Goal: Task Accomplishment & Management: Manage account settings

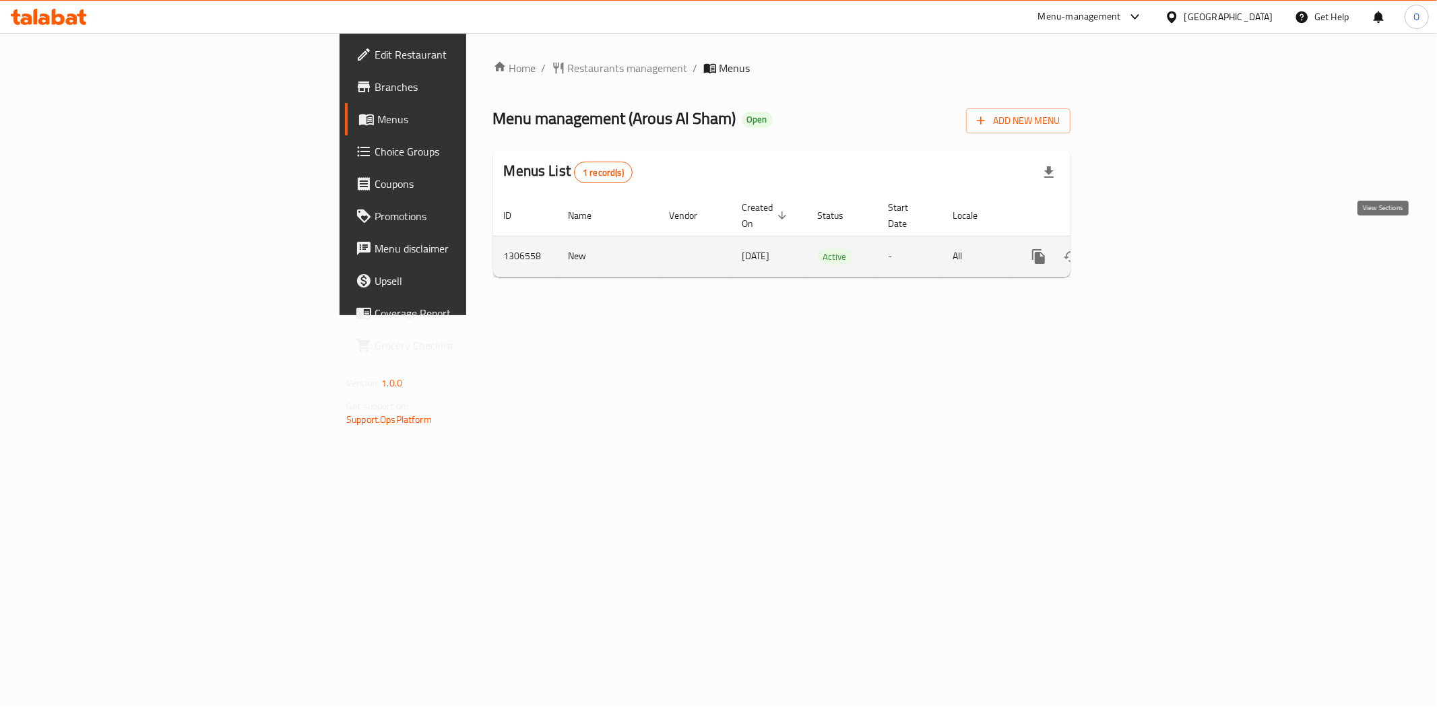
click at [1144, 249] on icon "enhanced table" at bounding box center [1136, 257] width 16 height 16
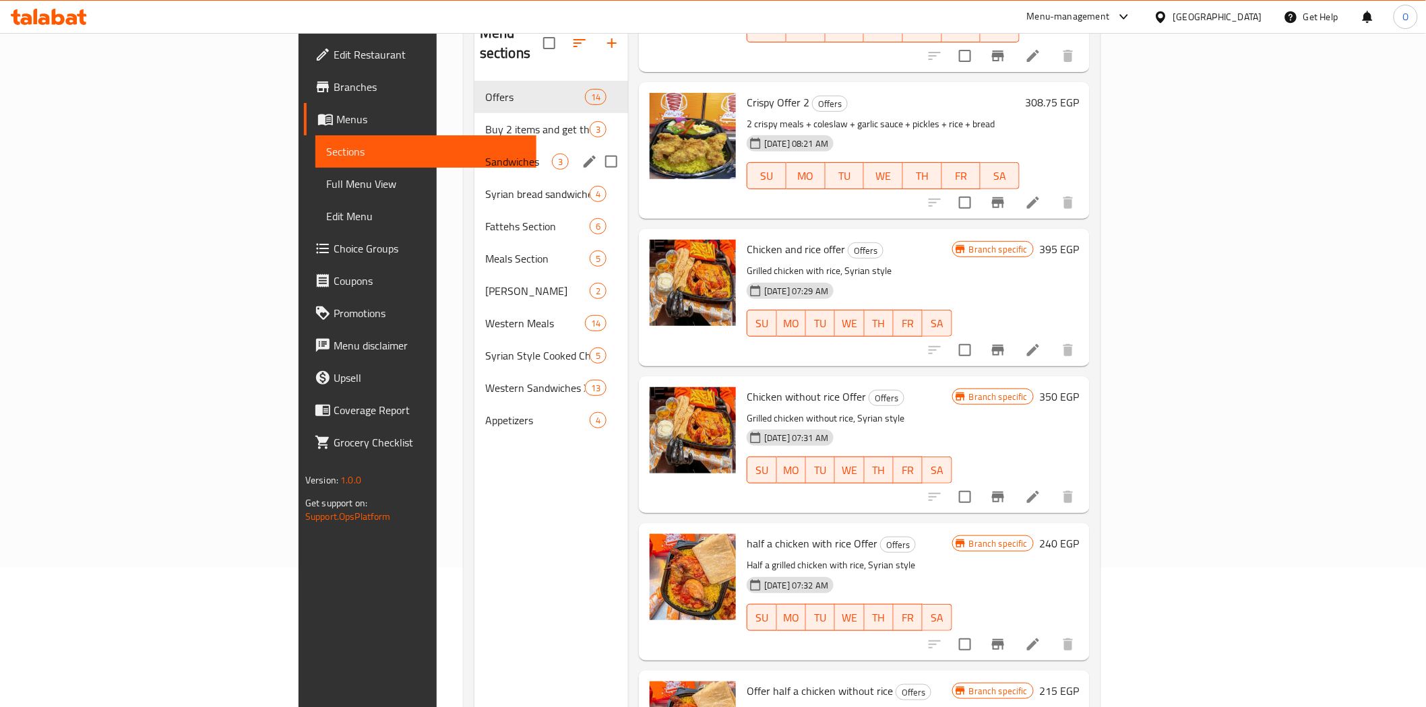
scroll to position [113, 0]
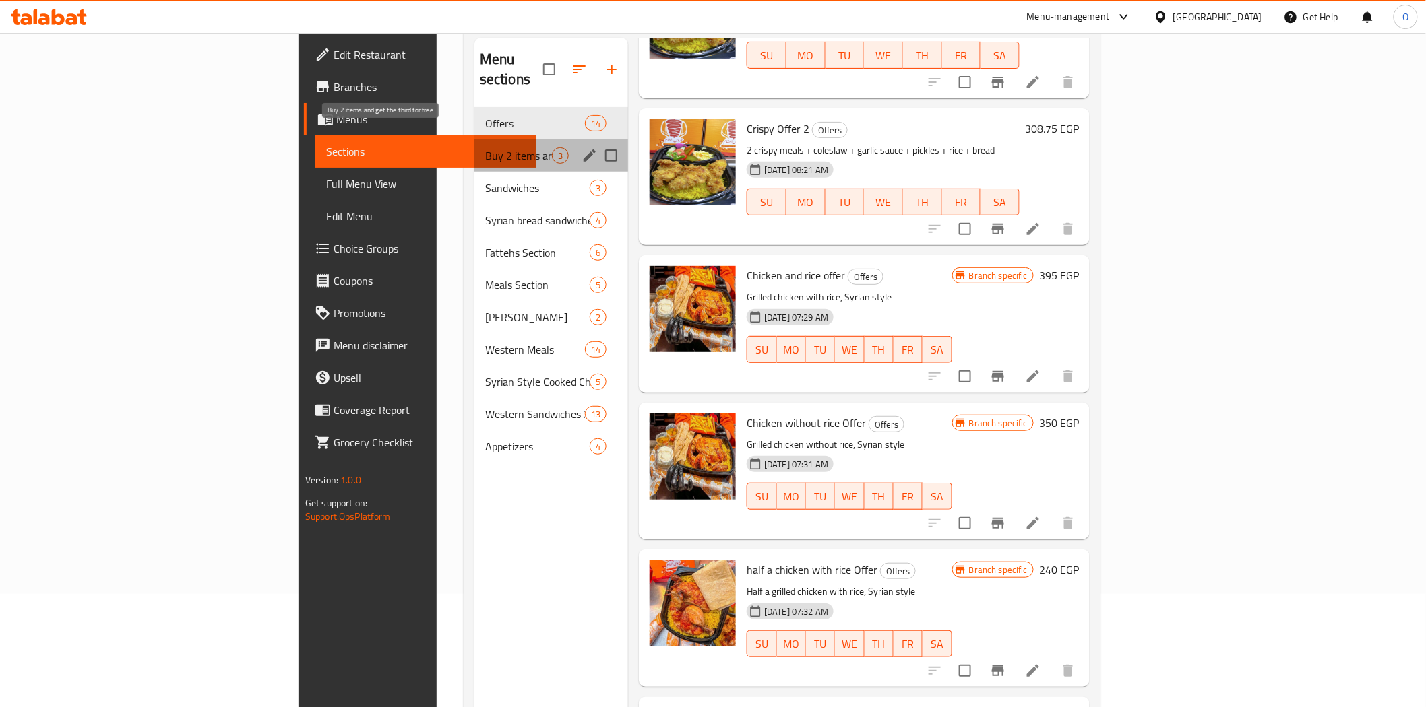
click at [485, 148] on span "Buy 2 items and get the third for free" at bounding box center [518, 156] width 67 height 16
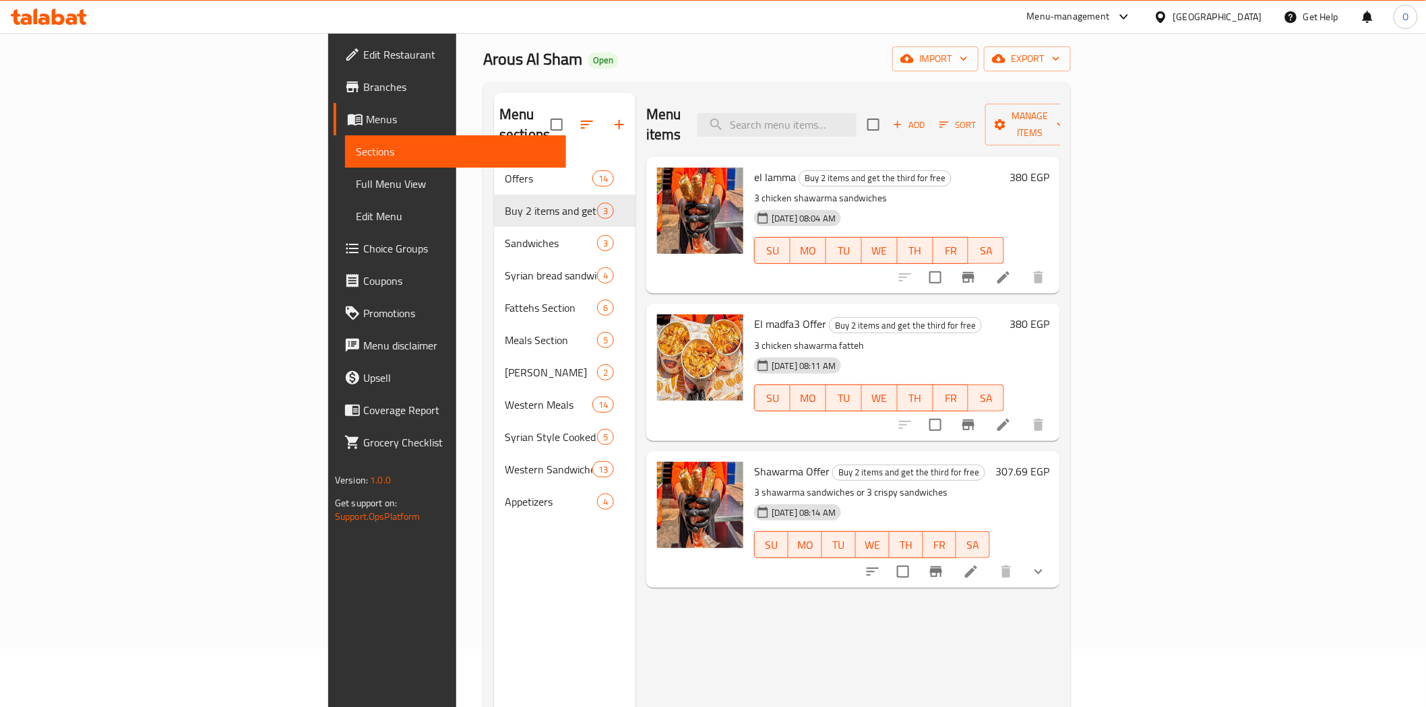
scroll to position [75, 0]
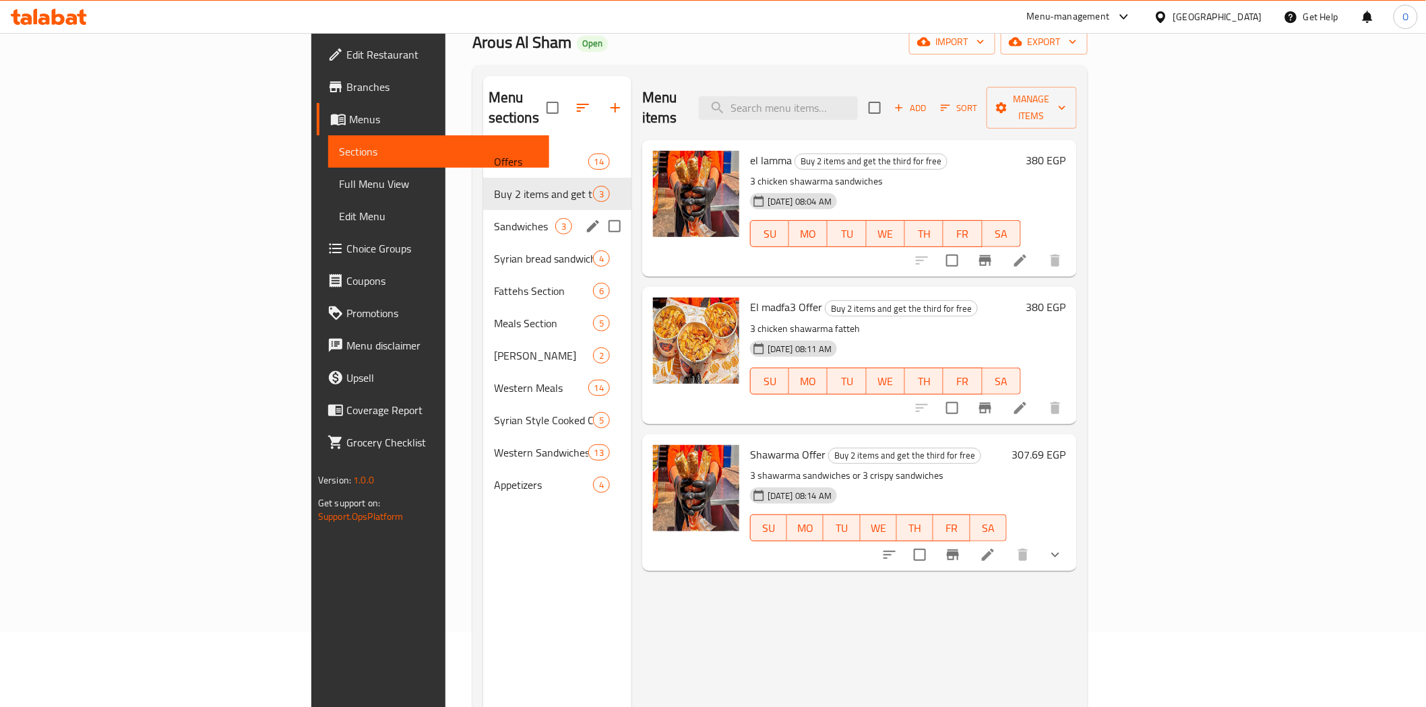
click at [494, 218] on span "Sandwiches" at bounding box center [524, 226] width 61 height 16
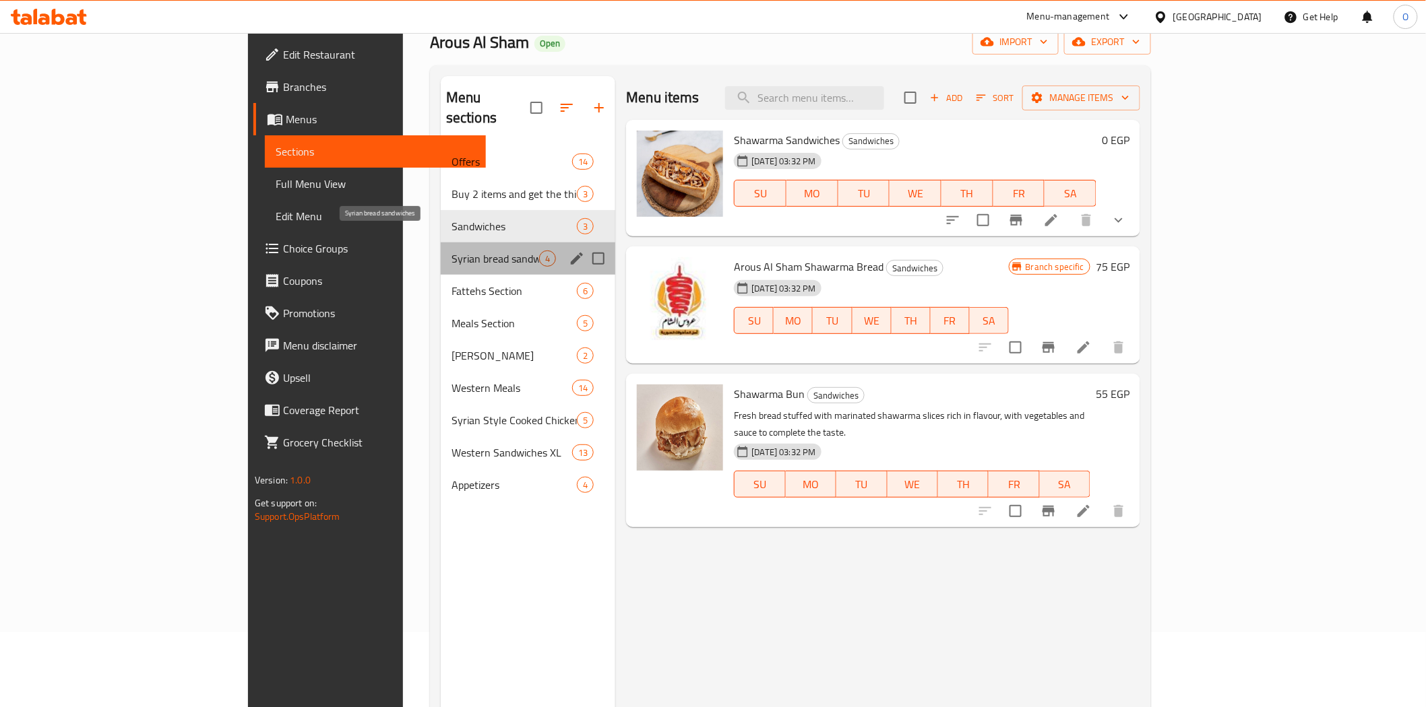
click at [451, 251] on span "Syrian bread sandwiches" at bounding box center [495, 259] width 88 height 16
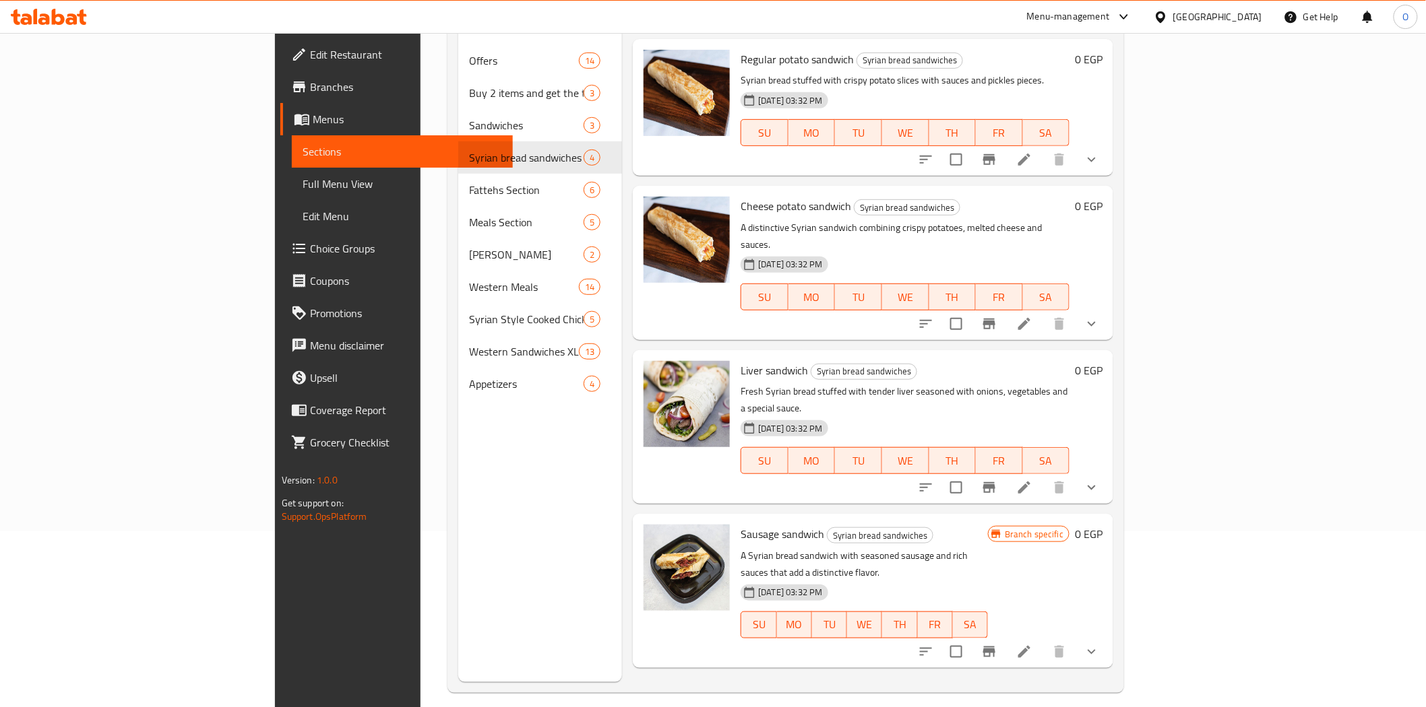
scroll to position [189, 0]
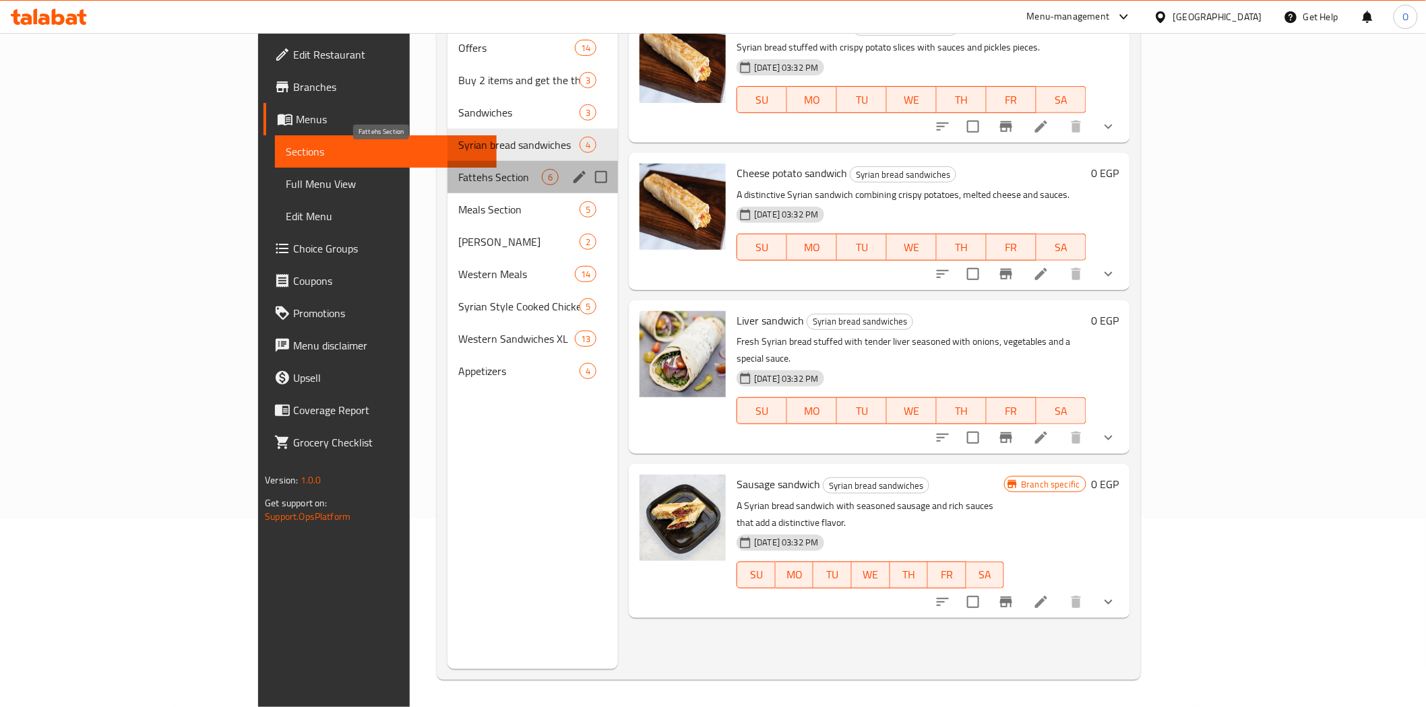
click at [458, 169] on span "Fattehs Section" at bounding box center [500, 177] width 84 height 16
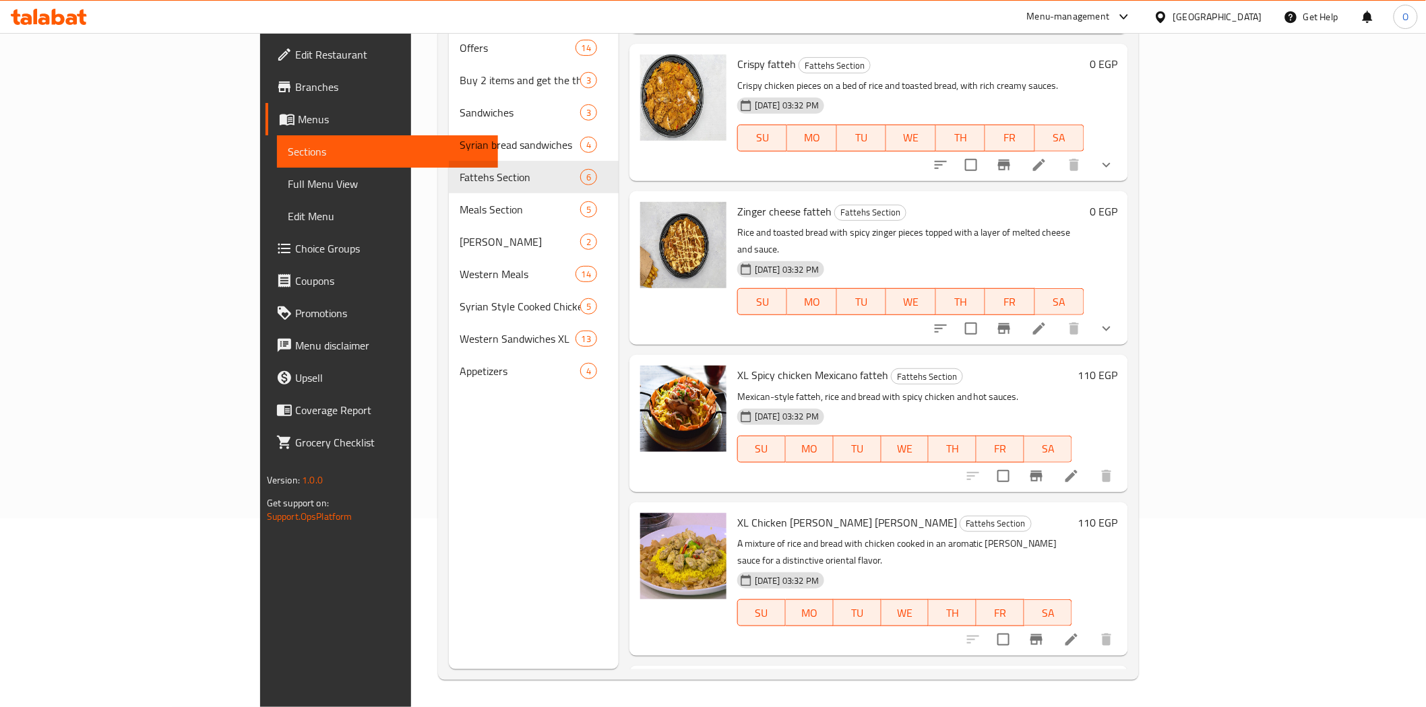
scroll to position [209, 0]
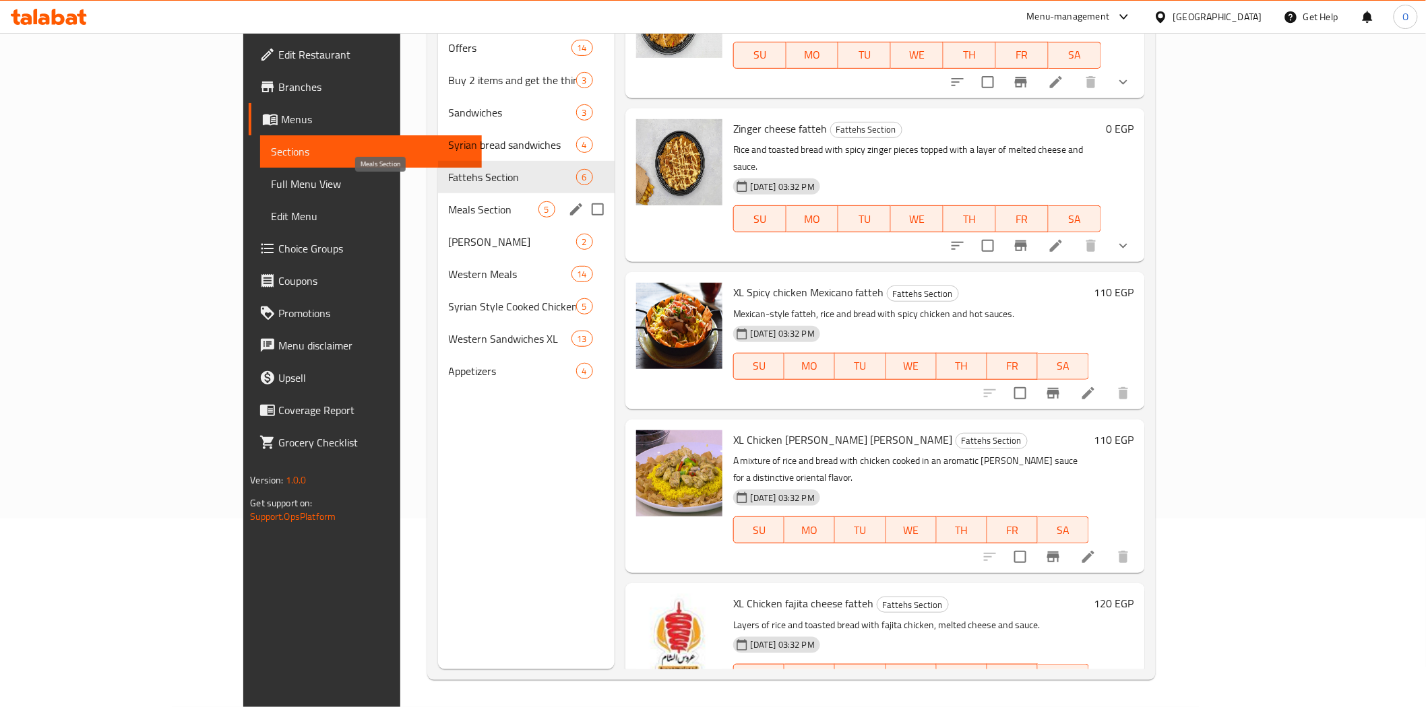
click at [449, 201] on span "Meals Section" at bounding box center [494, 209] width 90 height 16
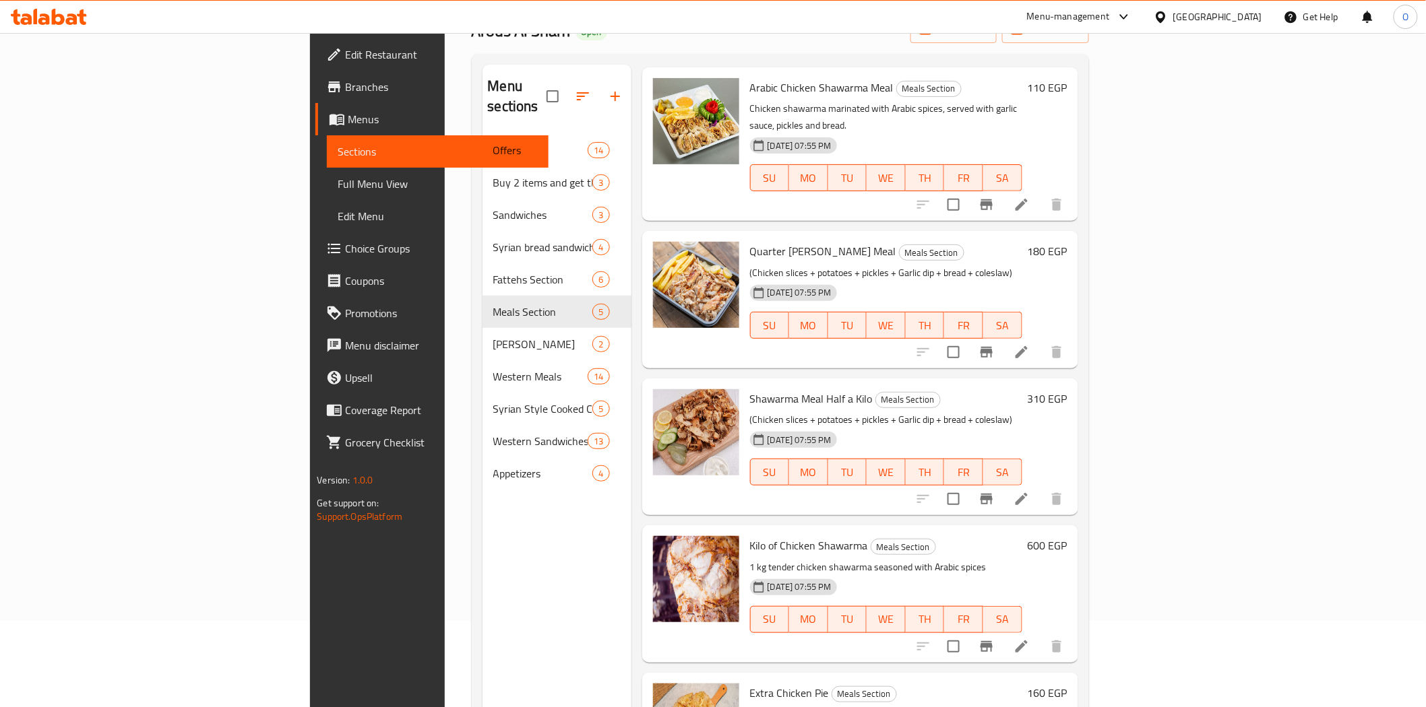
scroll to position [189, 0]
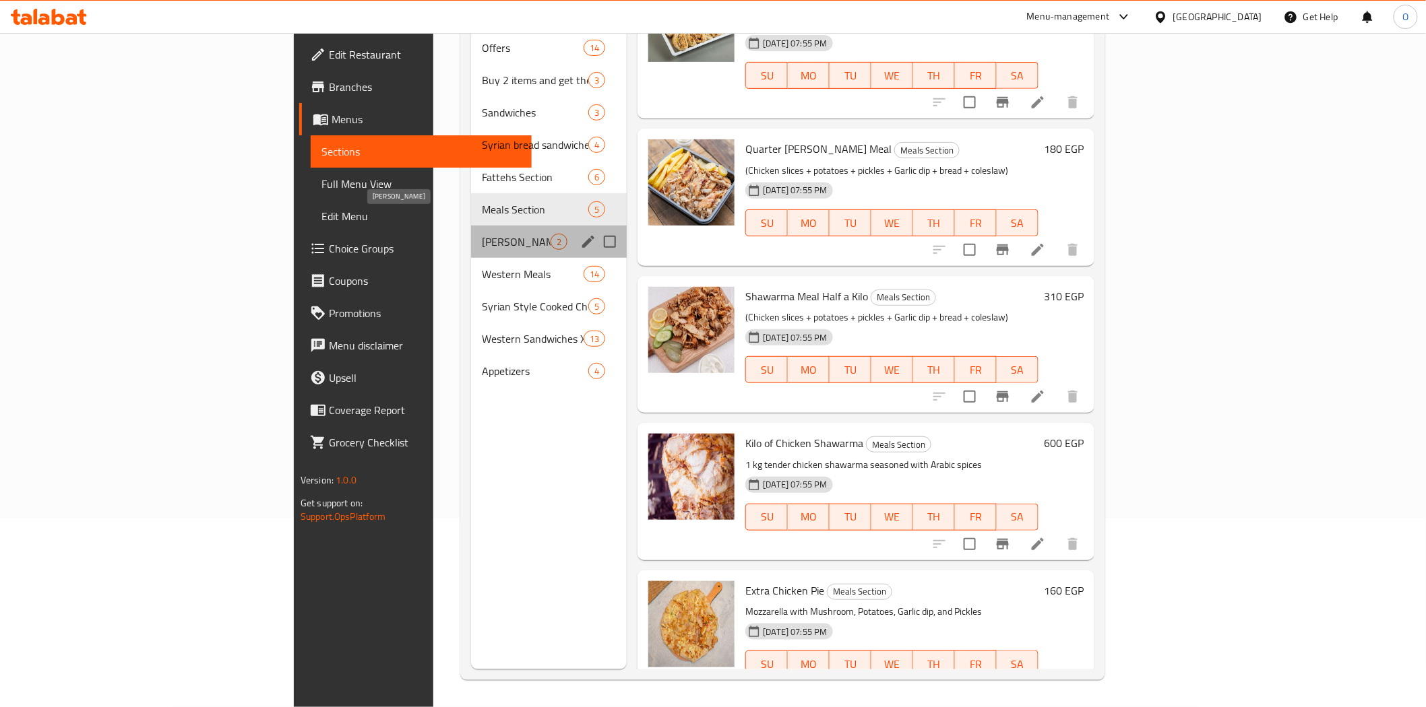
click at [482, 234] on span "[PERSON_NAME]" at bounding box center [516, 242] width 69 height 16
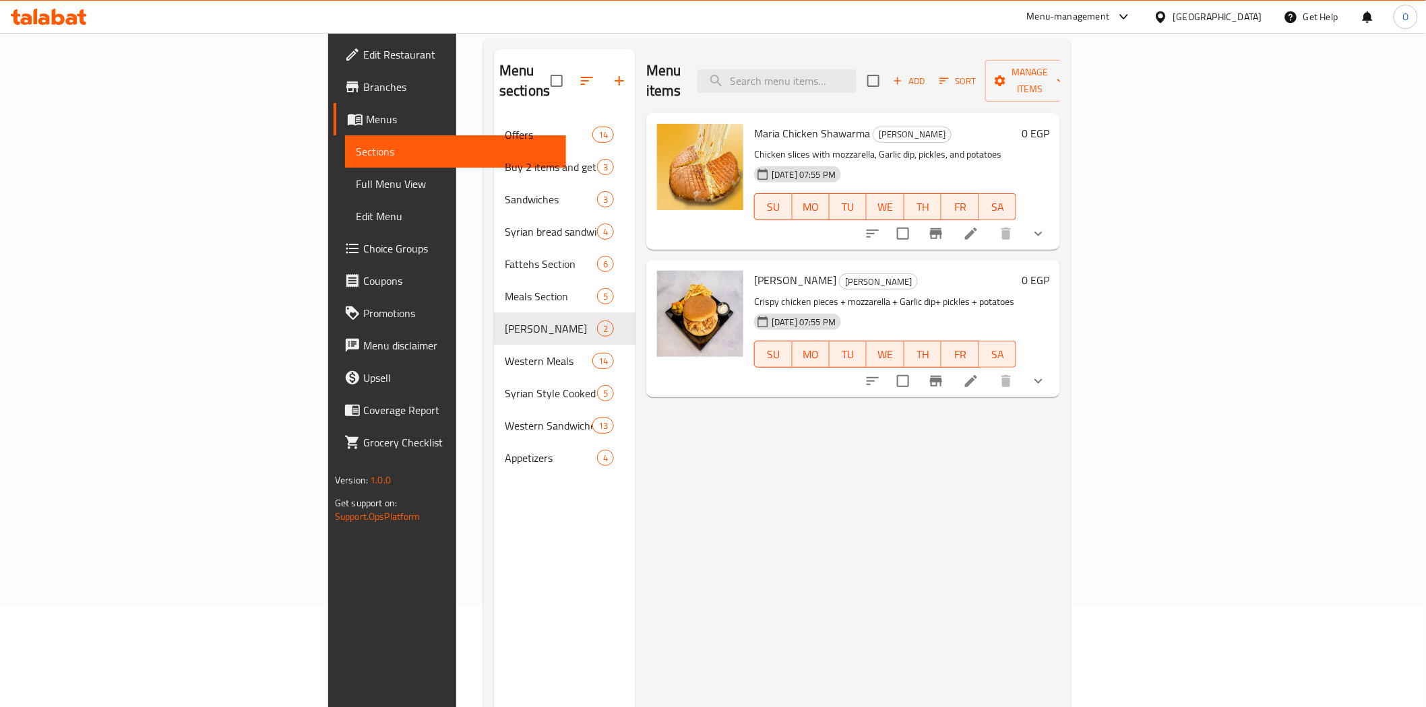
scroll to position [189, 0]
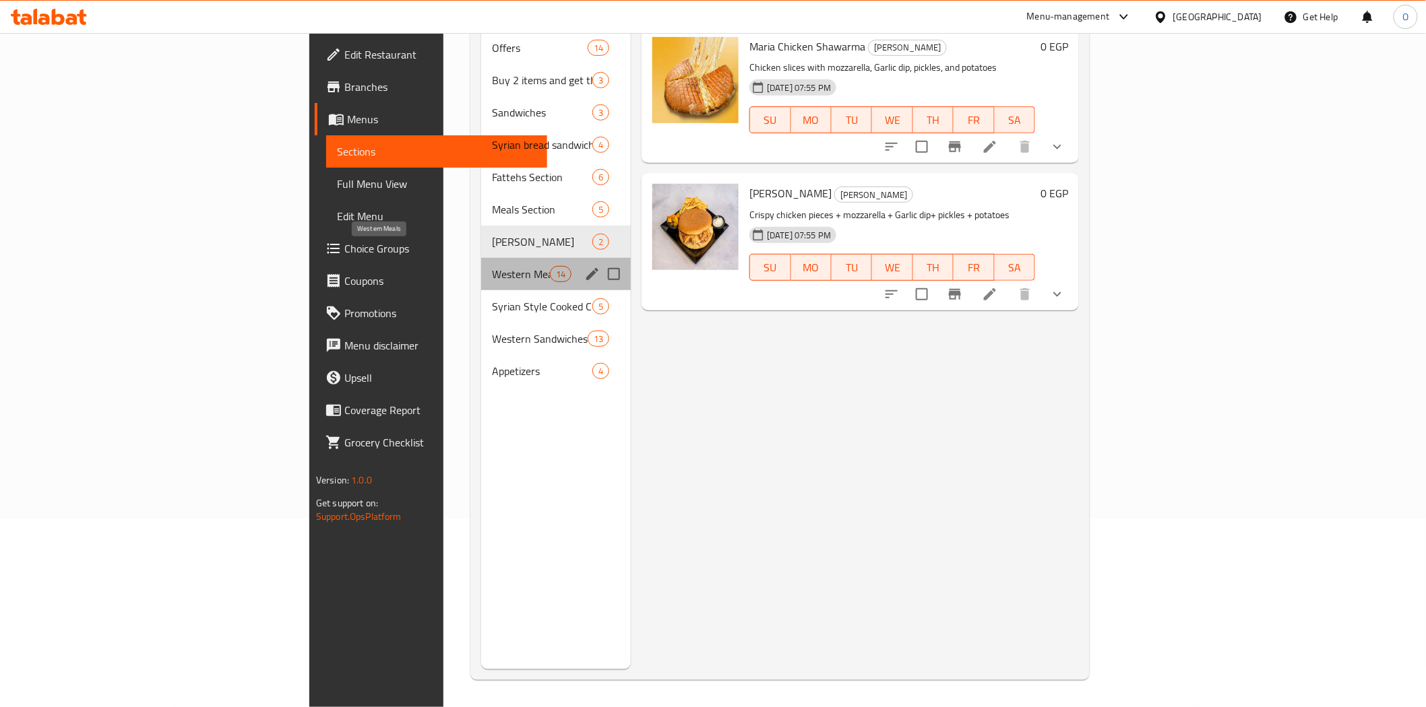
click at [492, 266] on span "Western Meals" at bounding box center [520, 274] width 57 height 16
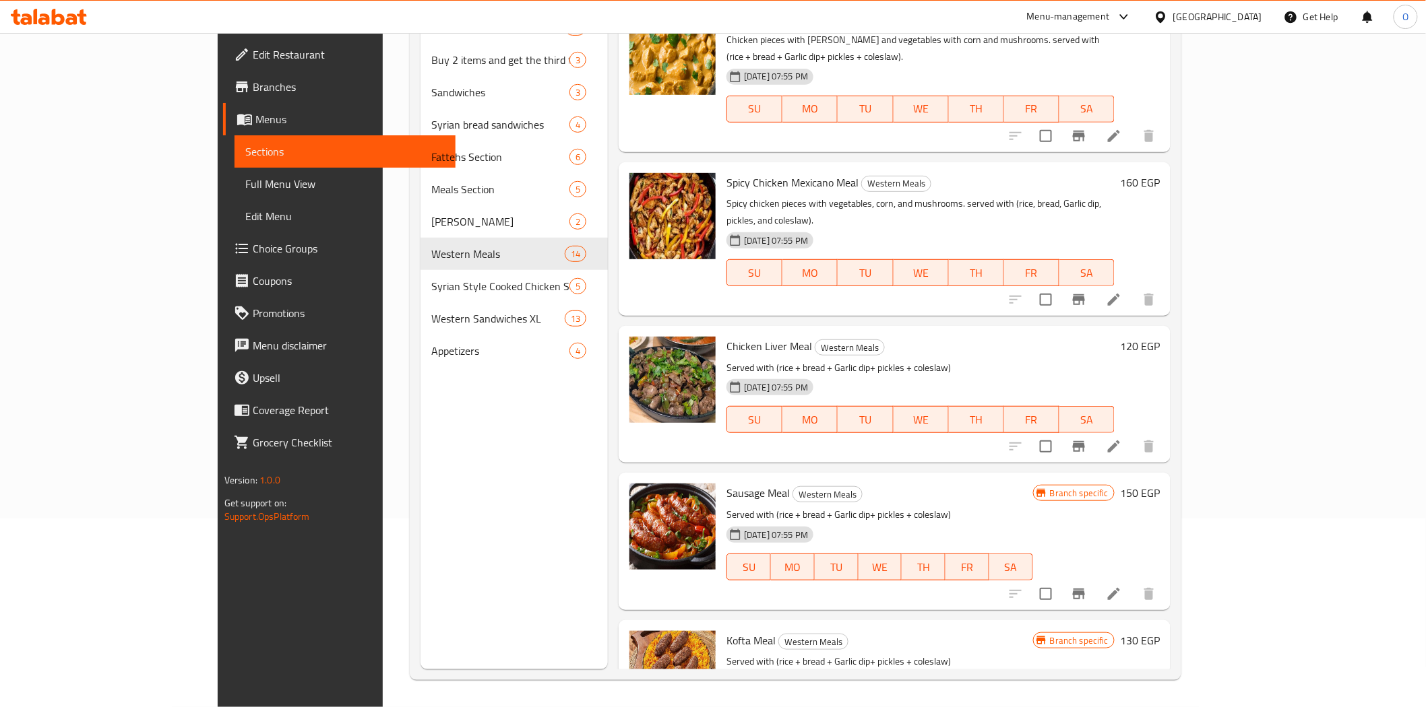
scroll to position [1385, 0]
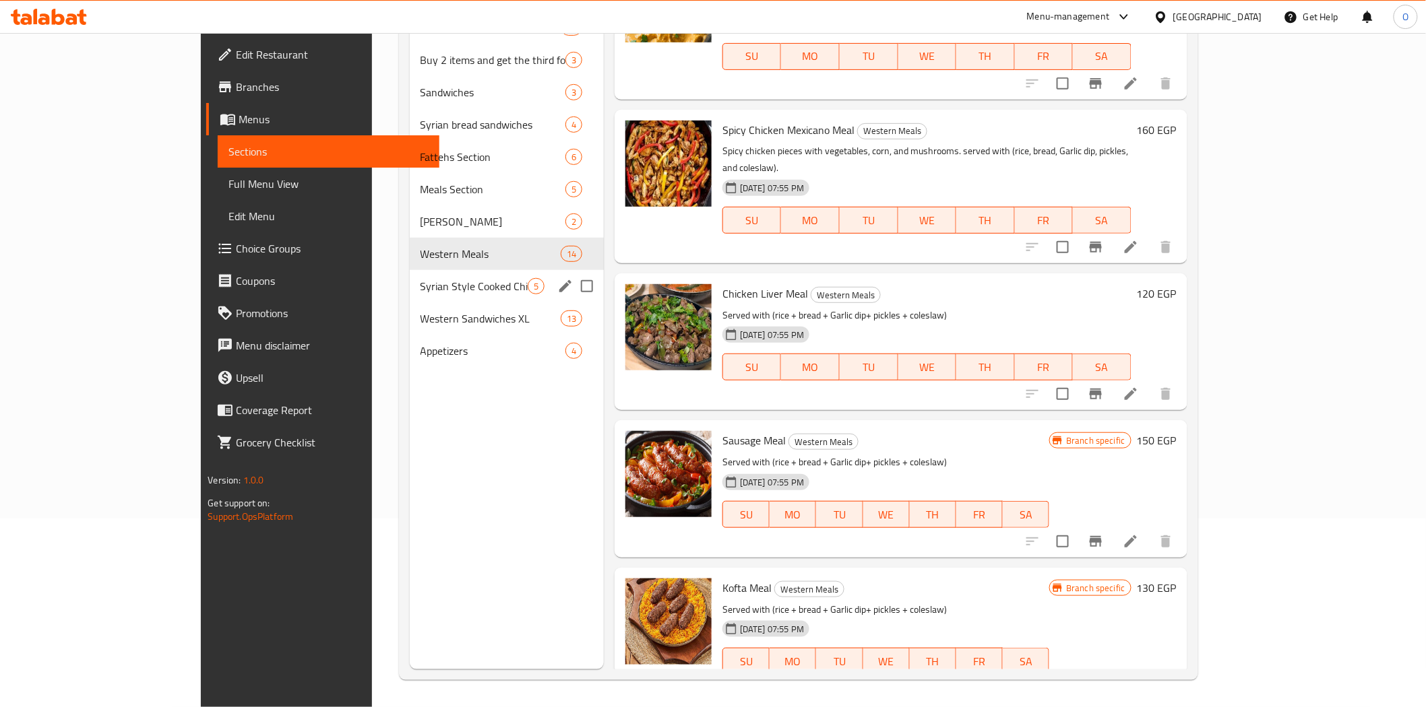
click at [414, 299] on div "Syrian Style Cooked Chicken Section 5" at bounding box center [507, 286] width 194 height 32
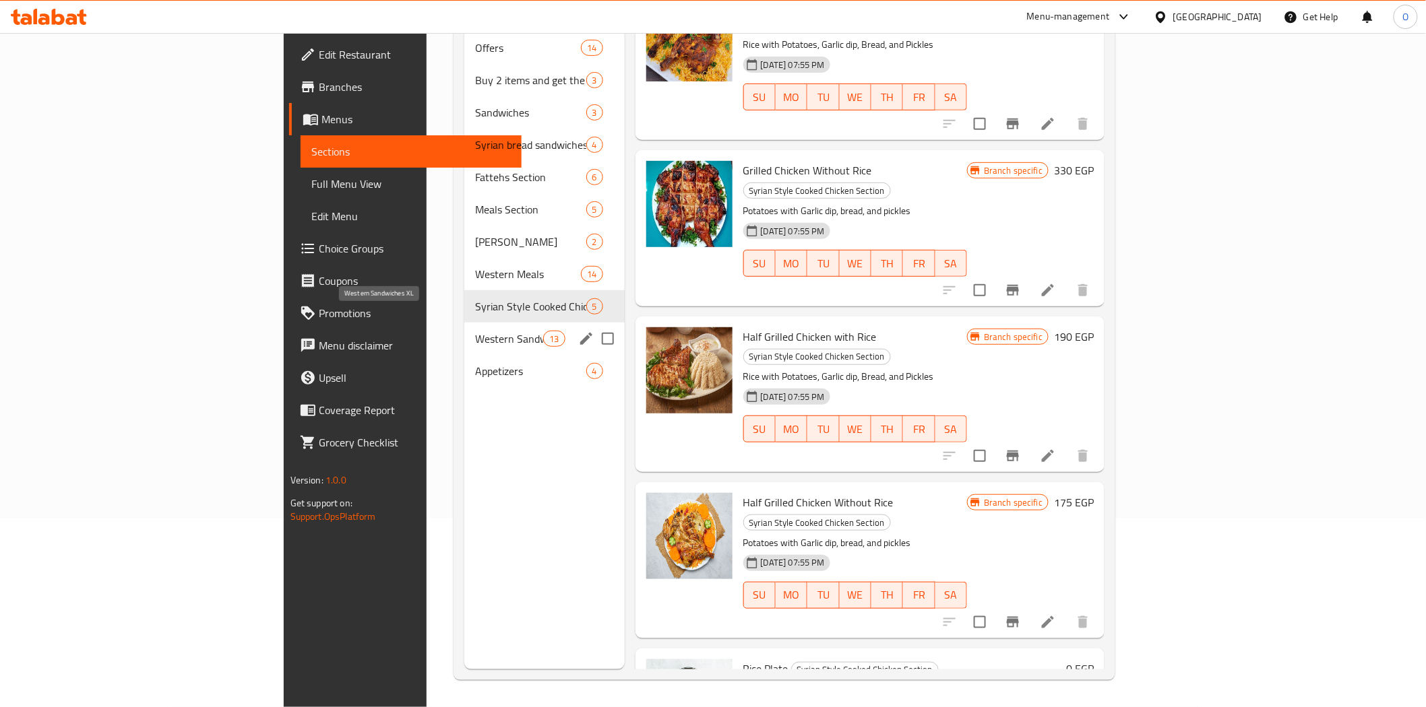
click at [475, 331] on span "Western Sandwiches XL" at bounding box center [509, 339] width 68 height 16
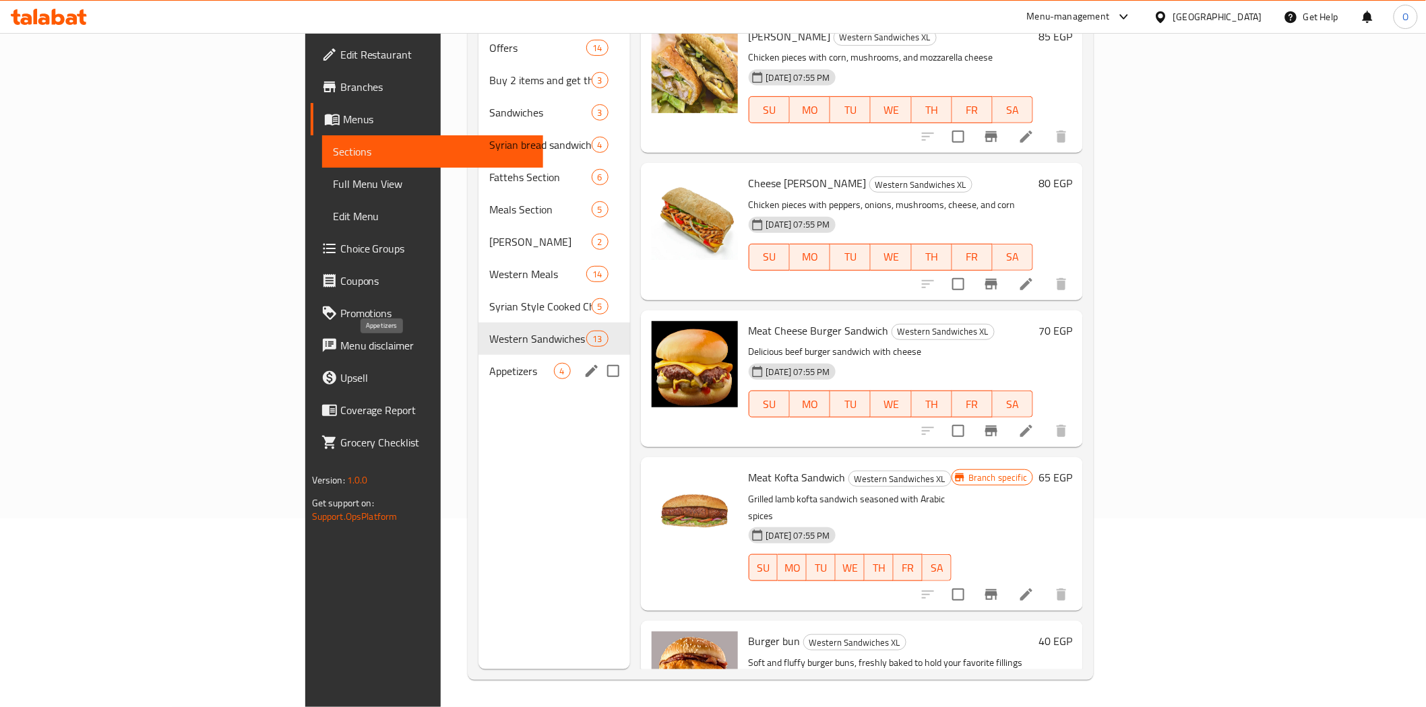
click at [489, 363] on span "Appetizers" at bounding box center [521, 371] width 64 height 16
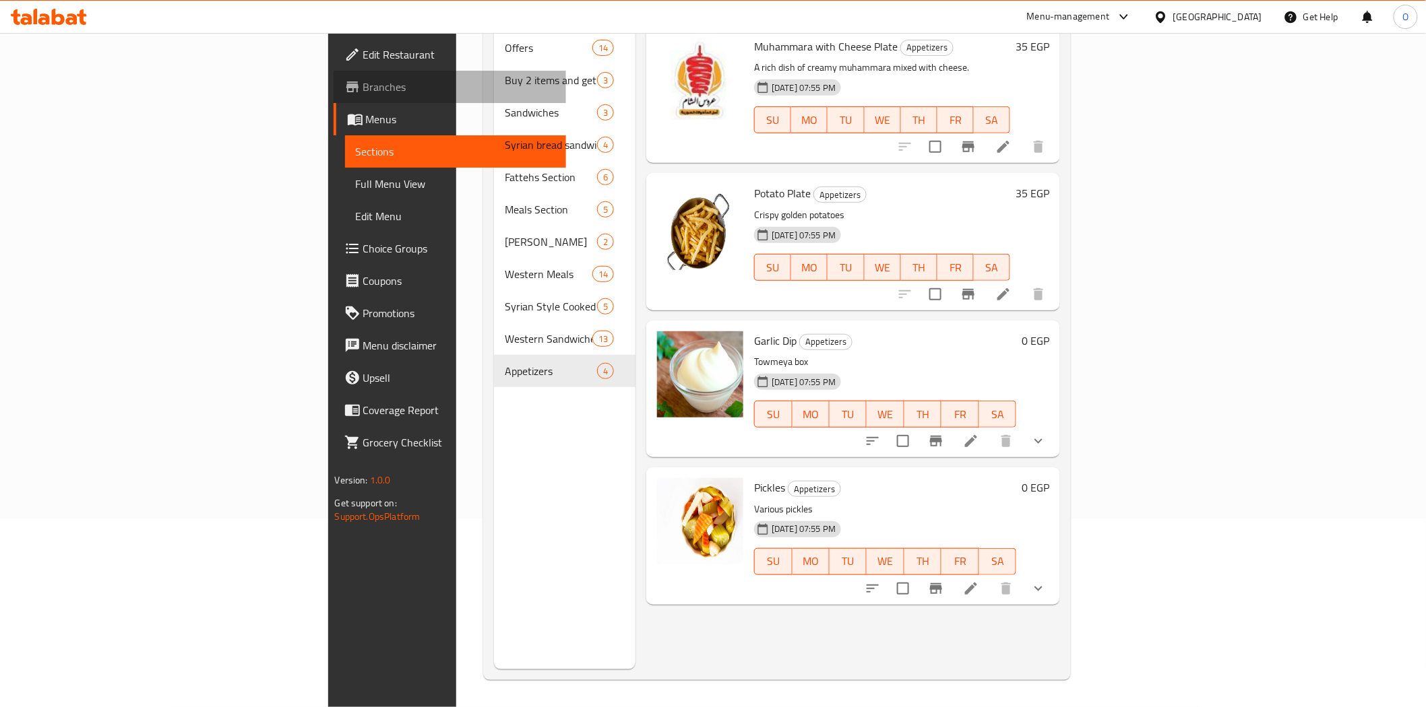
click at [363, 85] on span "Branches" at bounding box center [459, 87] width 192 height 16
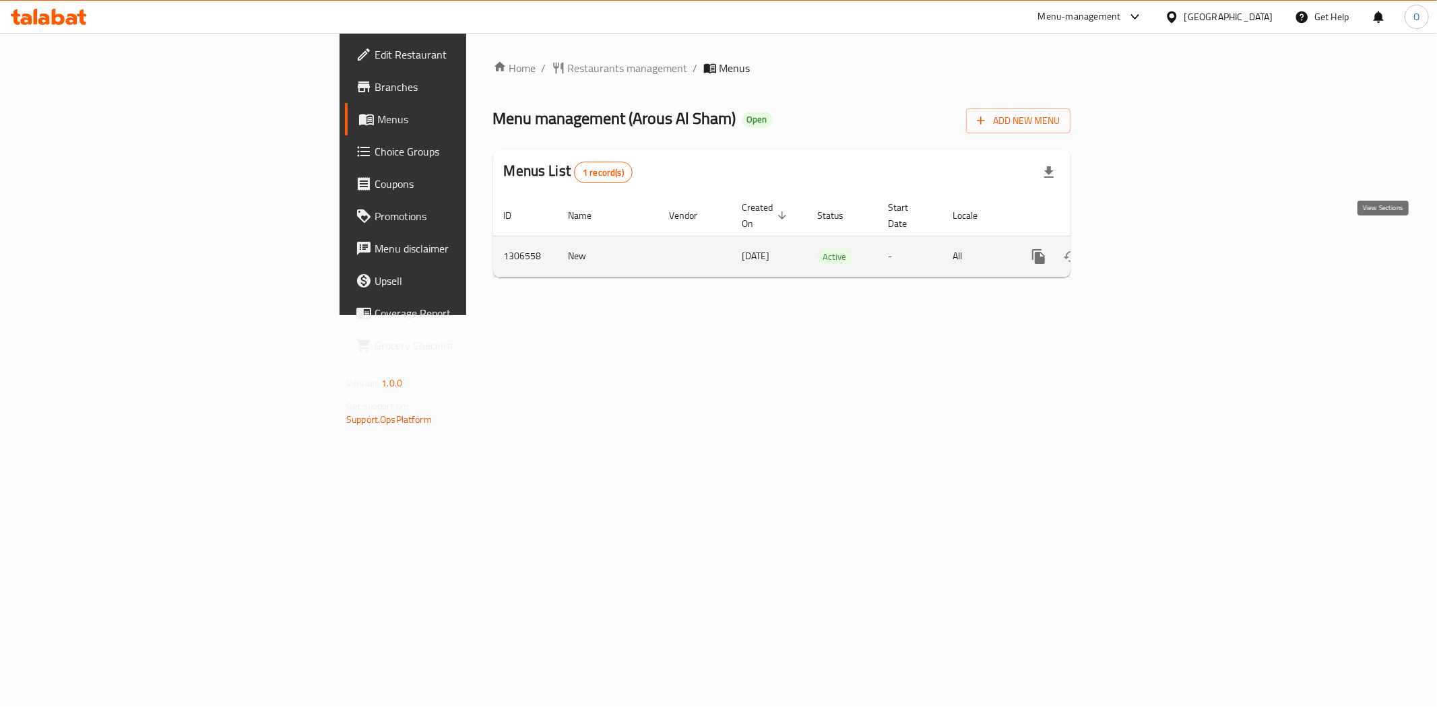
click at [1144, 249] on icon "enhanced table" at bounding box center [1136, 257] width 16 height 16
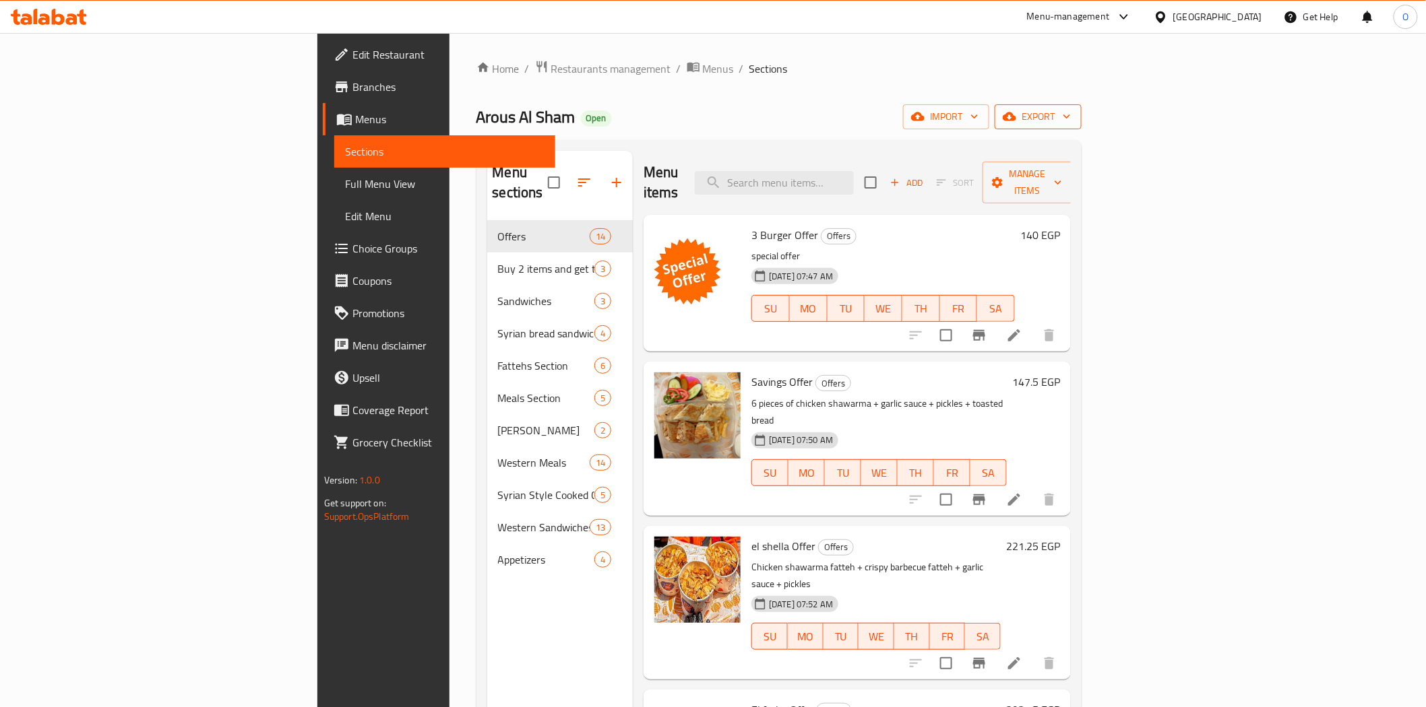
click at [1070, 117] on span "export" at bounding box center [1037, 116] width 65 height 17
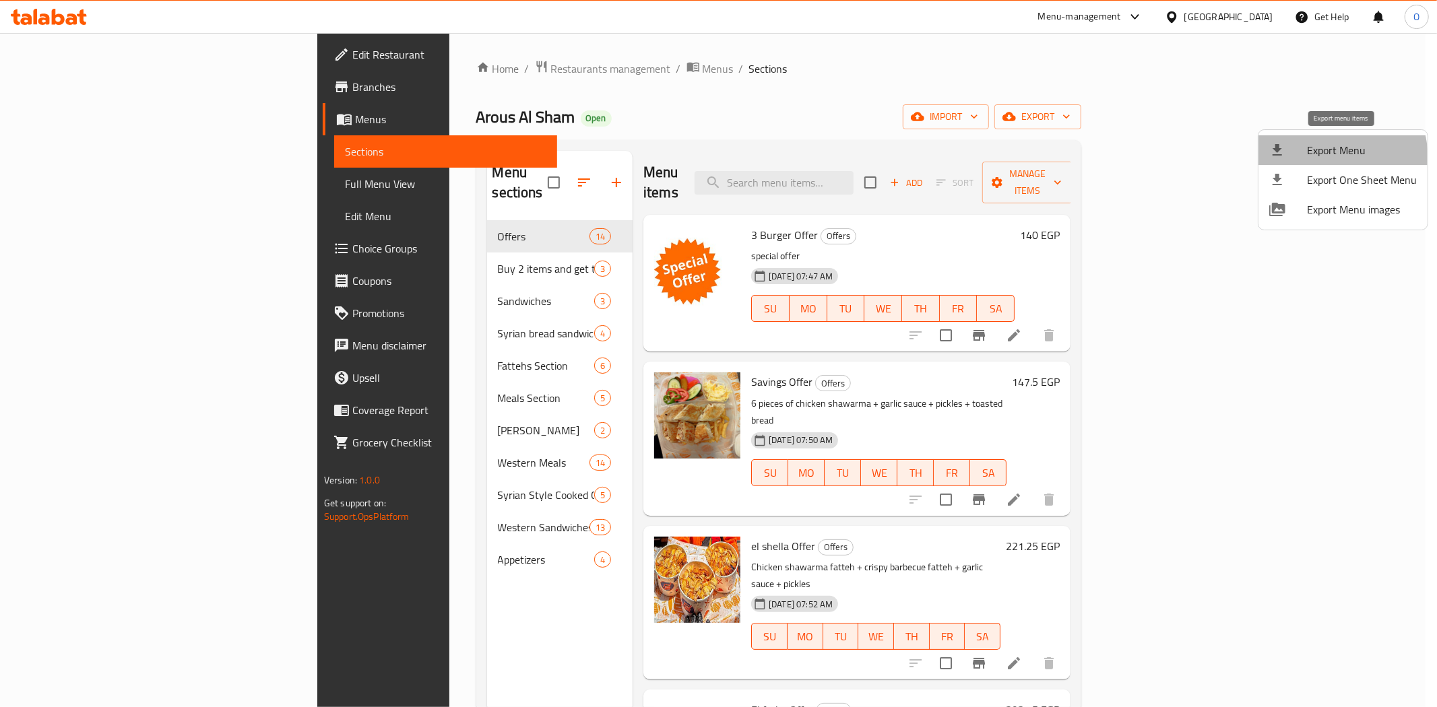
click at [1319, 158] on span "Export Menu" at bounding box center [1362, 150] width 110 height 16
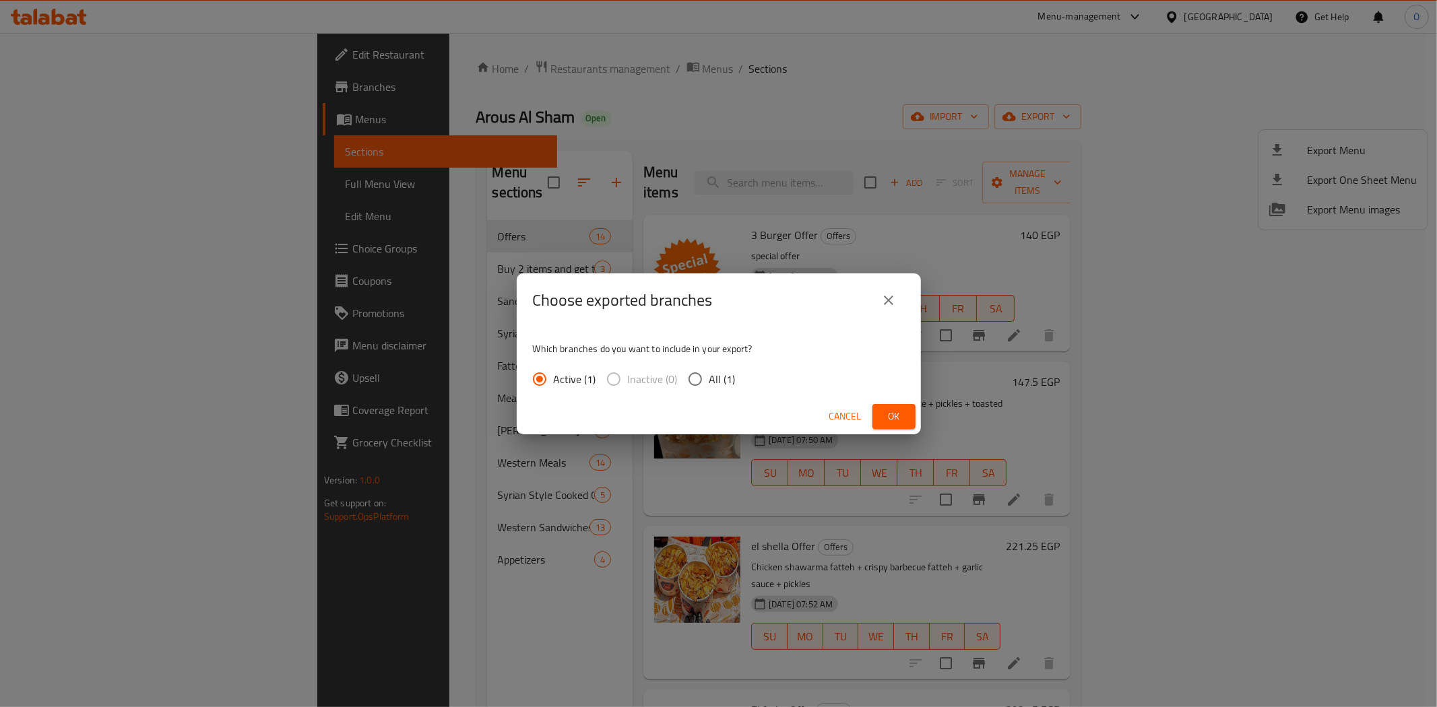
click at [880, 418] on button "Ok" at bounding box center [893, 416] width 43 height 25
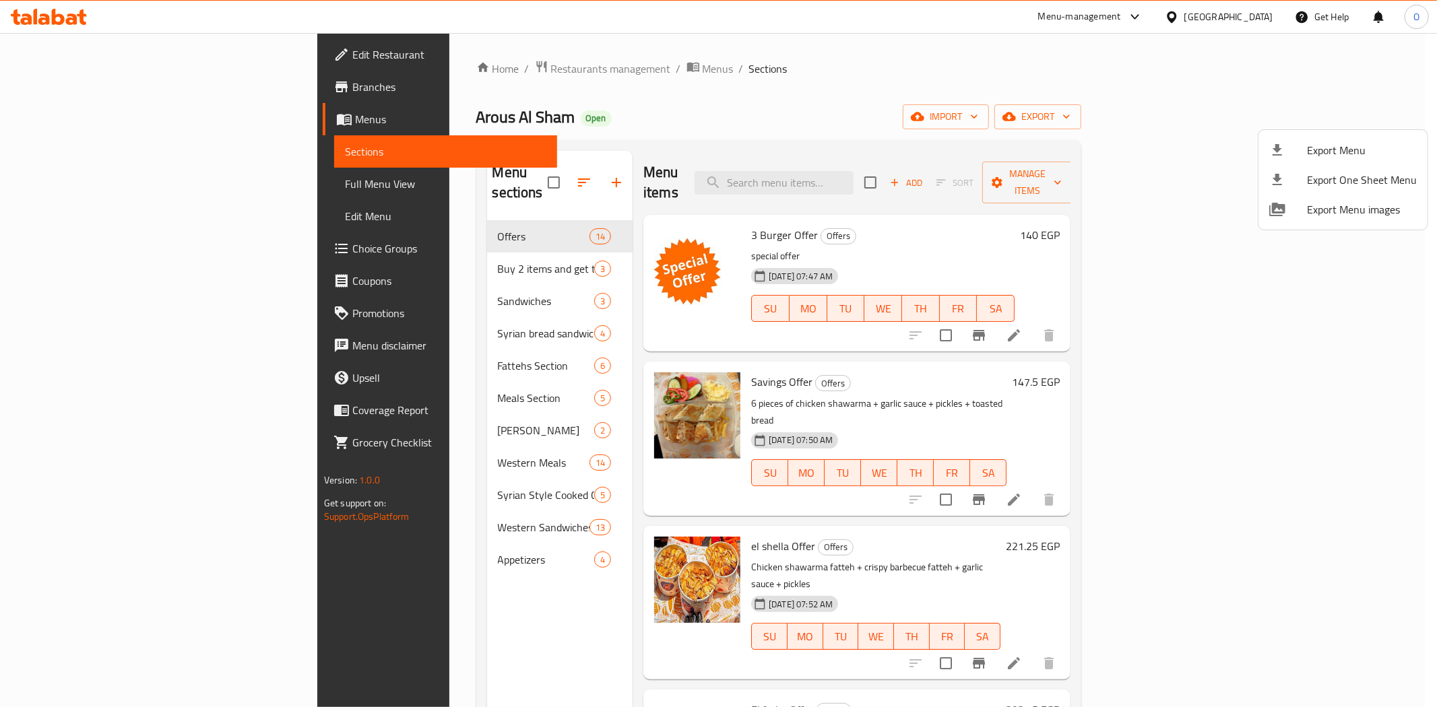
click at [347, 443] on div at bounding box center [718, 353] width 1437 height 707
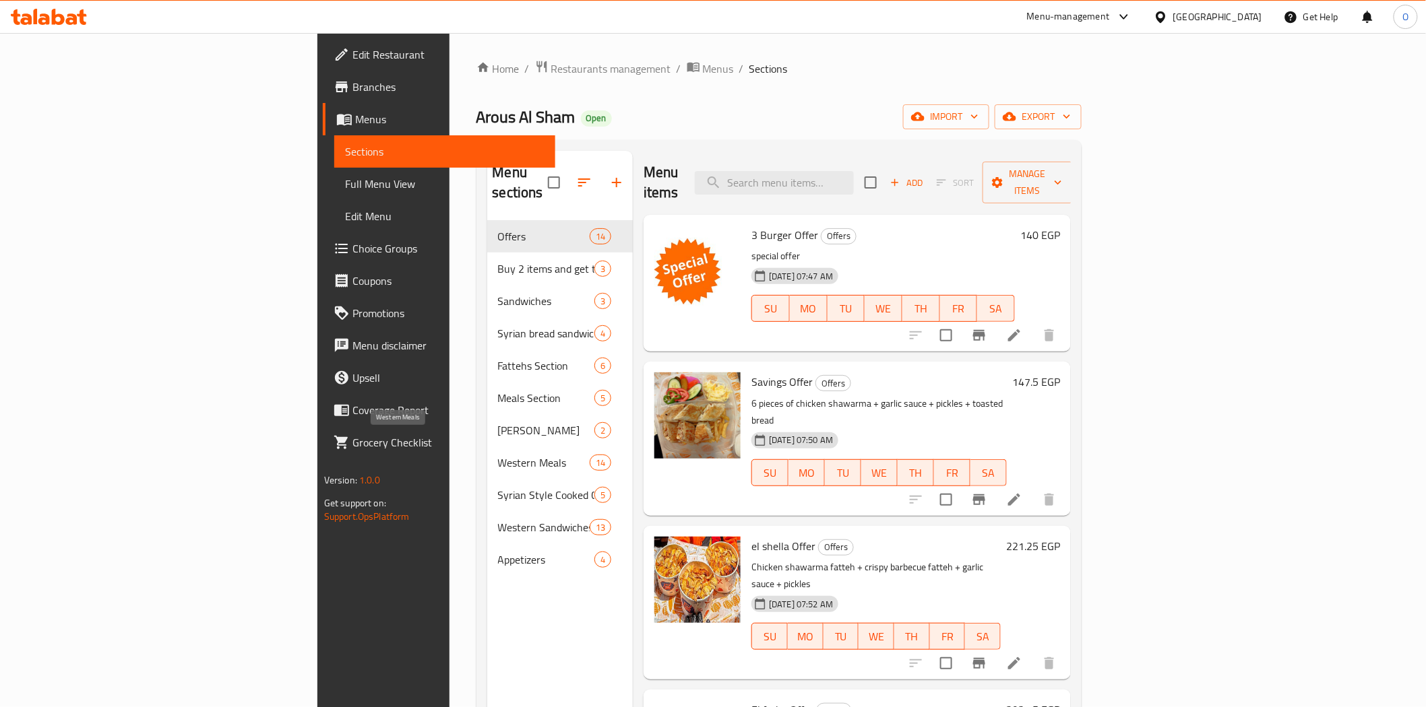
click at [498, 455] on span "Western Meals" at bounding box center [544, 463] width 92 height 16
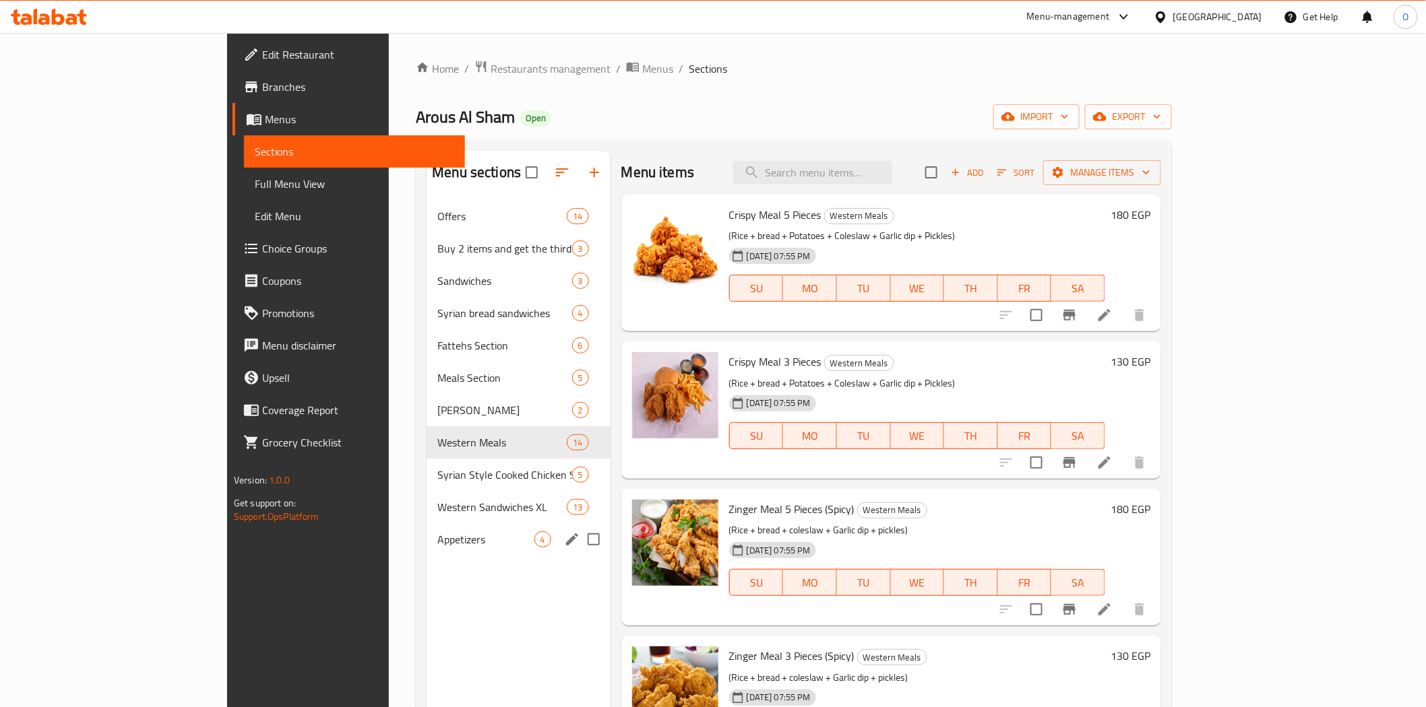
click at [426, 551] on div "Appetizers 4" at bounding box center [517, 539] width 183 height 32
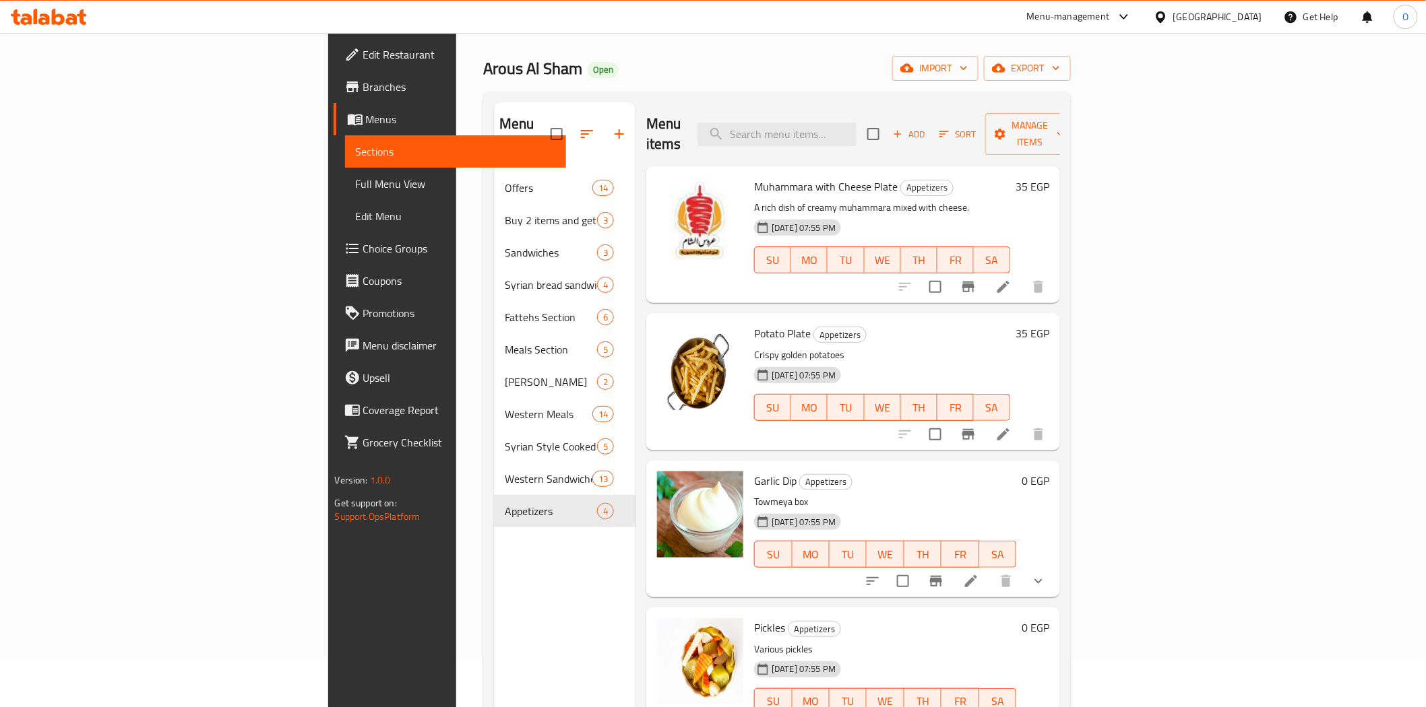
scroll to position [75, 0]
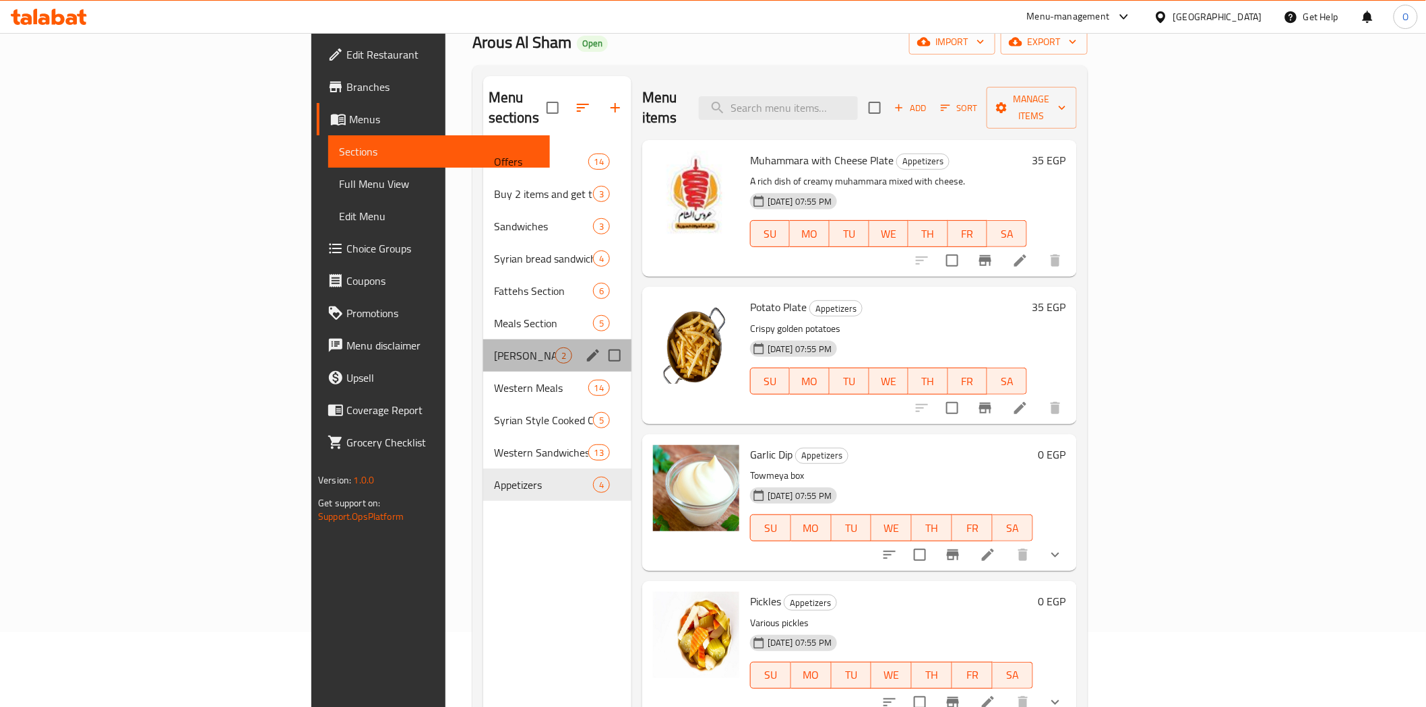
click at [483, 340] on div "Maria 2" at bounding box center [557, 356] width 148 height 32
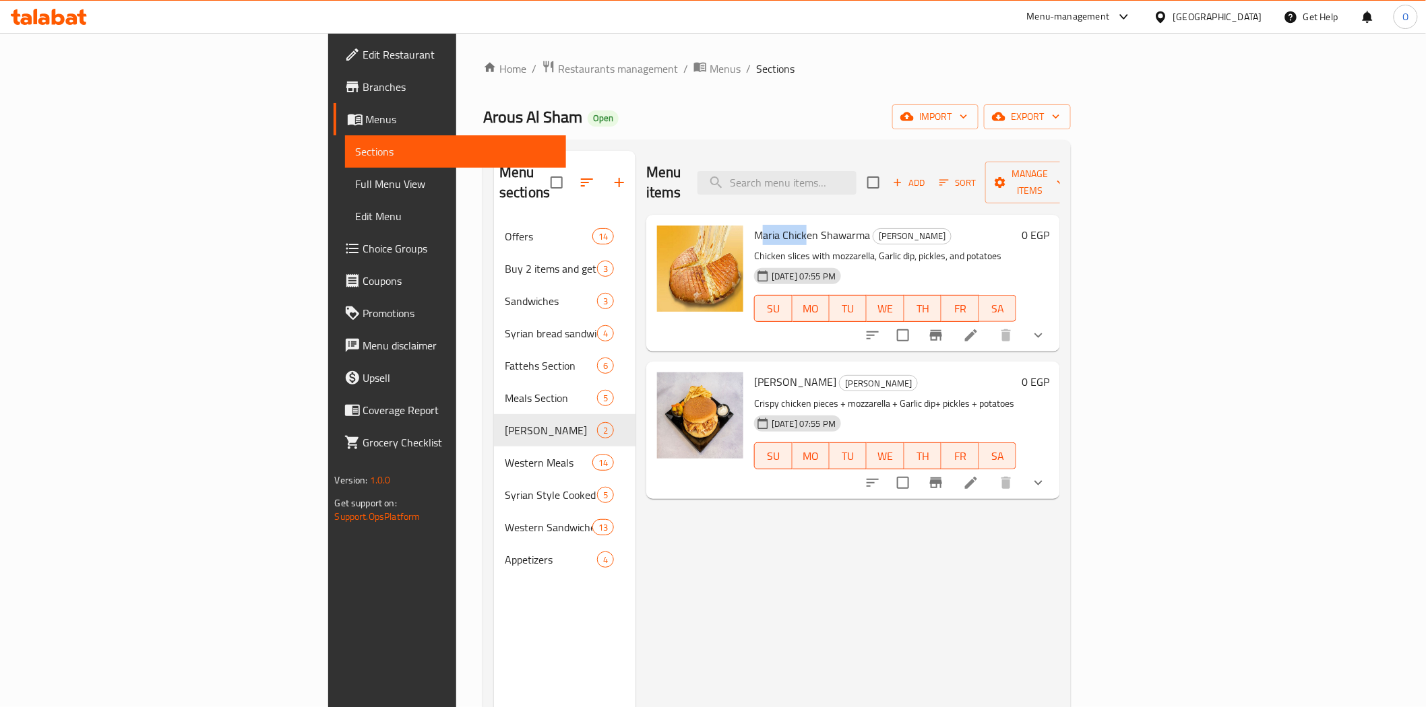
drag, startPoint x: 678, startPoint y: 214, endPoint x: 724, endPoint y: 218, distance: 46.1
click at [754, 225] on span "Maria Chicken Shawarma" at bounding box center [812, 235] width 116 height 20
drag, startPoint x: 688, startPoint y: 386, endPoint x: 914, endPoint y: 391, distance: 226.4
click at [914, 395] on p "Crispy chicken pieces + mozzarella + Garlic dip+ pickles + potatoes" at bounding box center [885, 403] width 262 height 17
drag, startPoint x: 718, startPoint y: 221, endPoint x: 752, endPoint y: 223, distance: 33.7
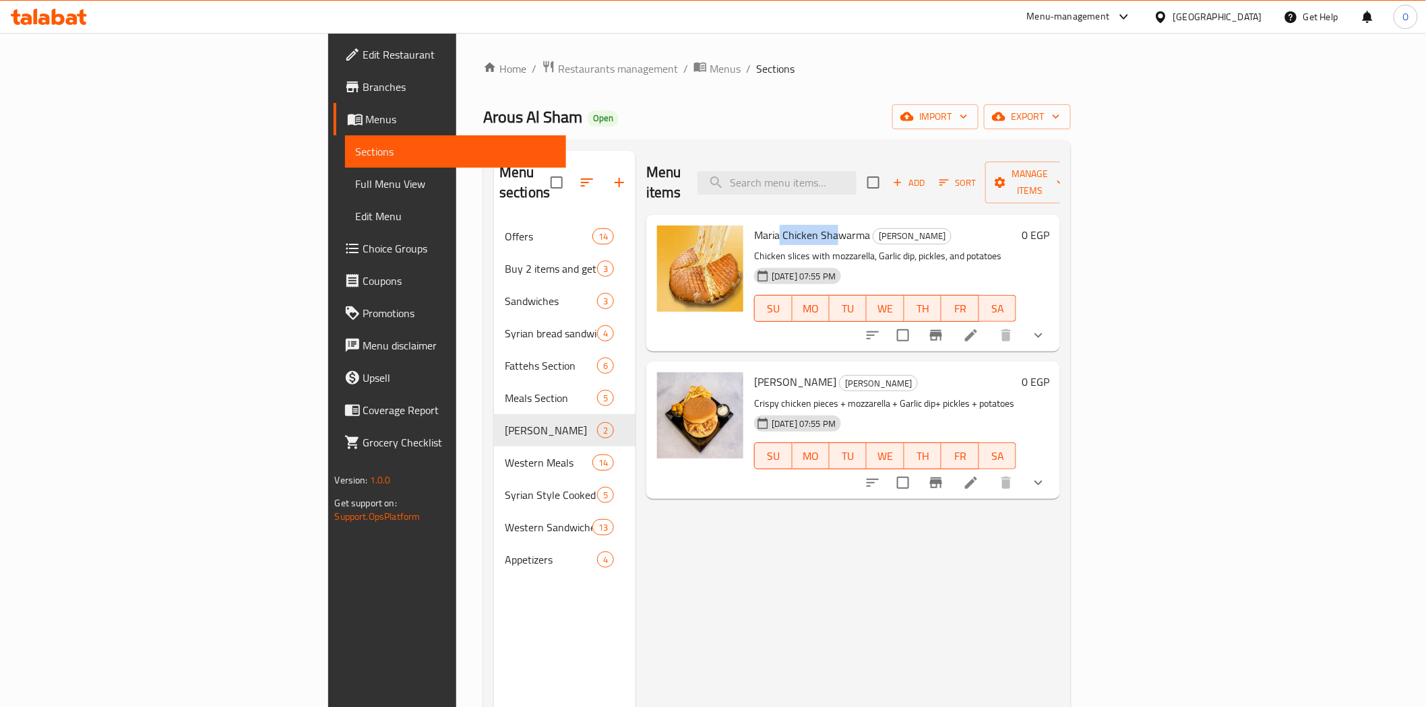
click at [754, 225] on span "Maria Chicken Shawarma" at bounding box center [812, 235] width 116 height 20
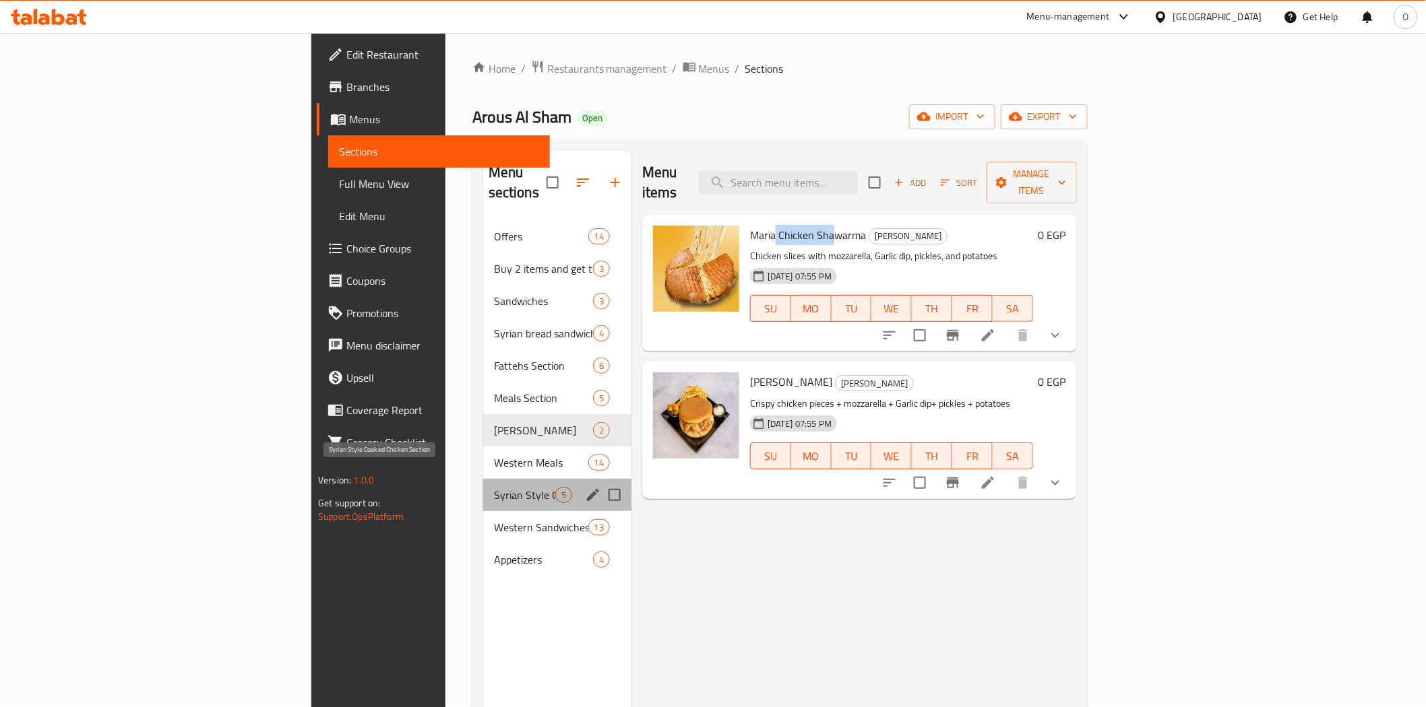
click at [494, 487] on span "Syrian Style Cooked Chicken Section" at bounding box center [524, 495] width 61 height 16
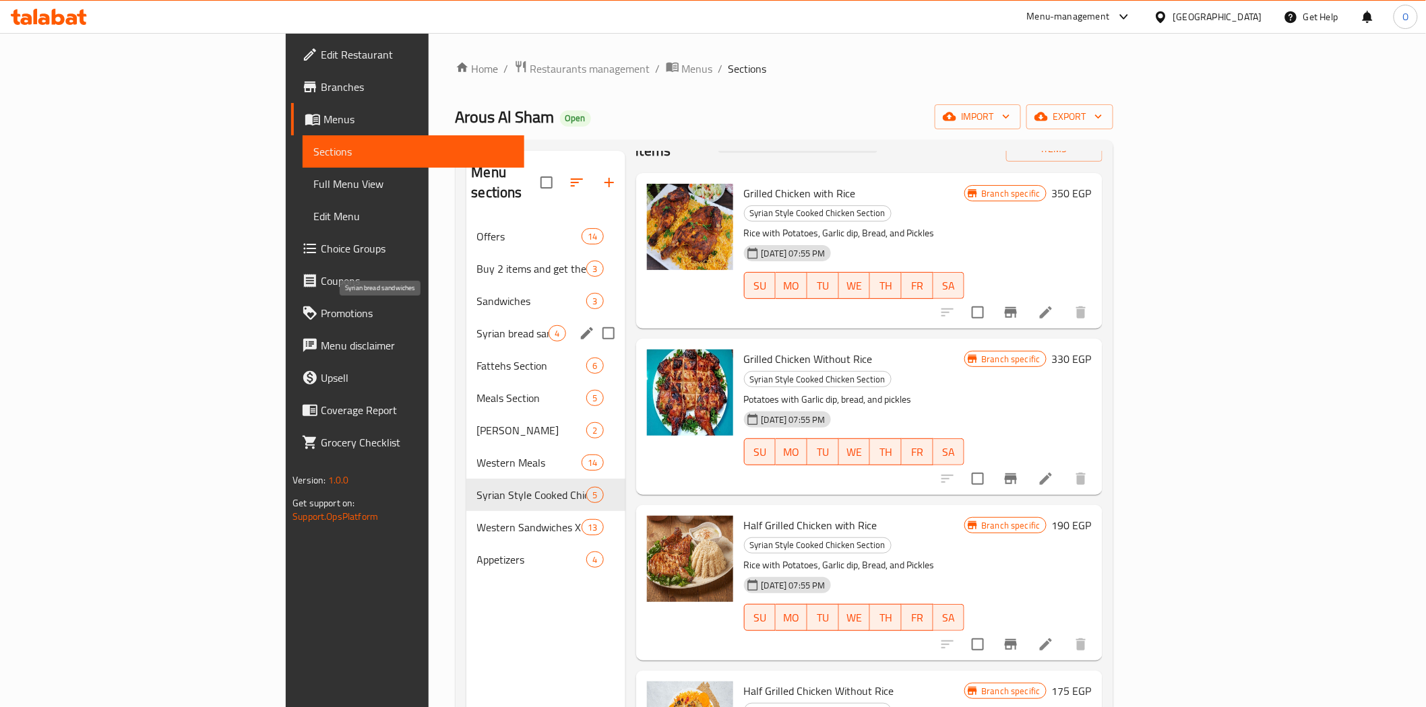
click at [477, 325] on span "Syrian bread sandwiches" at bounding box center [513, 333] width 72 height 16
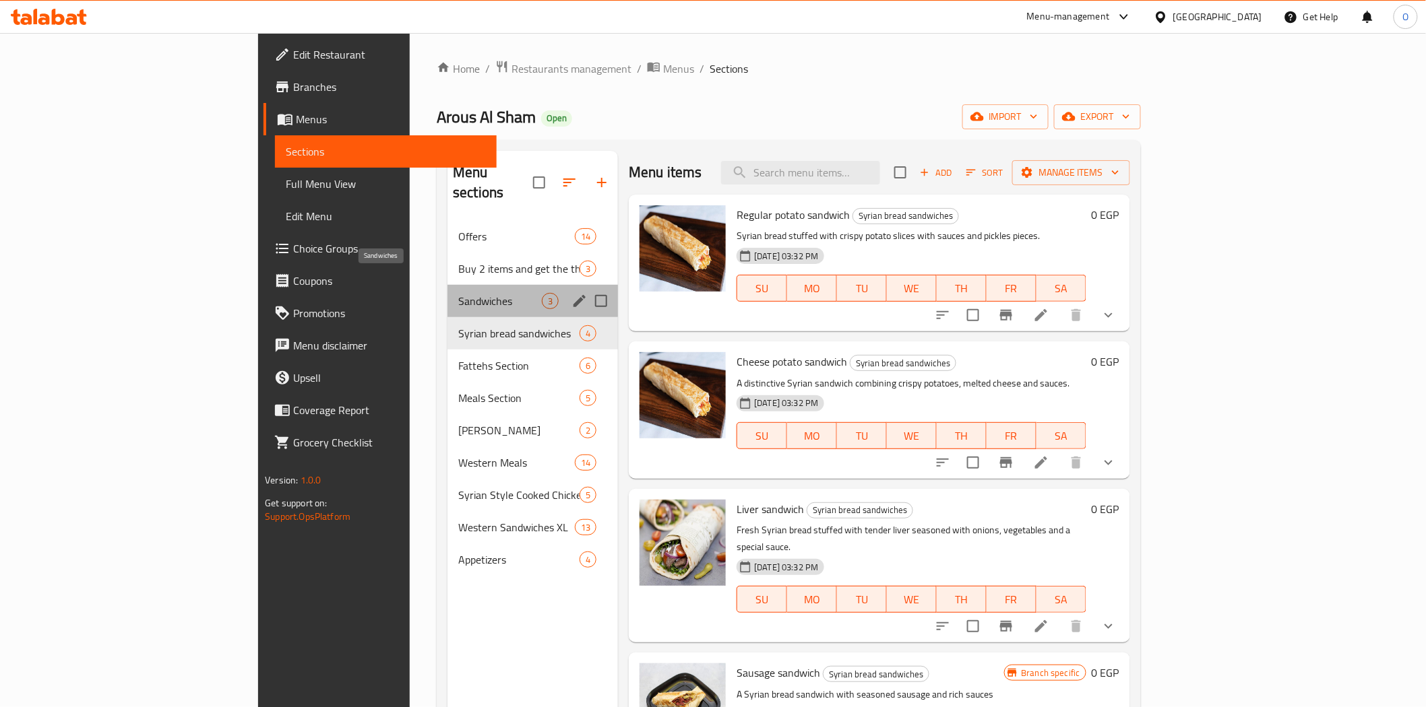
click at [458, 293] on span "Sandwiches" at bounding box center [500, 301] width 84 height 16
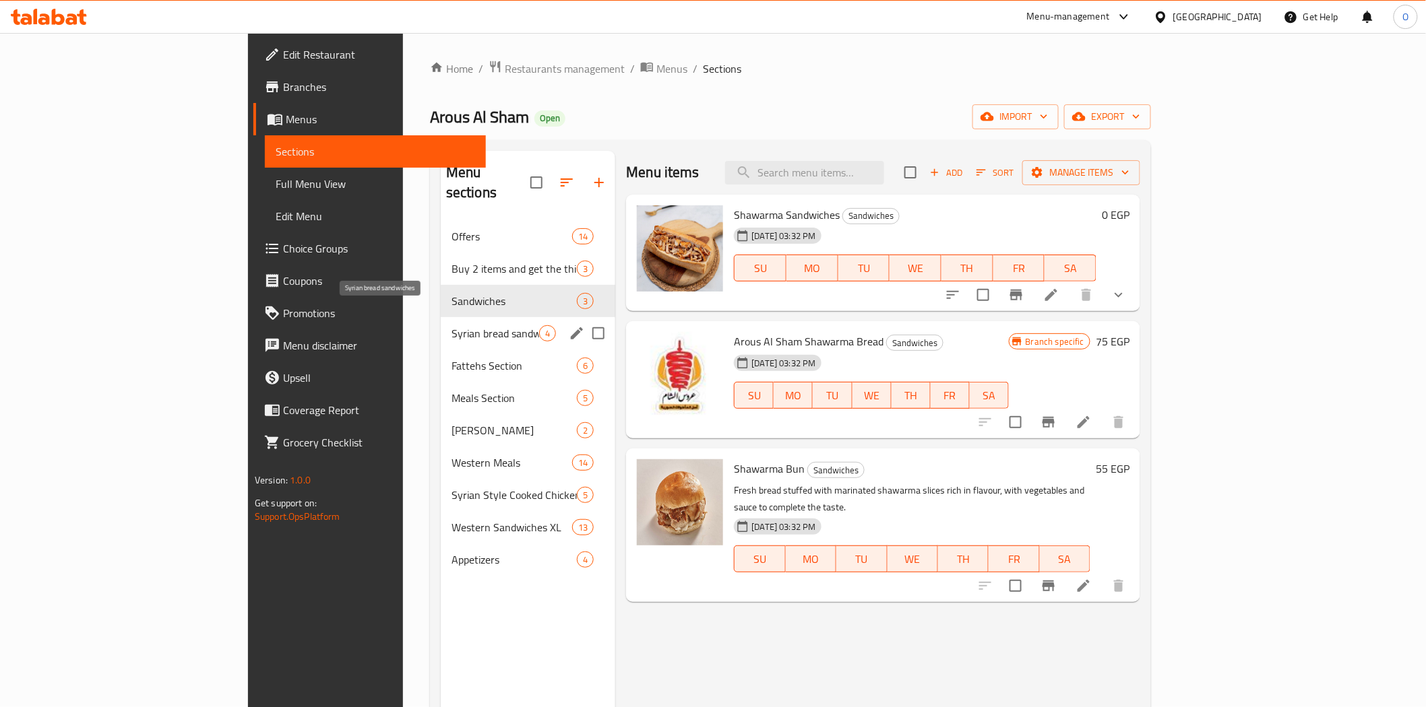
click at [451, 325] on span "Syrian bread sandwiches" at bounding box center [495, 333] width 88 height 16
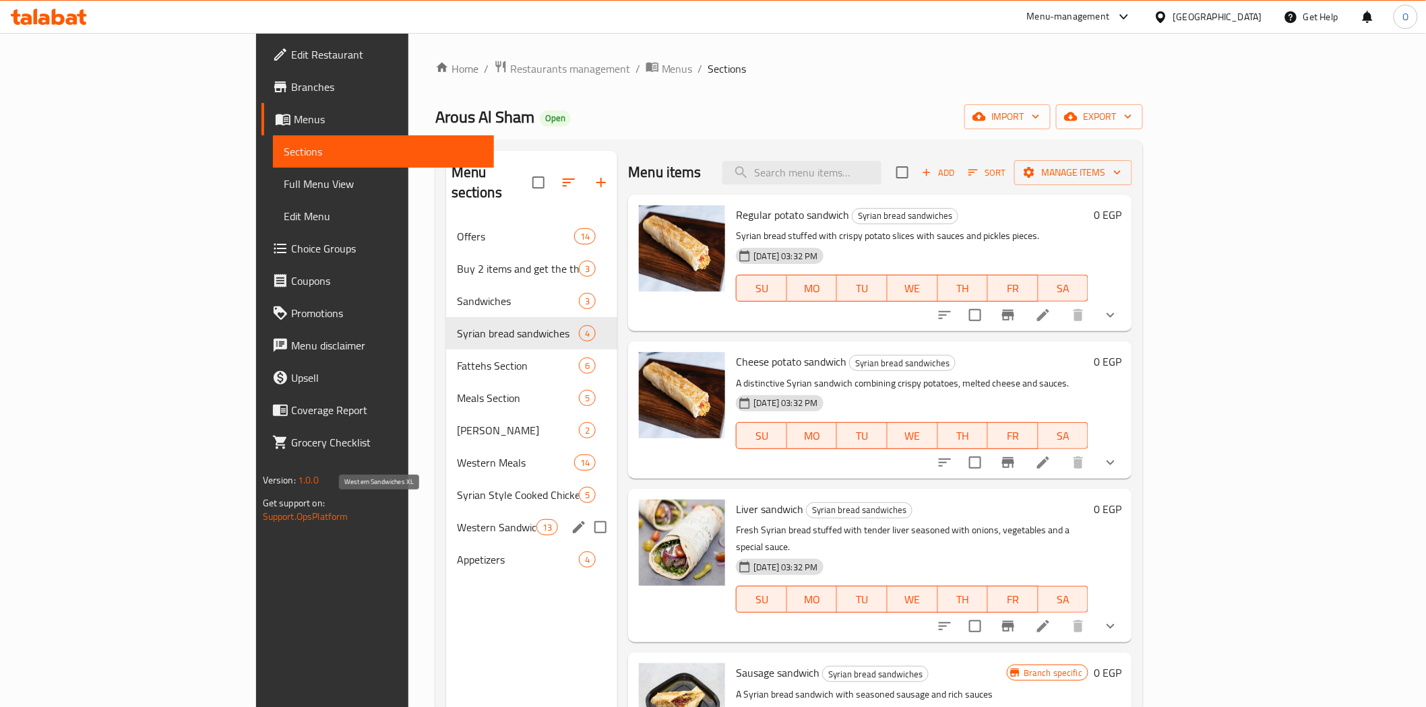
click at [457, 519] on span "Western Sandwiches XL" at bounding box center [496, 527] width 79 height 16
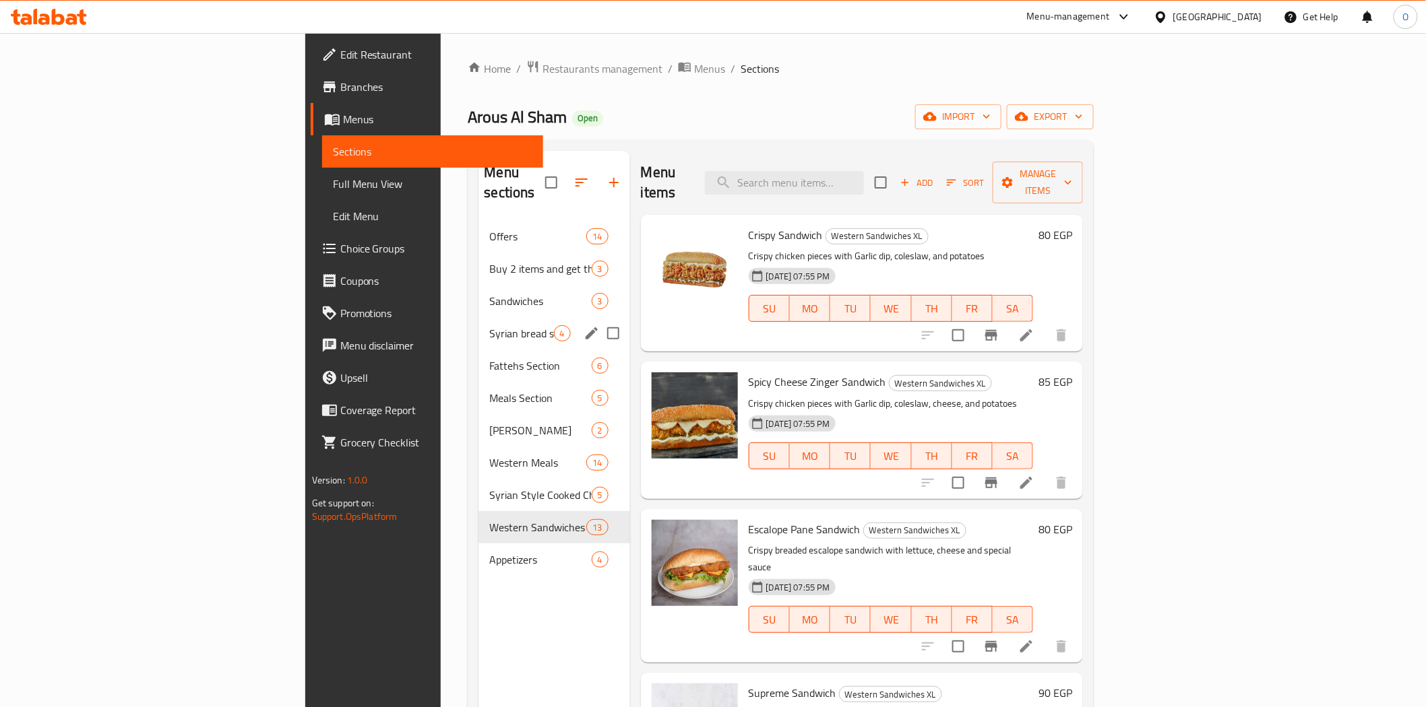
click at [478, 321] on div "Syrian bread sandwiches 4" at bounding box center [553, 333] width 151 height 32
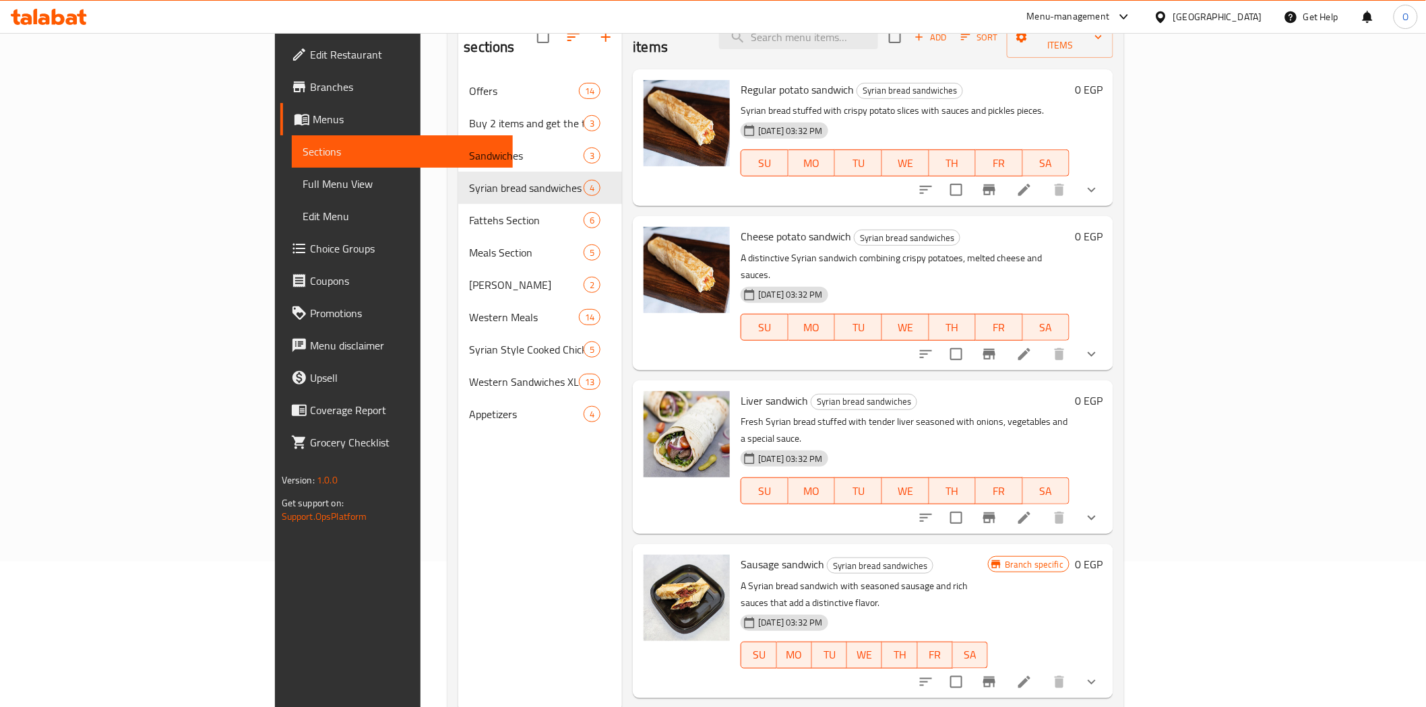
scroll to position [189, 0]
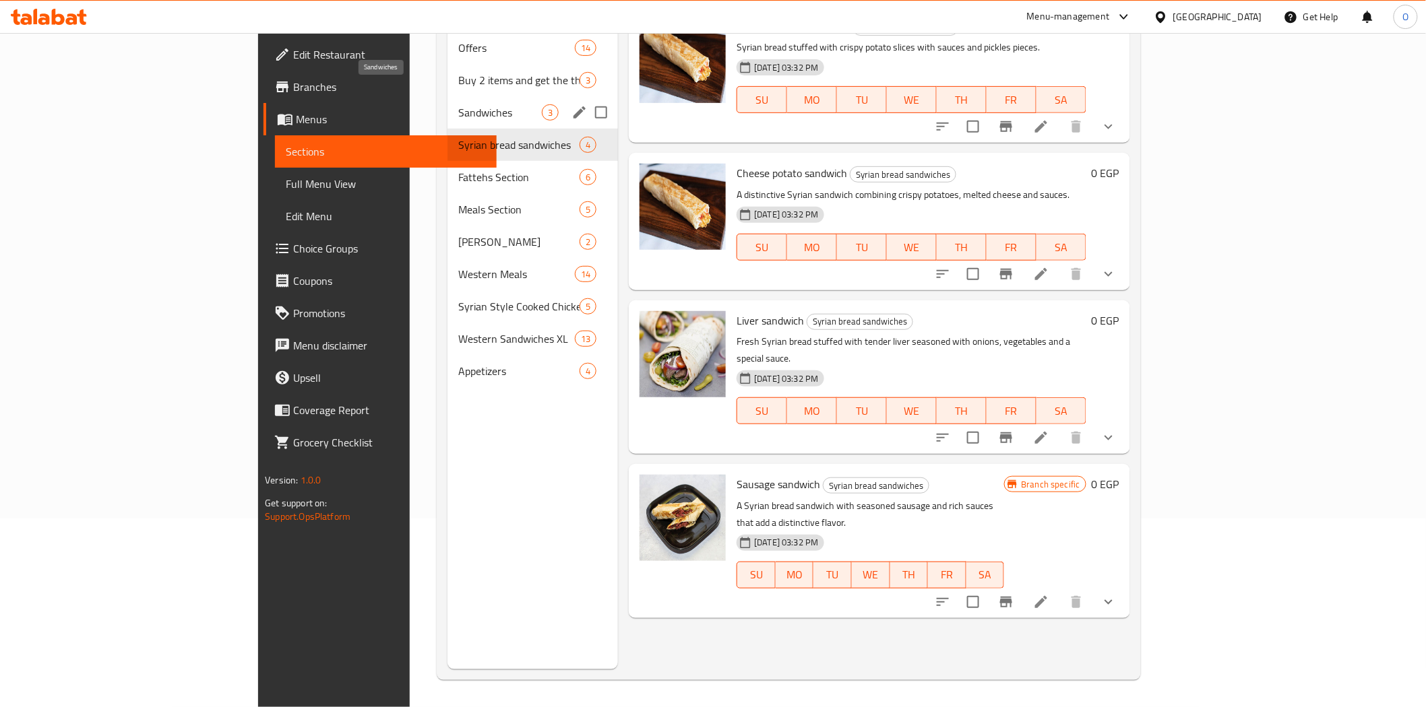
click at [458, 104] on span "Sandwiches" at bounding box center [500, 112] width 84 height 16
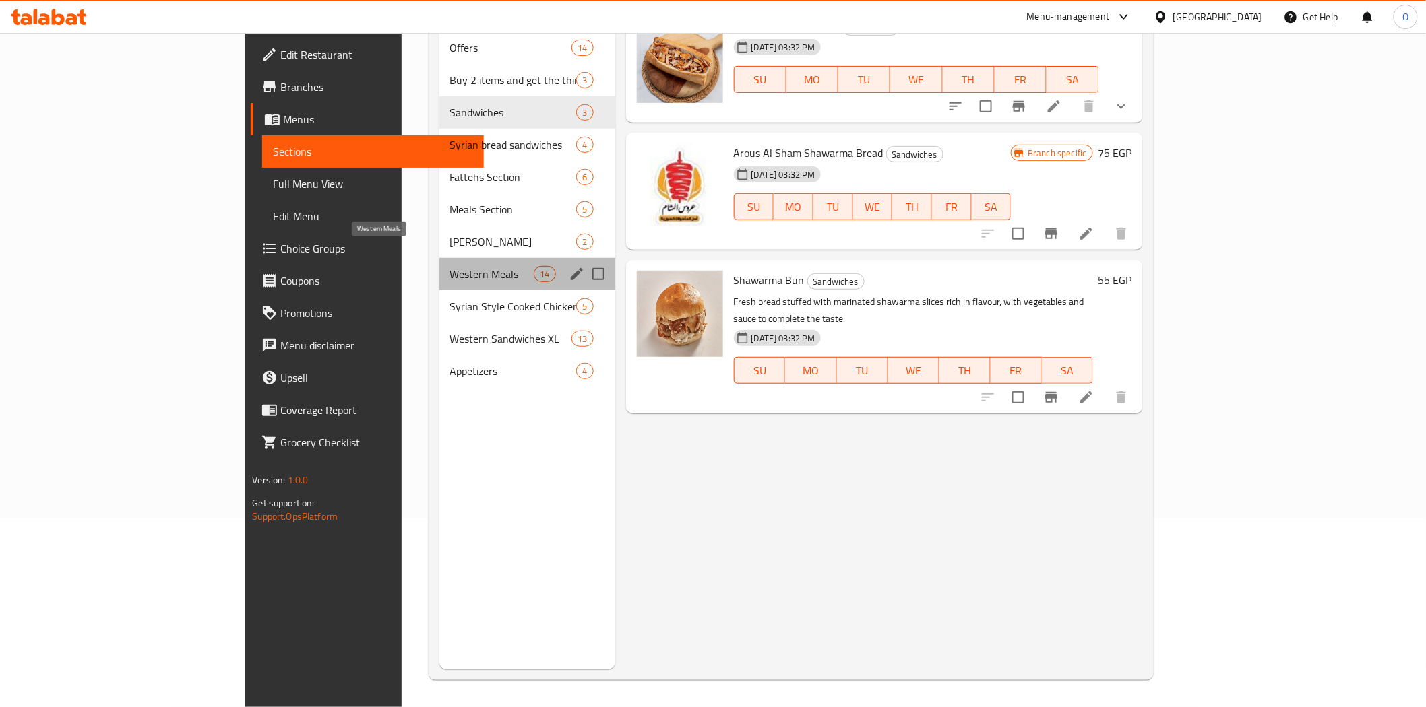
click at [450, 266] on span "Western Meals" at bounding box center [492, 274] width 84 height 16
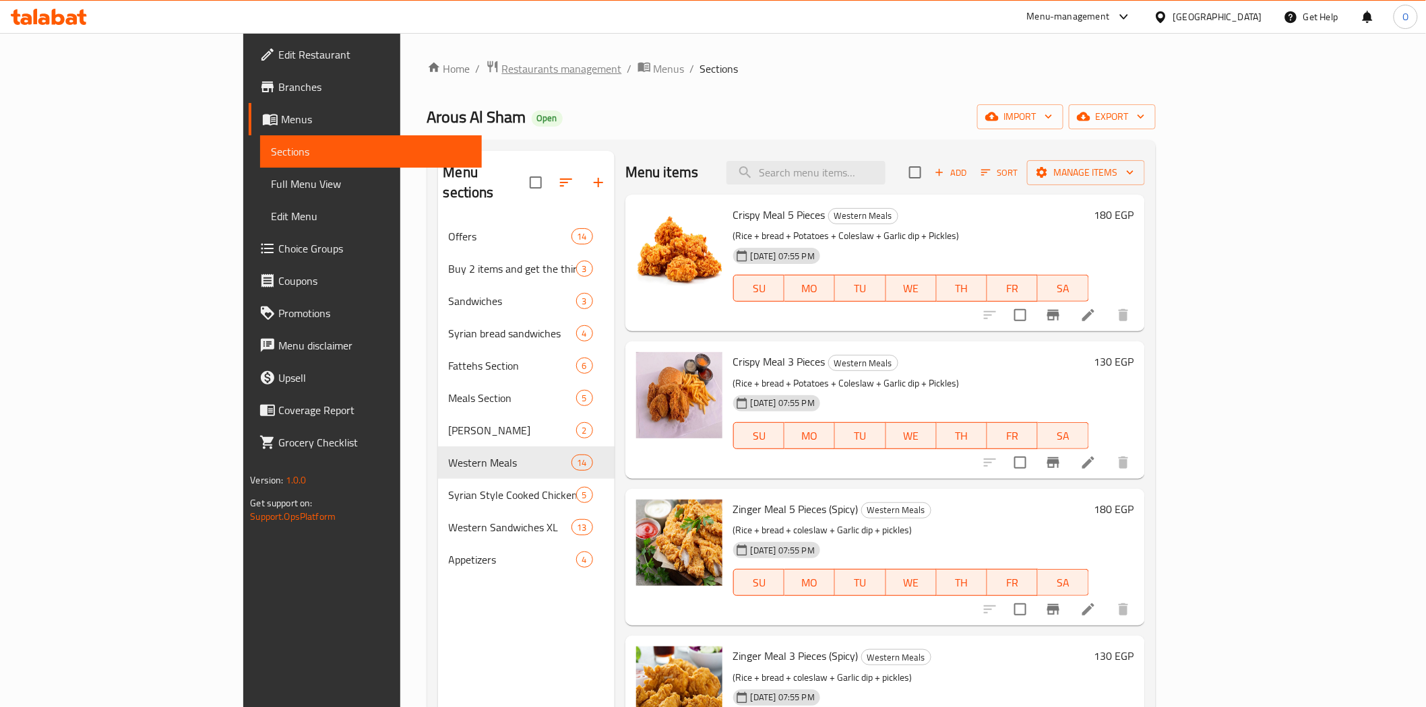
click at [502, 65] on span "Restaurants management" at bounding box center [562, 69] width 120 height 16
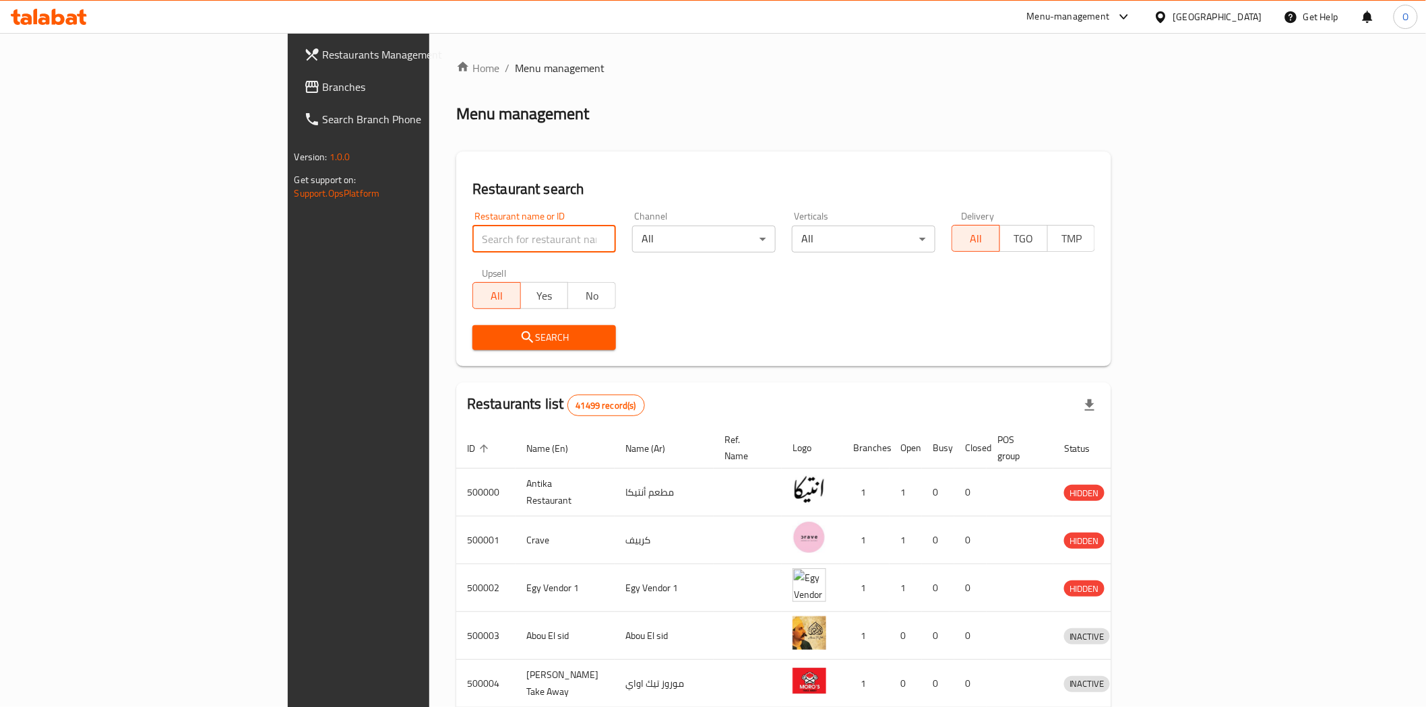
click at [472, 243] on input "search" at bounding box center [543, 239] width 143 height 27
paste input "Refay Plus"
type input "Refay Plus"
click at [483, 338] on span "Search" at bounding box center [544, 337] width 122 height 17
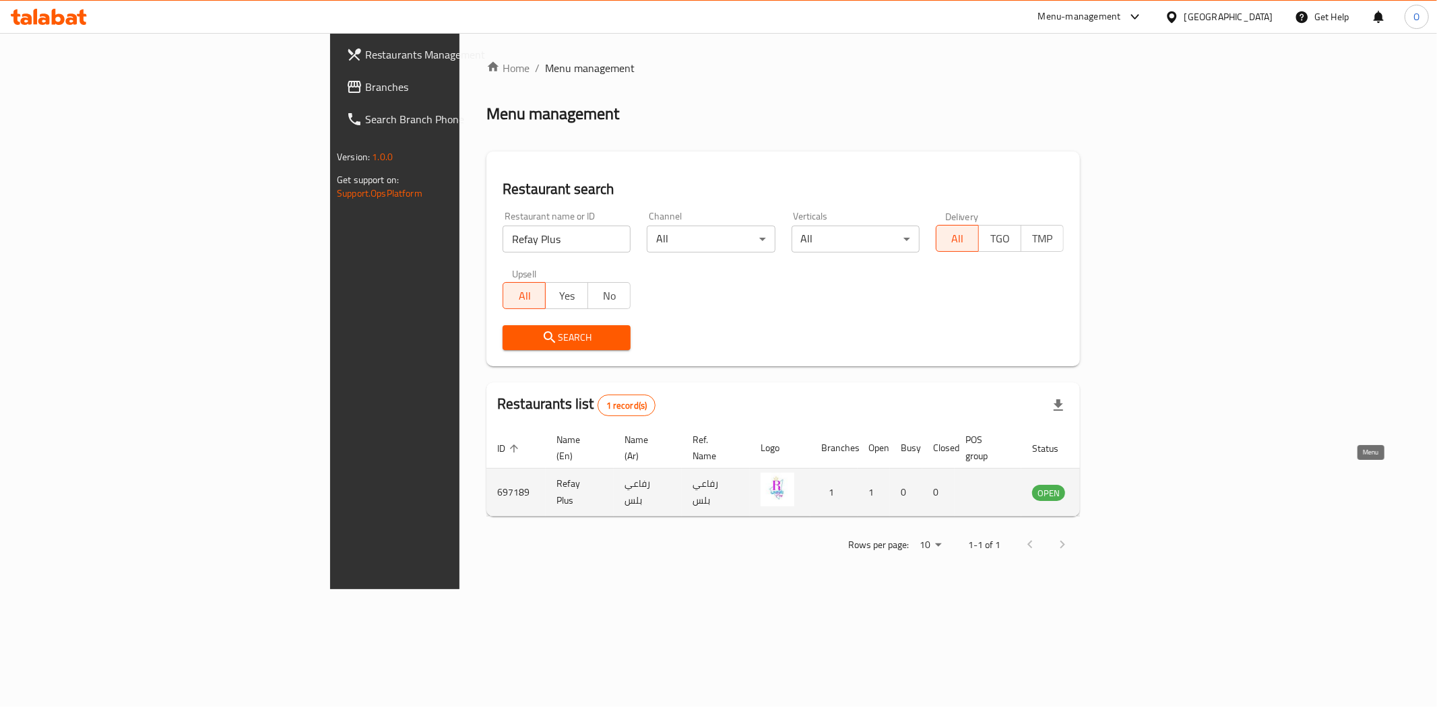
click at [1128, 484] on link "enhanced table" at bounding box center [1115, 492] width 25 height 16
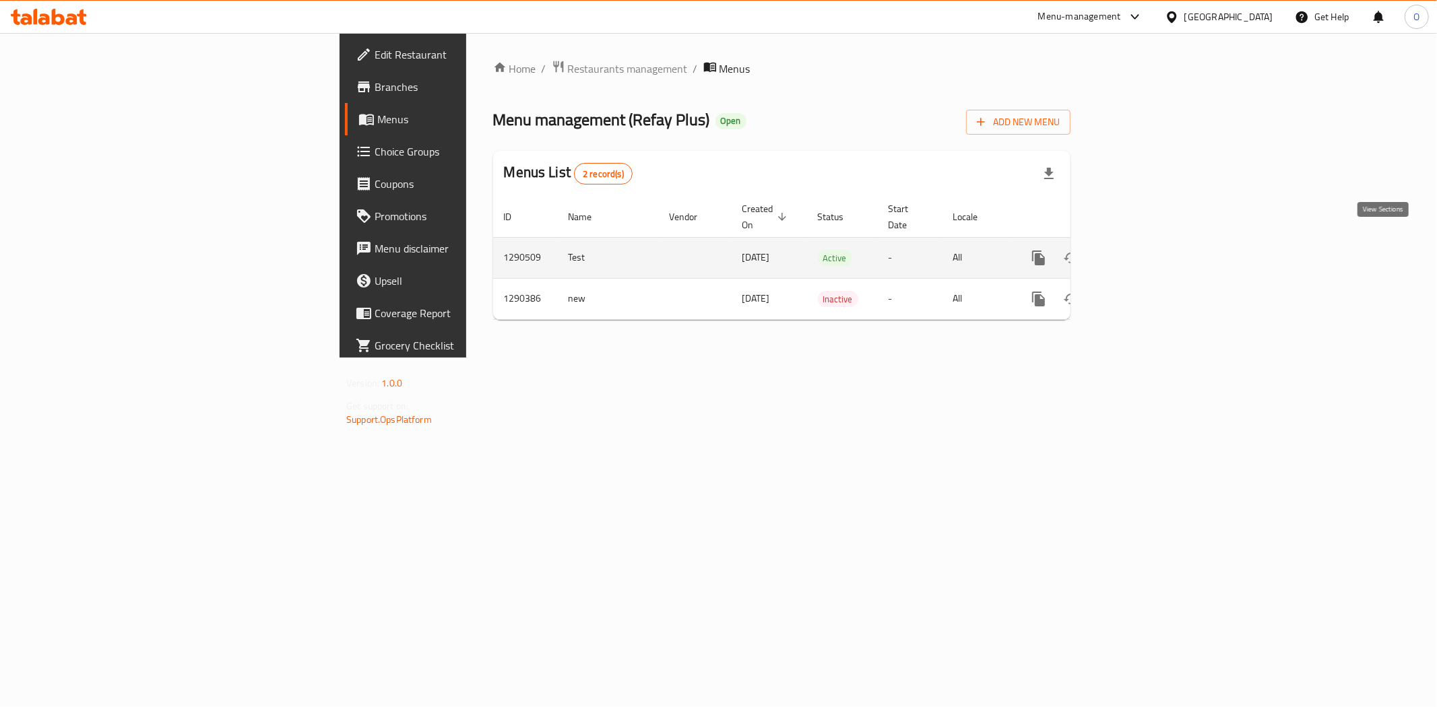
click at [1152, 242] on link "enhanced table" at bounding box center [1136, 258] width 32 height 32
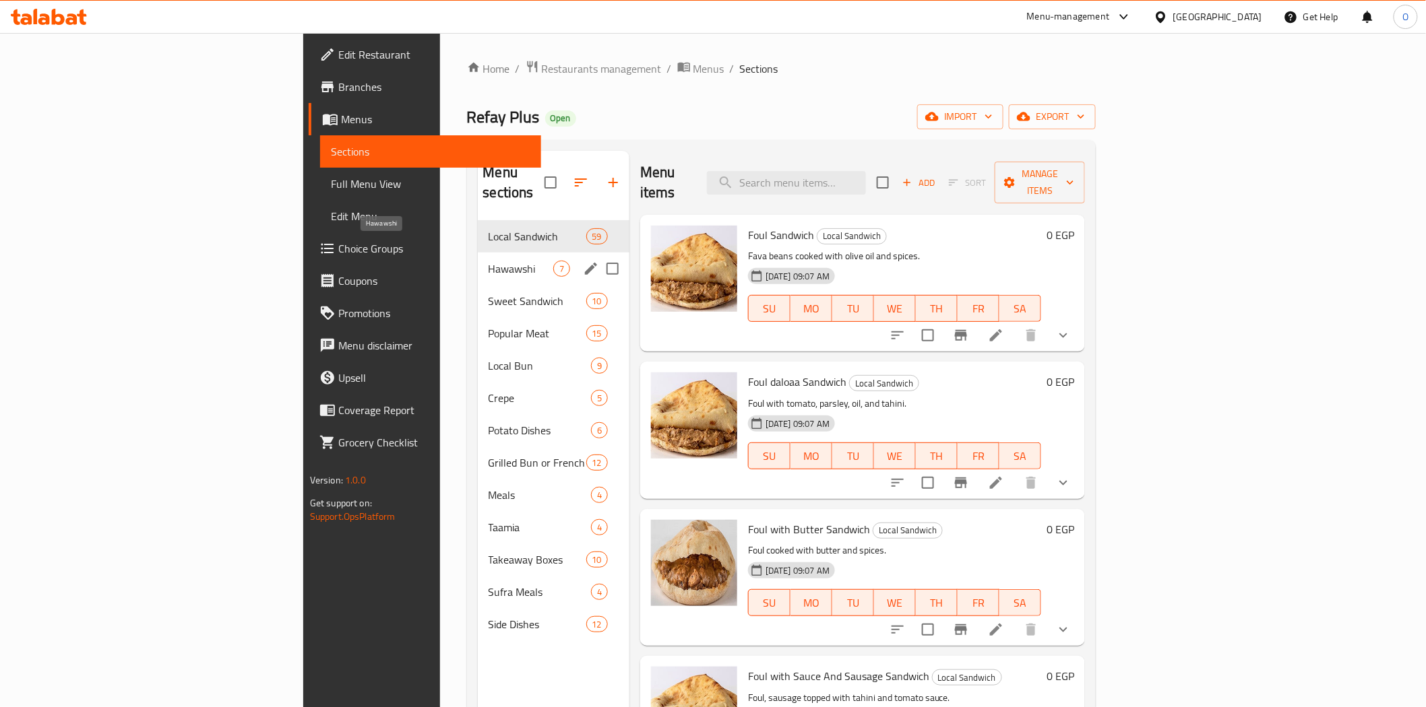
click at [488, 261] on span "Hawawshi" at bounding box center [520, 269] width 65 height 16
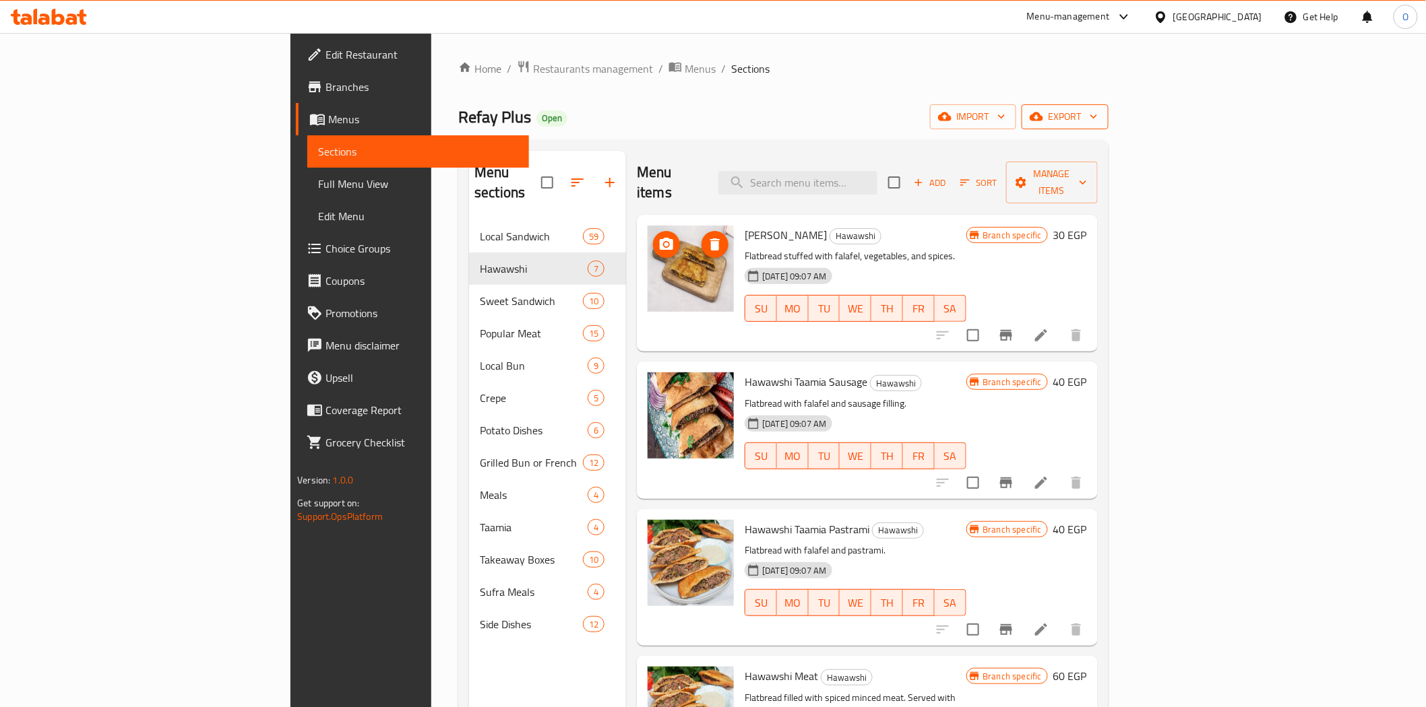
click at [1097, 117] on span "export" at bounding box center [1064, 116] width 65 height 17
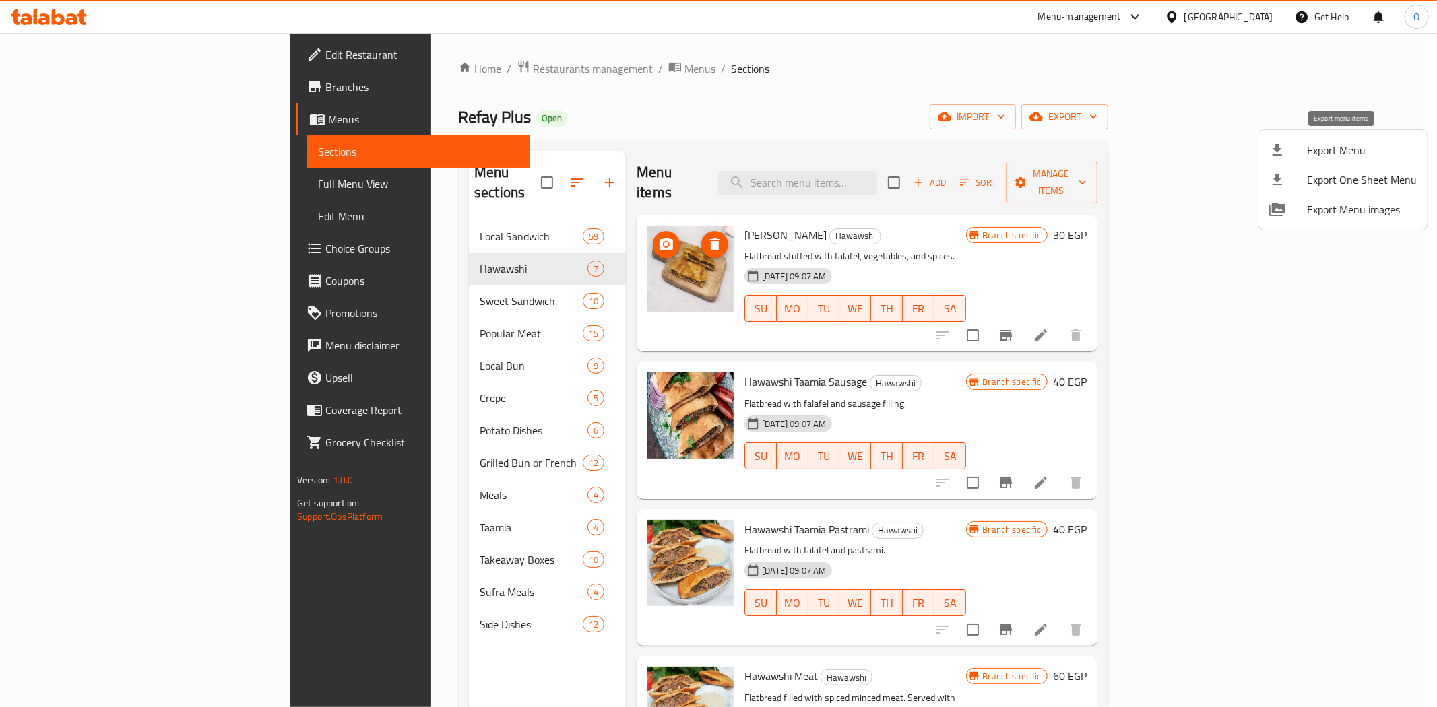
click at [1349, 136] on li "Export Menu" at bounding box center [1342, 150] width 169 height 30
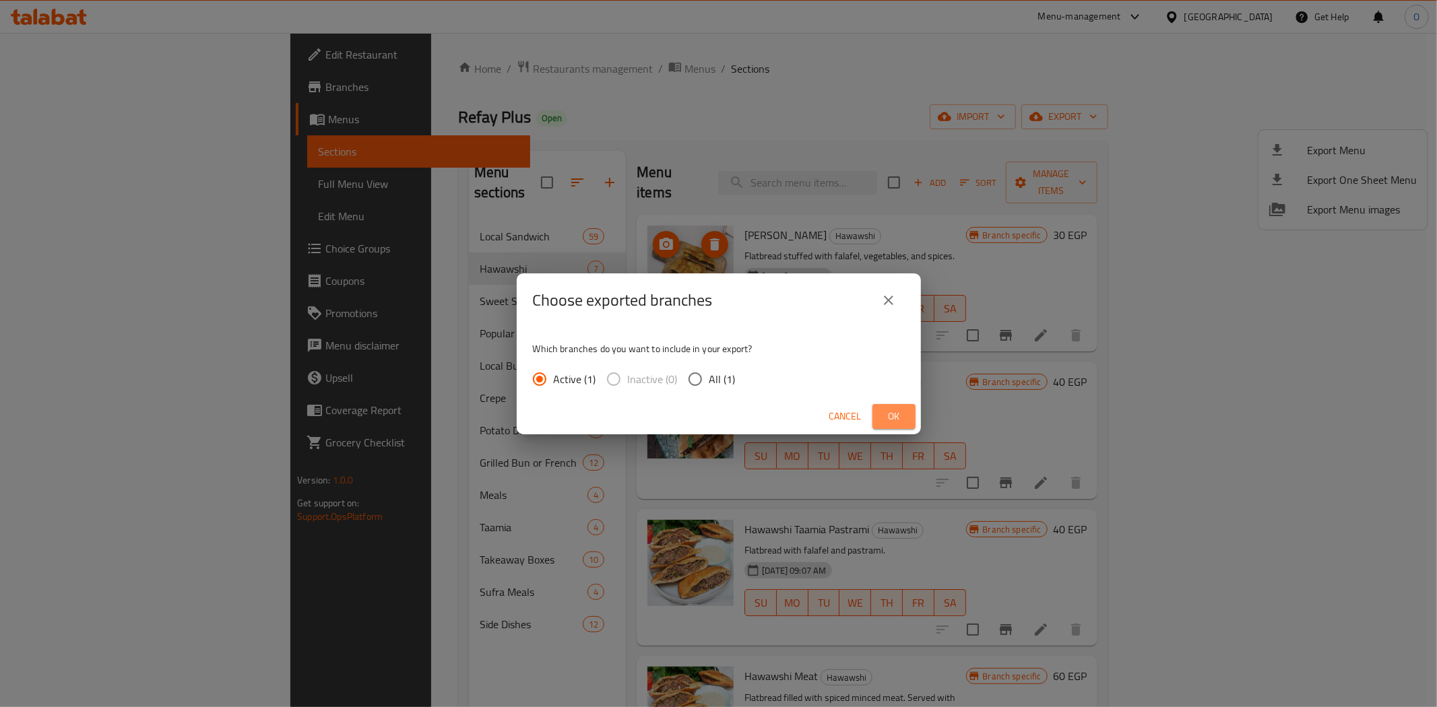
click at [911, 413] on button "Ok" at bounding box center [893, 416] width 43 height 25
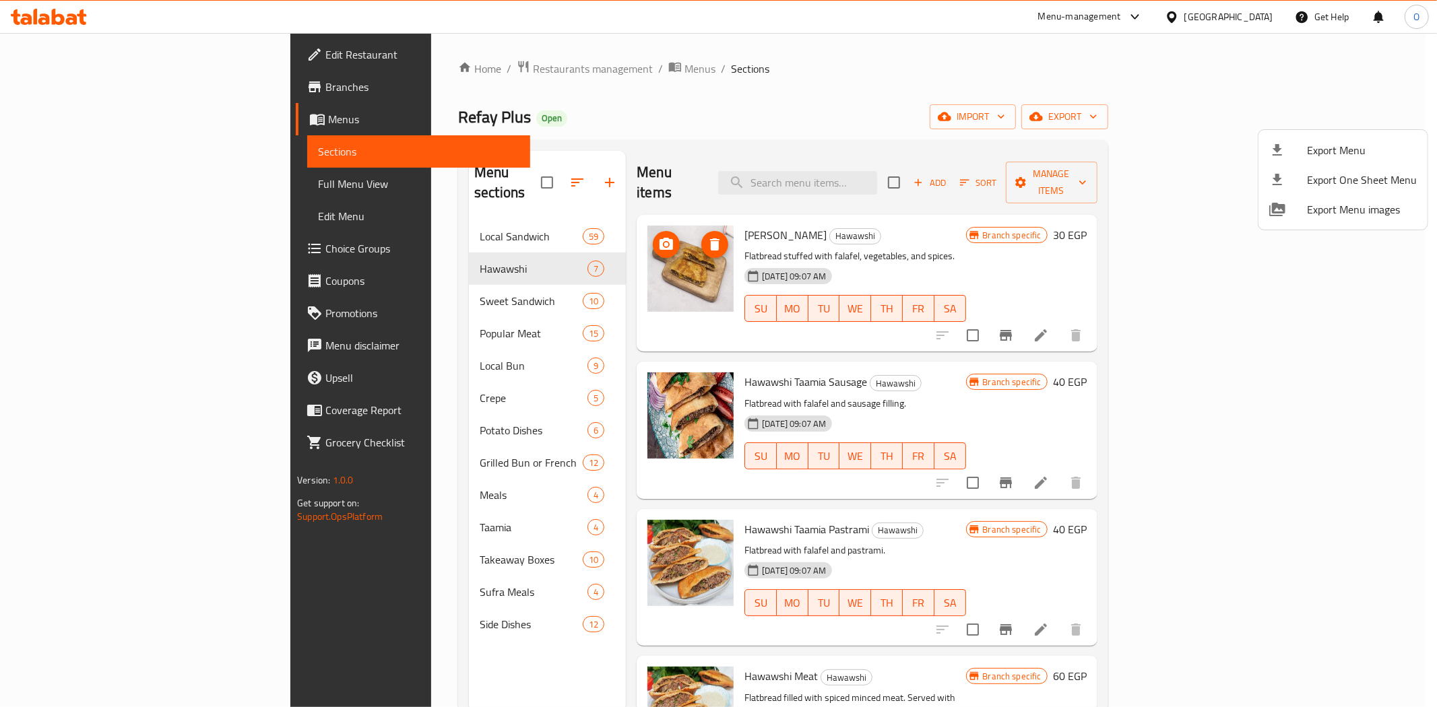
click at [364, 221] on div at bounding box center [718, 353] width 1437 height 707
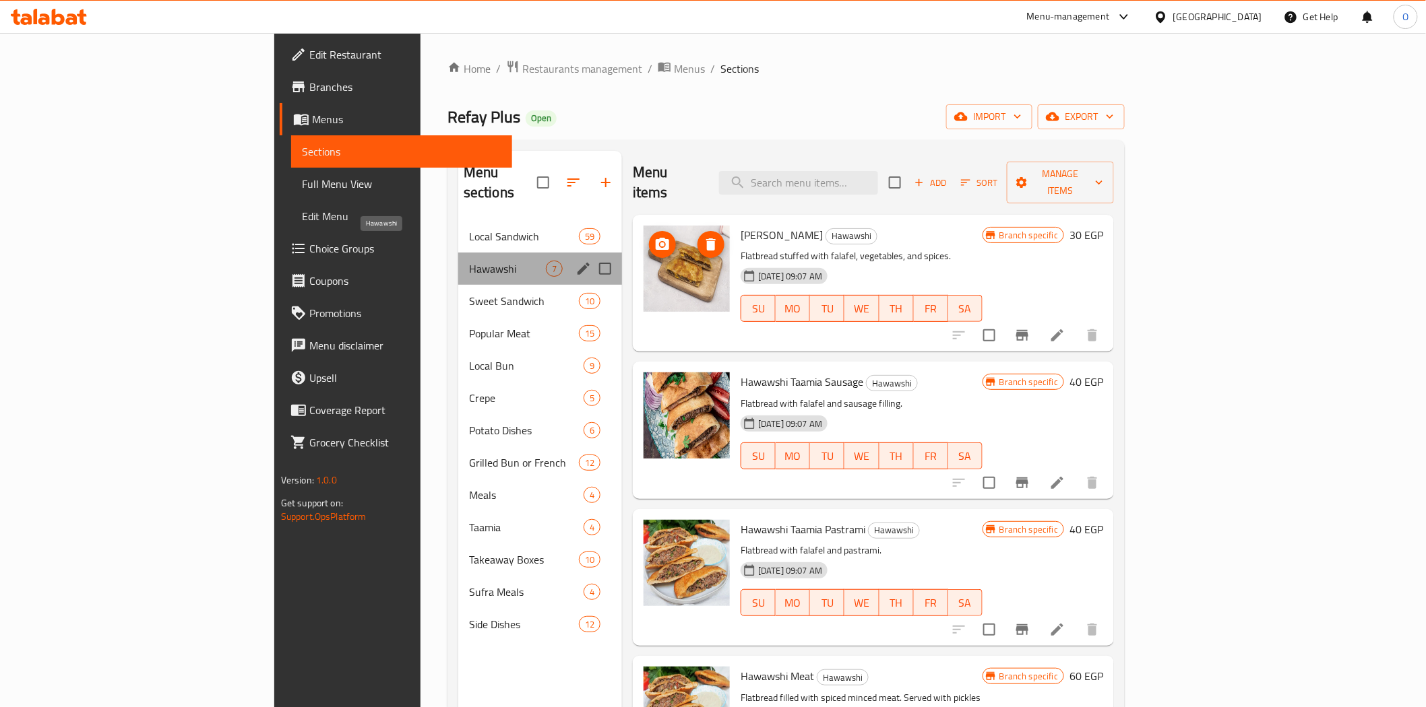
click at [469, 261] on span "Hawawshi" at bounding box center [507, 269] width 77 height 16
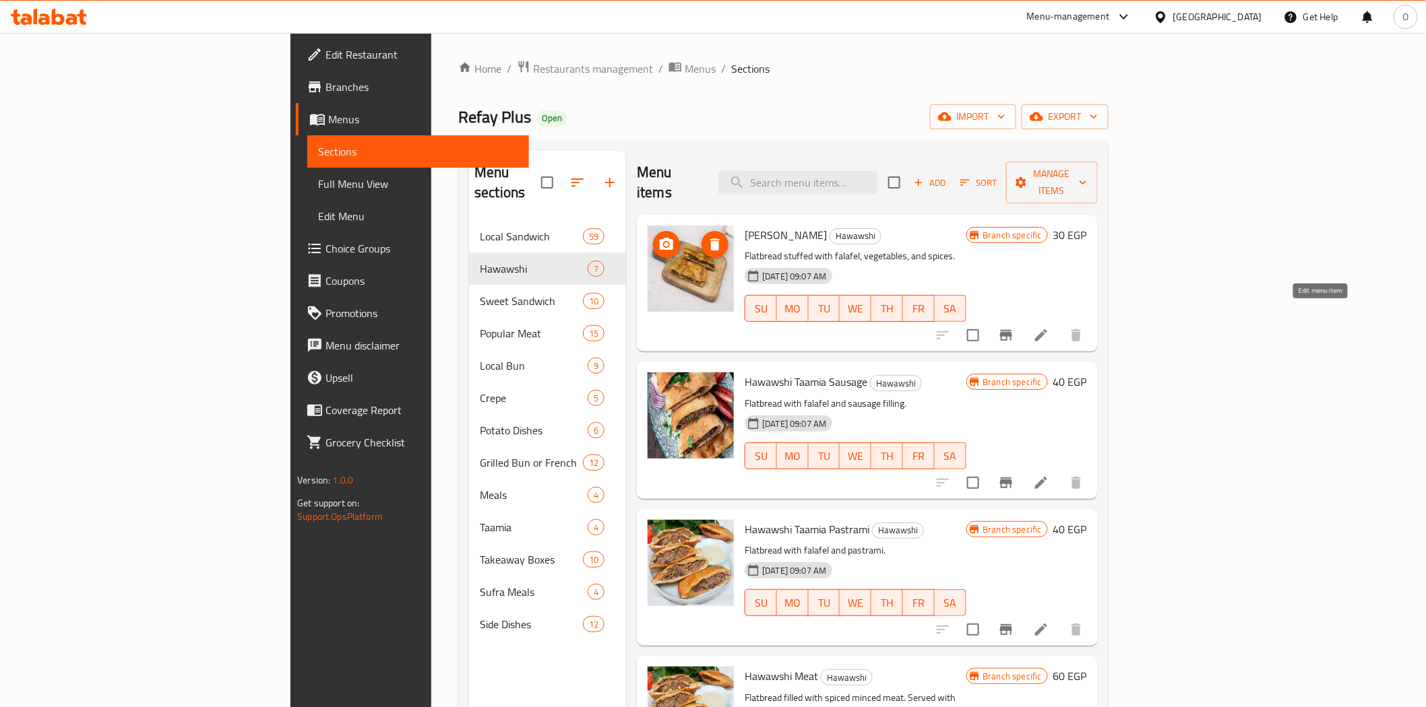
click at [1049, 327] on icon at bounding box center [1041, 335] width 16 height 16
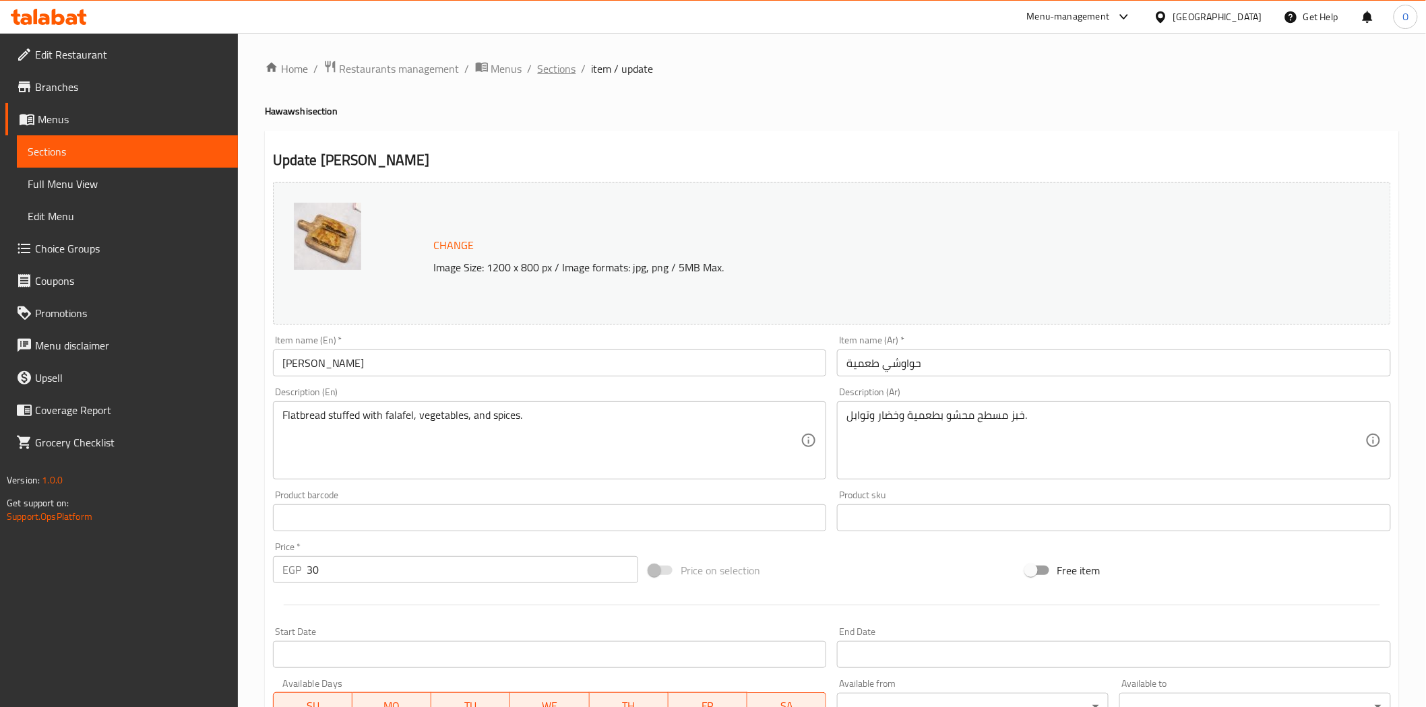
click at [558, 75] on span "Sections" at bounding box center [557, 69] width 38 height 16
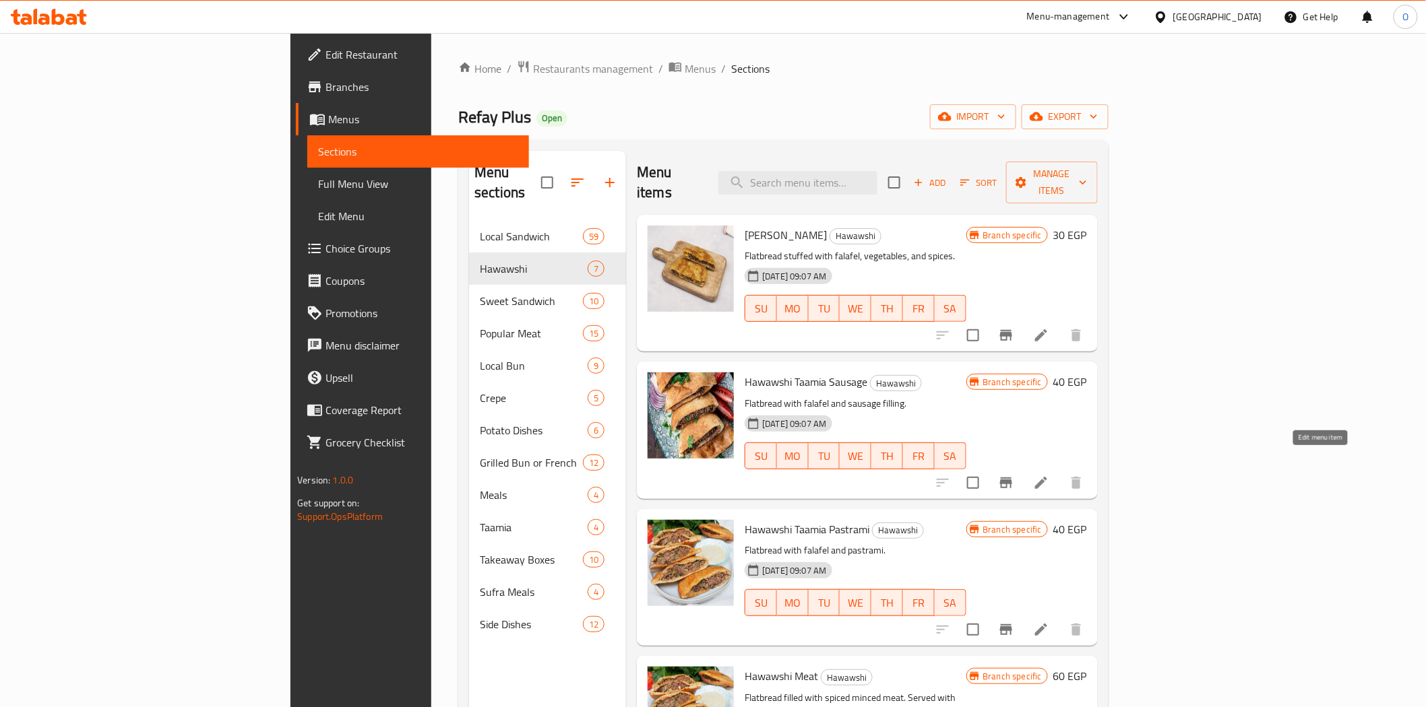
click at [1047, 477] on icon at bounding box center [1041, 483] width 12 height 12
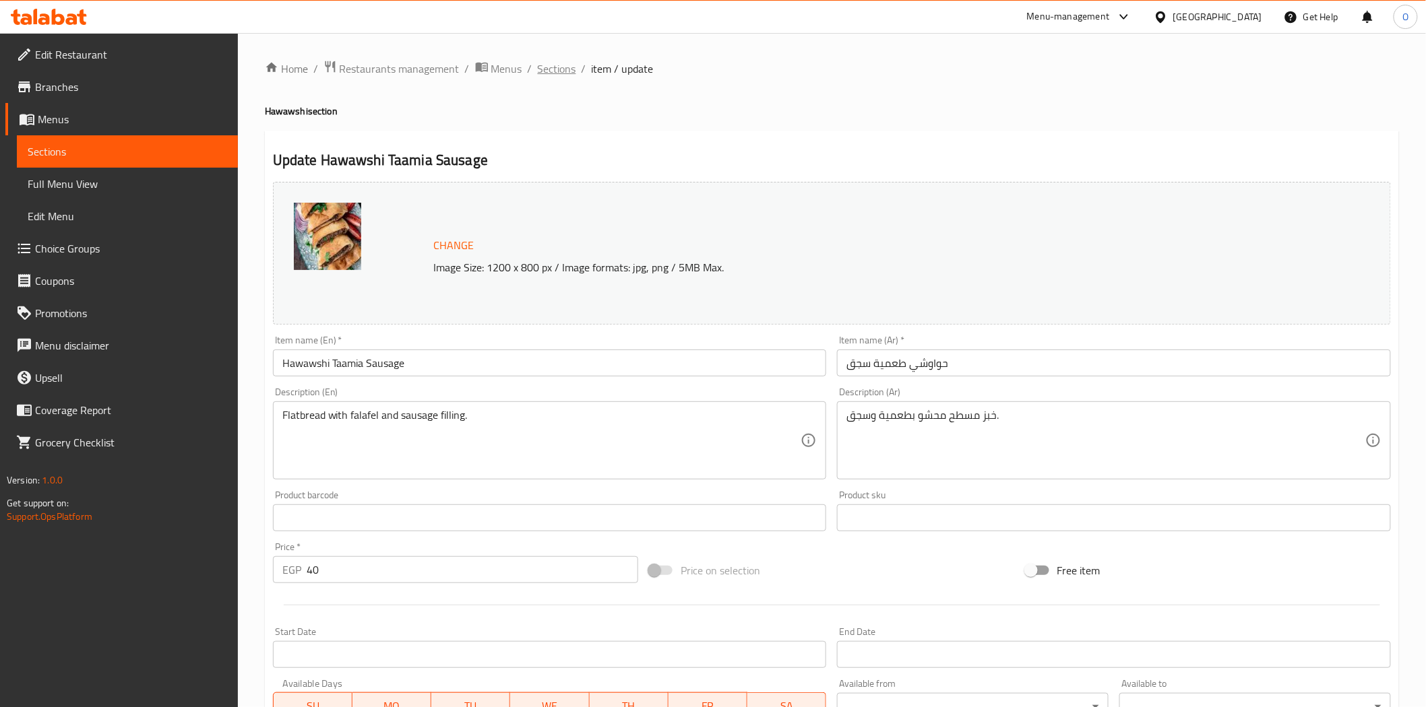
click at [547, 76] on span "Sections" at bounding box center [557, 69] width 38 height 16
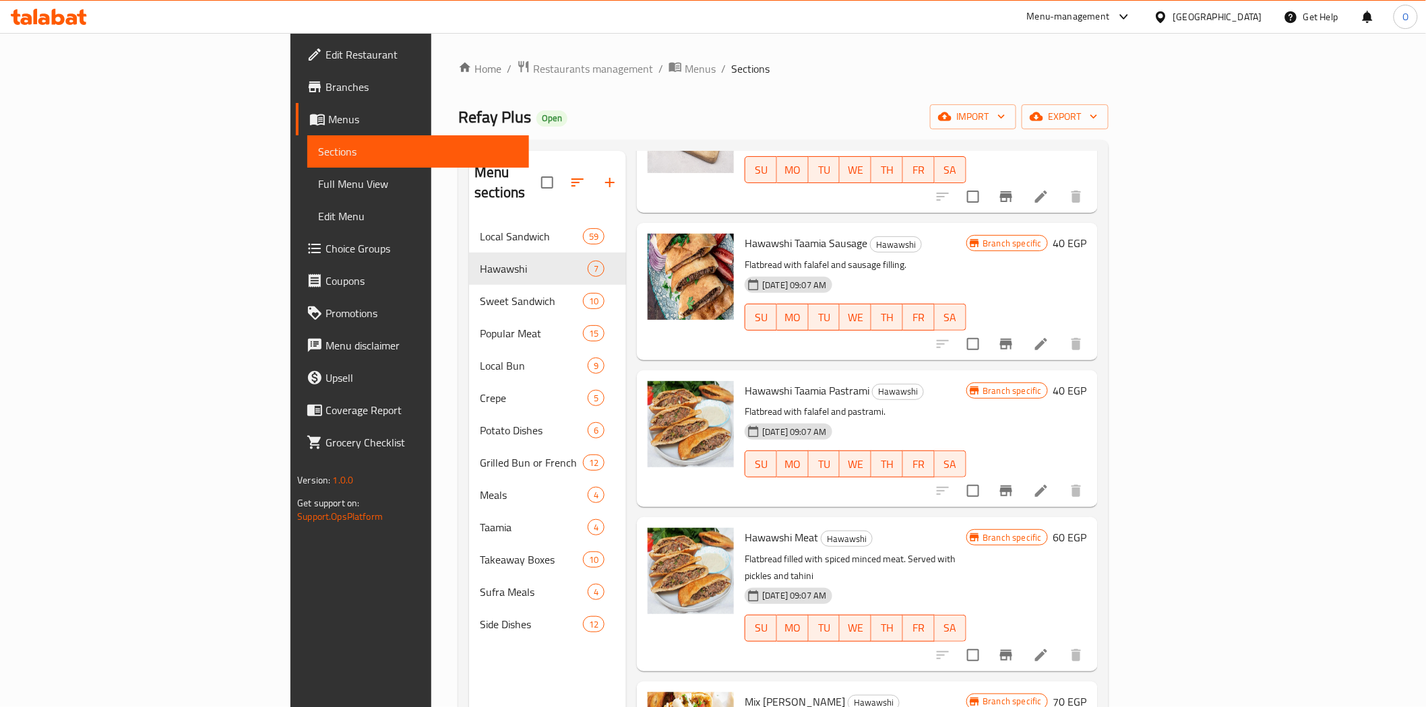
scroll to position [150, 0]
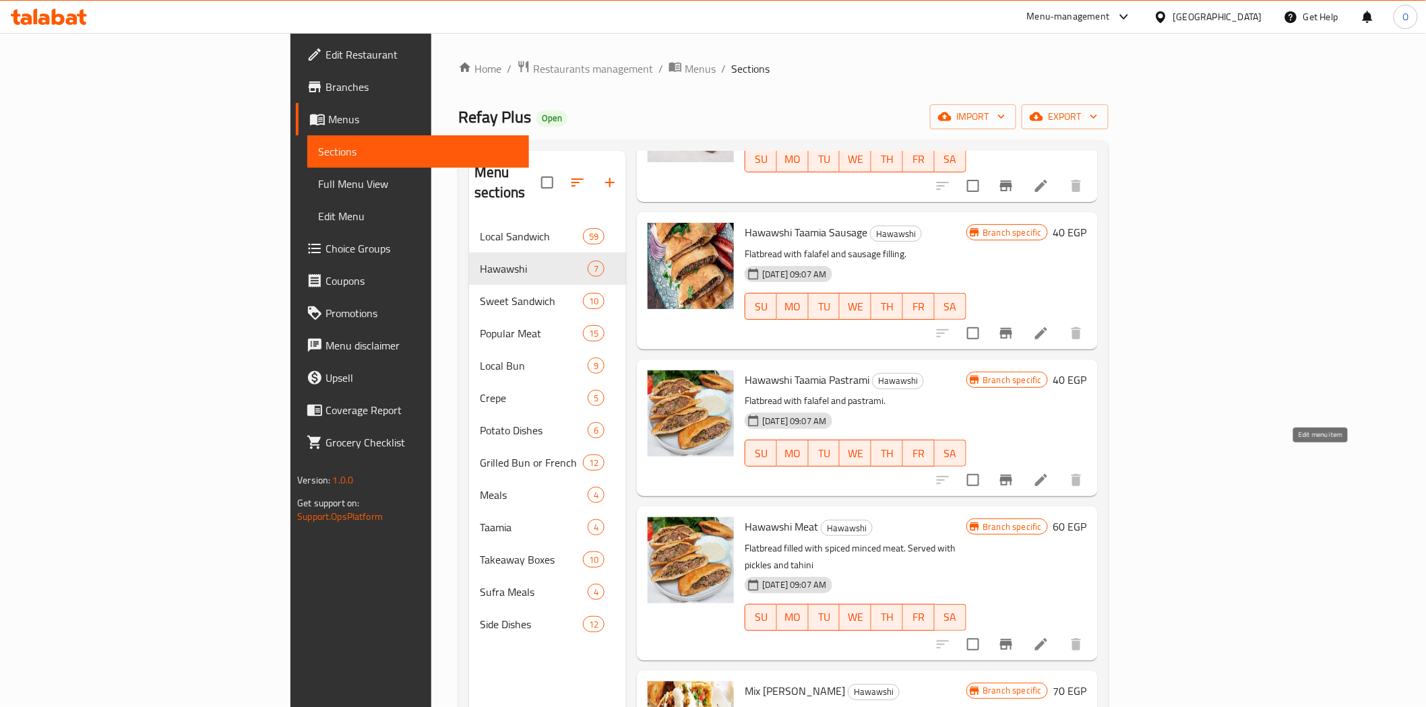
click at [1049, 472] on icon at bounding box center [1041, 480] width 16 height 16
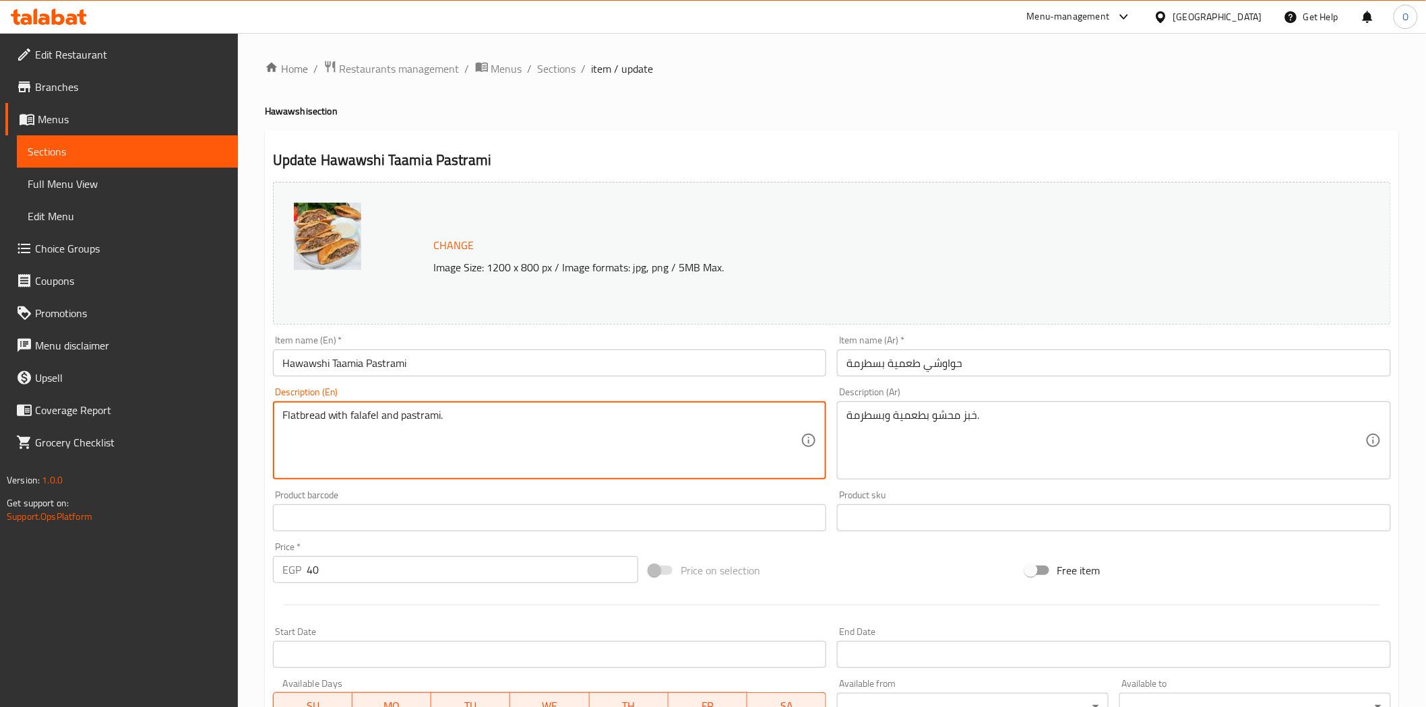
click at [309, 414] on textarea "Flatbread with falafel and pastrami." at bounding box center [541, 441] width 519 height 64
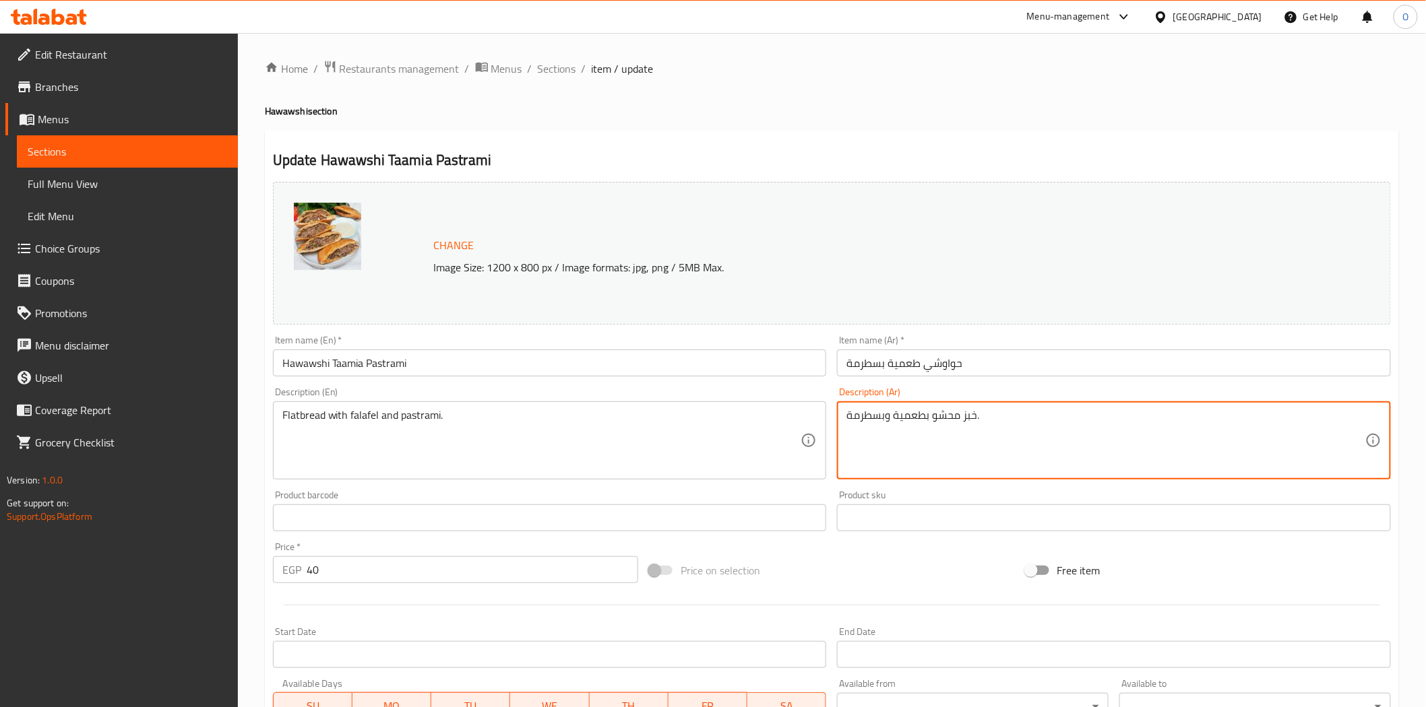
click at [970, 414] on textarea "خبز محشو بطعمية وبسطرمة." at bounding box center [1105, 441] width 519 height 64
paste textarea "طحم"
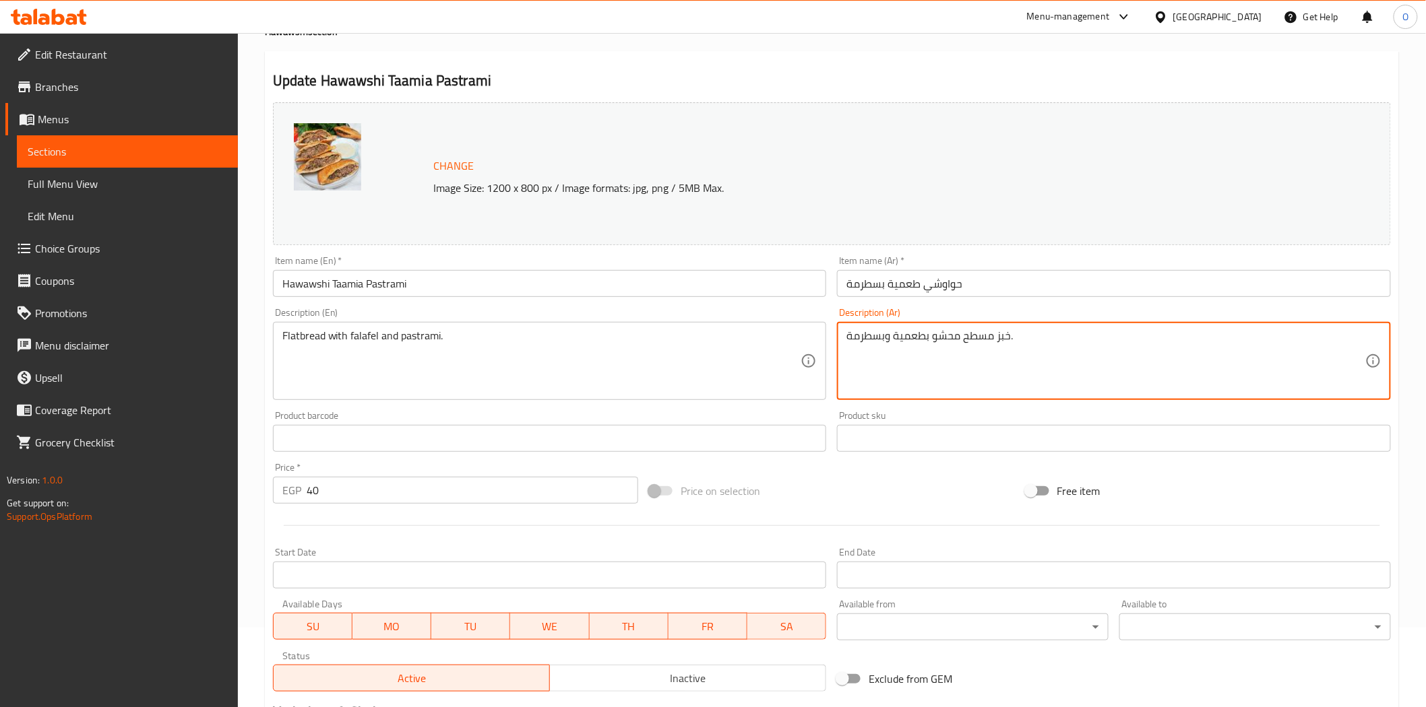
scroll to position [261, 0]
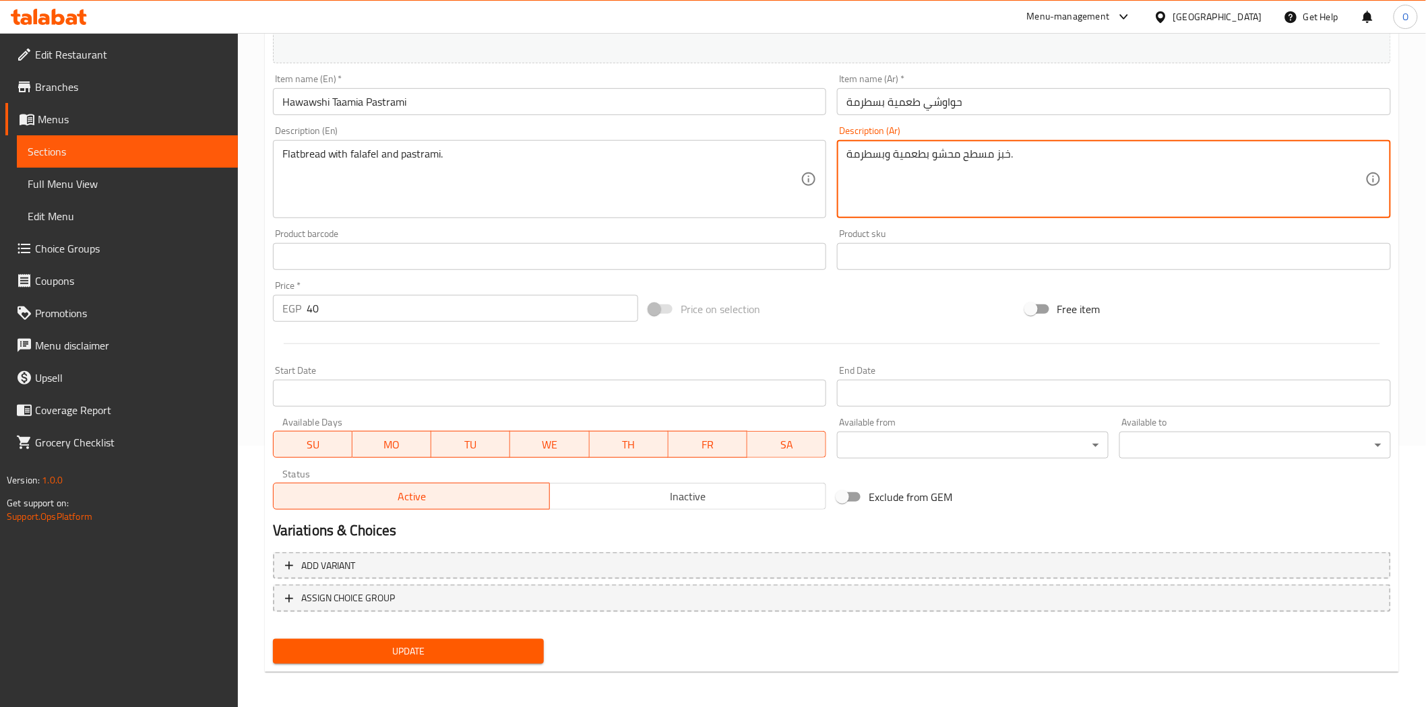
type textarea "خبز مسطح محشو بطعمية وبسطرمة."
click at [460, 656] on span "Update" at bounding box center [409, 651] width 250 height 17
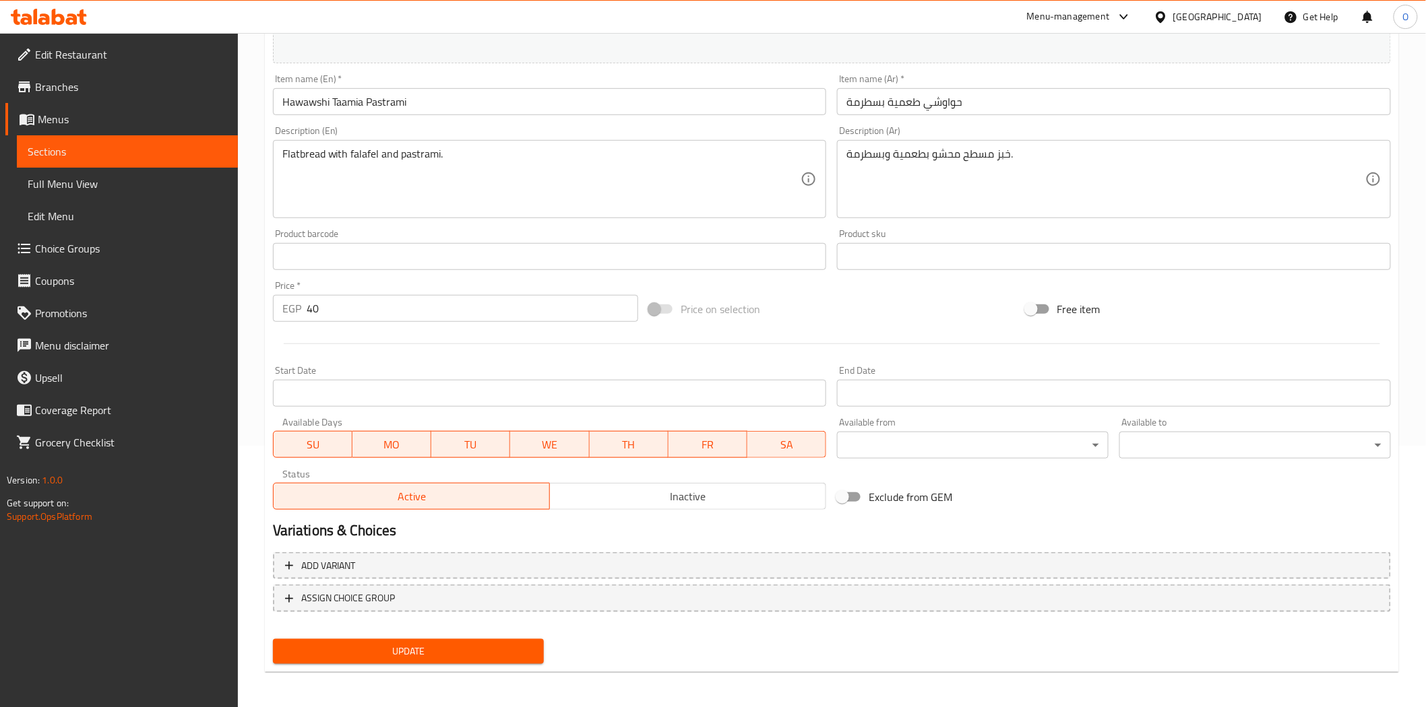
click at [340, 658] on button "Update" at bounding box center [408, 651] width 271 height 25
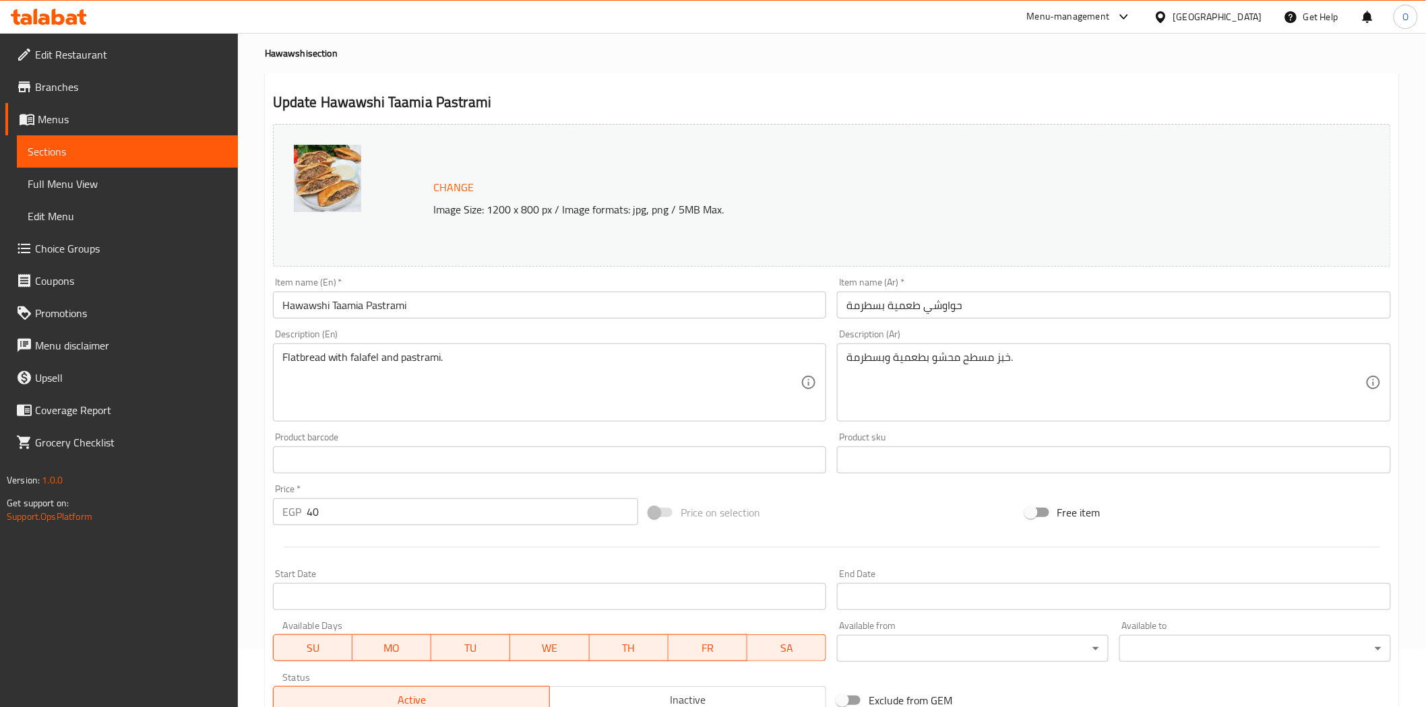
scroll to position [0, 0]
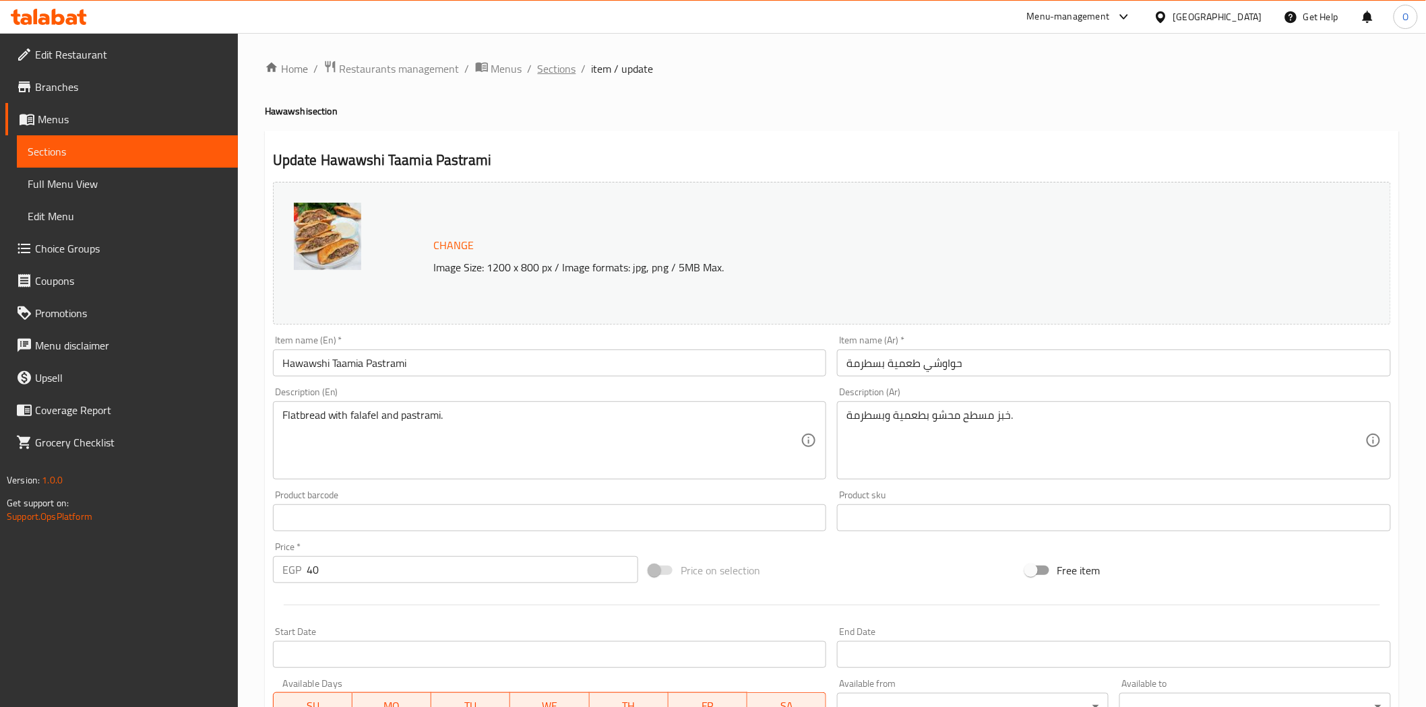
click at [558, 75] on span "Sections" at bounding box center [557, 69] width 38 height 16
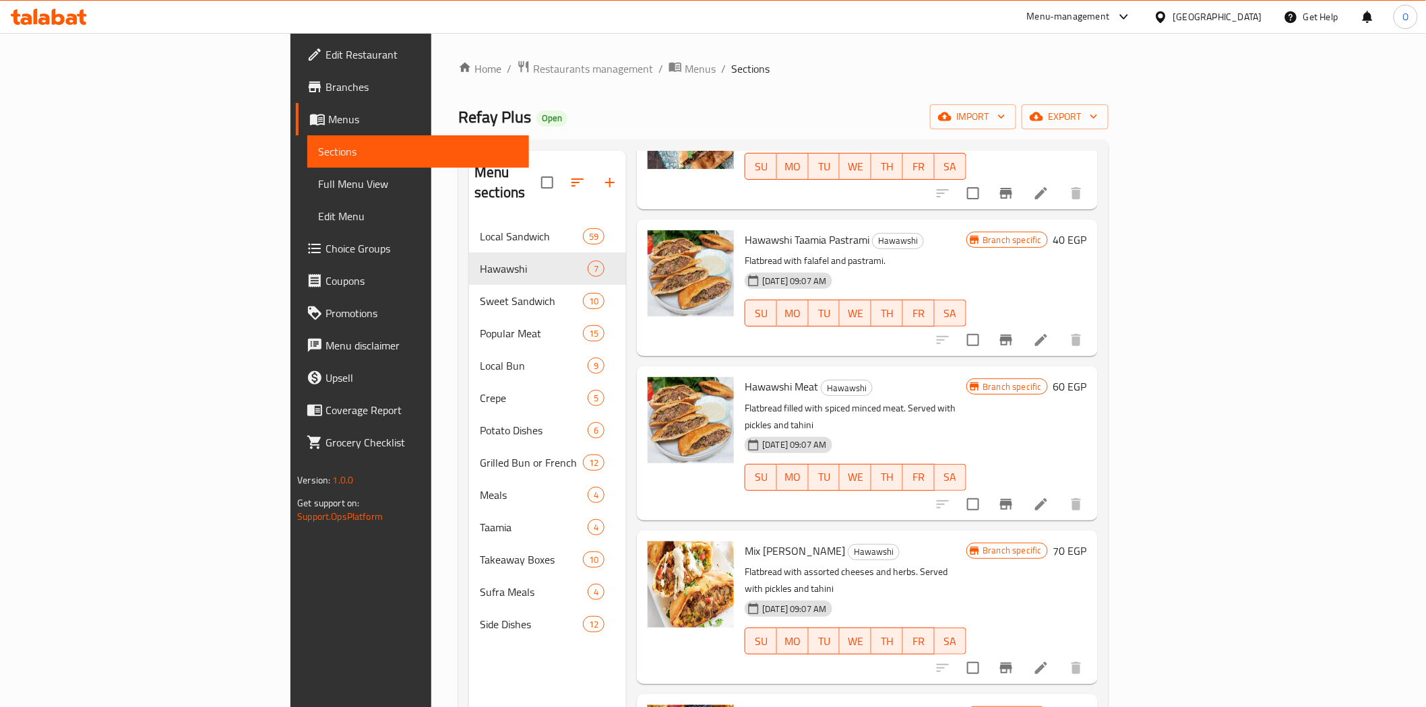
scroll to position [299, 0]
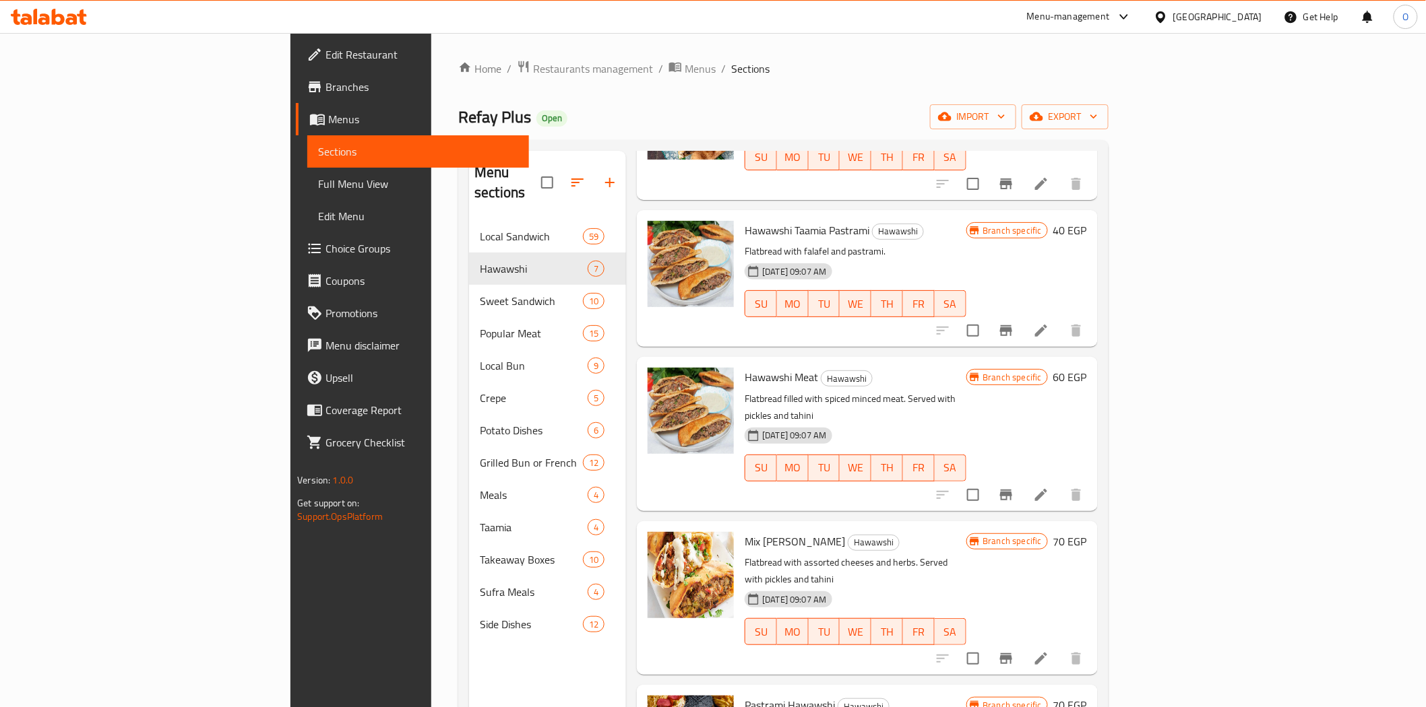
click at [1060, 319] on li at bounding box center [1041, 331] width 38 height 24
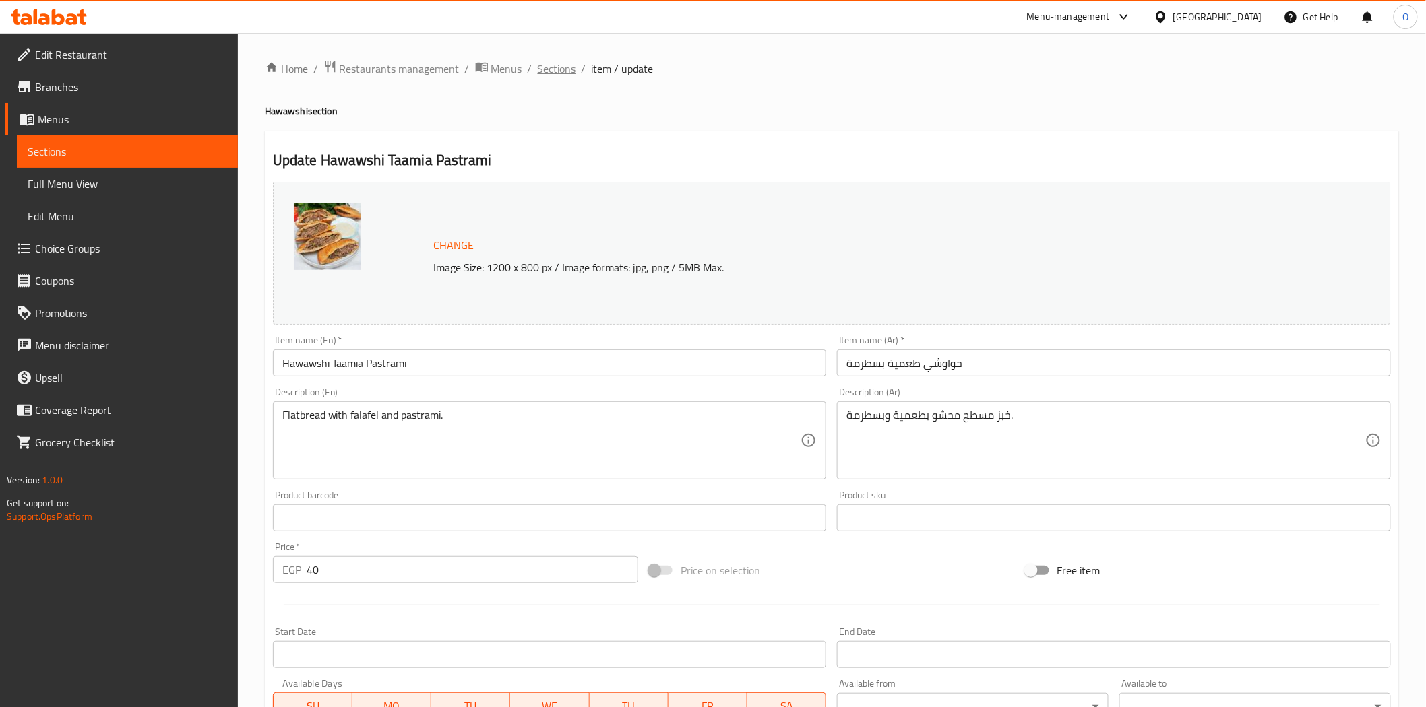
click at [557, 68] on span "Sections" at bounding box center [557, 69] width 38 height 16
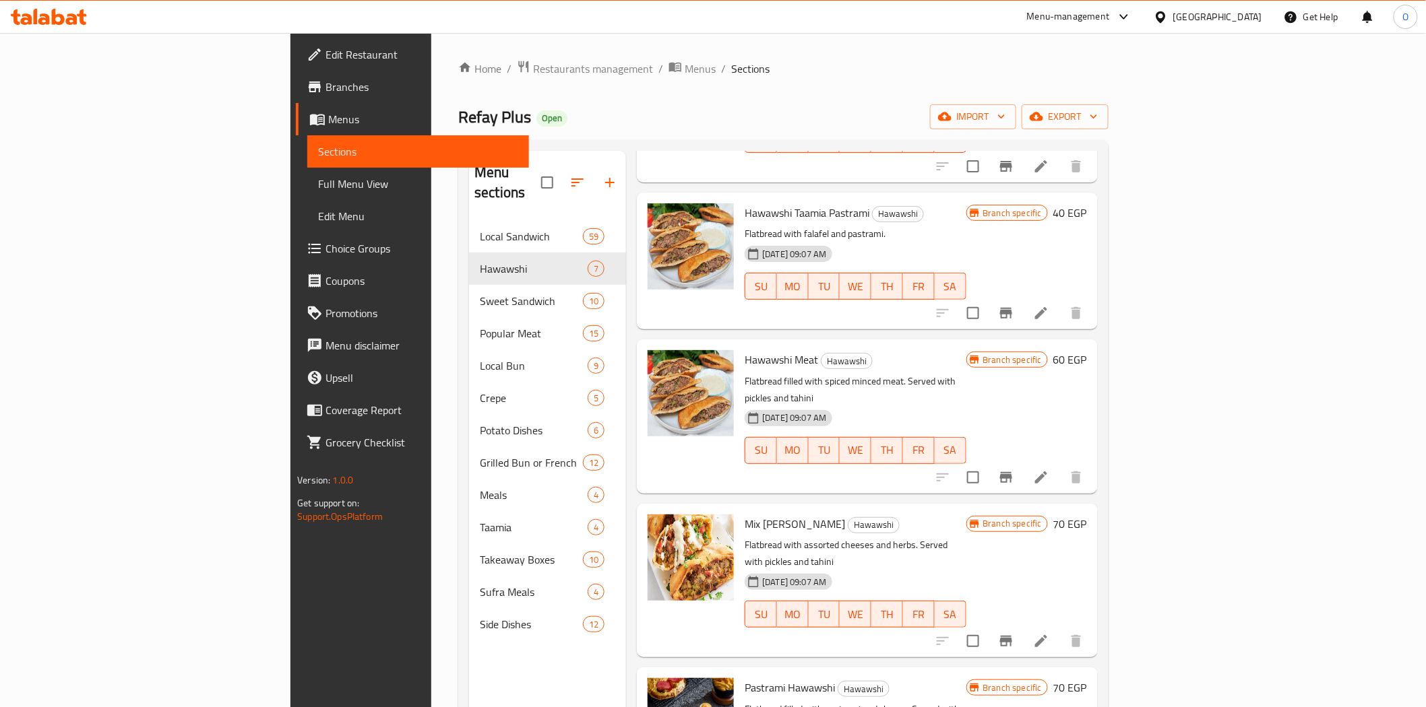
scroll to position [356, 0]
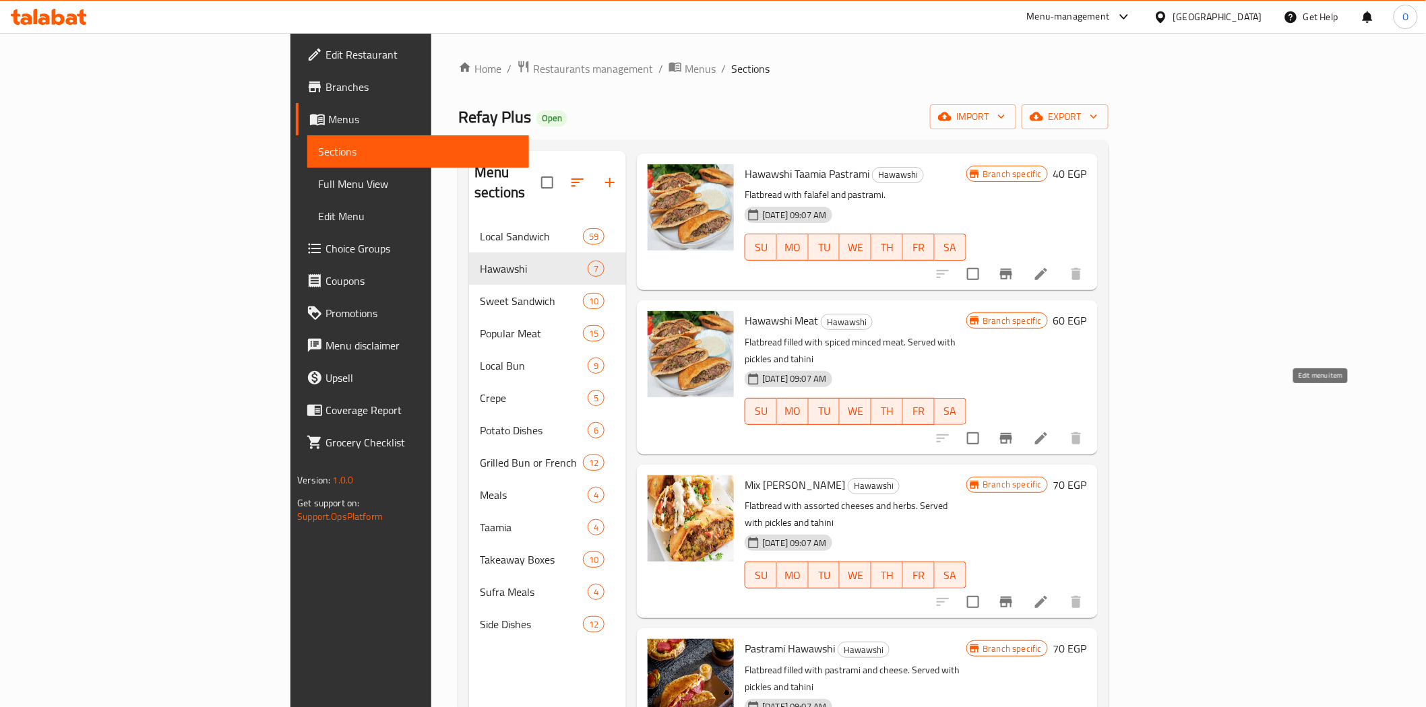
click at [1049, 430] on icon at bounding box center [1041, 438] width 16 height 16
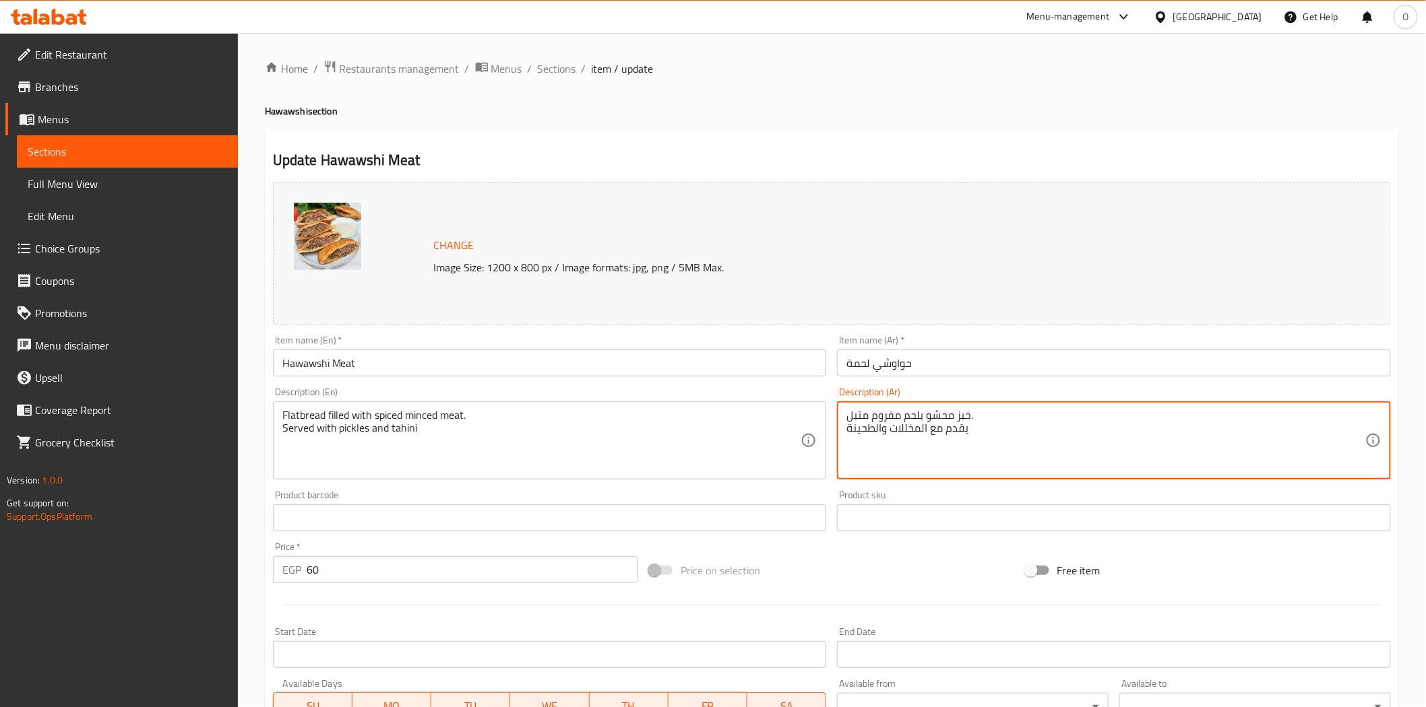
click at [961, 419] on textarea "خبز محشو بلحم مفروم متبل. يقدم مع المخللات والطحينة" at bounding box center [1105, 441] width 519 height 64
click at [965, 416] on textarea "خبز محشو بلحم مفروم متبل. يقدم مع المخللات والطحينة" at bounding box center [1105, 441] width 519 height 64
paste textarea "طحم"
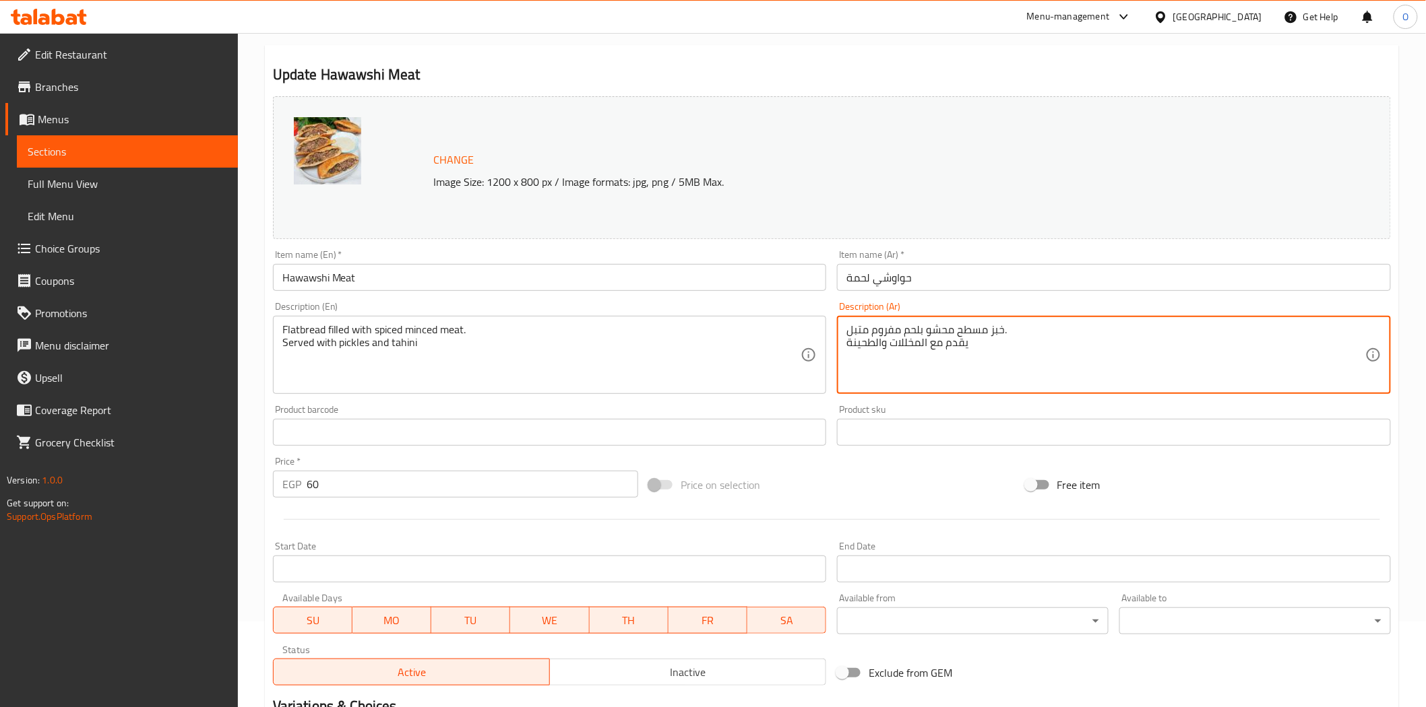
scroll to position [261, 0]
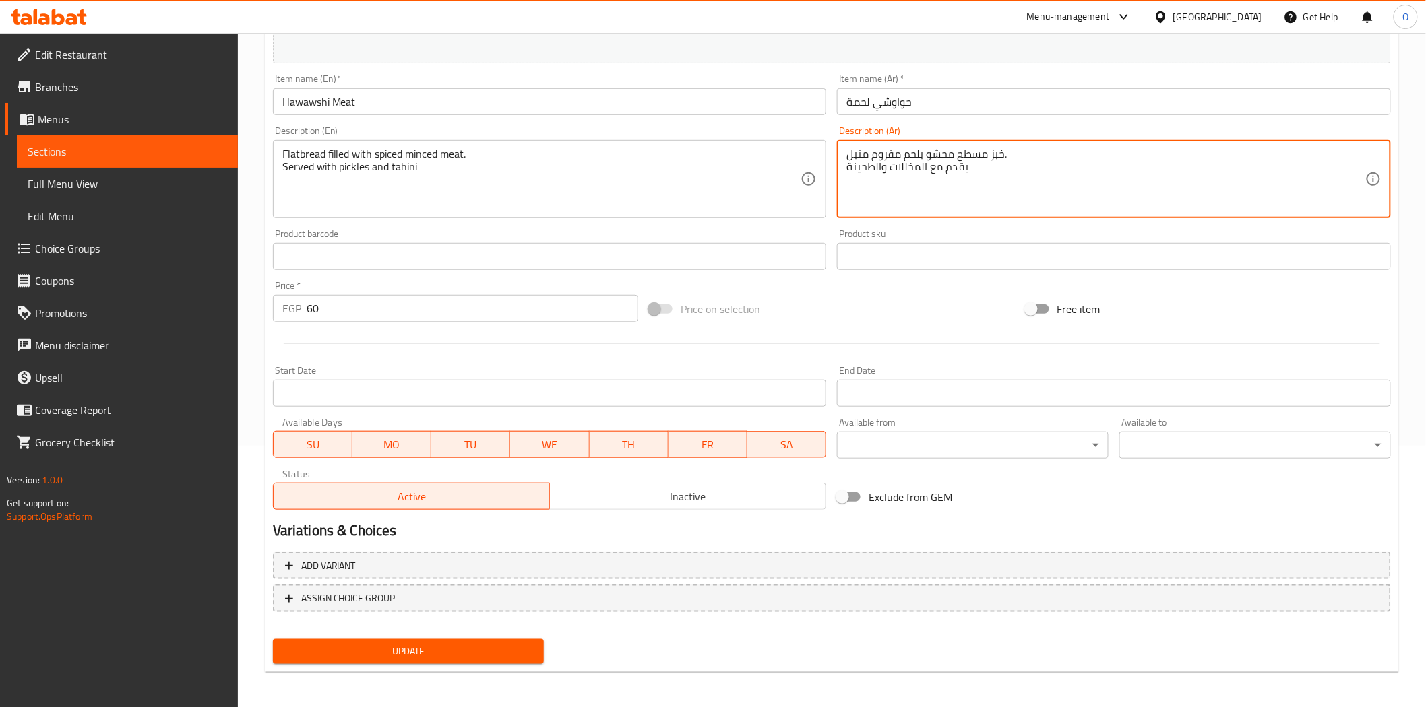
type textarea "خبز مسطح محشو بلحم مفروم متبل. يقدم مع المخللات والطحينة"
click at [375, 653] on span "Update" at bounding box center [409, 651] width 250 height 17
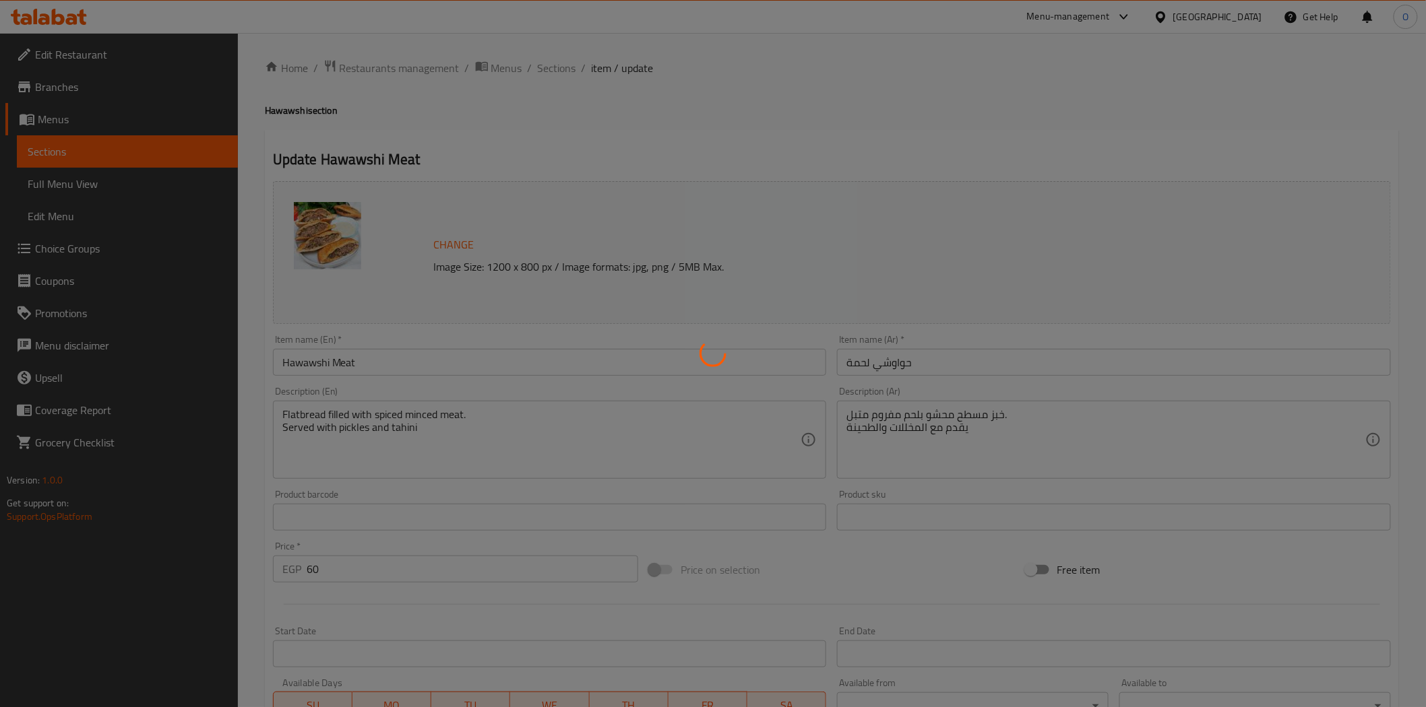
scroll to position [0, 0]
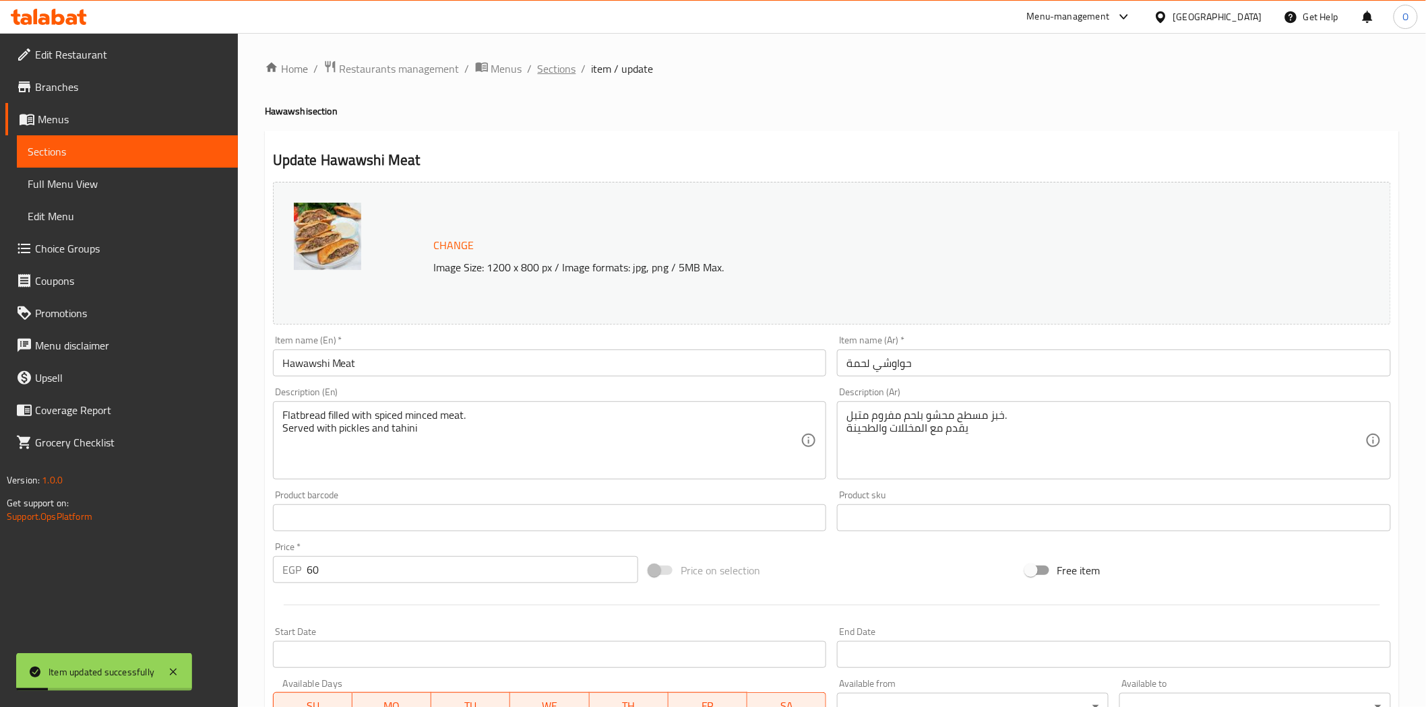
click at [548, 77] on span "Sections" at bounding box center [557, 69] width 38 height 16
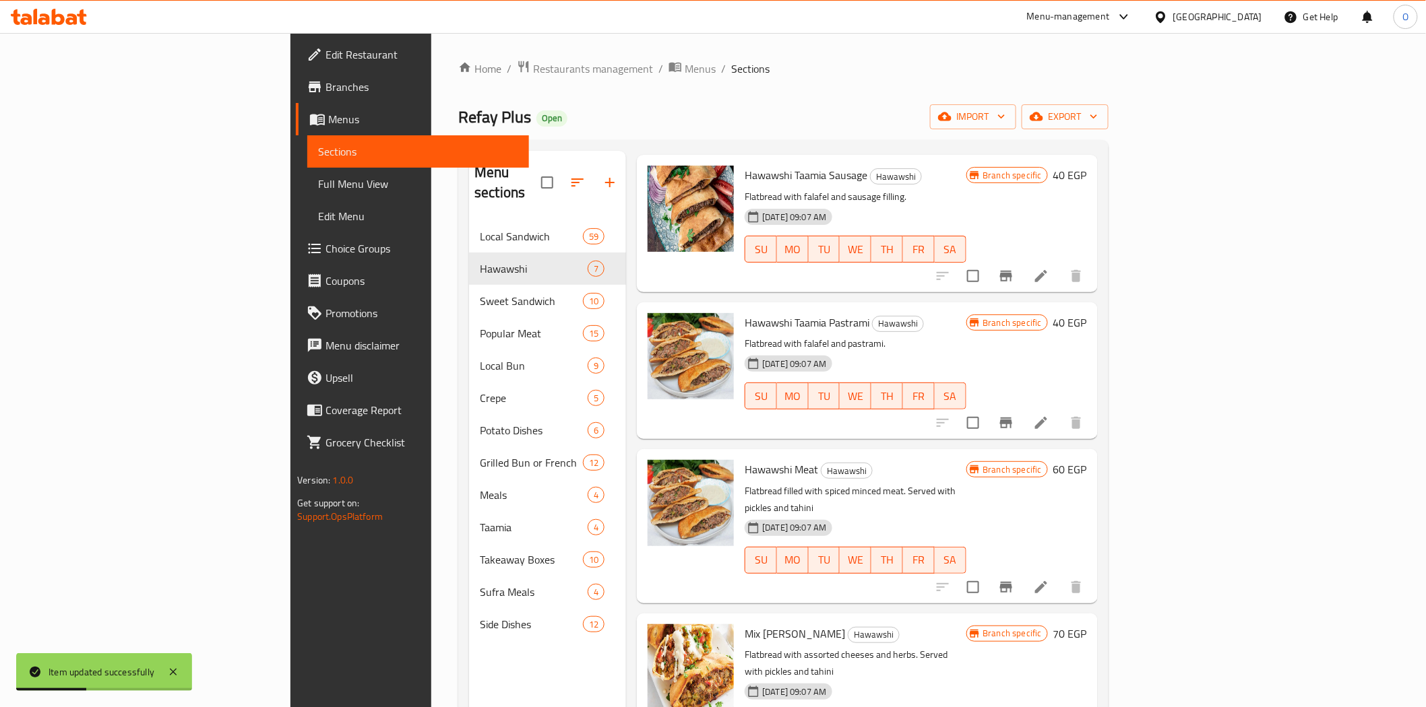
scroll to position [224, 0]
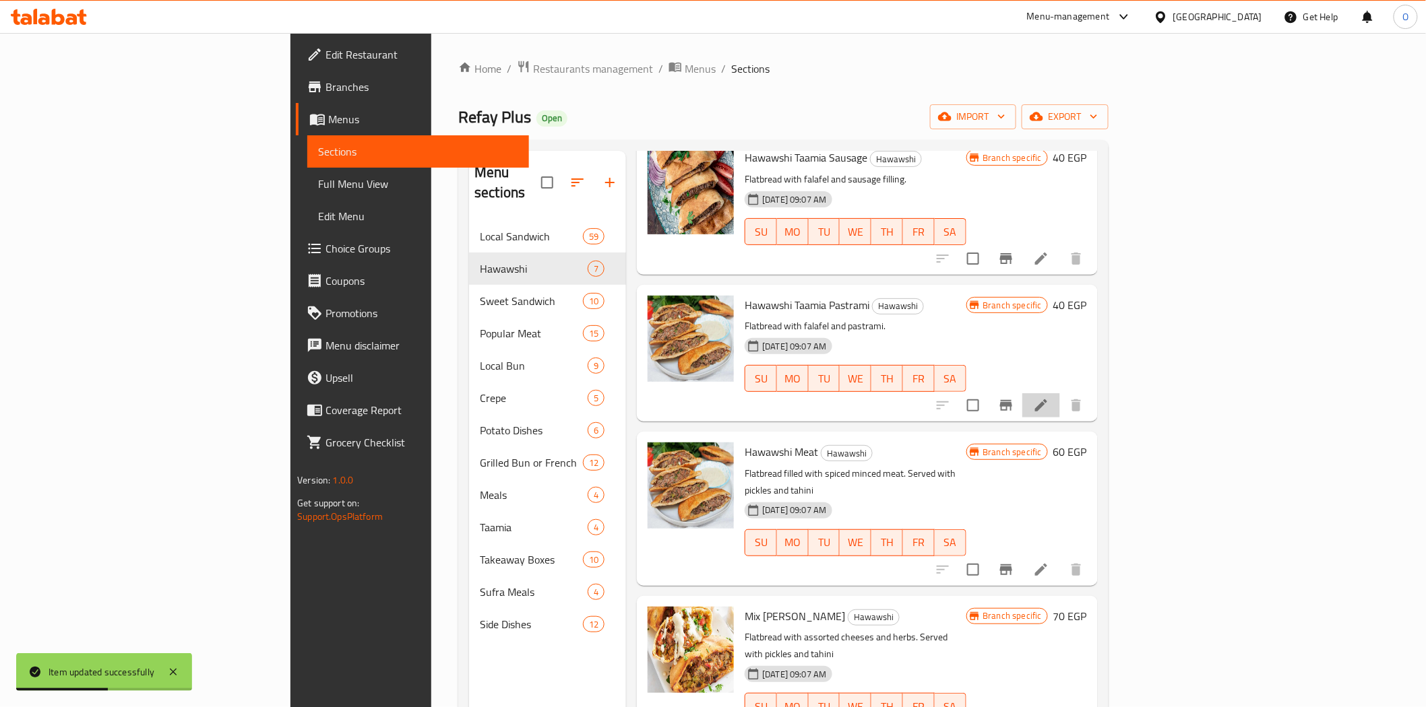
click at [1060, 395] on li at bounding box center [1041, 405] width 38 height 24
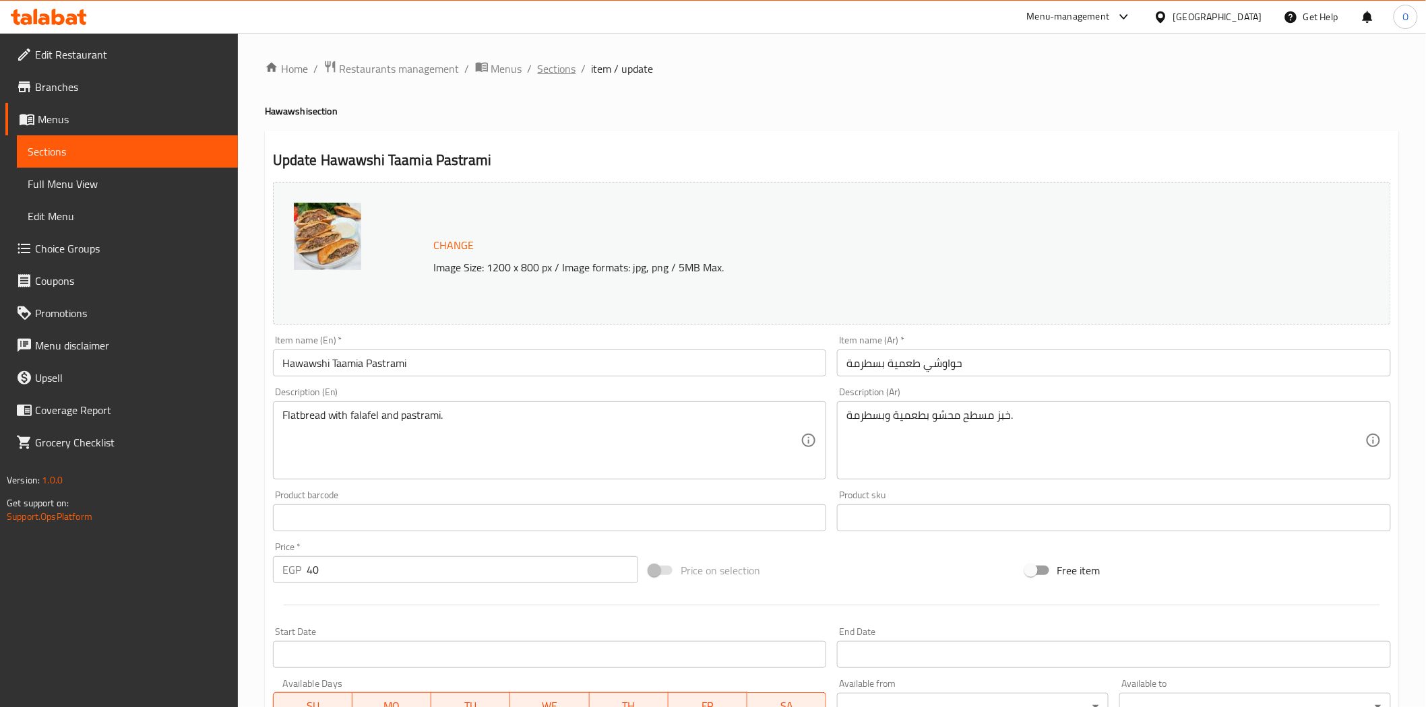
click at [567, 67] on span "Sections" at bounding box center [557, 69] width 38 height 16
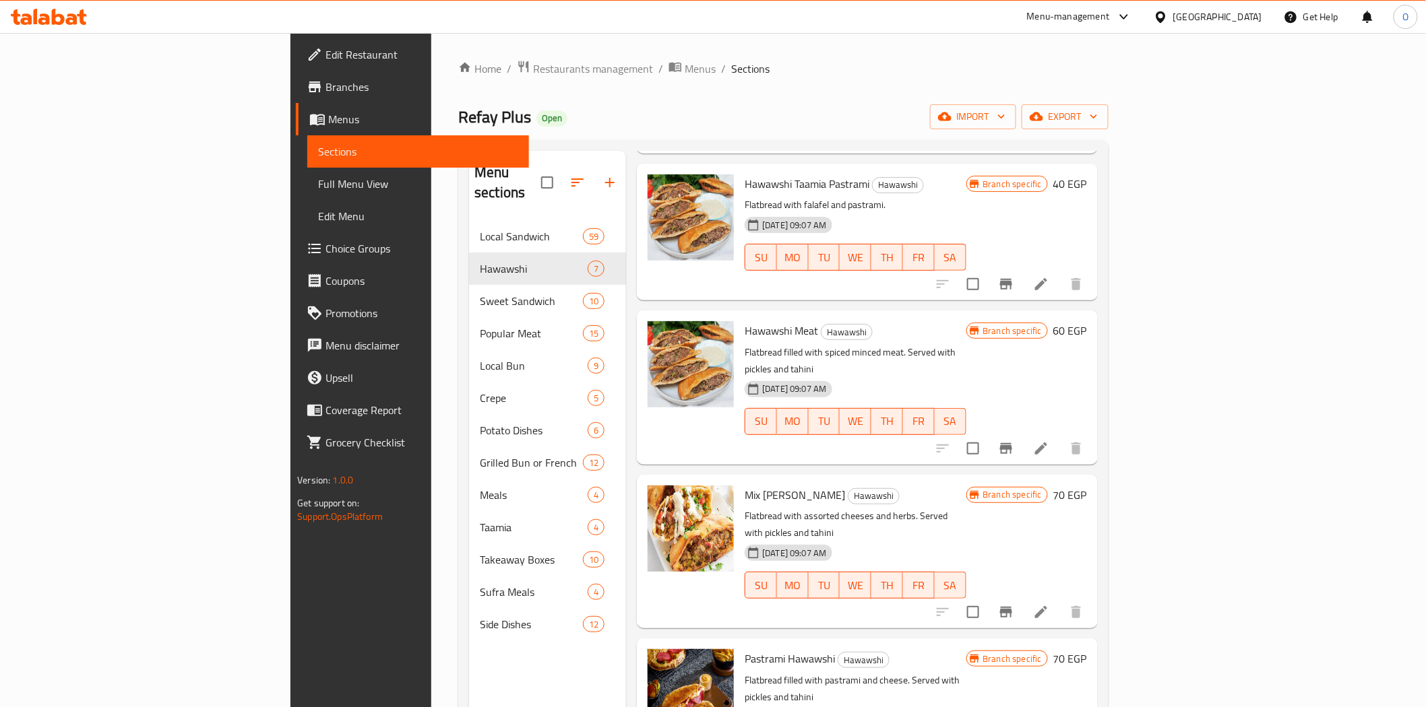
scroll to position [356, 0]
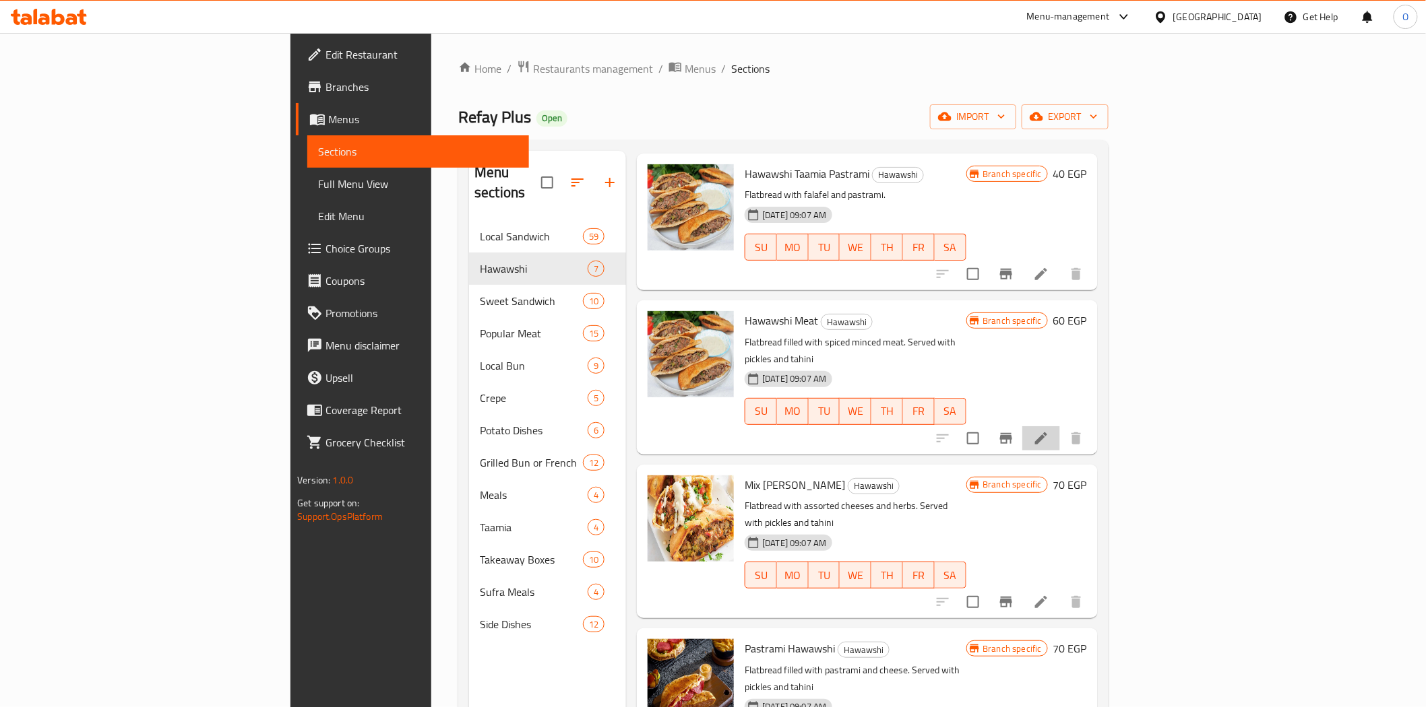
click at [1060, 426] on li at bounding box center [1041, 438] width 38 height 24
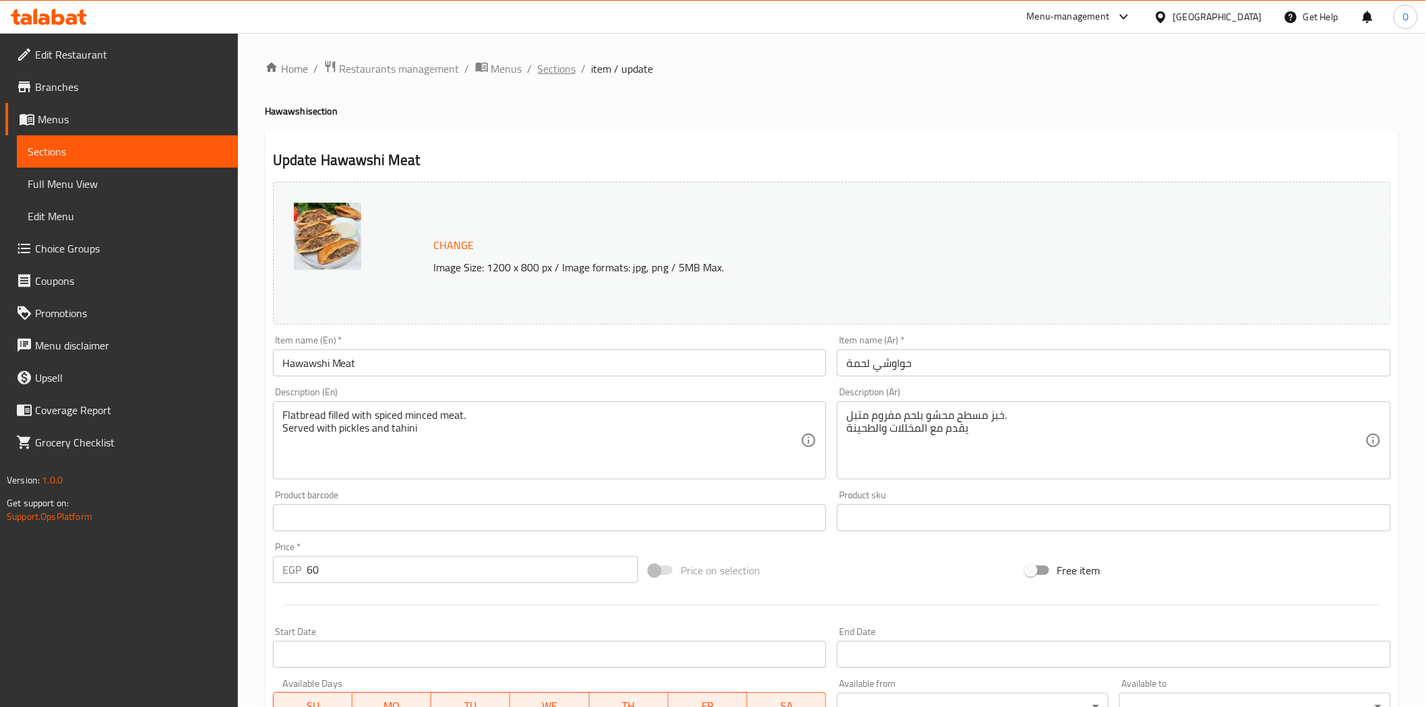
click at [556, 73] on span "Sections" at bounding box center [557, 69] width 38 height 16
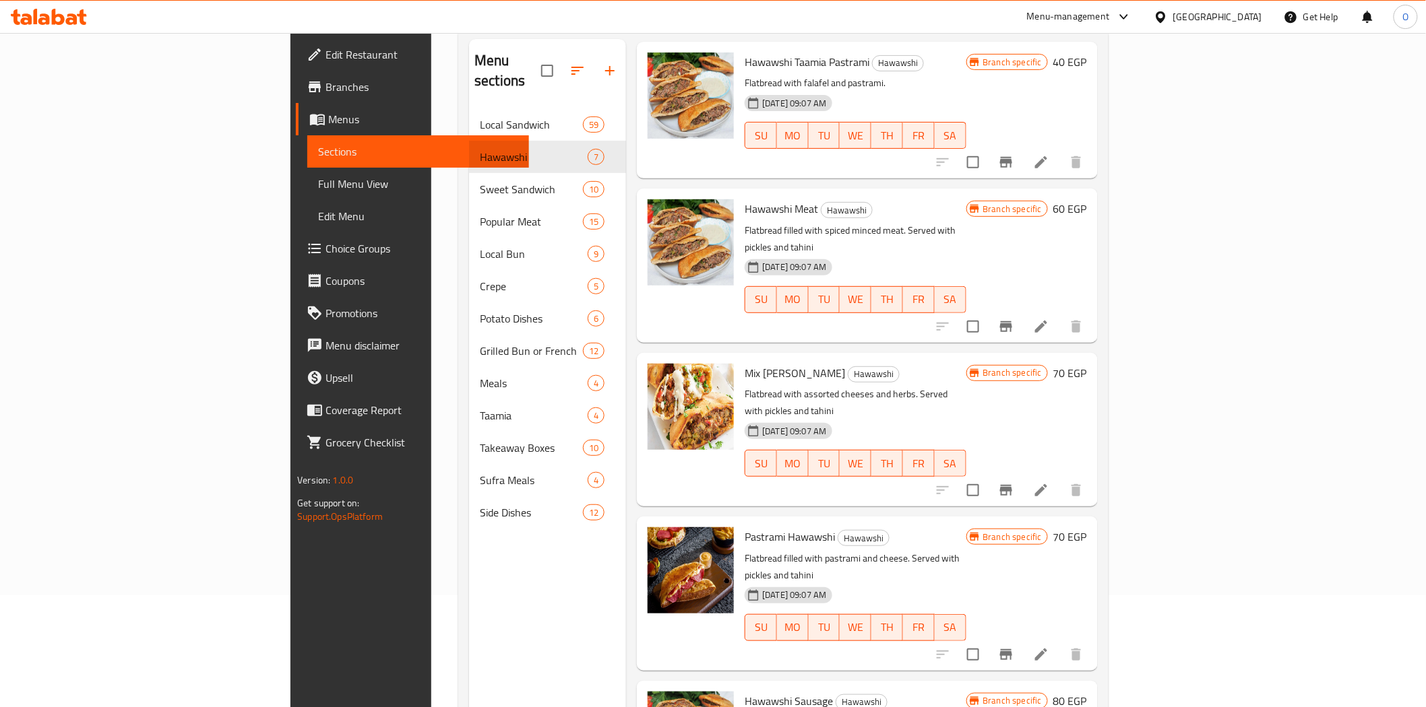
scroll to position [189, 0]
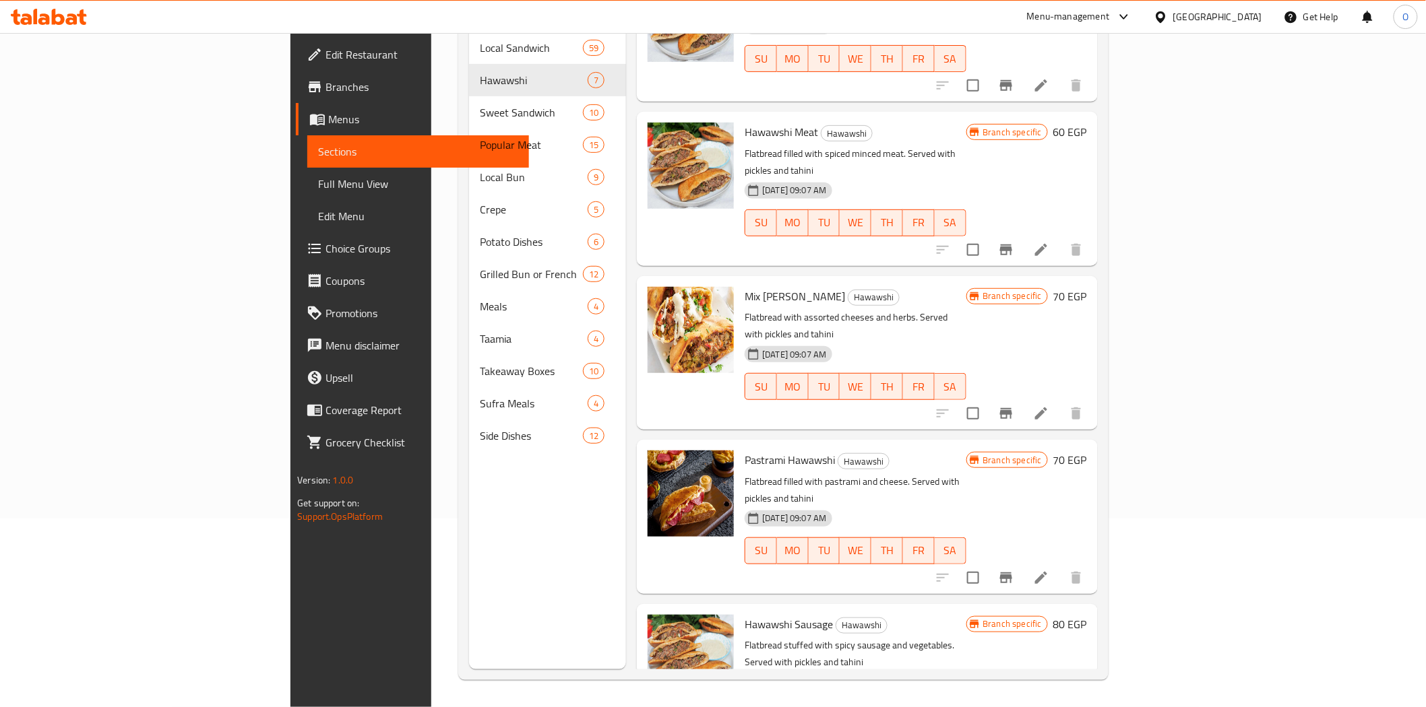
click at [1047, 408] on icon at bounding box center [1041, 414] width 12 height 12
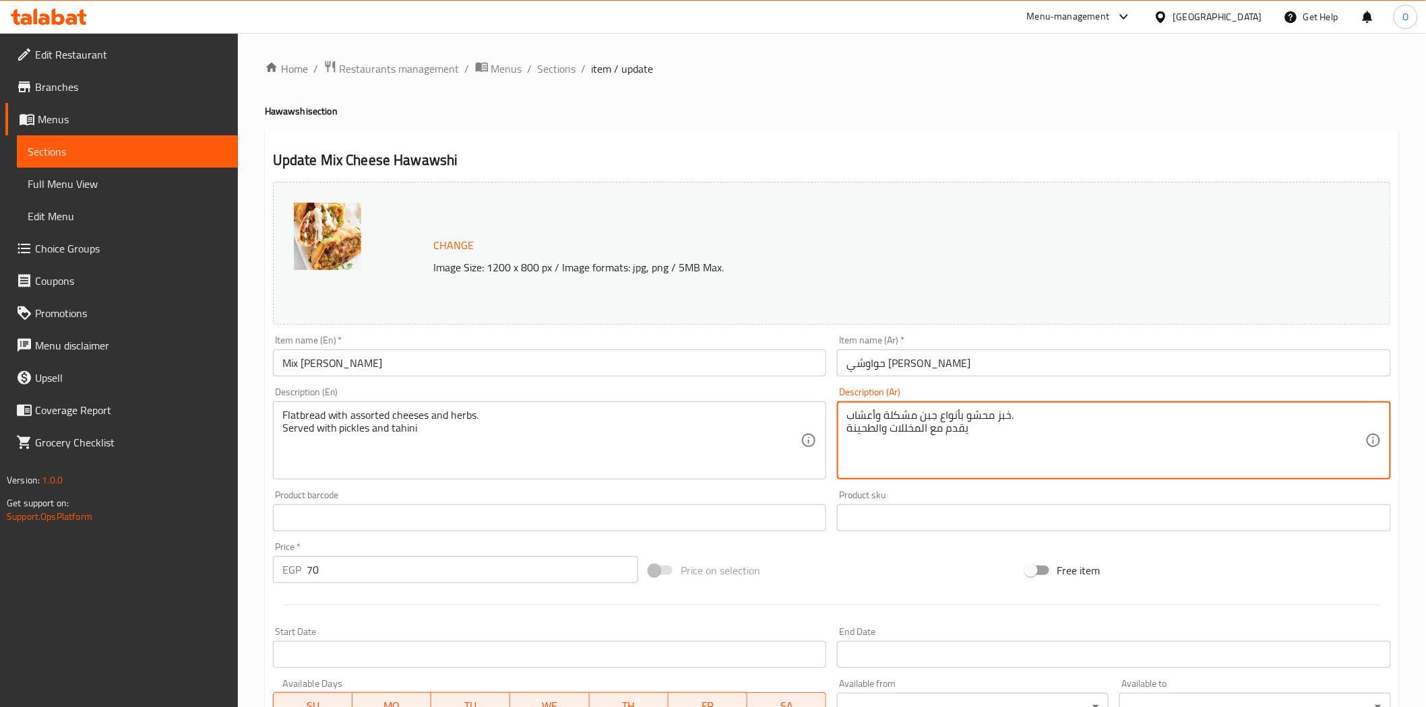
click at [1000, 416] on textarea "خبز محشو بأنواع جبن مشكلة وأعشاب. يقدم مع المخللات والطحينة" at bounding box center [1105, 441] width 519 height 64
paste textarea "طحم"
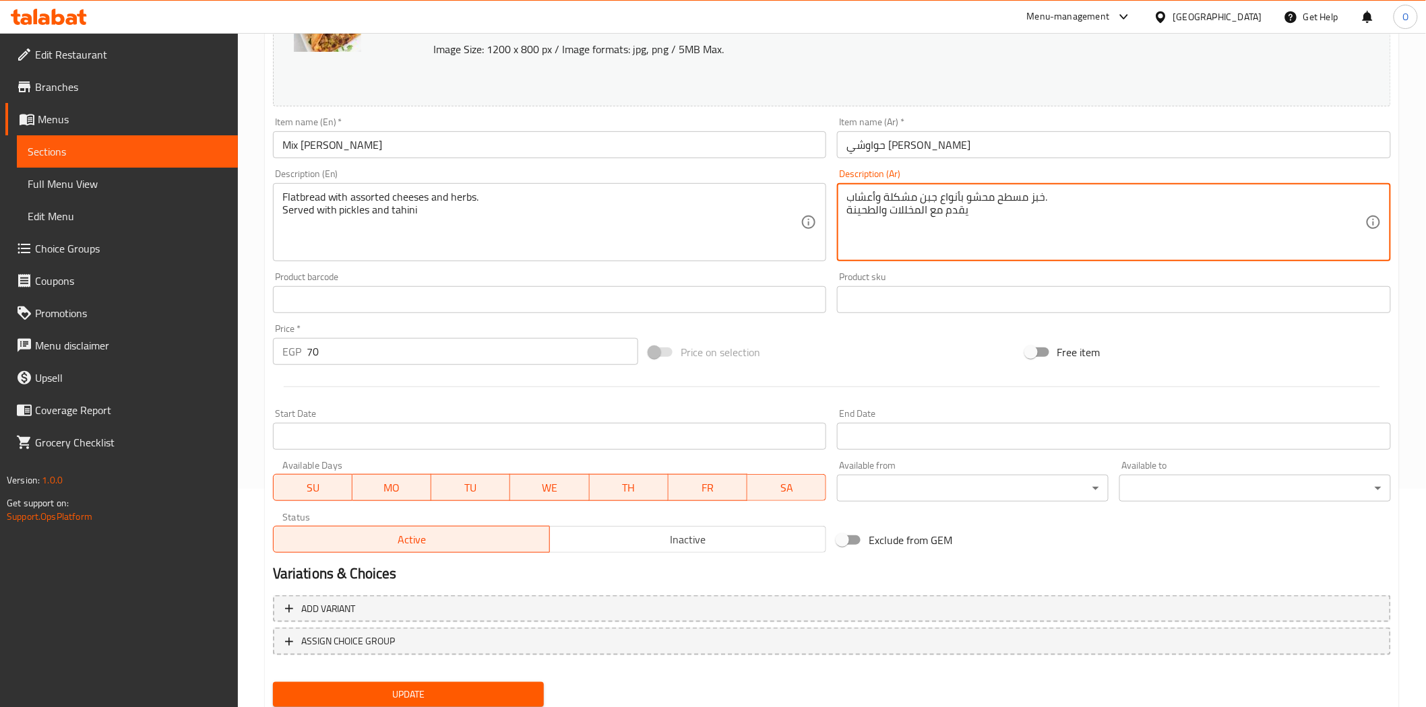
scroll to position [261, 0]
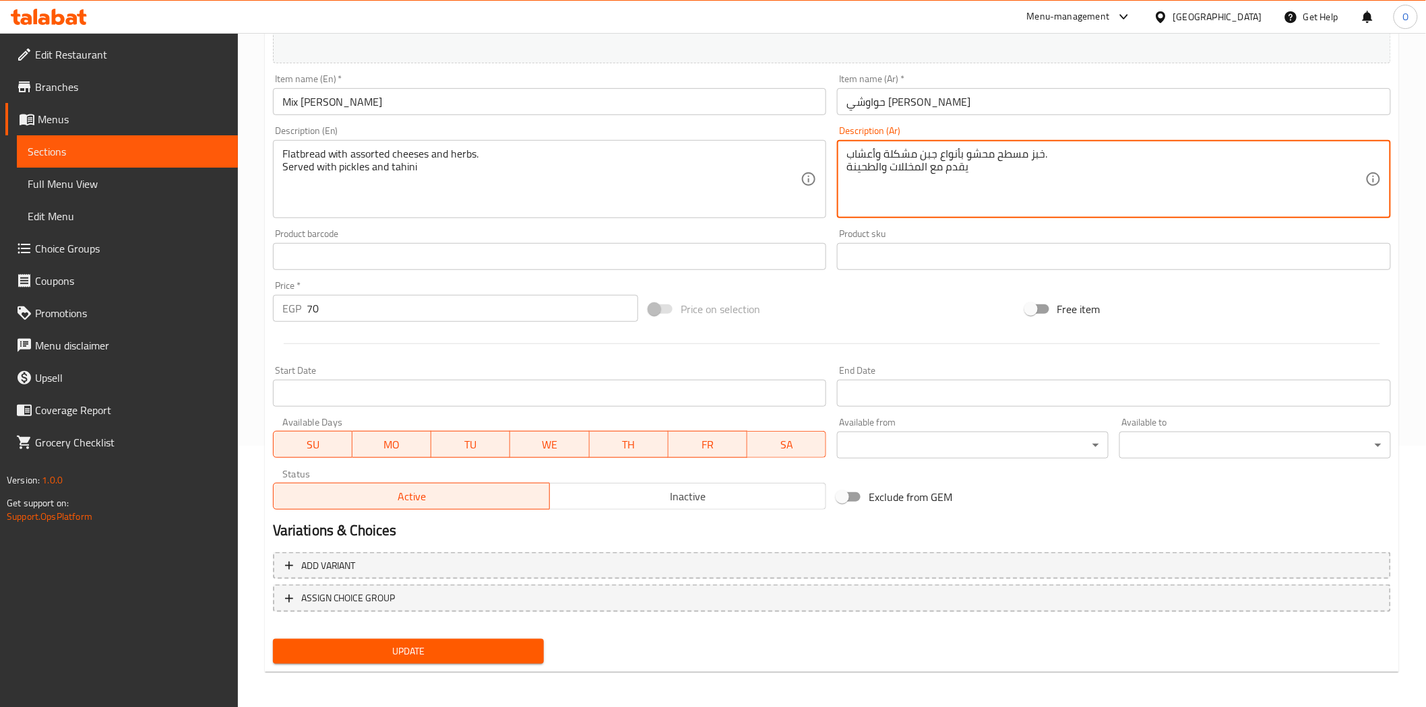
type textarea "خبز مسطح محشو بأنواع جبن مشكلة وأعشاب. يقدم مع المخللات والطحينة"
click at [478, 647] on span "Update" at bounding box center [409, 651] width 250 height 17
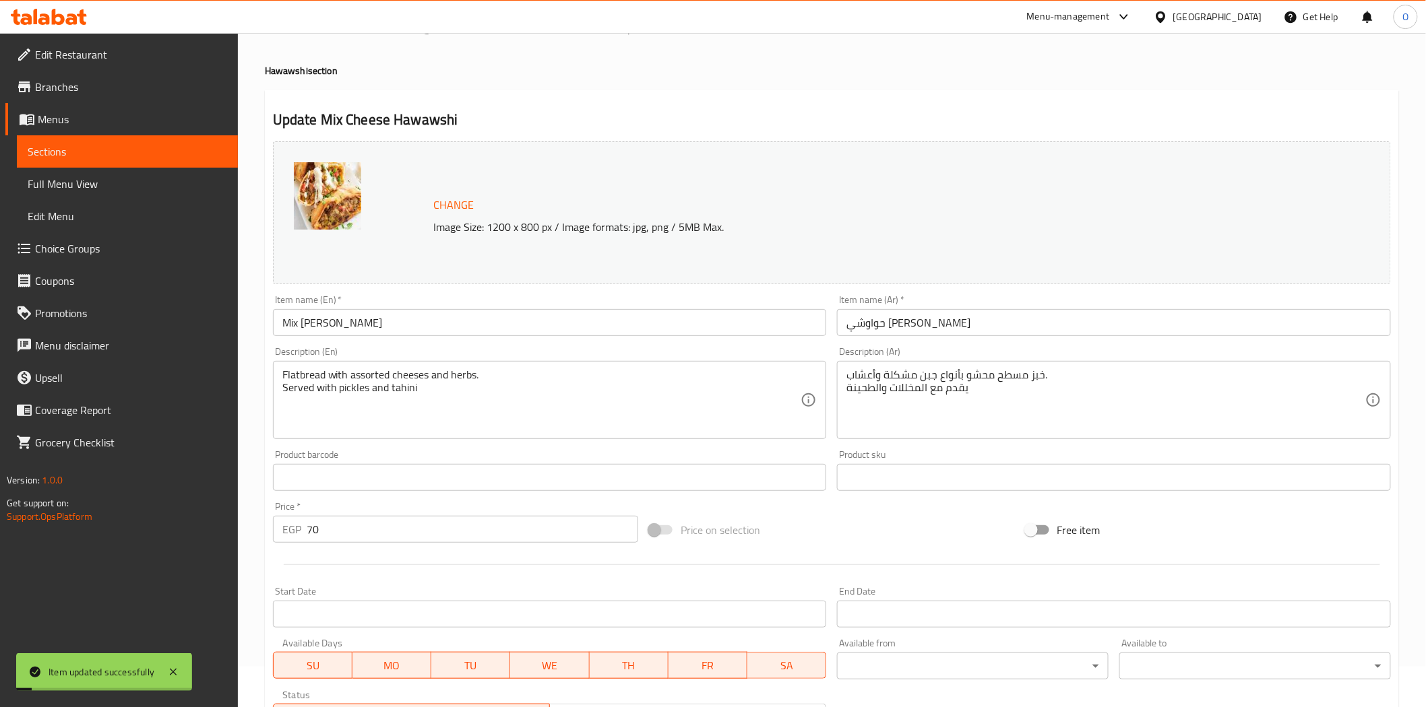
scroll to position [0, 0]
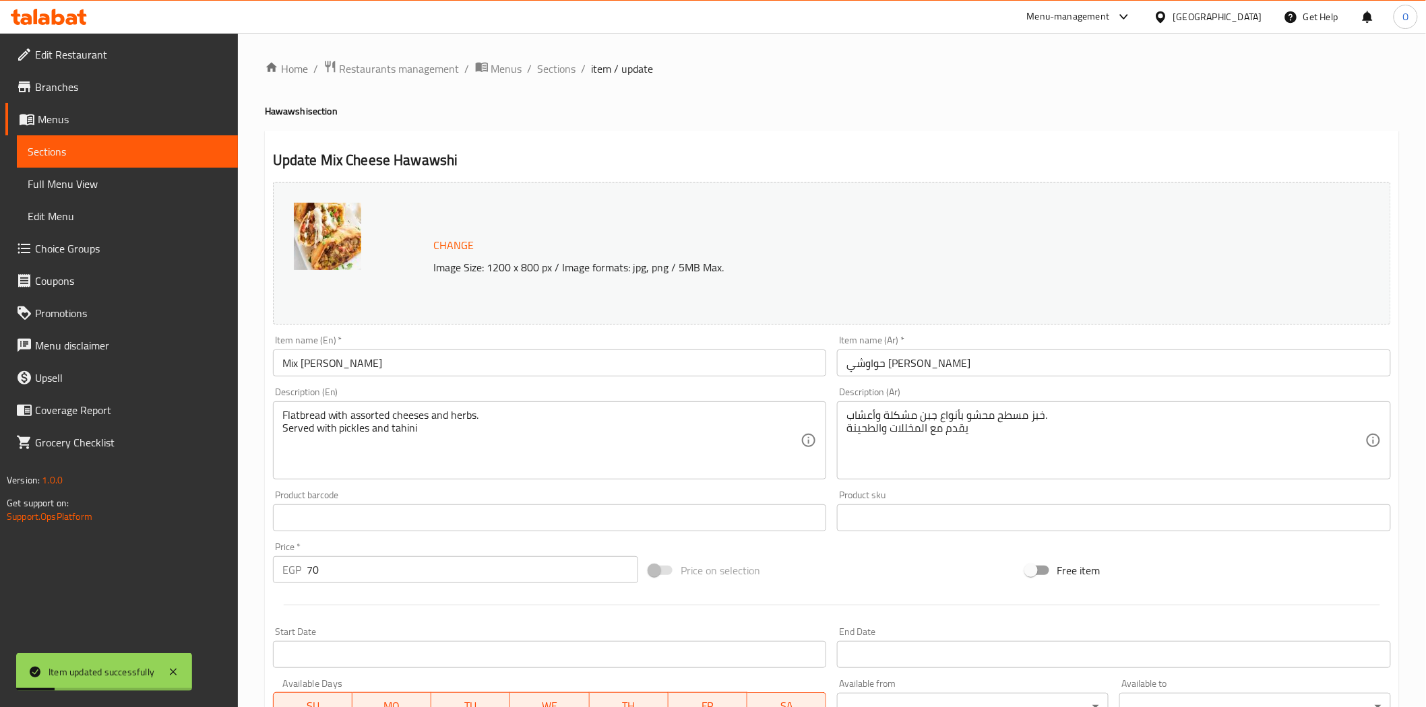
drag, startPoint x: 557, startPoint y: 63, endPoint x: 584, endPoint y: 88, distance: 36.7
click at [557, 63] on span "Sections" at bounding box center [557, 69] width 38 height 16
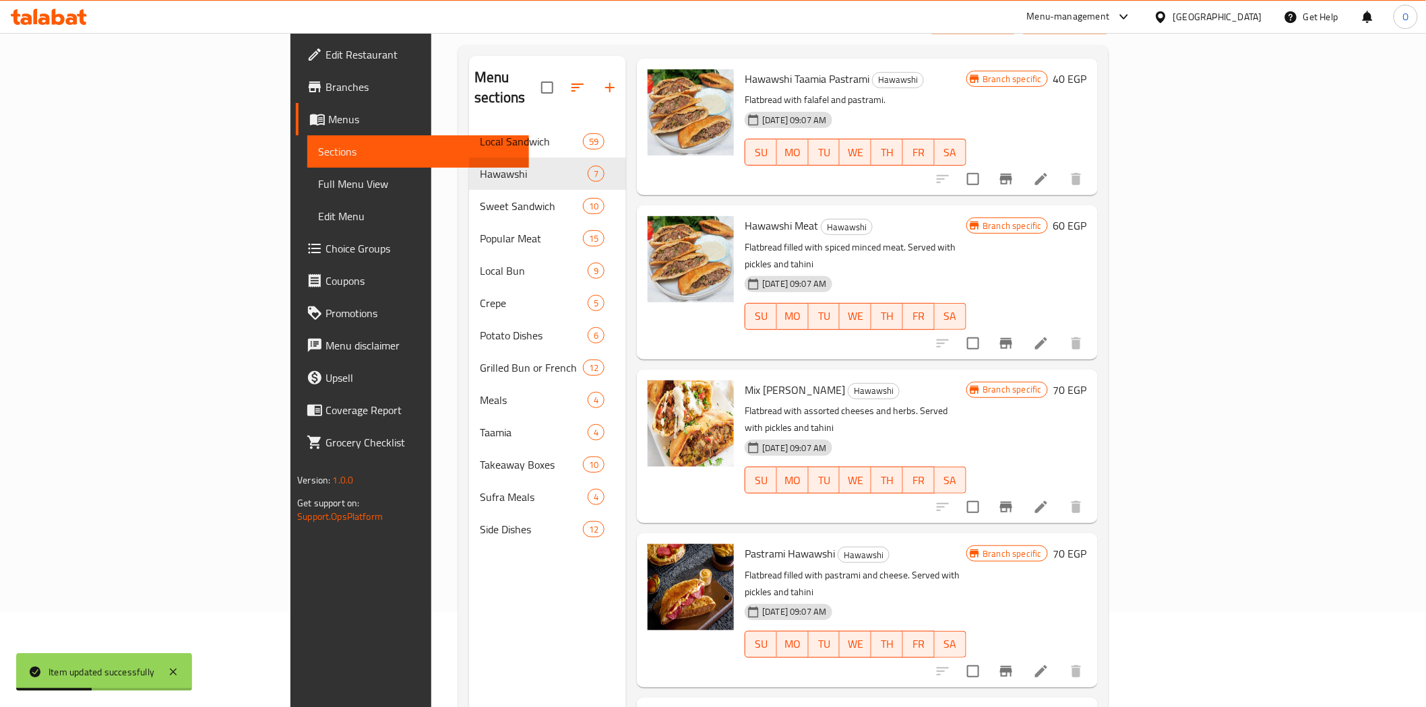
scroll to position [189, 0]
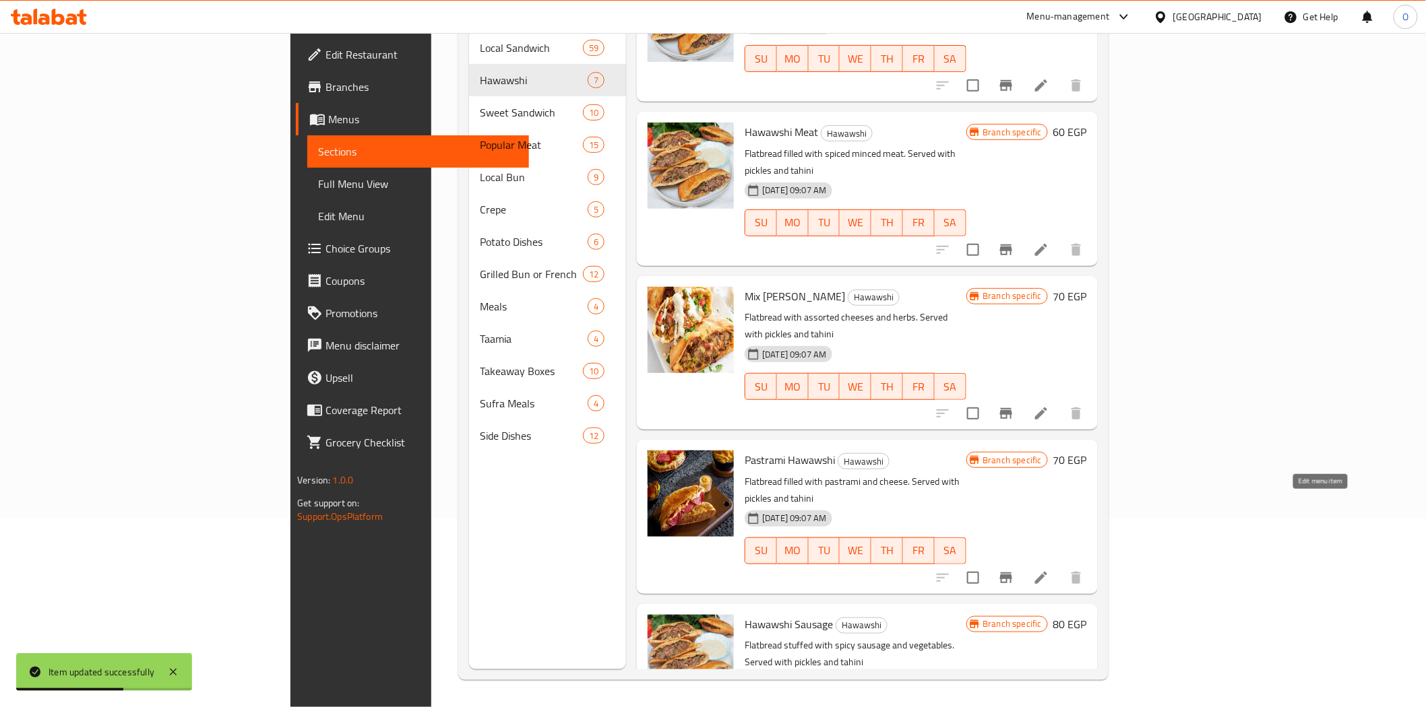
click at [1047, 572] on icon at bounding box center [1041, 578] width 12 height 12
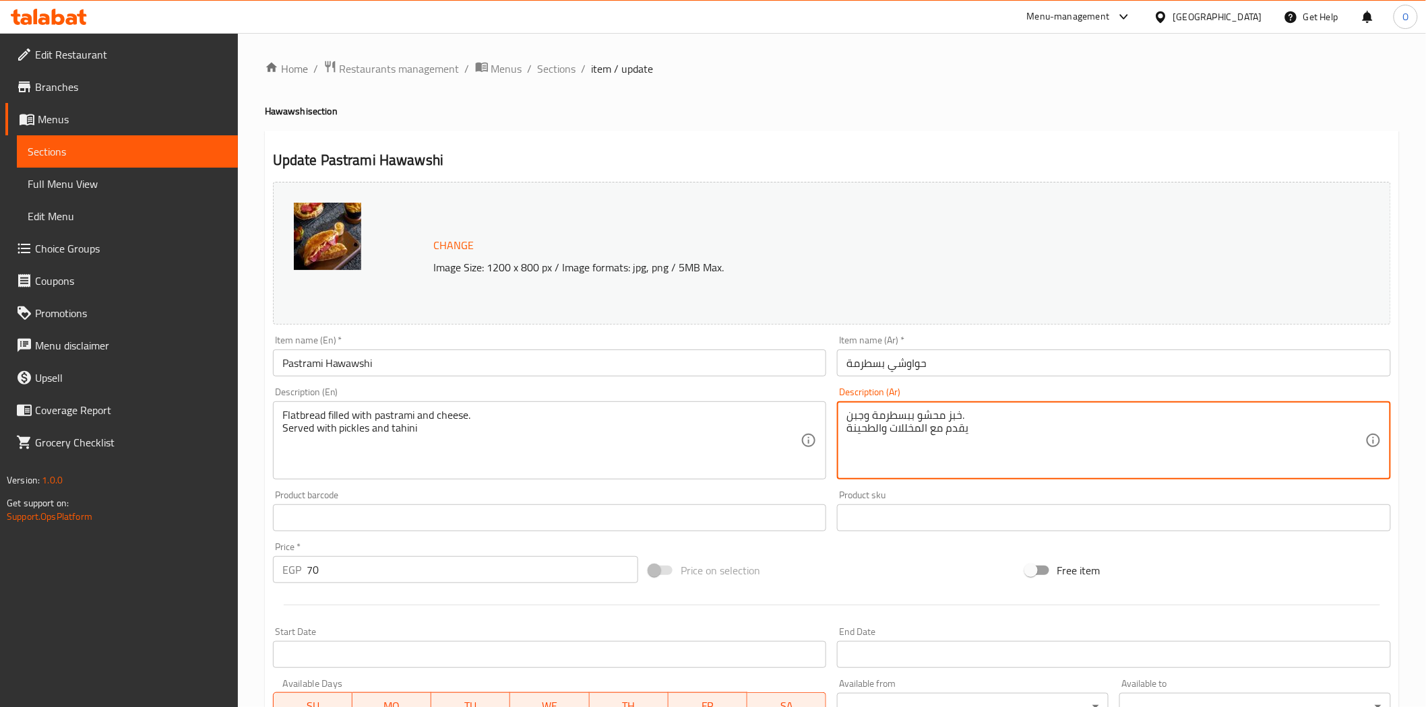
click at [954, 416] on textarea "خبز محشو ببسطرمة وجبن. يقدم مع المخللات والطحينة" at bounding box center [1105, 441] width 519 height 64
paste textarea "طحم"
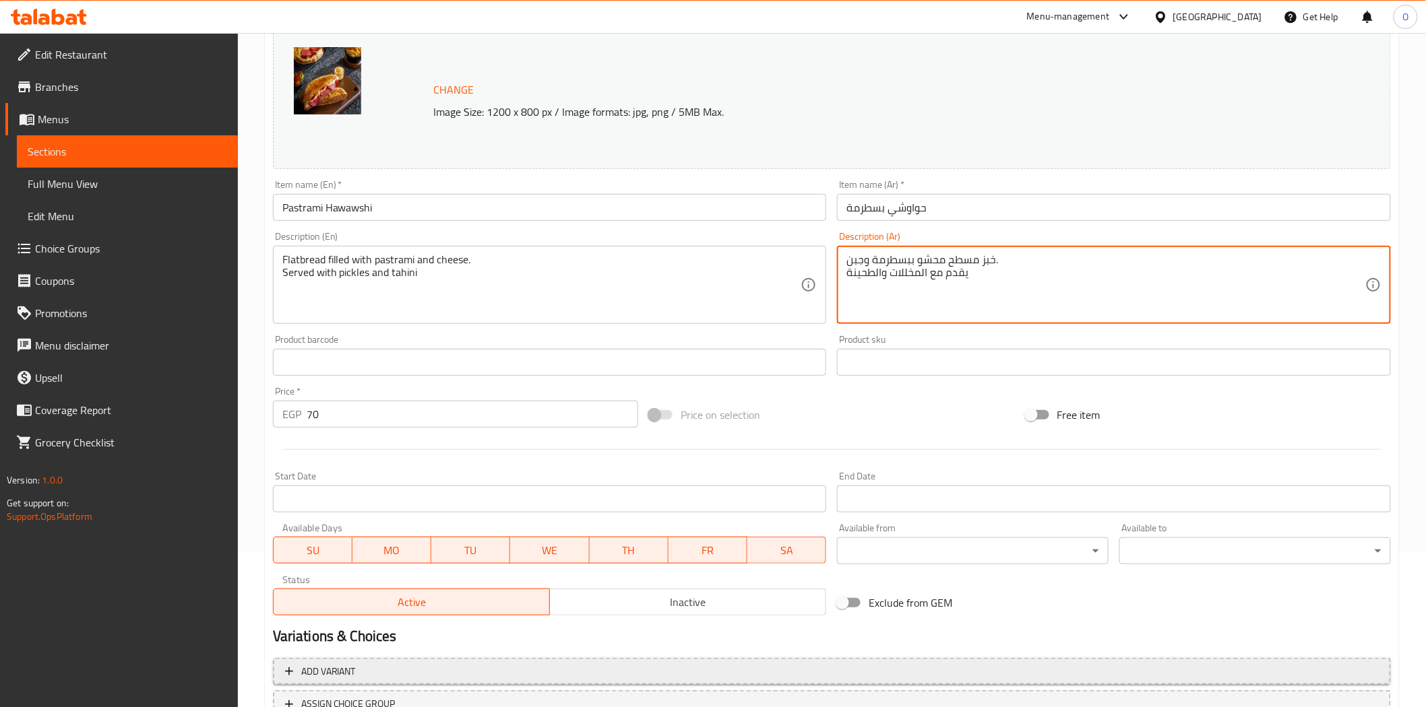
scroll to position [261, 0]
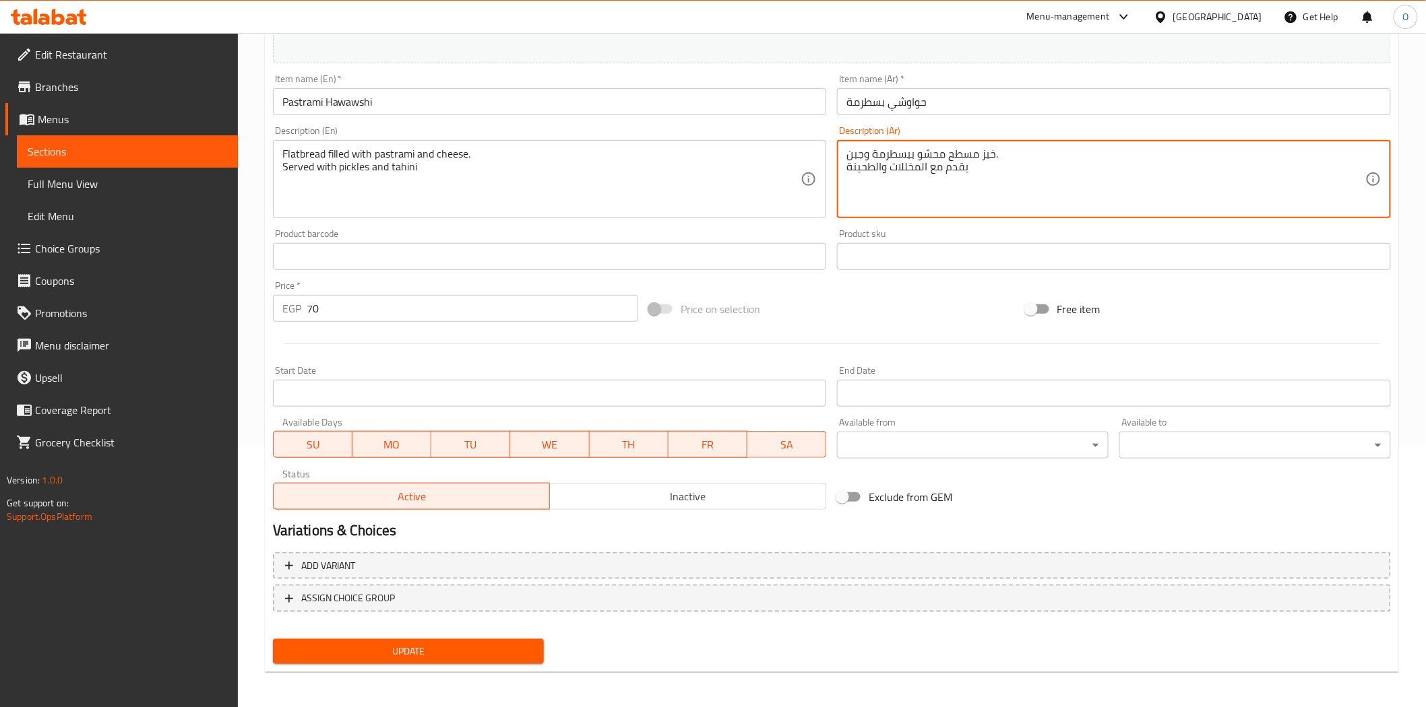
type textarea "خبز مسطح محشو ببسطرمة وجبن. يقدم مع المخللات والطحينة"
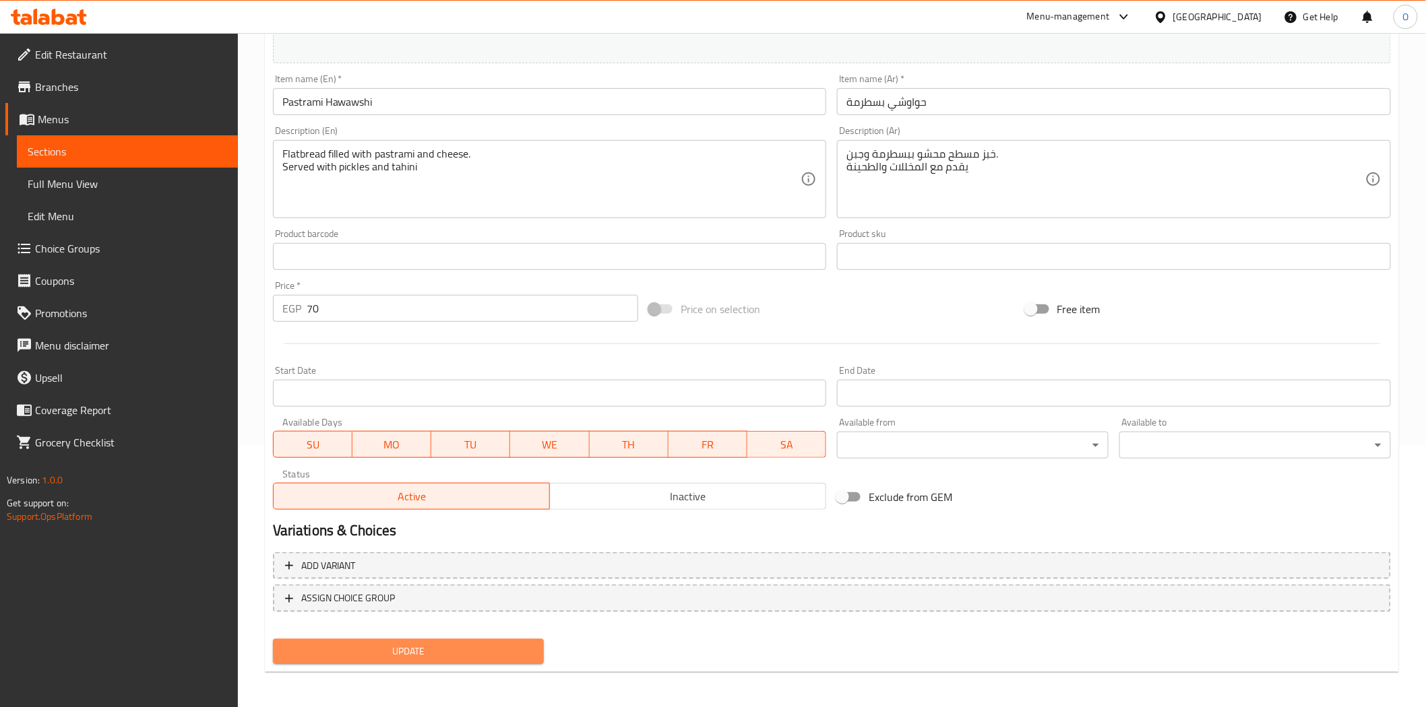
click at [447, 643] on span "Update" at bounding box center [409, 651] width 250 height 17
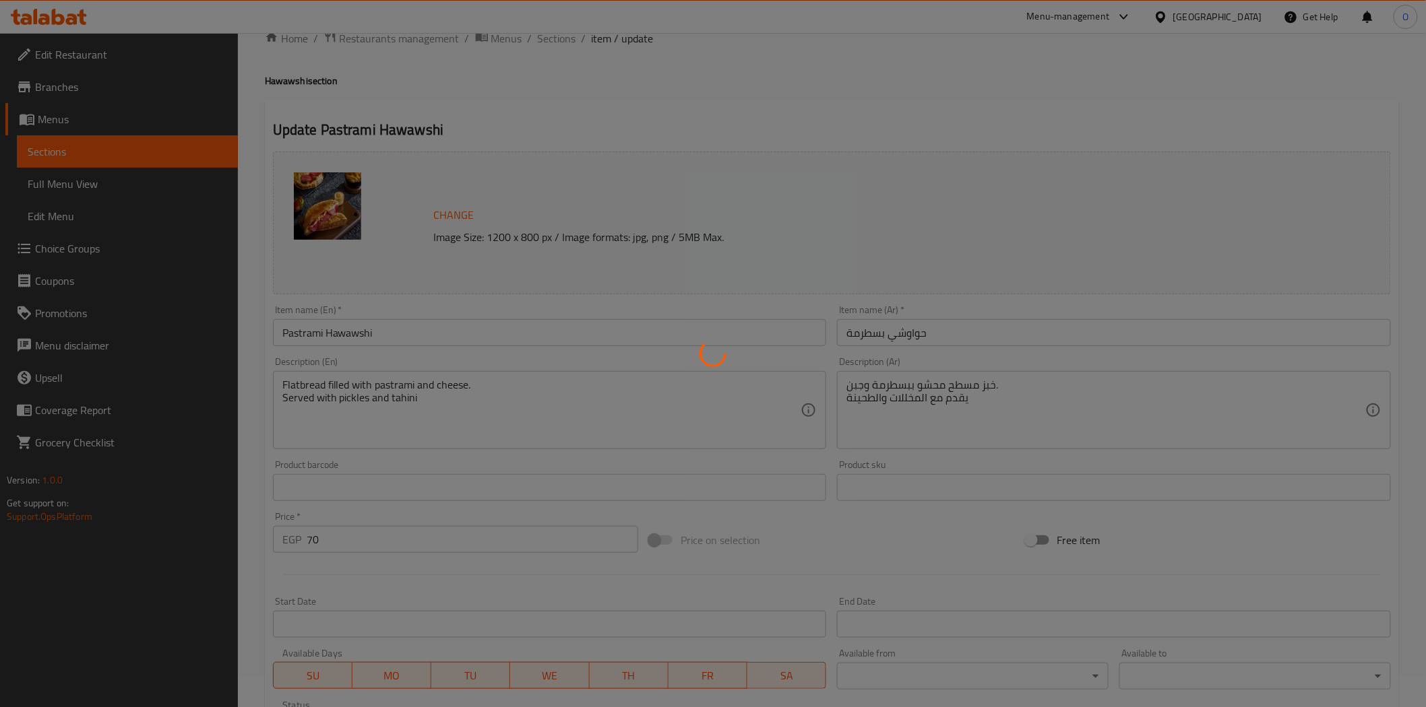
scroll to position [0, 0]
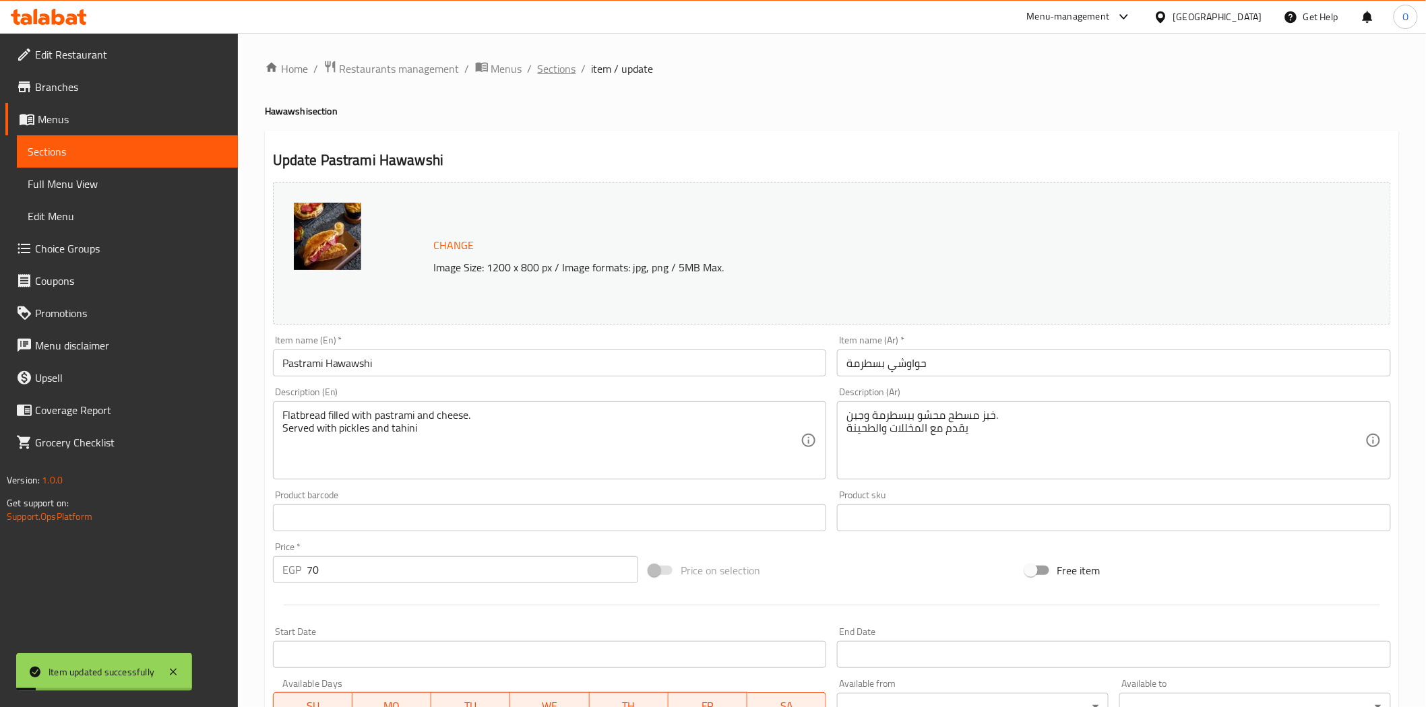
click at [540, 63] on span "Sections" at bounding box center [557, 69] width 38 height 16
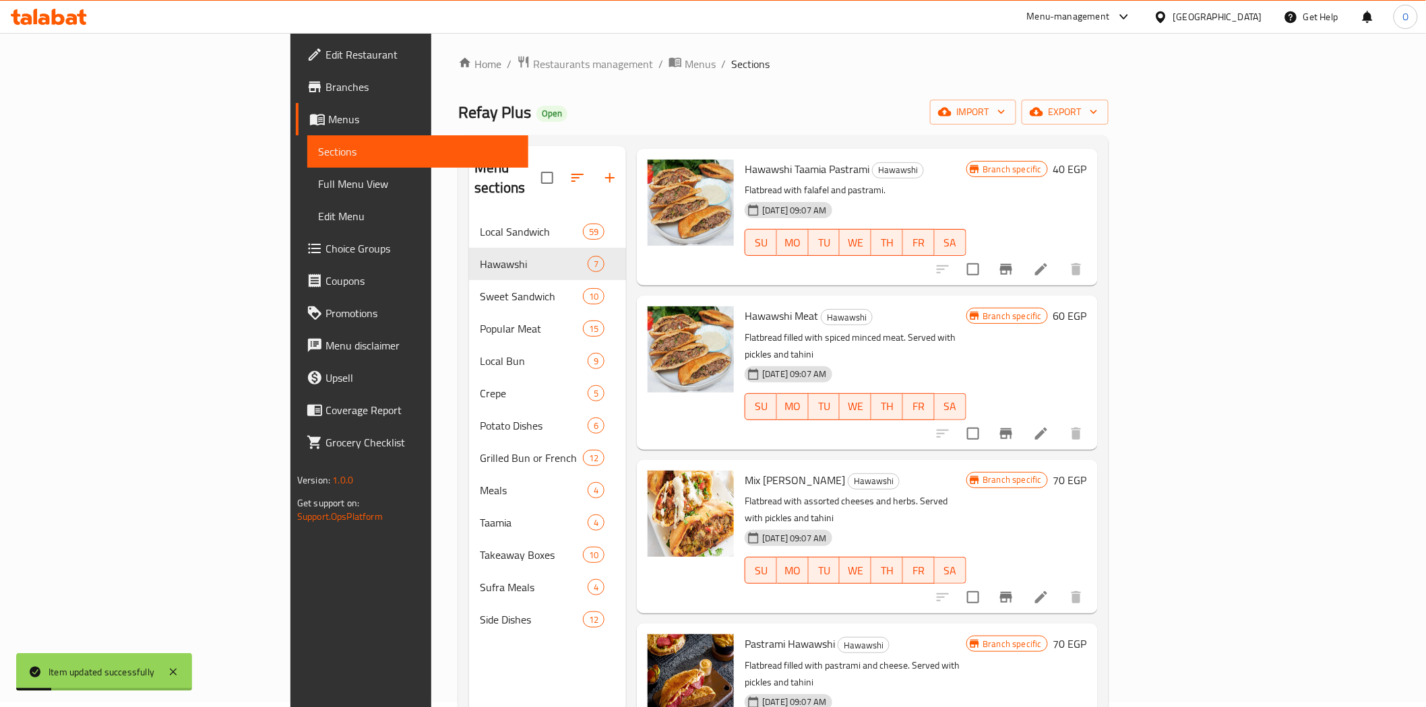
scroll to position [189, 0]
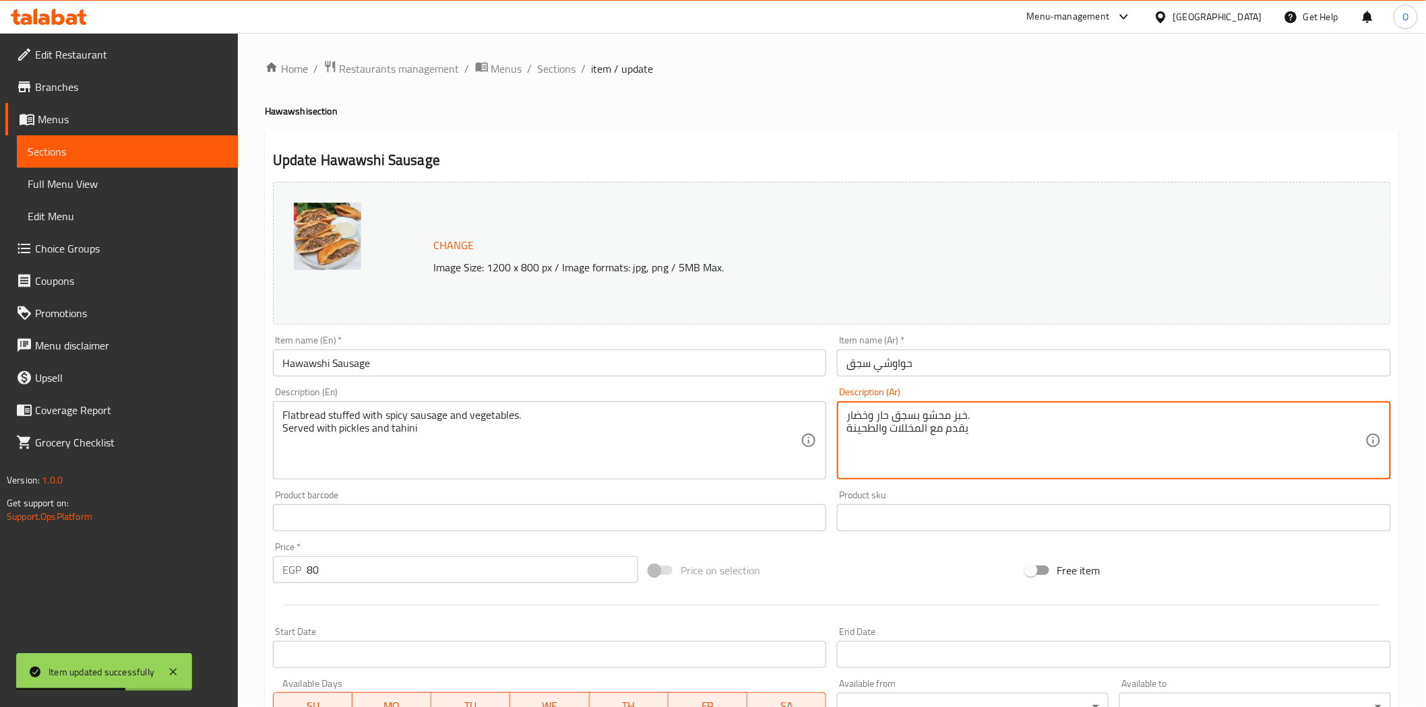
click at [961, 409] on textarea "خبز محشو بسجق حار وخضار. يقدم مع المخللات والطحينة" at bounding box center [1105, 441] width 519 height 64
paste textarea "طحم"
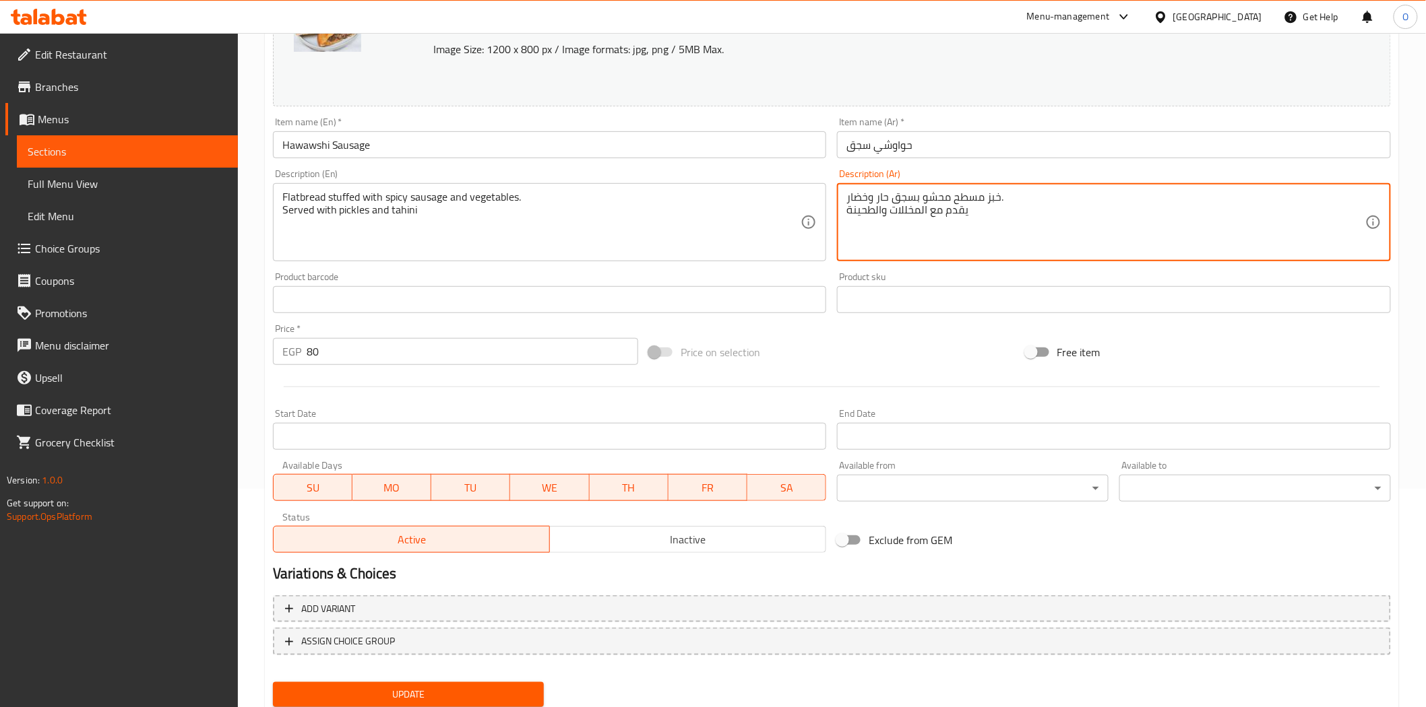
scroll to position [261, 0]
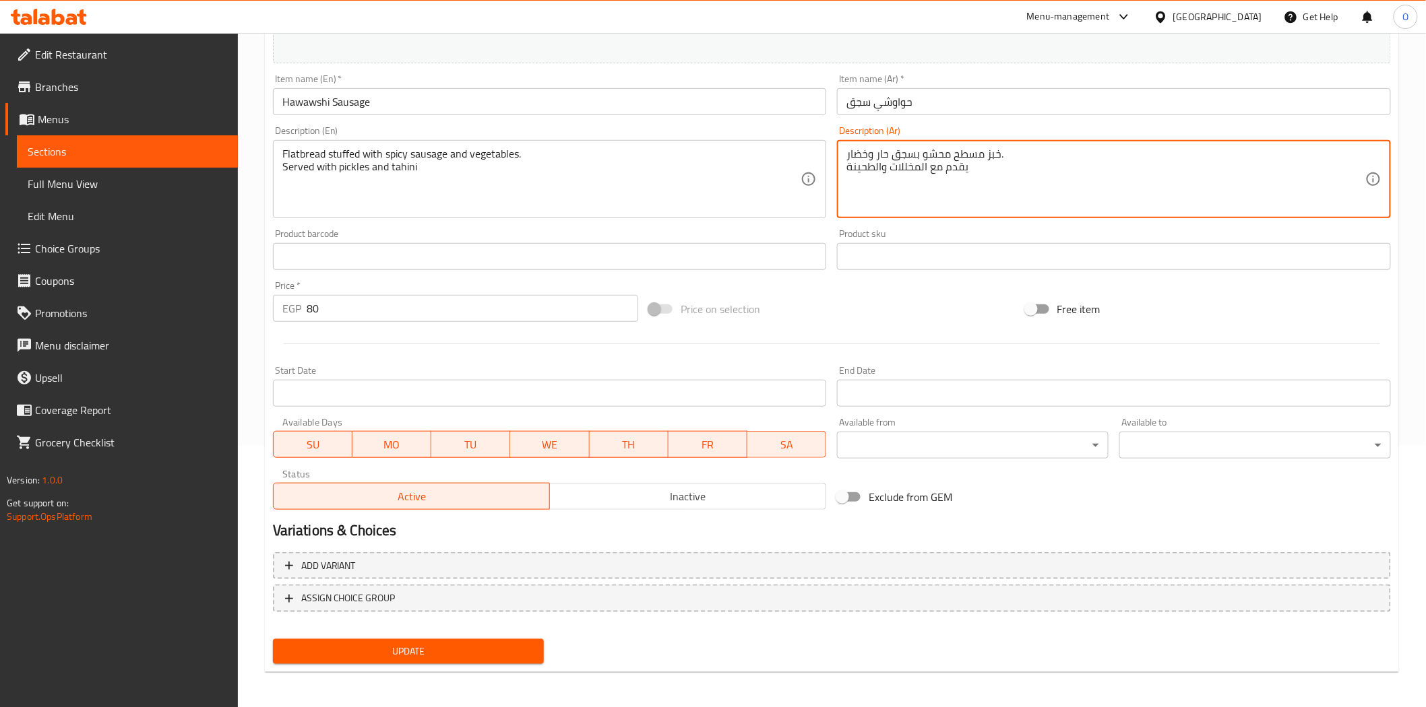
type textarea "خبز مسطح محشو بسجق حار وخضار. يقدم مع المخللات والطحينة"
click at [439, 651] on span "Update" at bounding box center [409, 651] width 250 height 17
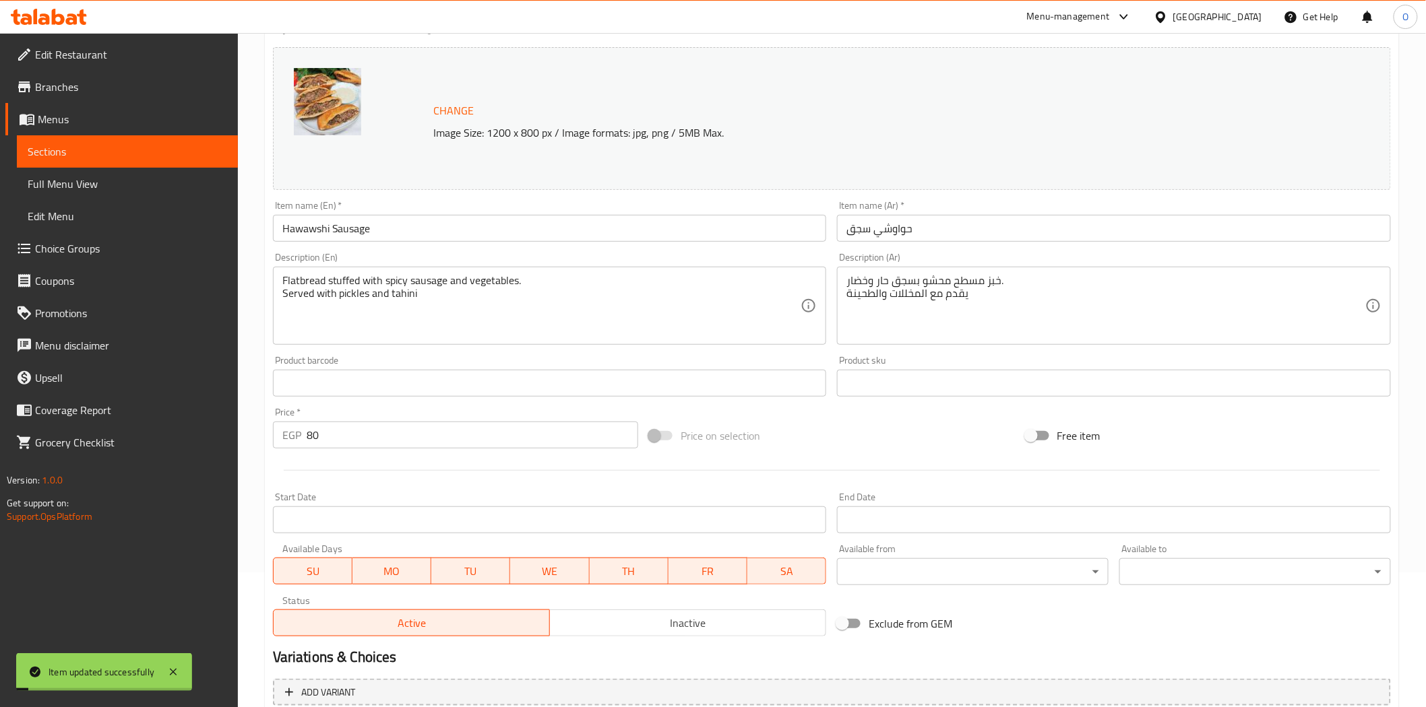
scroll to position [0, 0]
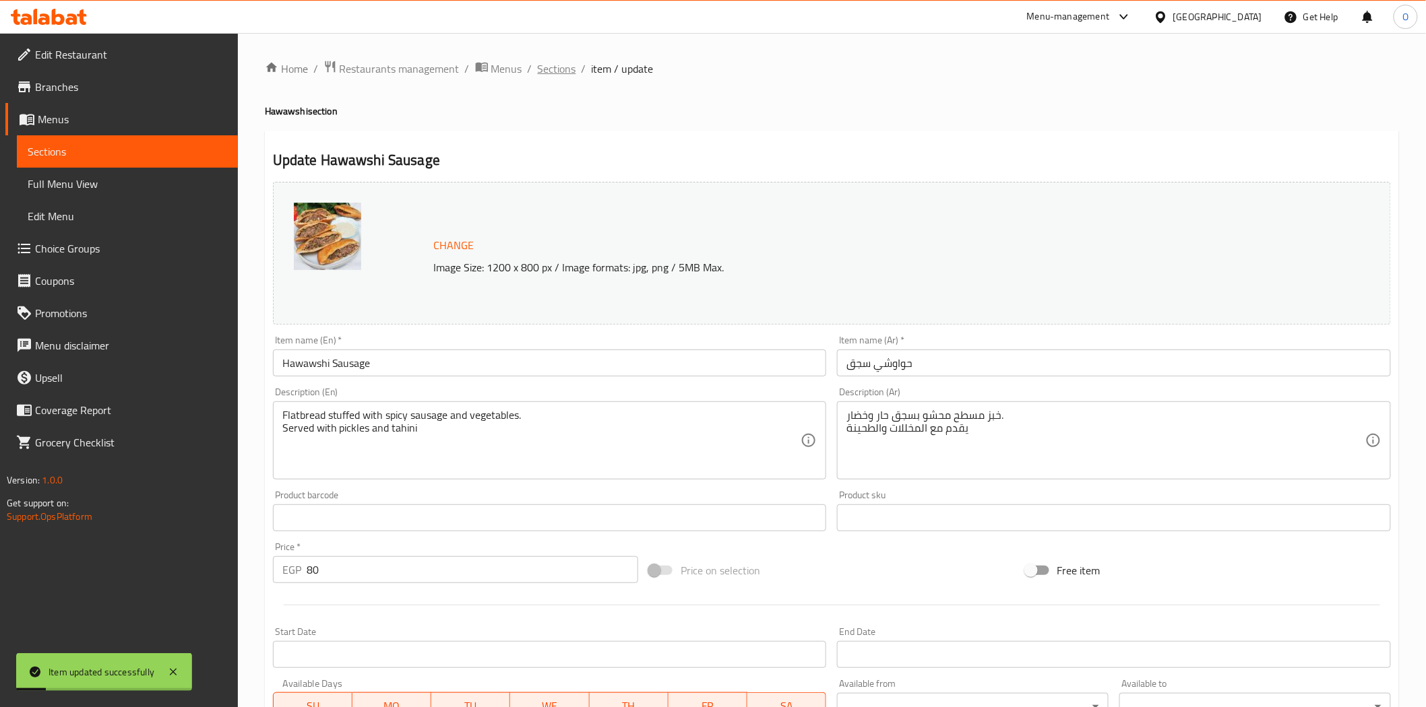
click at [561, 69] on span "Sections" at bounding box center [557, 69] width 38 height 16
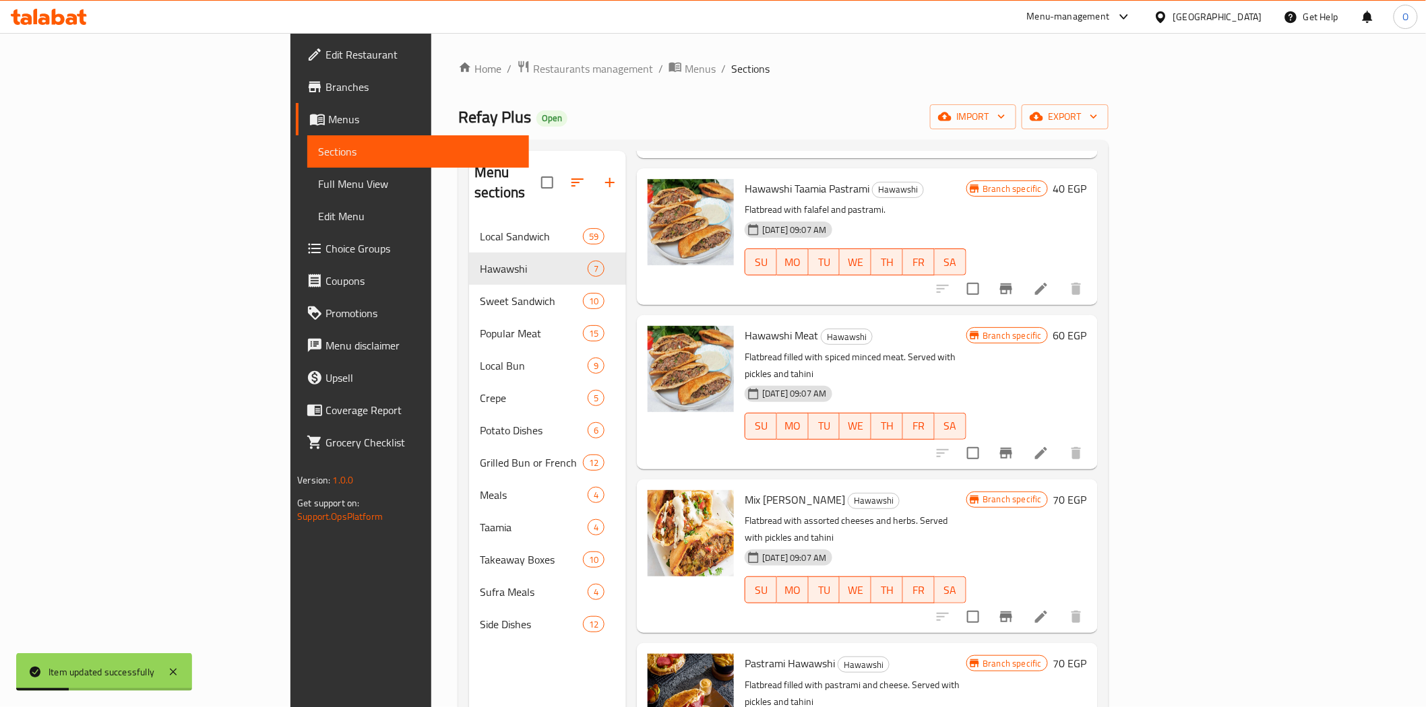
scroll to position [356, 0]
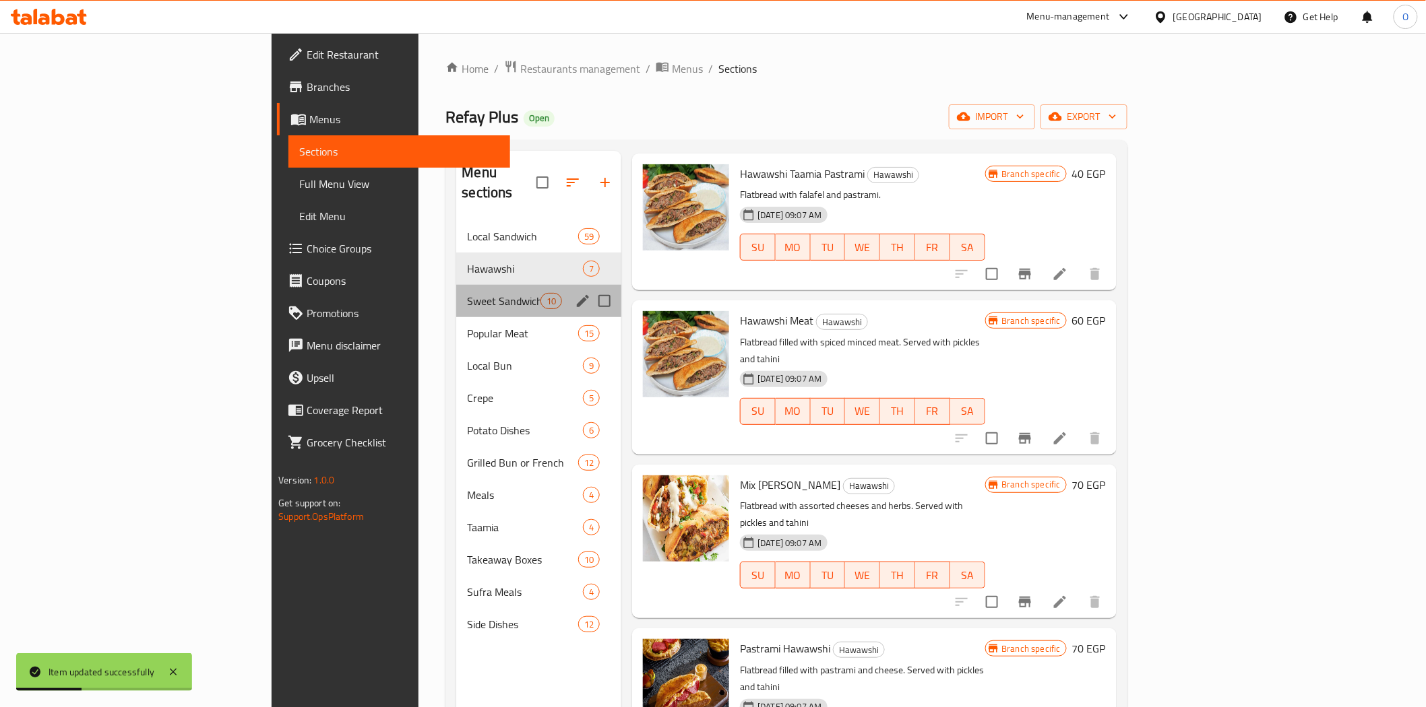
click at [456, 285] on div "Sweet Sandwich 10" at bounding box center [538, 301] width 165 height 32
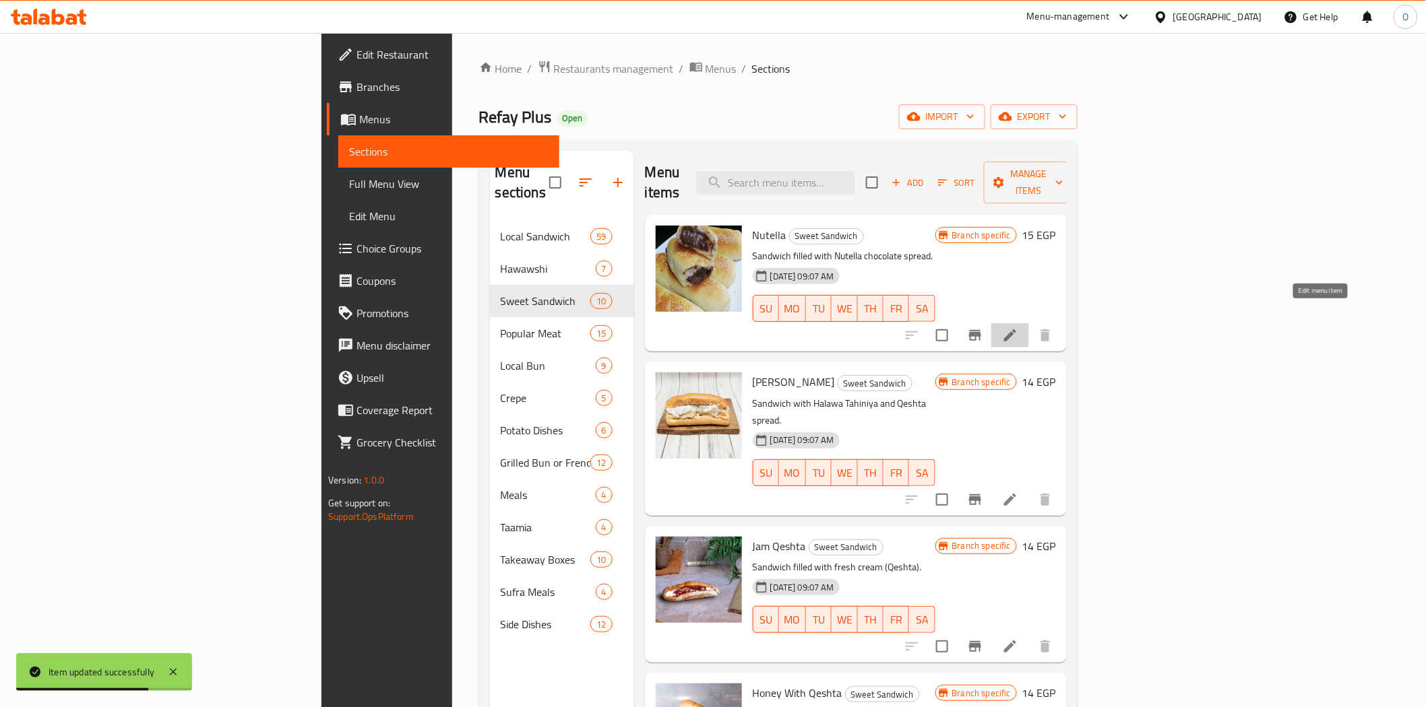
click at [1018, 327] on icon at bounding box center [1010, 335] width 16 height 16
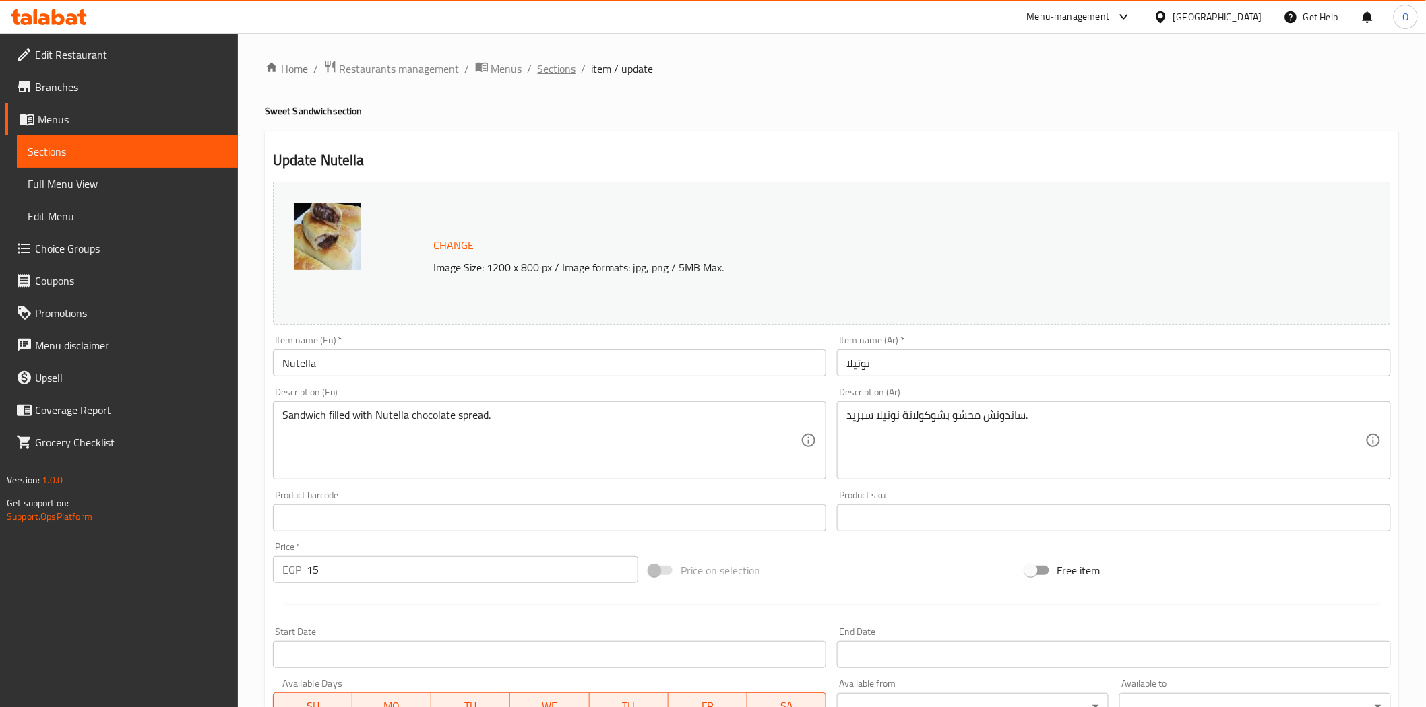
click at [547, 62] on span "Sections" at bounding box center [557, 69] width 38 height 16
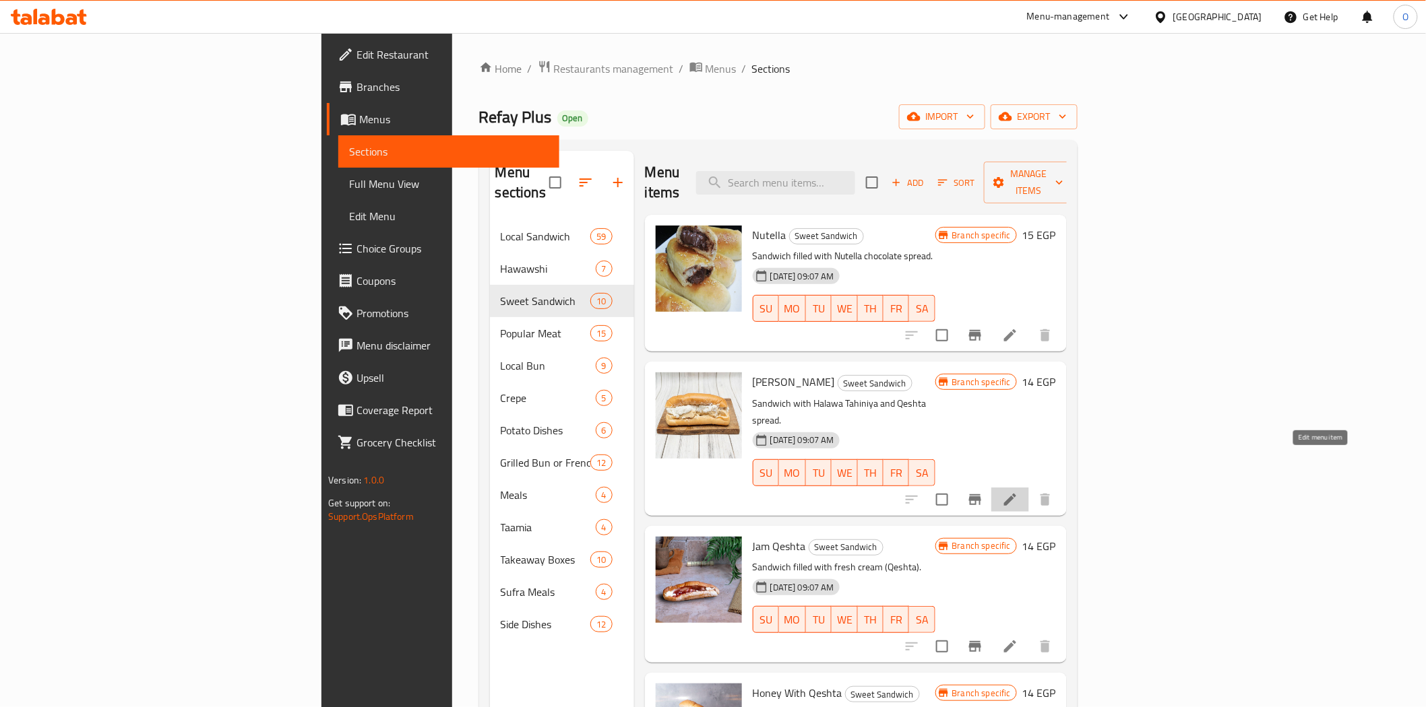
click at [1018, 492] on icon at bounding box center [1010, 500] width 16 height 16
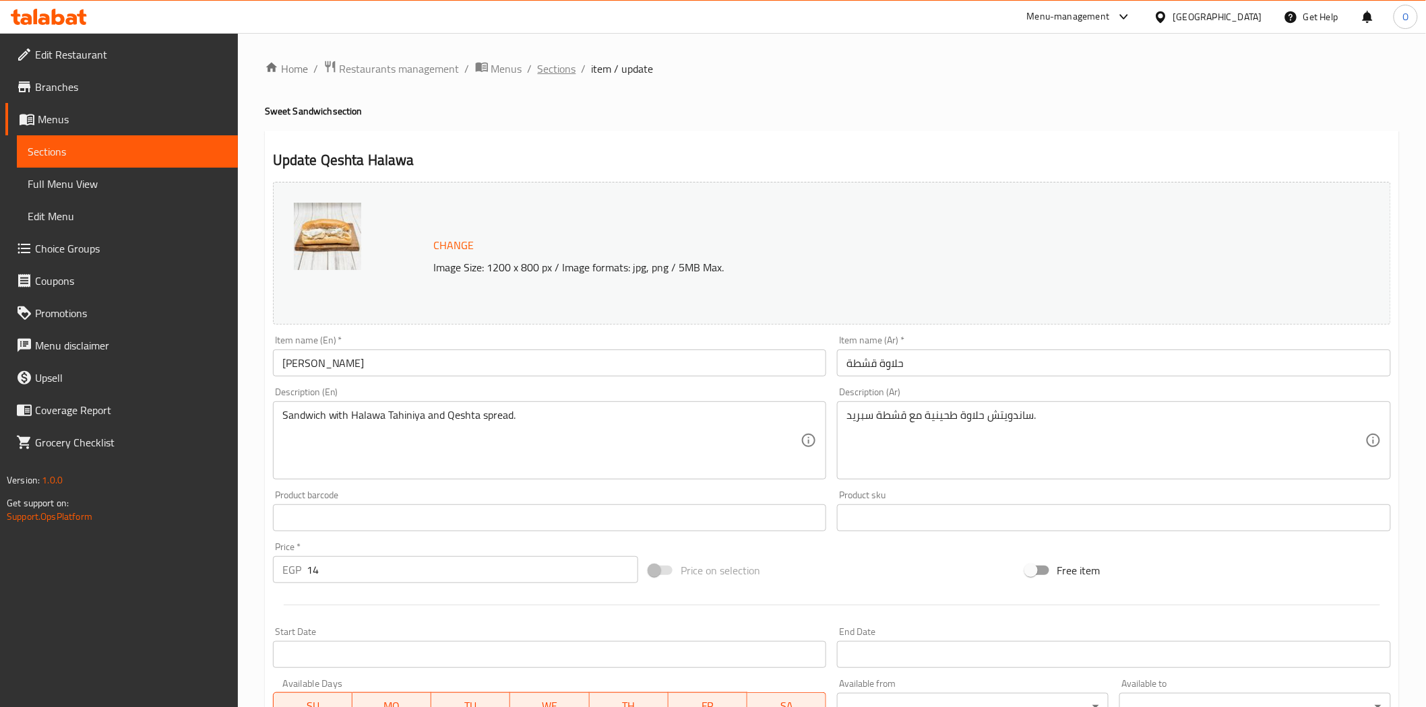
click at [544, 69] on span "Sections" at bounding box center [557, 69] width 38 height 16
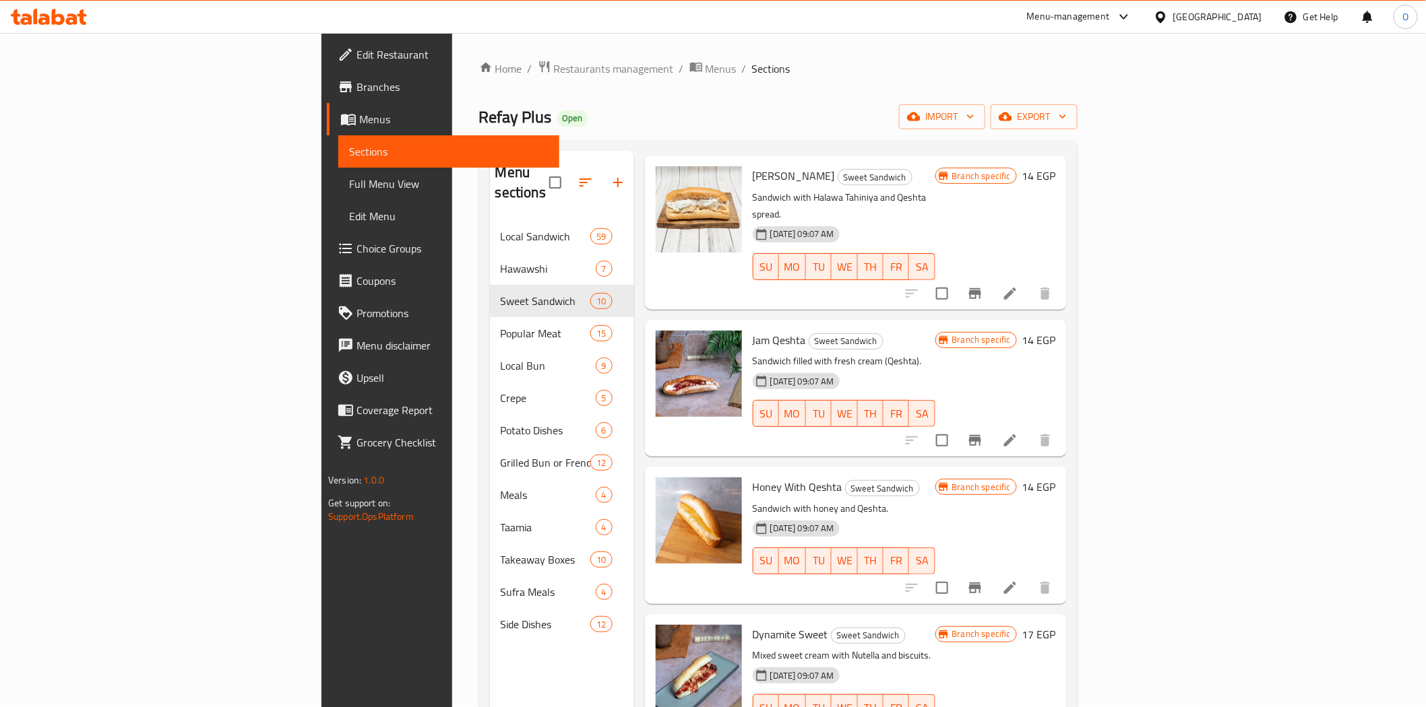
scroll to position [224, 0]
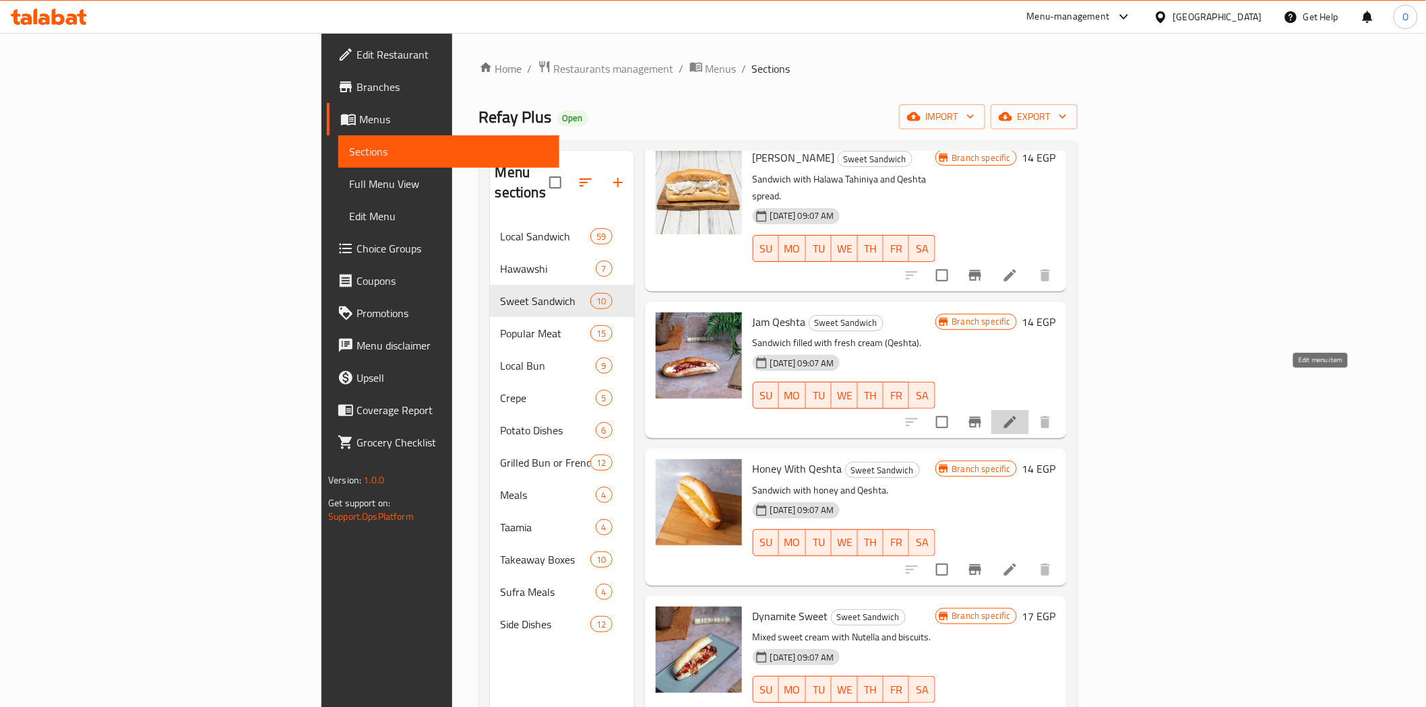
click at [1018, 414] on icon at bounding box center [1010, 422] width 16 height 16
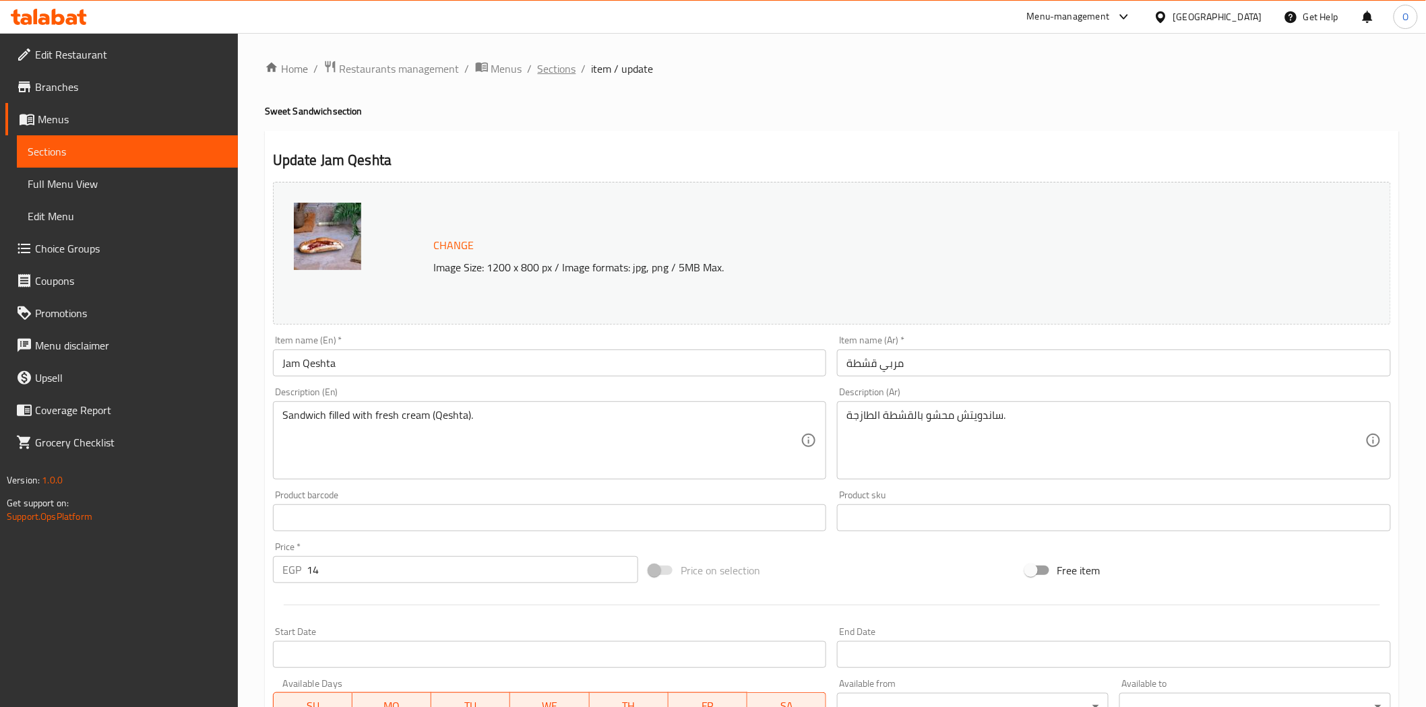
click at [563, 69] on span "Sections" at bounding box center [557, 69] width 38 height 16
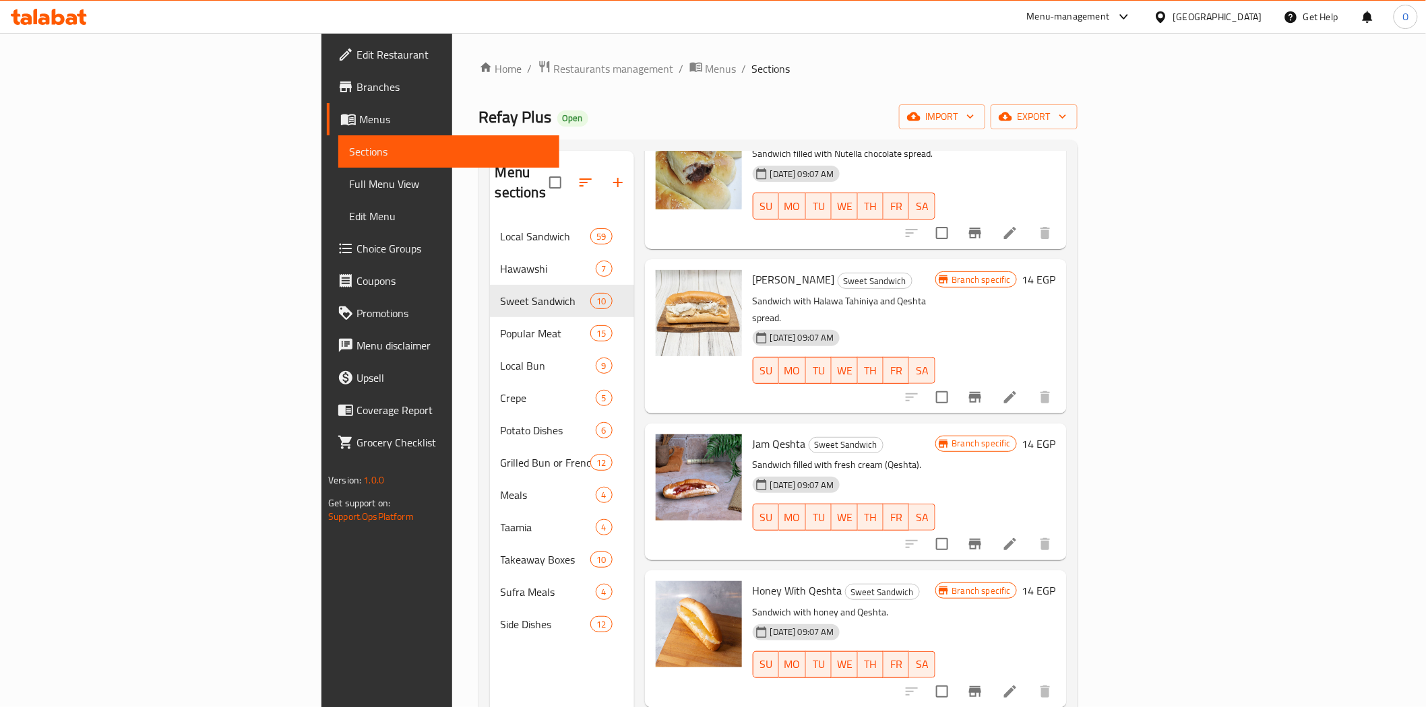
scroll to position [224, 0]
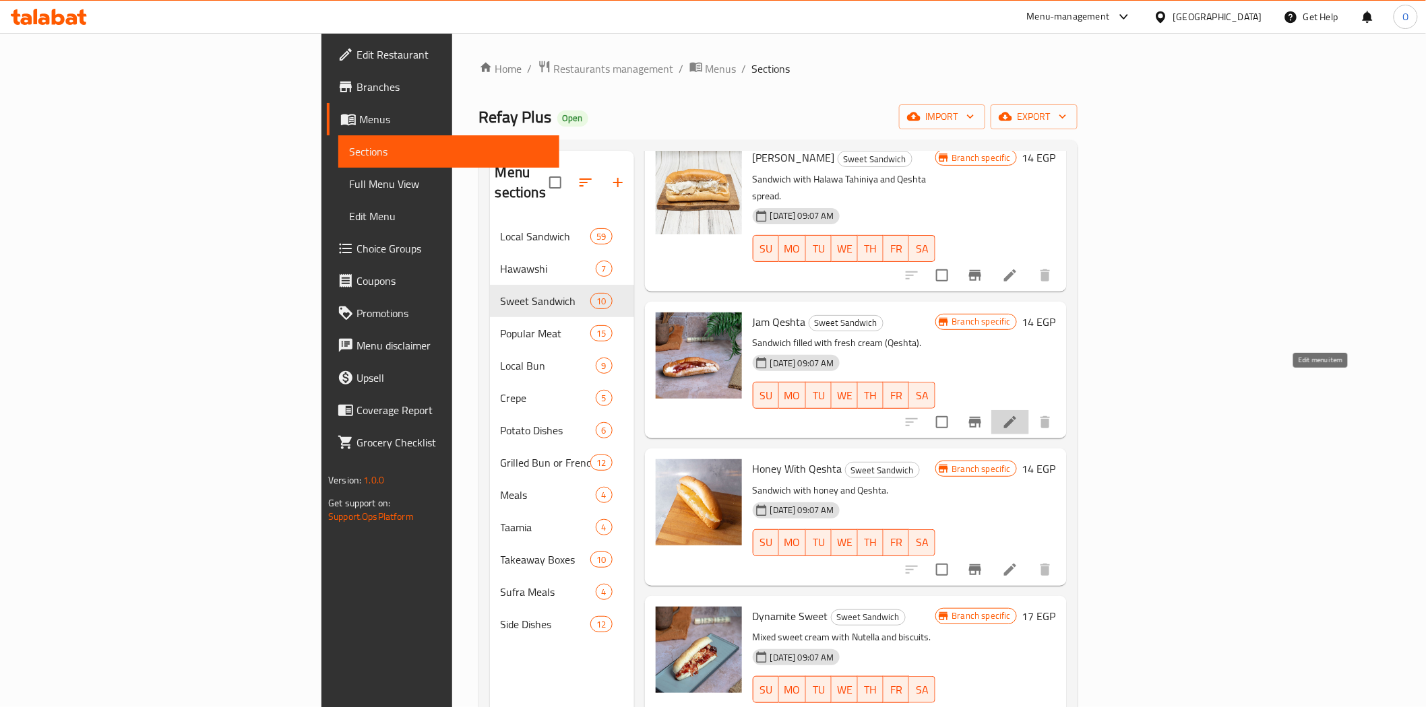
click at [1016, 416] on icon at bounding box center [1010, 422] width 12 height 12
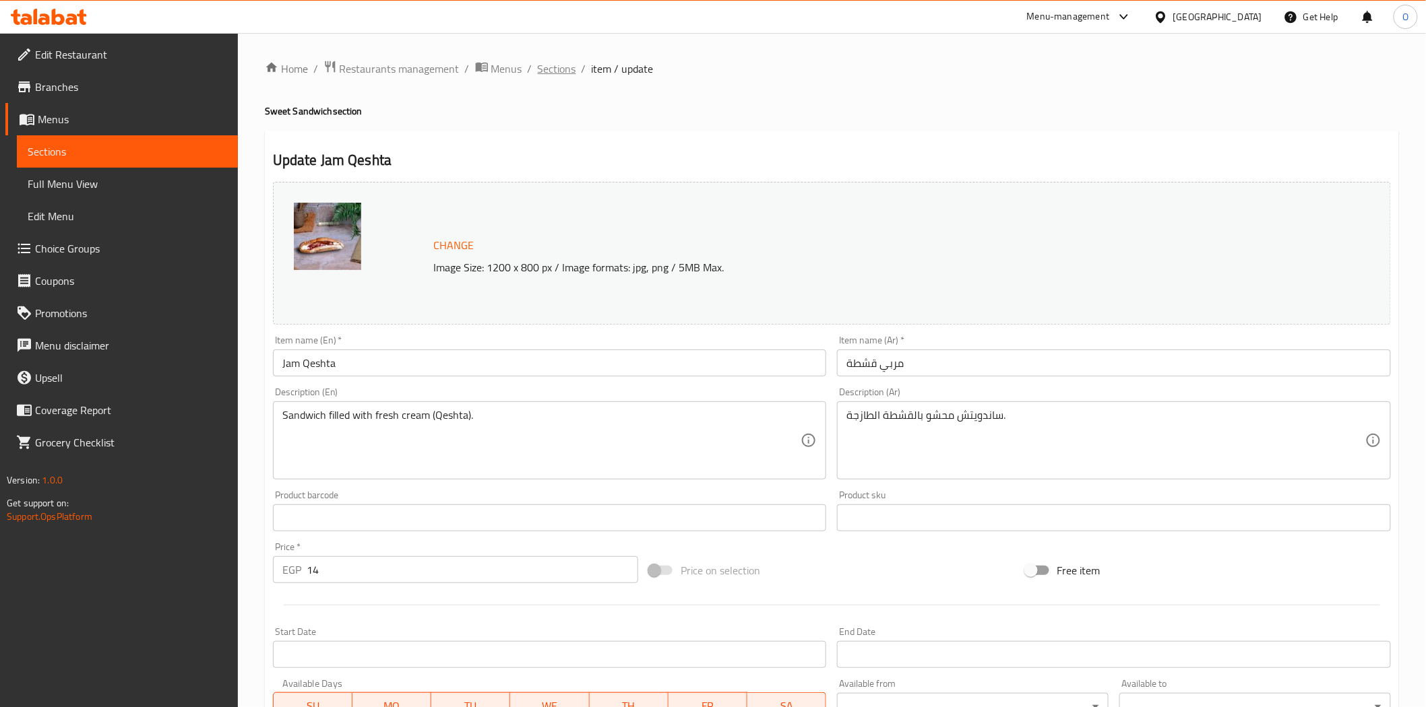
click at [547, 61] on span "Sections" at bounding box center [557, 69] width 38 height 16
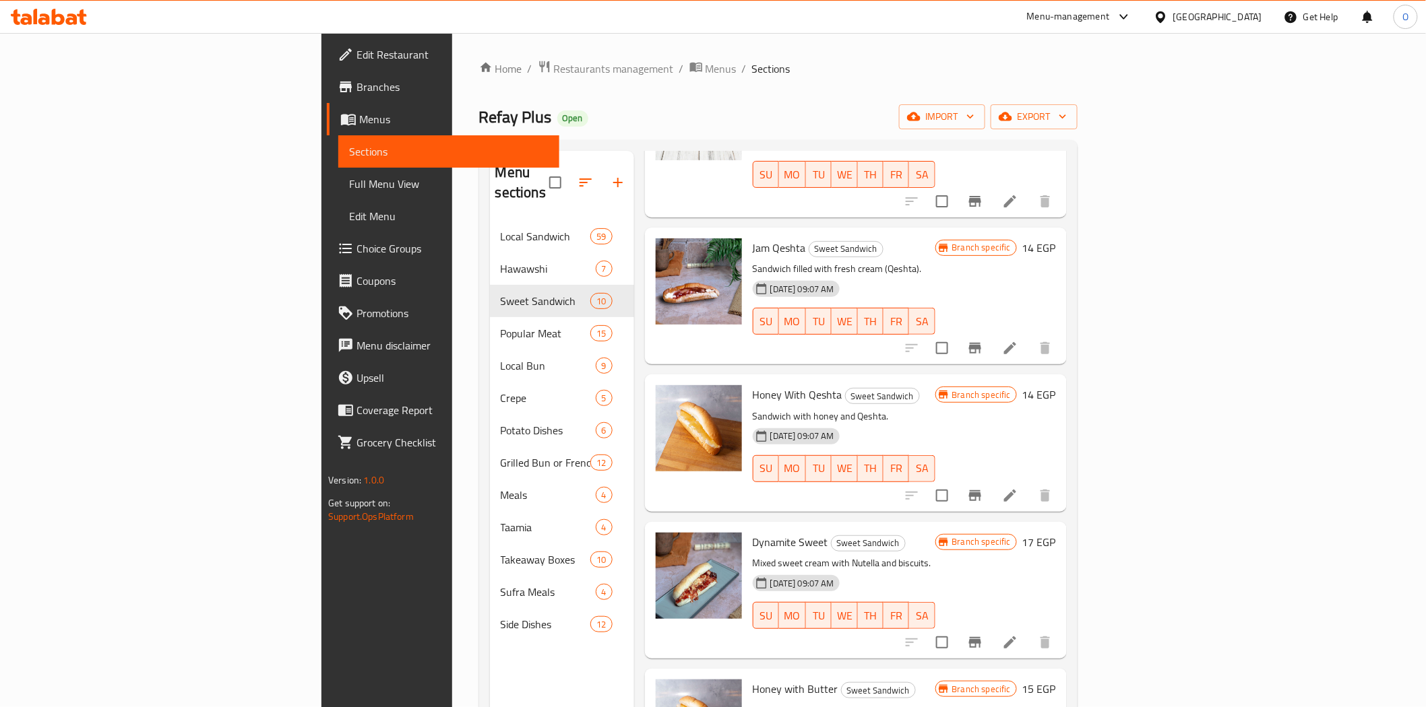
scroll to position [299, 0]
click at [1018, 487] on icon at bounding box center [1010, 495] width 16 height 16
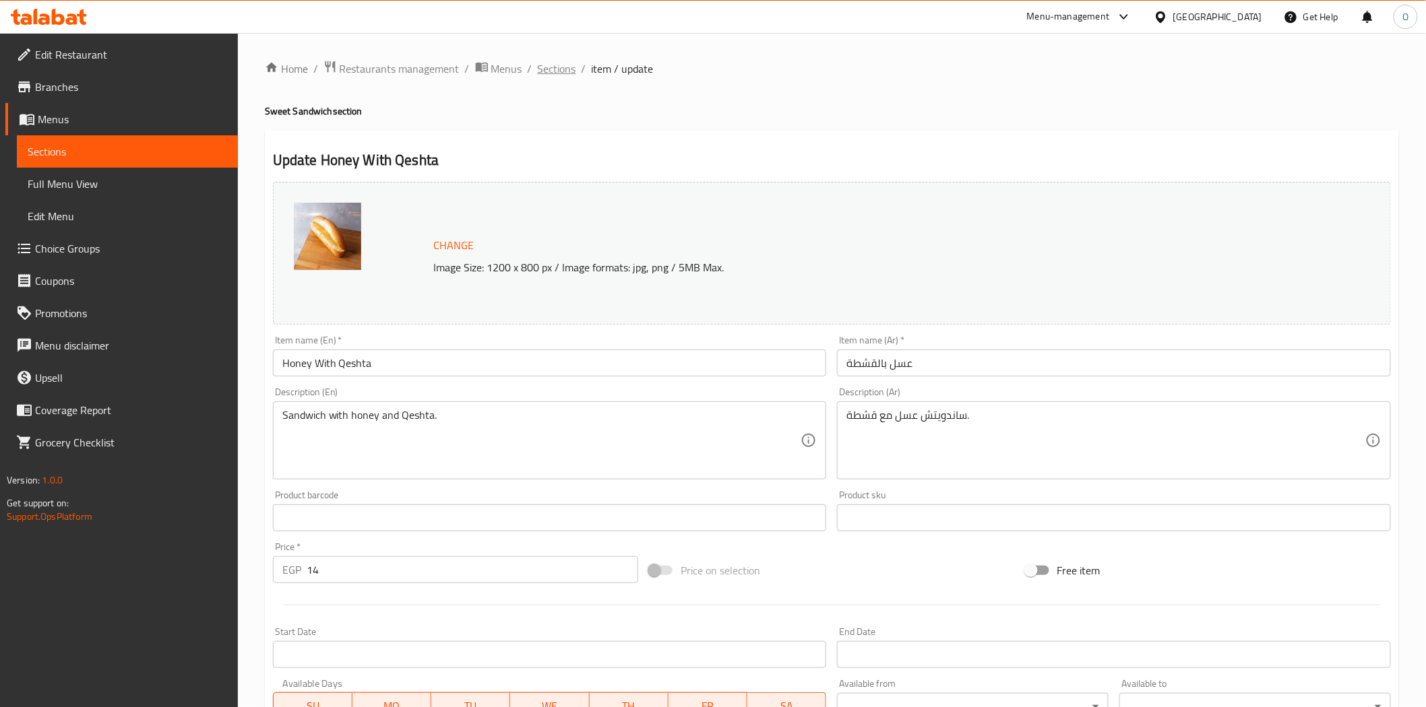
click at [556, 65] on span "Sections" at bounding box center [557, 69] width 38 height 16
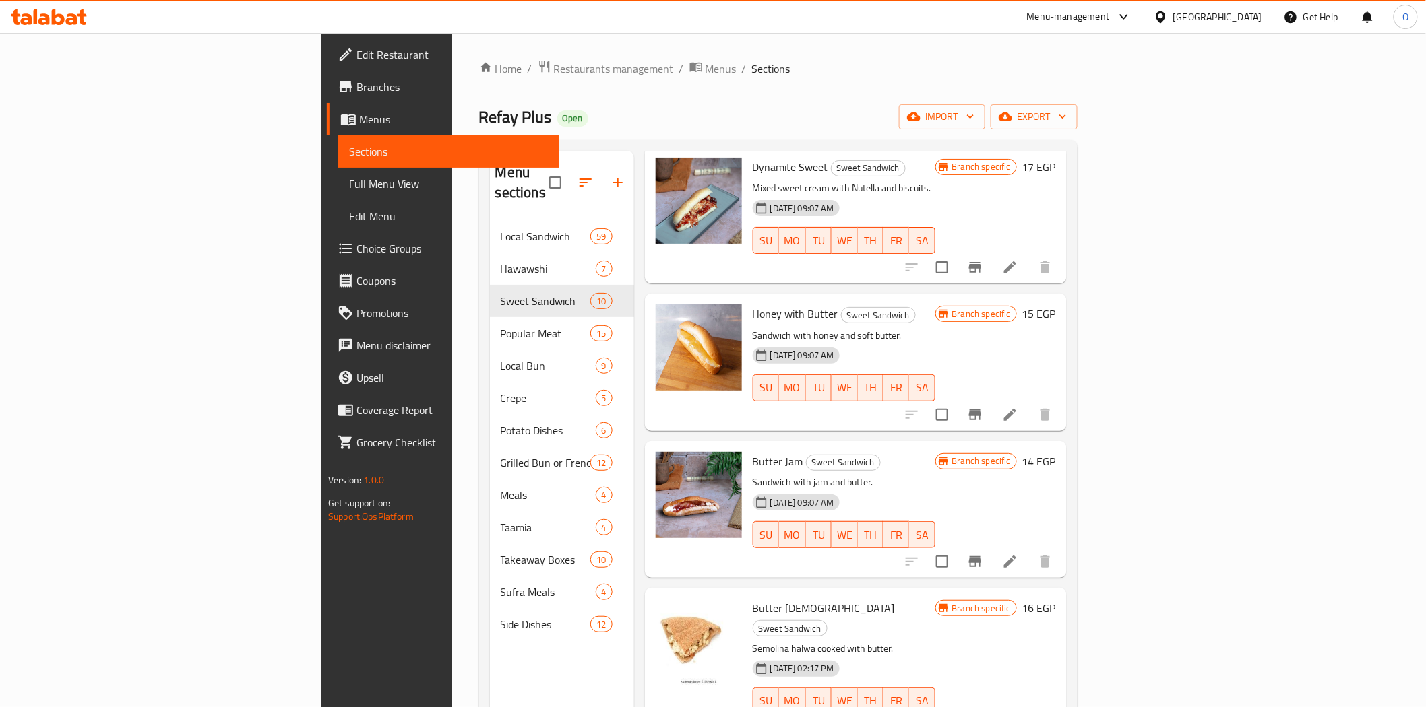
scroll to position [598, 0]
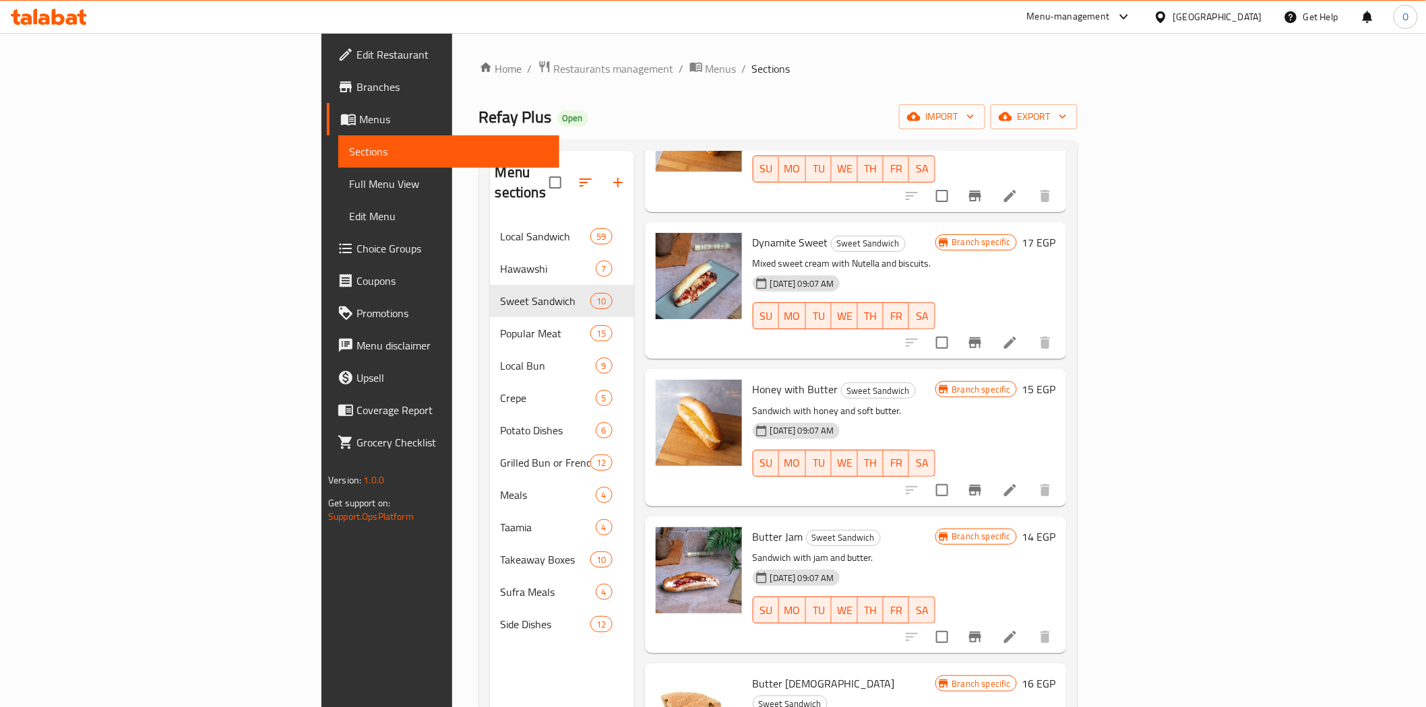
click at [1029, 331] on li at bounding box center [1010, 343] width 38 height 24
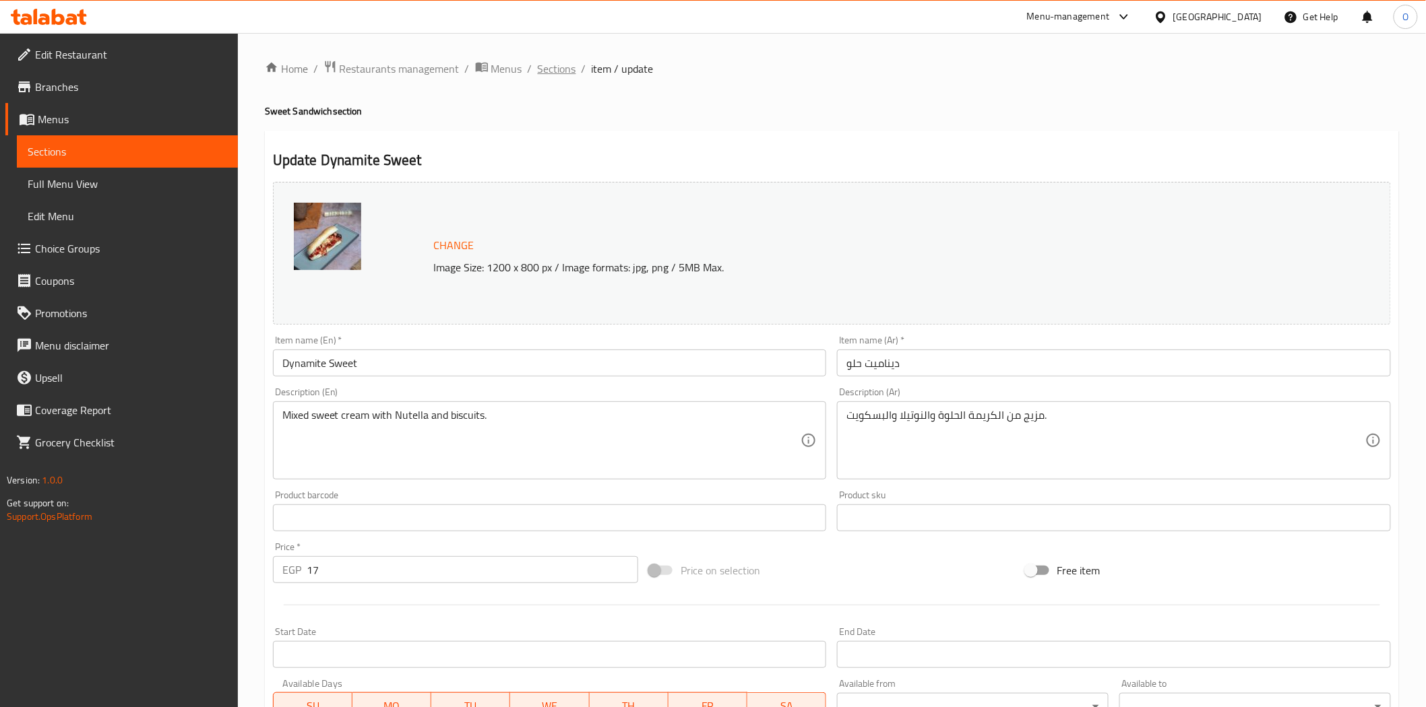
click at [548, 67] on span "Sections" at bounding box center [557, 69] width 38 height 16
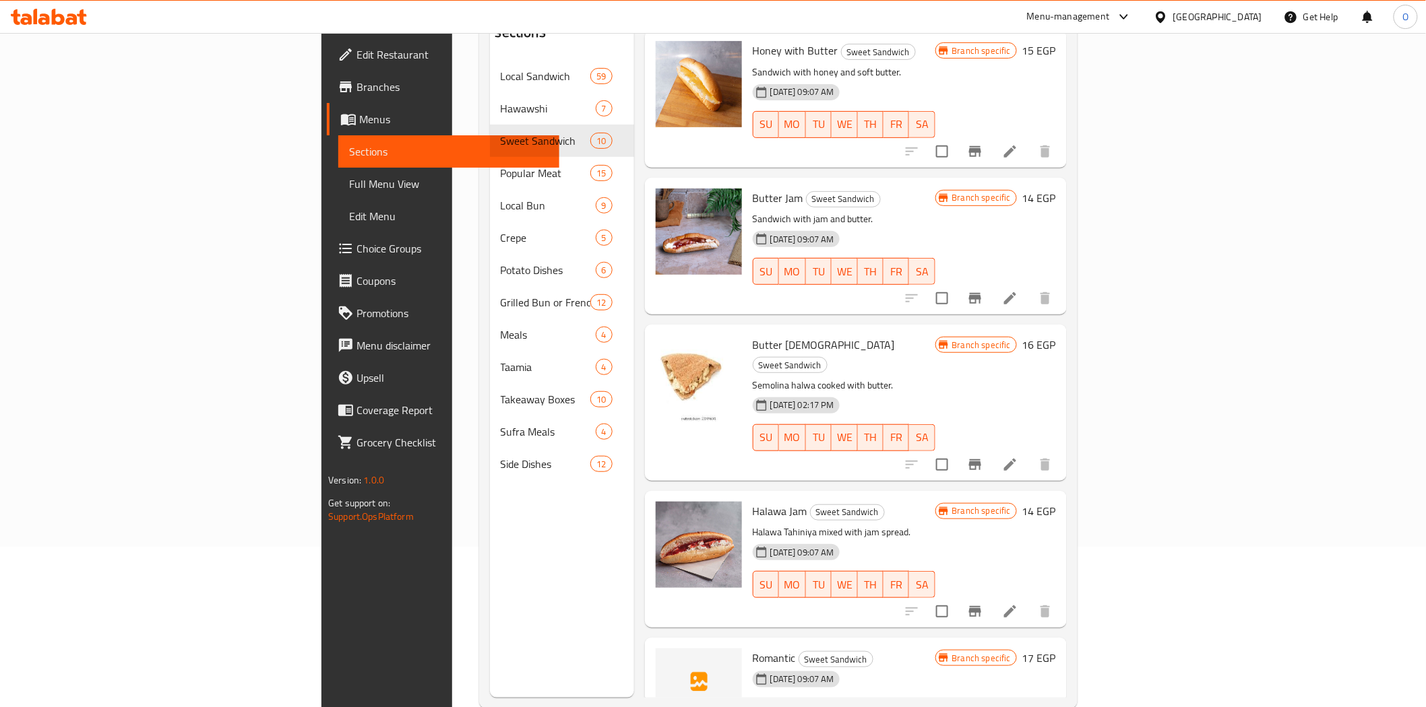
scroll to position [189, 0]
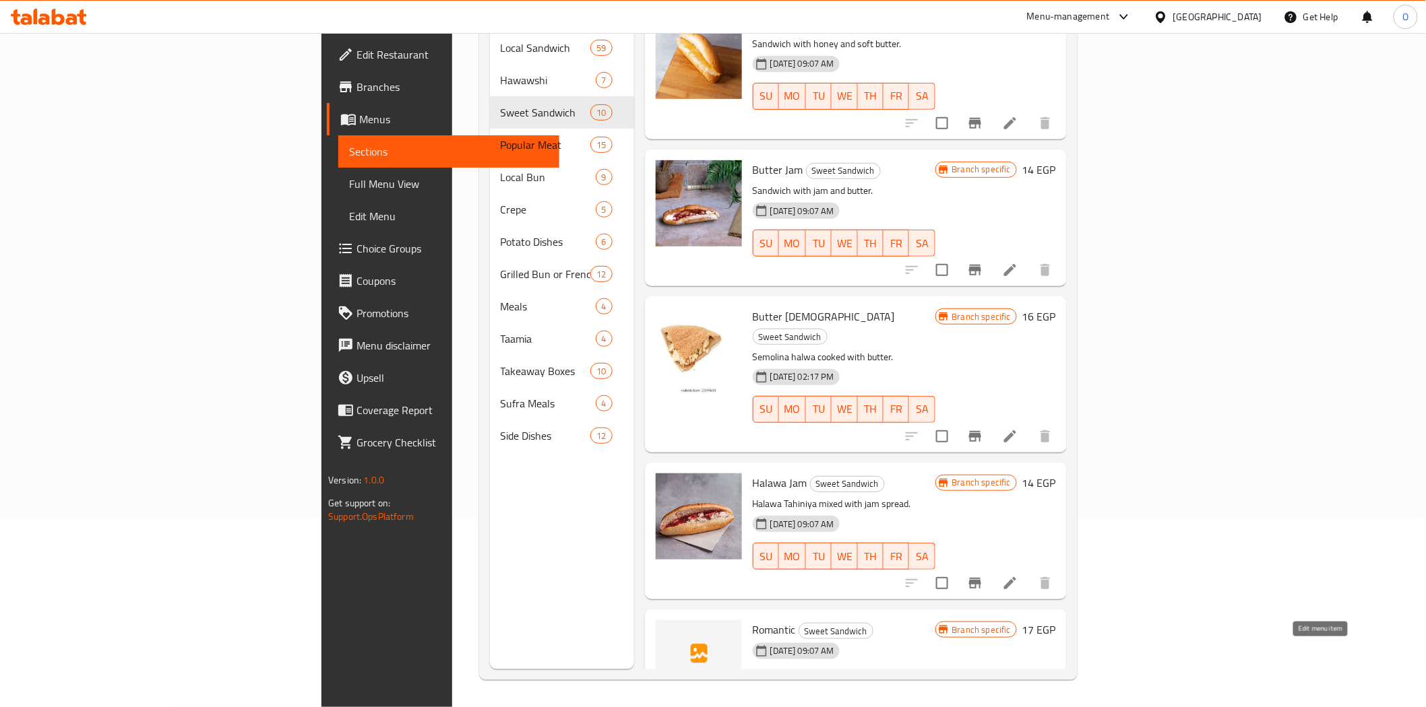
click at [1018, 703] on icon at bounding box center [1010, 711] width 16 height 16
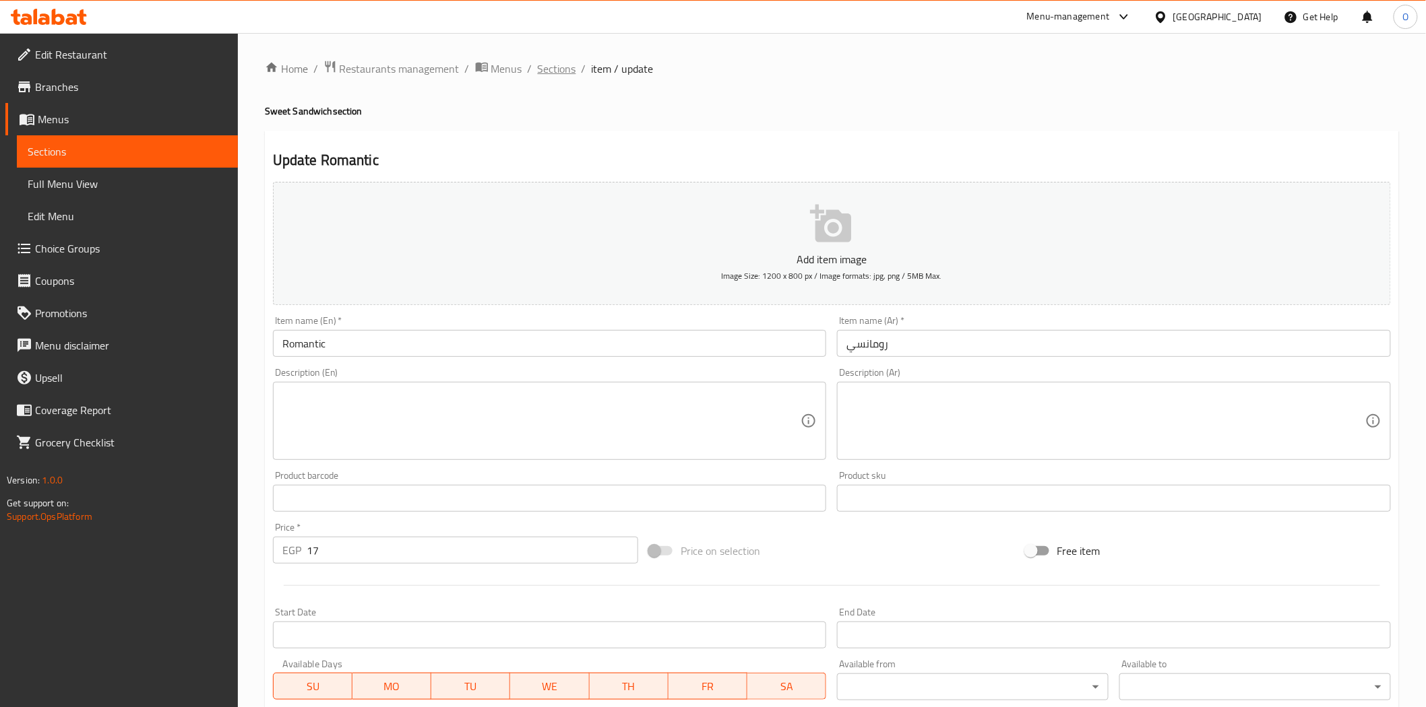
click at [556, 71] on span "Sections" at bounding box center [557, 69] width 38 height 16
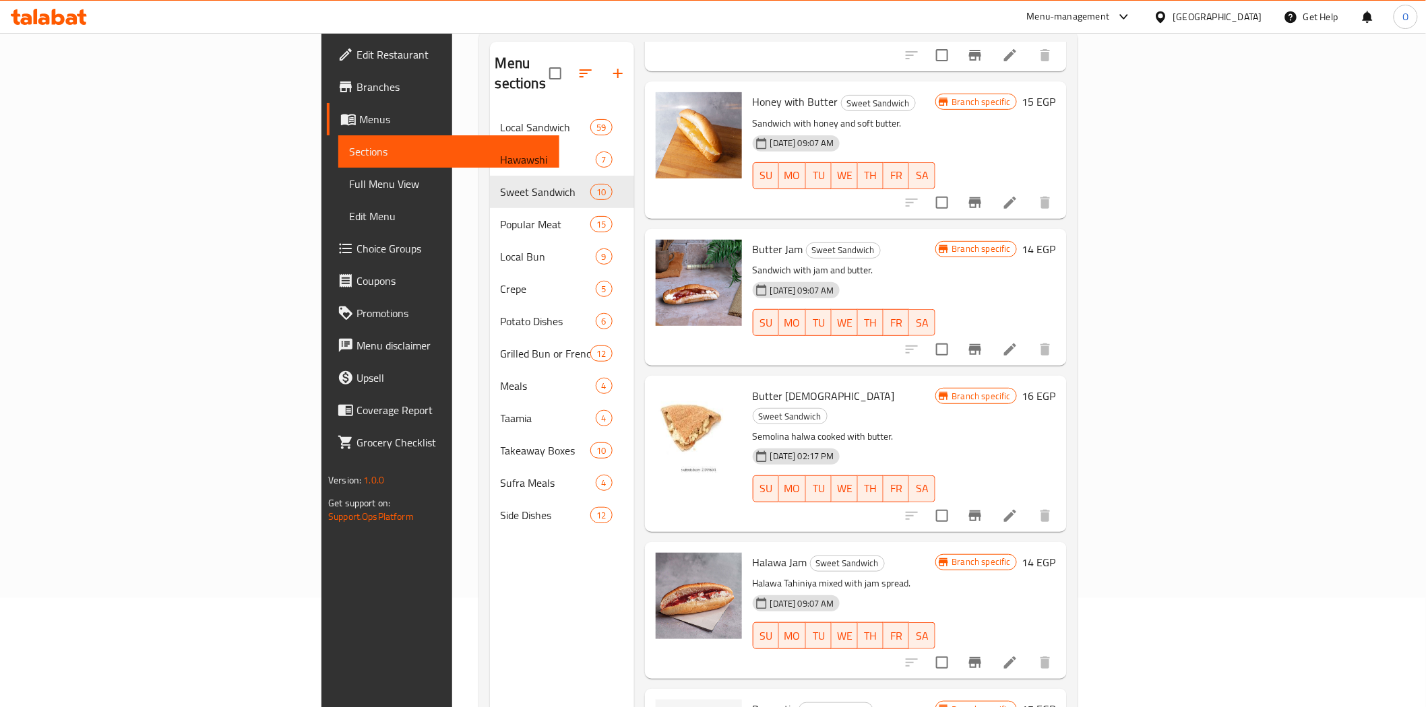
scroll to position [189, 0]
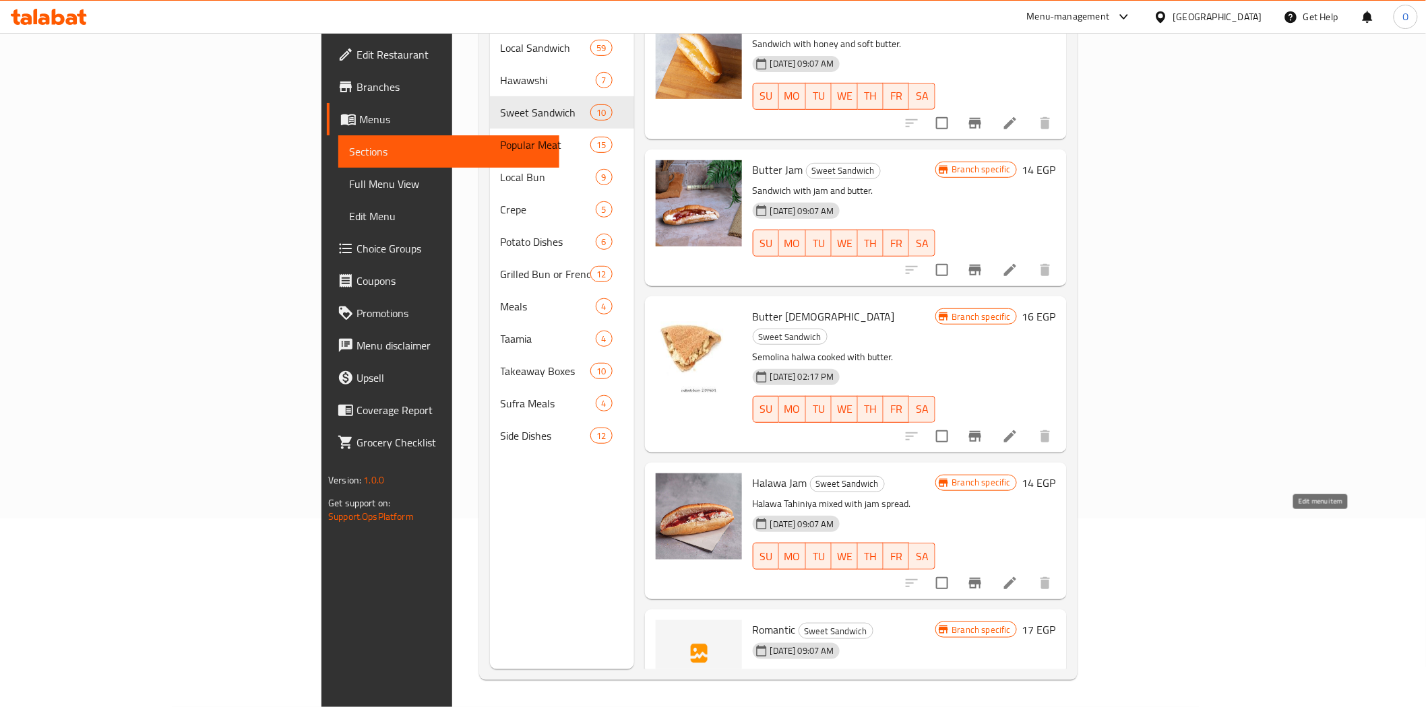
click at [1018, 575] on icon at bounding box center [1010, 583] width 16 height 16
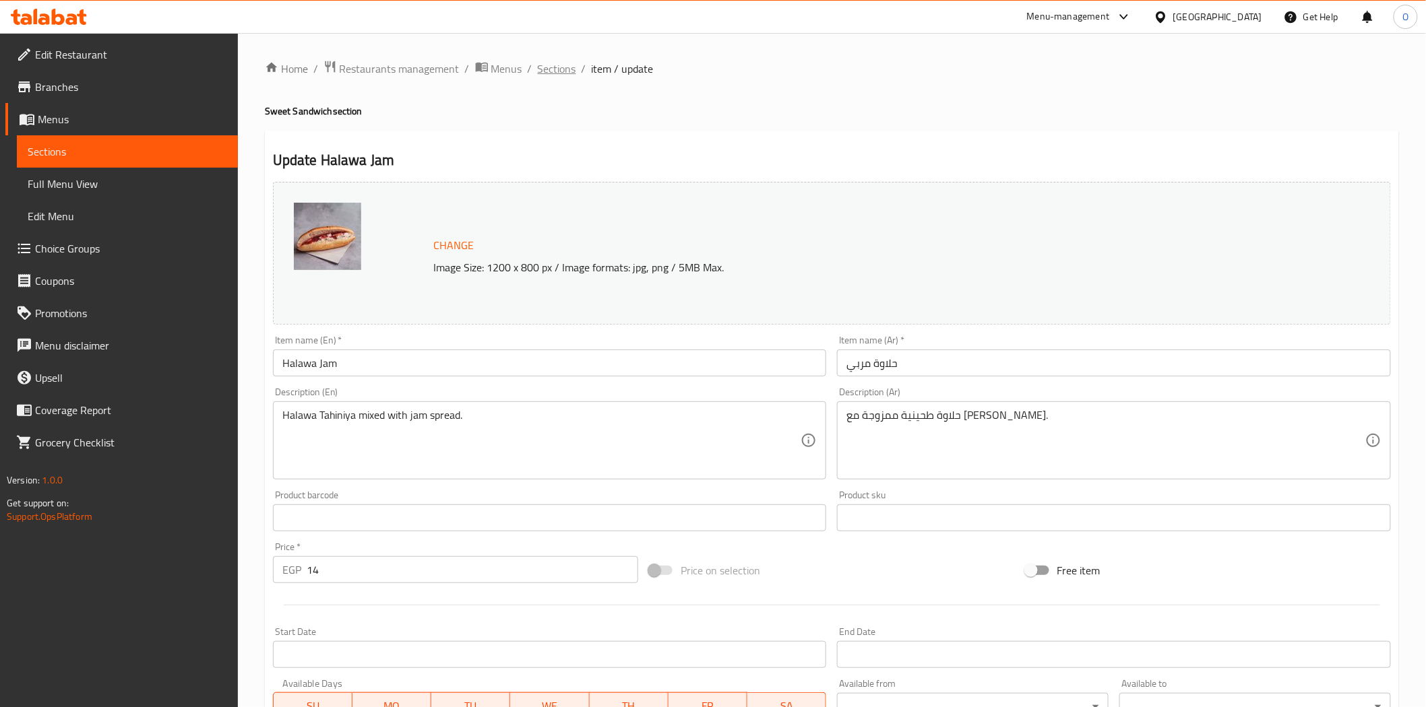
click at [563, 74] on span "Sections" at bounding box center [557, 69] width 38 height 16
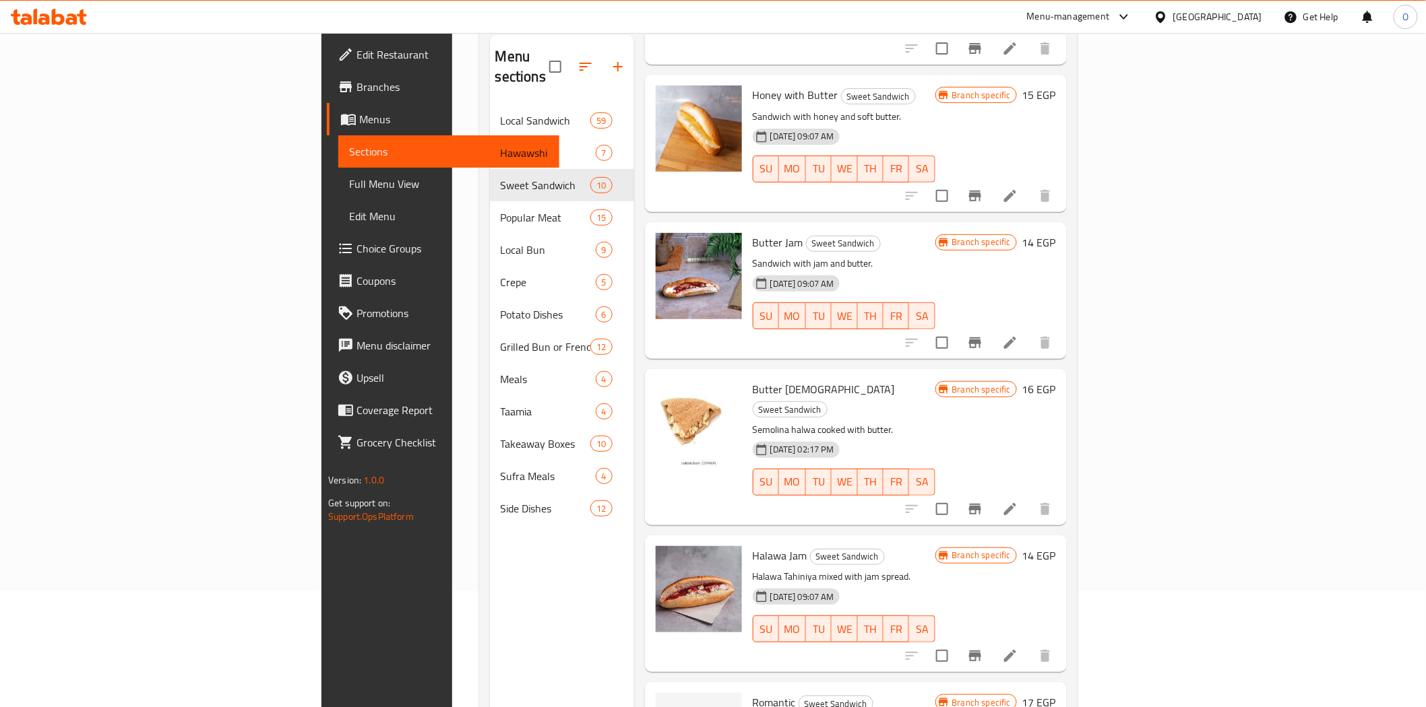
scroll to position [189, 0]
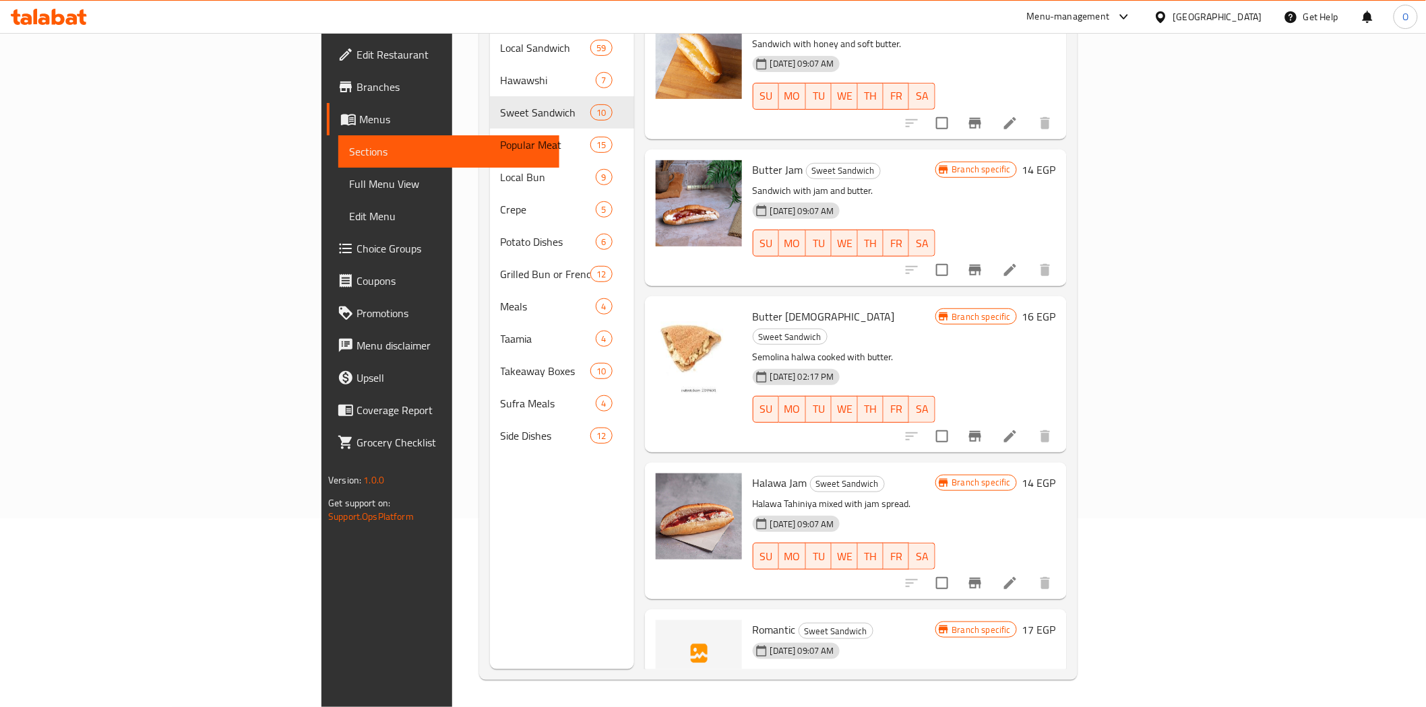
click at [1029, 424] on li at bounding box center [1010, 436] width 38 height 24
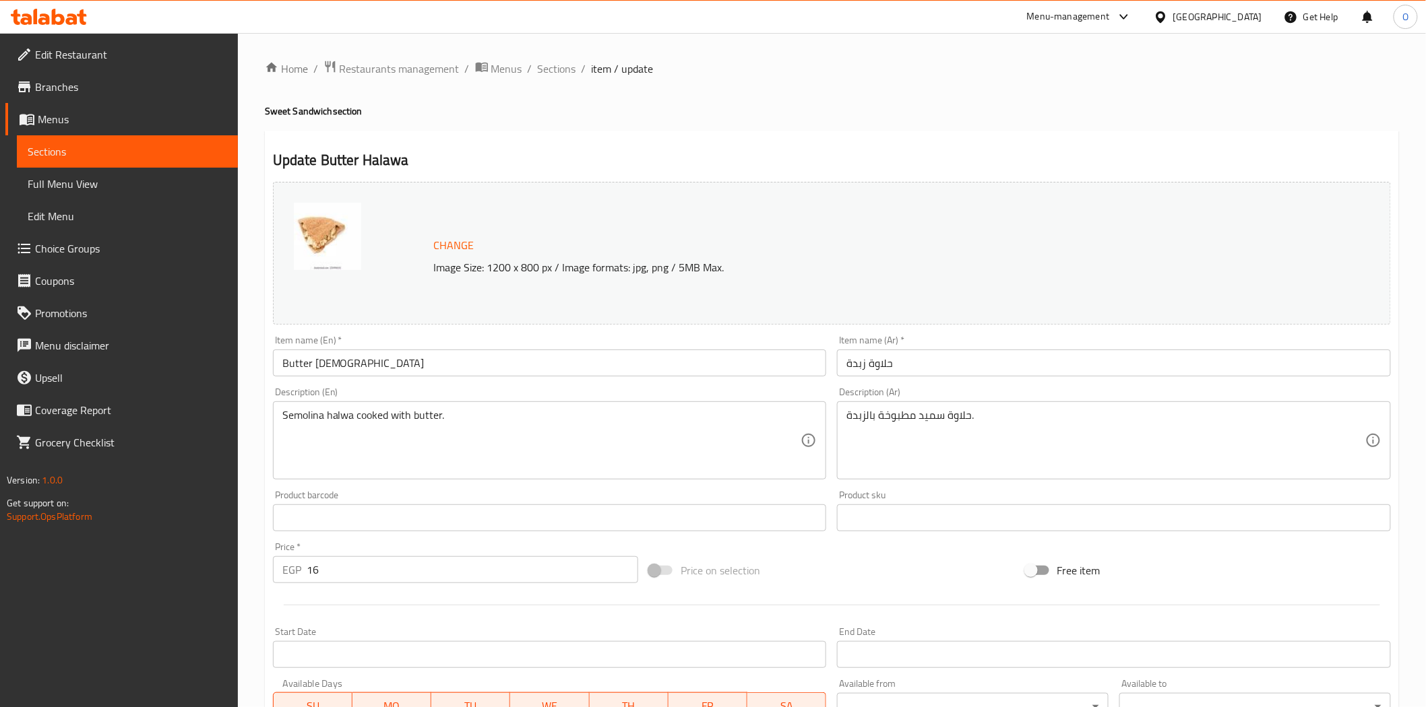
drag, startPoint x: 539, startPoint y: 72, endPoint x: 585, endPoint y: 103, distance: 55.3
click at [540, 72] on span "Sections" at bounding box center [557, 69] width 38 height 16
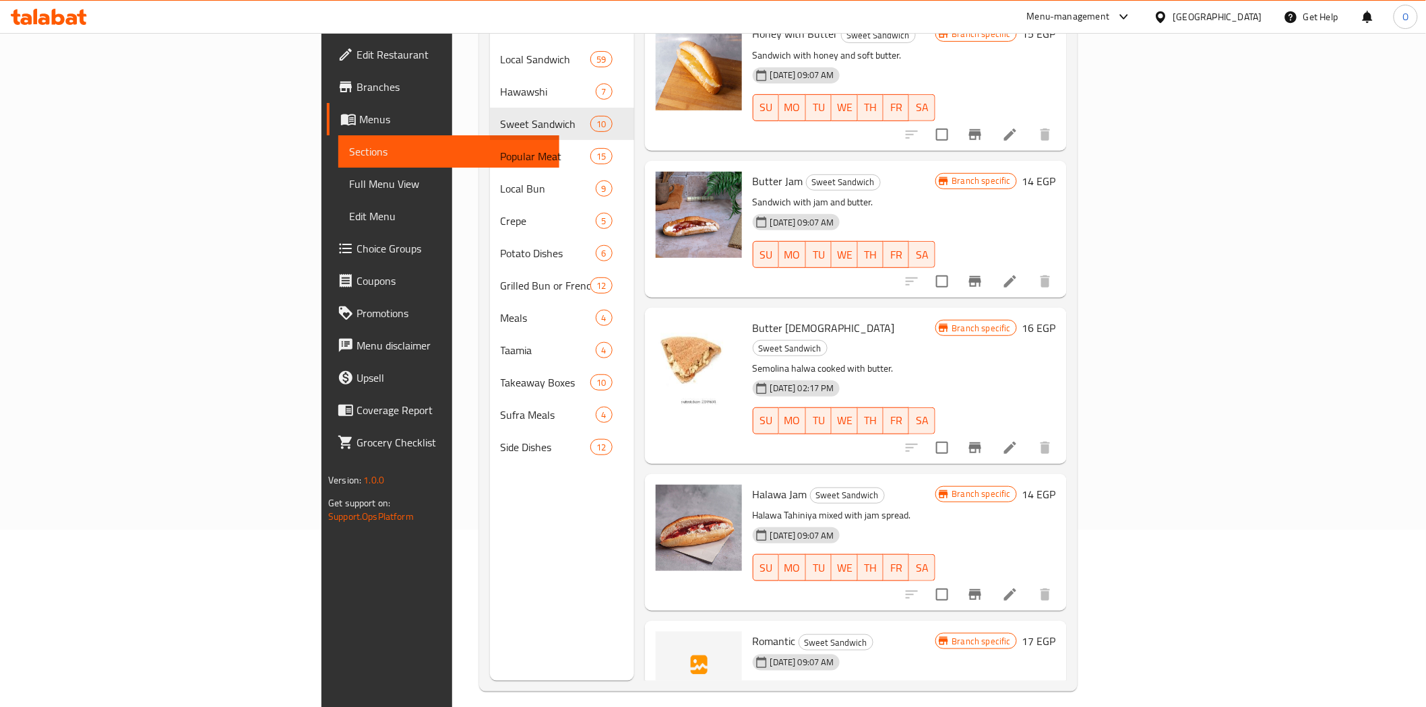
scroll to position [189, 0]
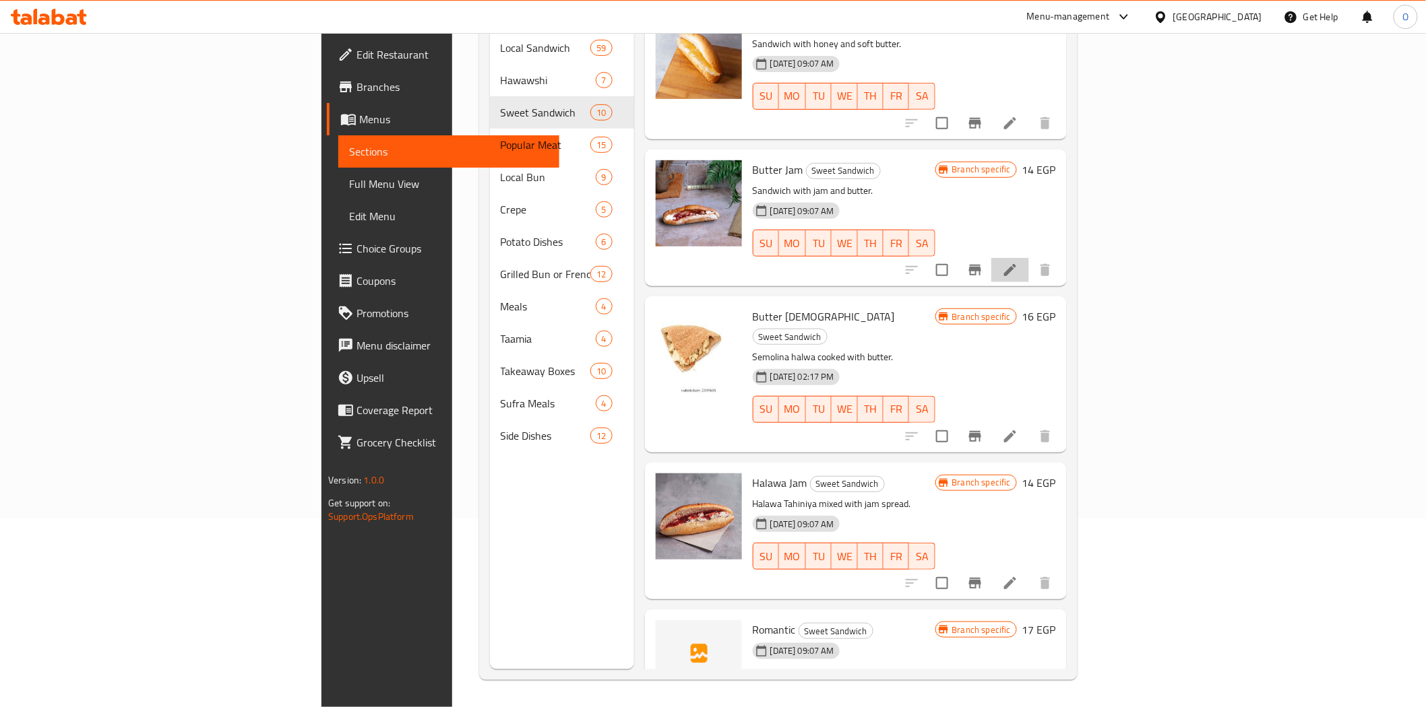
click at [1029, 258] on li at bounding box center [1010, 270] width 38 height 24
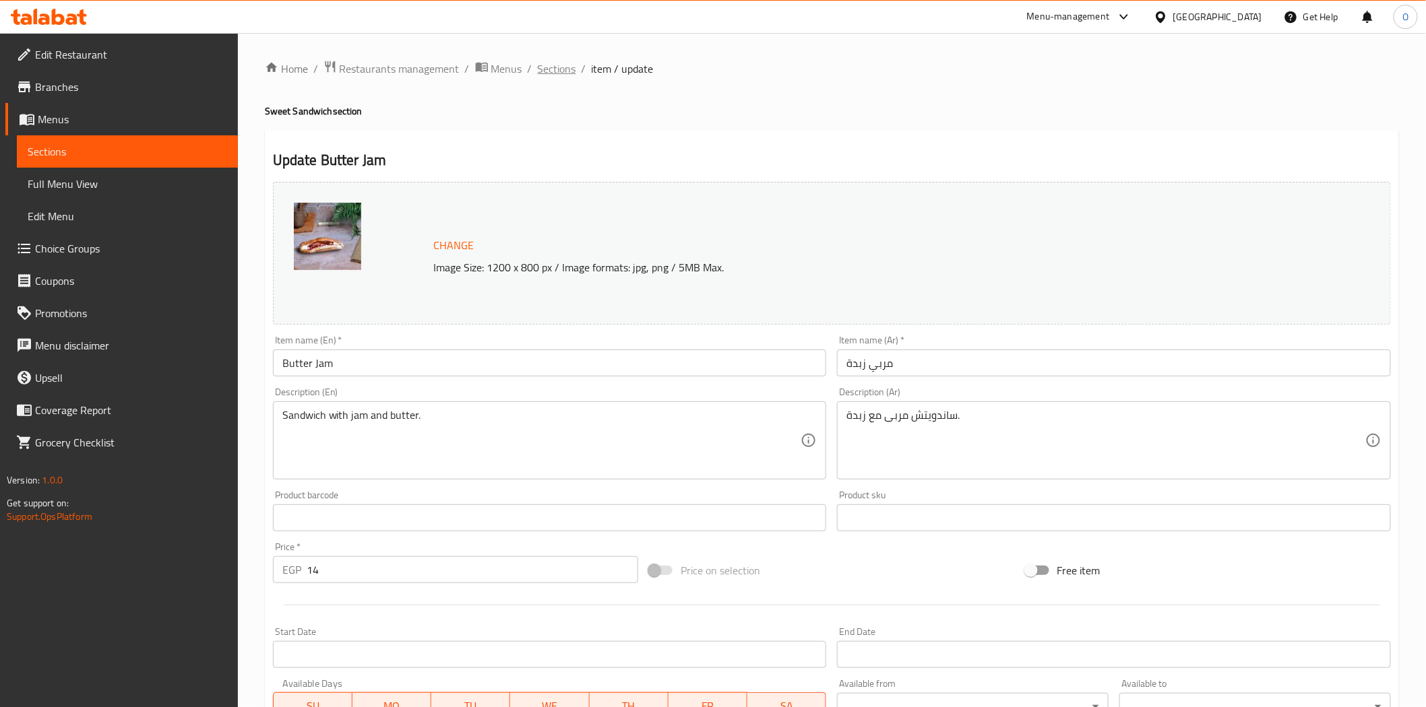
click at [565, 63] on span "Sections" at bounding box center [557, 69] width 38 height 16
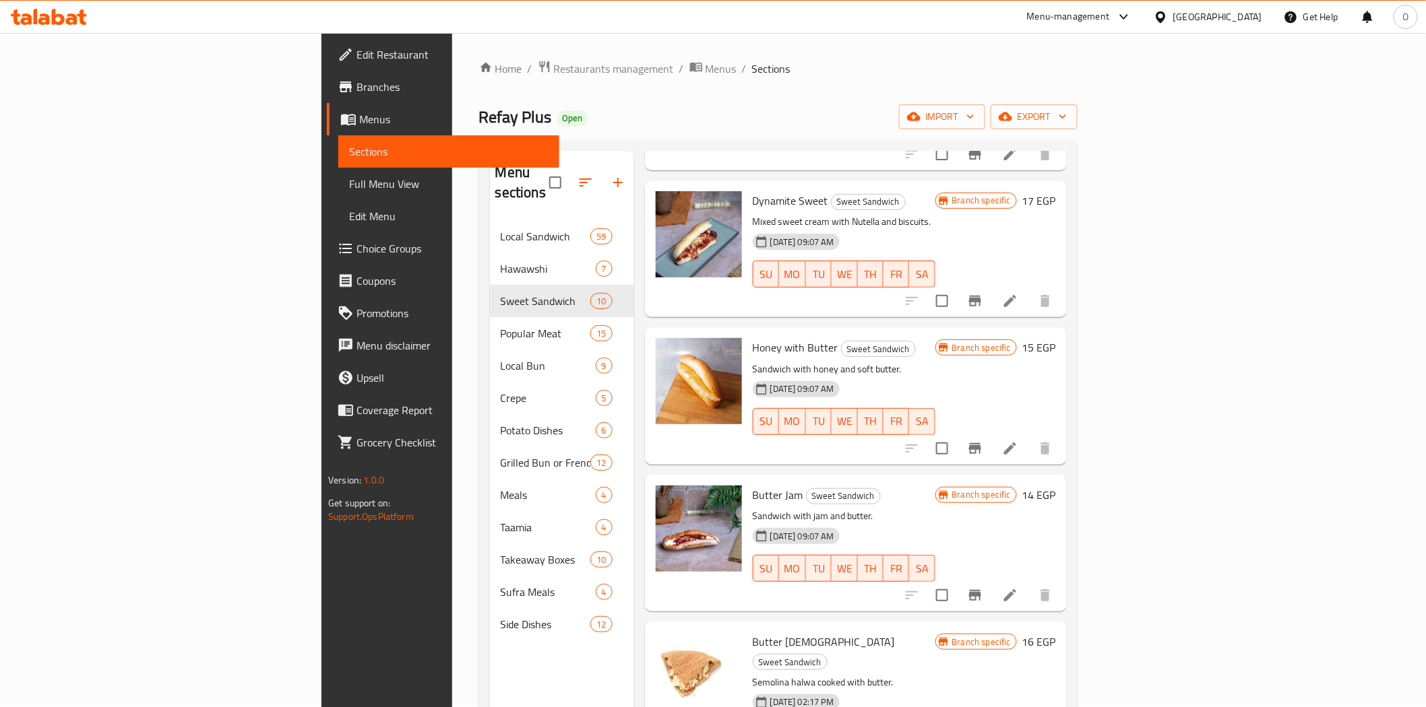
scroll to position [627, 0]
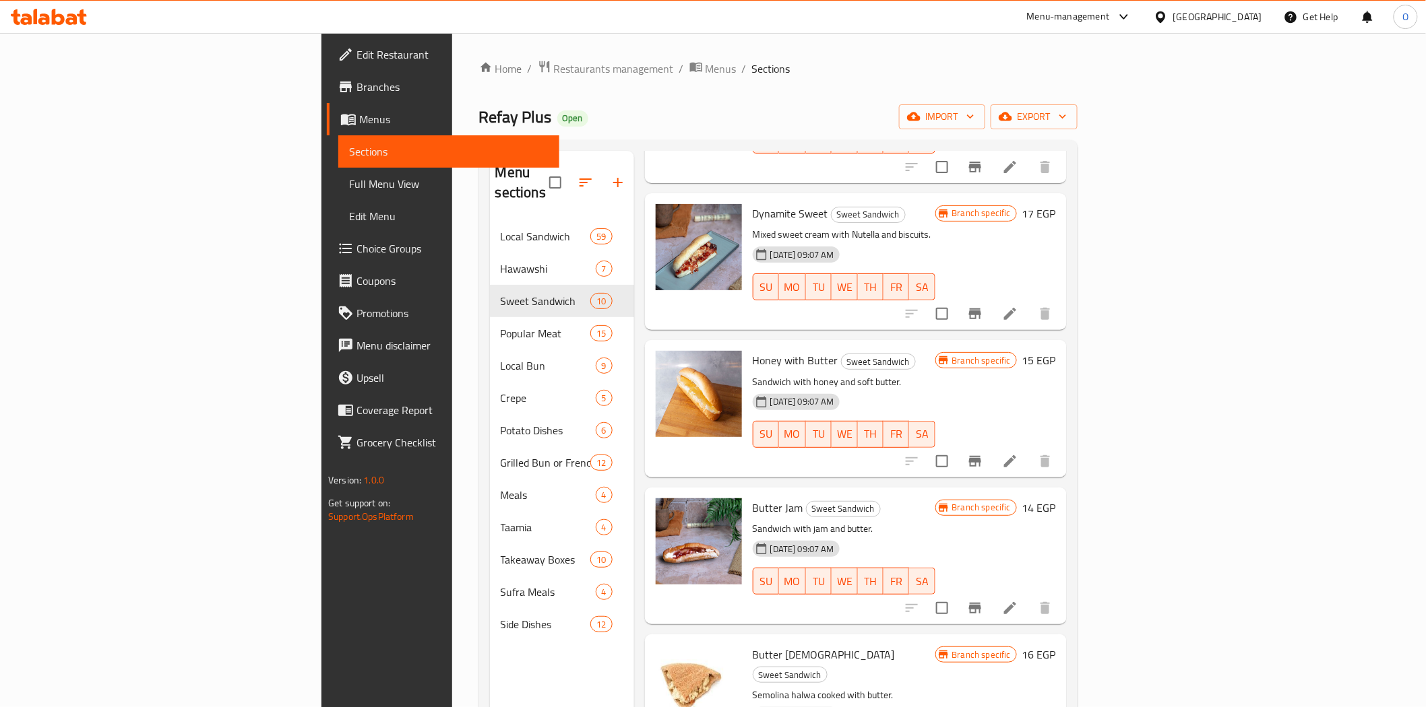
click at [1029, 449] on li at bounding box center [1010, 461] width 38 height 24
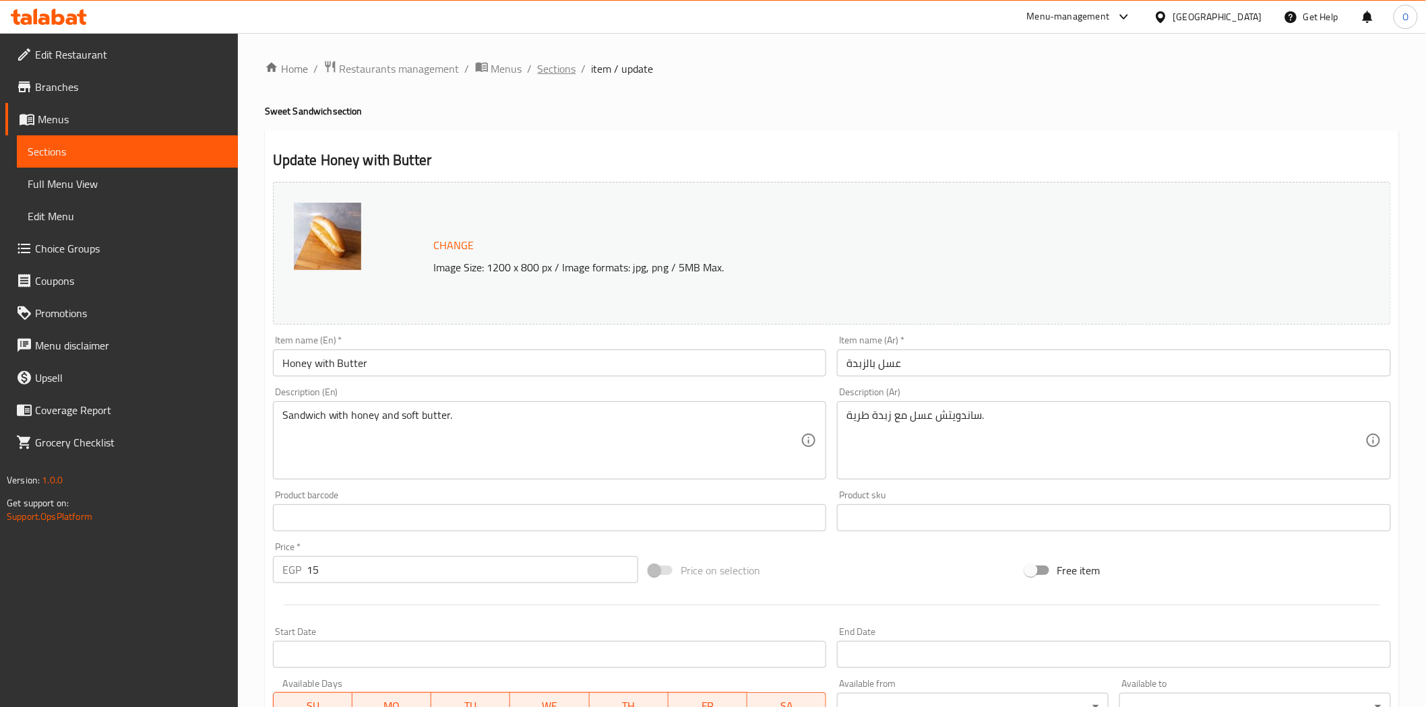
click at [567, 72] on span "Sections" at bounding box center [557, 69] width 38 height 16
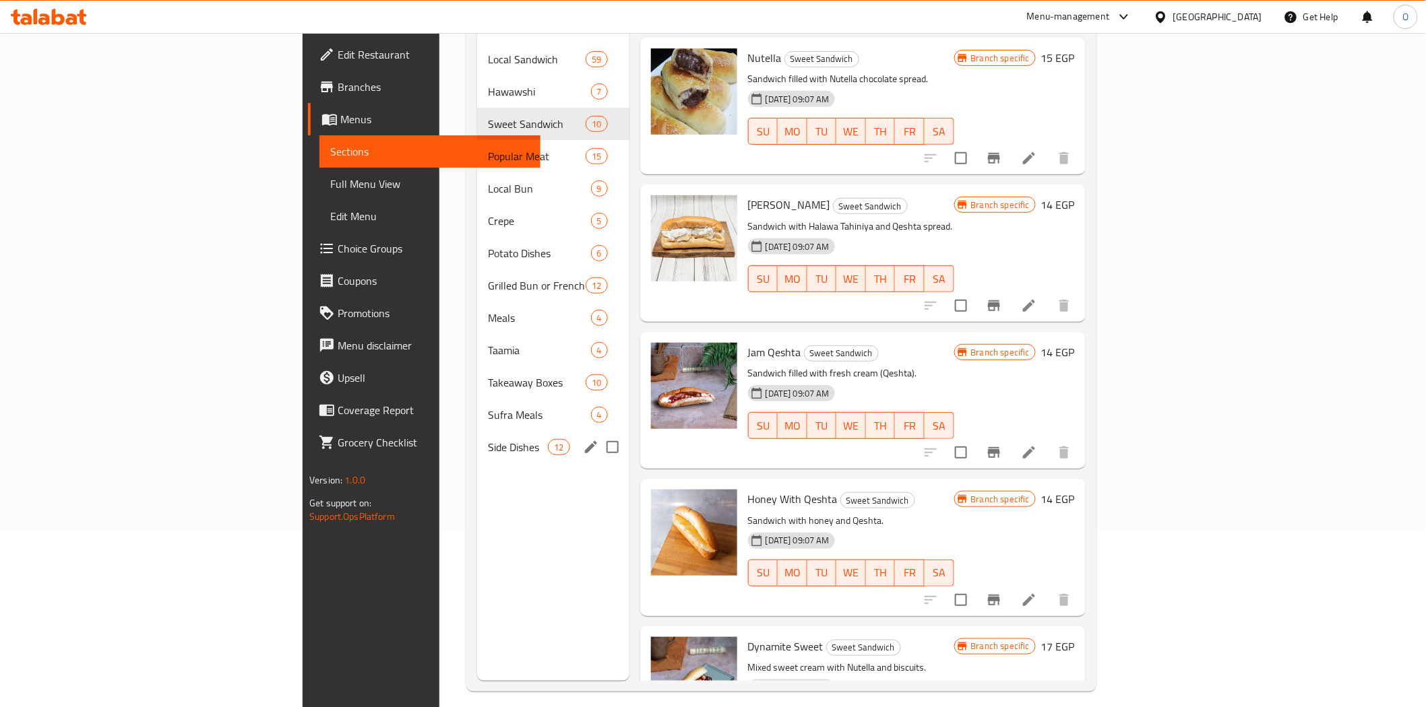
scroll to position [189, 0]
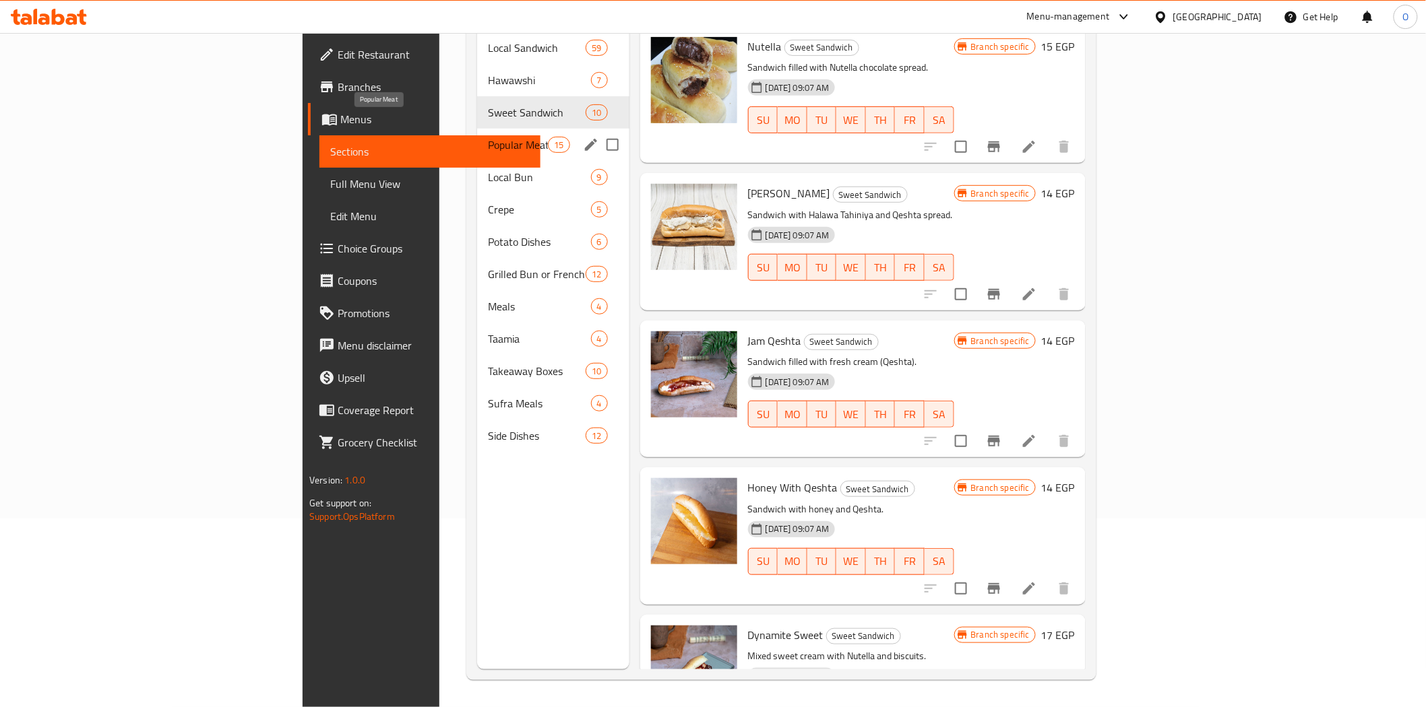
click at [488, 137] on span "Popular Meat" at bounding box center [518, 145] width 60 height 16
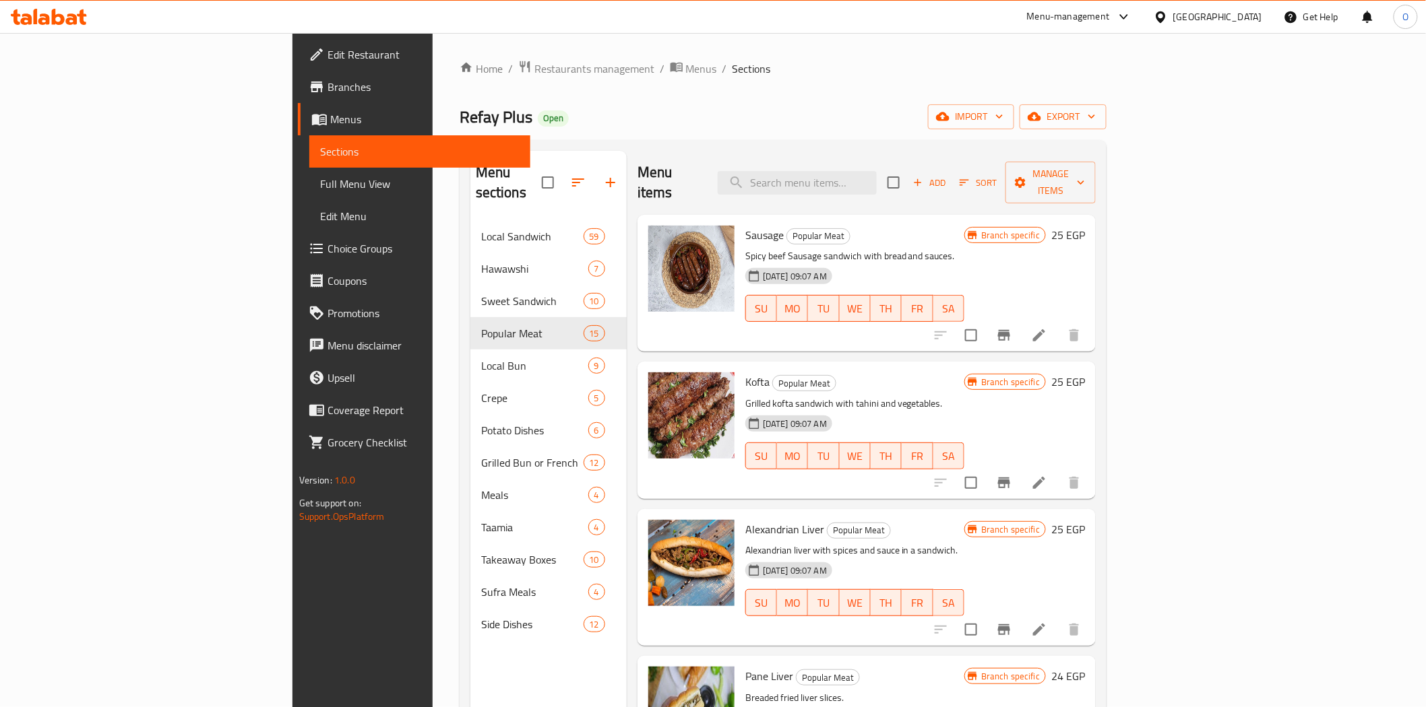
click at [1058, 323] on li at bounding box center [1039, 335] width 38 height 24
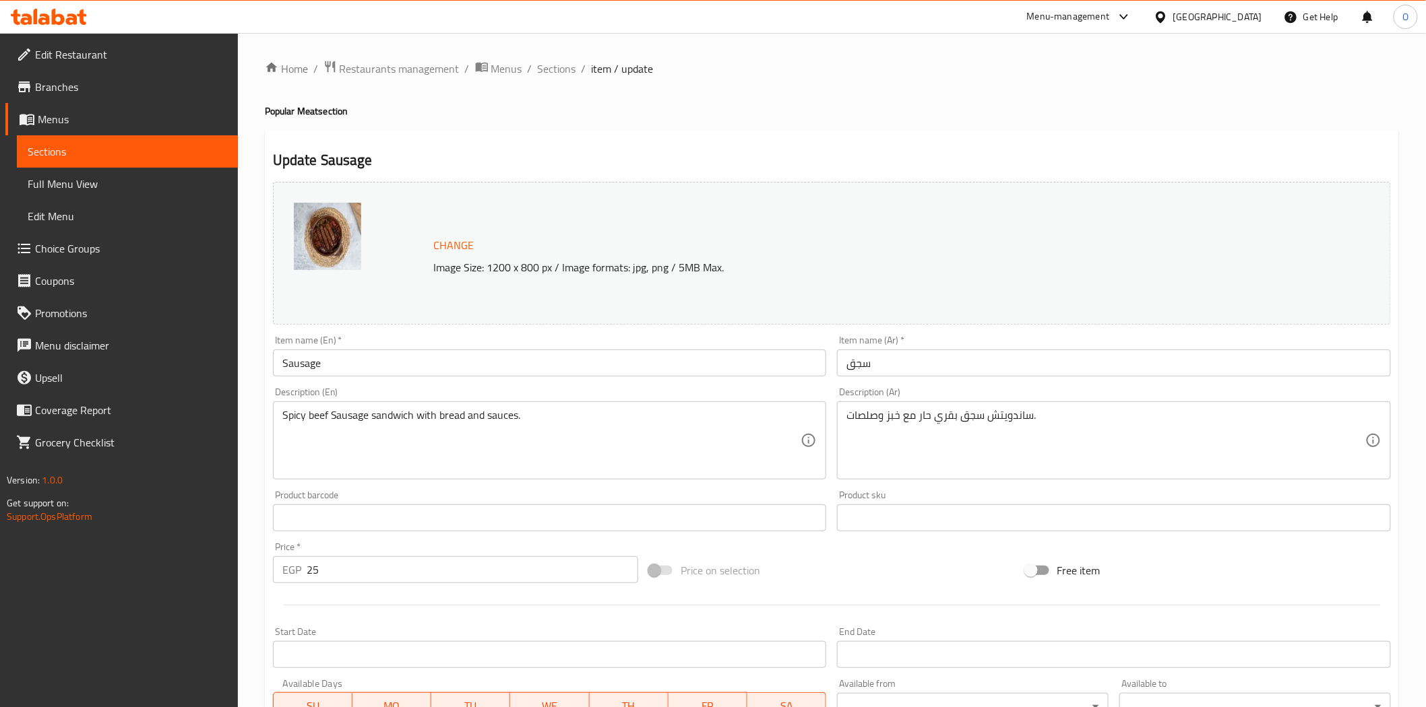
click at [547, 71] on span "Sections" at bounding box center [557, 69] width 38 height 16
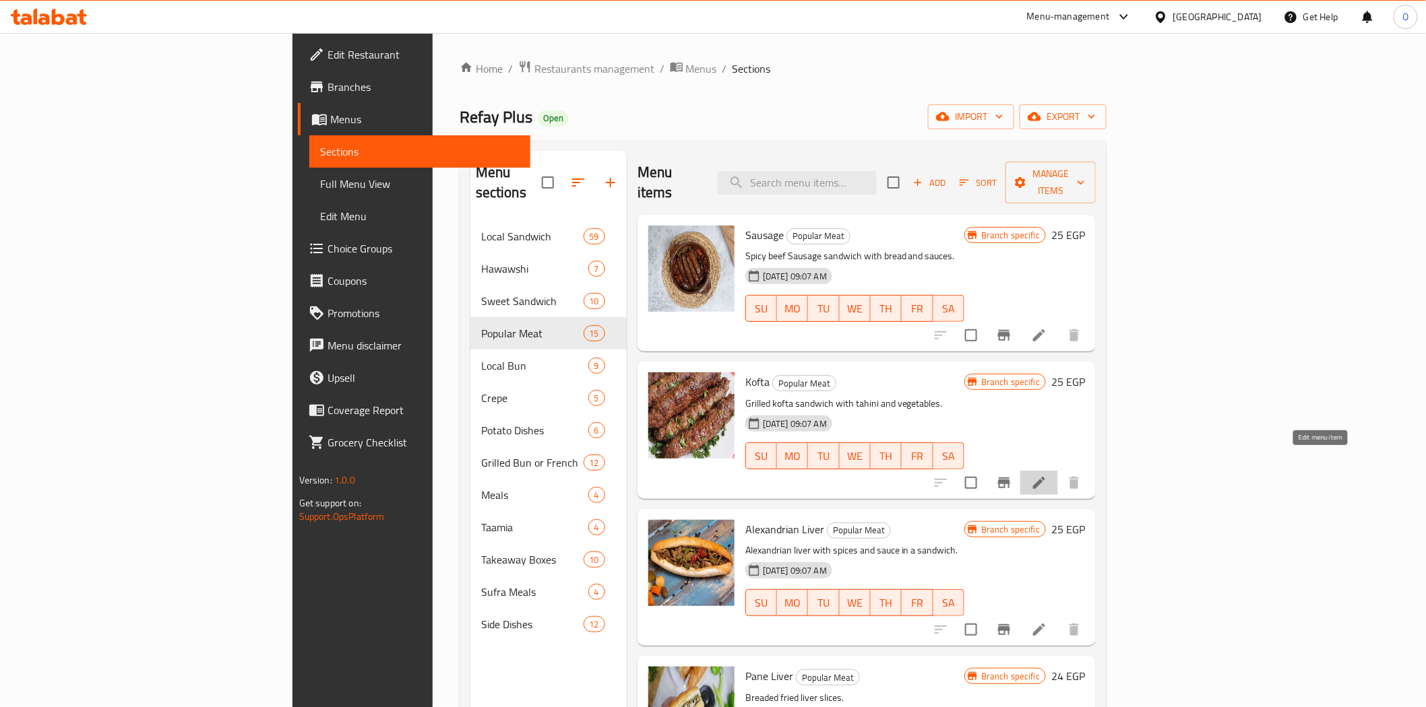
click at [1047, 475] on icon at bounding box center [1039, 483] width 16 height 16
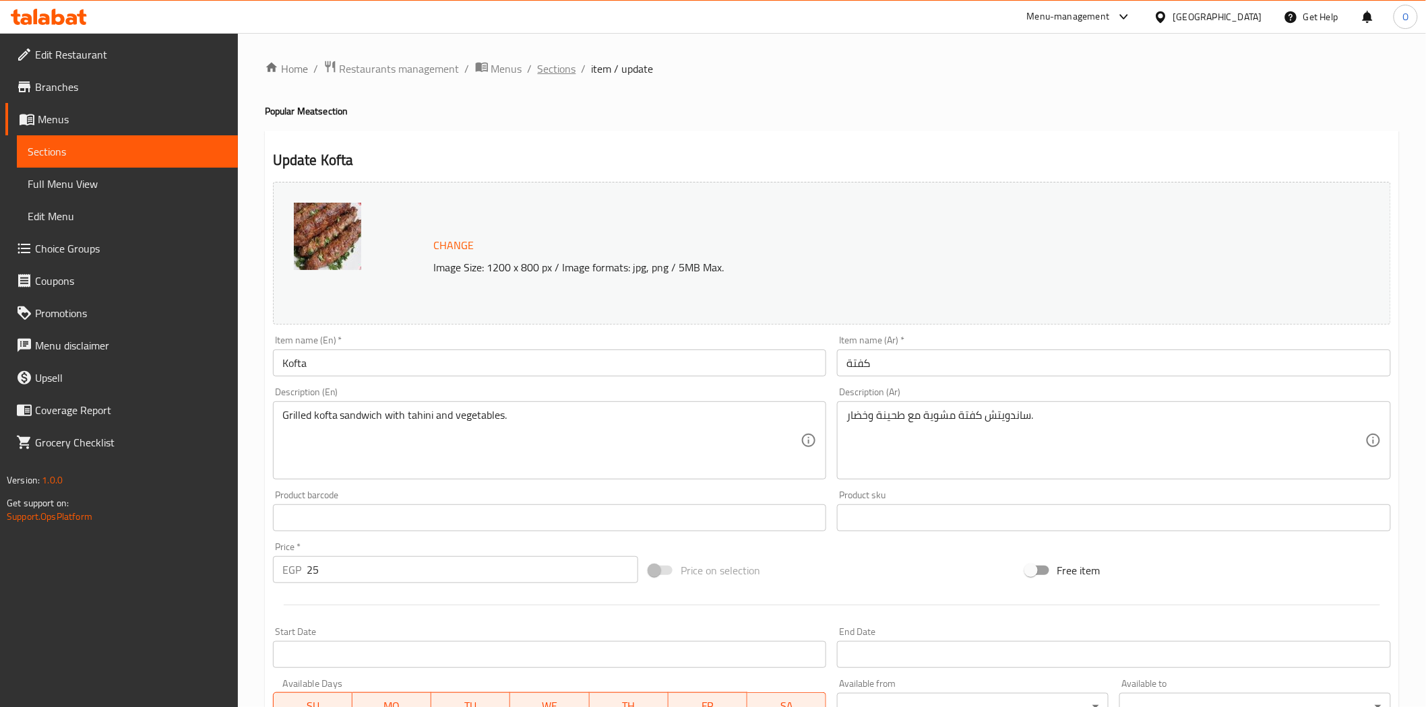
click at [538, 63] on span "Sections" at bounding box center [557, 69] width 38 height 16
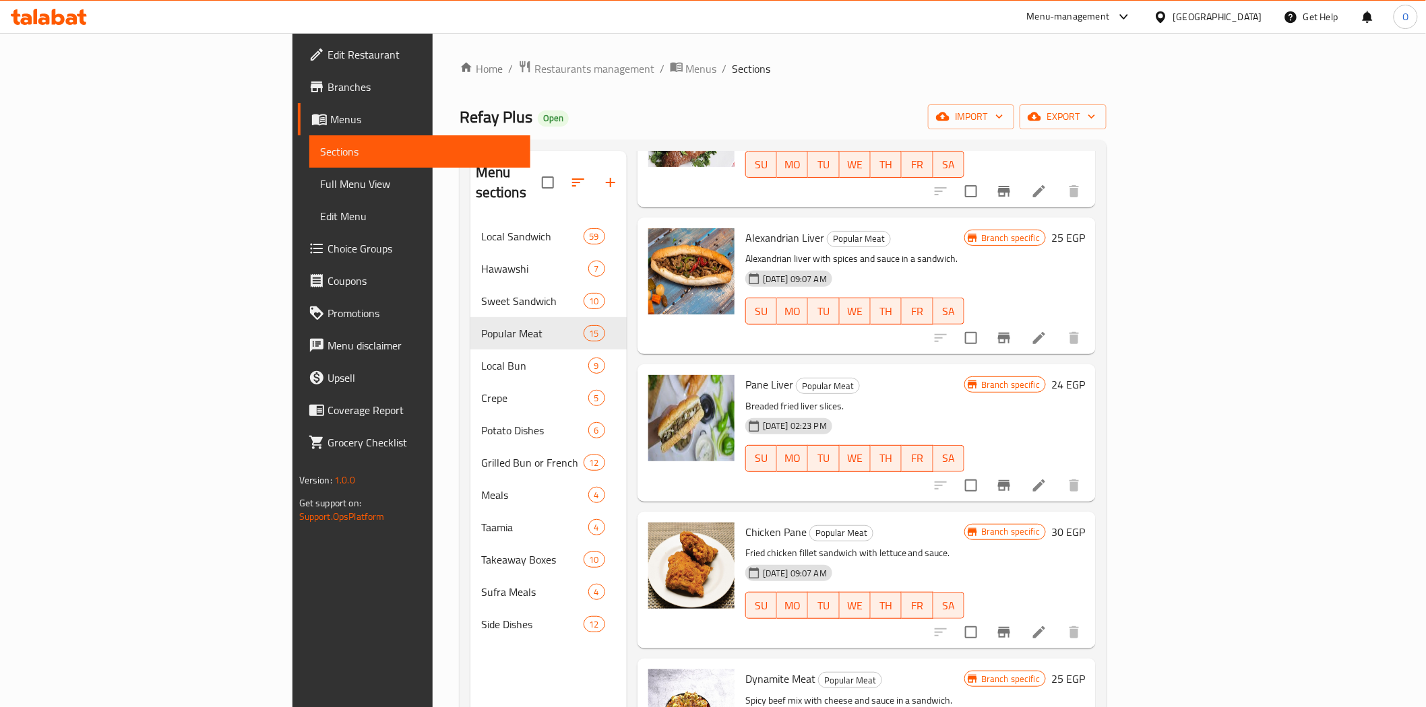
scroll to position [299, 0]
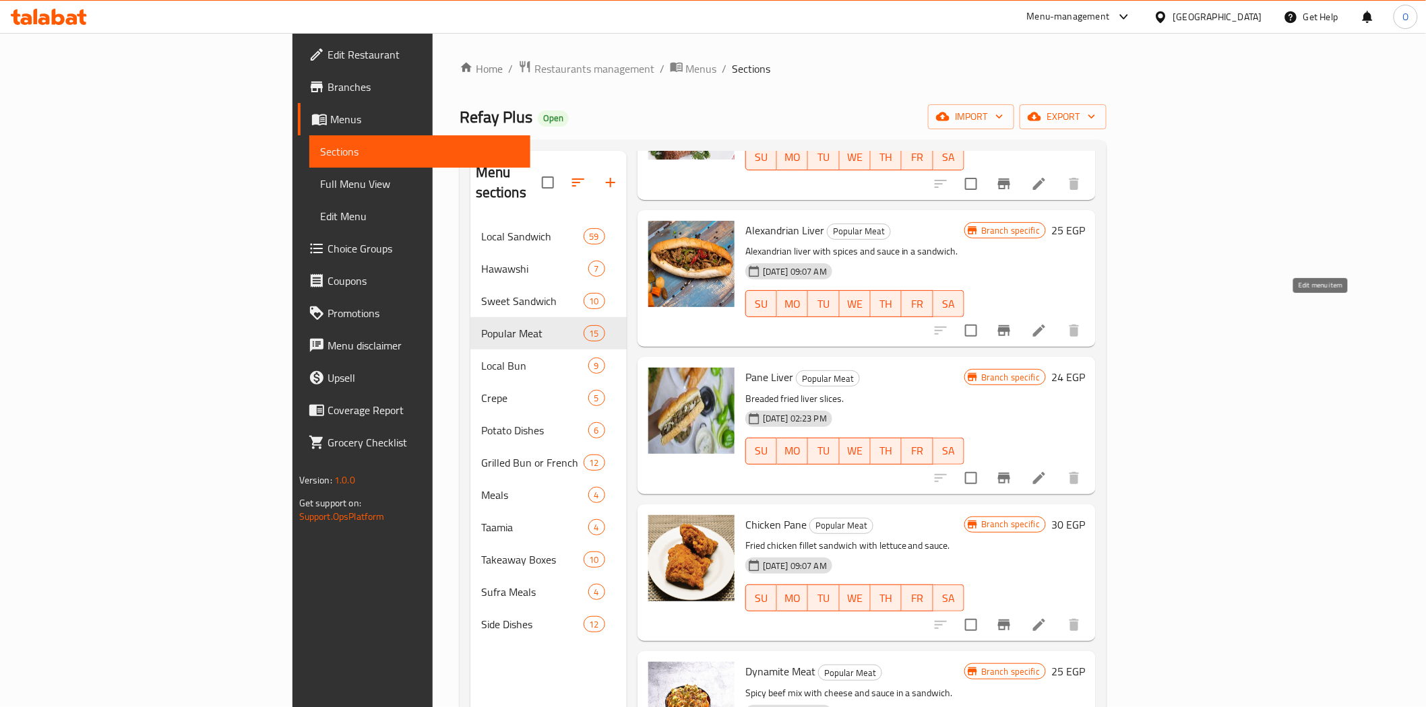
click at [1045, 325] on icon at bounding box center [1039, 331] width 12 height 12
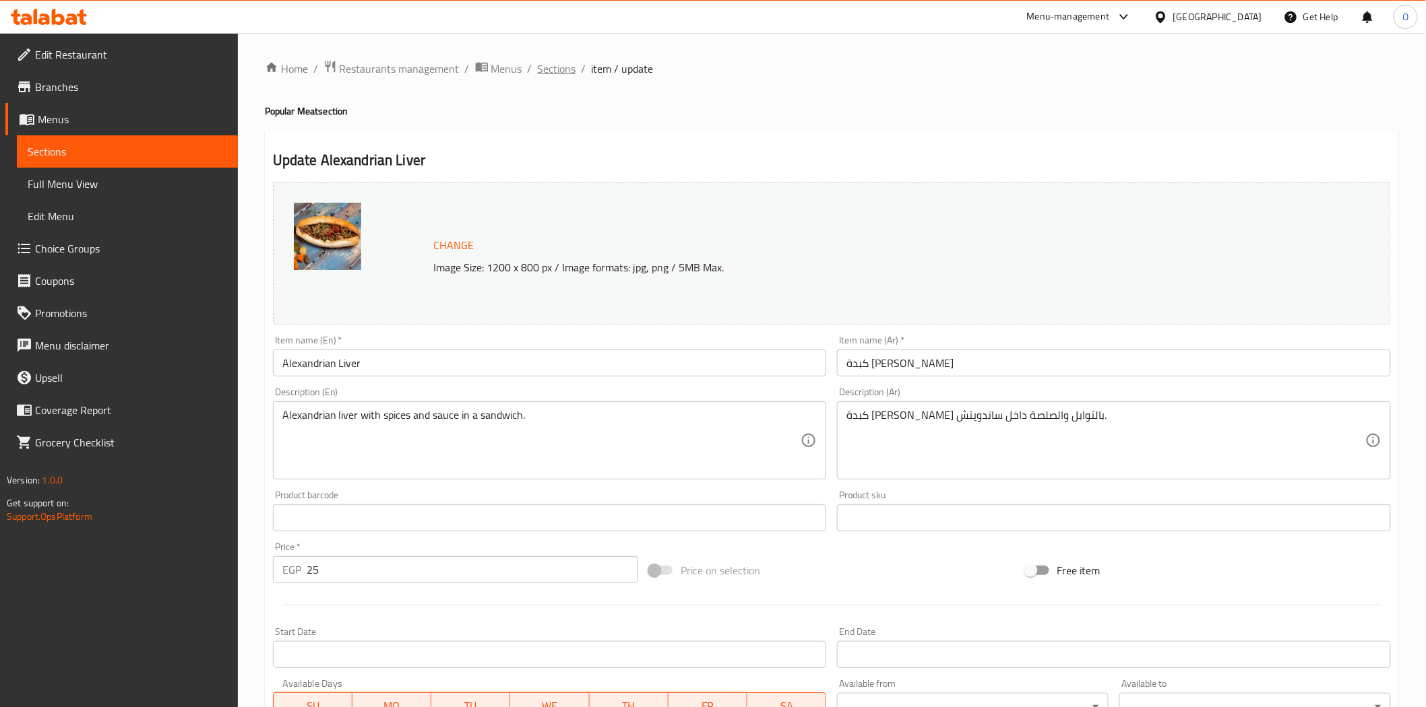
click at [559, 69] on span "Sections" at bounding box center [557, 69] width 38 height 16
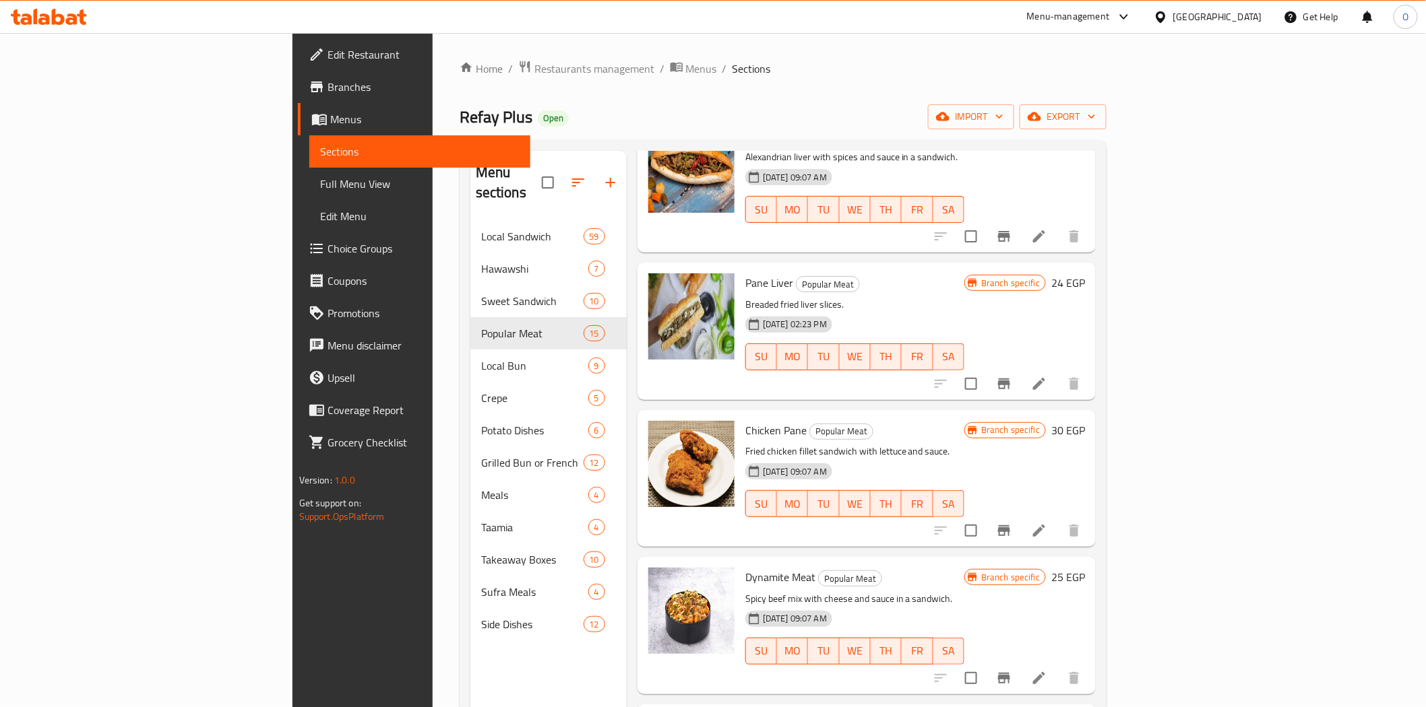
scroll to position [449, 0]
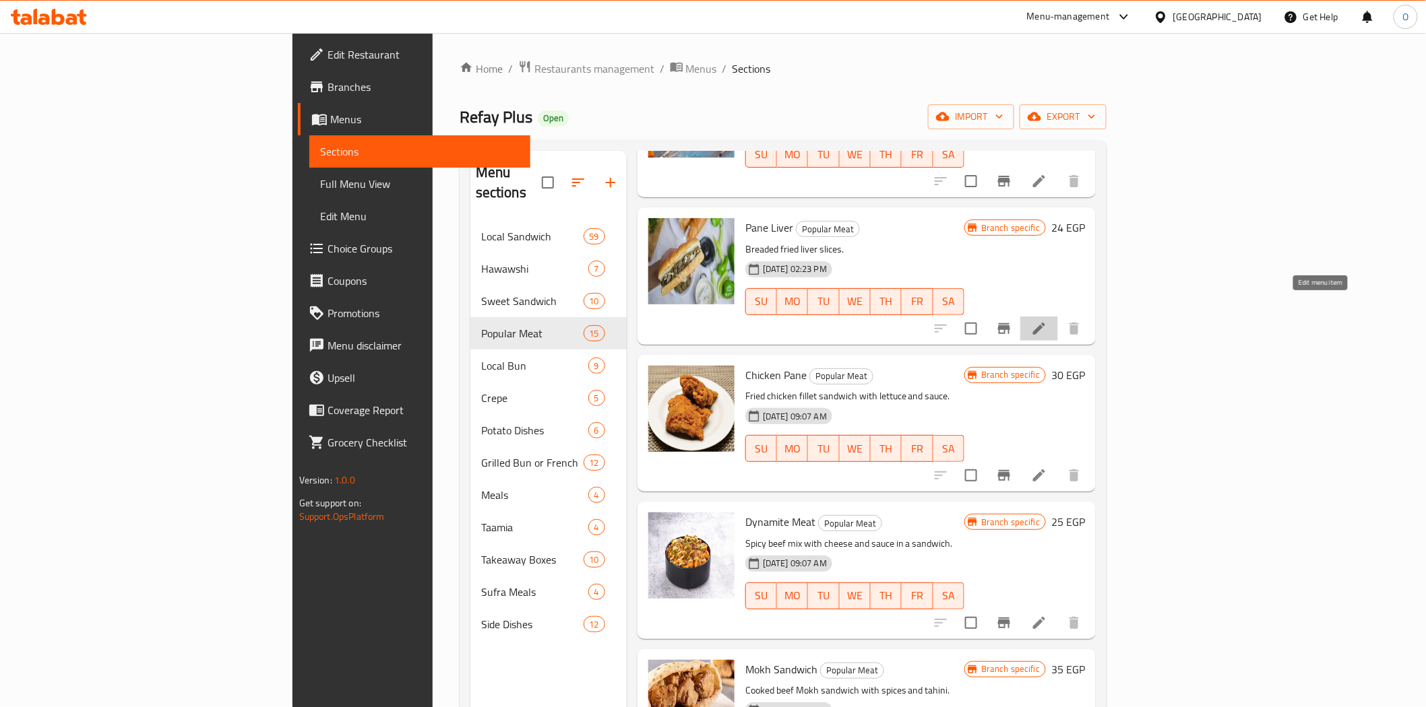
click at [1047, 321] on icon at bounding box center [1039, 329] width 16 height 16
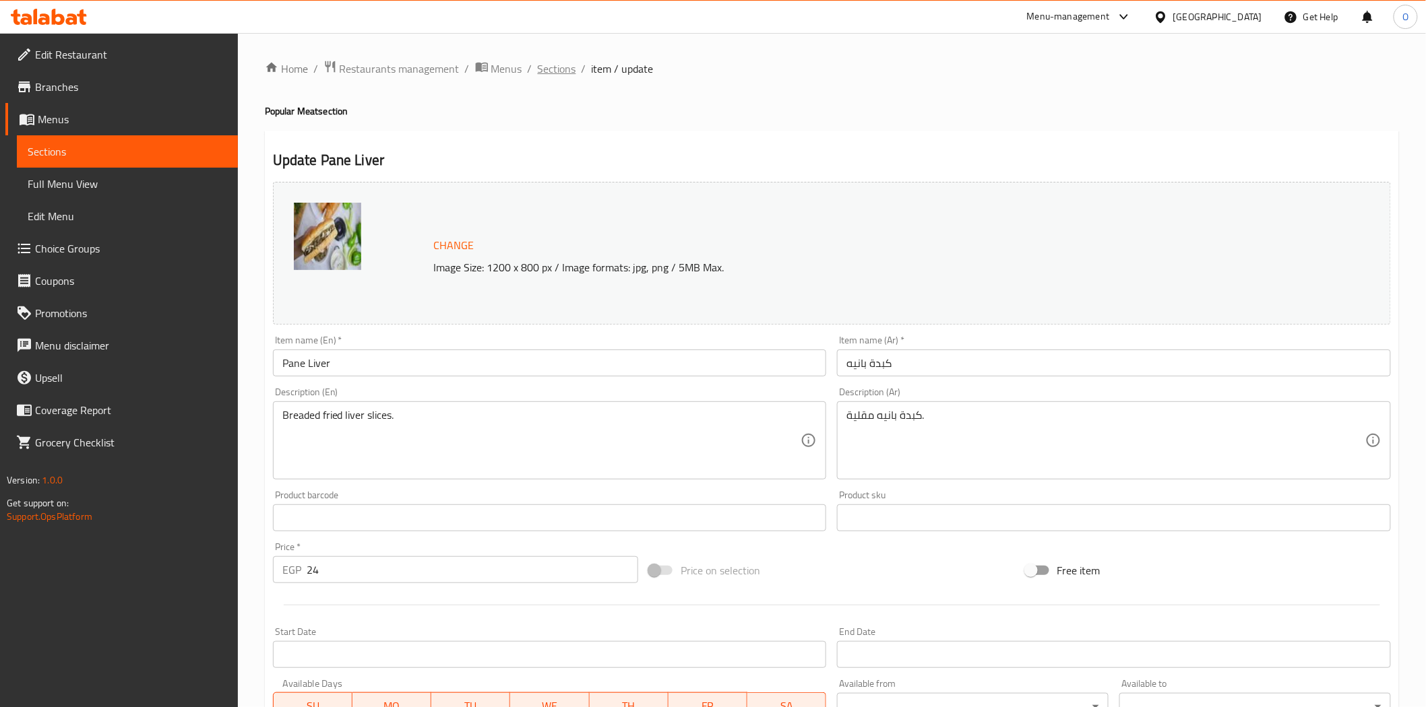
click at [559, 66] on span "Sections" at bounding box center [557, 69] width 38 height 16
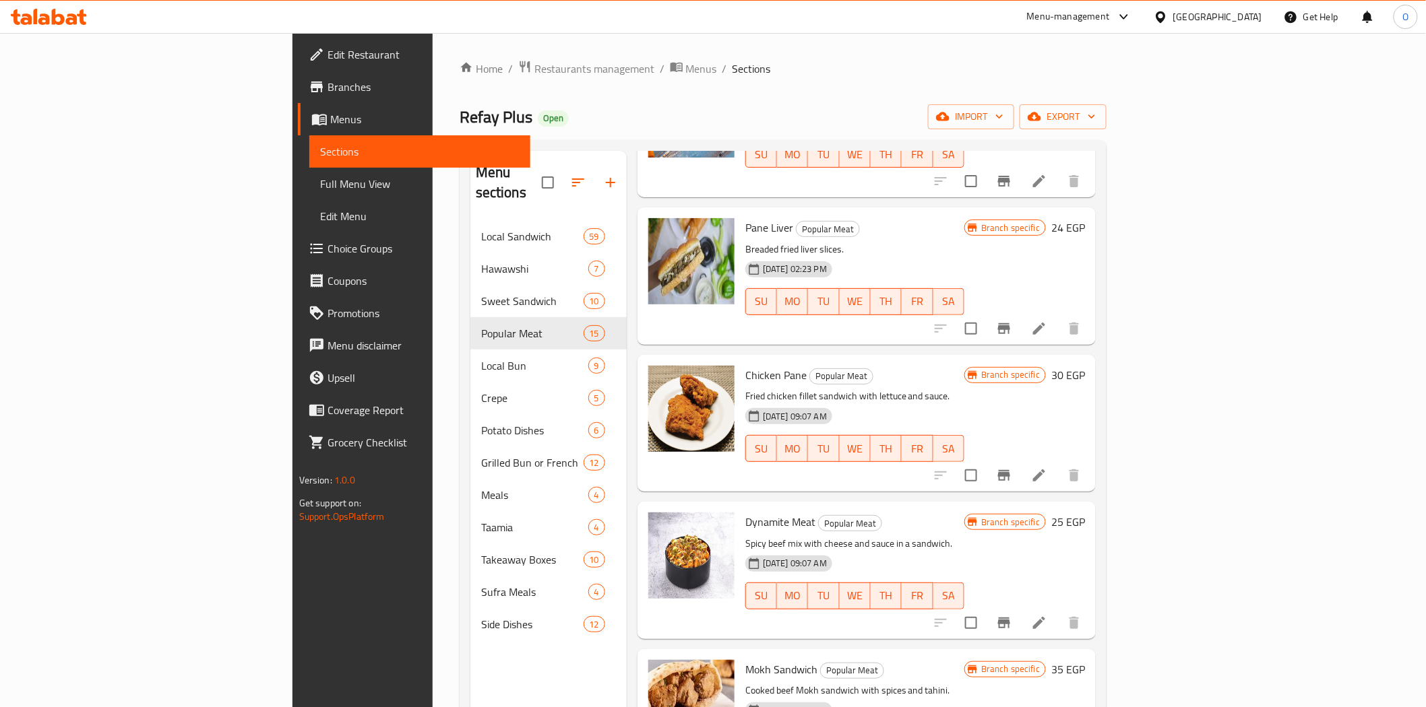
scroll to position [523, 0]
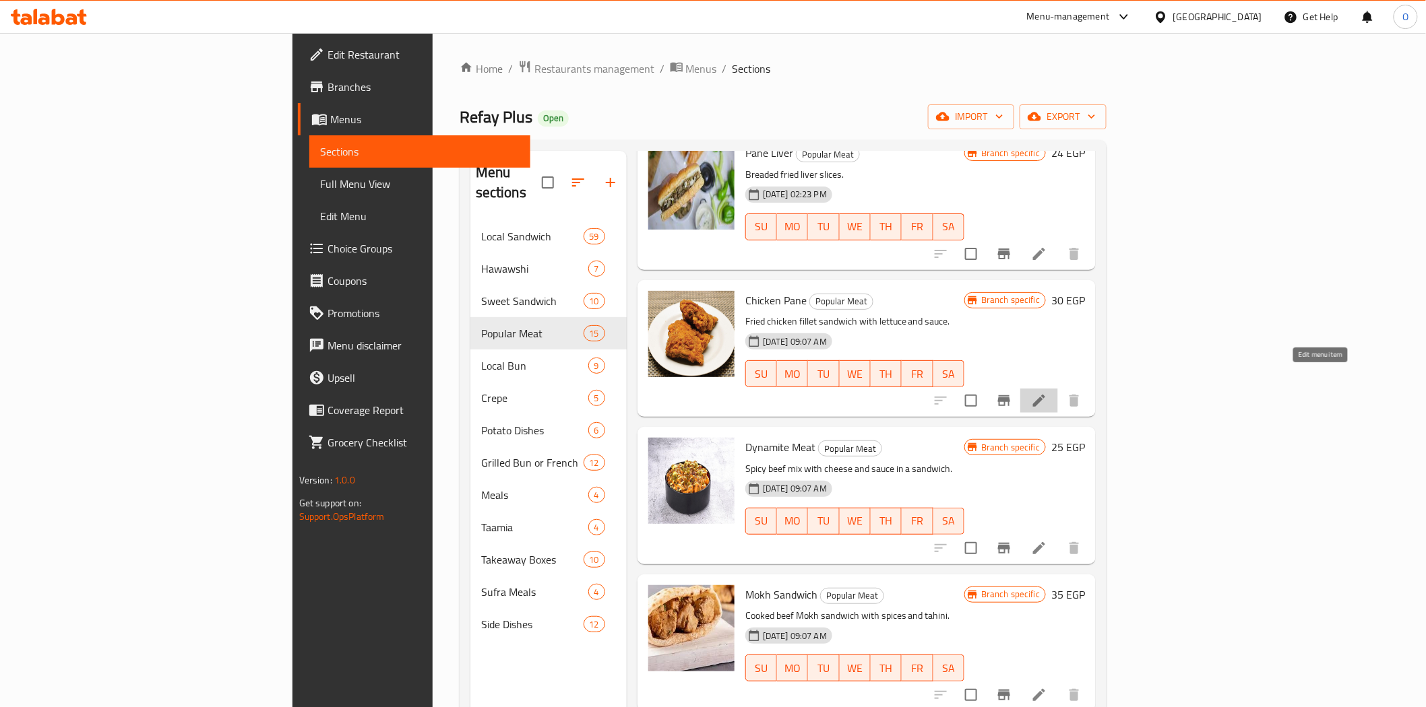
click at [1047, 393] on icon at bounding box center [1039, 401] width 16 height 16
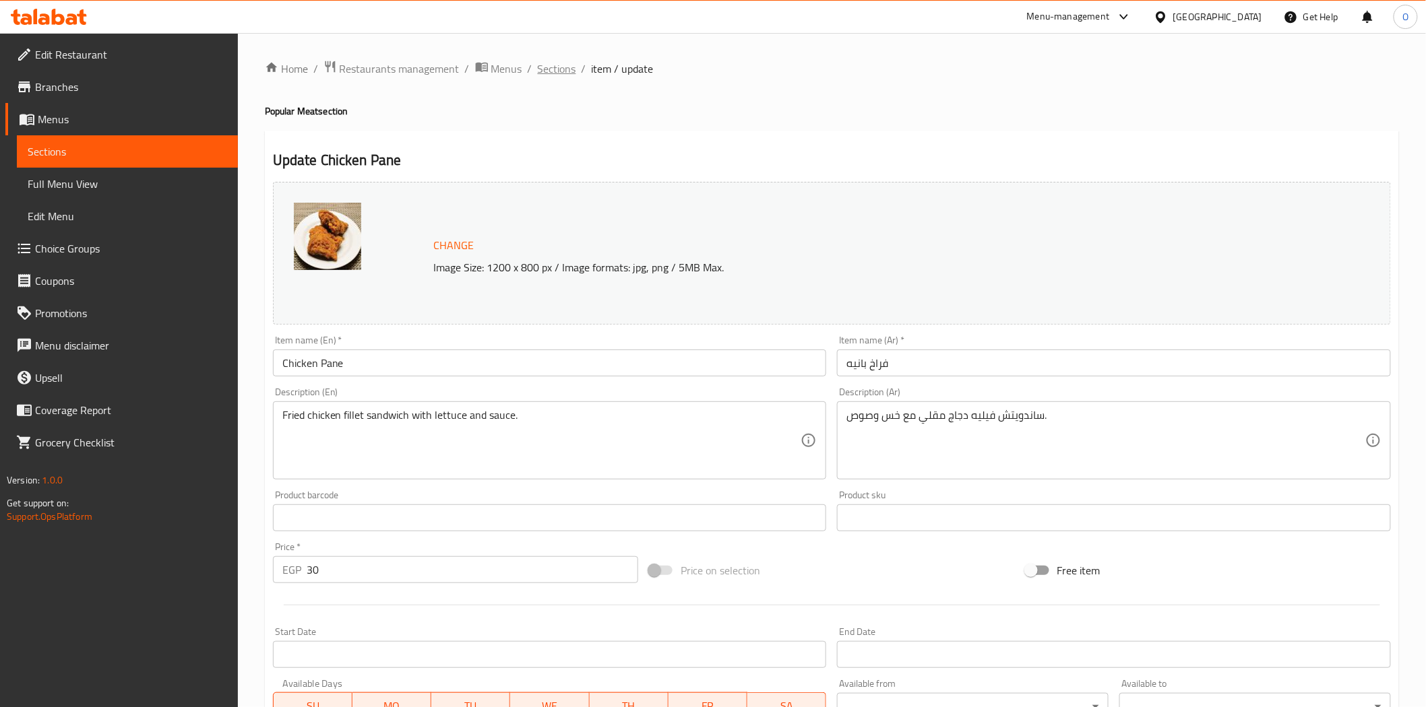
click at [562, 75] on span "Sections" at bounding box center [557, 69] width 38 height 16
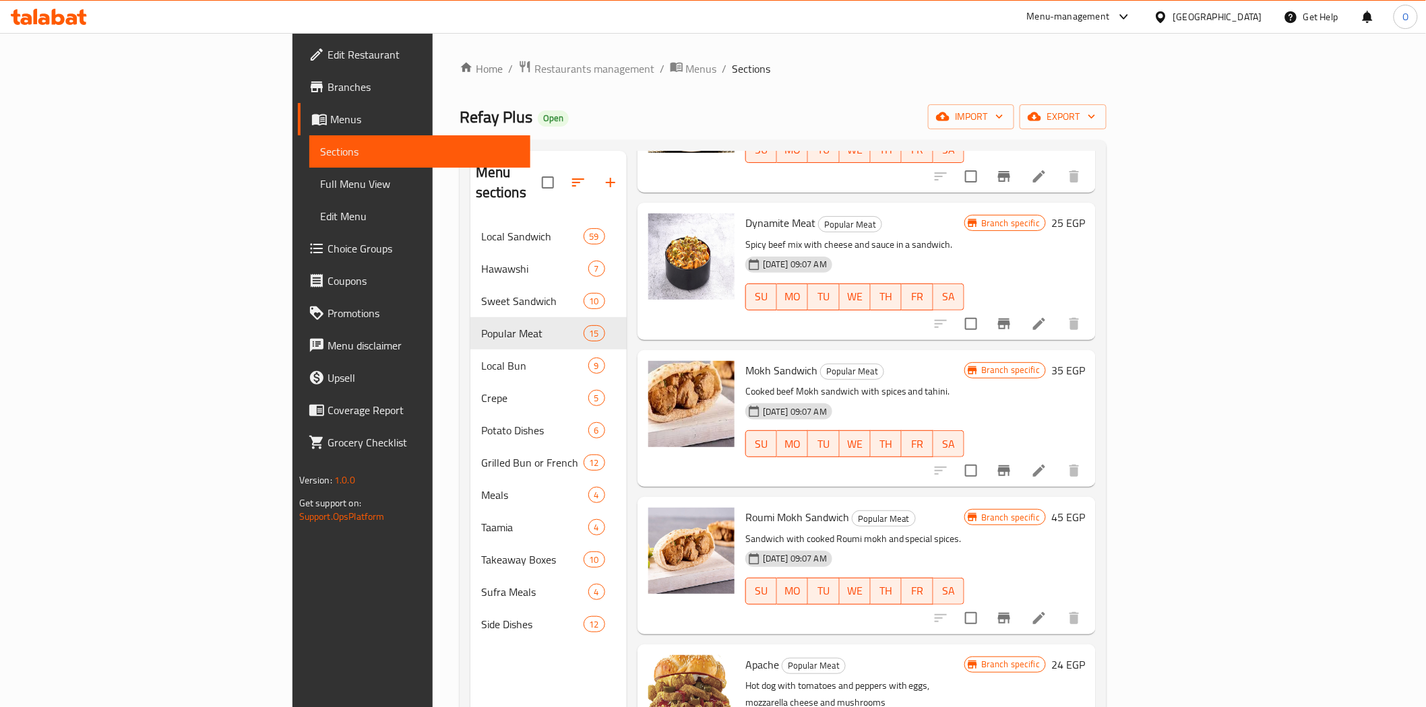
scroll to position [748, 0]
click at [1058, 311] on li at bounding box center [1039, 323] width 38 height 24
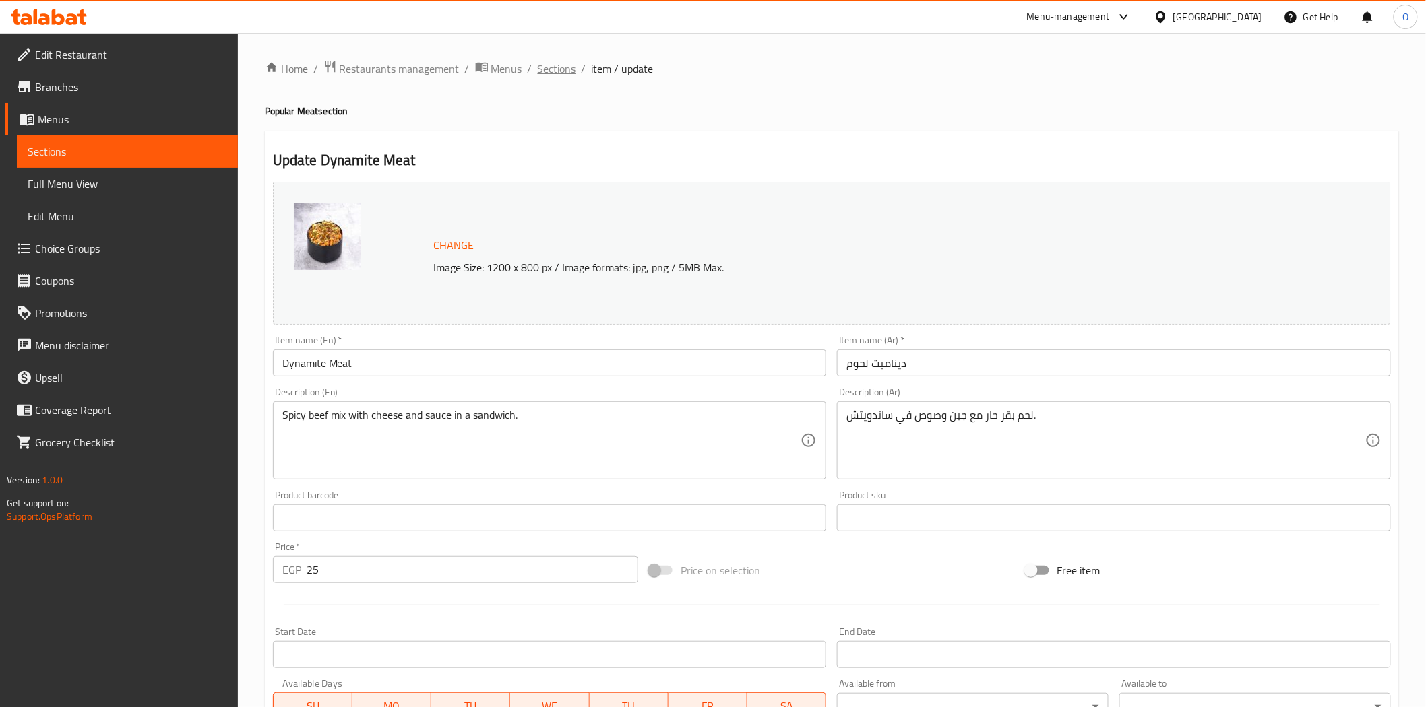
click at [554, 66] on span "Sections" at bounding box center [557, 69] width 38 height 16
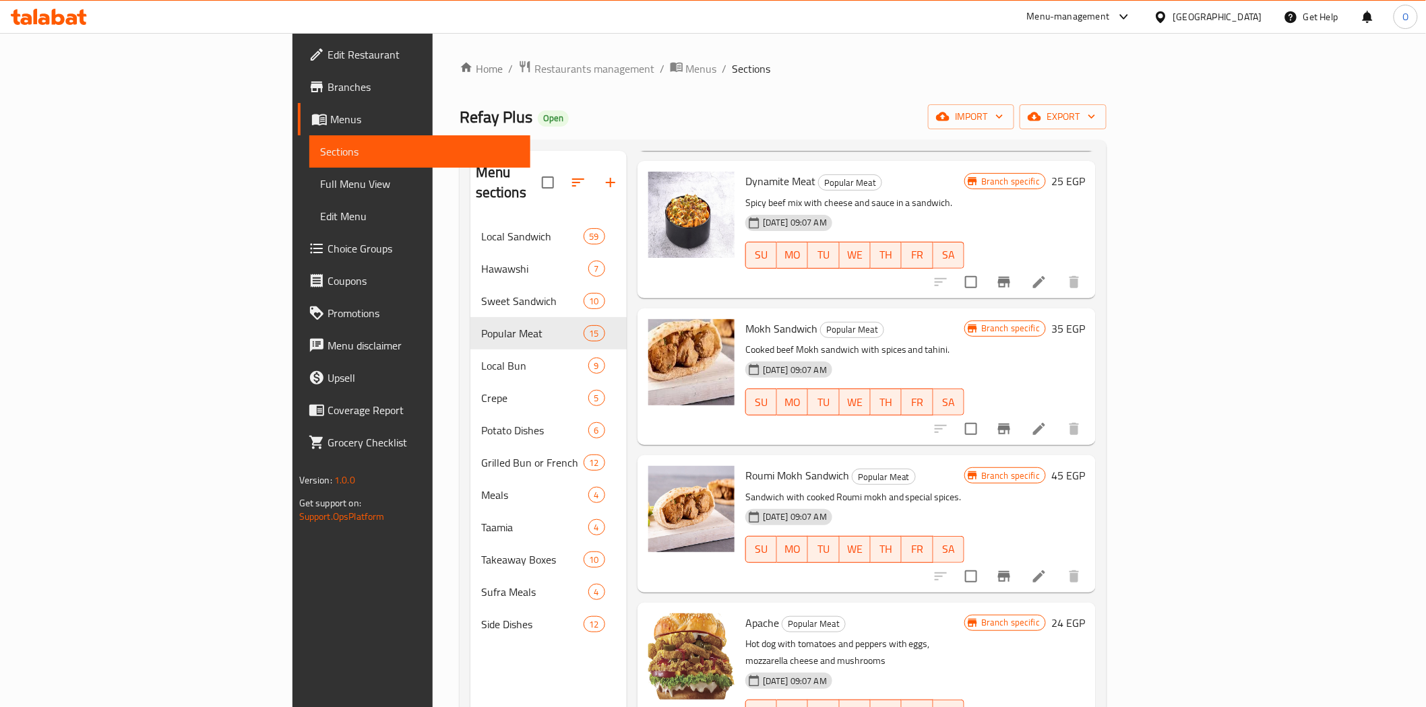
scroll to position [898, 0]
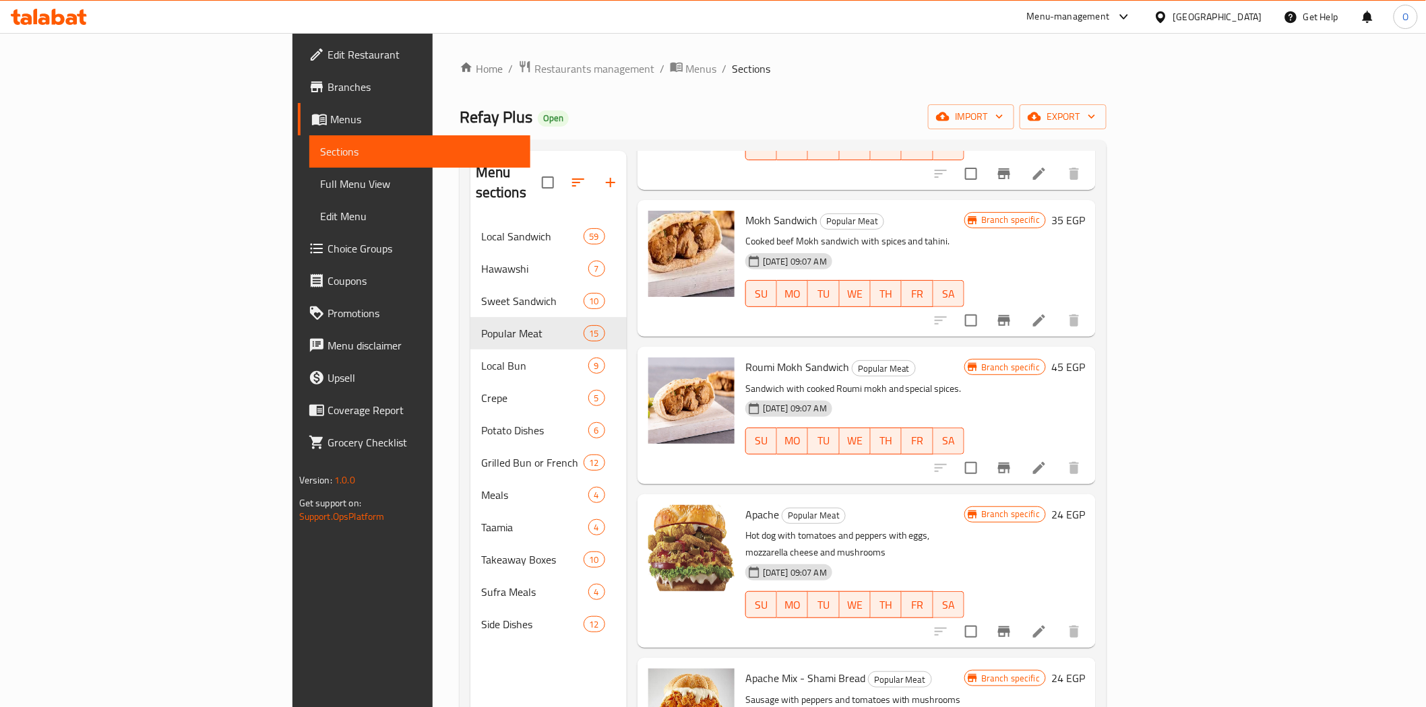
click at [1058, 309] on li at bounding box center [1039, 321] width 38 height 24
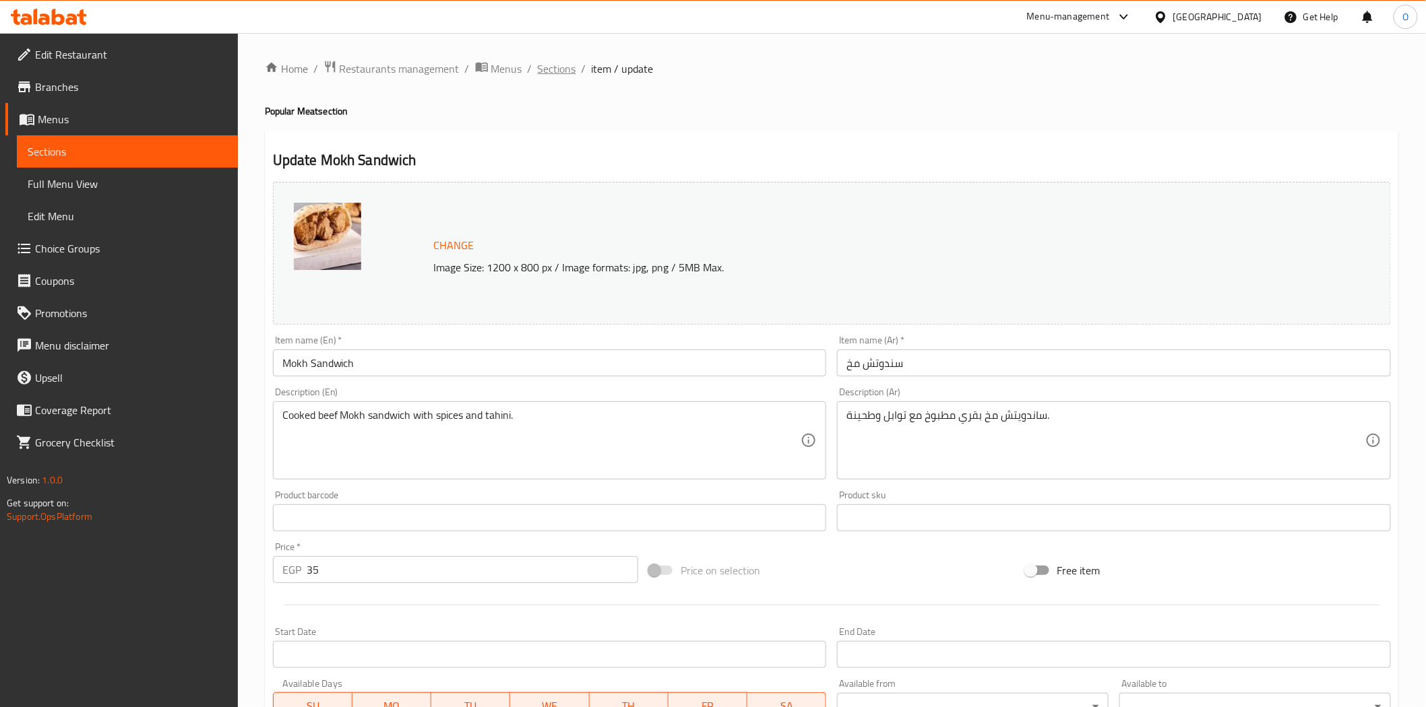
click at [549, 70] on span "Sections" at bounding box center [557, 69] width 38 height 16
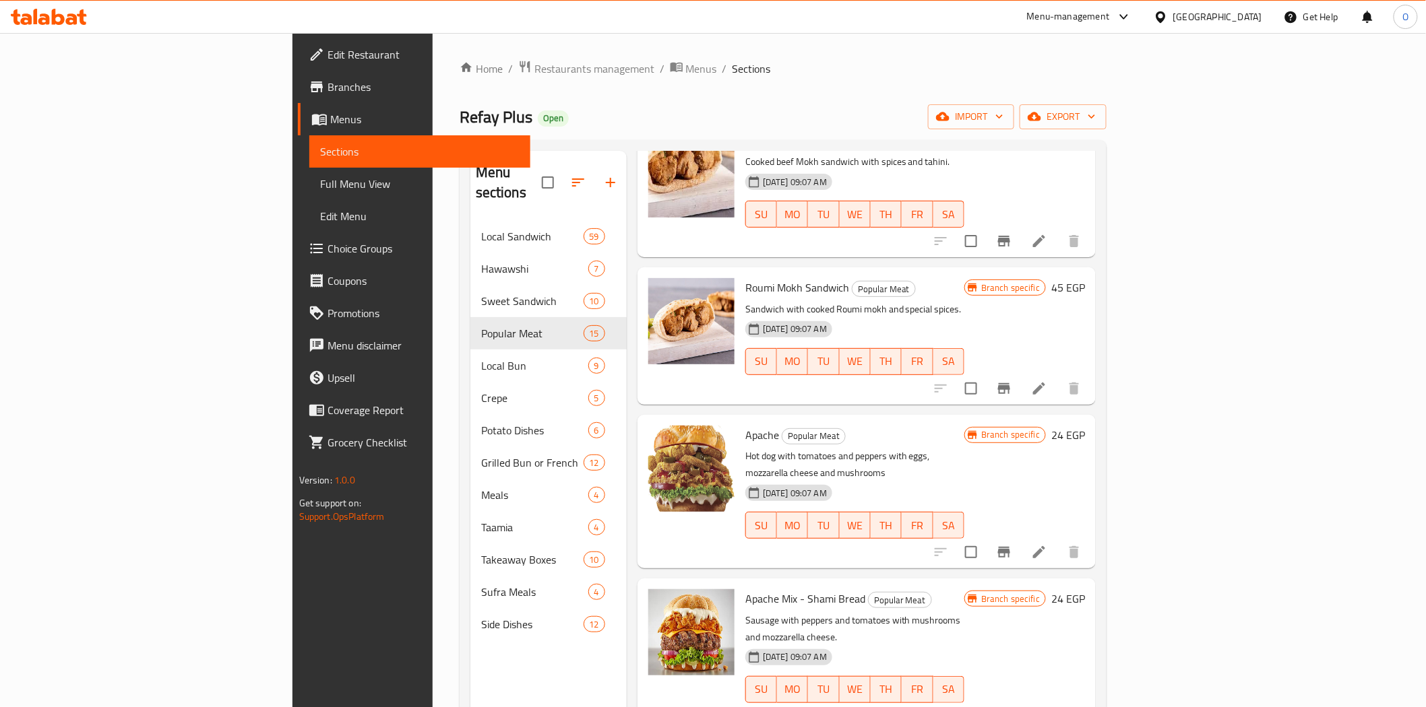
scroll to position [1048, 0]
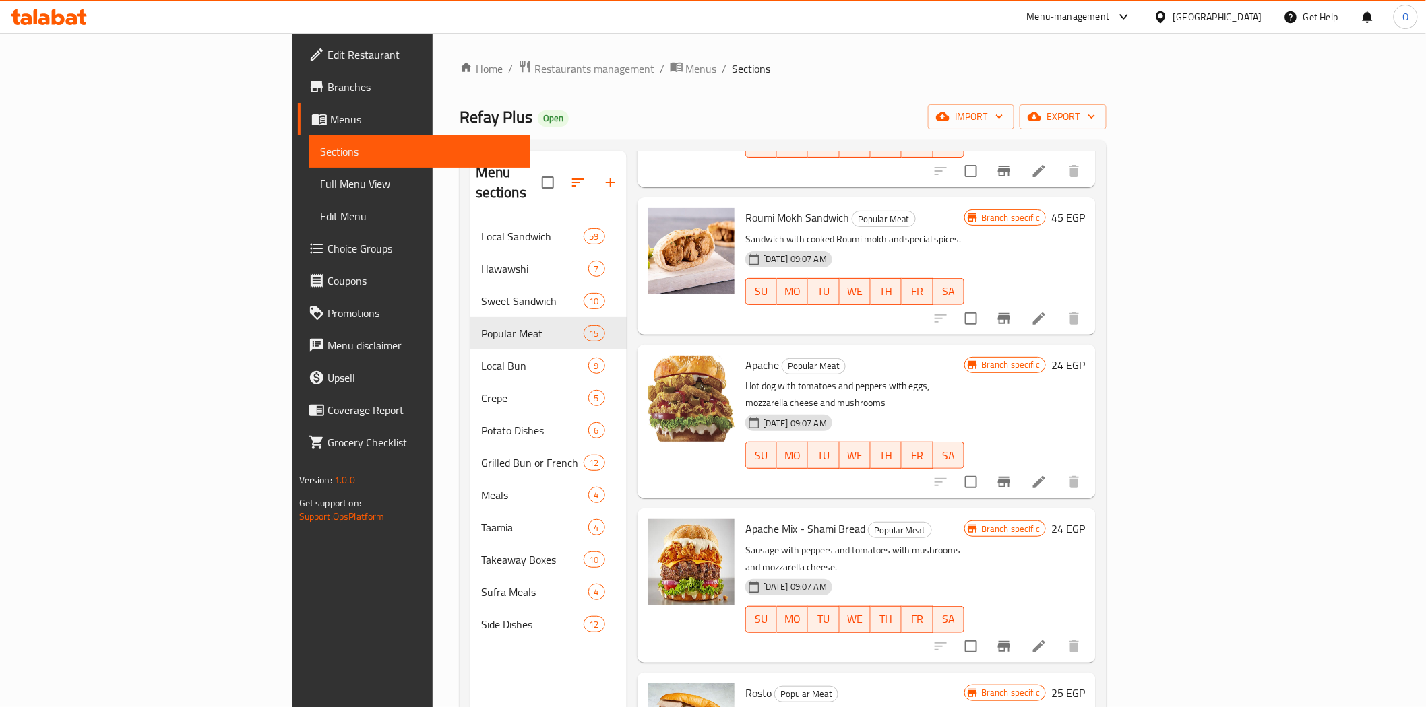
click at [1058, 307] on li at bounding box center [1039, 319] width 38 height 24
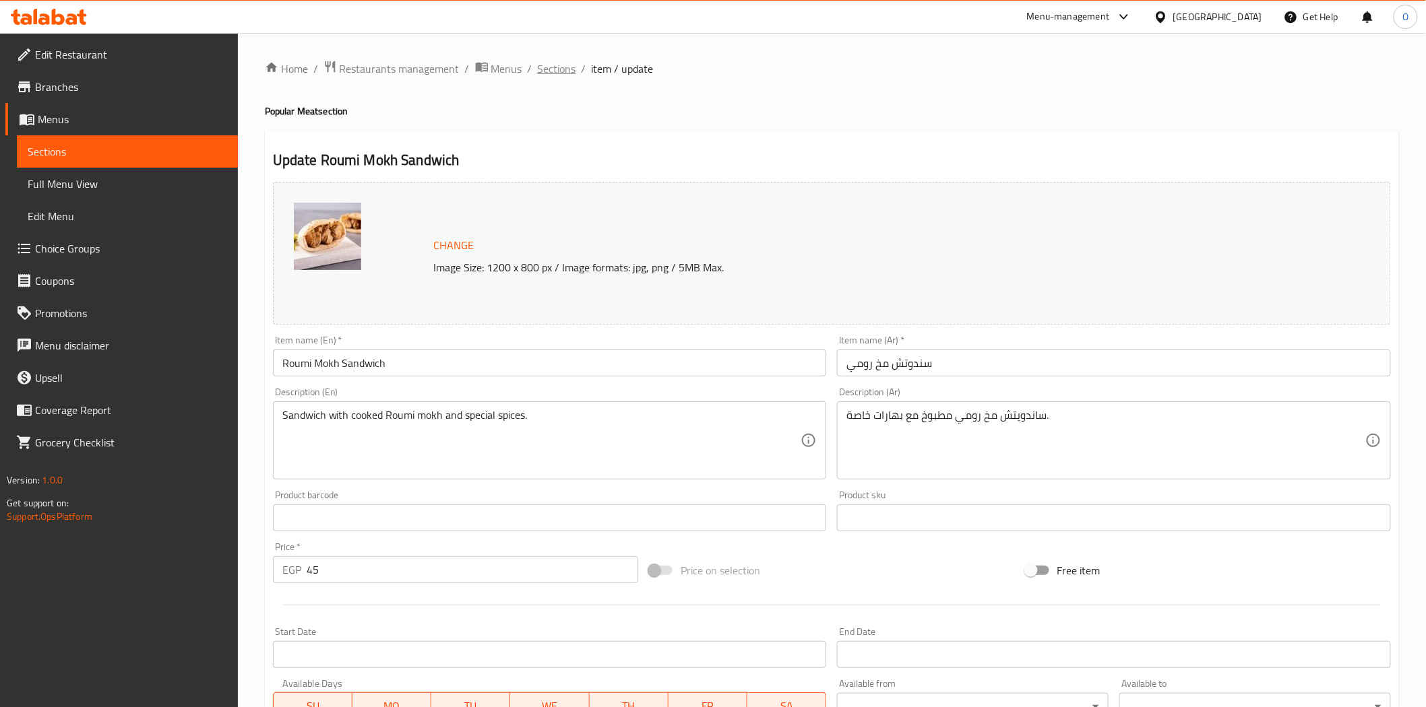
click at [549, 66] on span "Sections" at bounding box center [557, 69] width 38 height 16
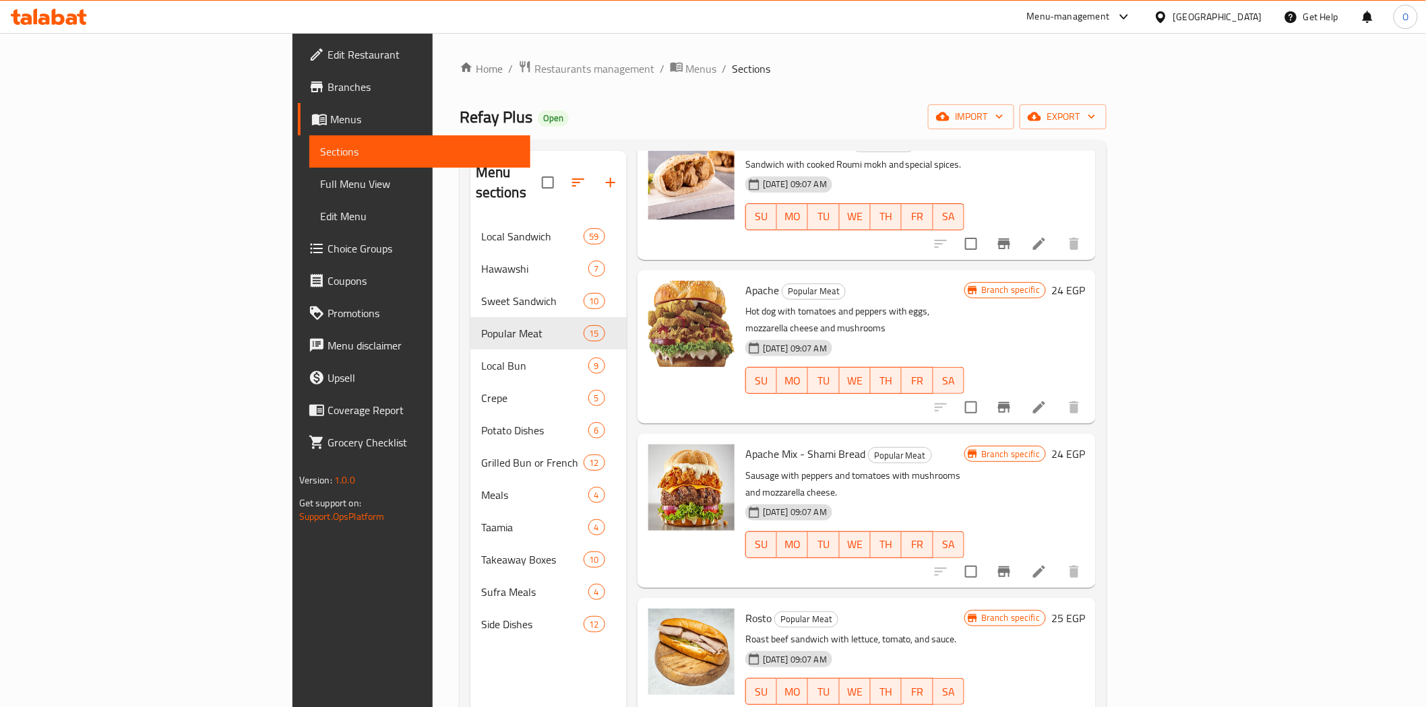
scroll to position [1197, 0]
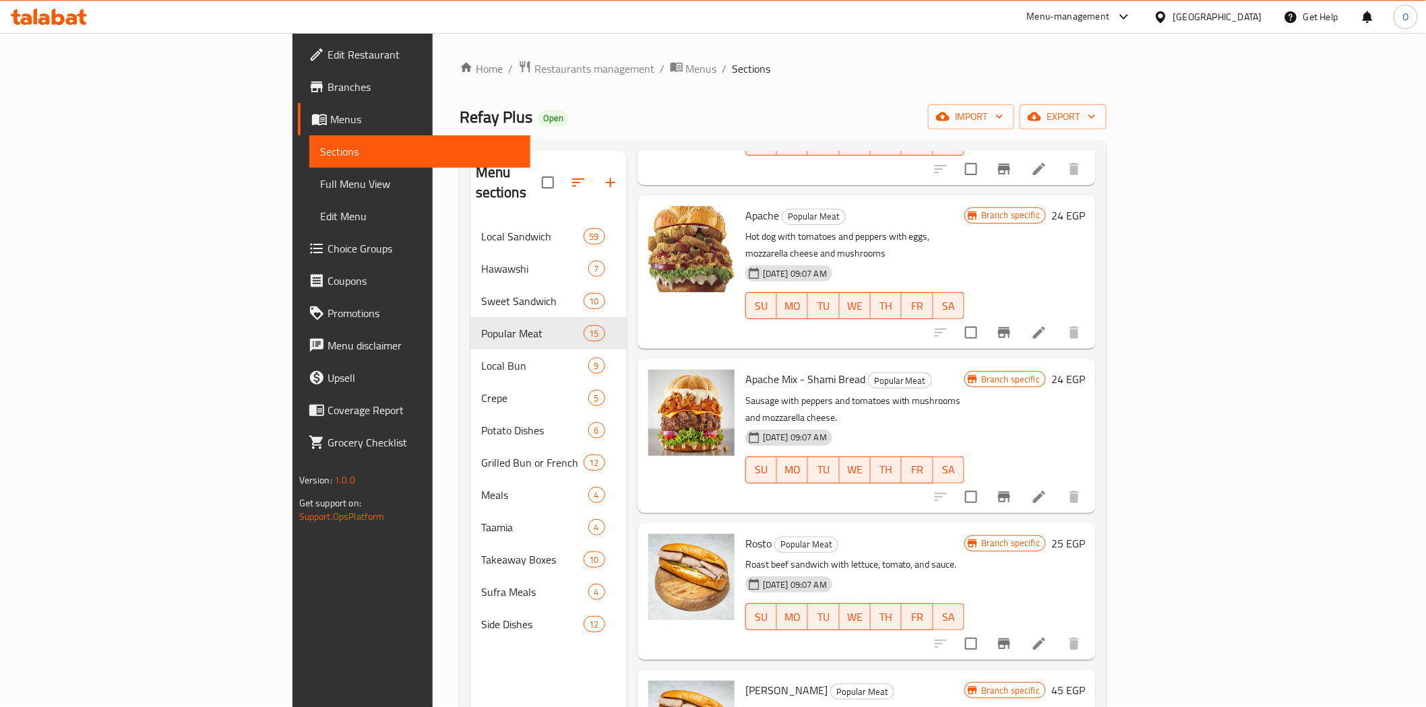
click at [1047, 325] on icon at bounding box center [1039, 333] width 16 height 16
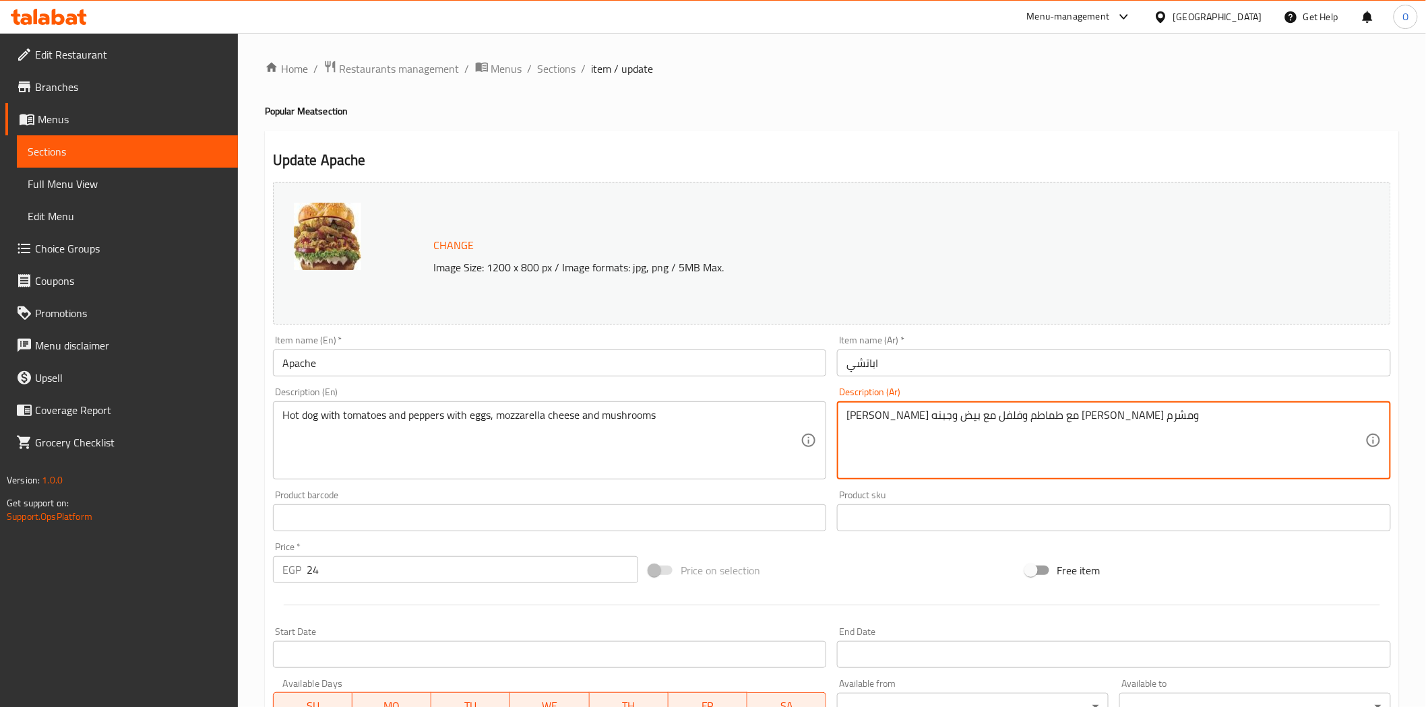
drag, startPoint x: 1058, startPoint y: 418, endPoint x: 878, endPoint y: 428, distance: 180.8
click at [908, 449] on textarea "[PERSON_NAME] مع طماطم وفلفل مع بيض وجبنه [PERSON_NAME] ومشرم" at bounding box center [1105, 441] width 519 height 64
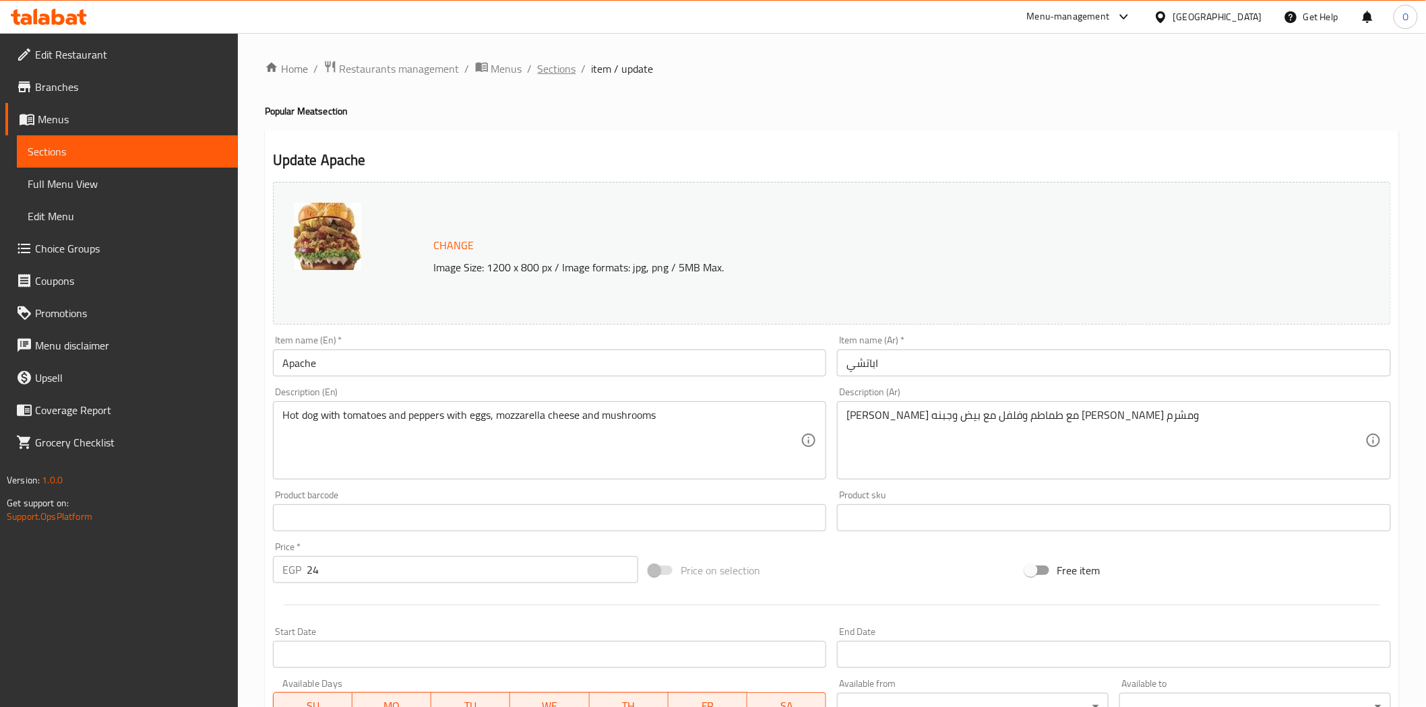
click at [556, 65] on span "Sections" at bounding box center [557, 69] width 38 height 16
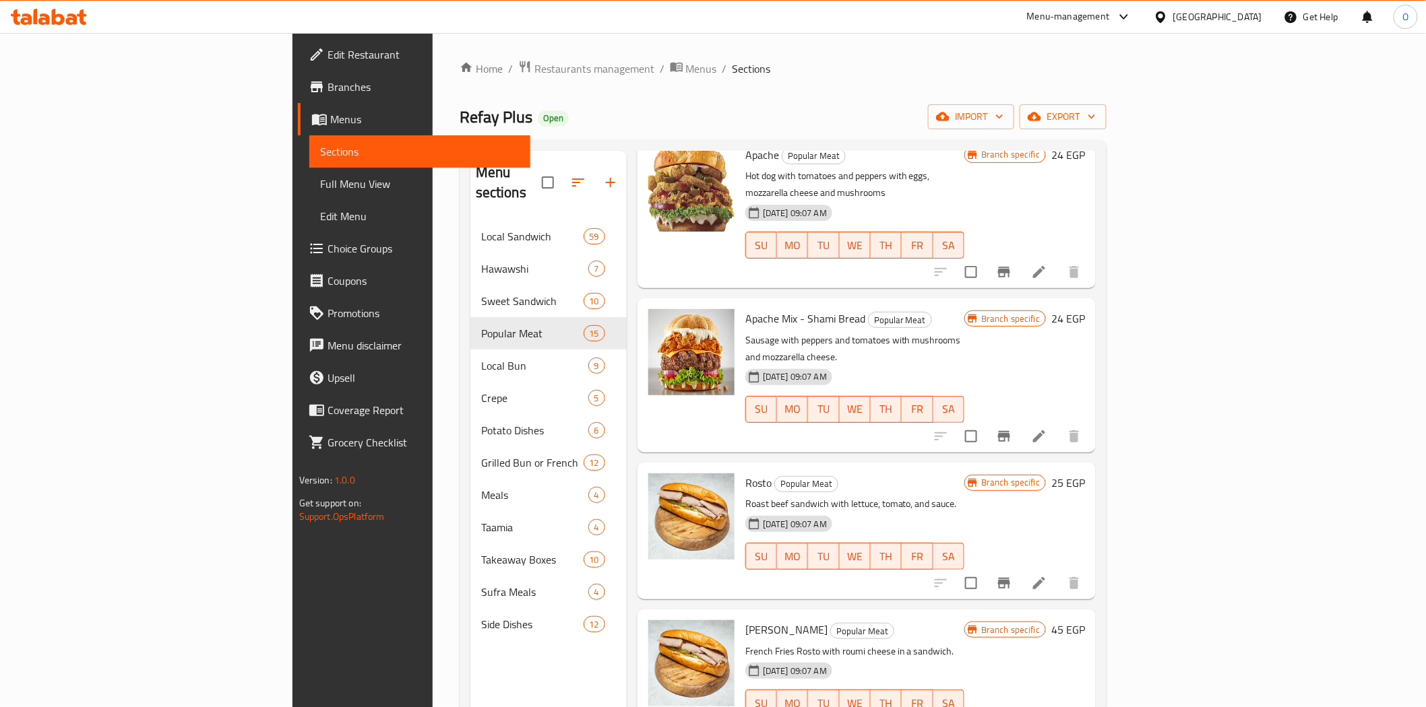
scroll to position [1272, 0]
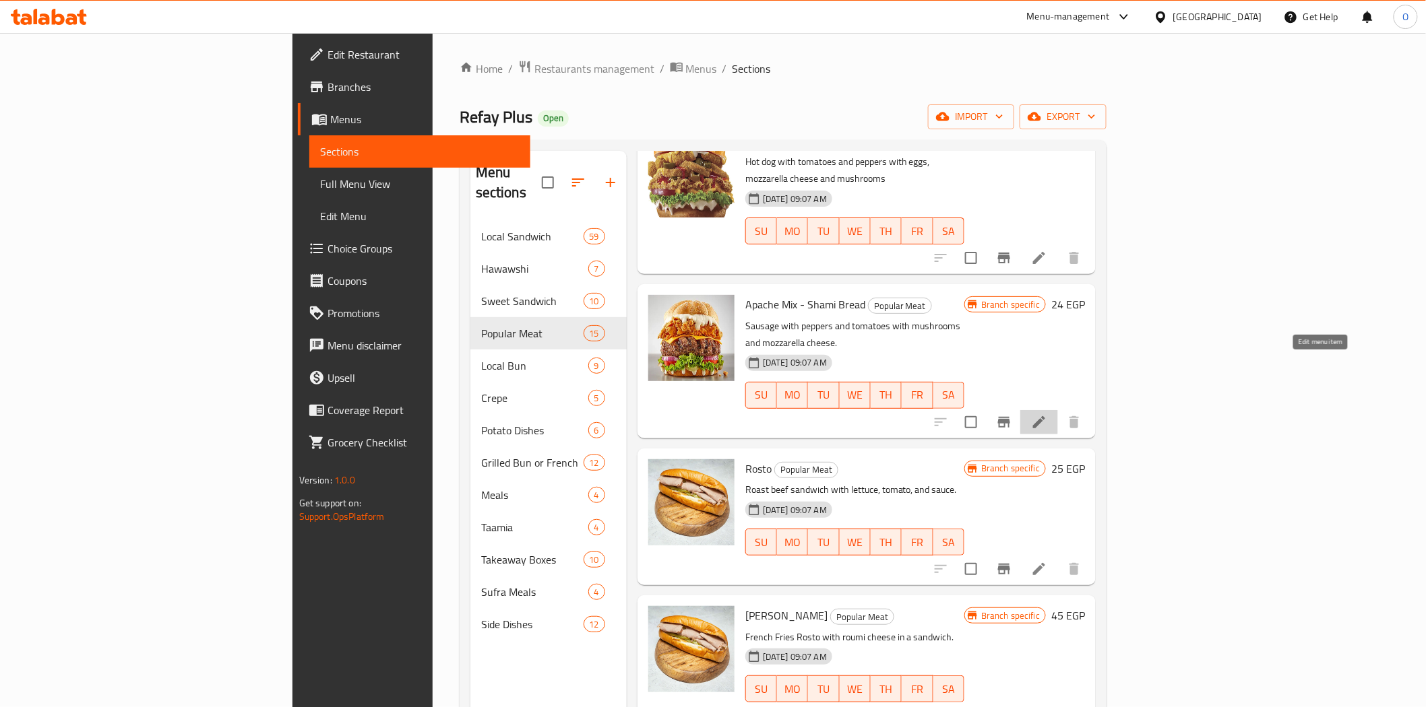
click at [1047, 414] on icon at bounding box center [1039, 422] width 16 height 16
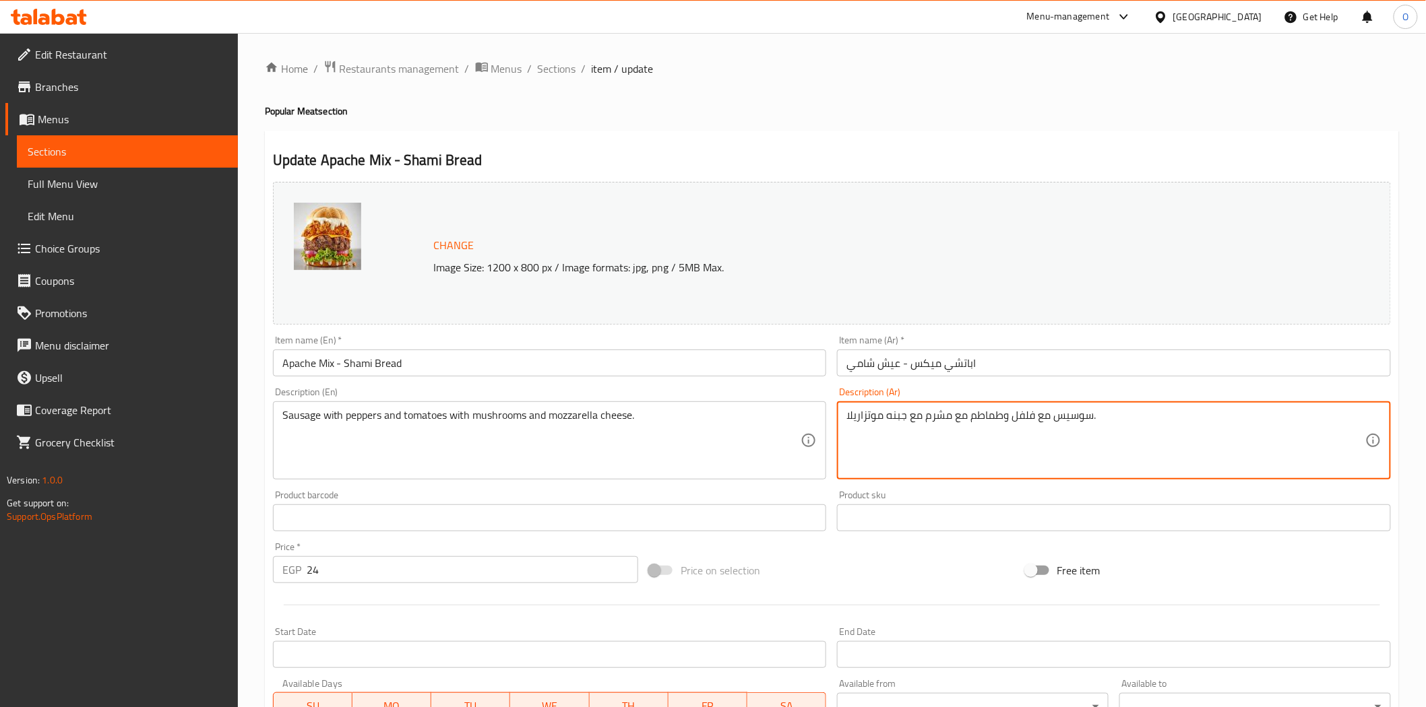
drag, startPoint x: 1054, startPoint y: 413, endPoint x: 788, endPoint y: 413, distance: 265.4
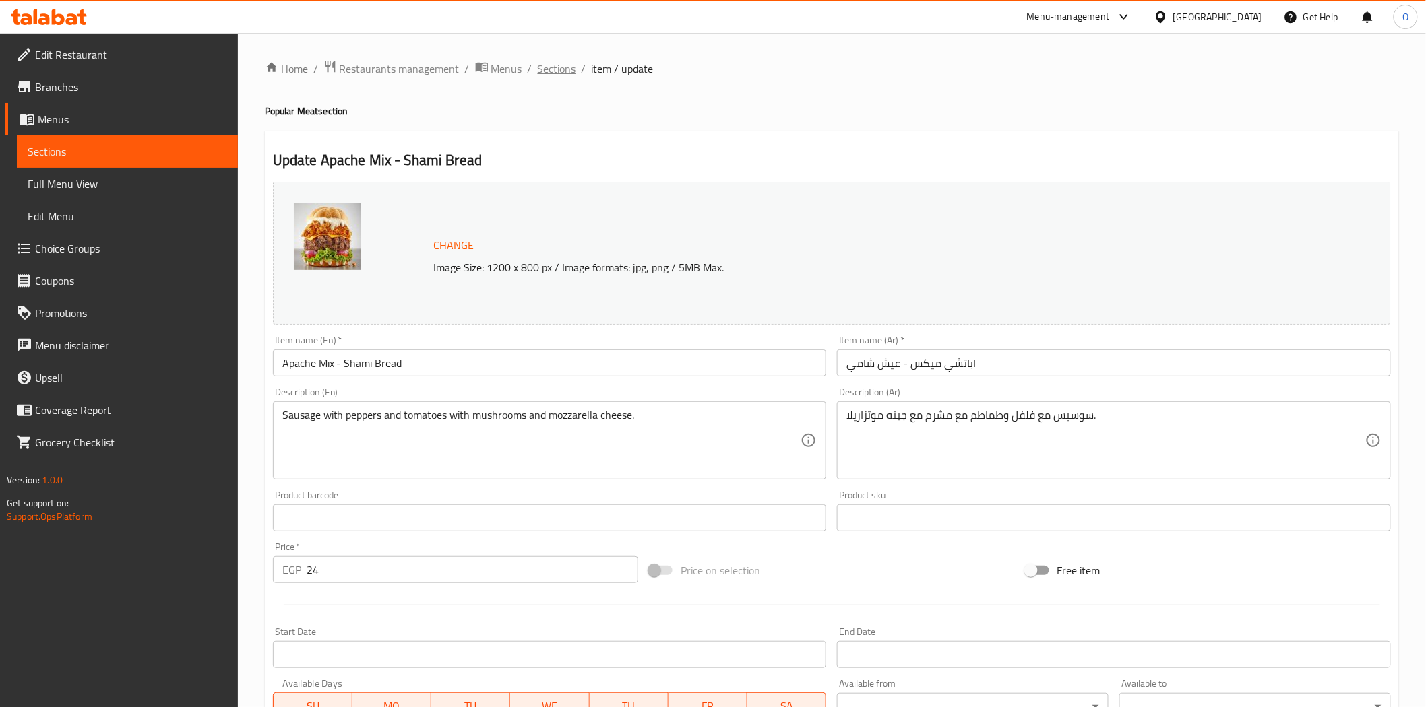
click at [569, 67] on span "Sections" at bounding box center [557, 69] width 38 height 16
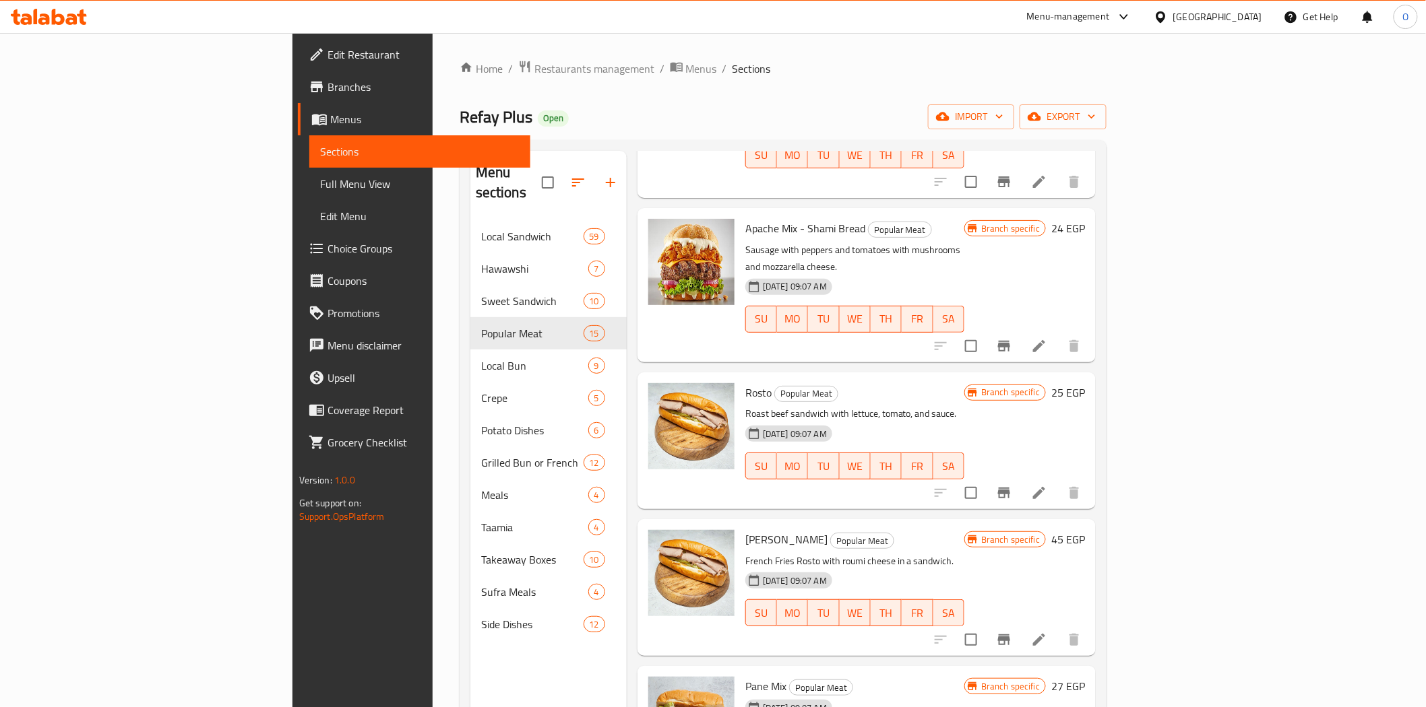
scroll to position [1347, 0]
click at [1047, 486] on icon at bounding box center [1039, 494] width 16 height 16
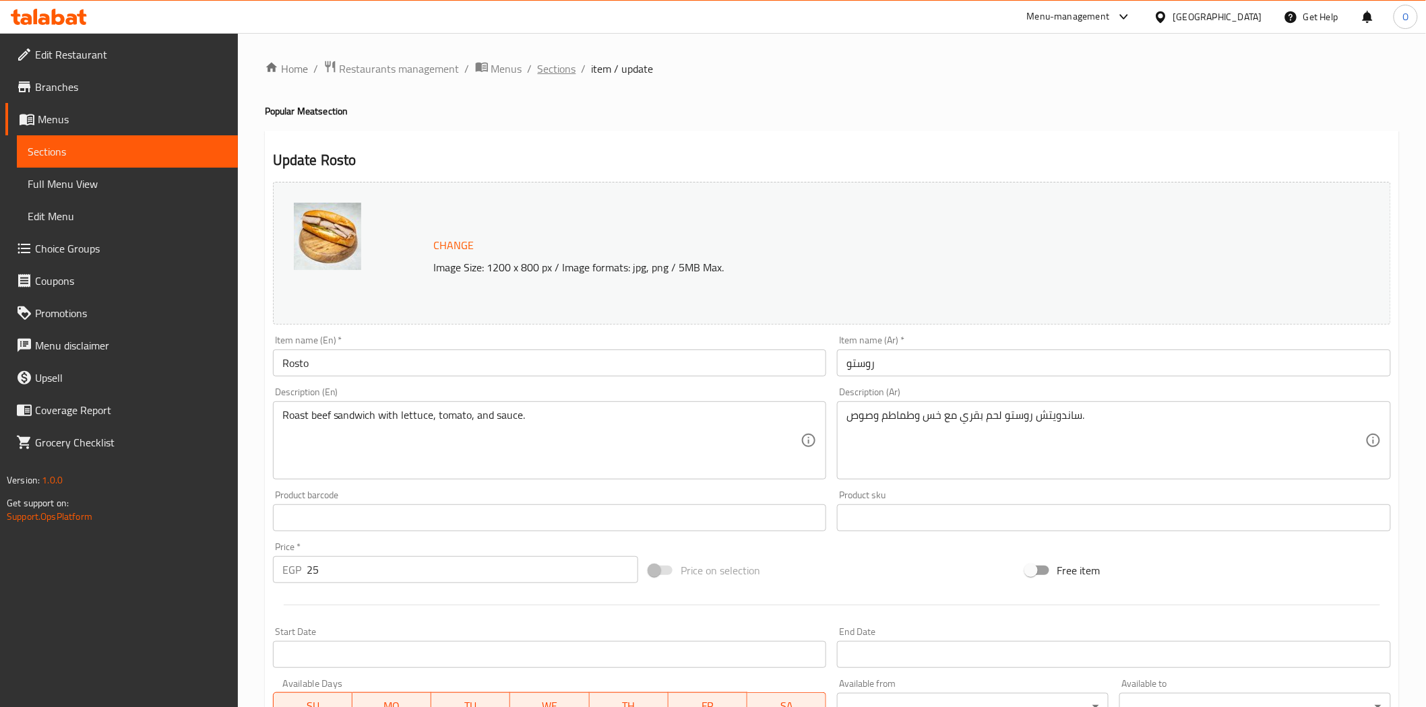
click at [559, 65] on span "Sections" at bounding box center [557, 69] width 38 height 16
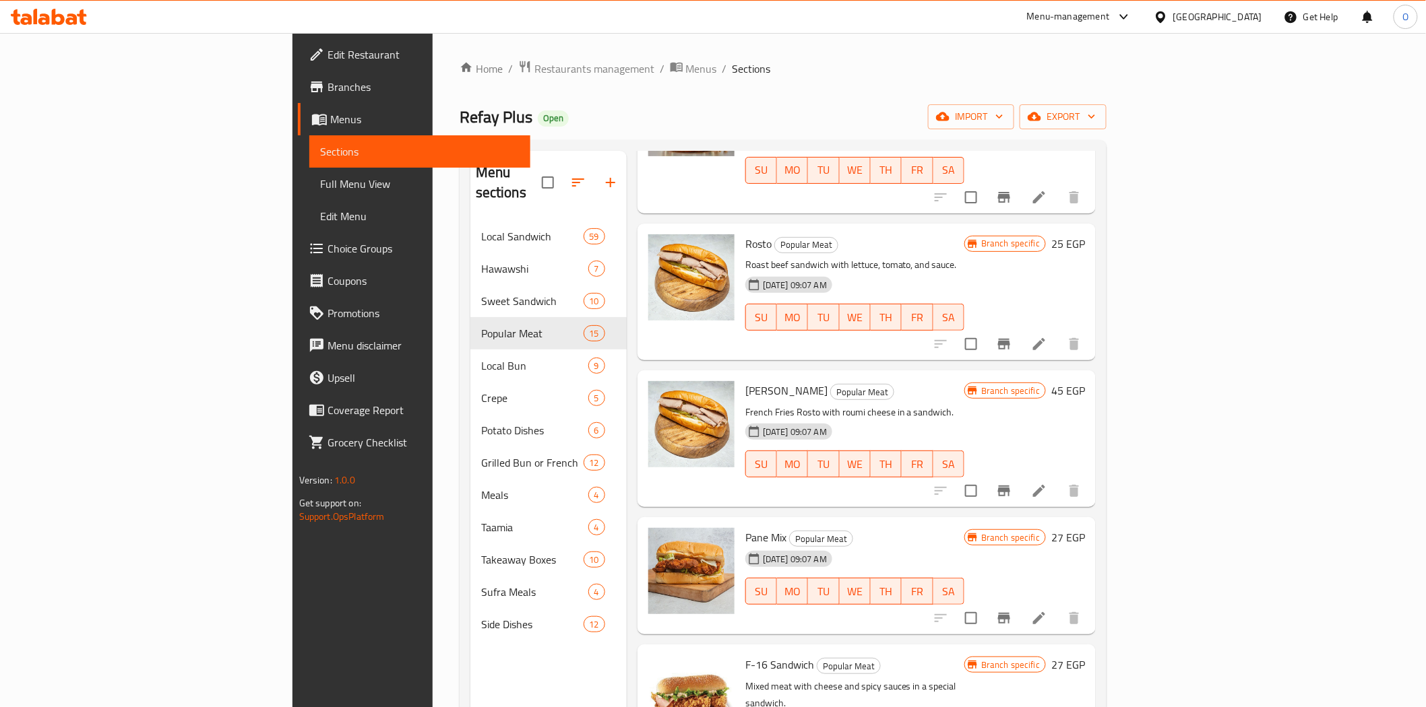
scroll to position [1512, 0]
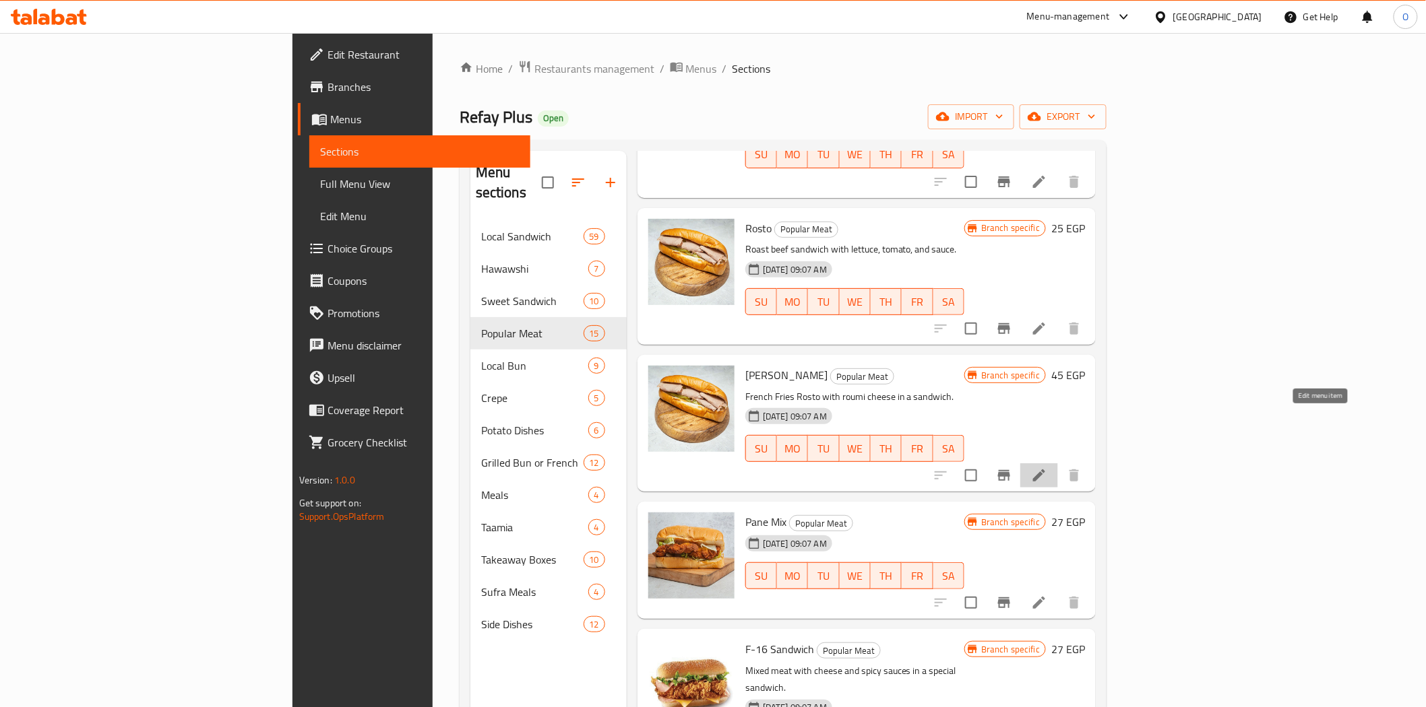
click at [1045, 470] on icon at bounding box center [1039, 476] width 12 height 12
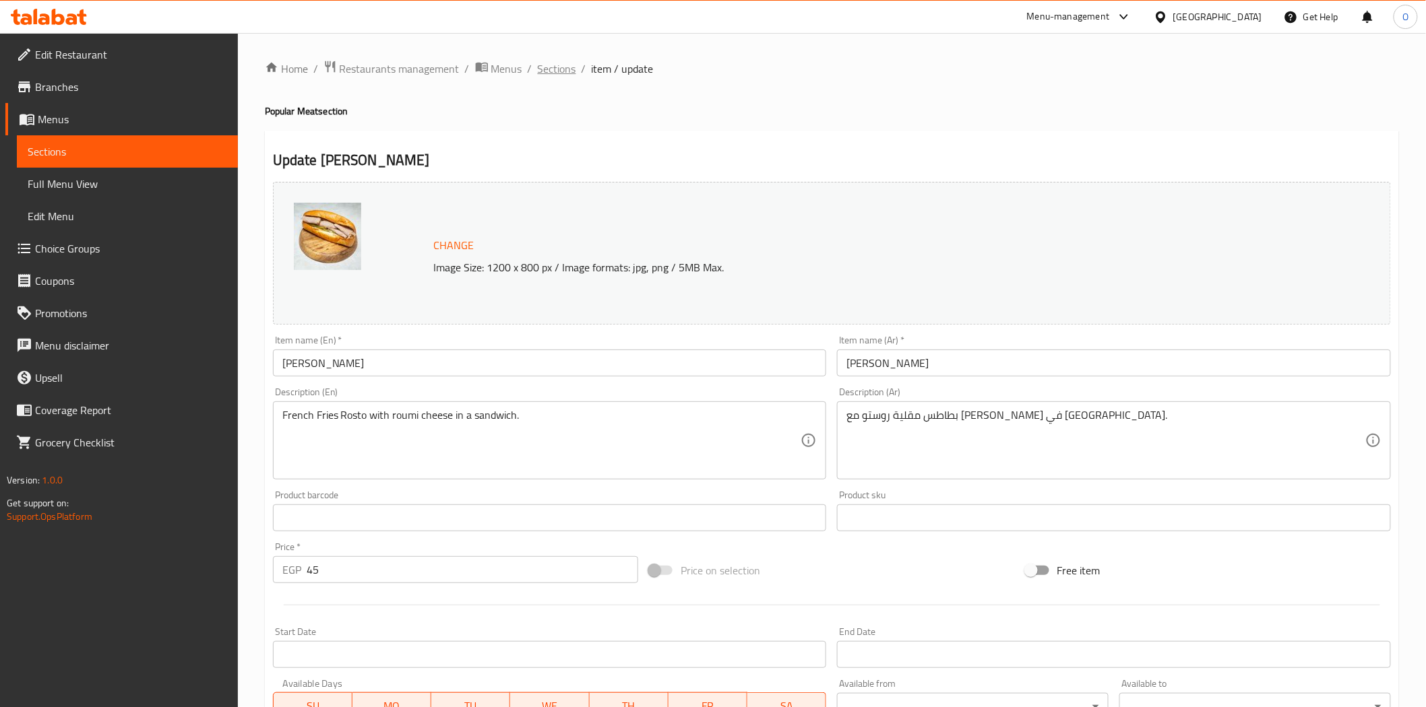
click at [559, 69] on span "Sections" at bounding box center [557, 69] width 38 height 16
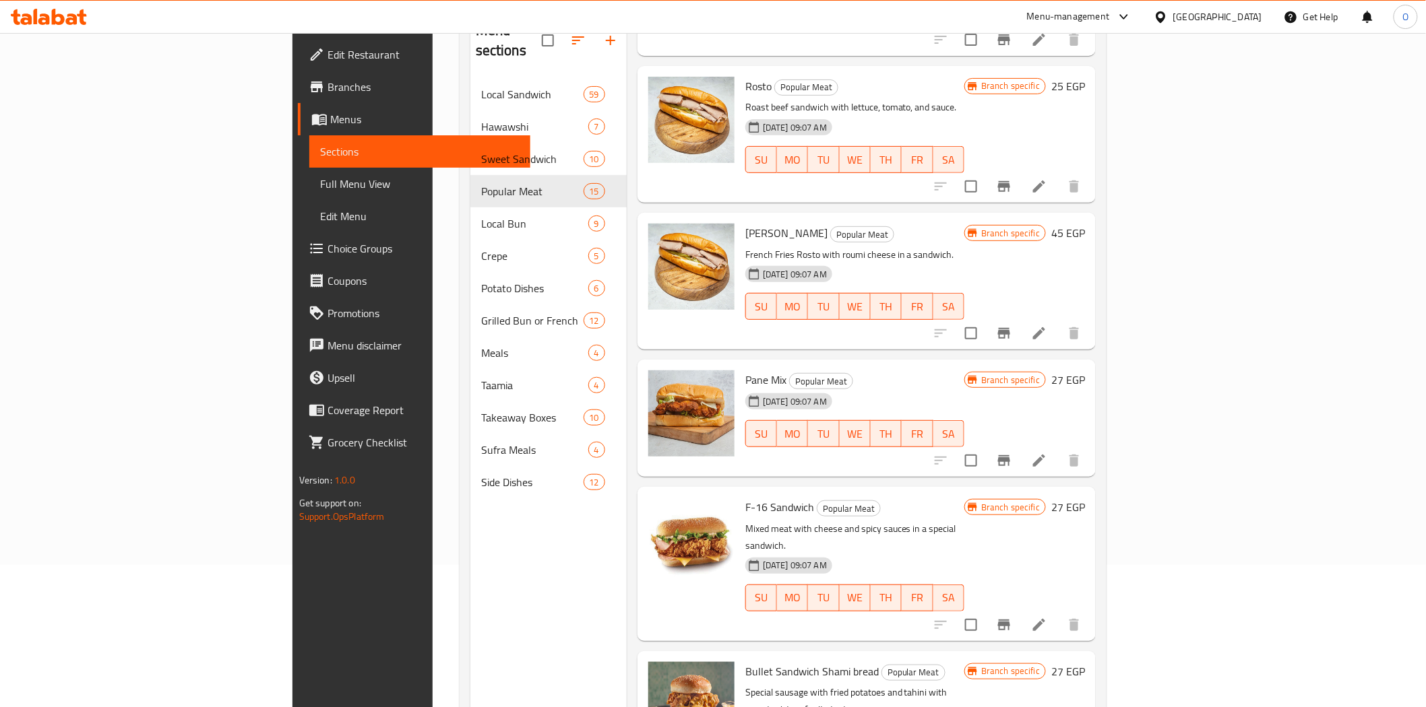
scroll to position [189, 0]
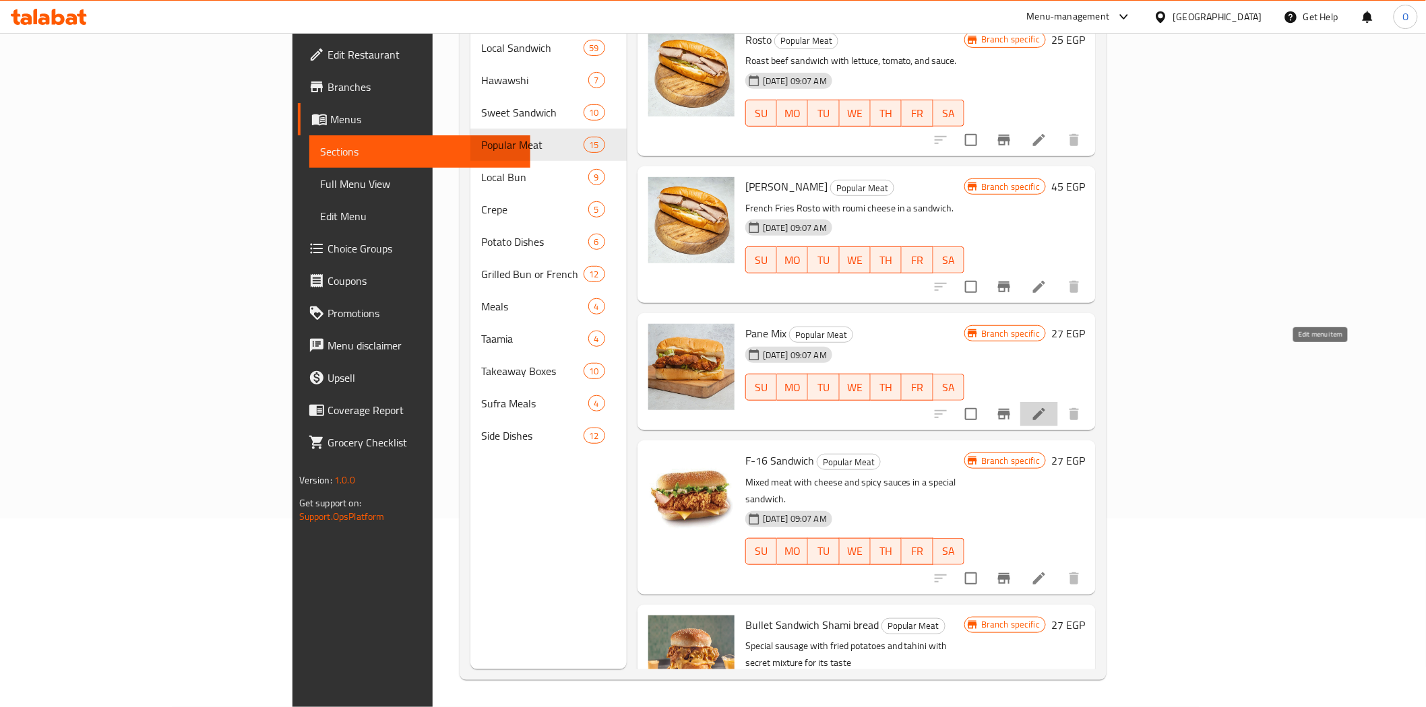
click at [1047, 406] on icon at bounding box center [1039, 414] width 16 height 16
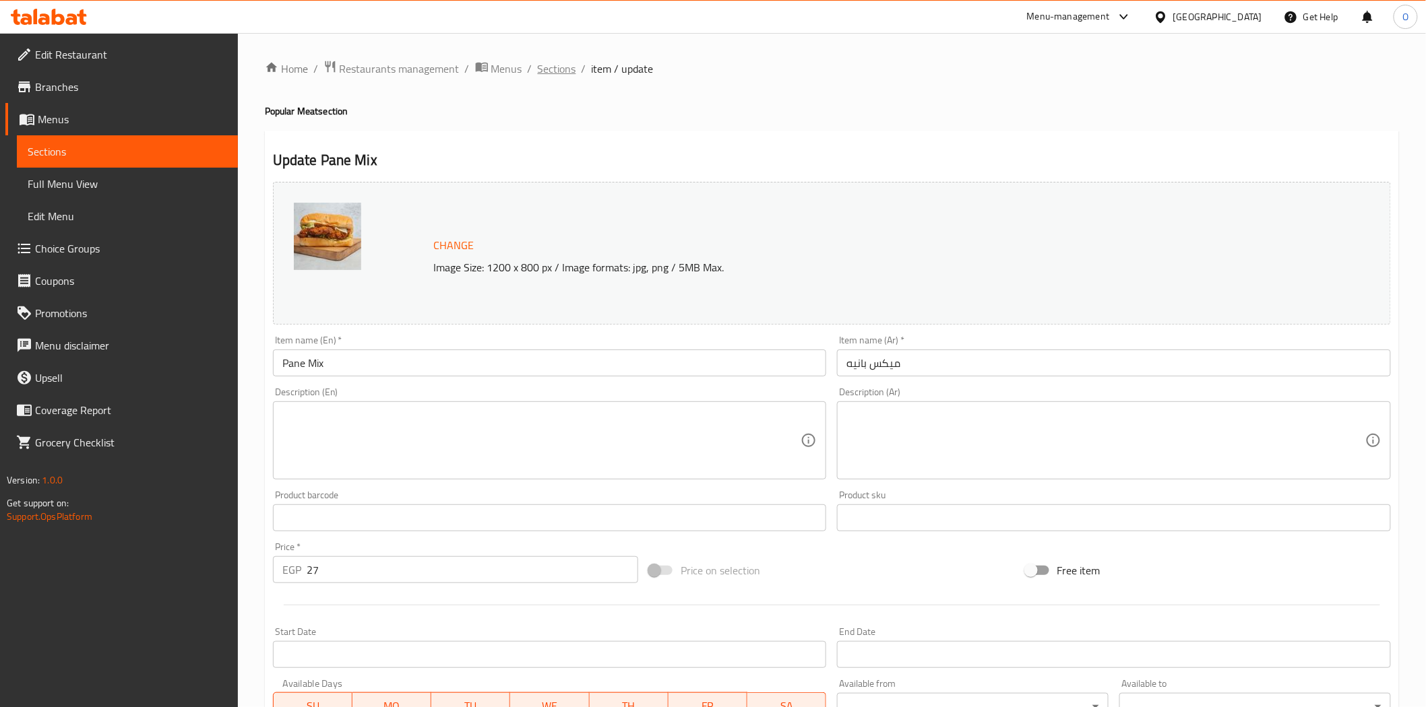
click at [546, 63] on span "Sections" at bounding box center [557, 69] width 38 height 16
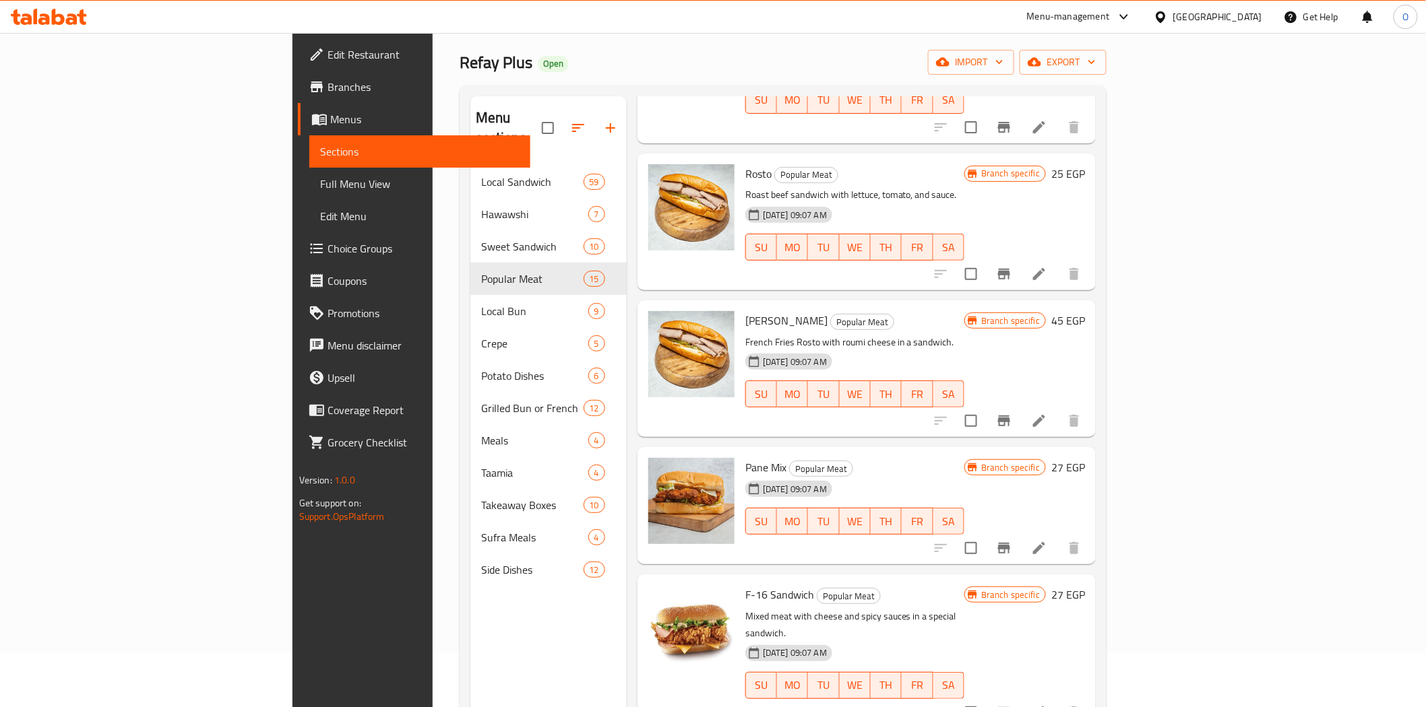
scroll to position [189, 0]
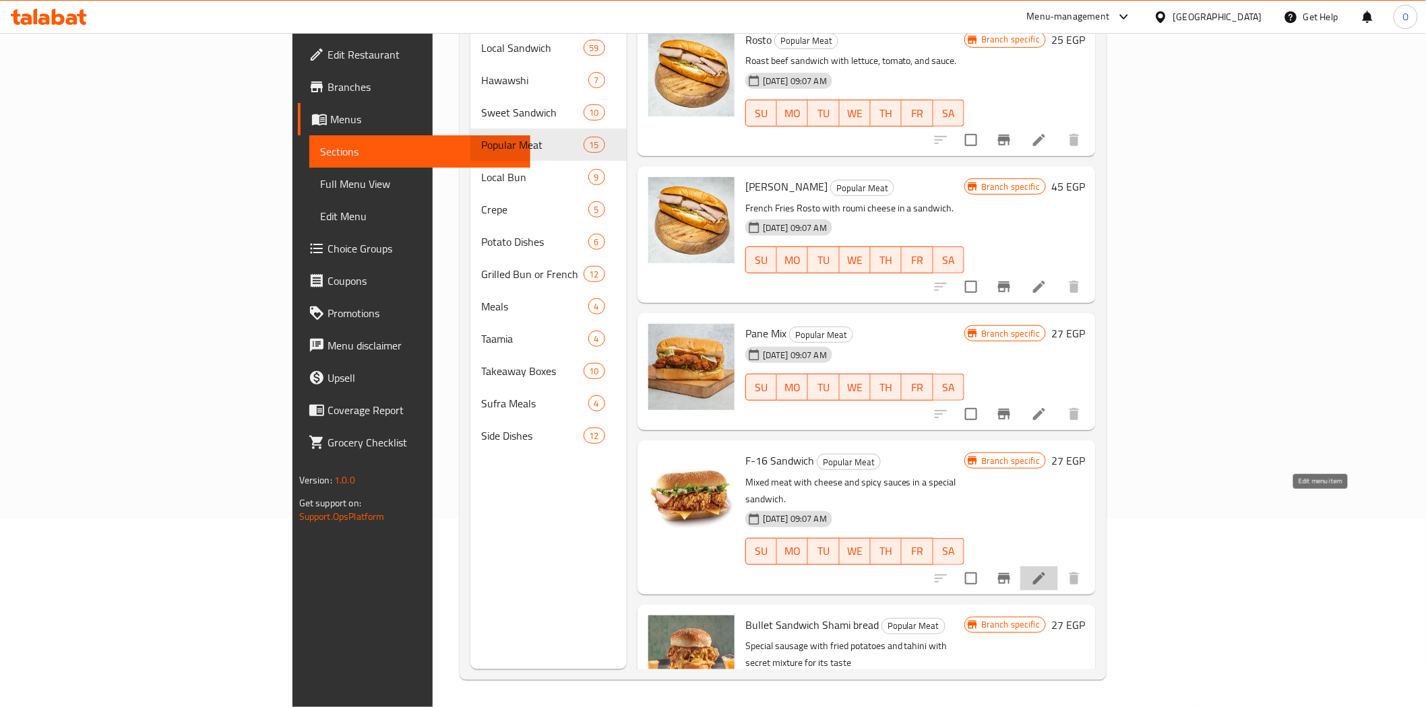
click at [1047, 571] on icon at bounding box center [1039, 579] width 16 height 16
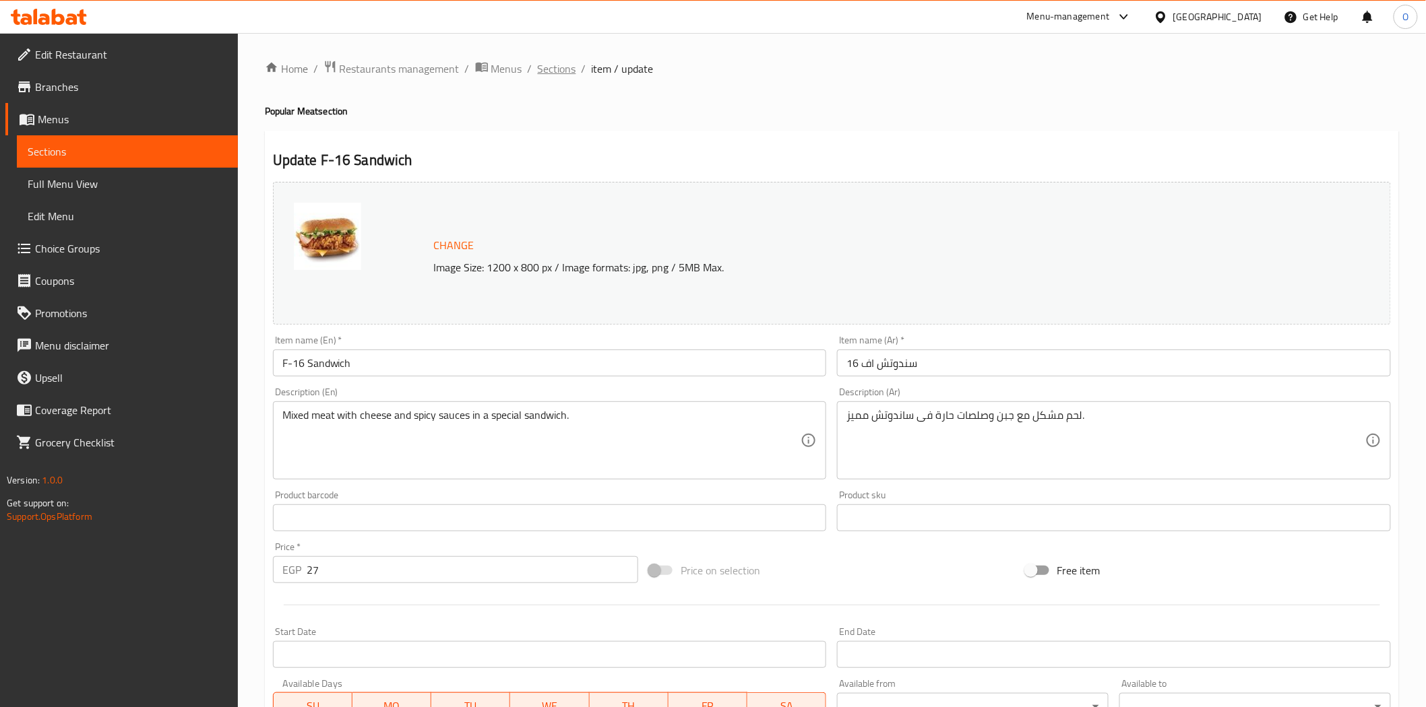
click at [548, 71] on span "Sections" at bounding box center [557, 69] width 38 height 16
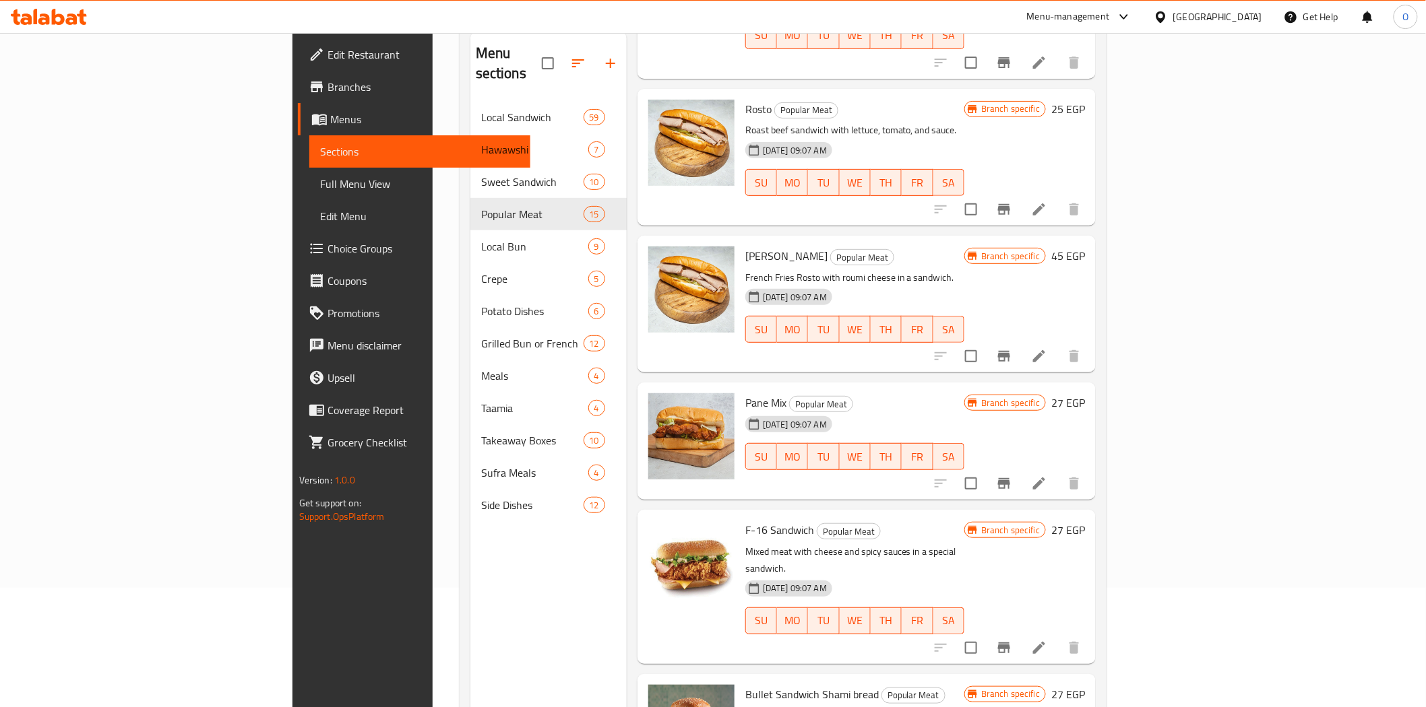
scroll to position [189, 0]
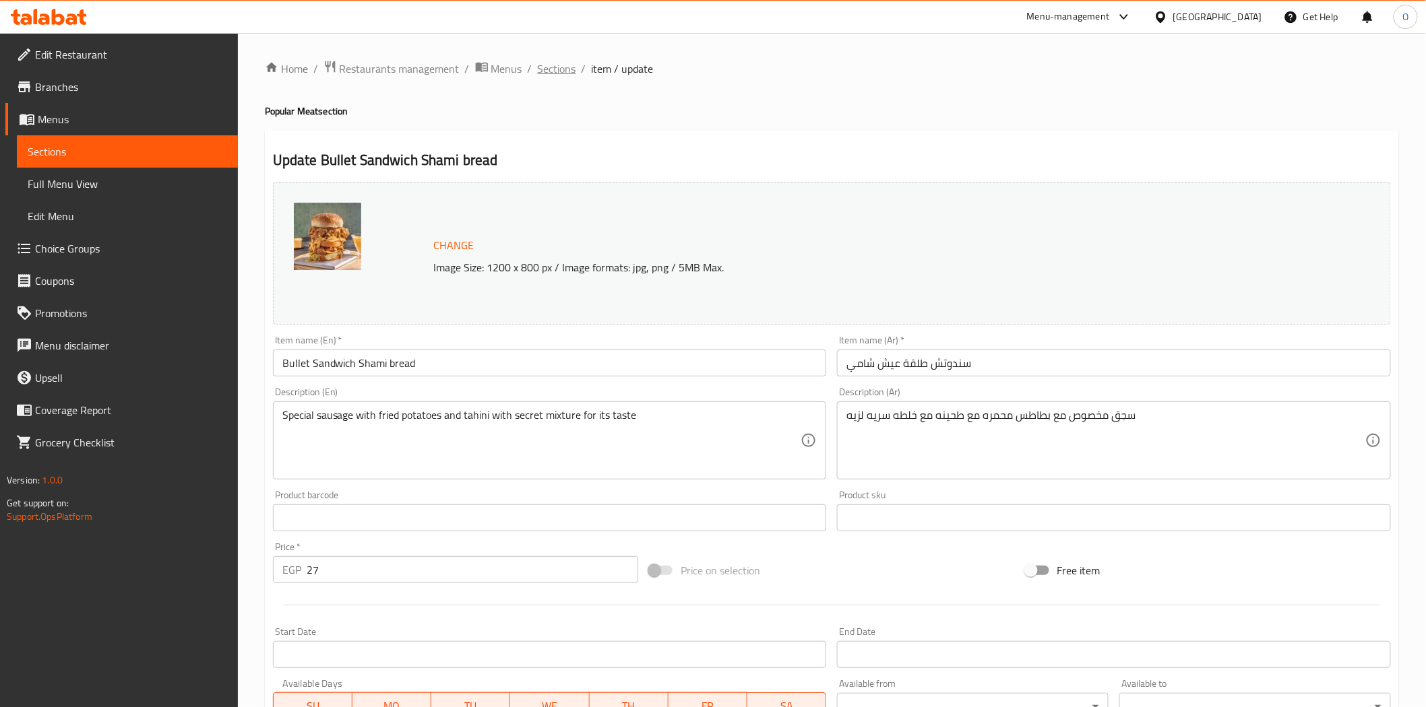
click at [570, 70] on span "Sections" at bounding box center [557, 69] width 38 height 16
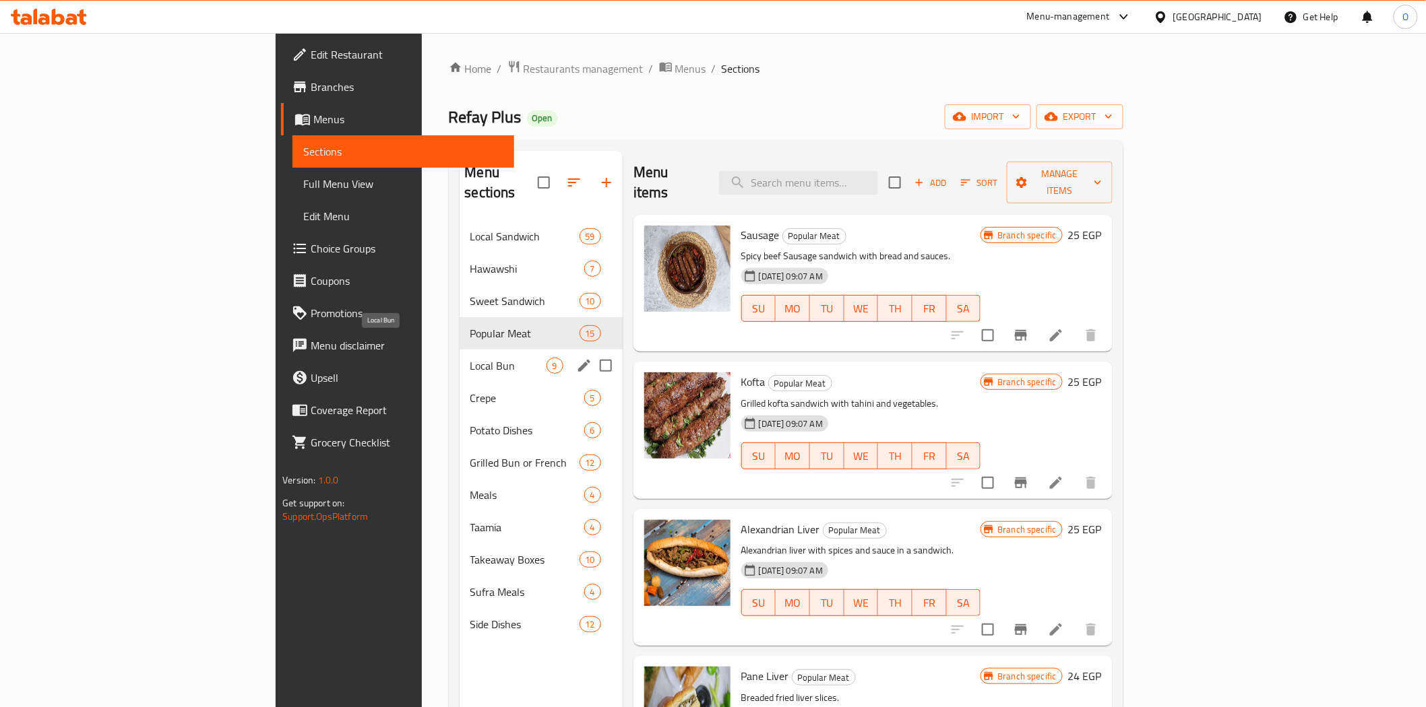
click at [470, 358] on span "Local Bun" at bounding box center [508, 366] width 76 height 16
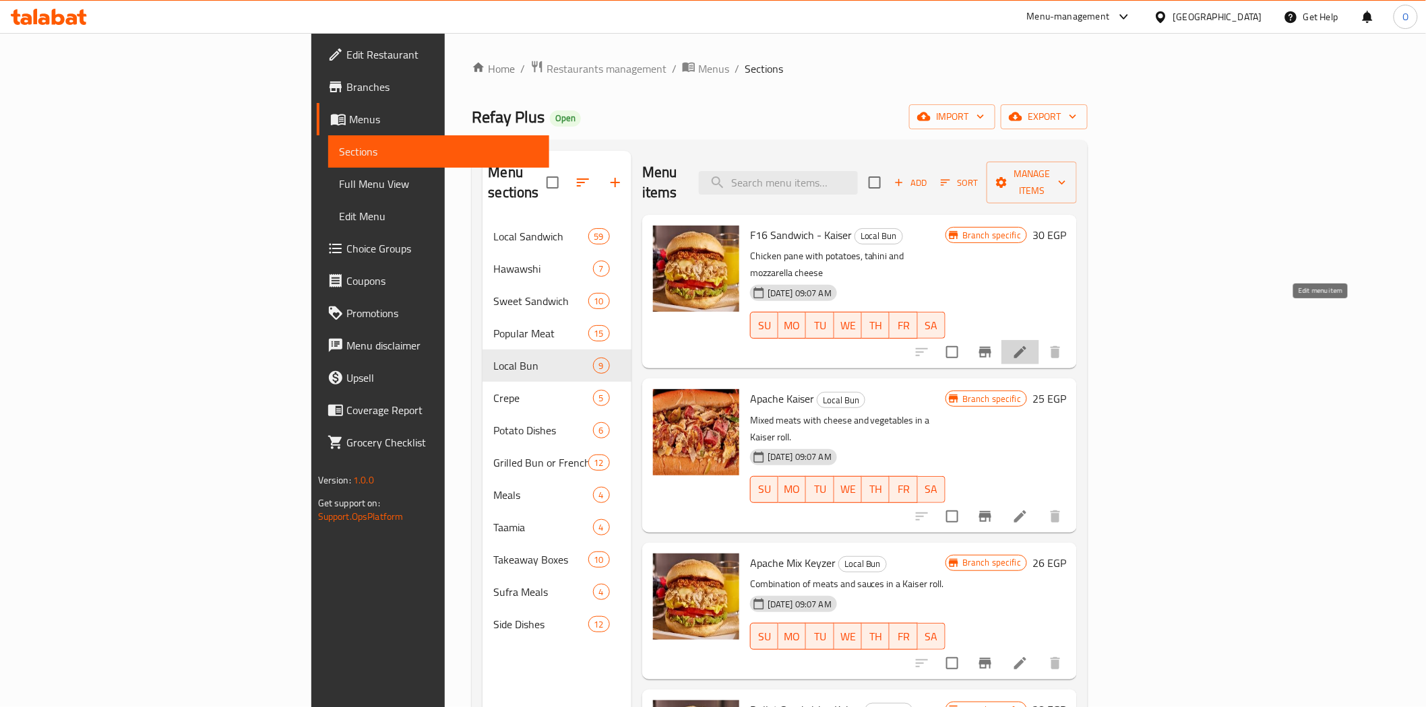
click at [1028, 344] on icon at bounding box center [1020, 352] width 16 height 16
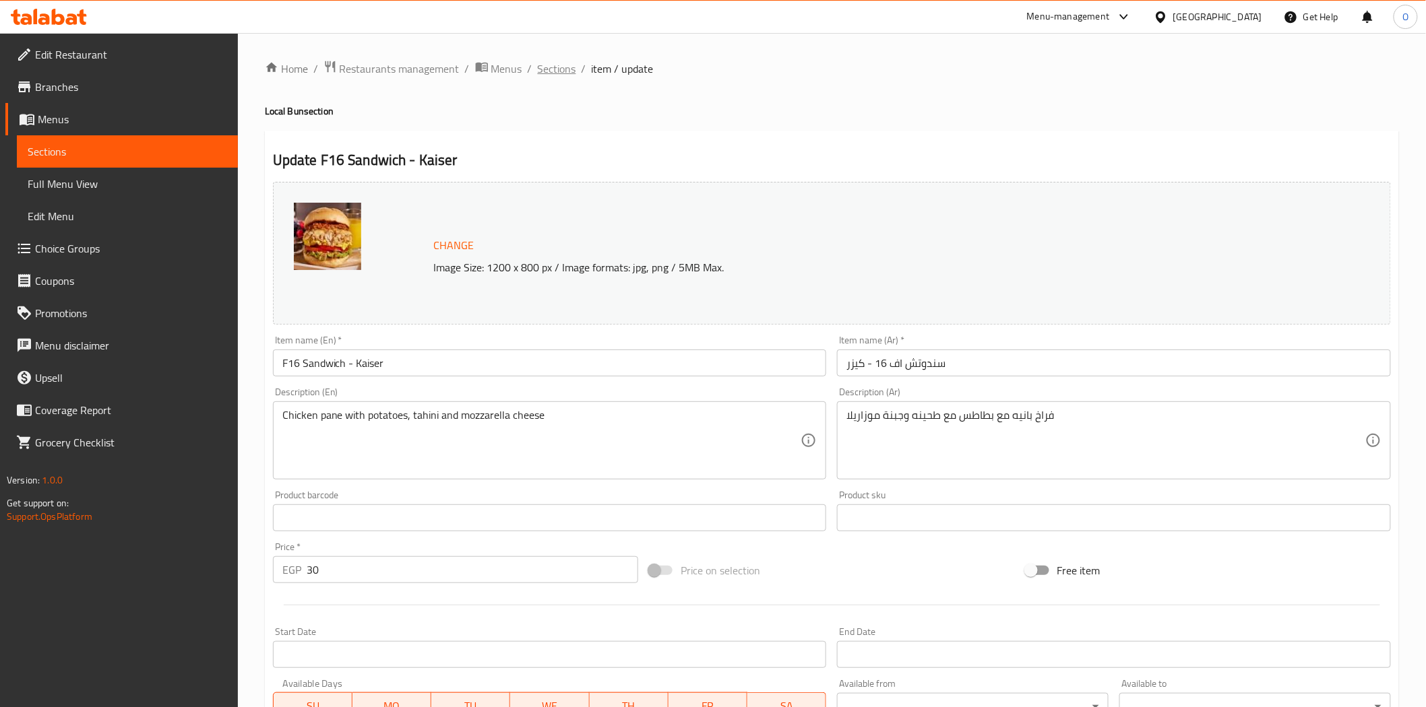
click at [550, 72] on span "Sections" at bounding box center [557, 69] width 38 height 16
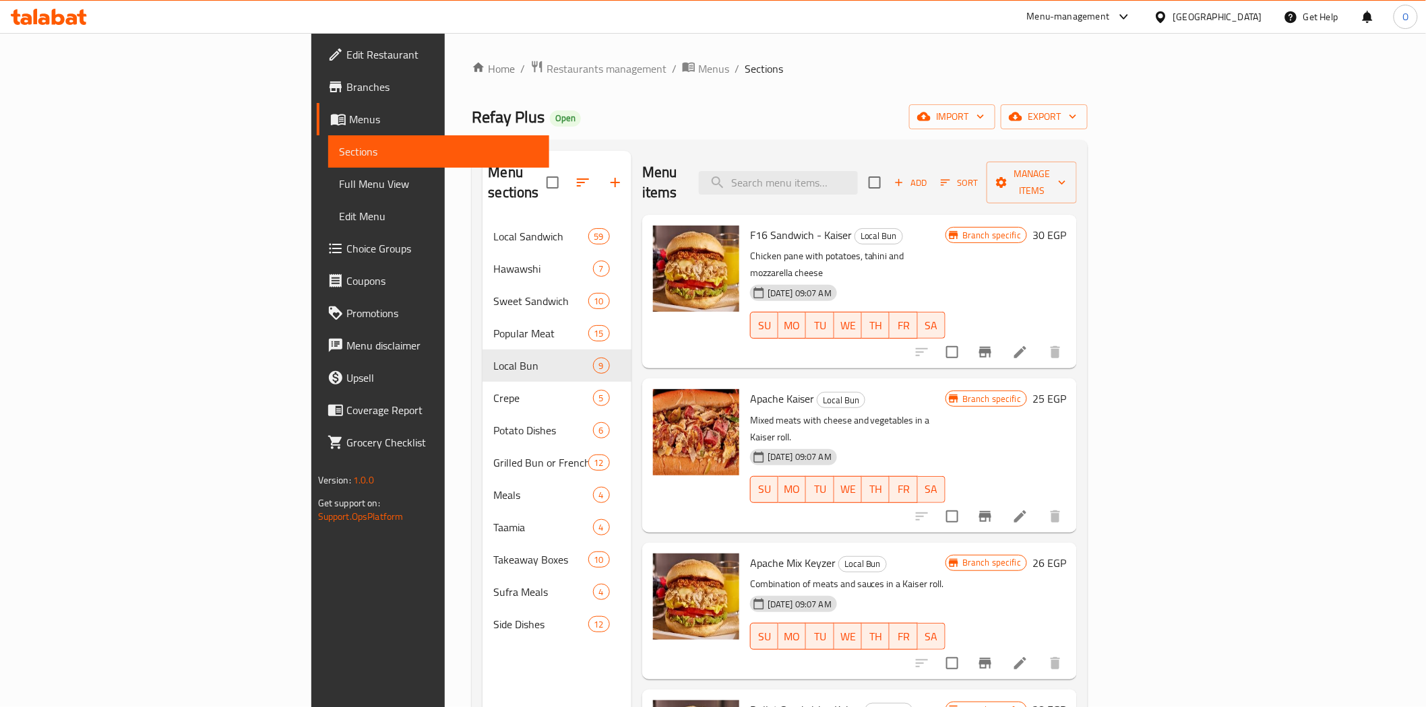
click at [1028, 509] on icon at bounding box center [1020, 517] width 16 height 16
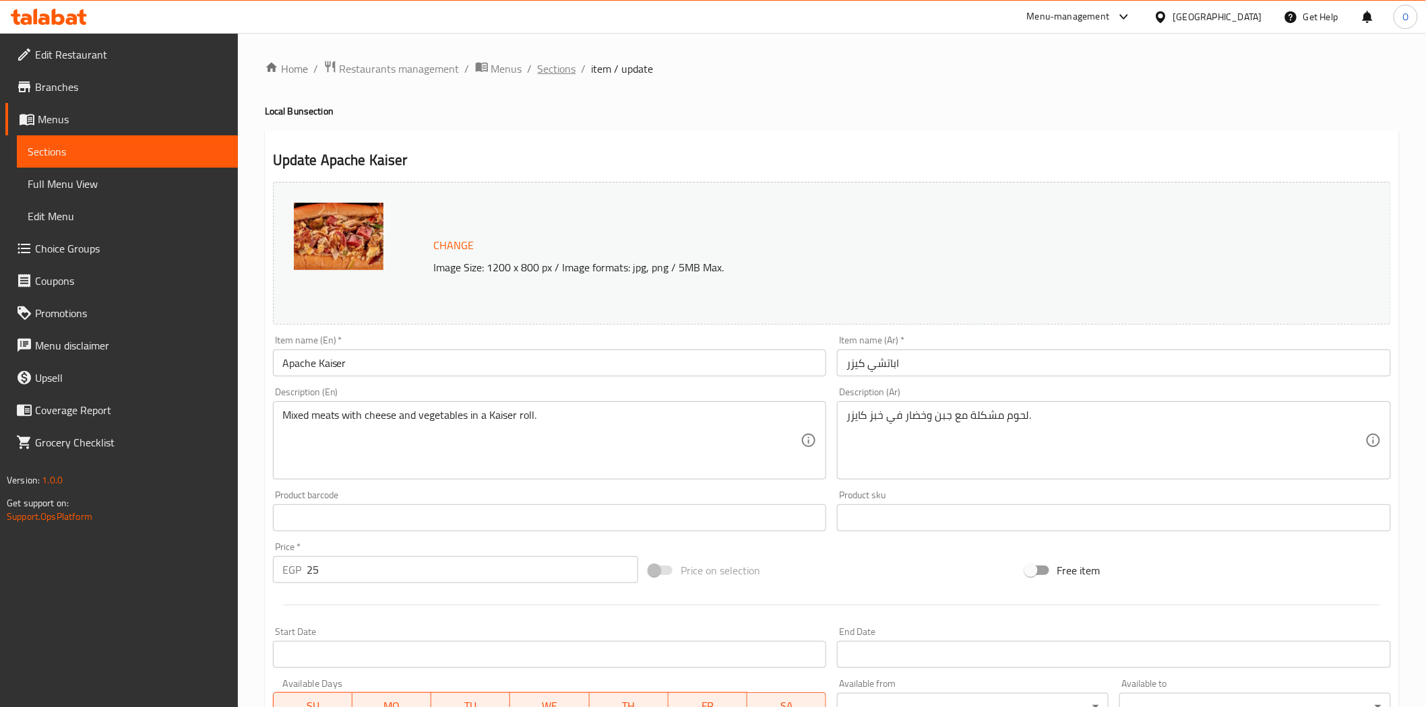
click at [560, 63] on span "Sections" at bounding box center [557, 69] width 38 height 16
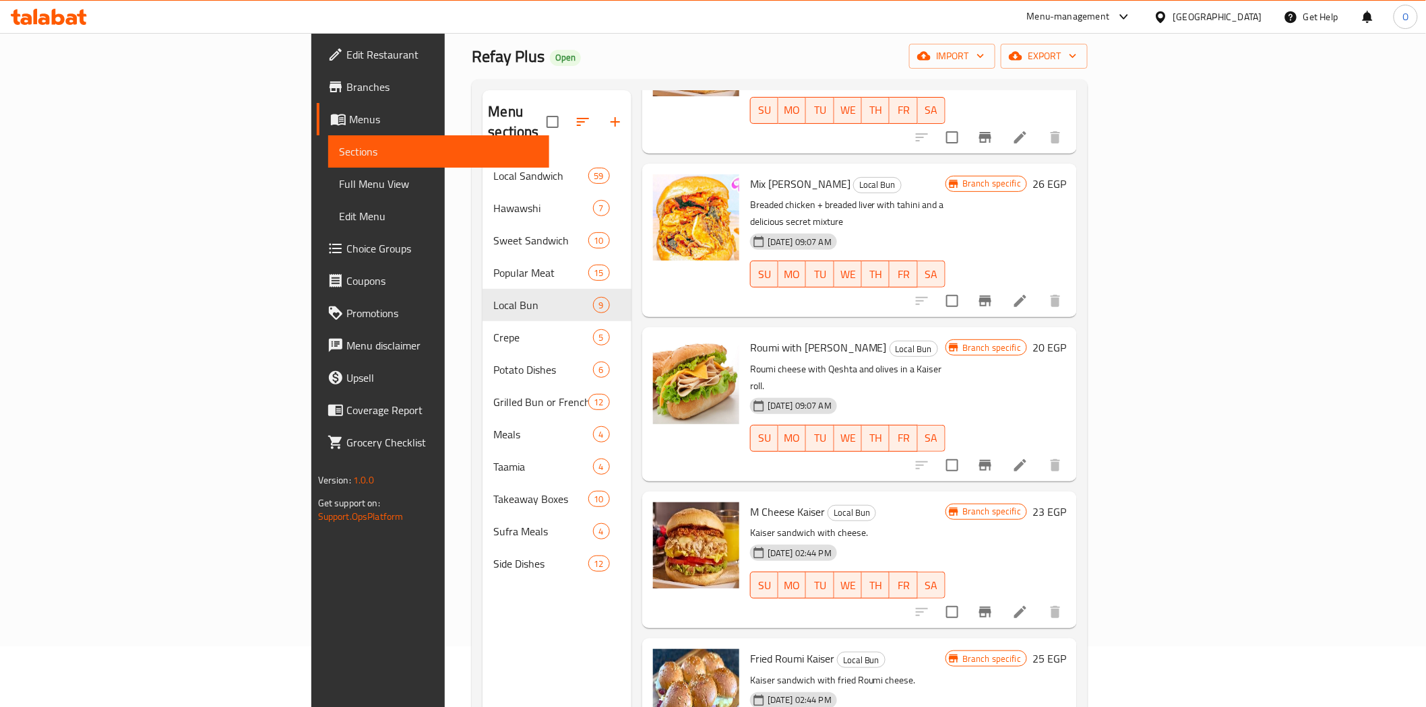
scroll to position [189, 0]
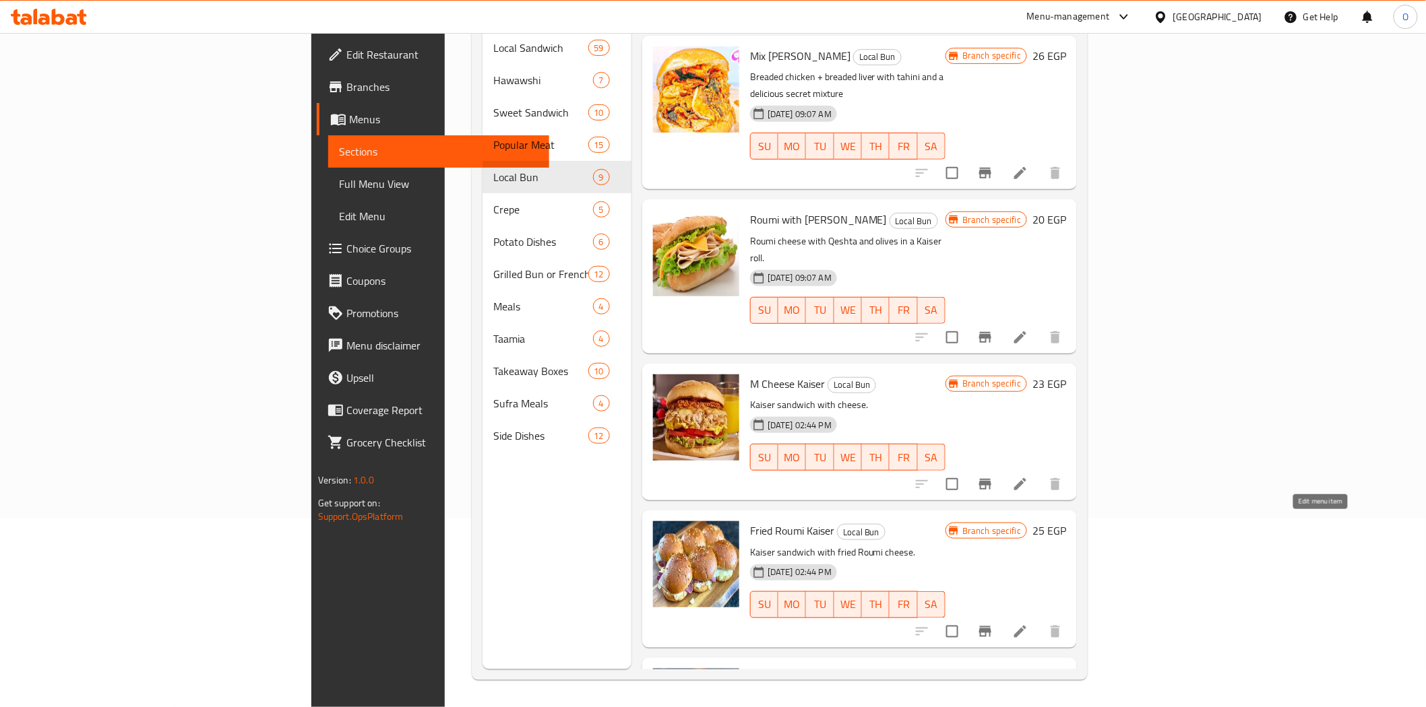
click at [1028, 624] on icon at bounding box center [1020, 632] width 16 height 16
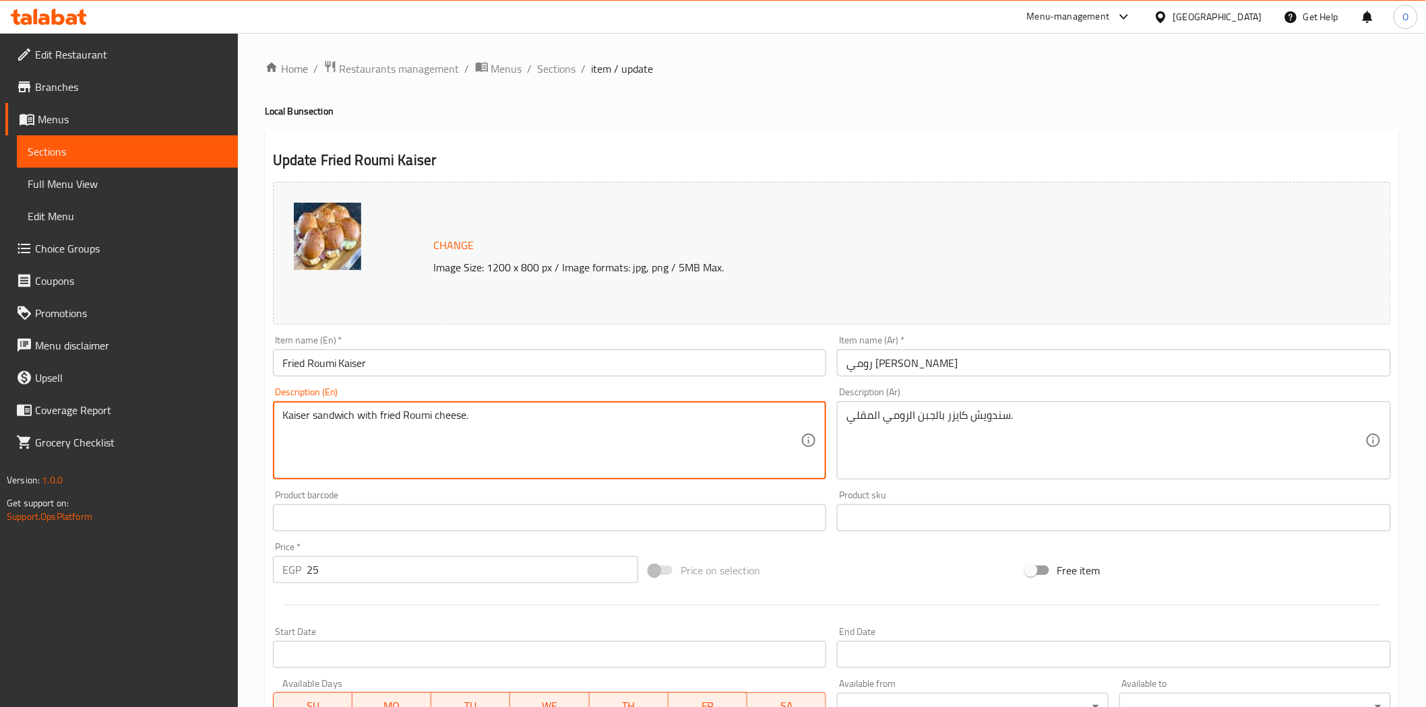
drag, startPoint x: 334, startPoint y: 418, endPoint x: 476, endPoint y: 418, distance: 141.5
click at [567, 62] on span "Sections" at bounding box center [557, 69] width 38 height 16
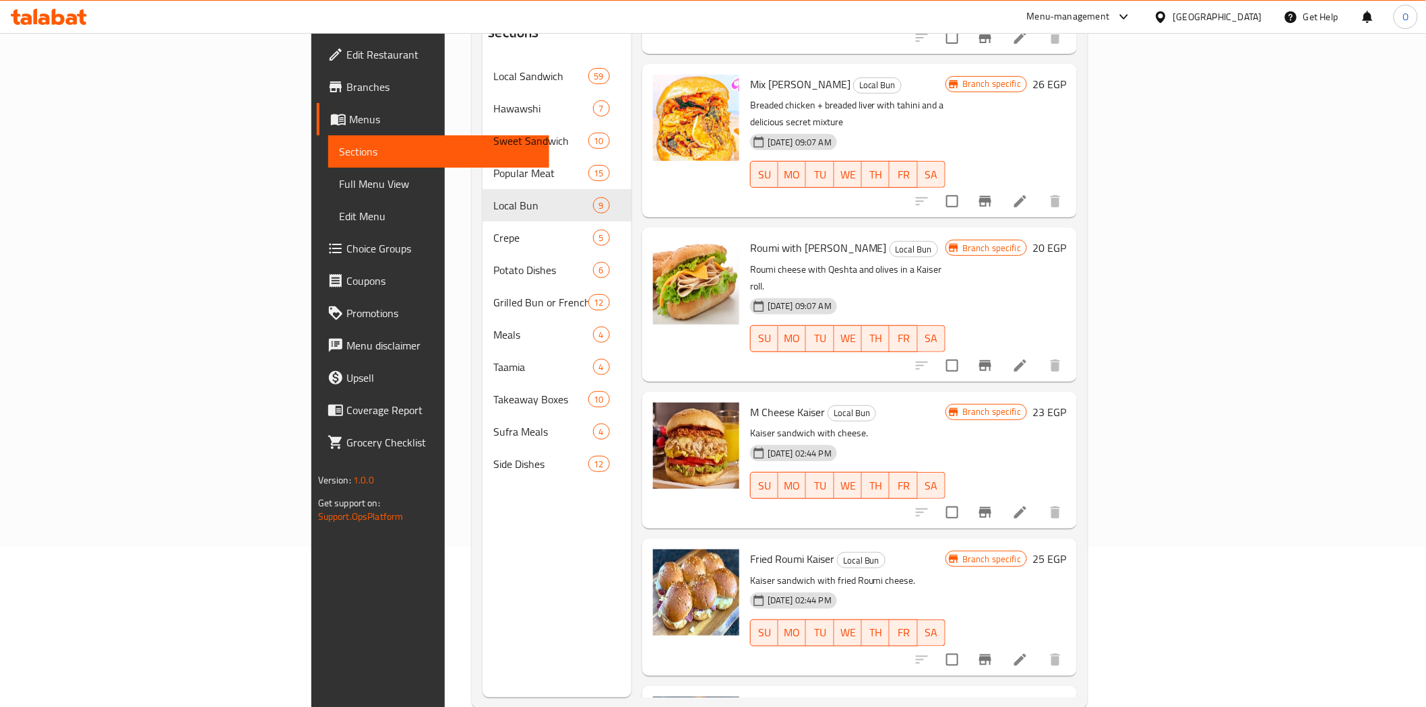
scroll to position [189, 0]
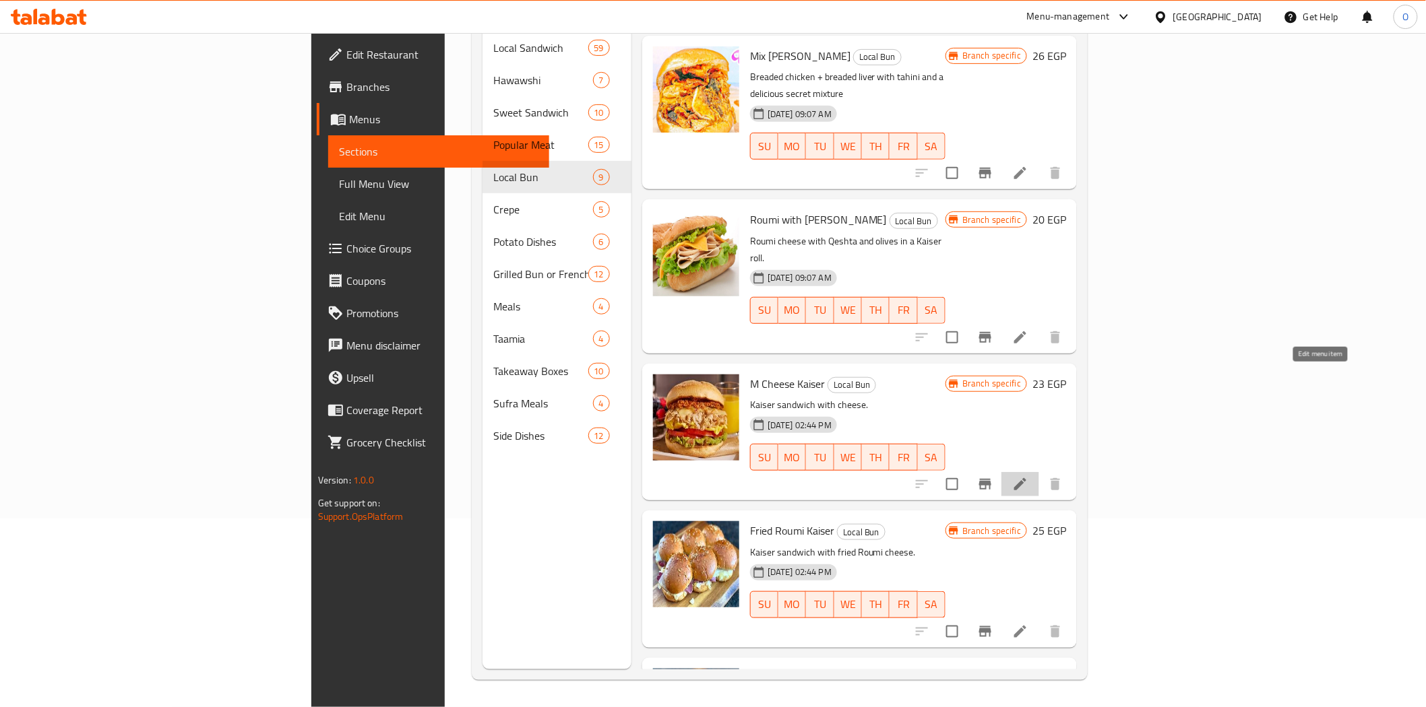
click at [1028, 476] on icon at bounding box center [1020, 484] width 16 height 16
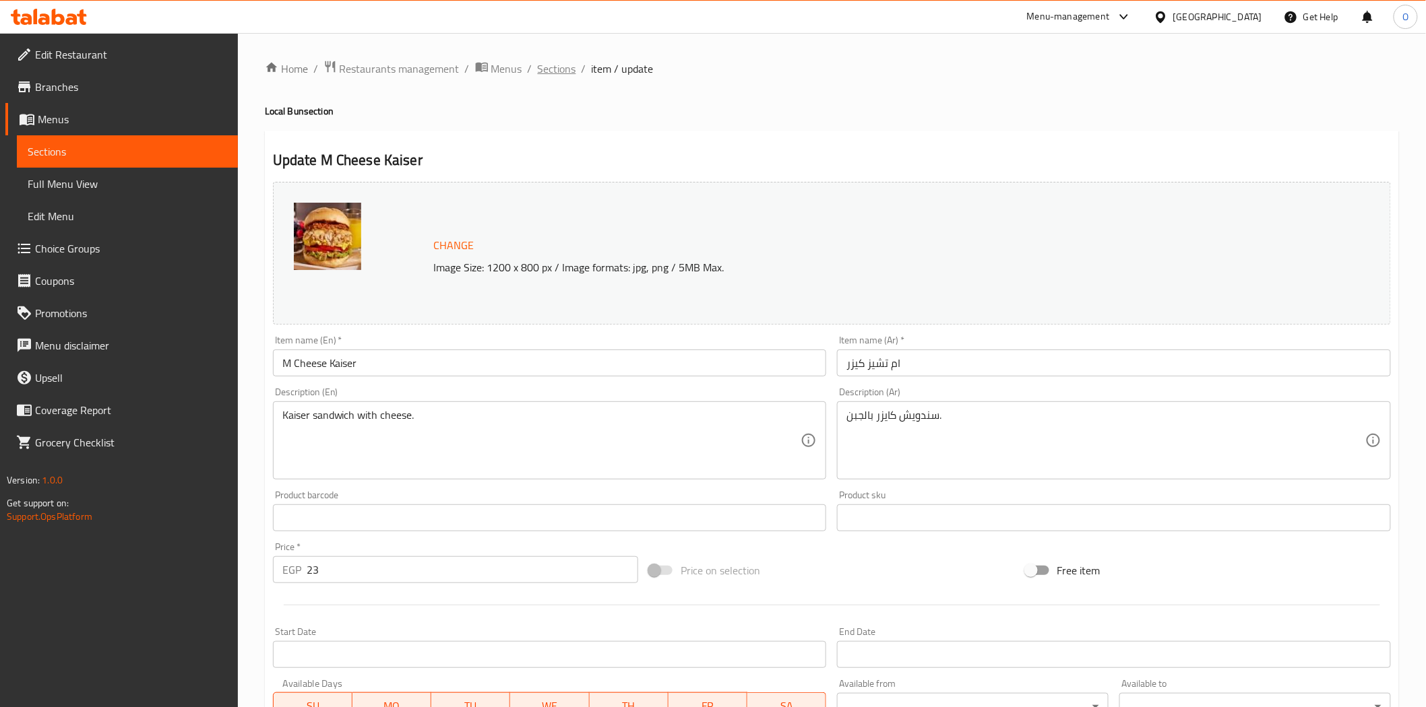
click at [569, 75] on span "Sections" at bounding box center [557, 69] width 38 height 16
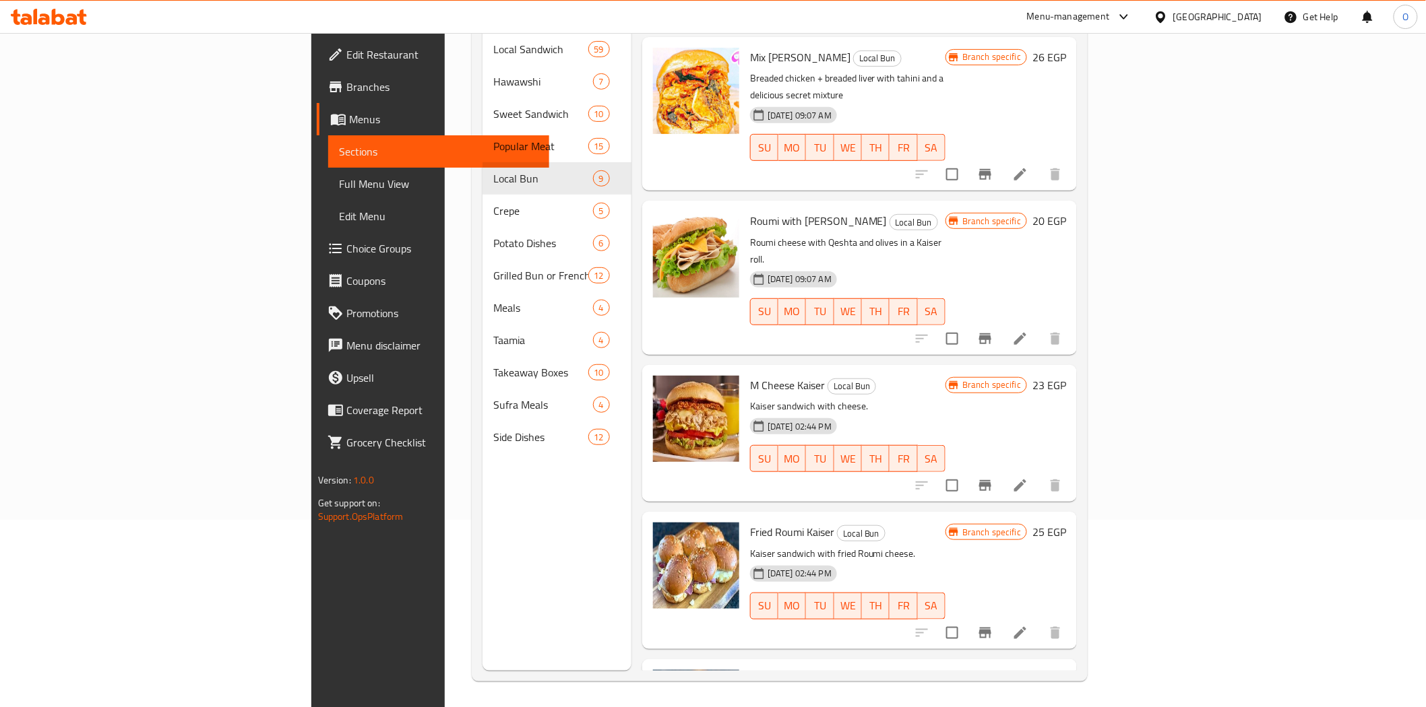
scroll to position [189, 0]
click at [1039, 325] on li at bounding box center [1020, 337] width 38 height 24
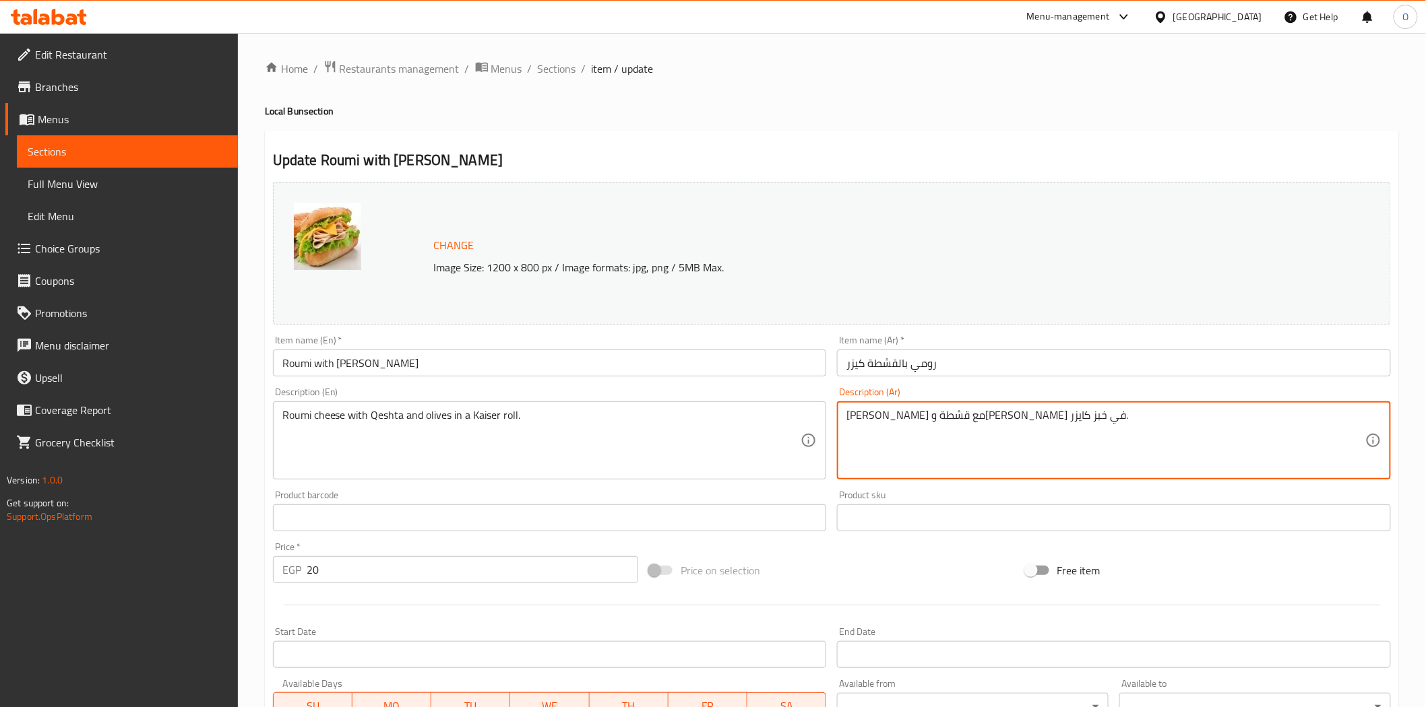
drag, startPoint x: 1031, startPoint y: 414, endPoint x: 845, endPoint y: 420, distance: 186.0
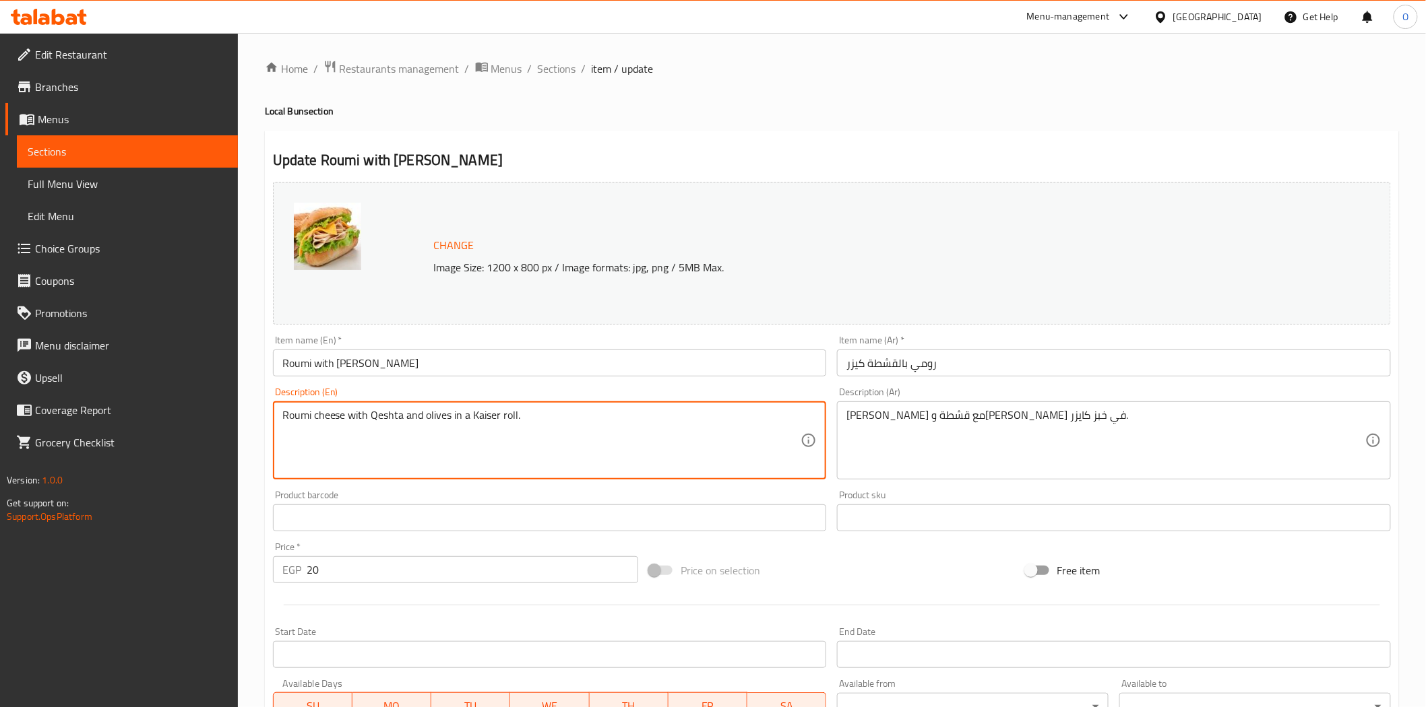
drag, startPoint x: 348, startPoint y: 414, endPoint x: 582, endPoint y: 406, distance: 233.9
click at [617, 440] on textarea "Roumi cheese with Qeshta and olives in a Kaiser roll." at bounding box center [541, 441] width 519 height 64
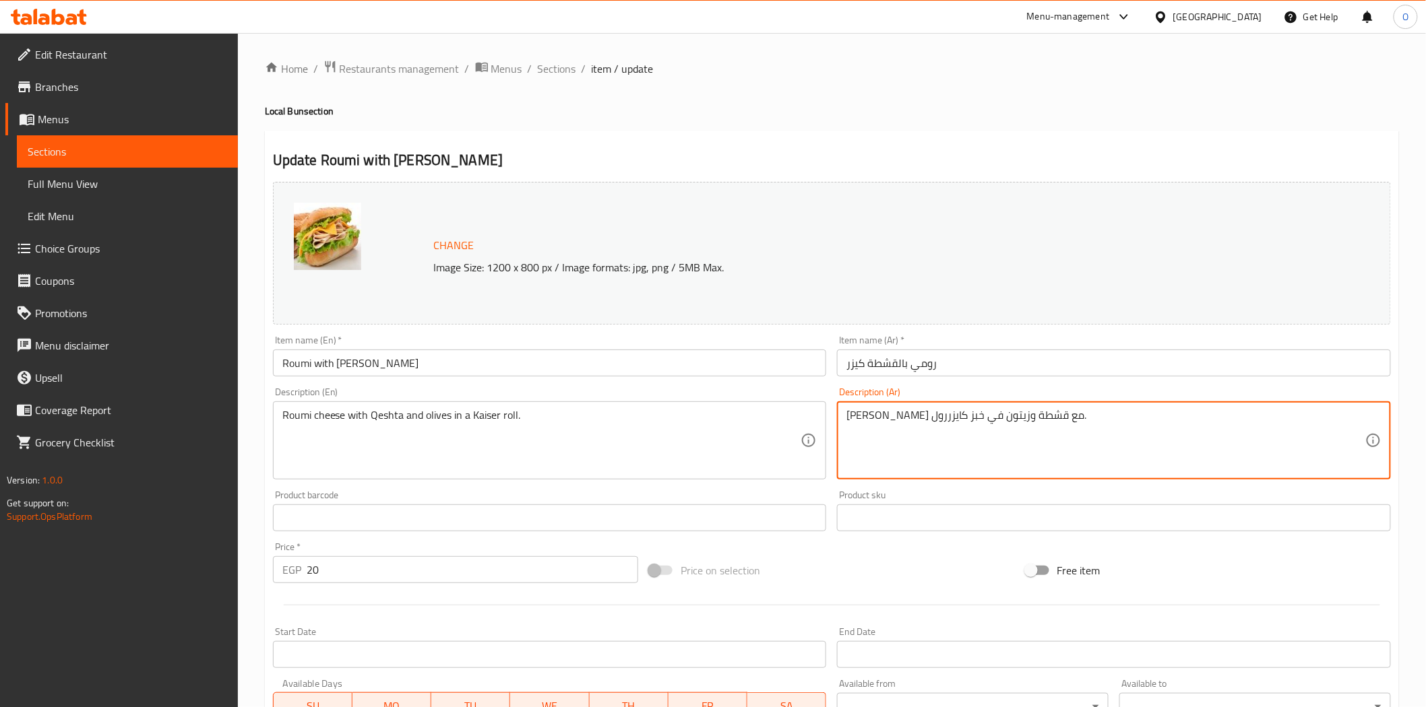
click at [864, 420] on textarea "[PERSON_NAME] مع قشطة وزيتون في خبز كايزررول." at bounding box center [1105, 441] width 519 height 64
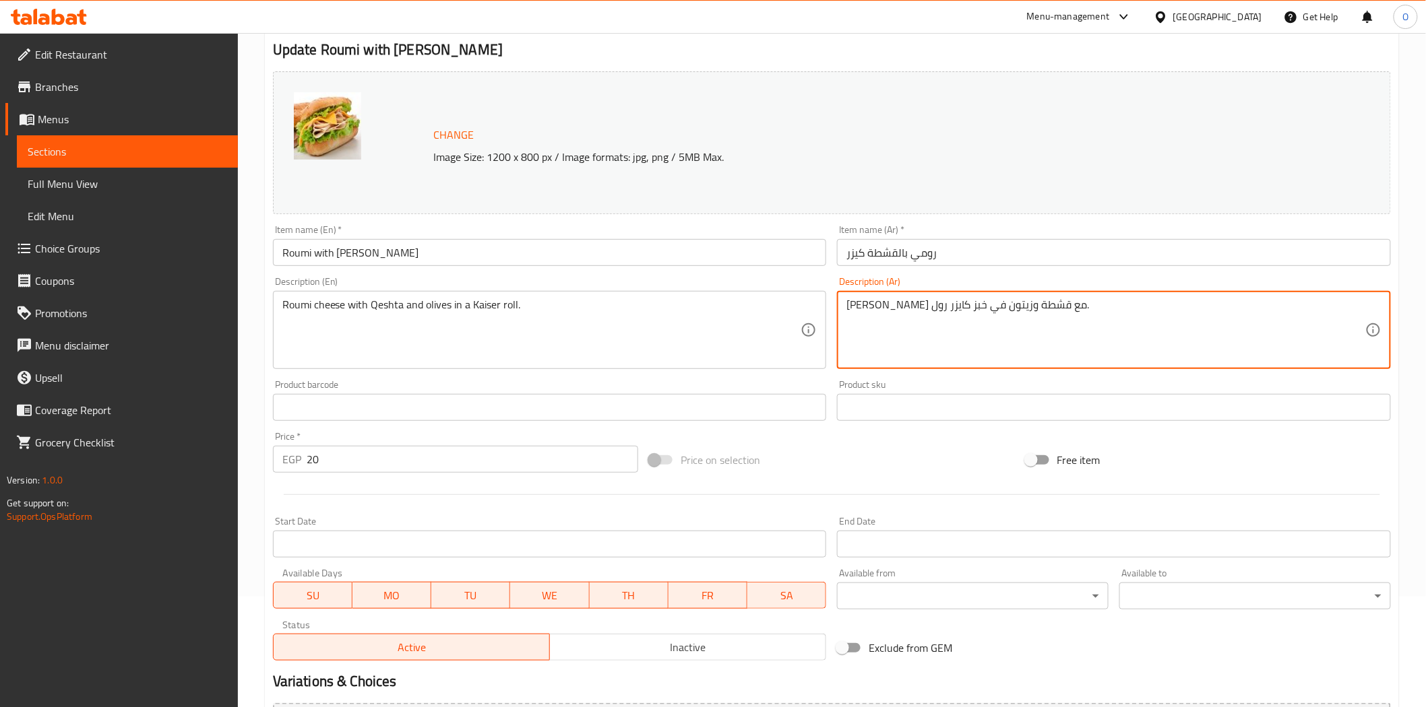
scroll to position [261, 0]
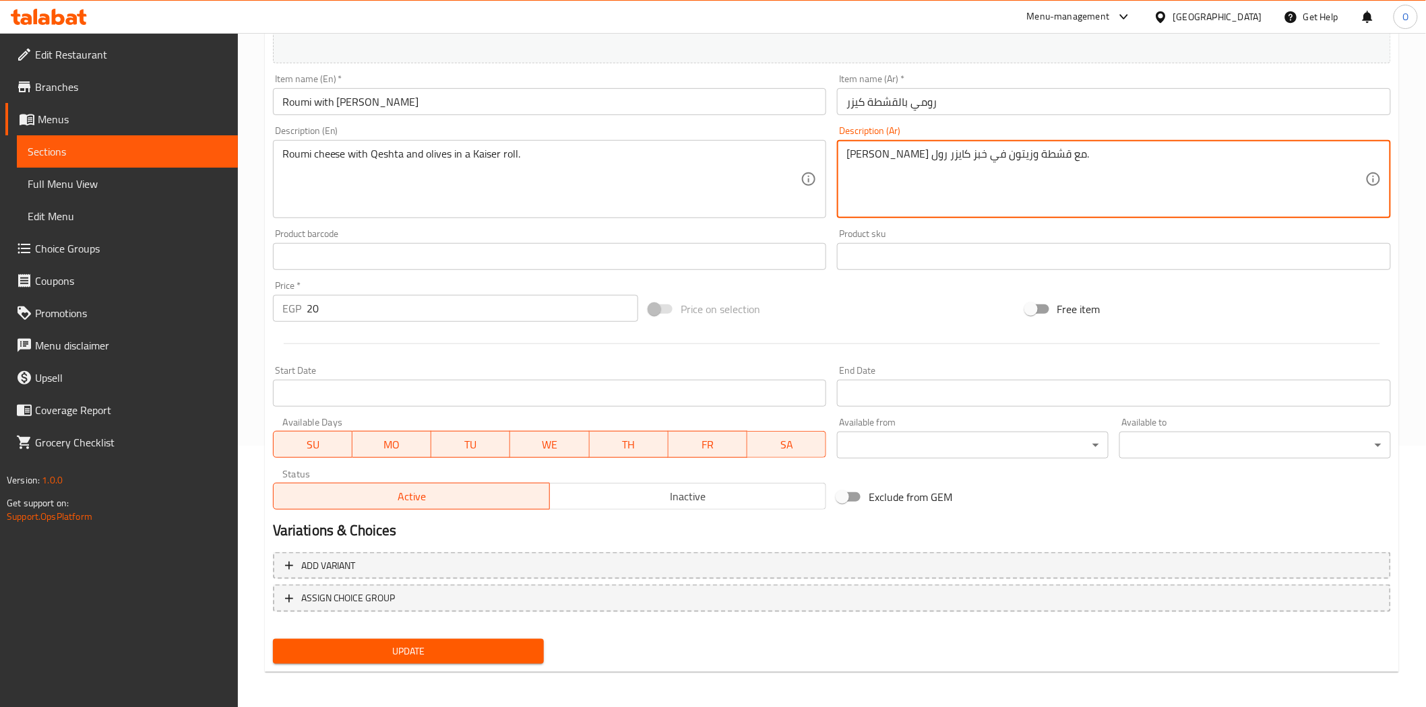
type textarea "[PERSON_NAME] مع قشطة وزيتون في خبز كايزر رول."
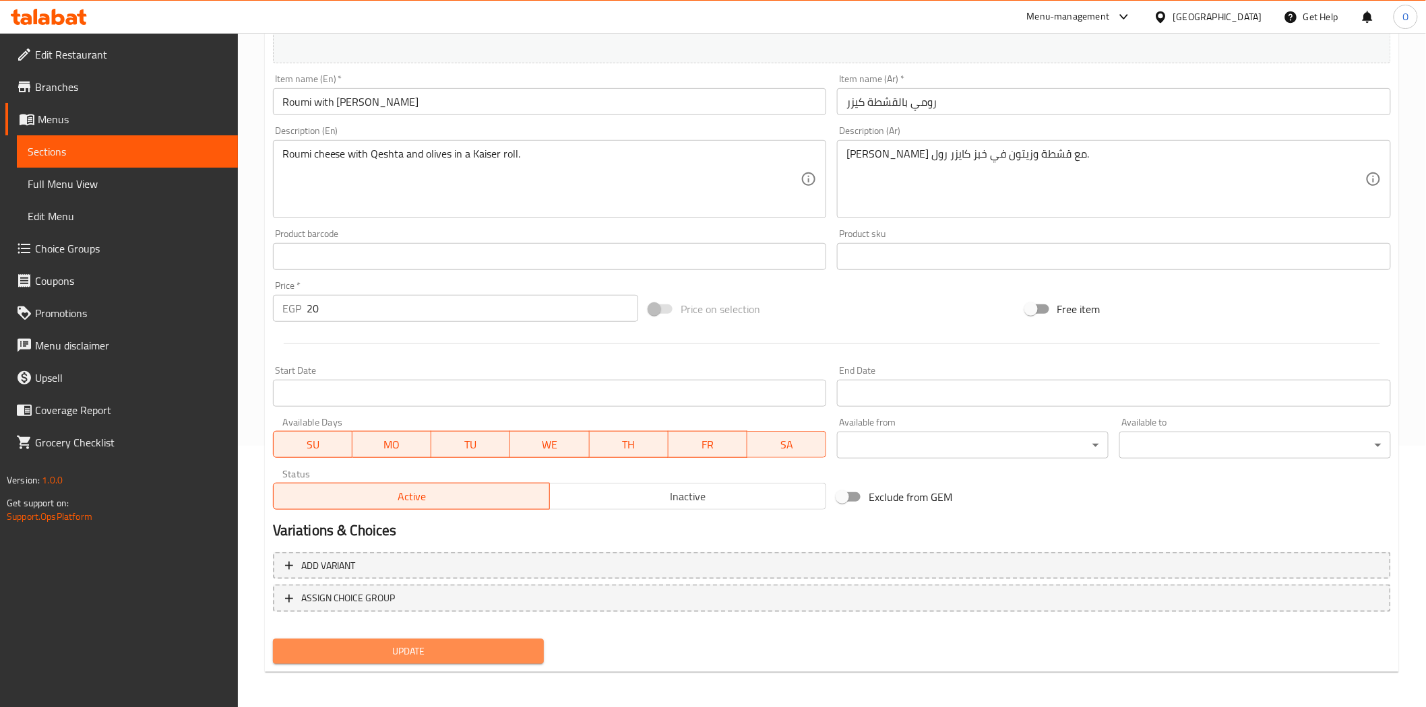
click at [434, 644] on span "Update" at bounding box center [409, 651] width 250 height 17
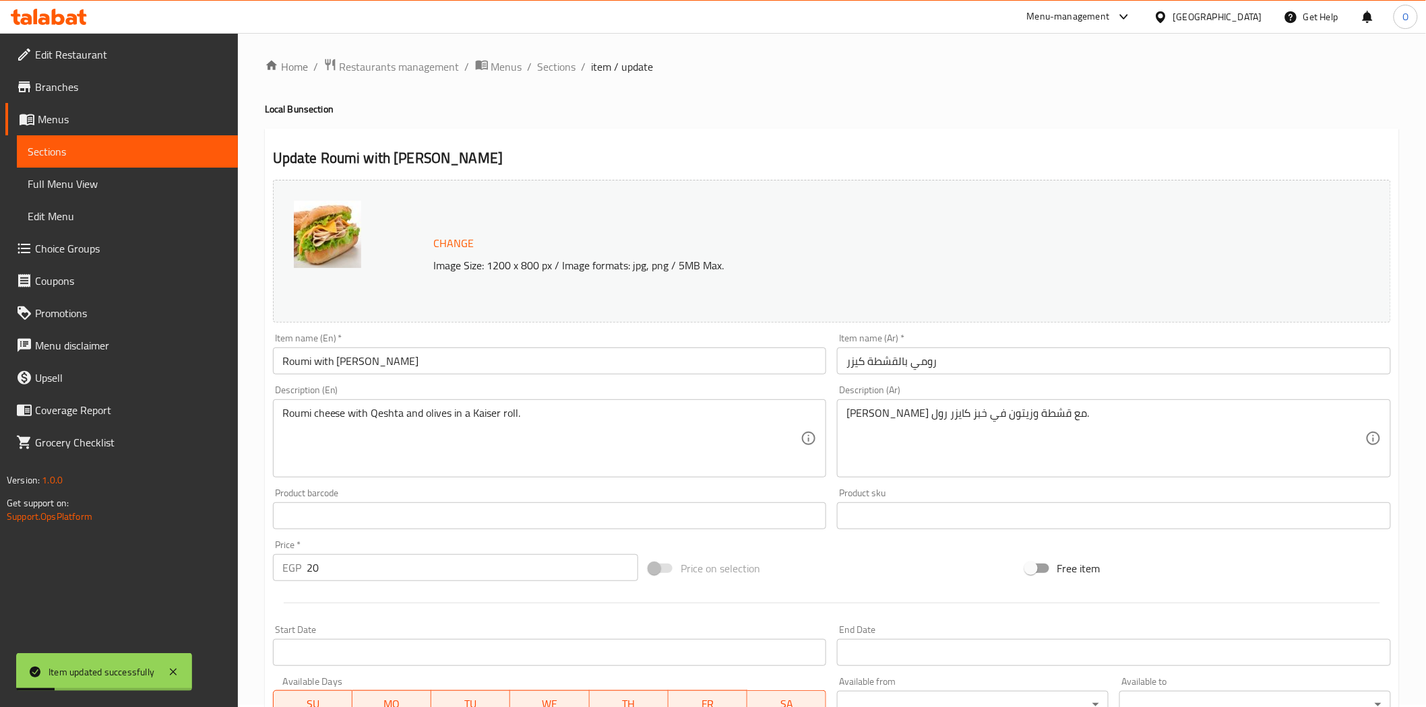
scroll to position [0, 0]
click at [553, 66] on span "Sections" at bounding box center [557, 69] width 38 height 16
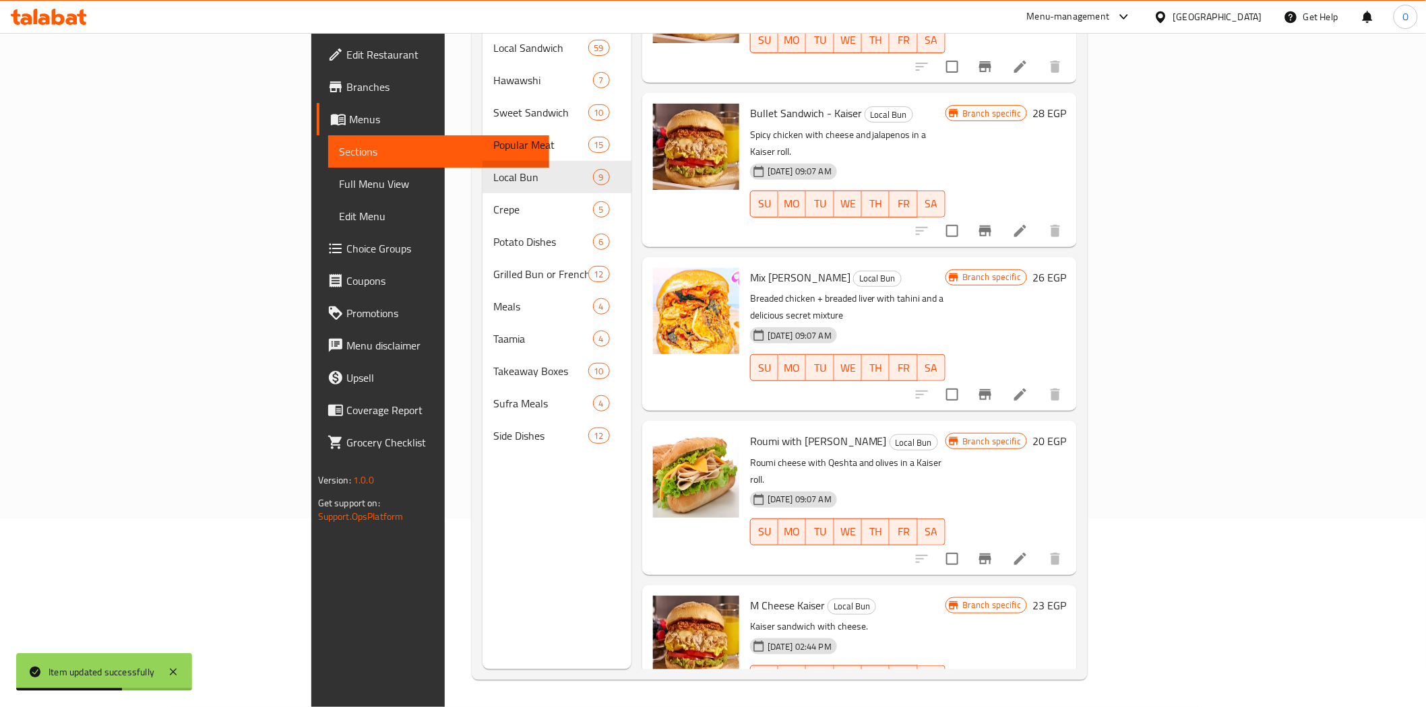
scroll to position [406, 0]
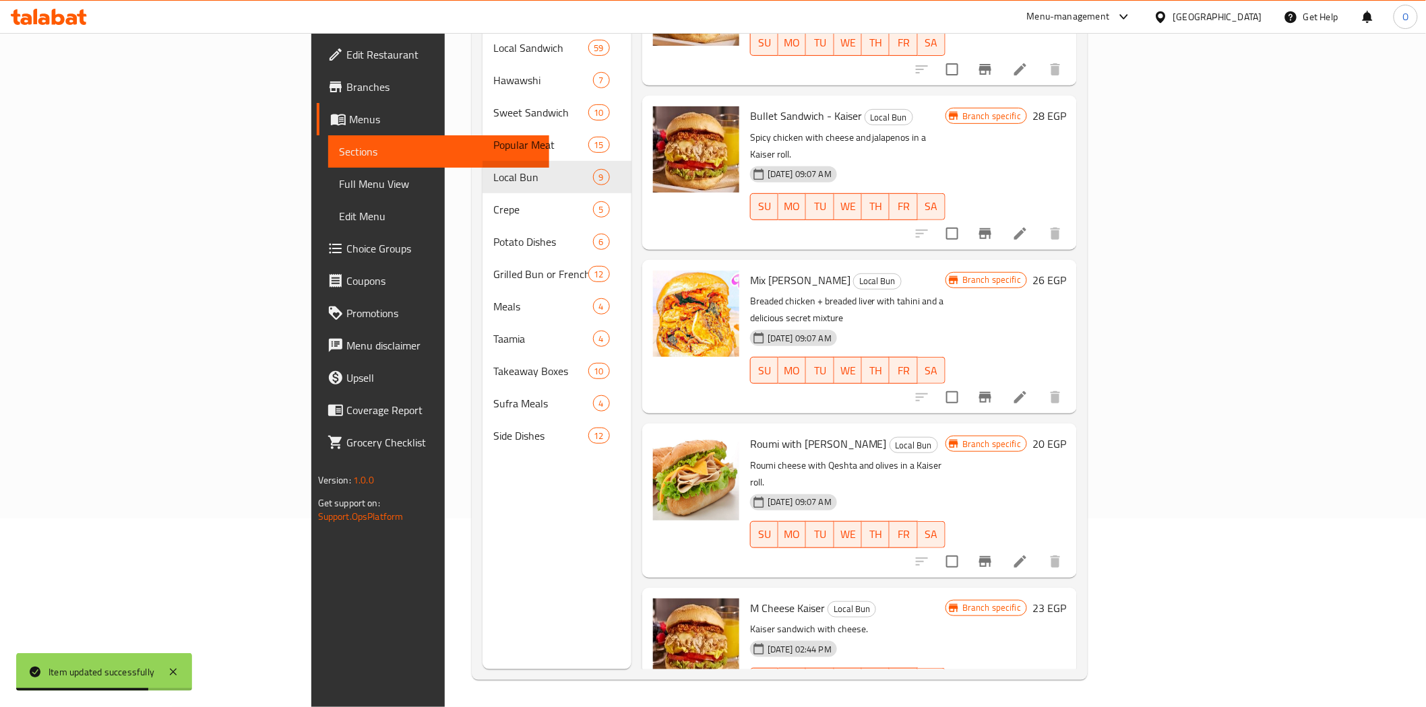
click at [1039, 385] on li at bounding box center [1020, 397] width 38 height 24
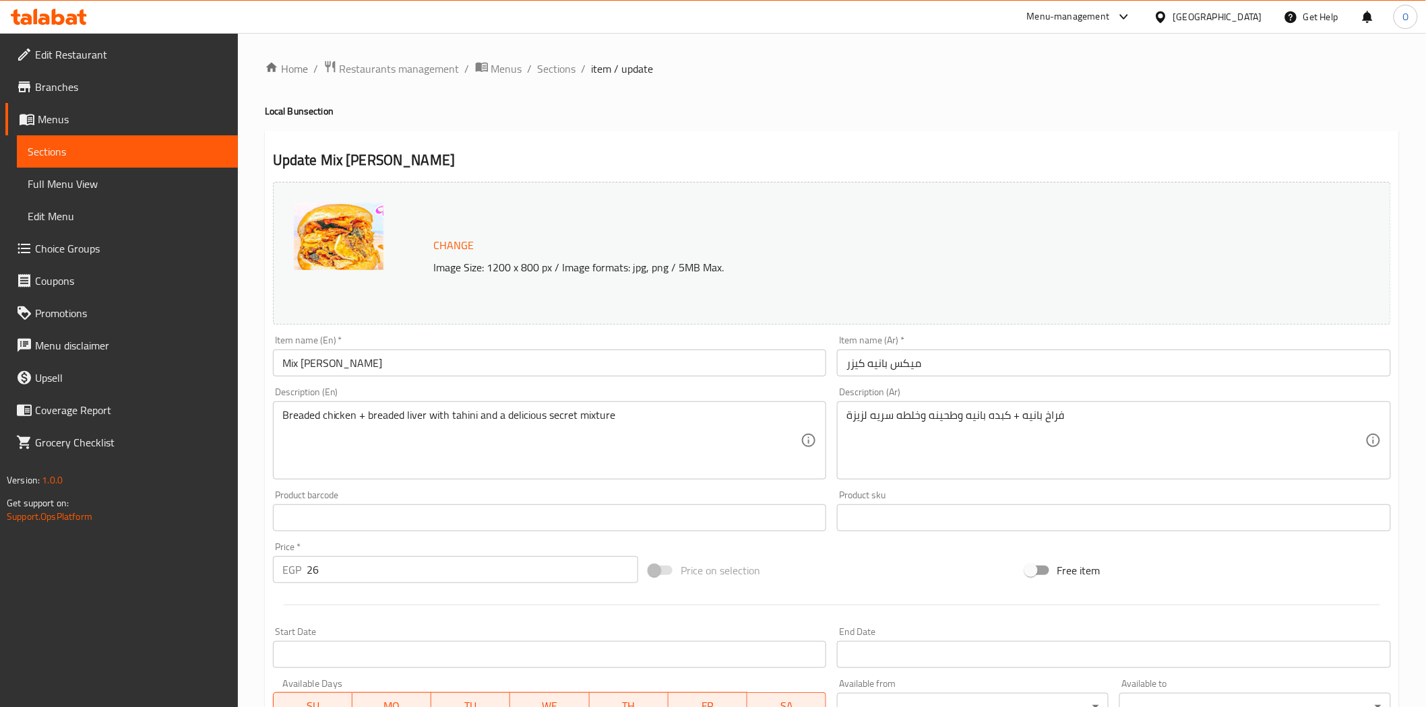
click at [556, 71] on span "Sections" at bounding box center [557, 69] width 38 height 16
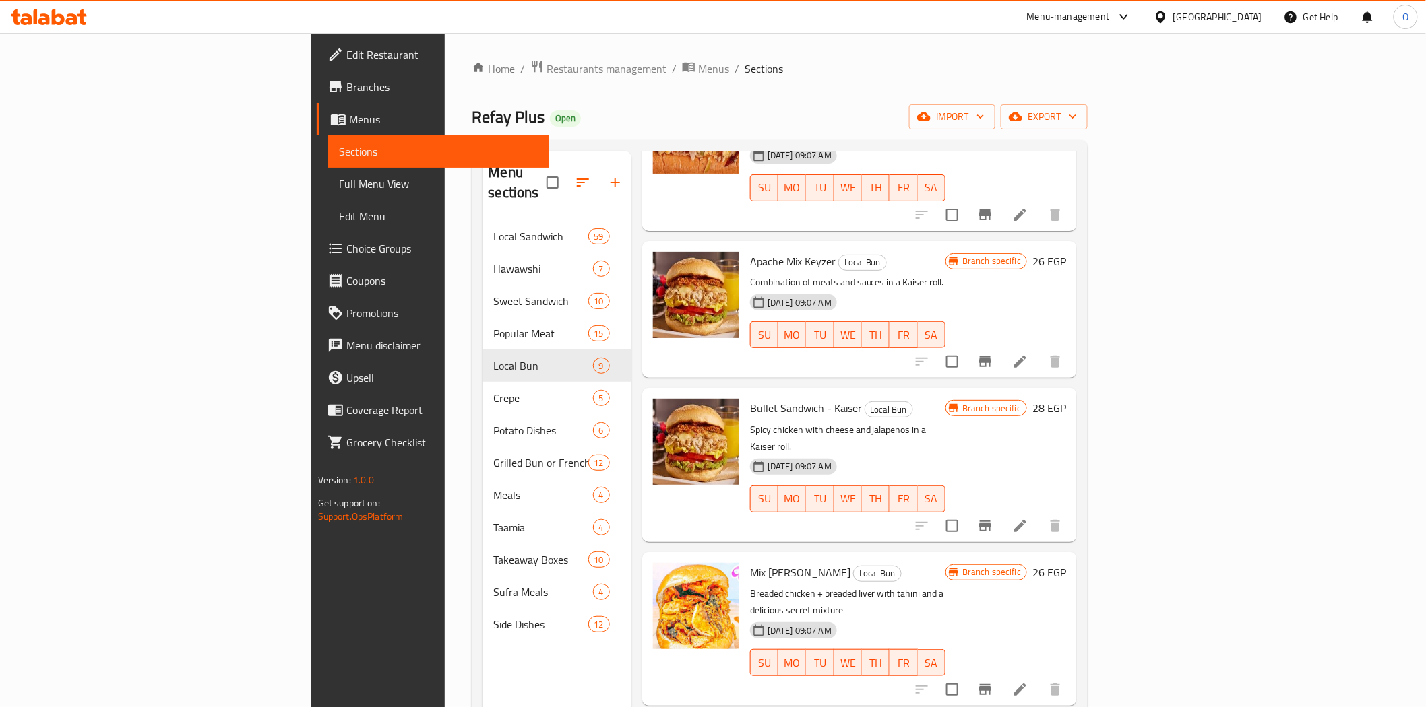
scroll to position [299, 0]
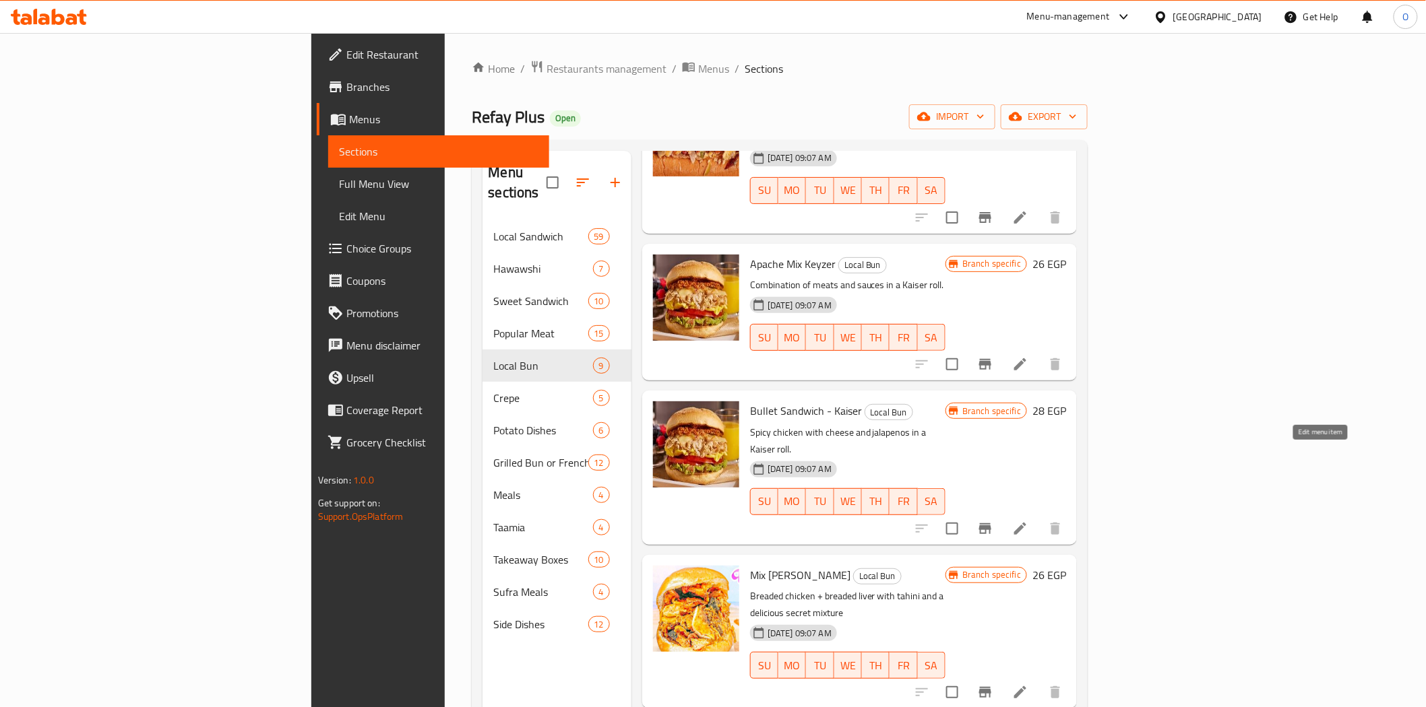
click at [1028, 521] on icon at bounding box center [1020, 529] width 16 height 16
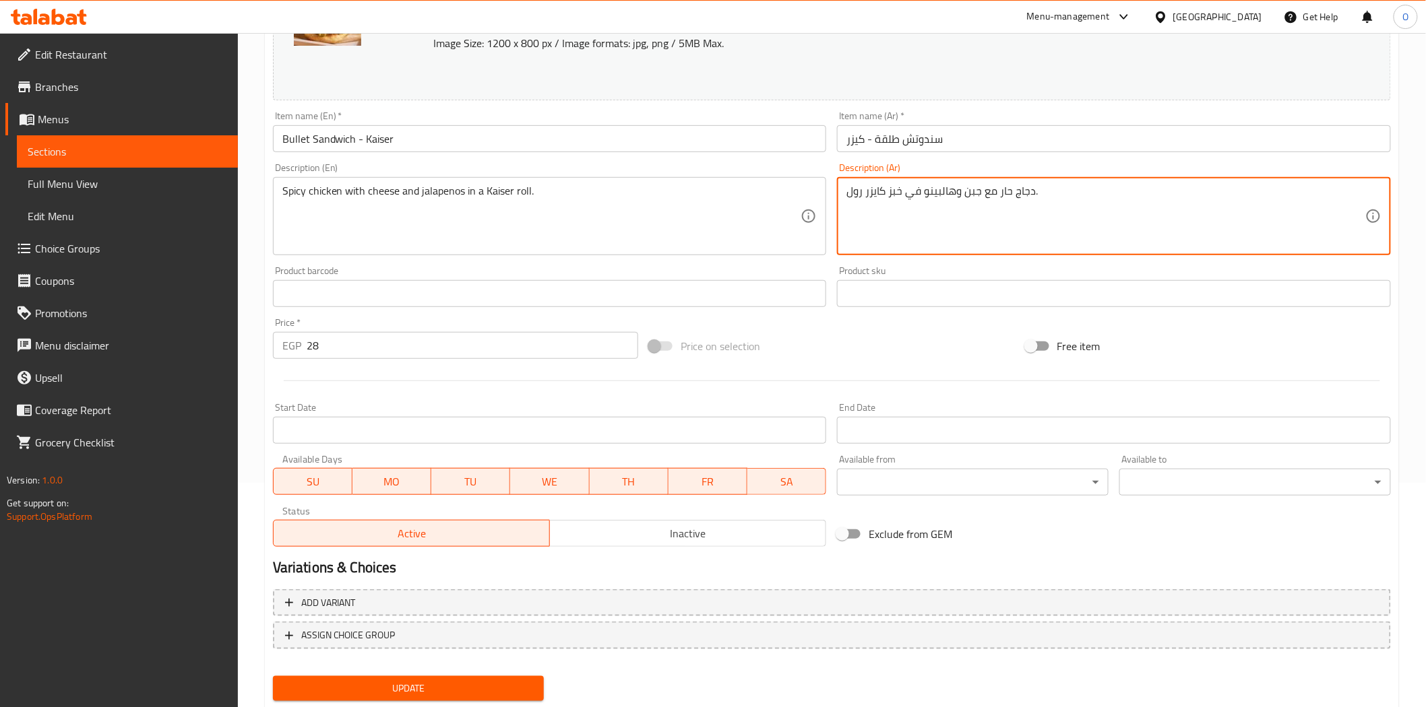
scroll to position [261, 0]
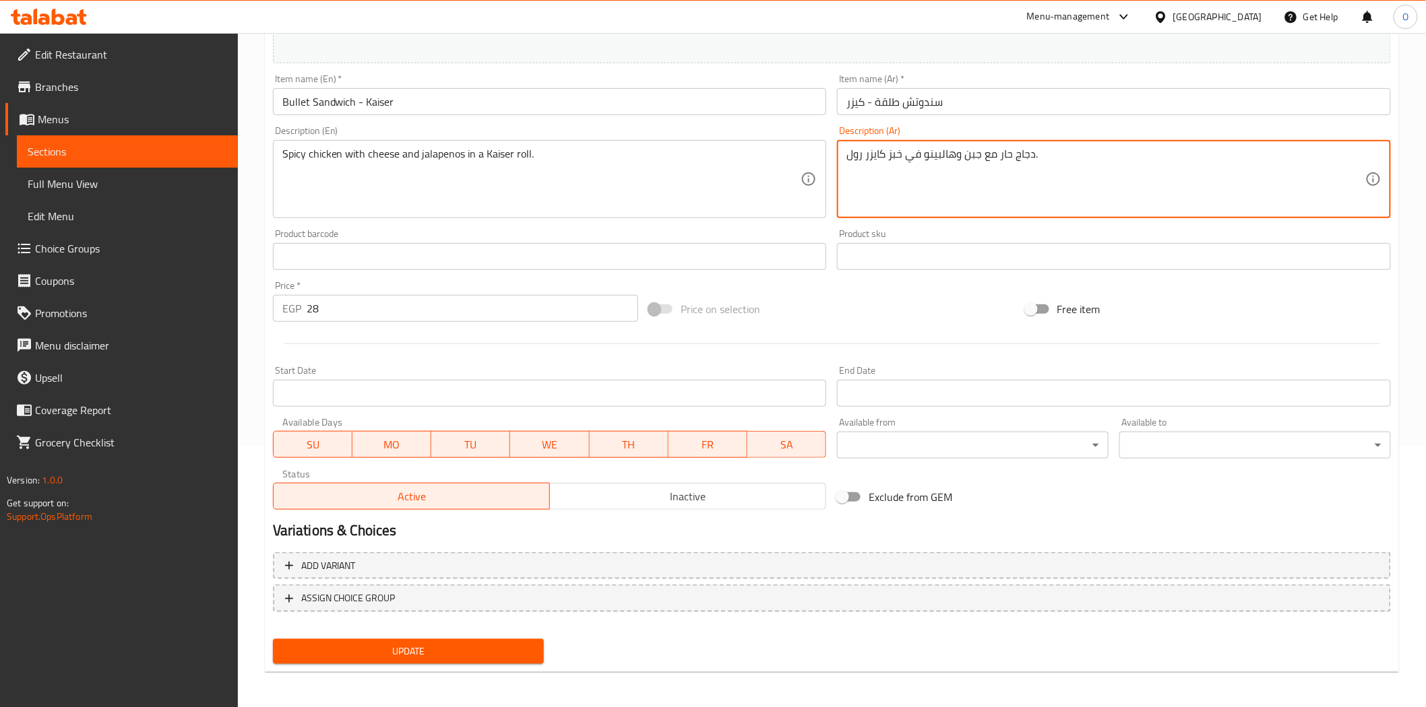
type textarea "دجاج حار مع جبن وهالبينو في خبز كايزر رول."
click at [396, 645] on span "Update" at bounding box center [409, 651] width 250 height 17
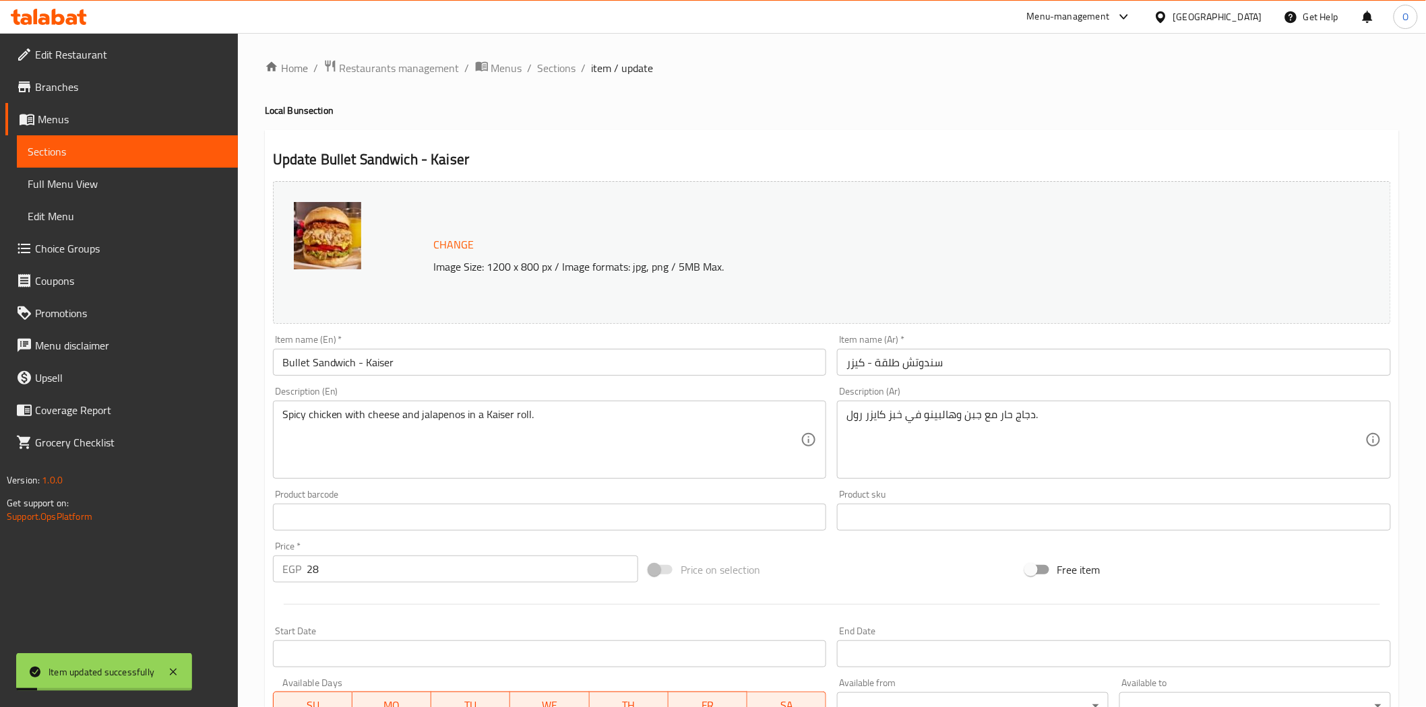
scroll to position [0, 0]
click at [560, 61] on span "Sections" at bounding box center [557, 69] width 38 height 16
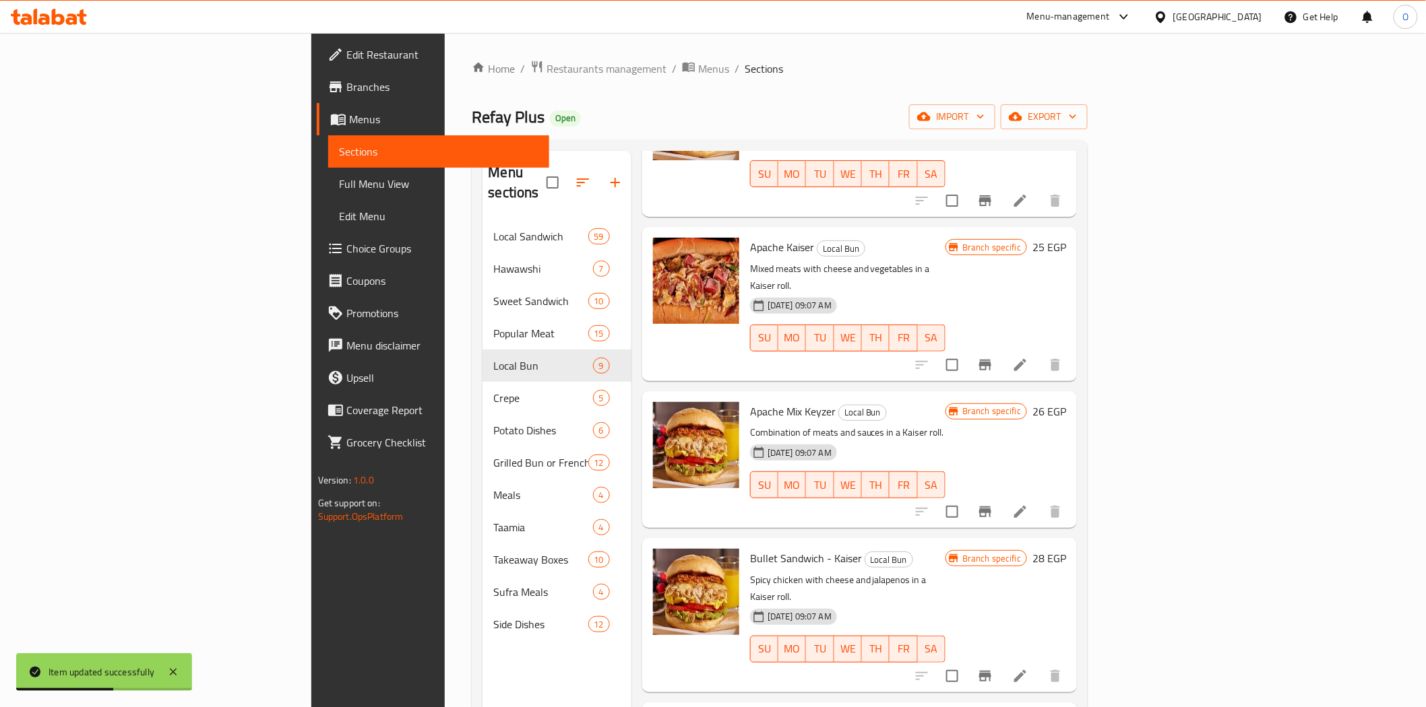
scroll to position [150, 0]
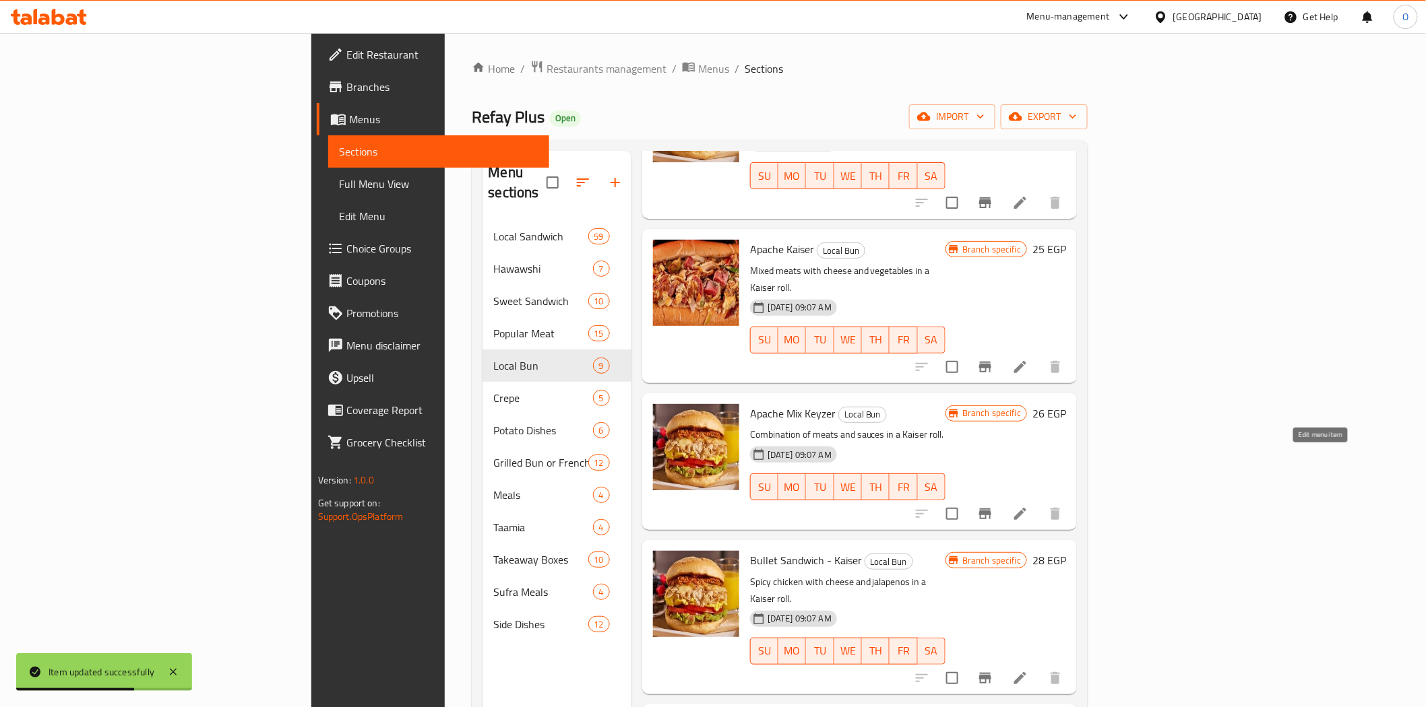
click at [1028, 506] on icon at bounding box center [1020, 514] width 16 height 16
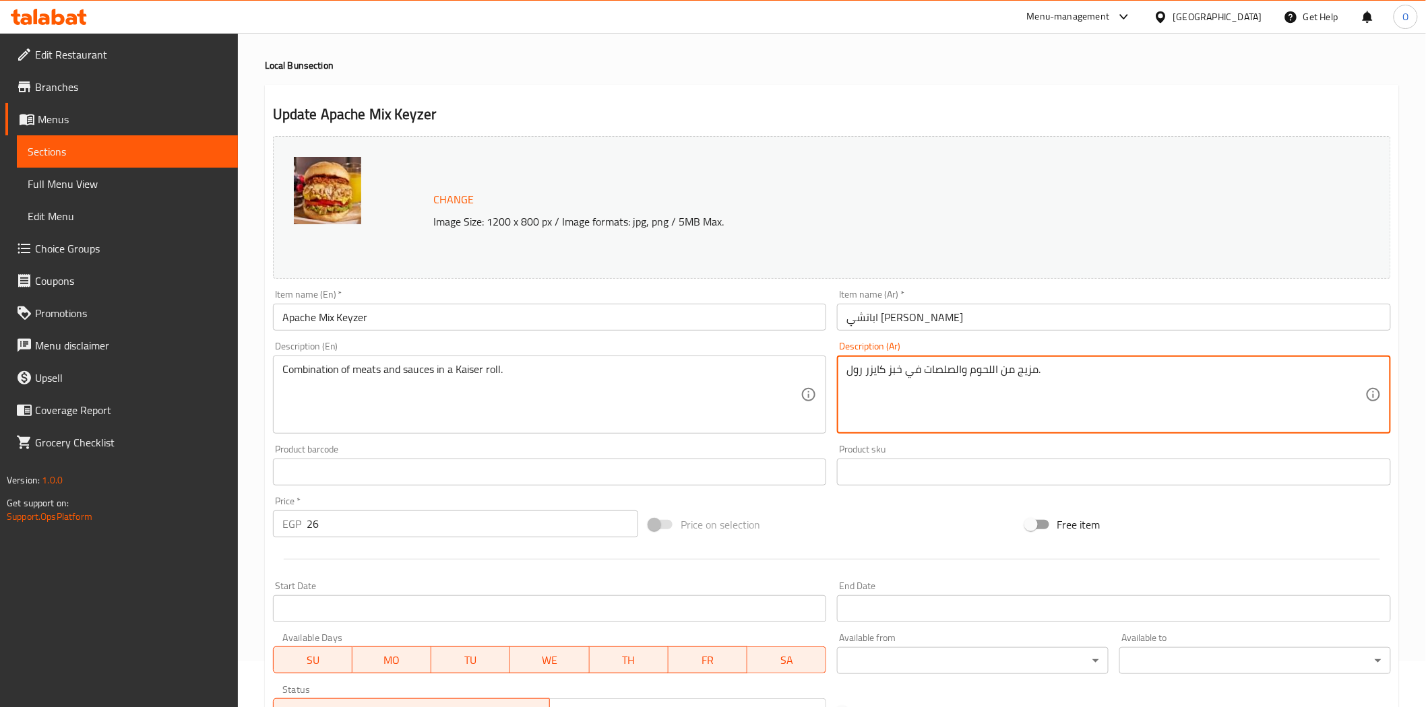
scroll to position [261, 0]
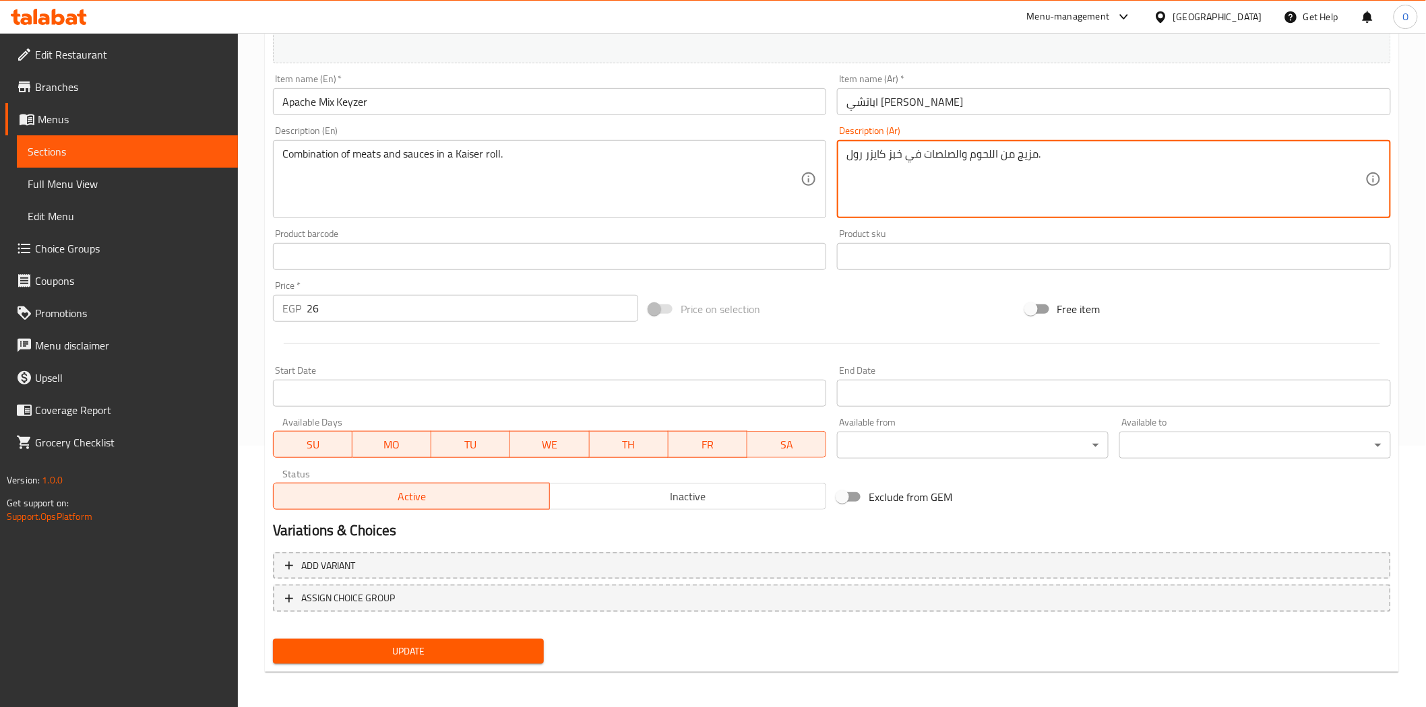
type textarea "مزيج من اللحوم والصلصات في خبز كايزر رول."
click at [391, 648] on span "Update" at bounding box center [409, 651] width 250 height 17
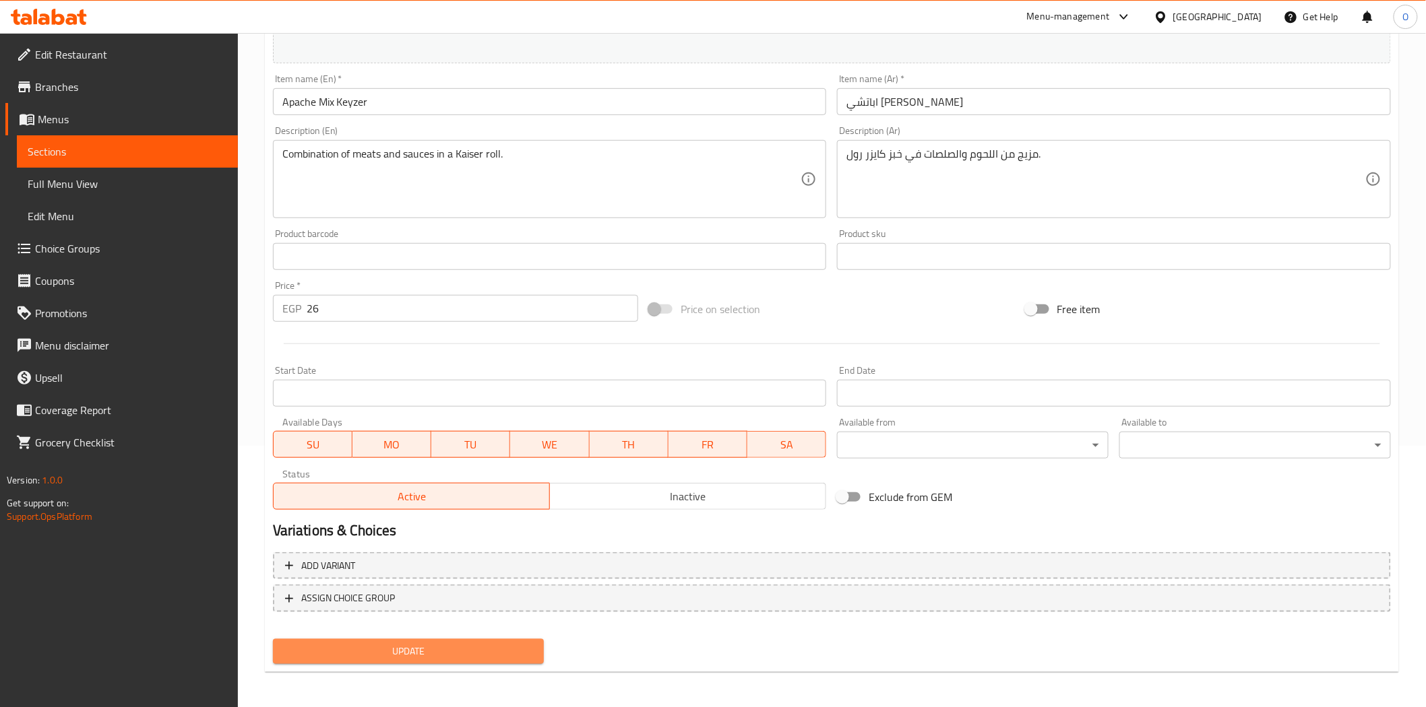
click at [360, 643] on span "Update" at bounding box center [409, 651] width 250 height 17
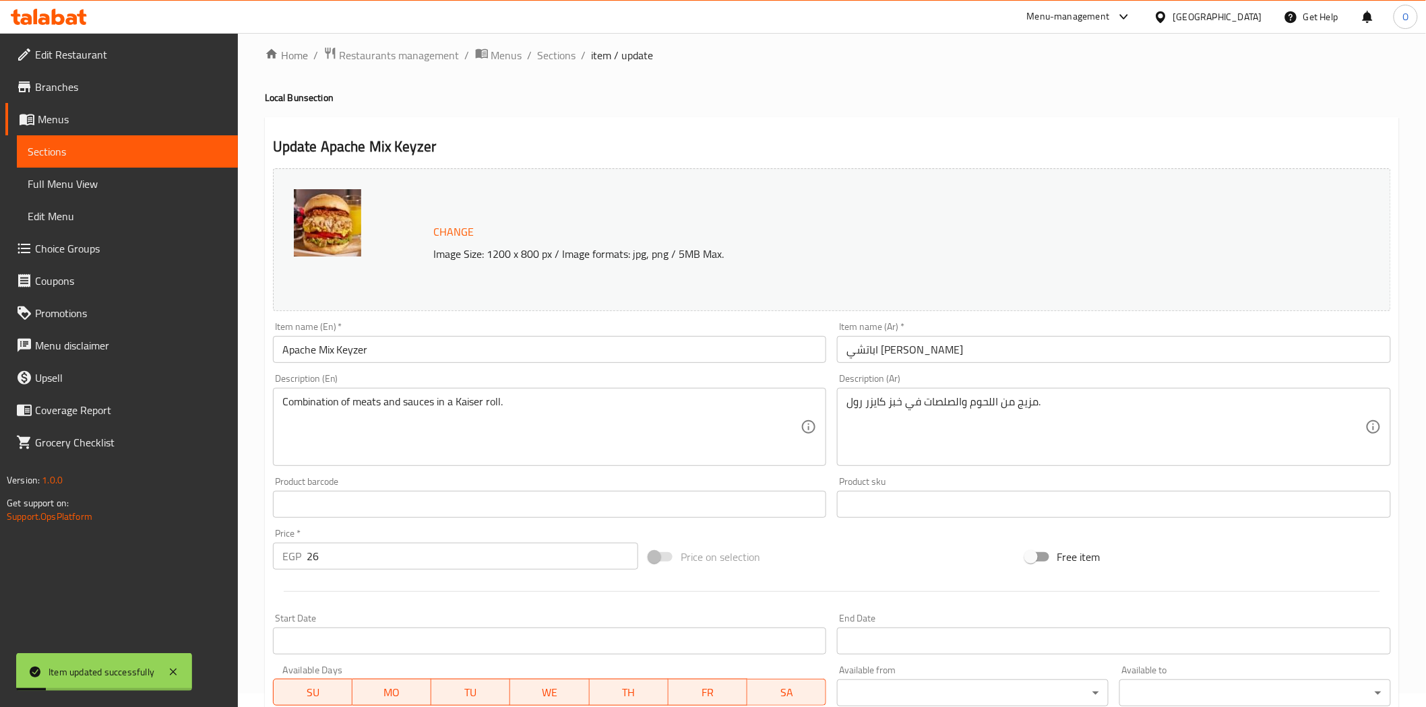
scroll to position [0, 0]
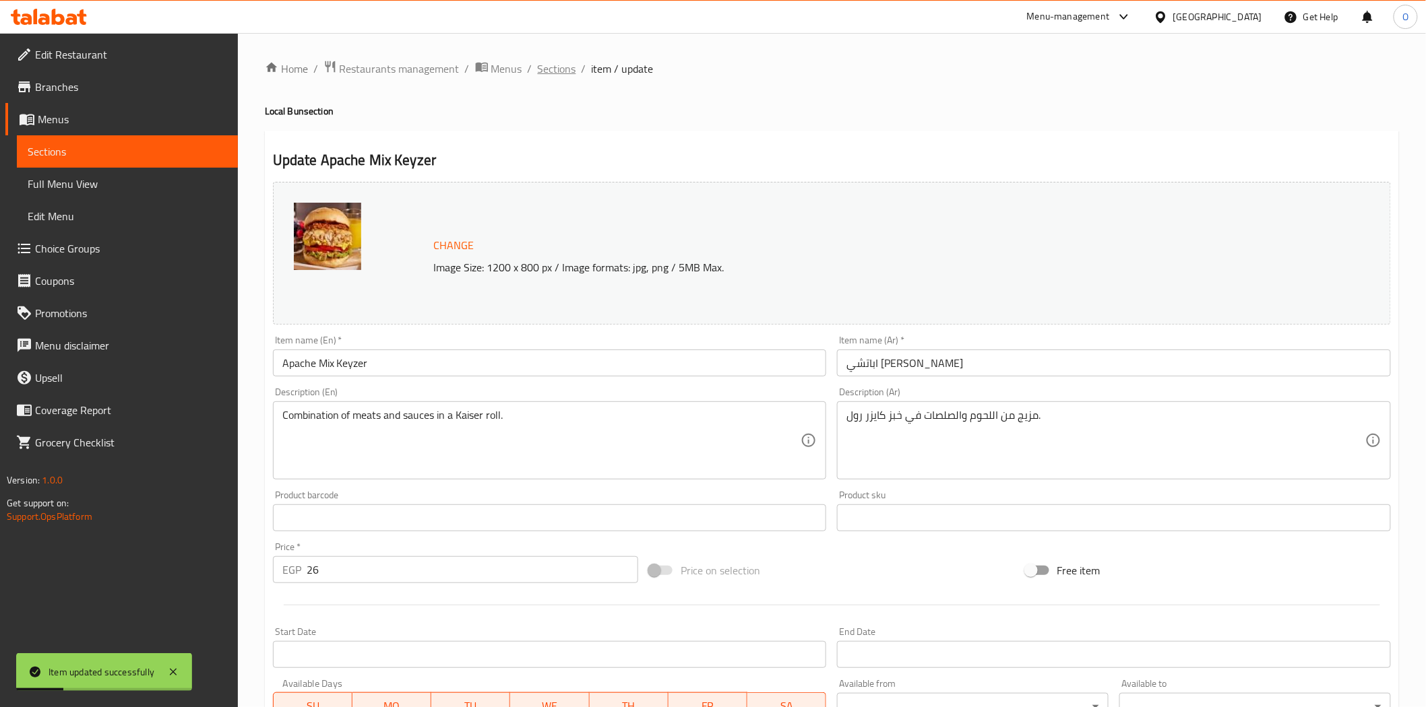
click at [551, 63] on span "Sections" at bounding box center [557, 69] width 38 height 16
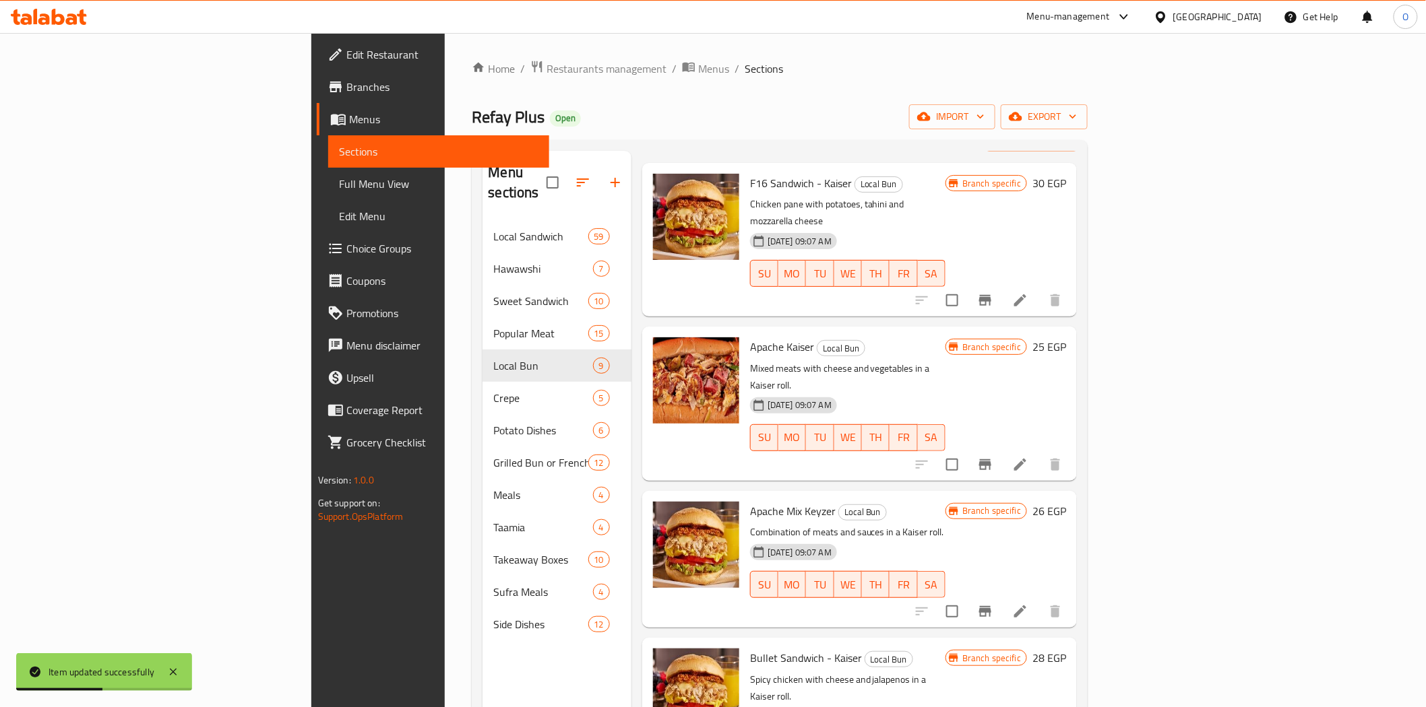
scroll to position [299, 0]
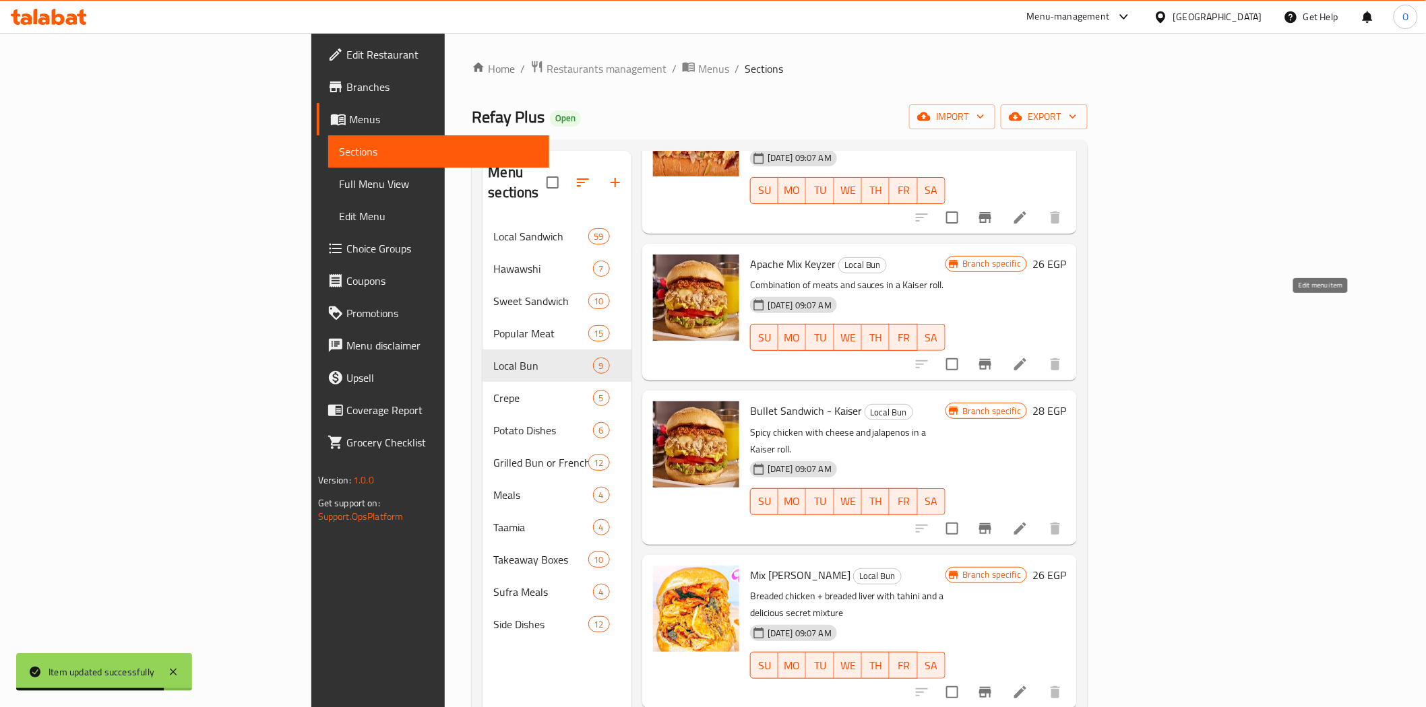
click at [1028, 356] on icon at bounding box center [1020, 364] width 16 height 16
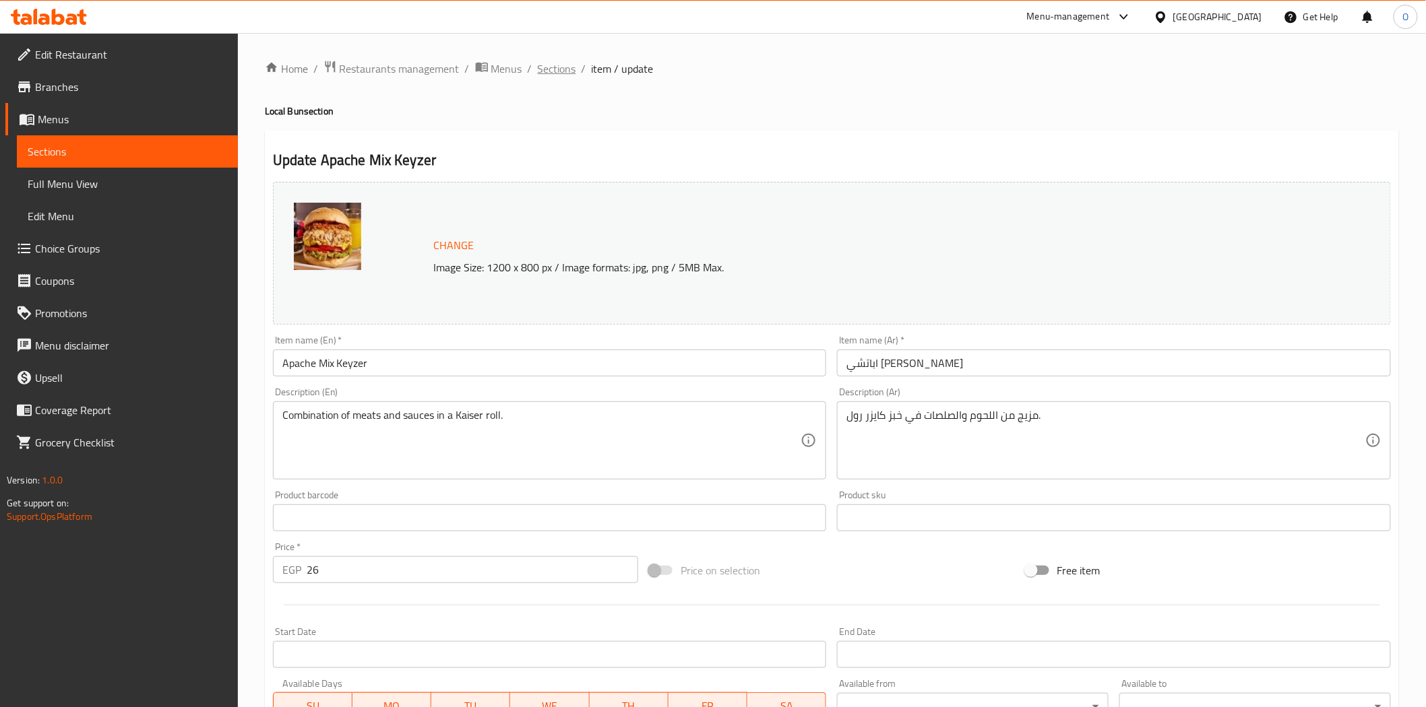
click at [558, 68] on span "Sections" at bounding box center [557, 69] width 38 height 16
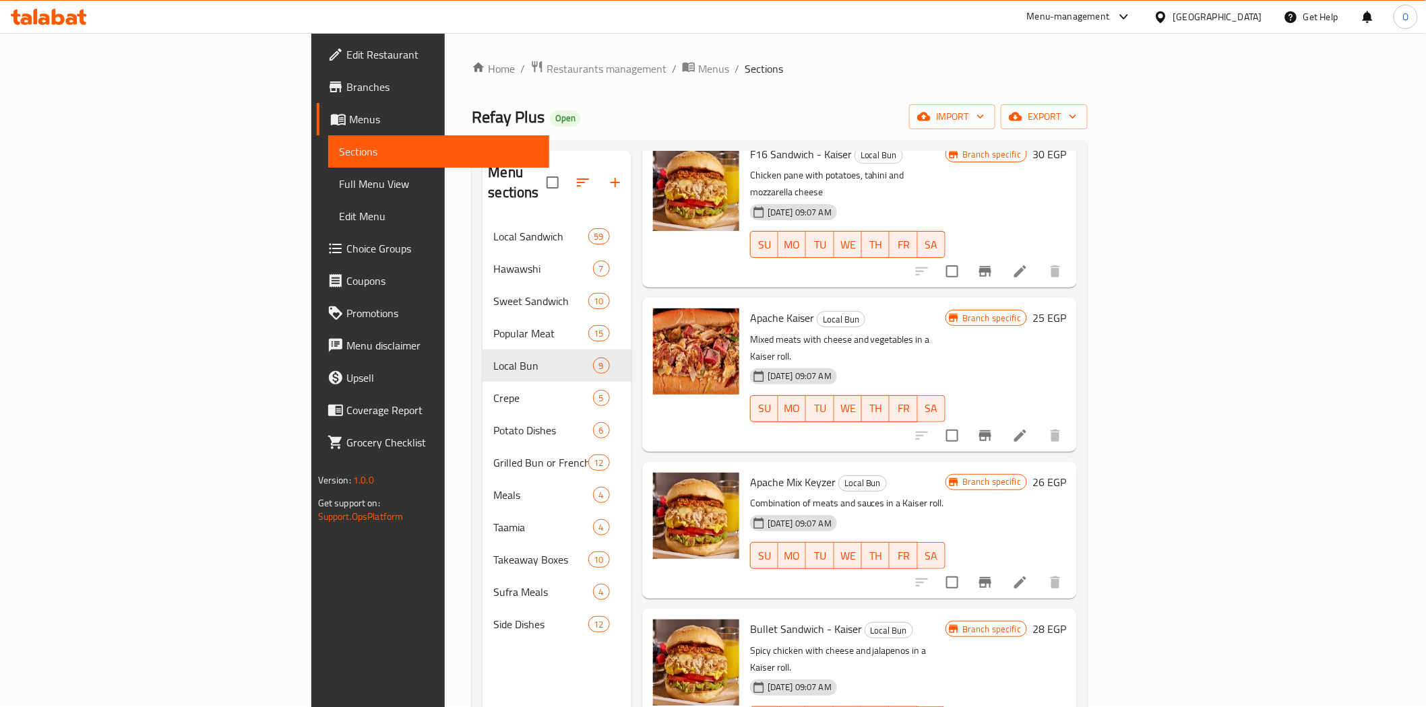
scroll to position [75, 0]
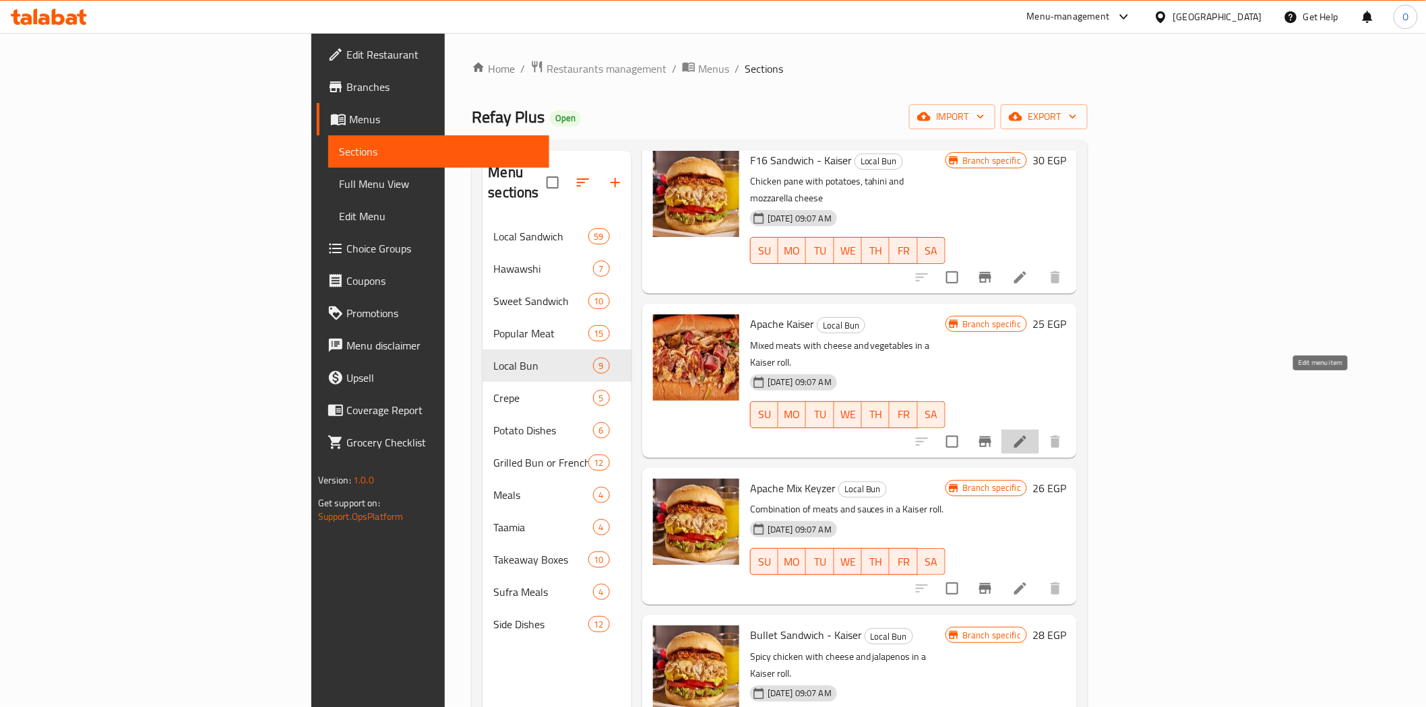
click at [1028, 434] on icon at bounding box center [1020, 442] width 16 height 16
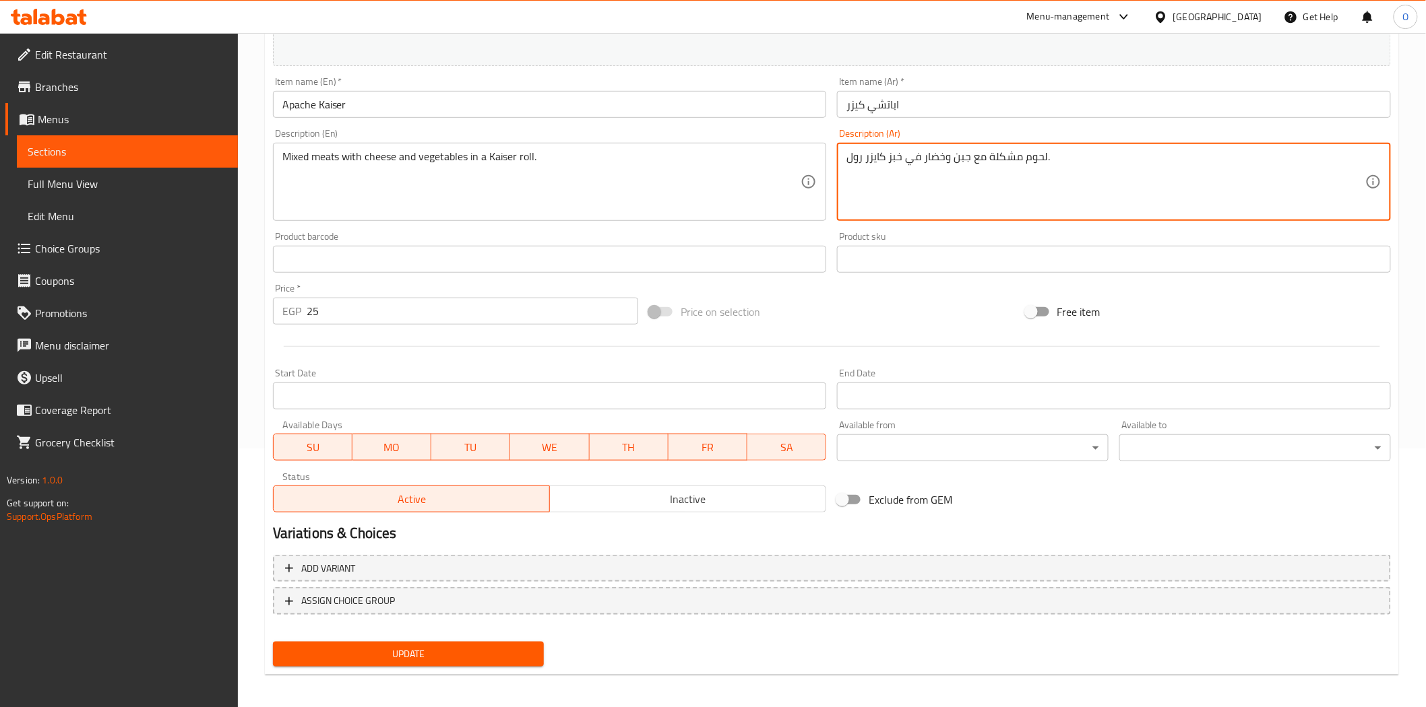
scroll to position [261, 0]
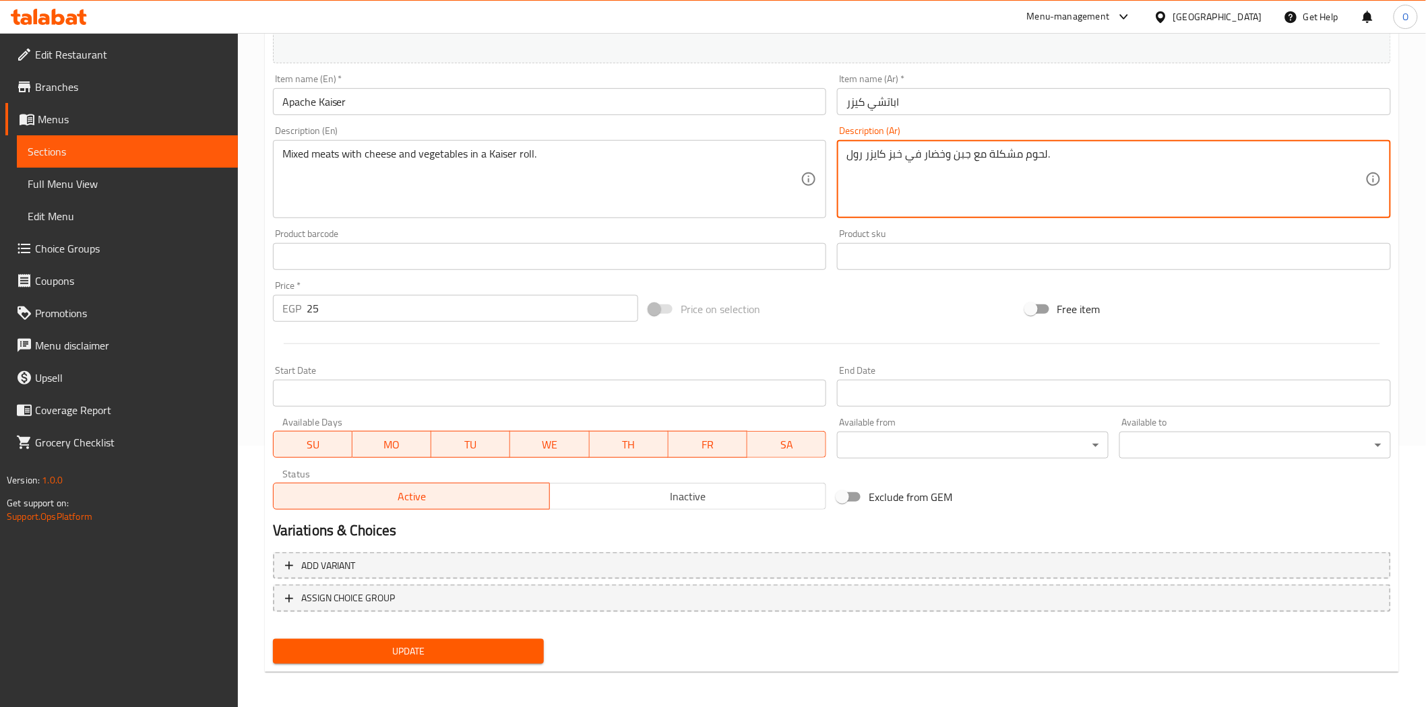
type textarea "لحوم مشكلة مع جبن وخضار في خبز كايزر رول."
click at [428, 655] on span "Update" at bounding box center [409, 651] width 250 height 17
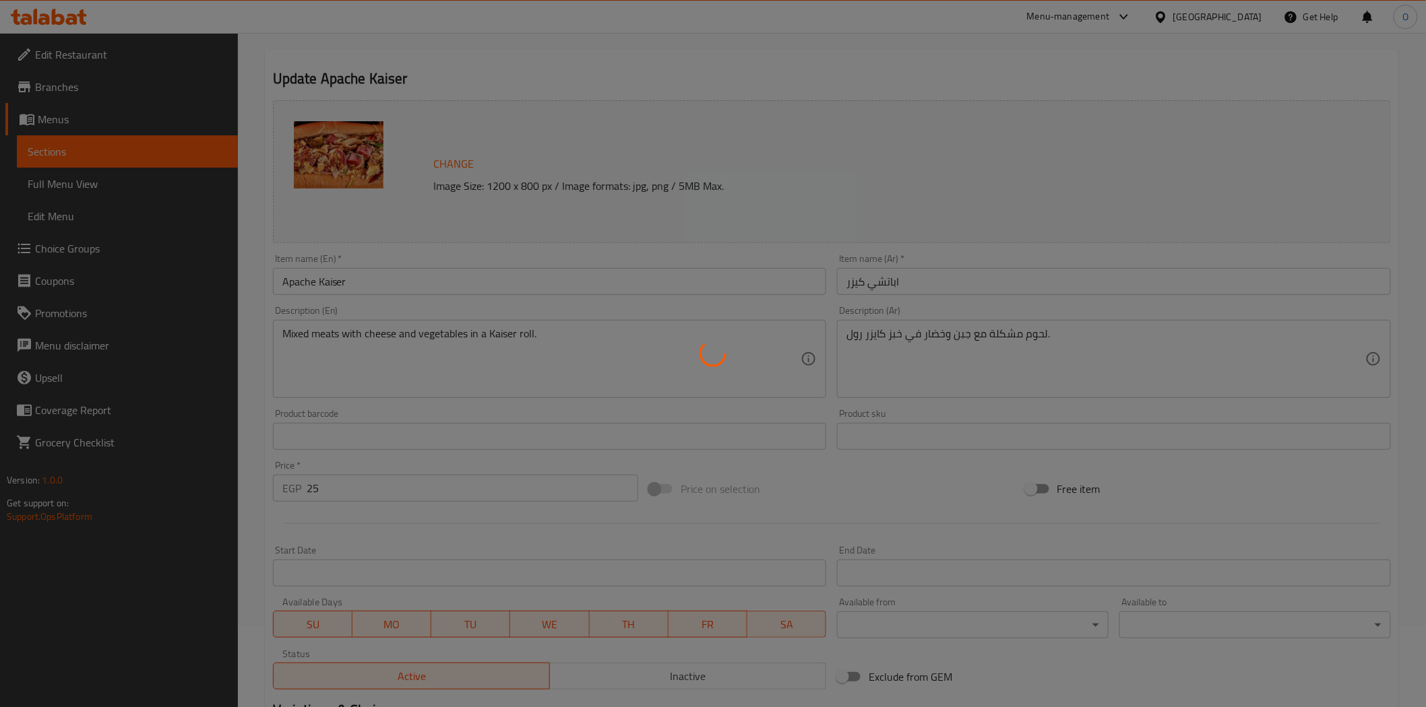
scroll to position [0, 0]
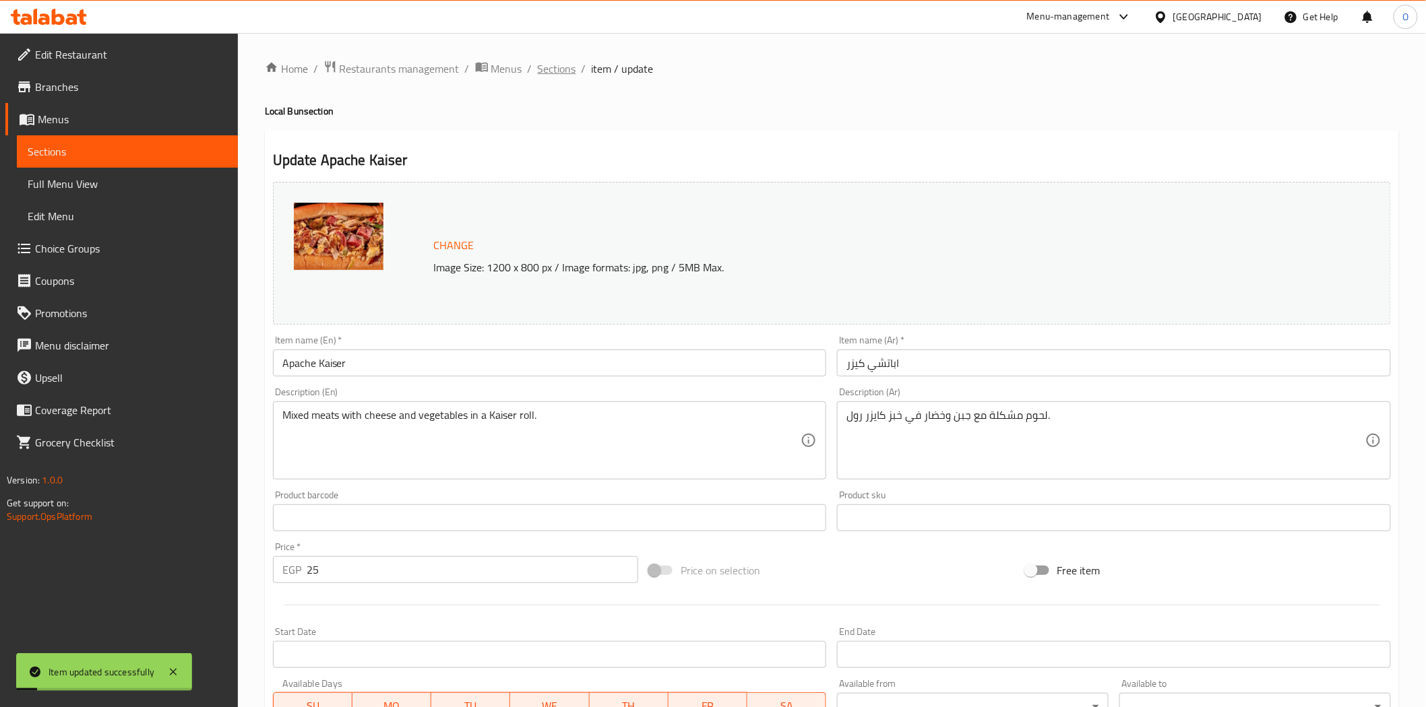
click at [560, 65] on span "Sections" at bounding box center [557, 69] width 38 height 16
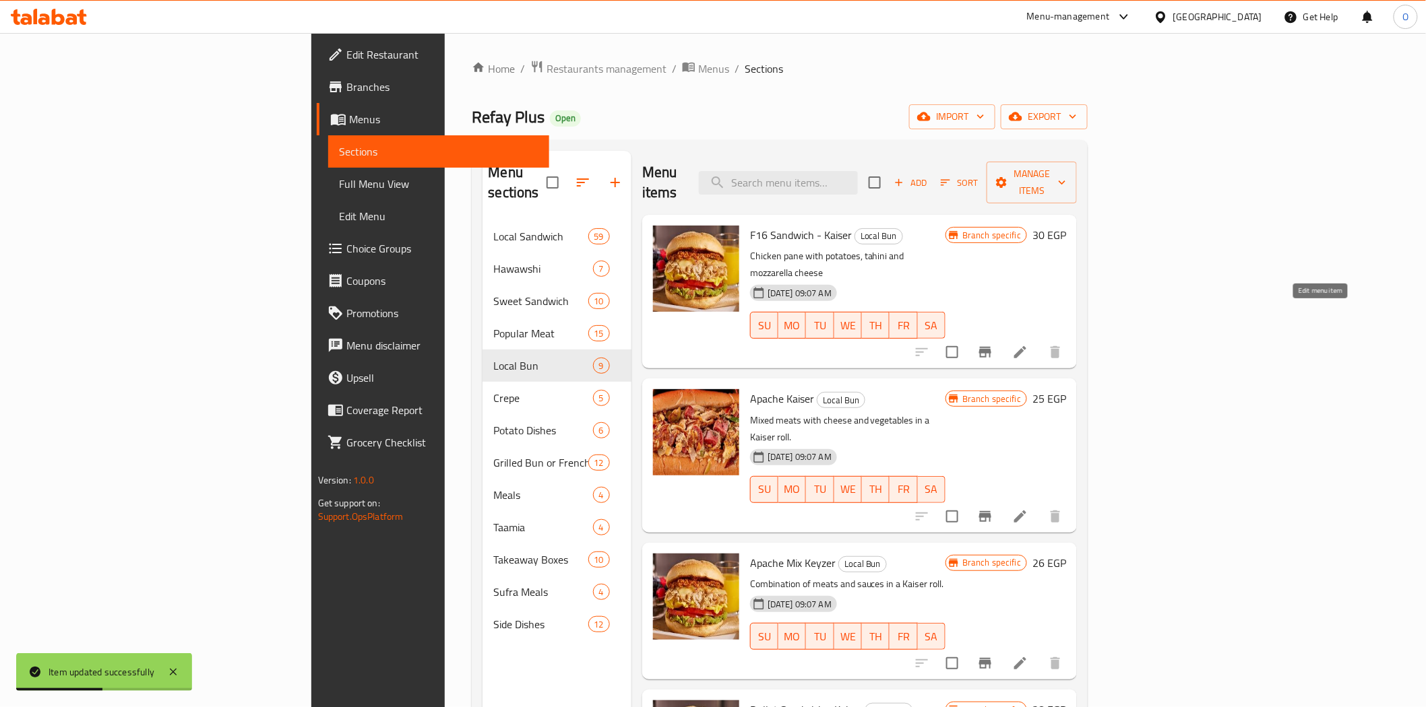
click at [1026, 346] on icon at bounding box center [1020, 352] width 12 height 12
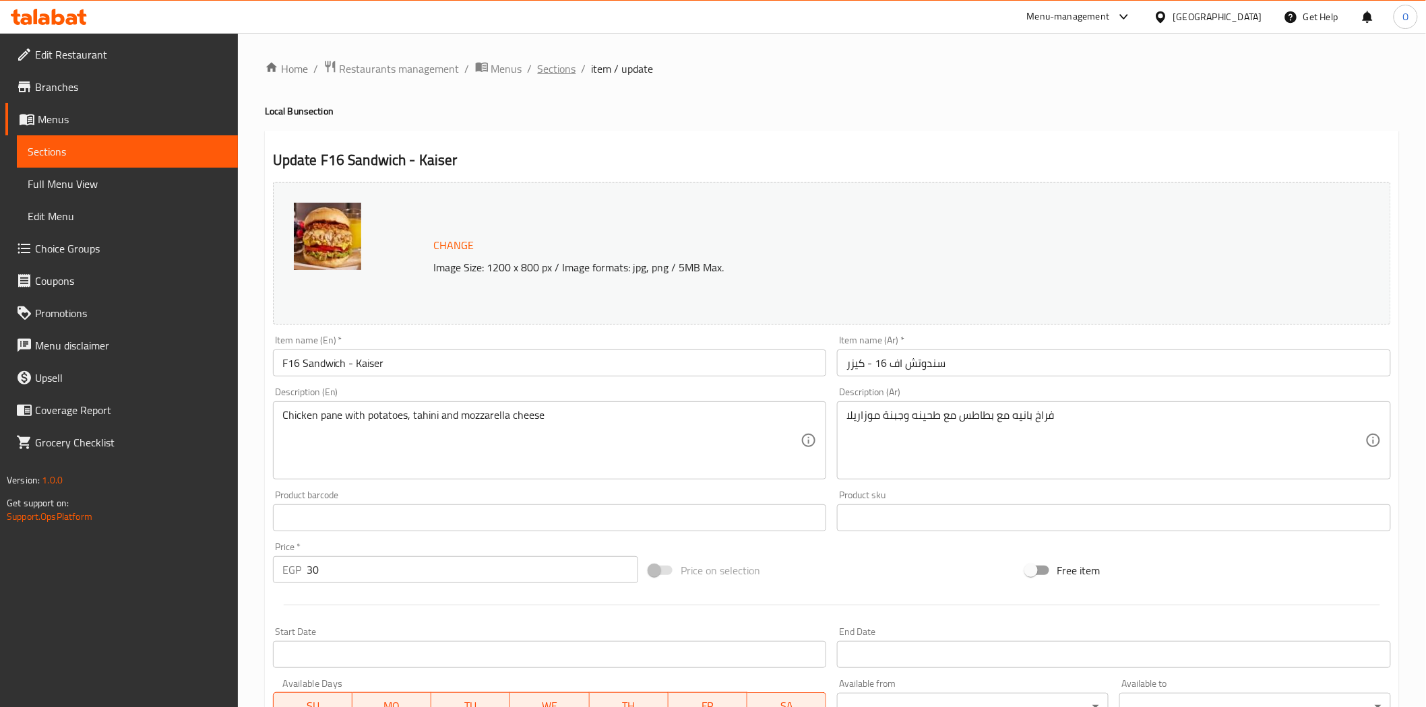
click at [551, 67] on span "Sections" at bounding box center [557, 69] width 38 height 16
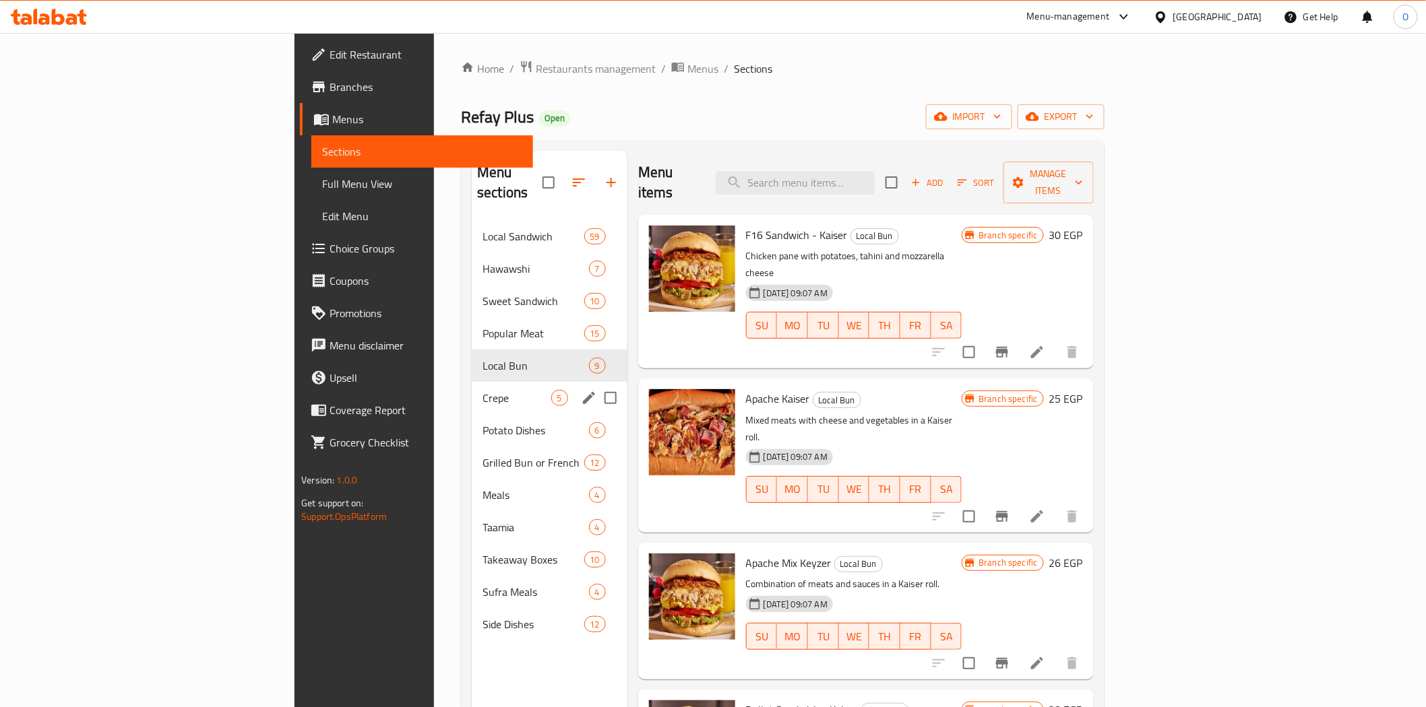
click at [472, 388] on div "Crepe 5" at bounding box center [550, 398] width 156 height 32
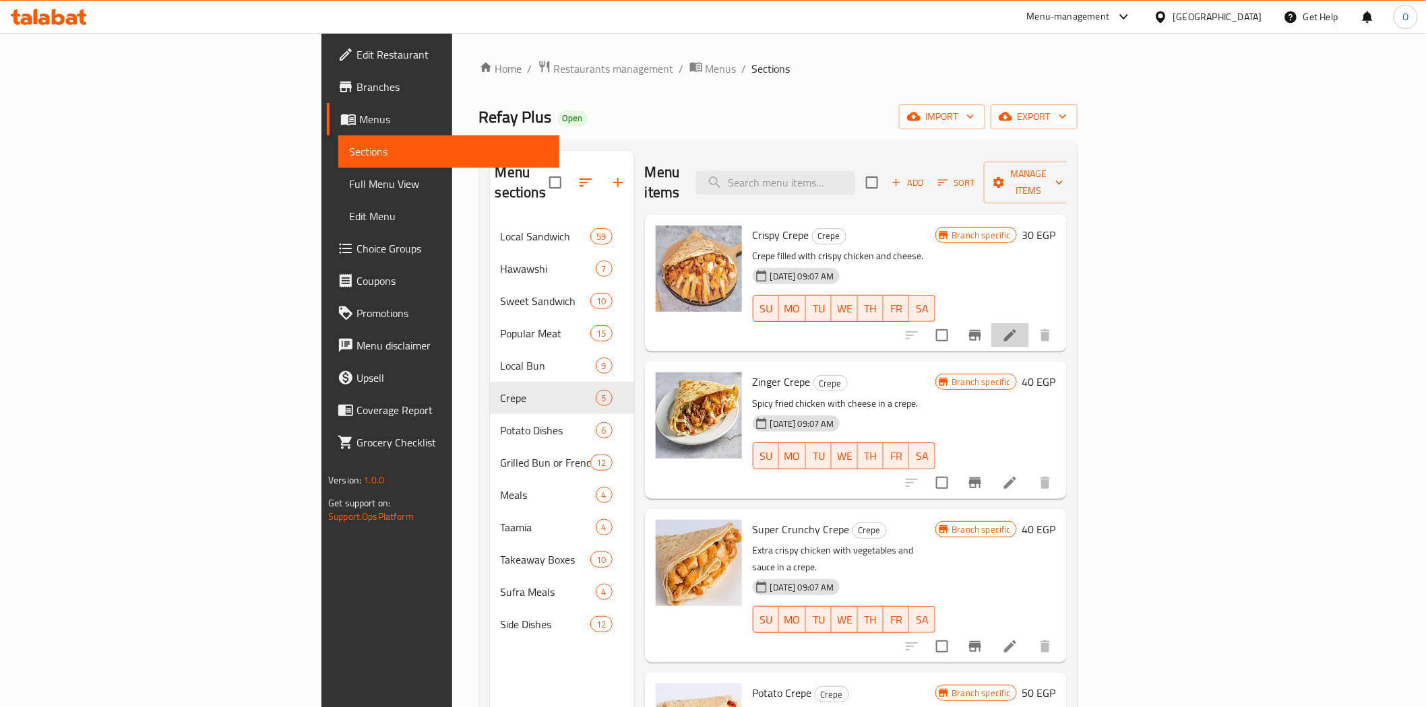
click at [1029, 323] on li at bounding box center [1010, 335] width 38 height 24
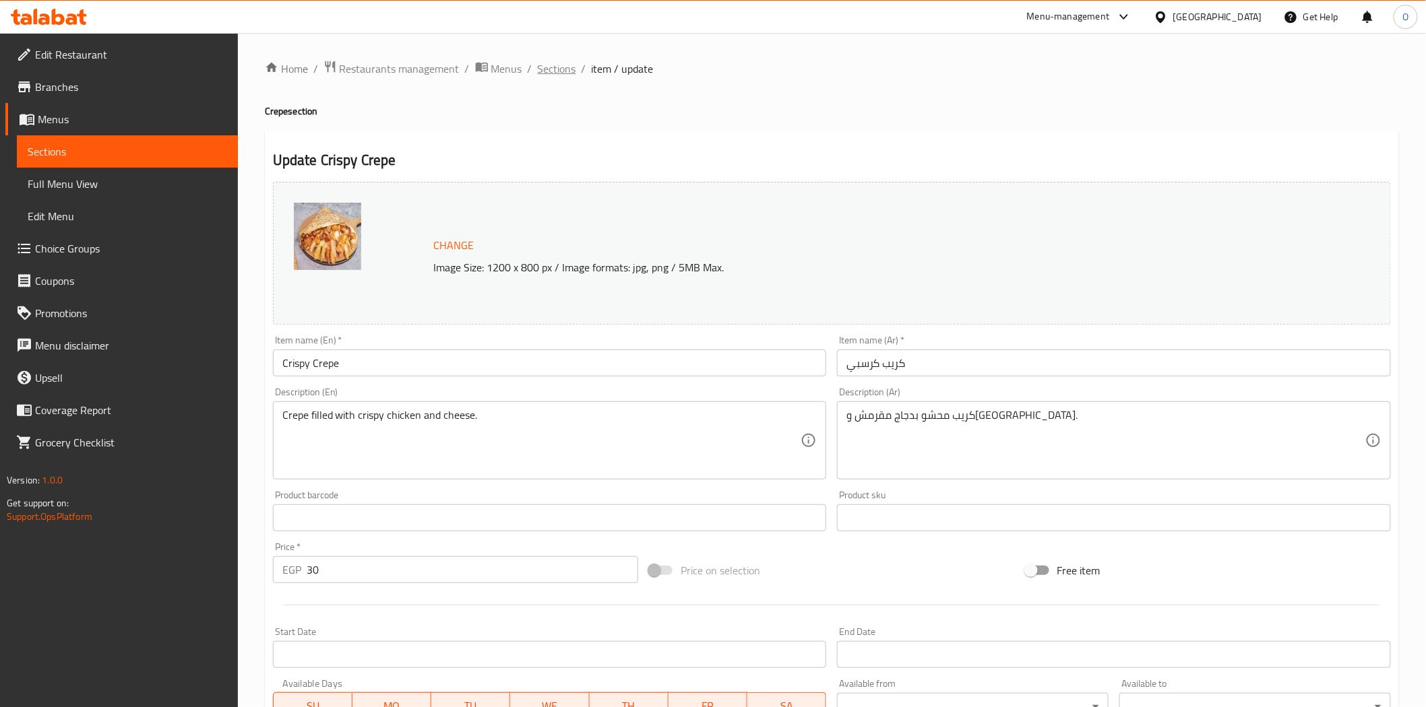
click at [563, 69] on span "Sections" at bounding box center [557, 69] width 38 height 16
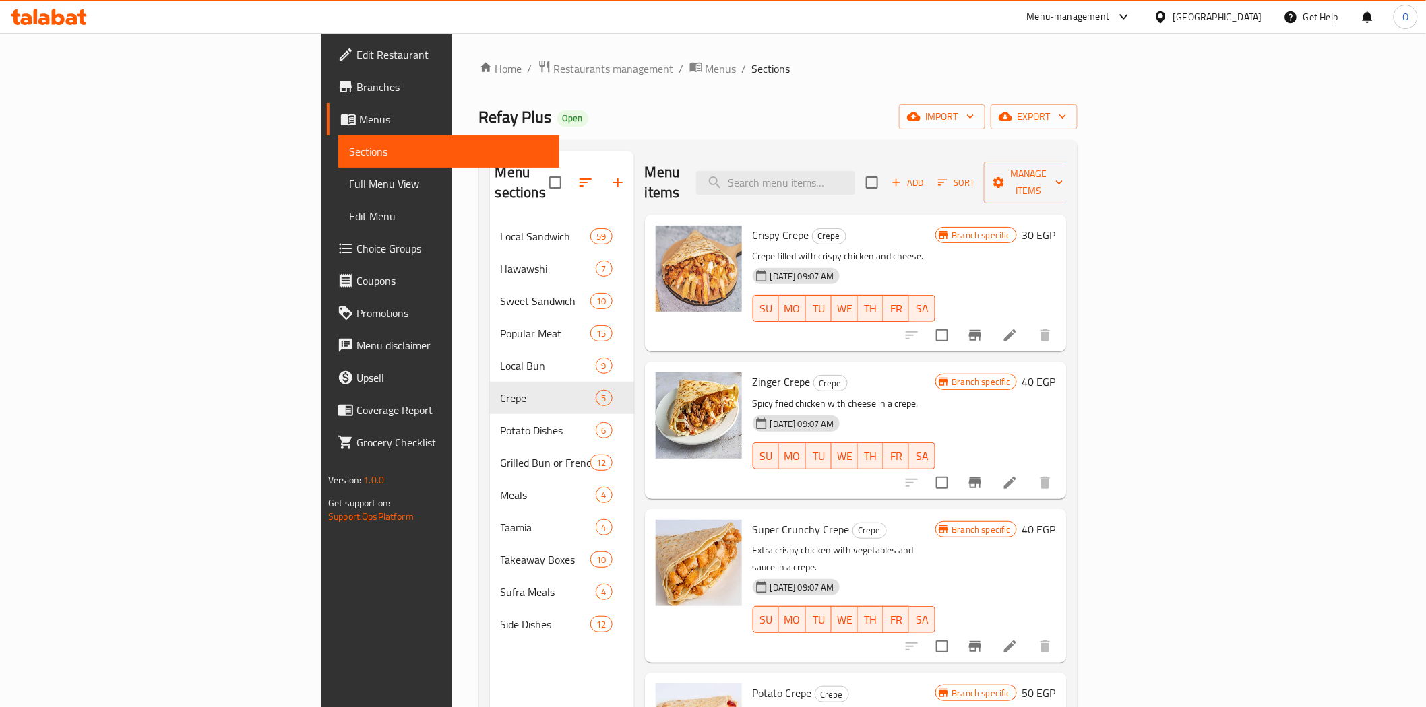
click at [1018, 475] on icon at bounding box center [1010, 483] width 16 height 16
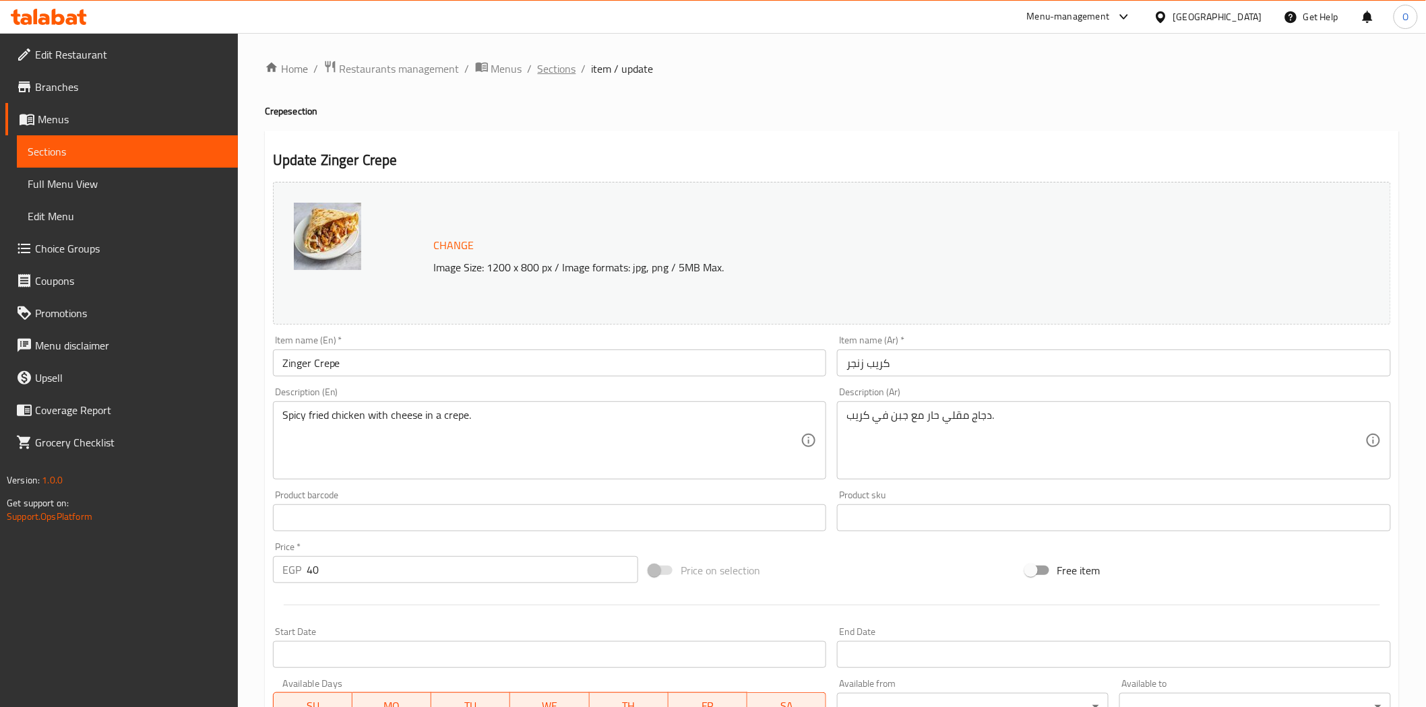
click at [552, 62] on span "Sections" at bounding box center [557, 69] width 38 height 16
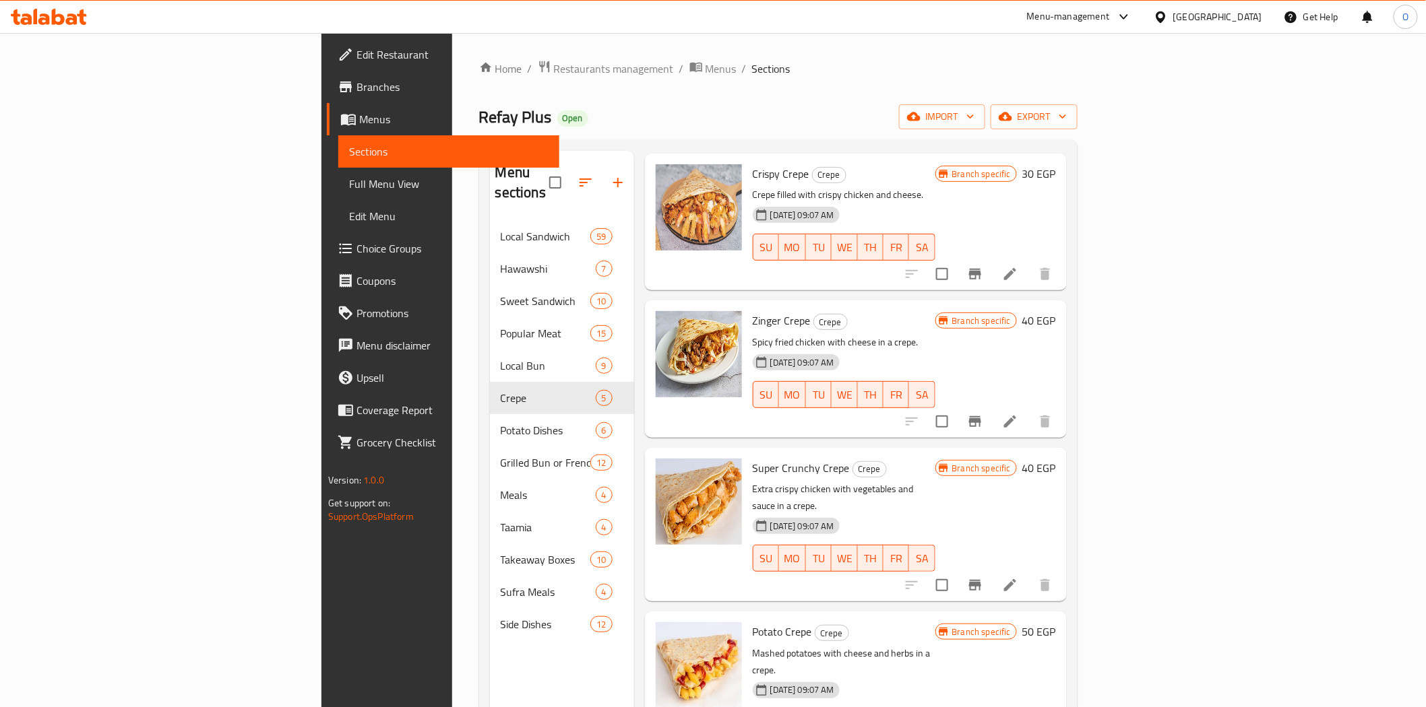
scroll to position [150, 0]
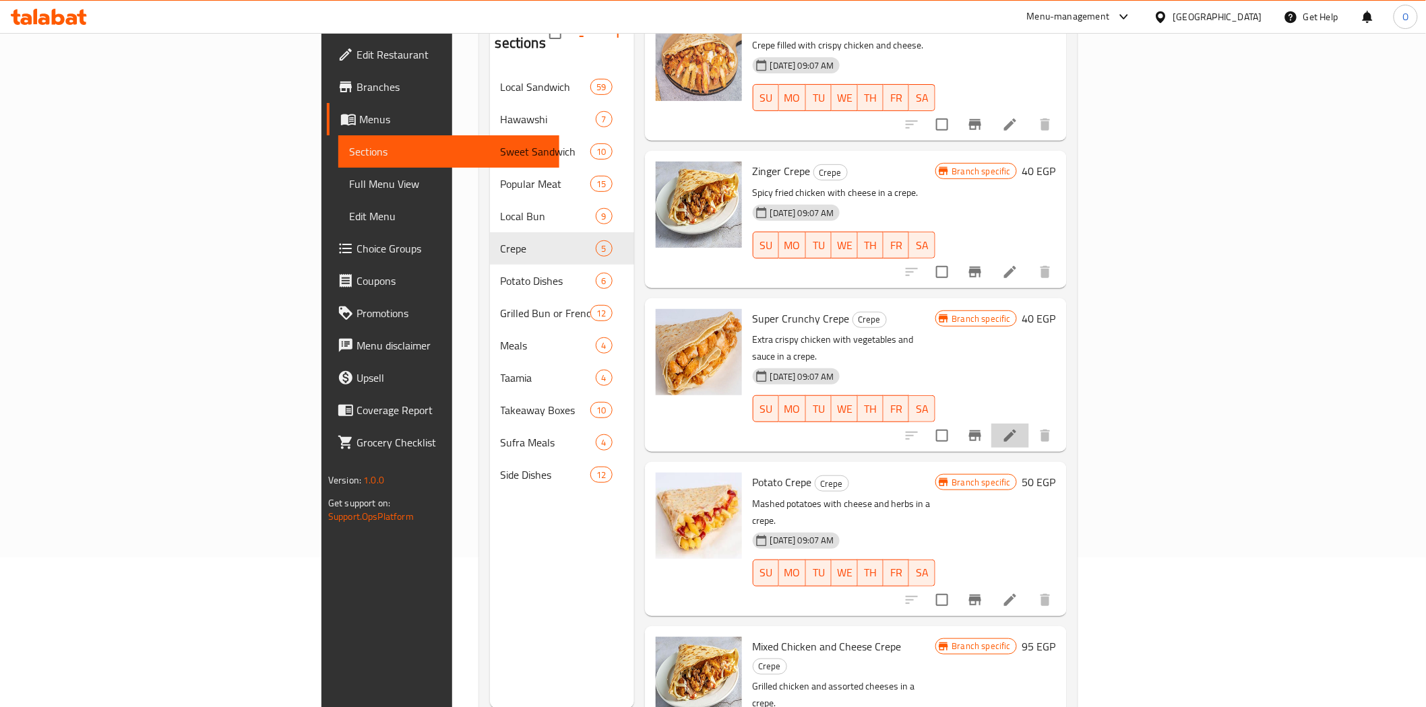
click at [1029, 424] on li at bounding box center [1010, 436] width 38 height 24
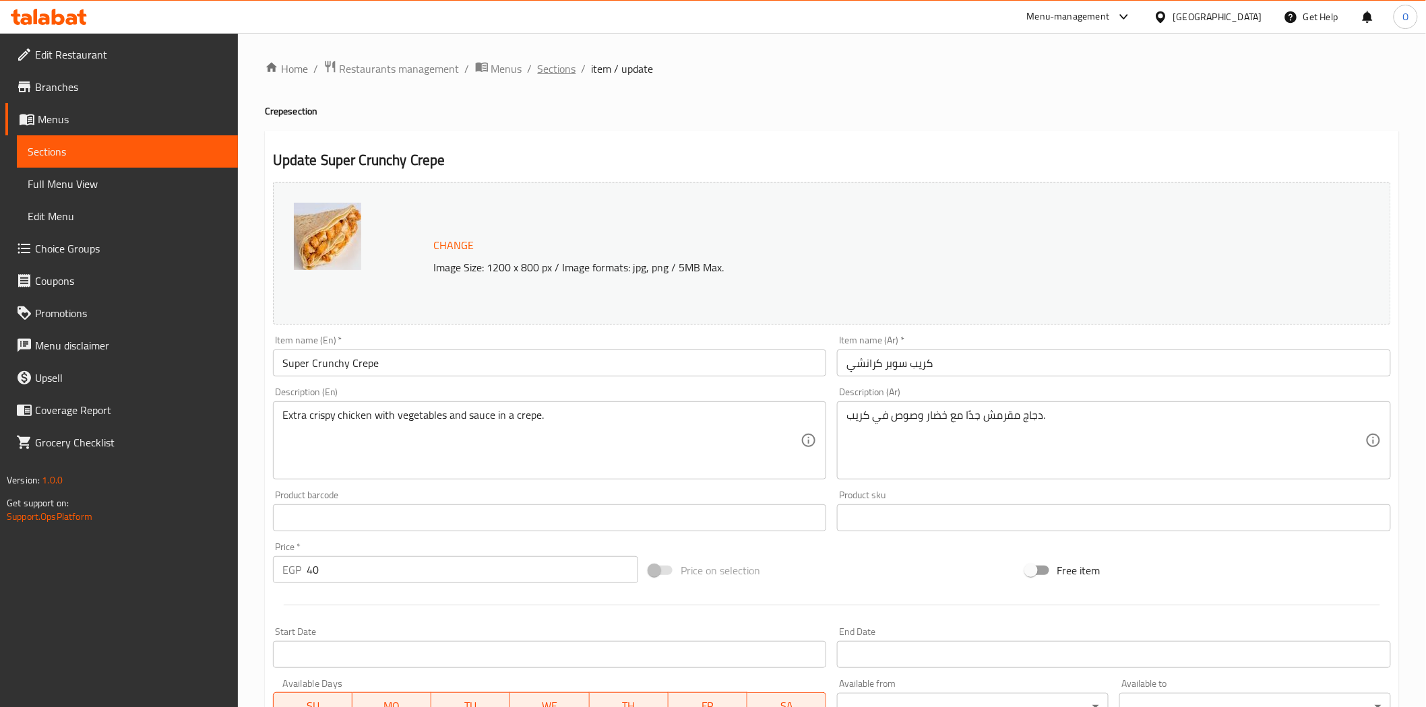
click at [559, 65] on span "Sections" at bounding box center [557, 69] width 38 height 16
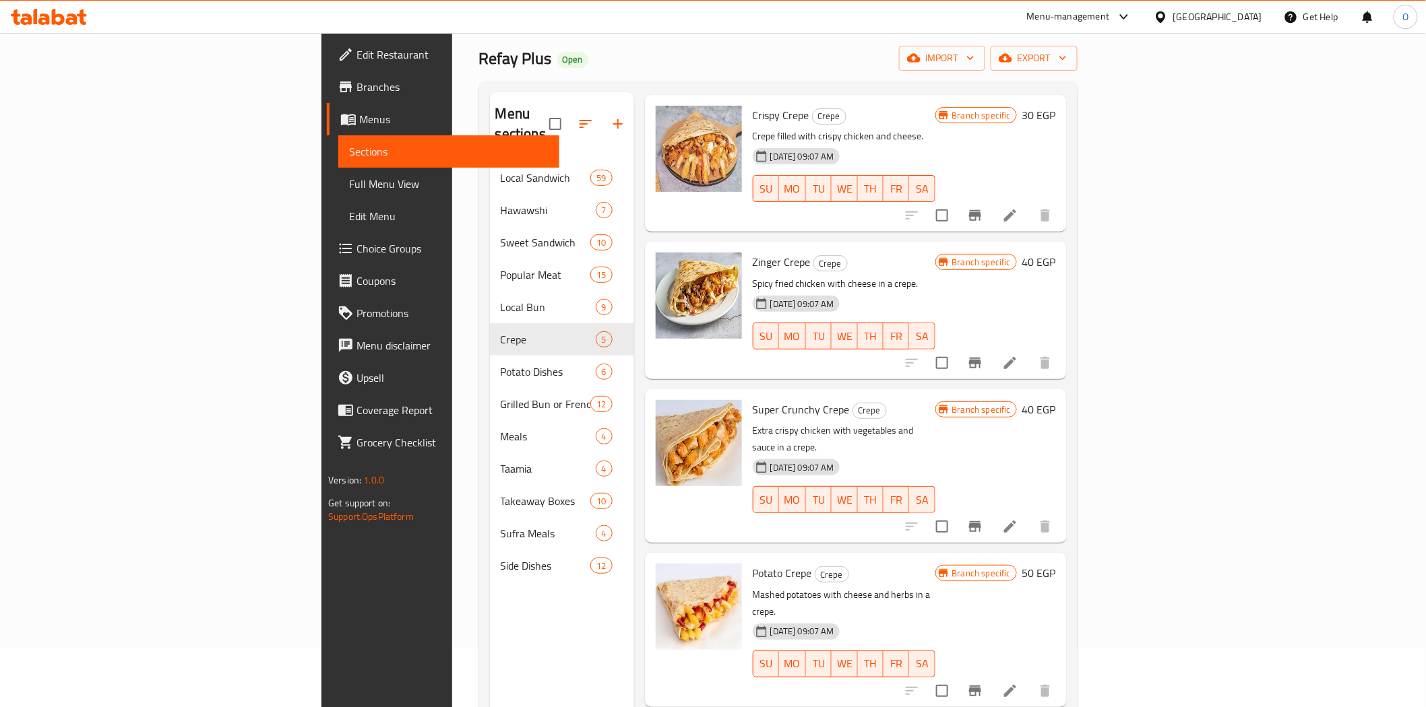
scroll to position [189, 0]
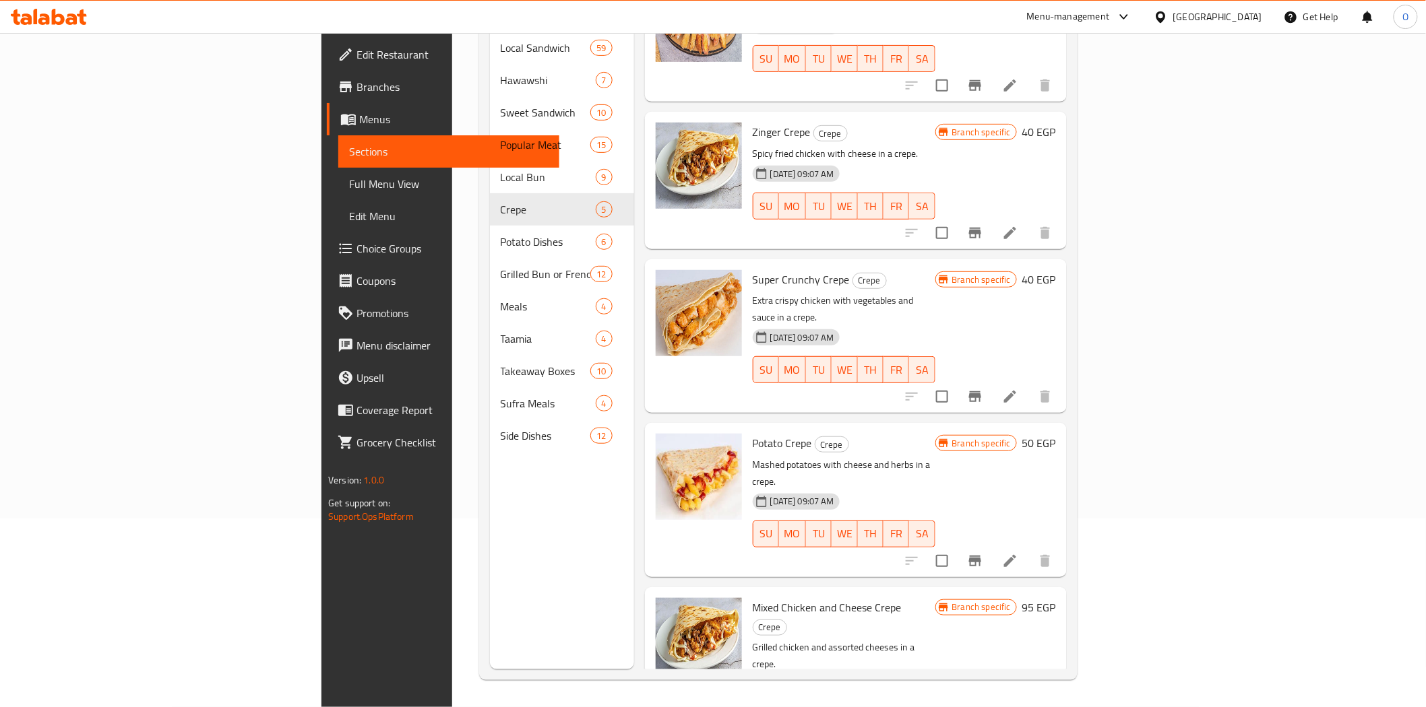
click at [1016, 555] on icon at bounding box center [1010, 561] width 12 height 12
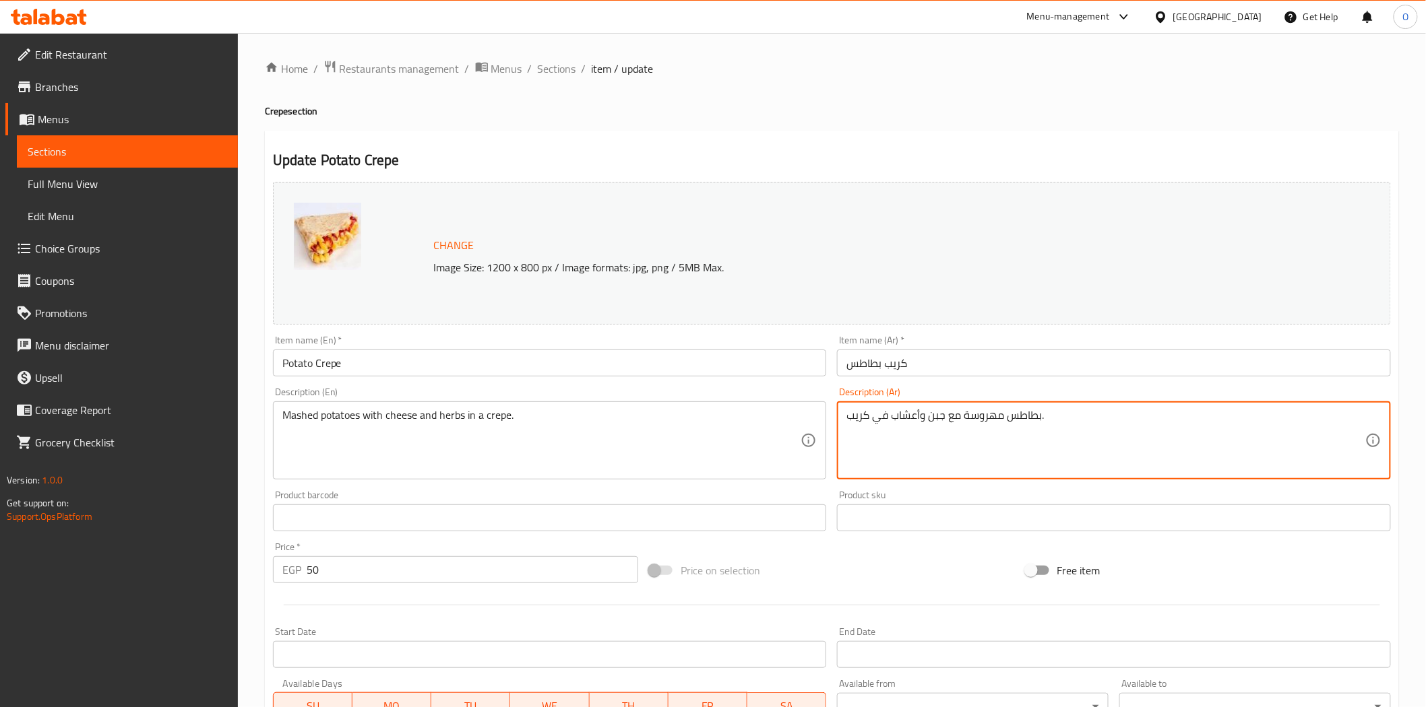
drag, startPoint x: 1029, startPoint y: 424, endPoint x: 827, endPoint y: 427, distance: 201.4
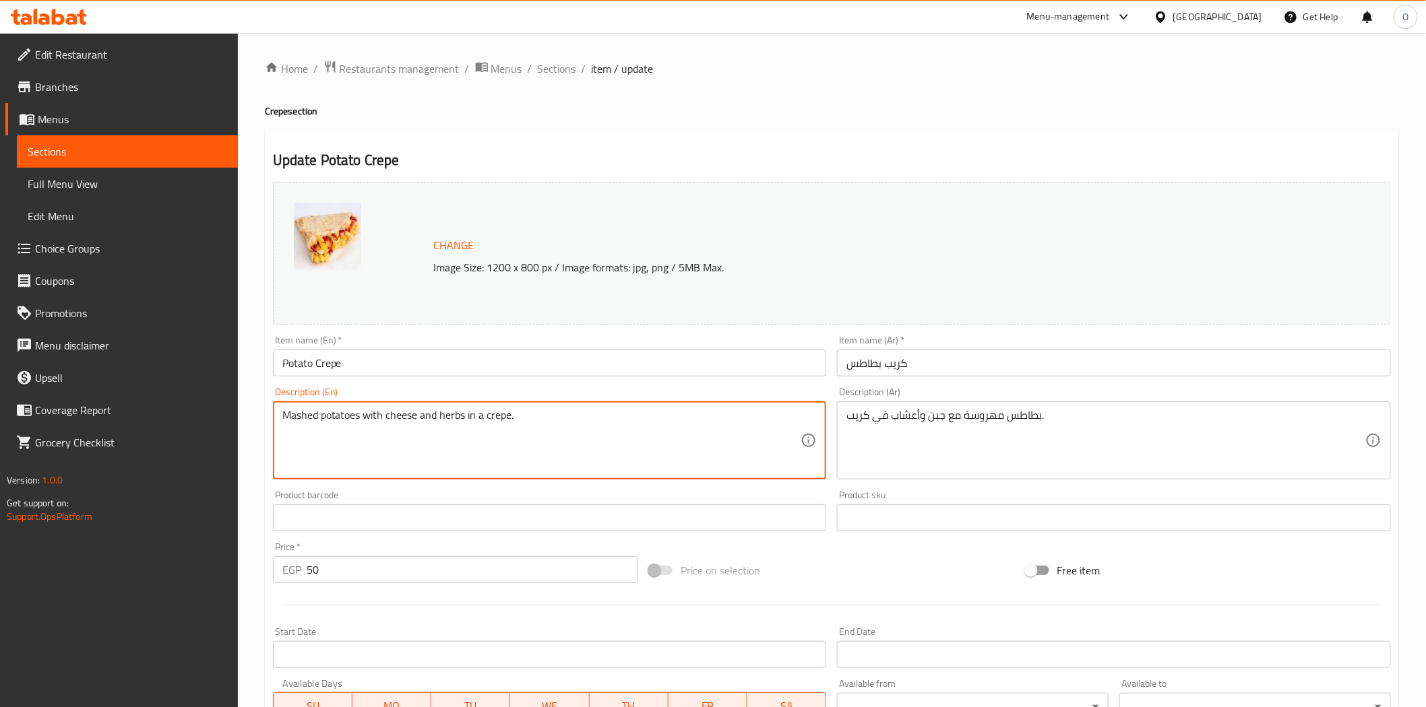
drag, startPoint x: 427, startPoint y: 410, endPoint x: 564, endPoint y: 406, distance: 136.8
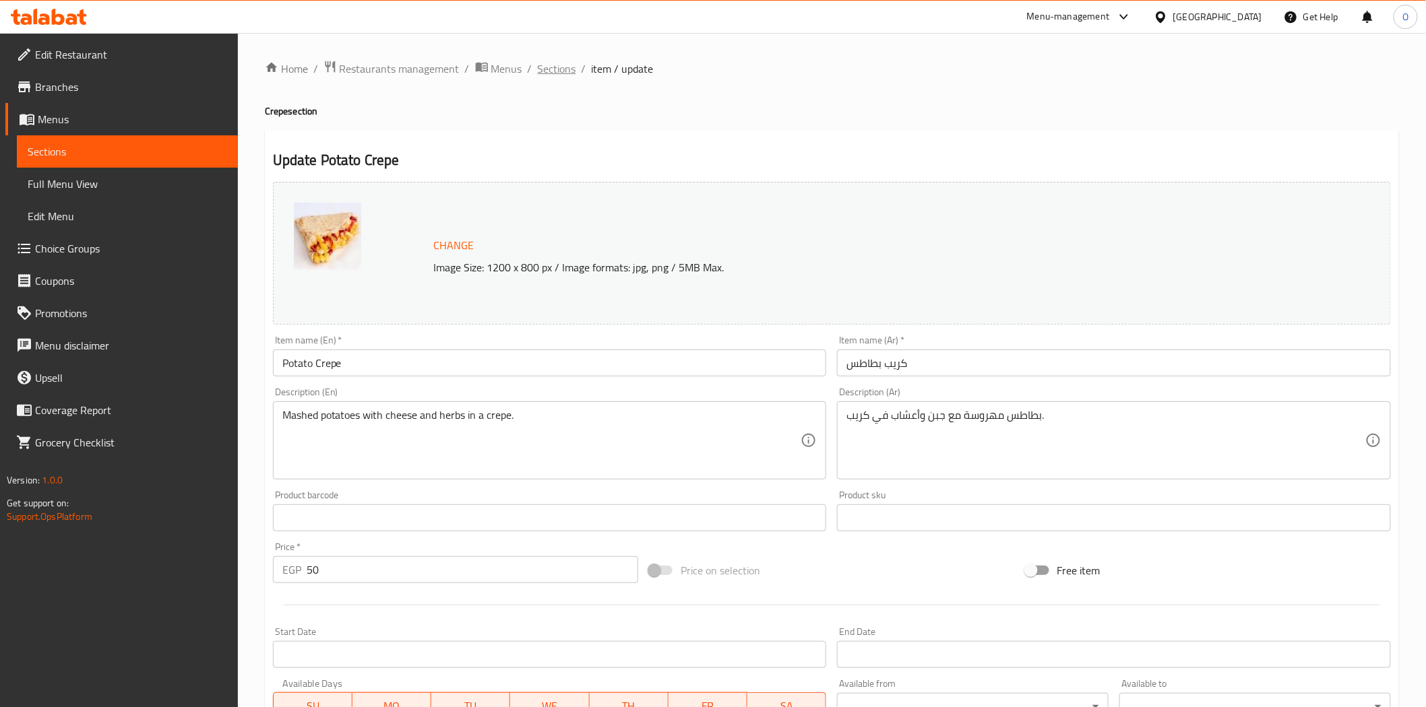
click at [550, 63] on span "Sections" at bounding box center [557, 69] width 38 height 16
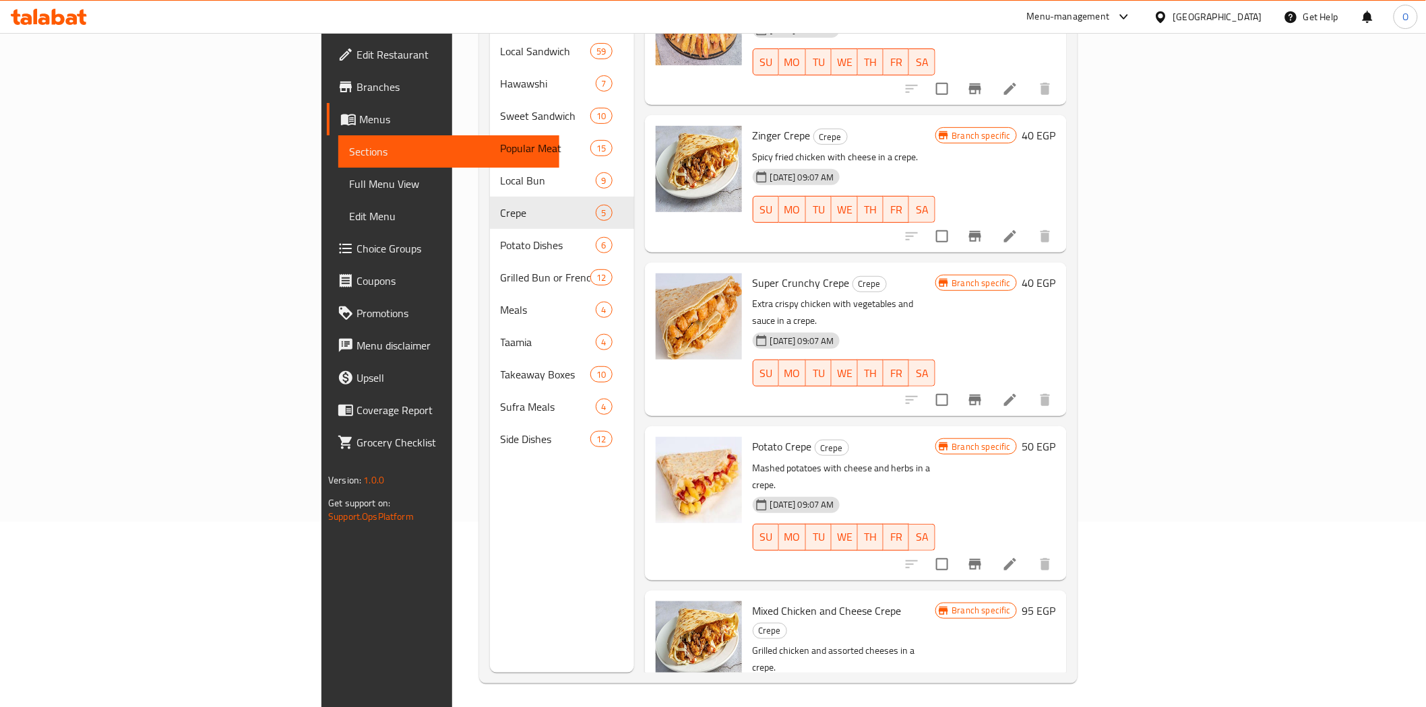
scroll to position [189, 0]
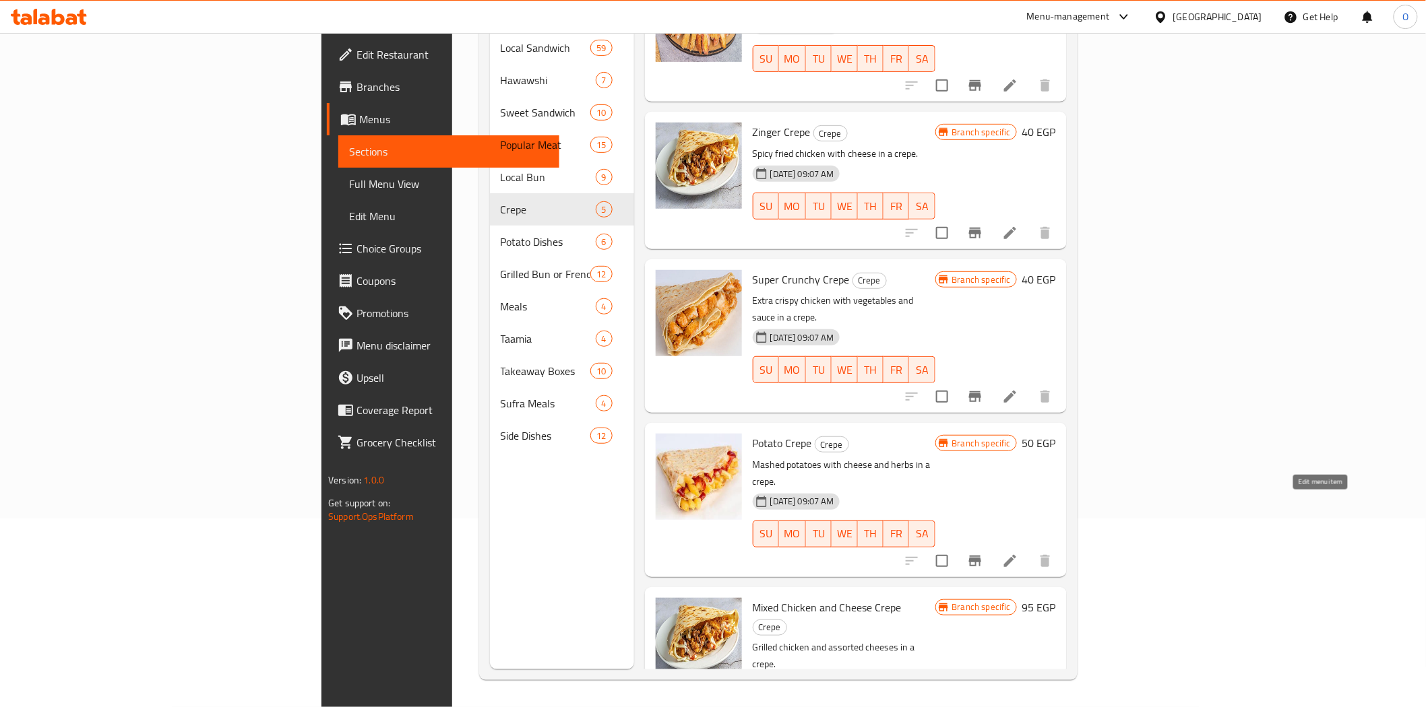
click at [1016, 555] on icon at bounding box center [1010, 561] width 12 height 12
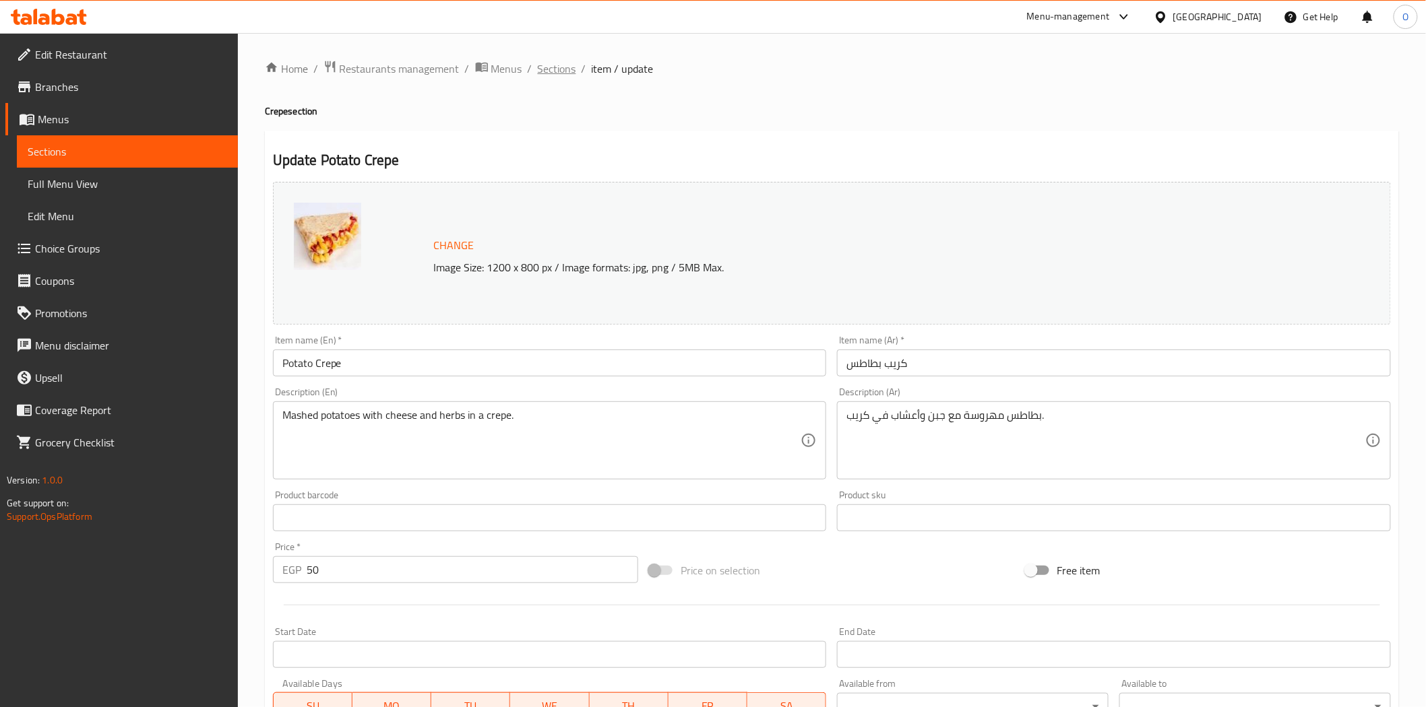
click at [566, 68] on span "Sections" at bounding box center [557, 69] width 38 height 16
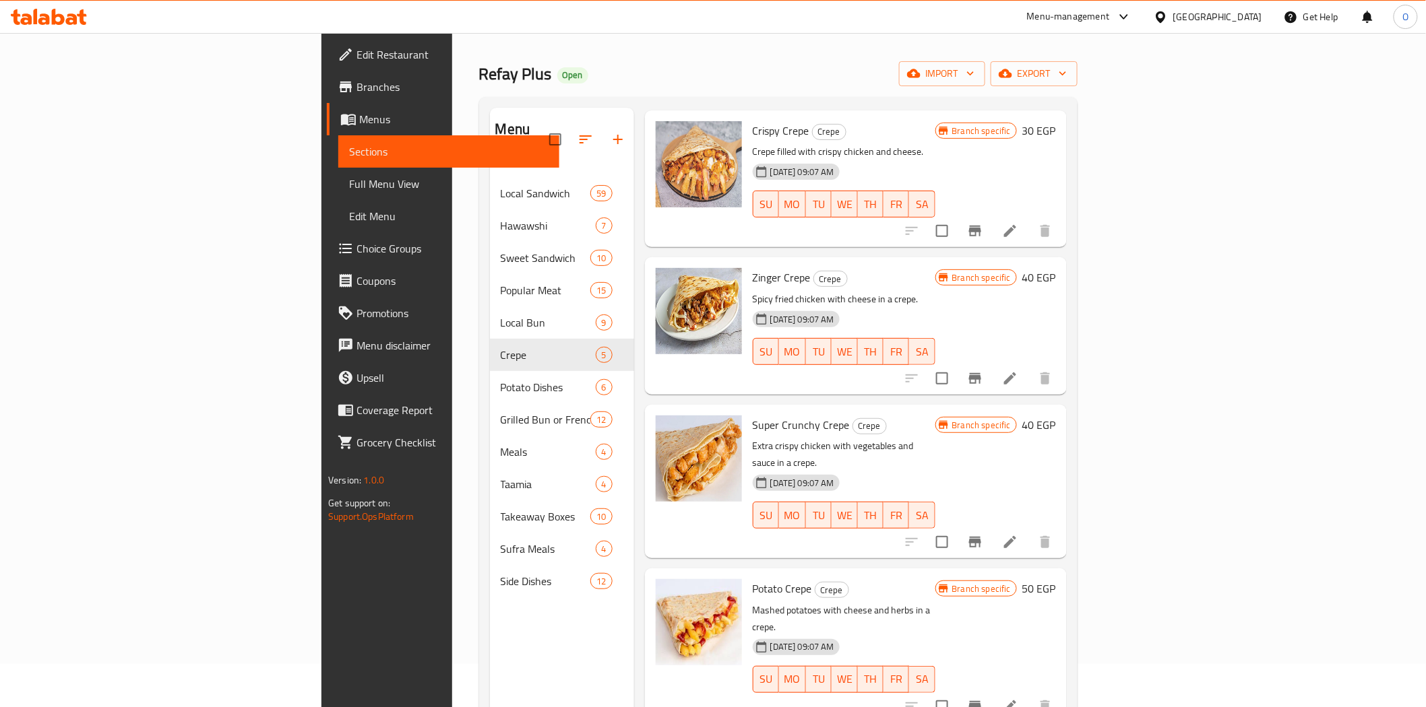
scroll to position [189, 0]
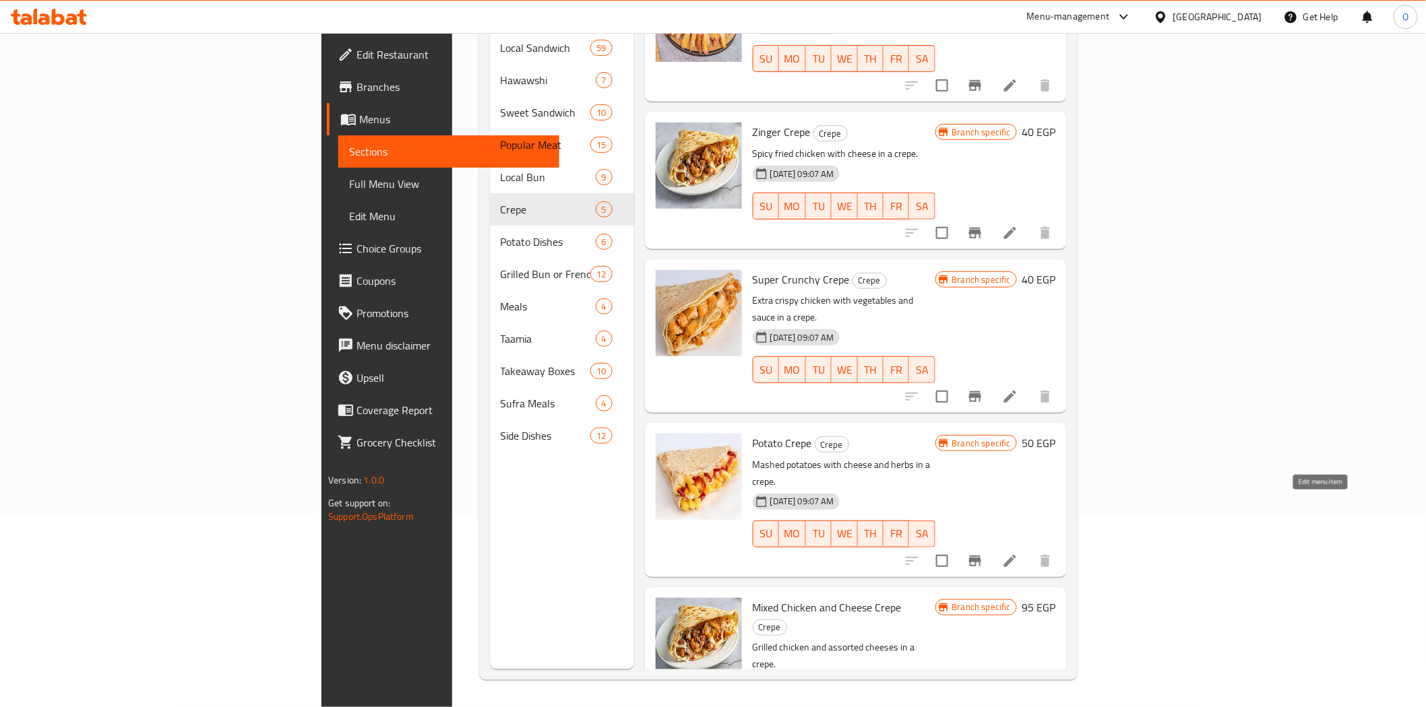
click at [1018, 553] on icon at bounding box center [1010, 561] width 16 height 16
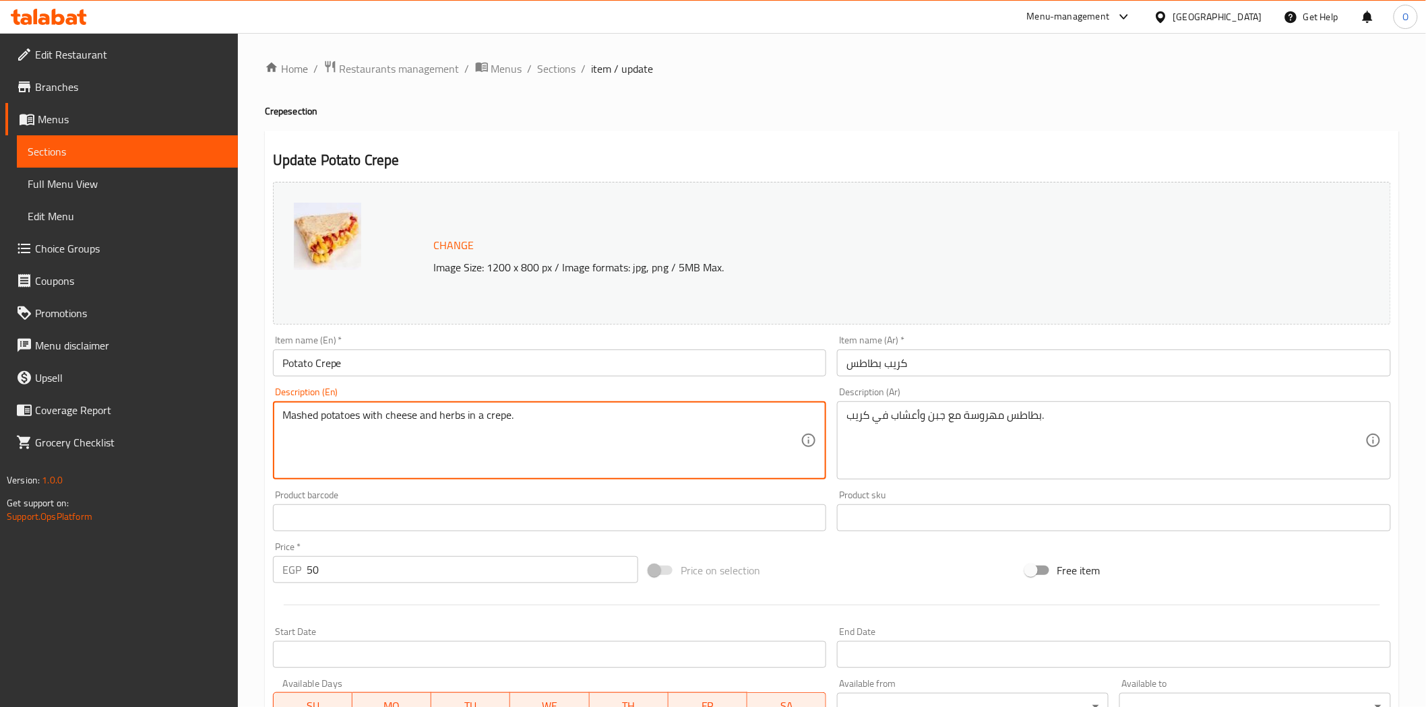
drag, startPoint x: 307, startPoint y: 423, endPoint x: 554, endPoint y: 423, distance: 246.6
click at [554, 423] on textarea "Mashed potatoes with cheese and herbs in a crepe." at bounding box center [541, 441] width 519 height 64
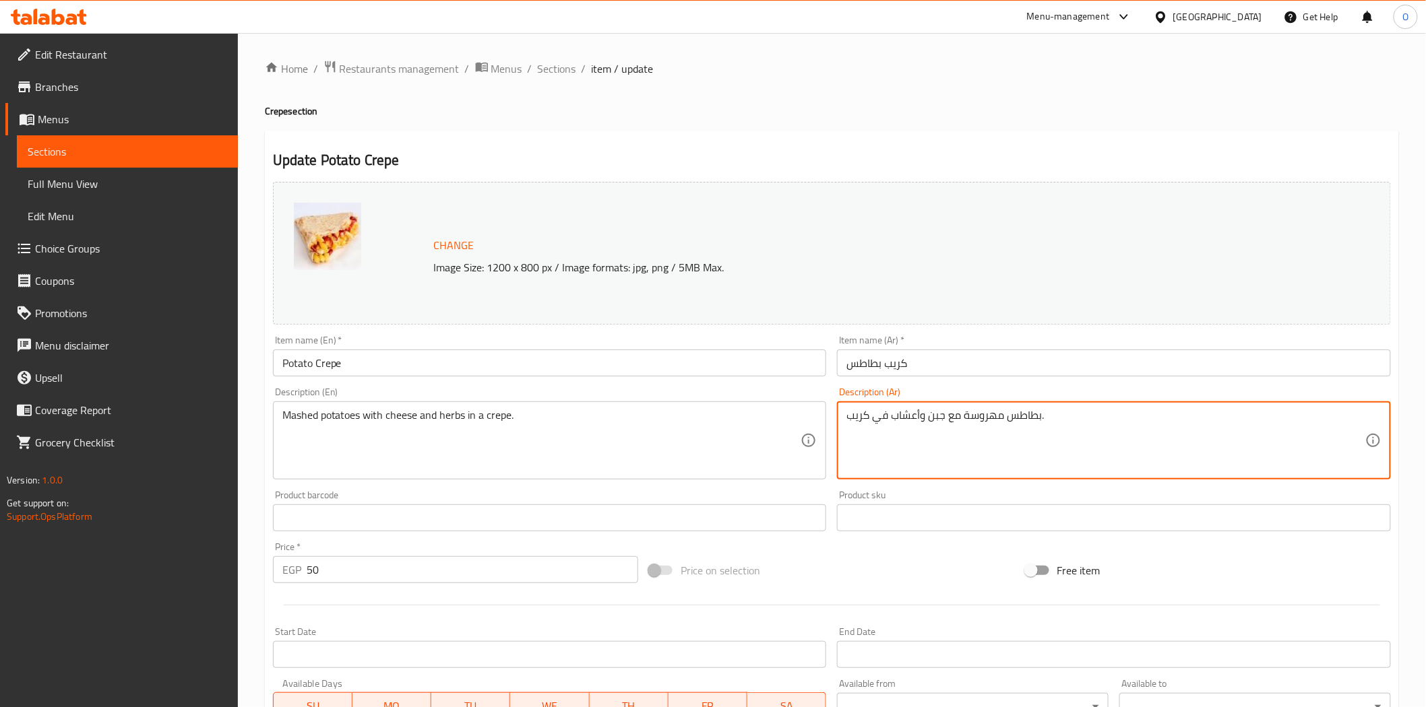
drag, startPoint x: 1027, startPoint y: 428, endPoint x: 730, endPoint y: 433, distance: 296.5
click at [565, 62] on span "Sections" at bounding box center [557, 69] width 38 height 16
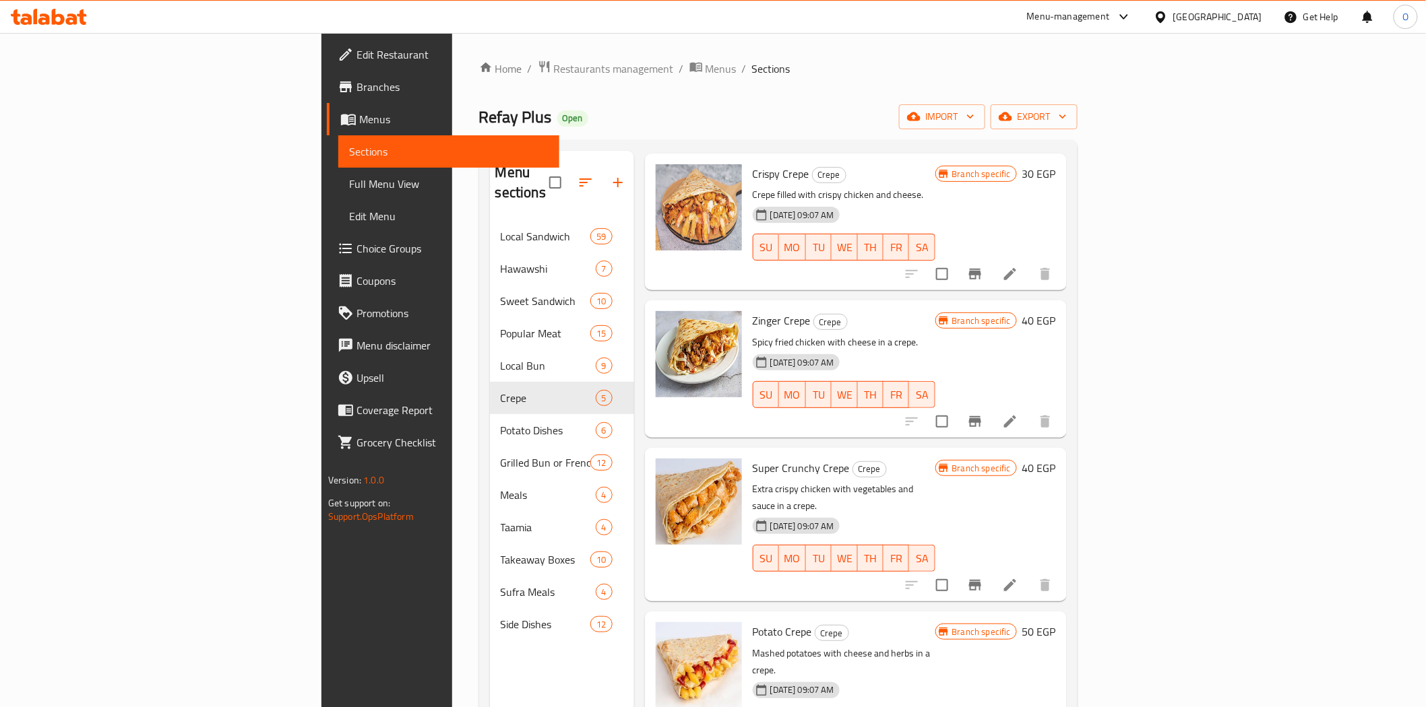
scroll to position [189, 0]
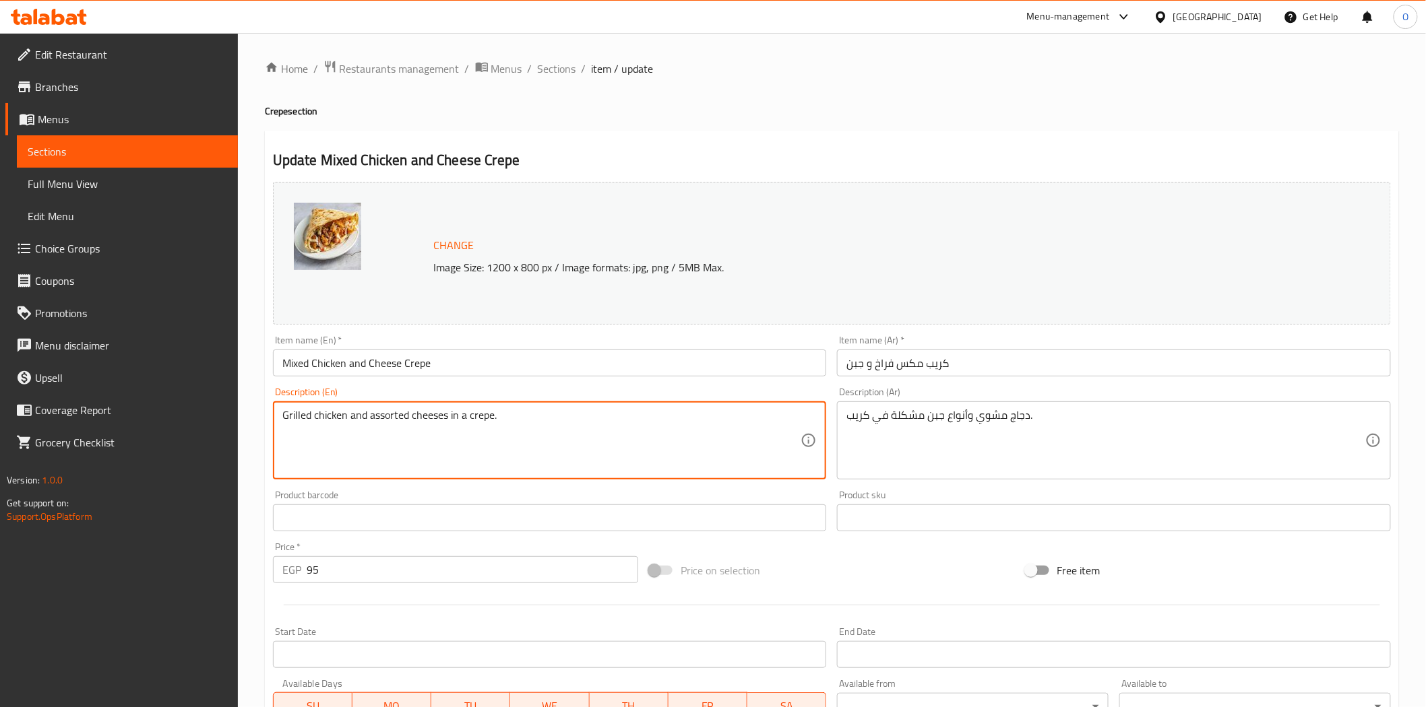
drag, startPoint x: 423, startPoint y: 424, endPoint x: 493, endPoint y: 424, distance: 70.1
click at [637, 469] on textarea "Grilled chicken and assorted cheeses in a crepe." at bounding box center [541, 441] width 519 height 64
click at [542, 63] on span "Sections" at bounding box center [557, 69] width 38 height 16
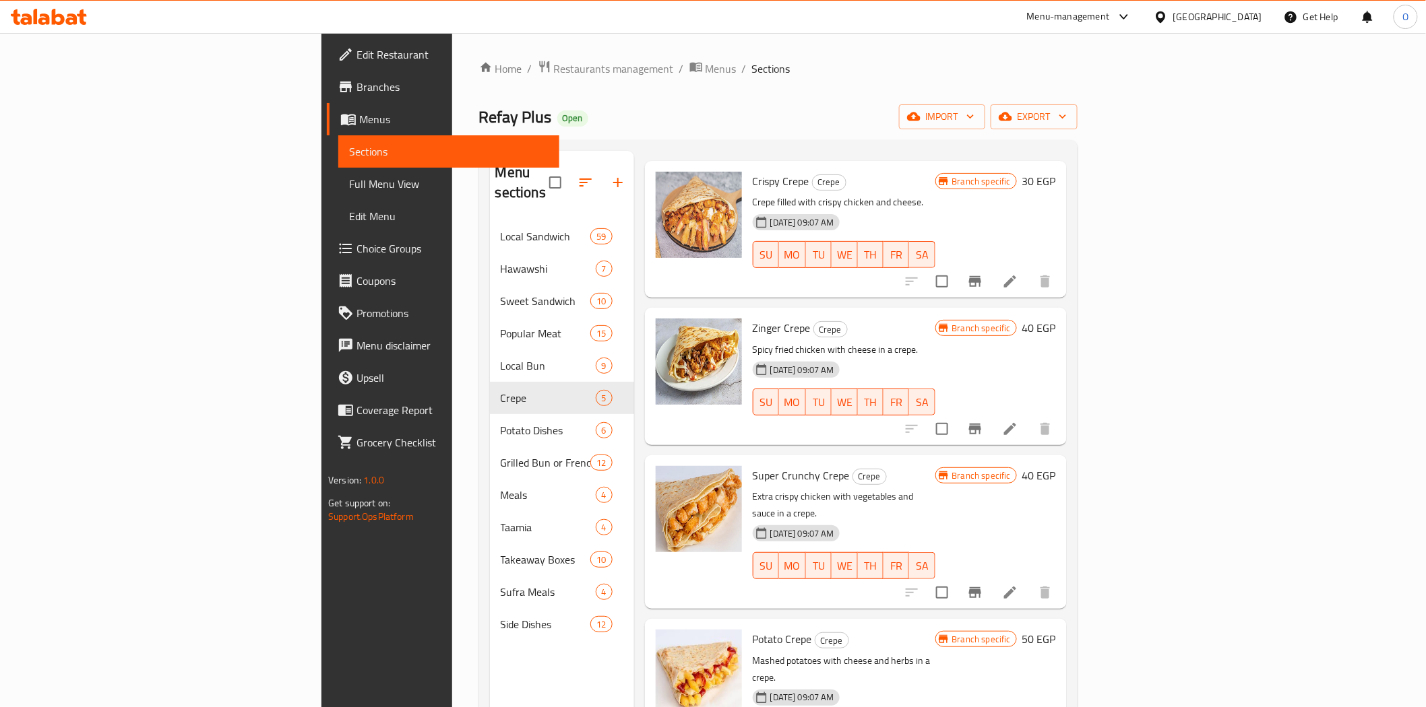
scroll to position [61, 0]
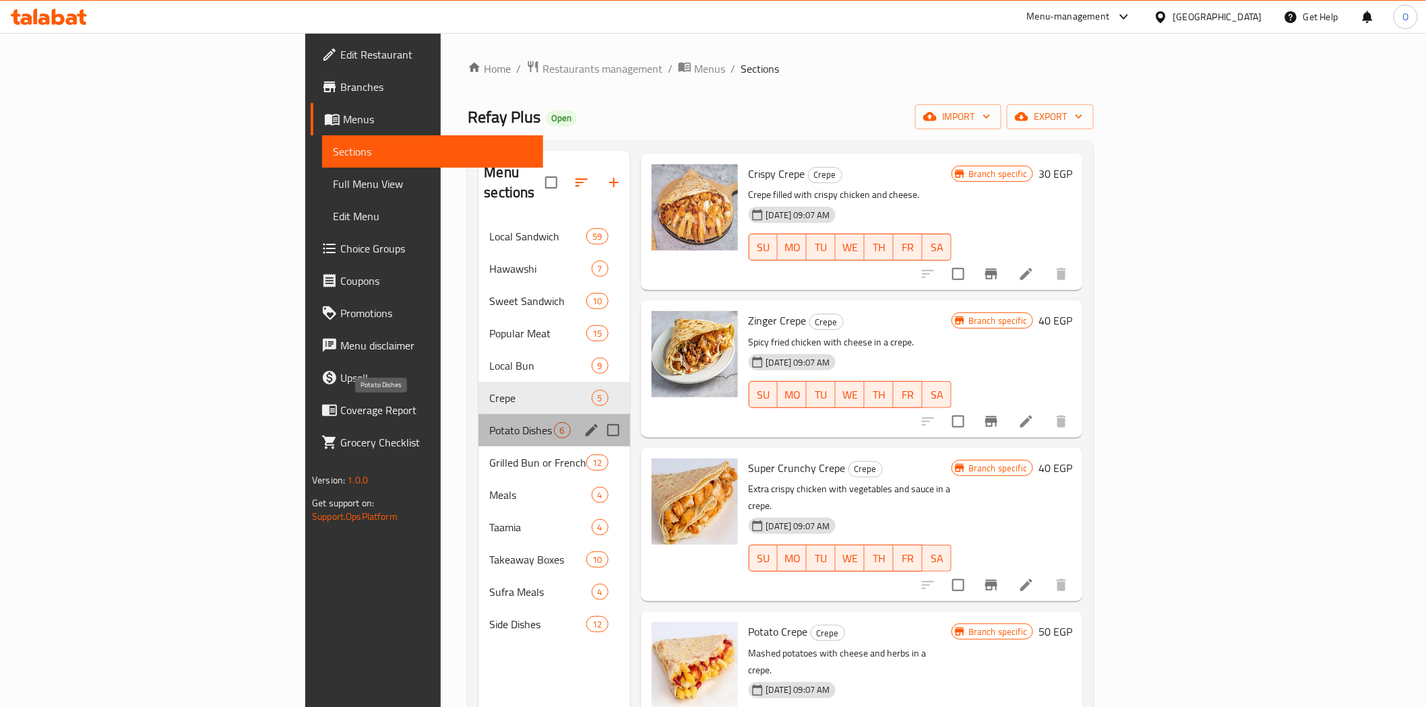
click at [489, 422] on span "Potato Dishes" at bounding box center [521, 430] width 64 height 16
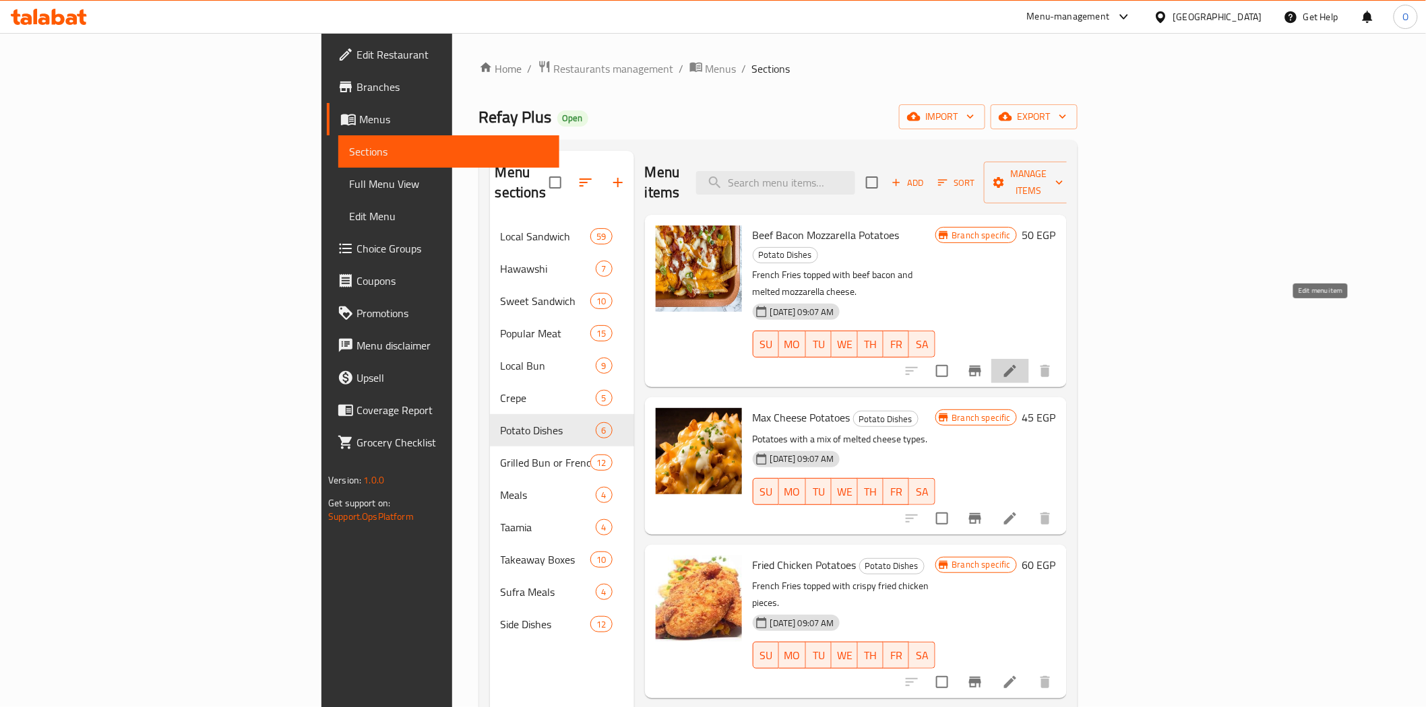
click at [1018, 363] on icon at bounding box center [1010, 371] width 16 height 16
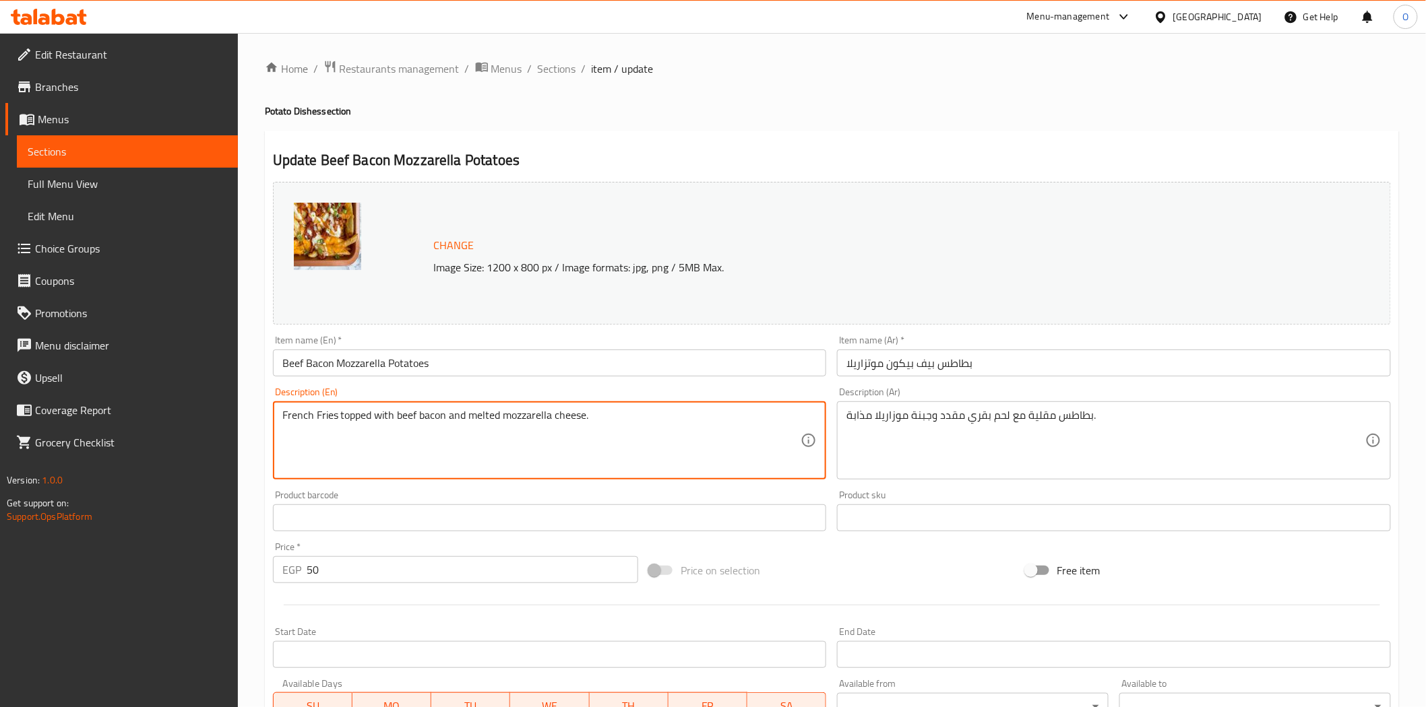
drag, startPoint x: 379, startPoint y: 412, endPoint x: 602, endPoint y: 414, distance: 223.0
click at [552, 68] on span "Sections" at bounding box center [557, 69] width 38 height 16
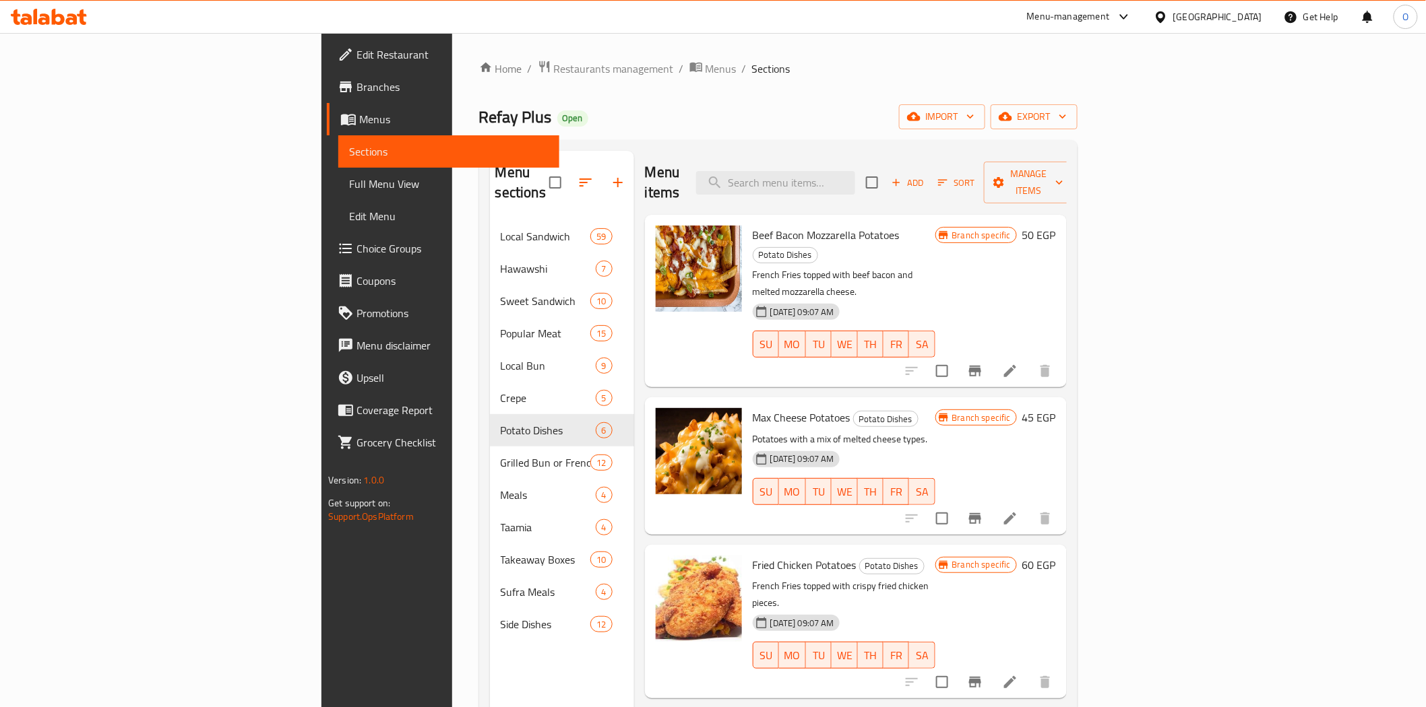
click at [1016, 513] on icon at bounding box center [1010, 519] width 12 height 12
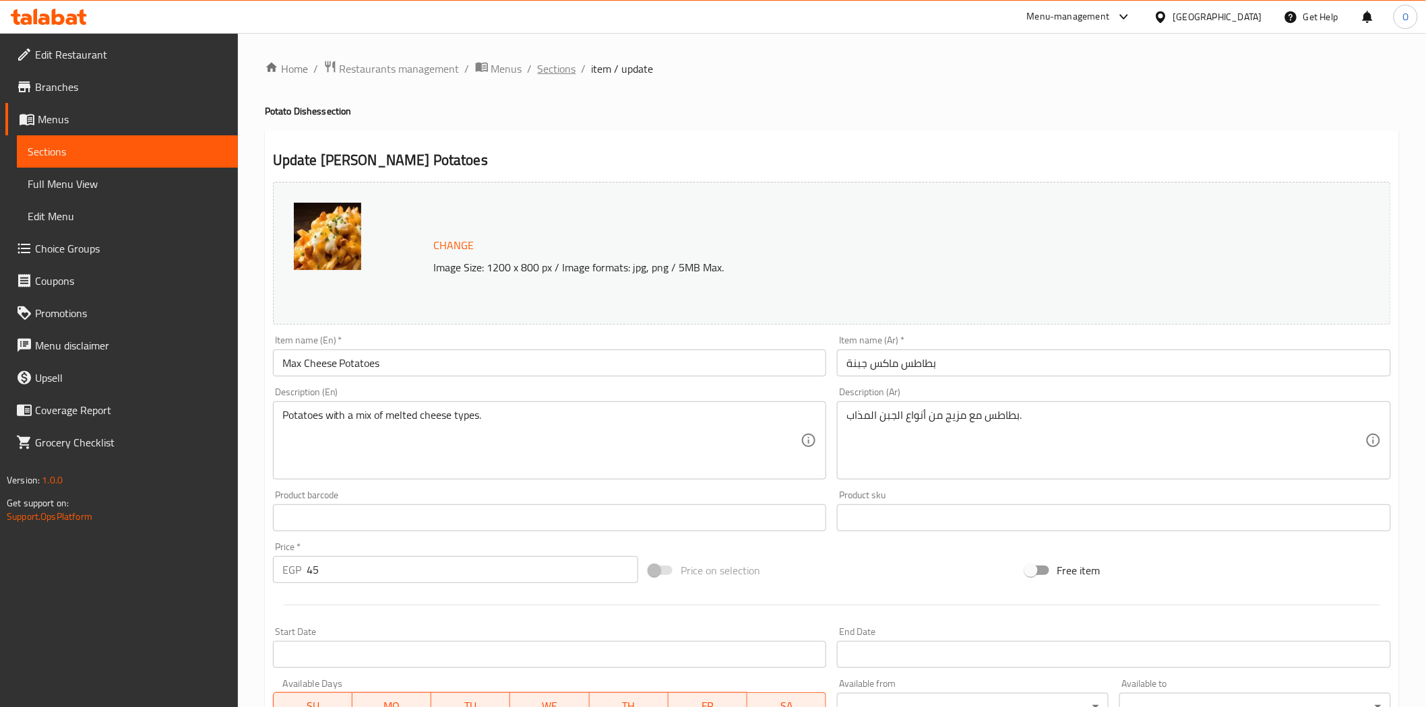
click at [557, 69] on span "Sections" at bounding box center [557, 69] width 38 height 16
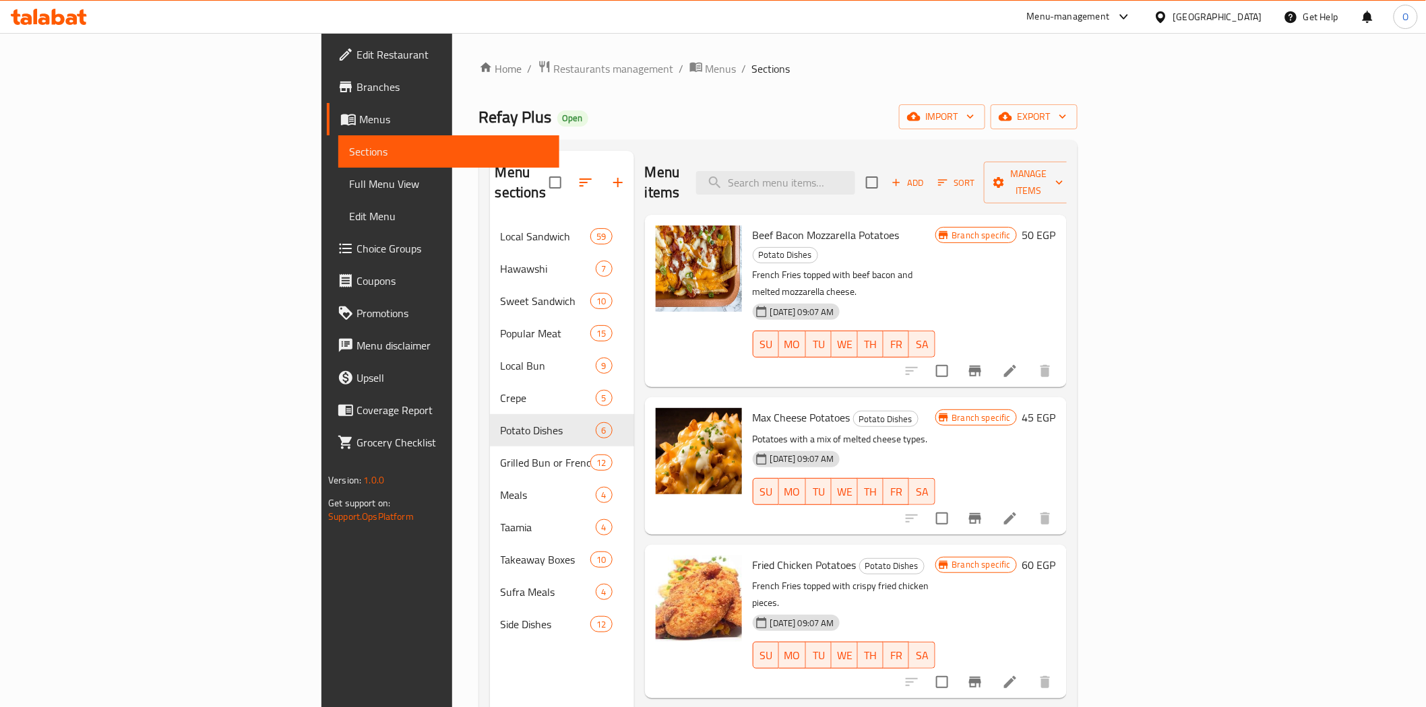
click at [1029, 670] on li at bounding box center [1010, 682] width 38 height 24
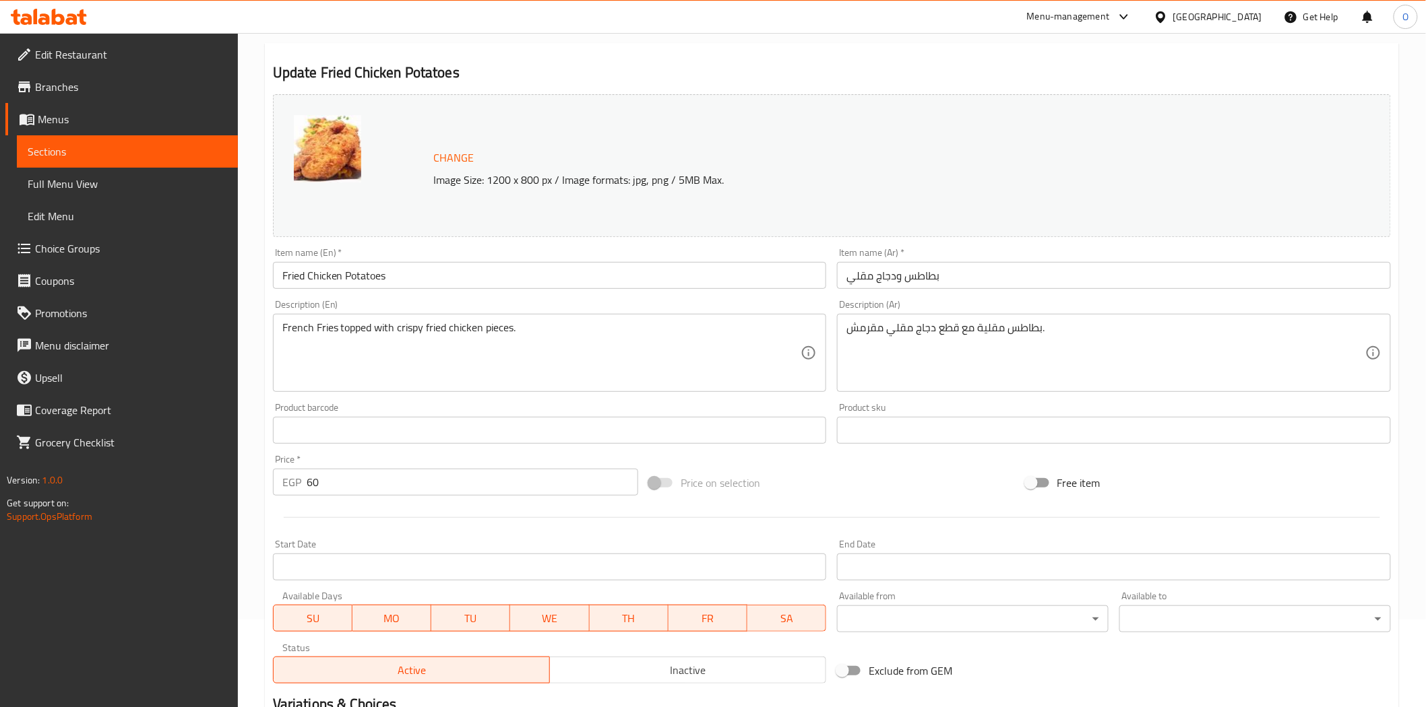
scroll to position [150, 0]
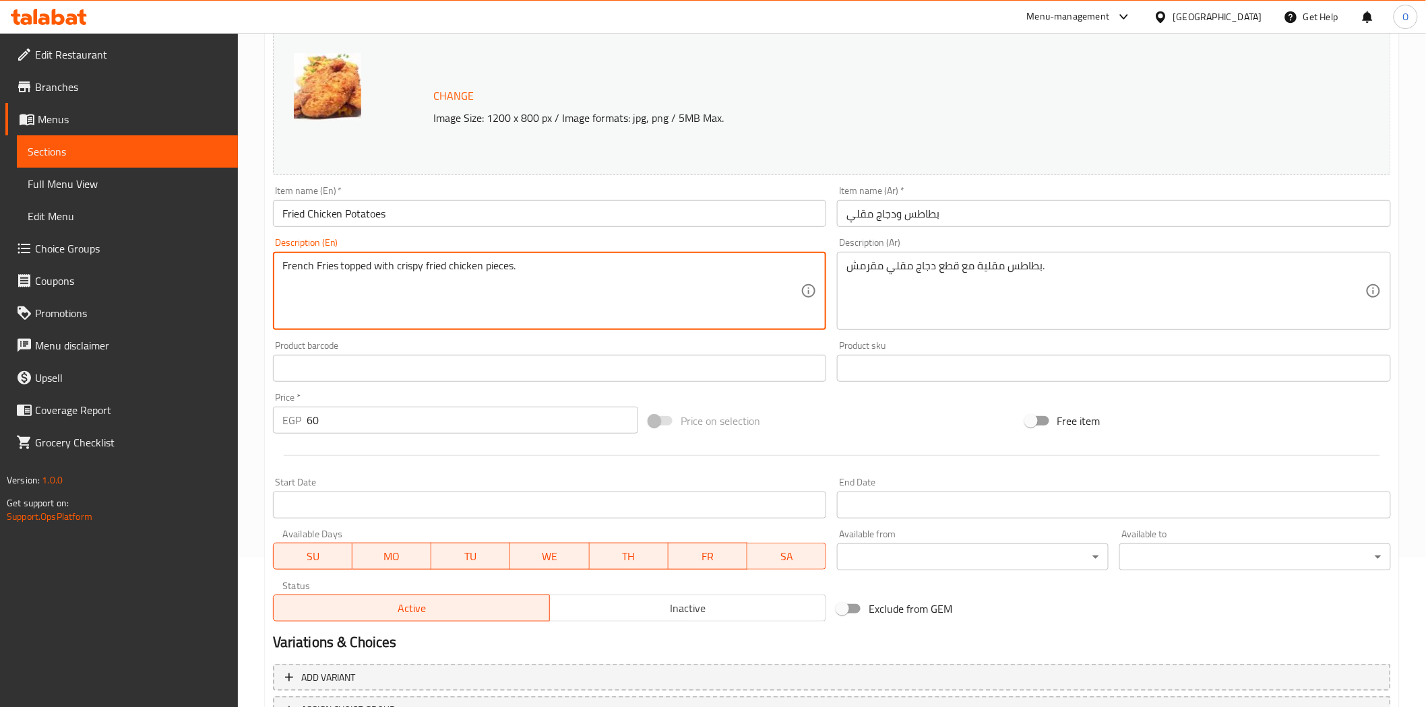
drag, startPoint x: 298, startPoint y: 263, endPoint x: 497, endPoint y: 253, distance: 198.3
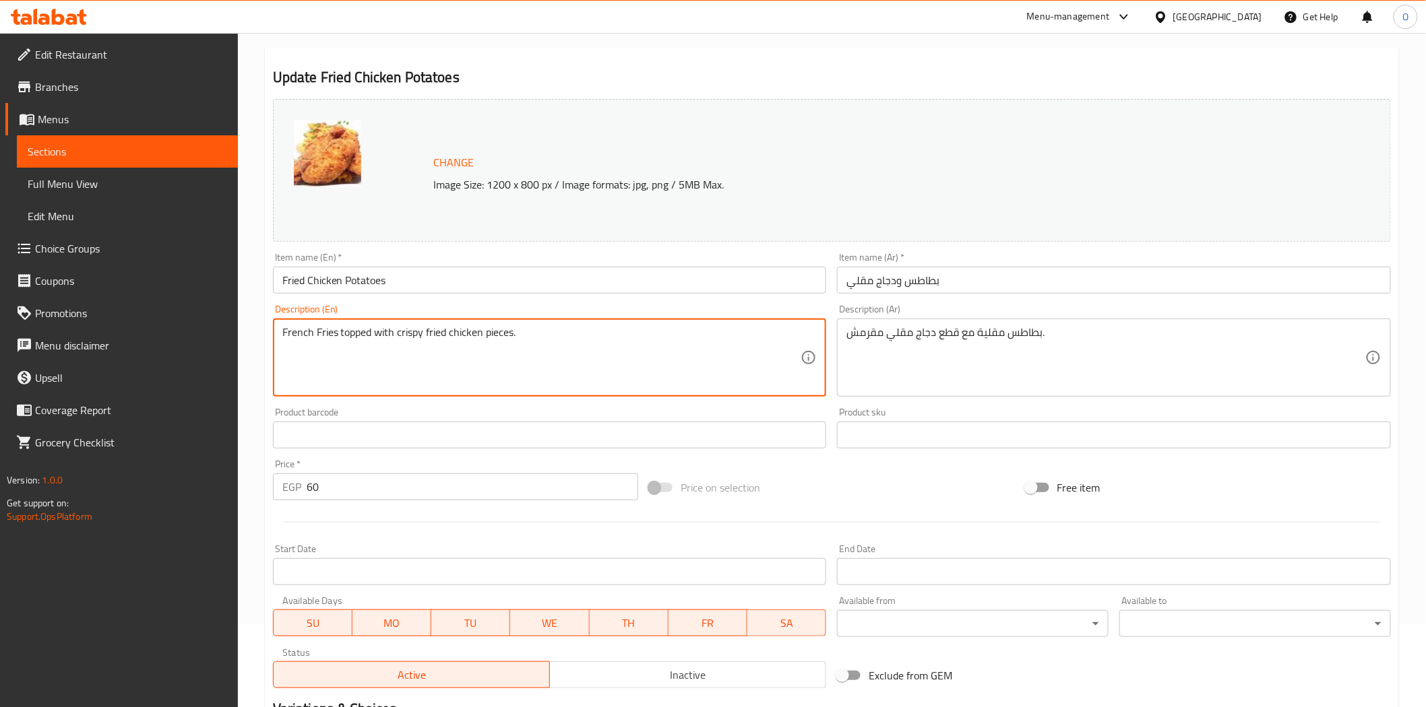
scroll to position [0, 0]
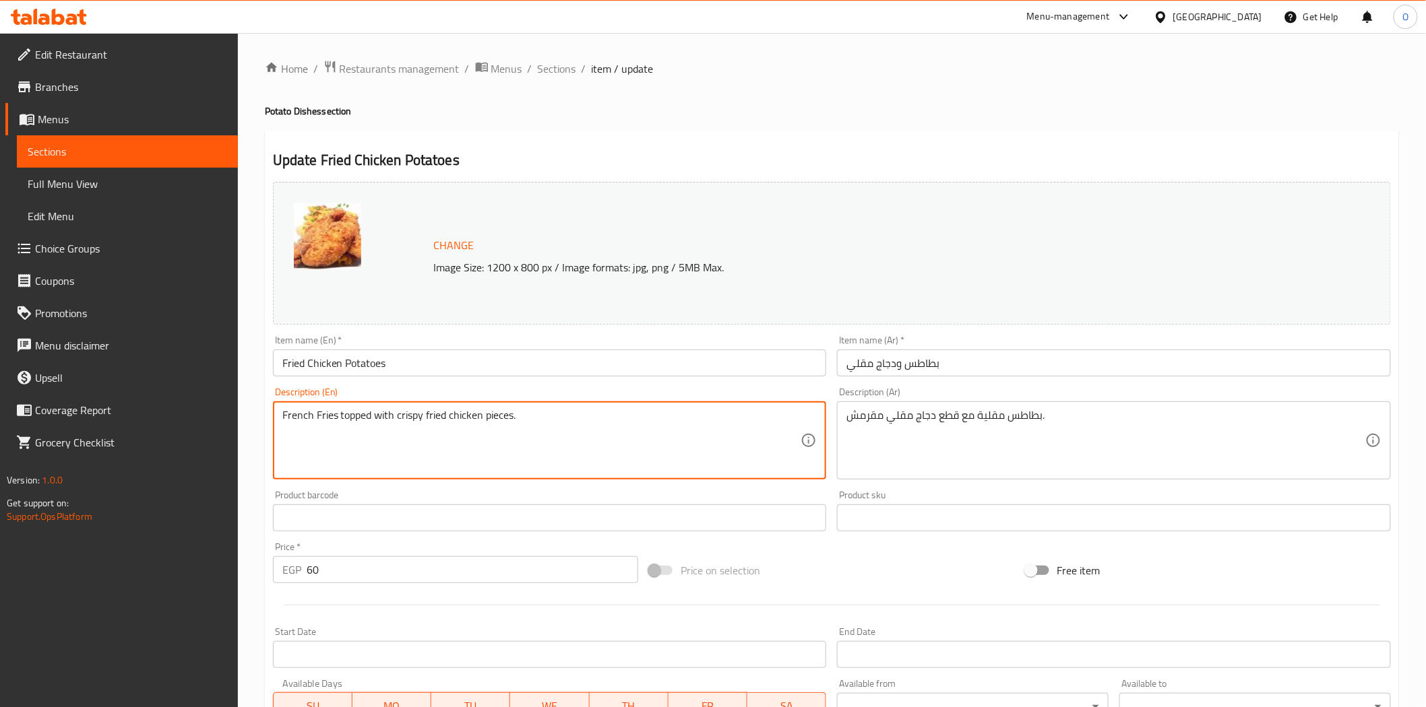
click at [602, 74] on span "item / update" at bounding box center [622, 69] width 62 height 16
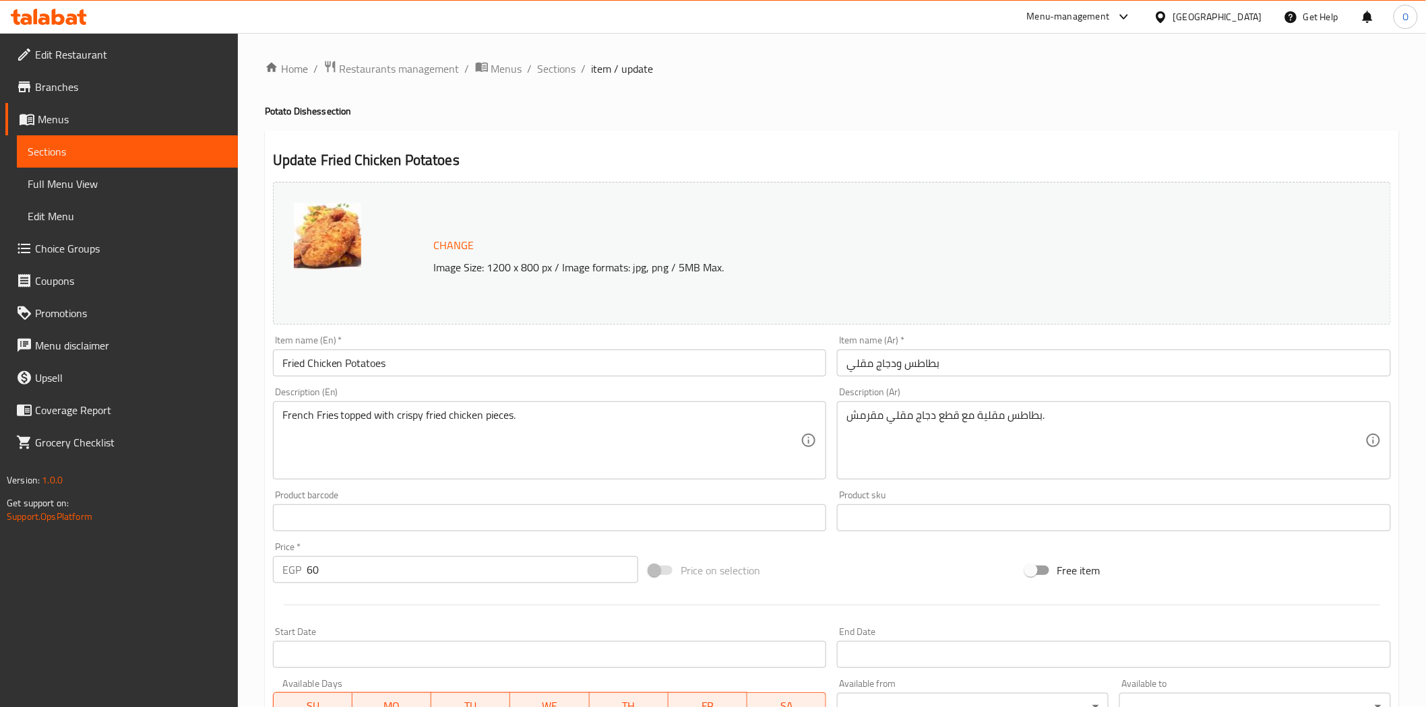
click at [600, 62] on span "item / update" at bounding box center [622, 69] width 62 height 16
click at [561, 74] on span "Sections" at bounding box center [557, 69] width 38 height 16
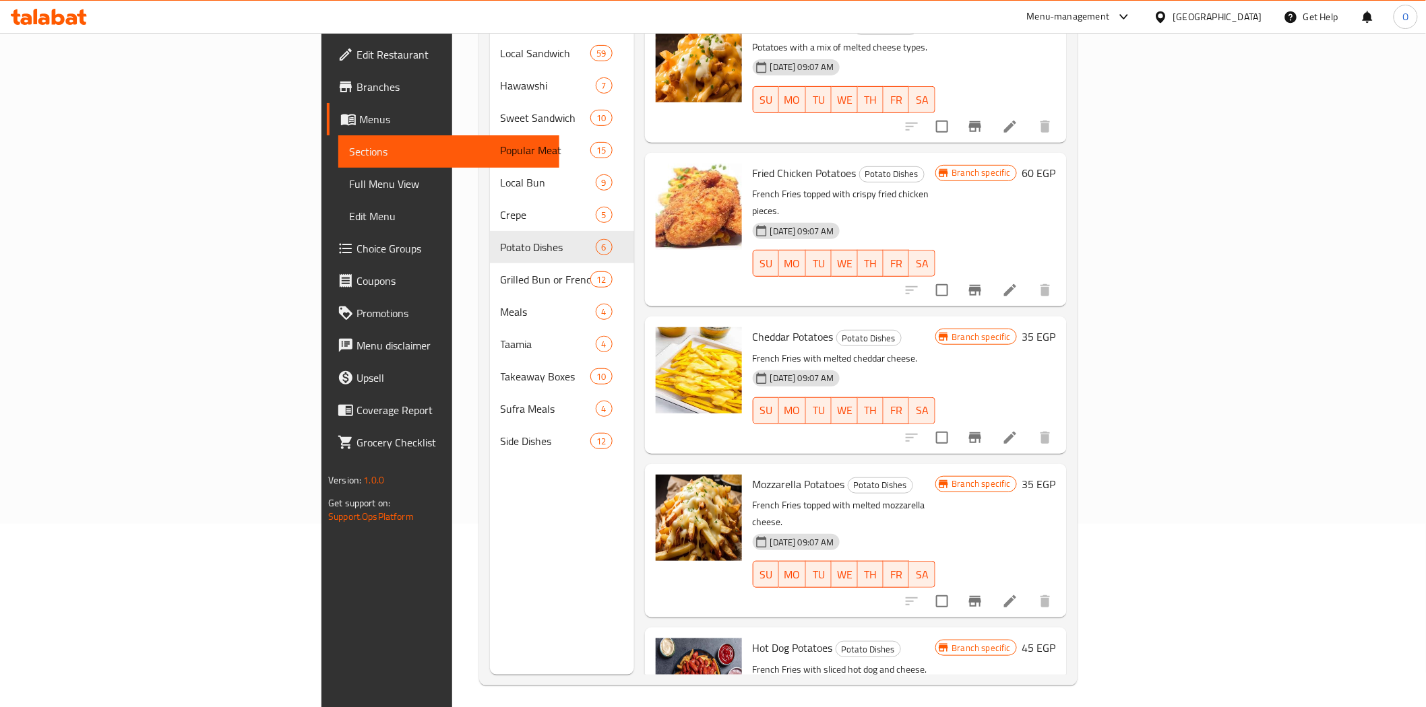
scroll to position [189, 0]
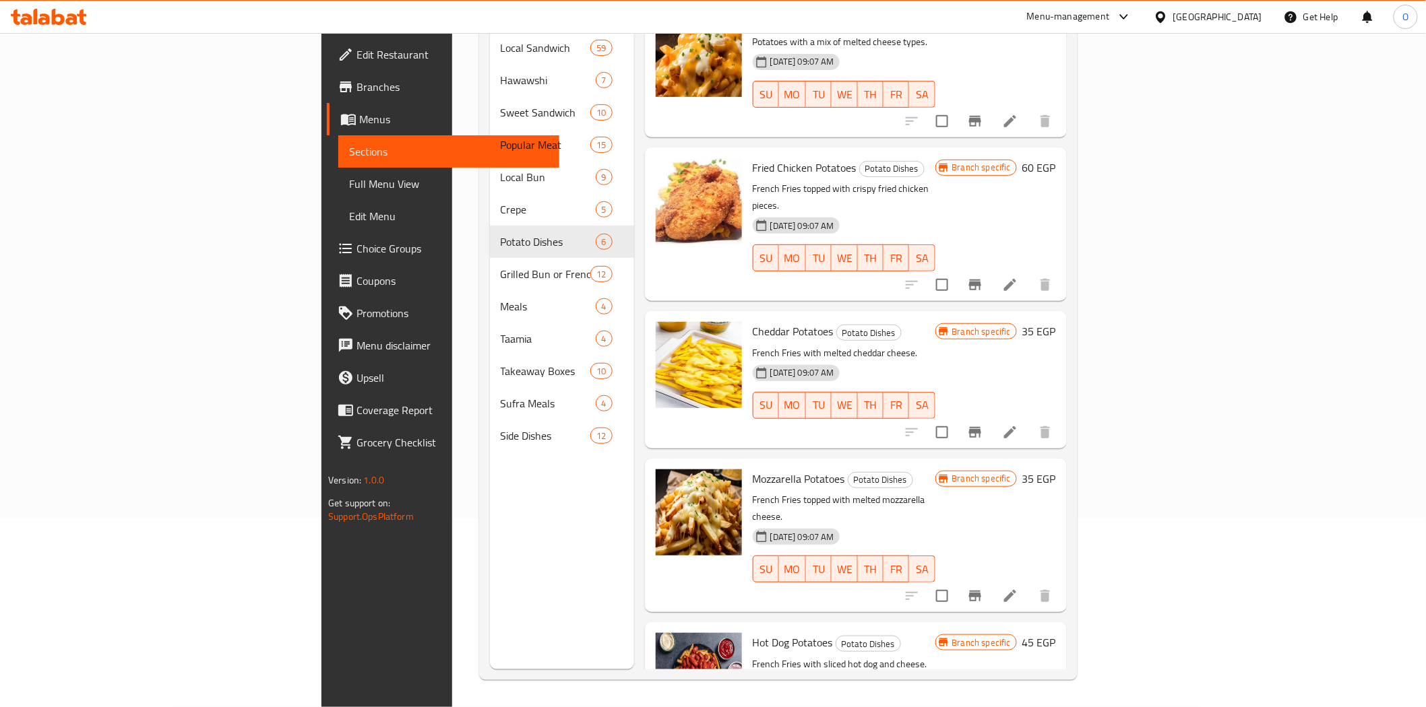
click at [1029, 420] on li at bounding box center [1010, 432] width 38 height 24
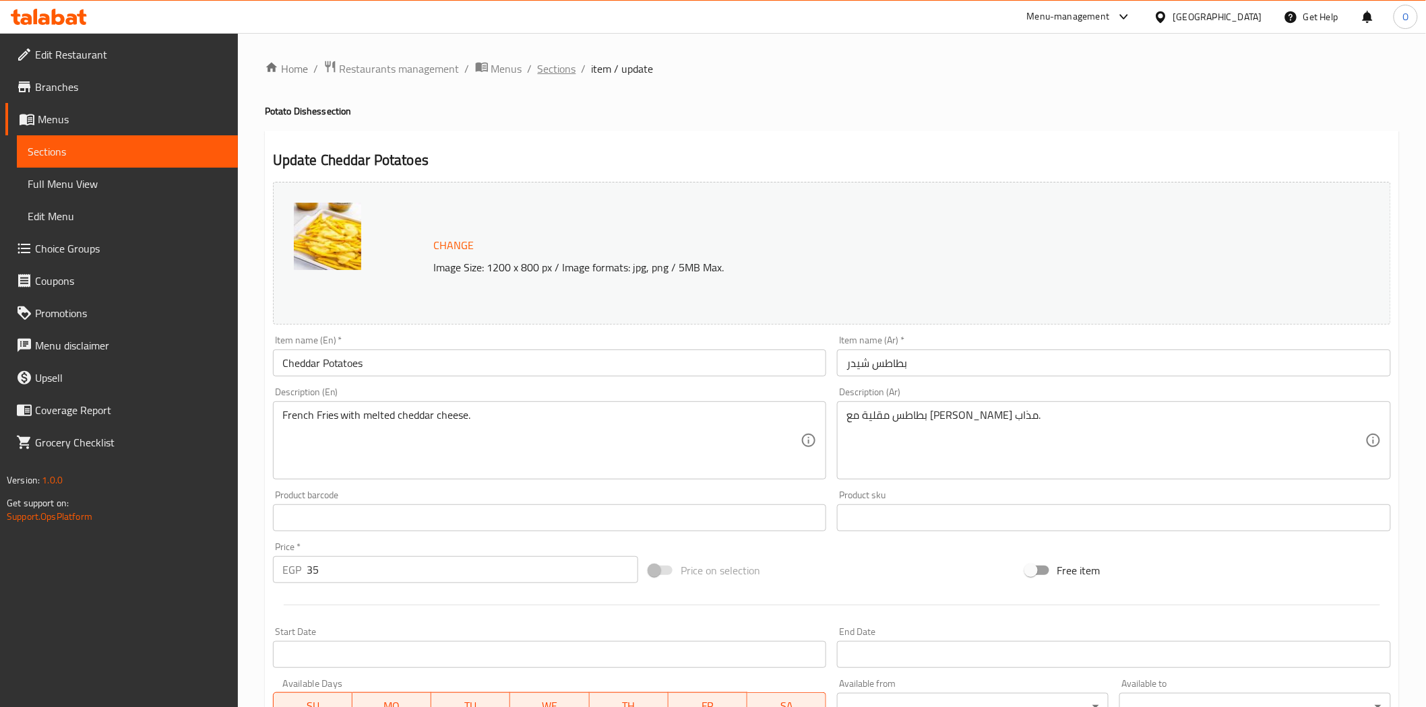
click at [564, 62] on span "Sections" at bounding box center [557, 69] width 38 height 16
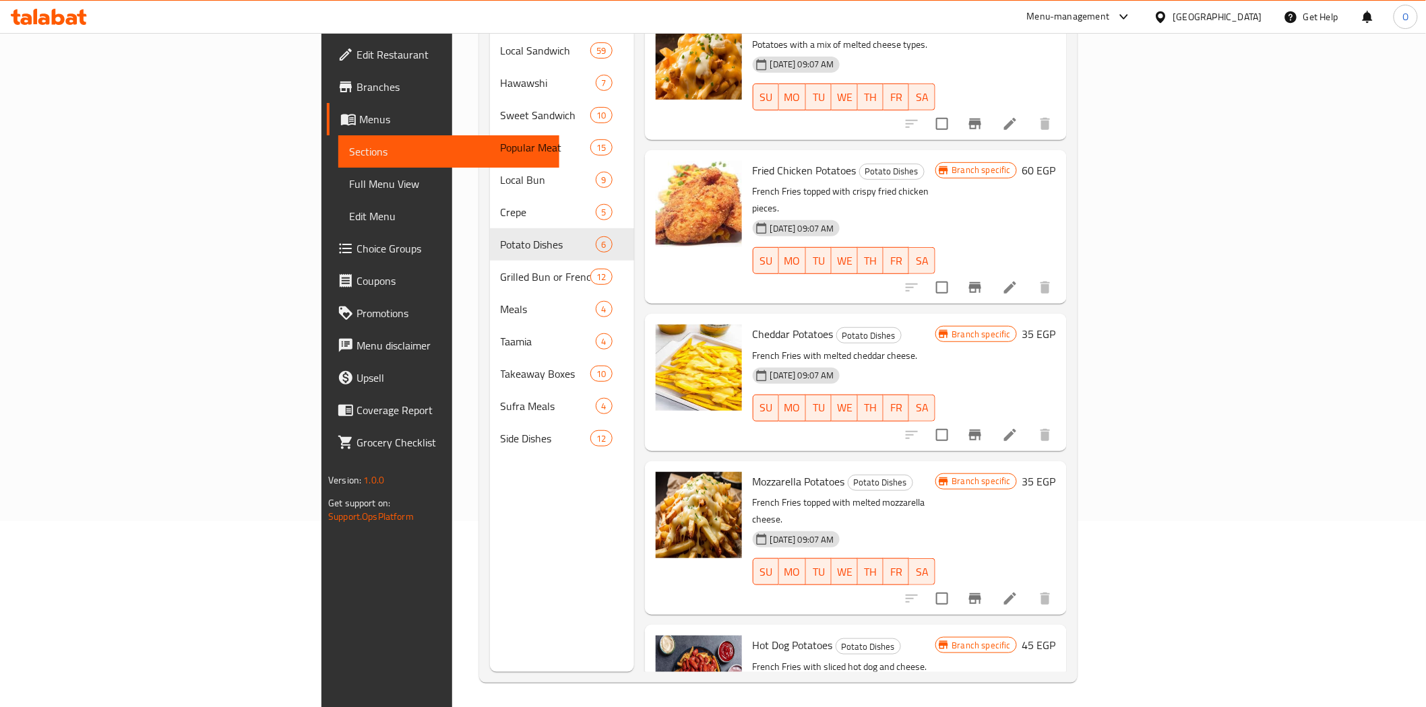
scroll to position [189, 0]
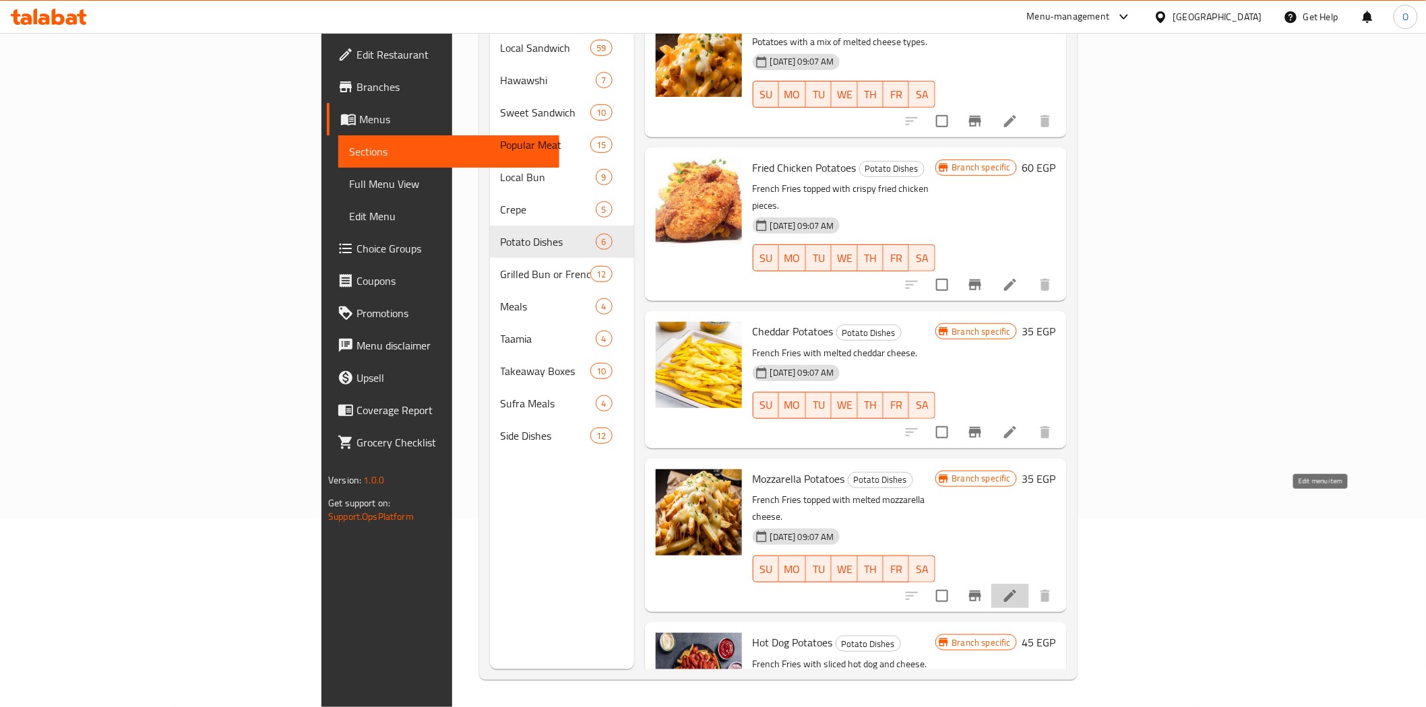
click at [1018, 588] on icon at bounding box center [1010, 596] width 16 height 16
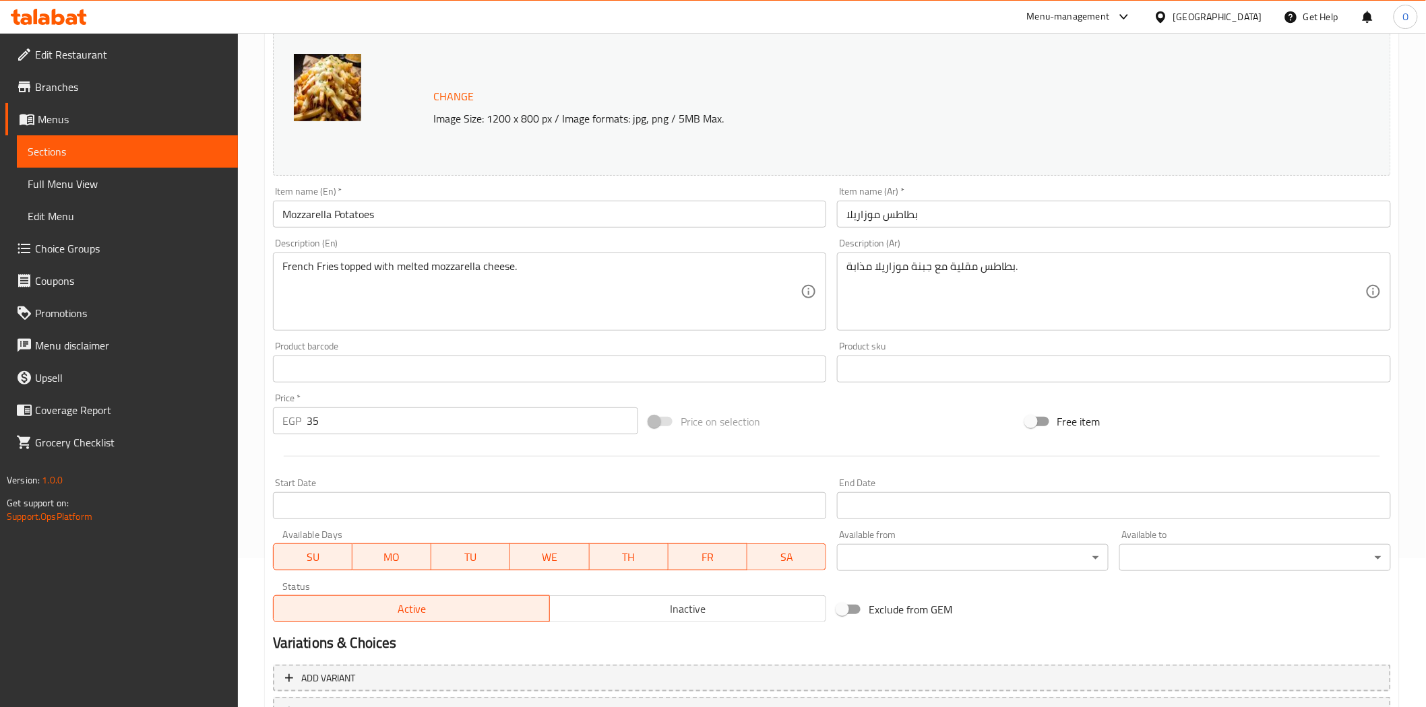
scroll to position [150, 0]
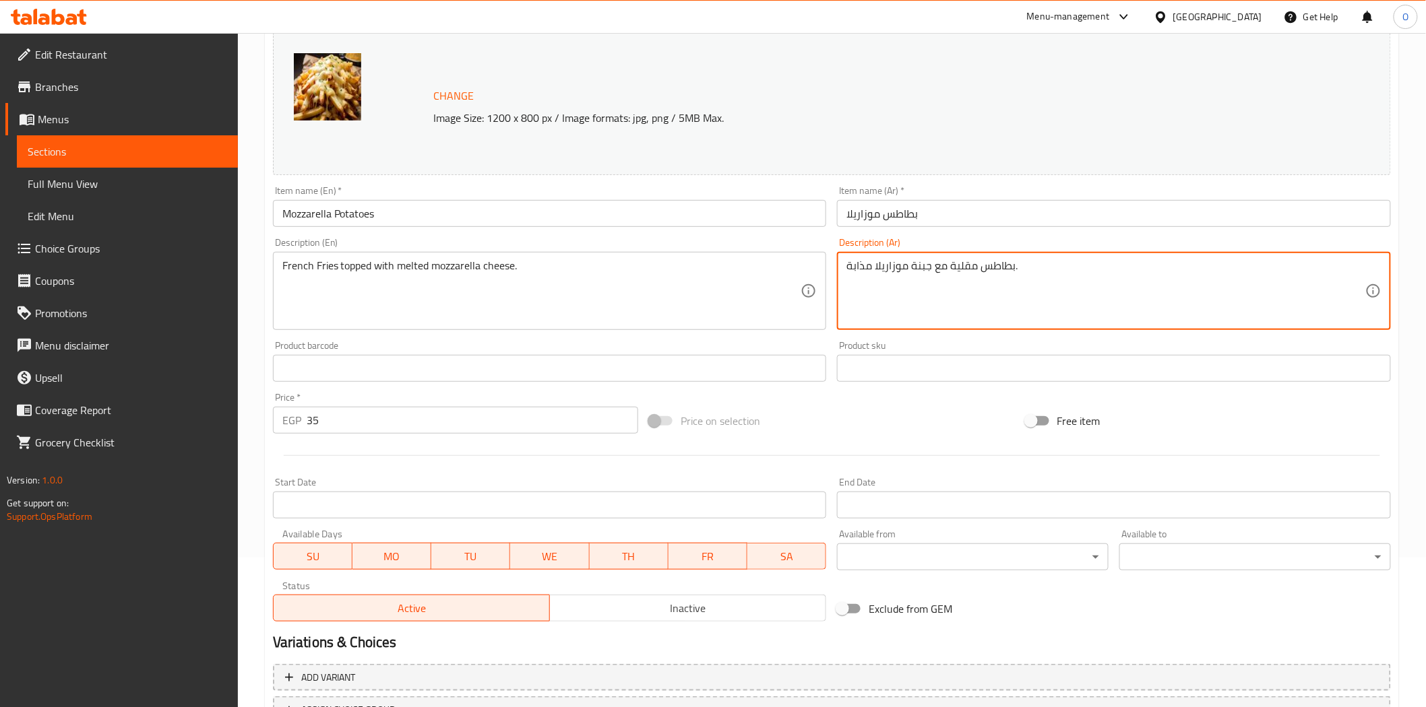
drag, startPoint x: 998, startPoint y: 275, endPoint x: 827, endPoint y: 276, distance: 171.1
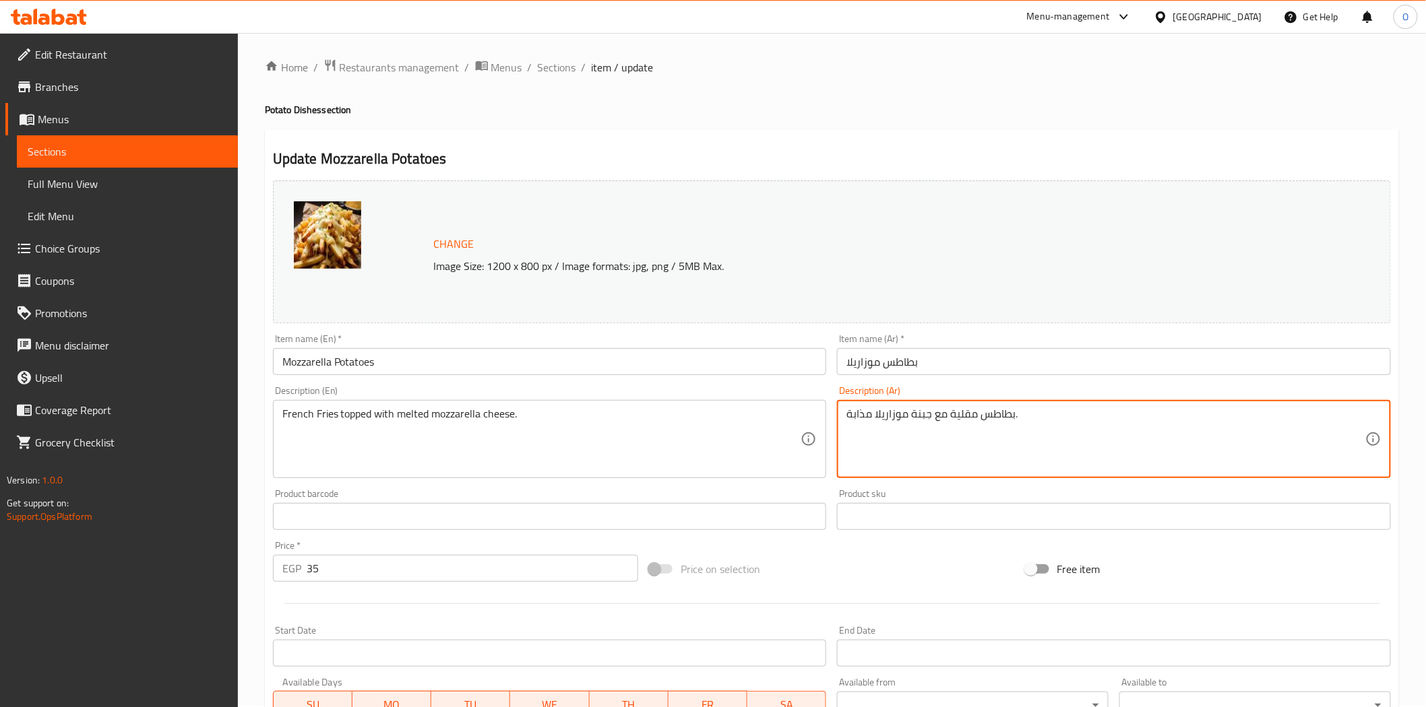
scroll to position [0, 0]
click at [554, 67] on span "Sections" at bounding box center [557, 69] width 38 height 16
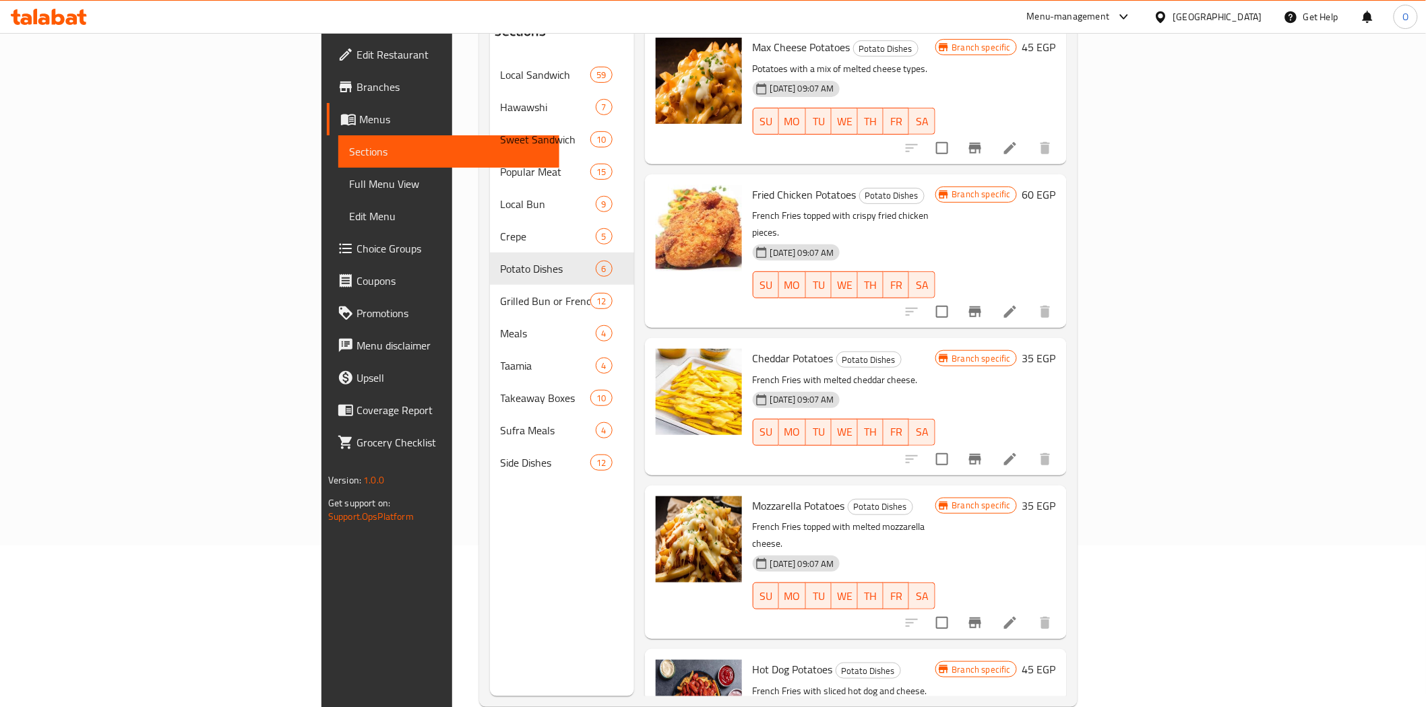
scroll to position [189, 0]
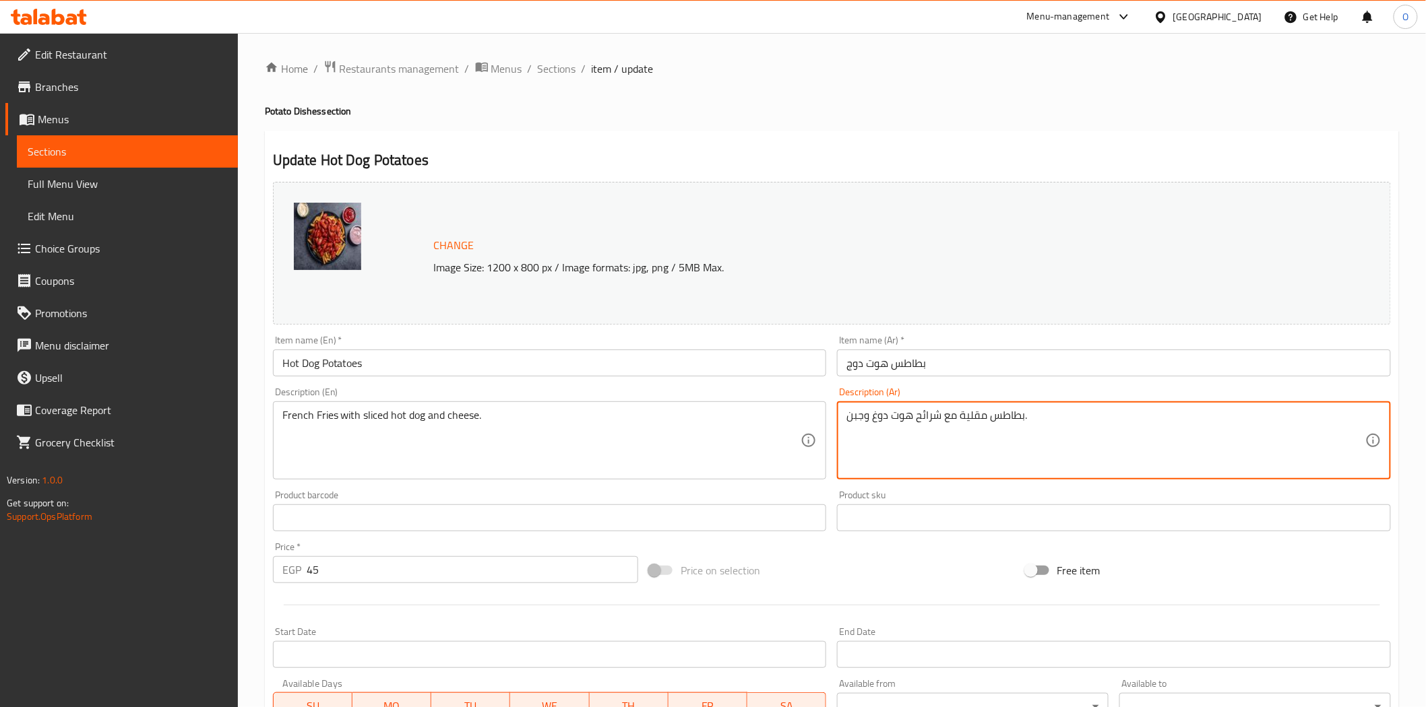
drag, startPoint x: 869, startPoint y: 411, endPoint x: 740, endPoint y: 402, distance: 129.7
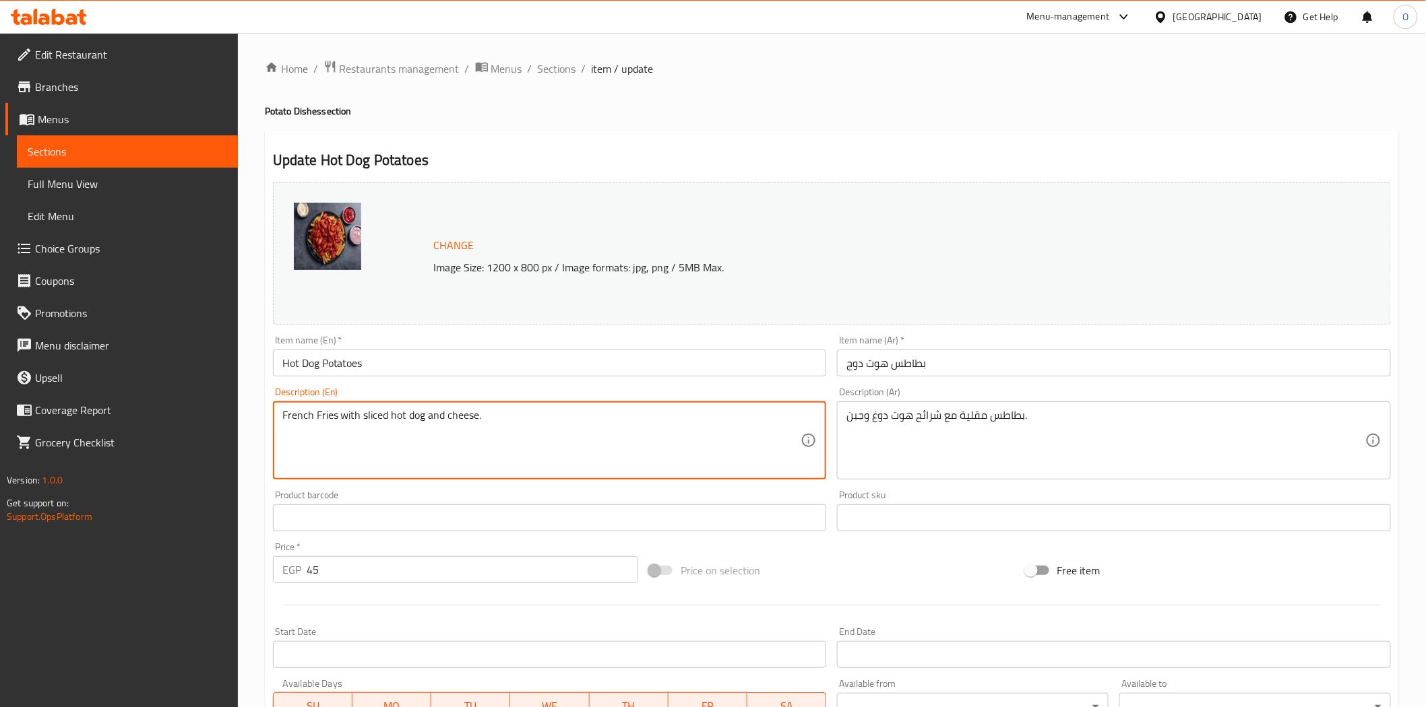
drag, startPoint x: 387, startPoint y: 413, endPoint x: 468, endPoint y: 414, distance: 81.5
click at [561, 61] on span "Sections" at bounding box center [557, 69] width 38 height 16
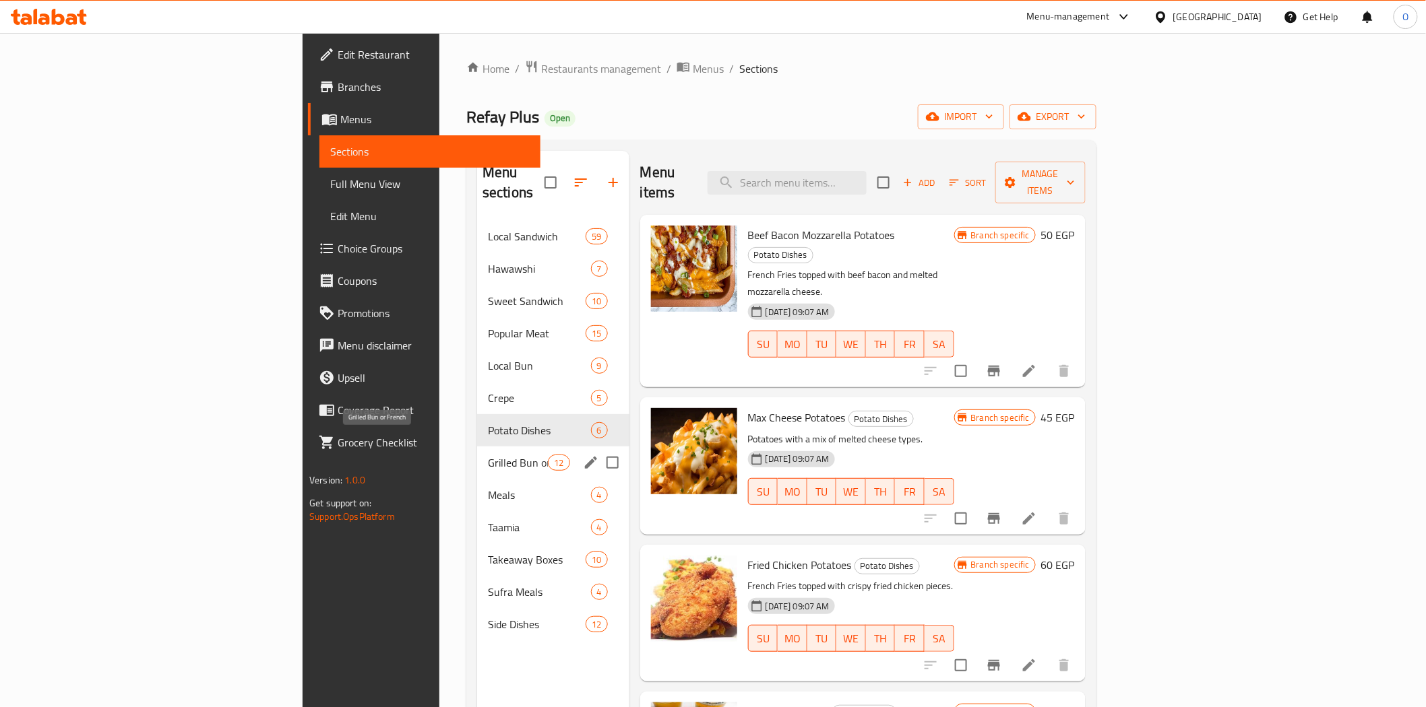
click at [488, 455] on span "Grilled Bun or French" at bounding box center [518, 463] width 60 height 16
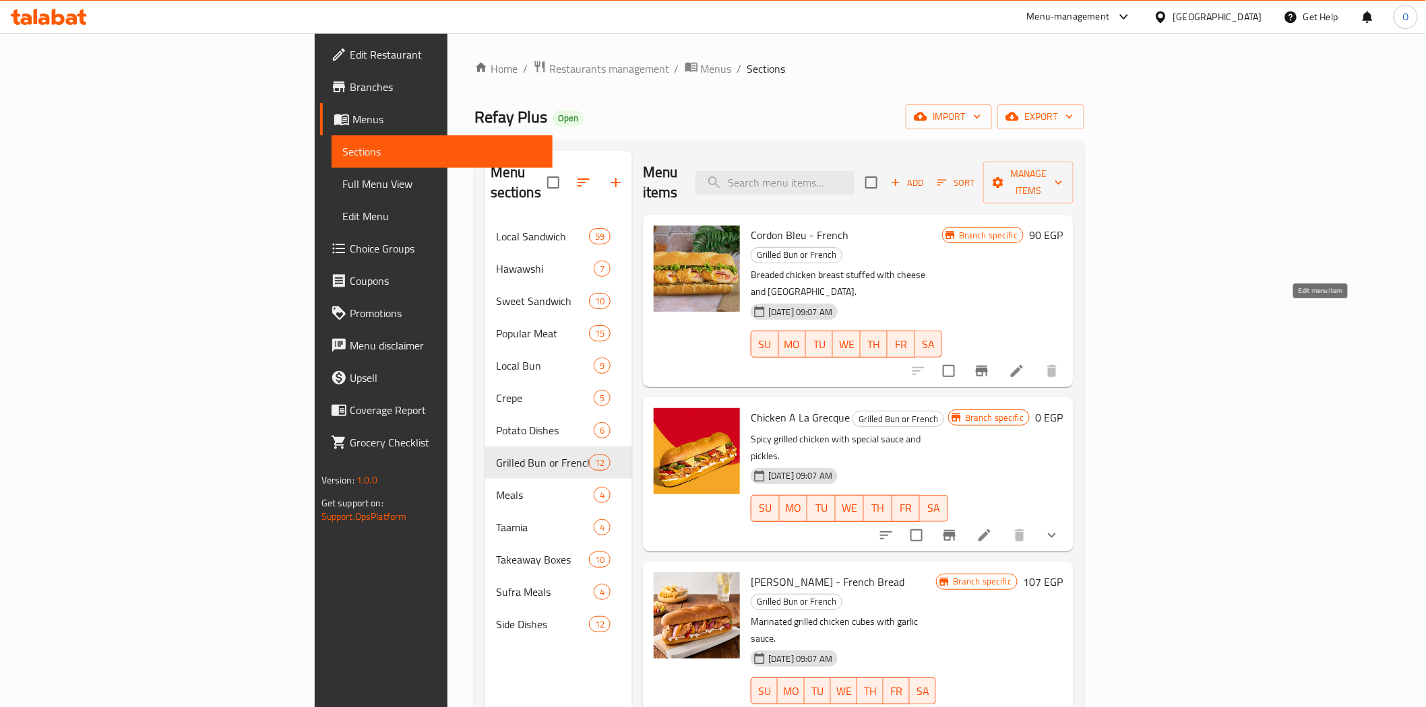
click at [1025, 363] on icon at bounding box center [1016, 371] width 16 height 16
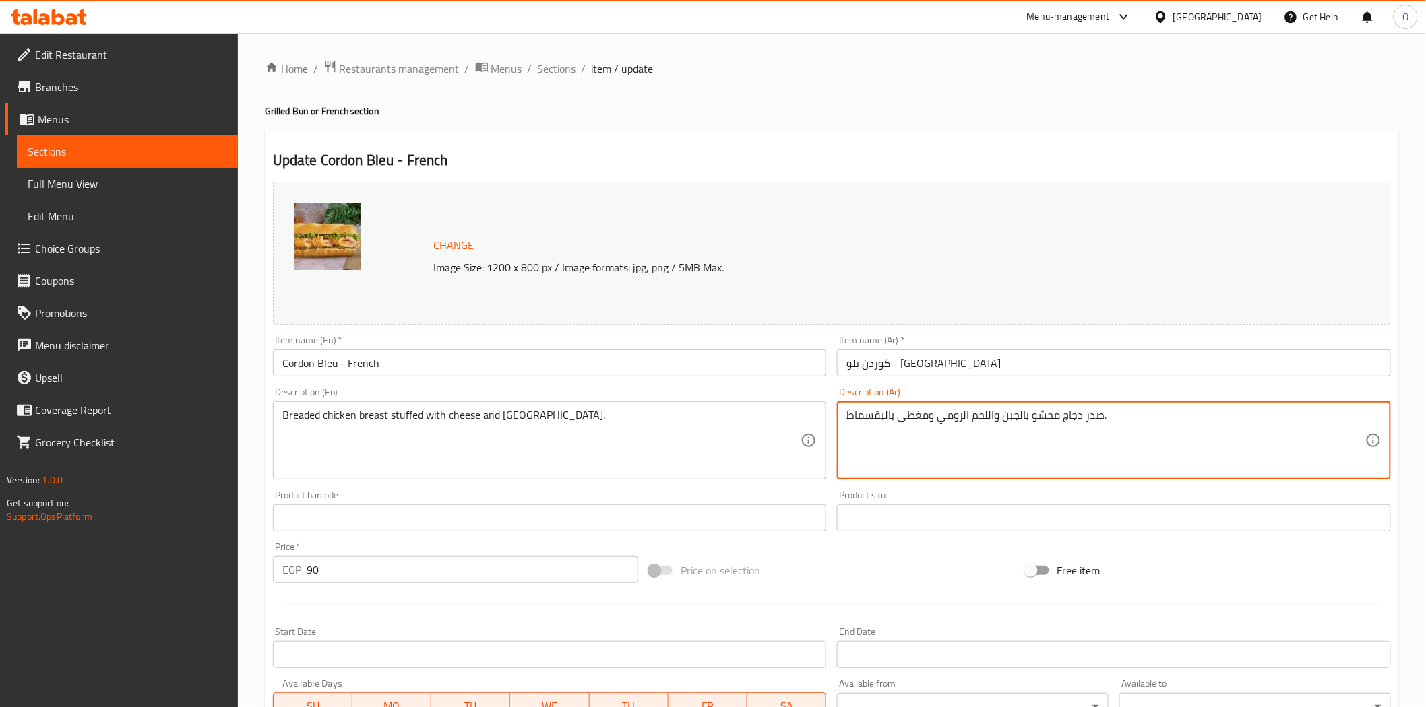
drag, startPoint x: 1072, startPoint y: 414, endPoint x: 1092, endPoint y: 414, distance: 19.5
click at [529, 48] on div "Home / Restaurants management / Menus / Sections / item / update Grilled Bun or…" at bounding box center [832, 502] width 1188 height 938
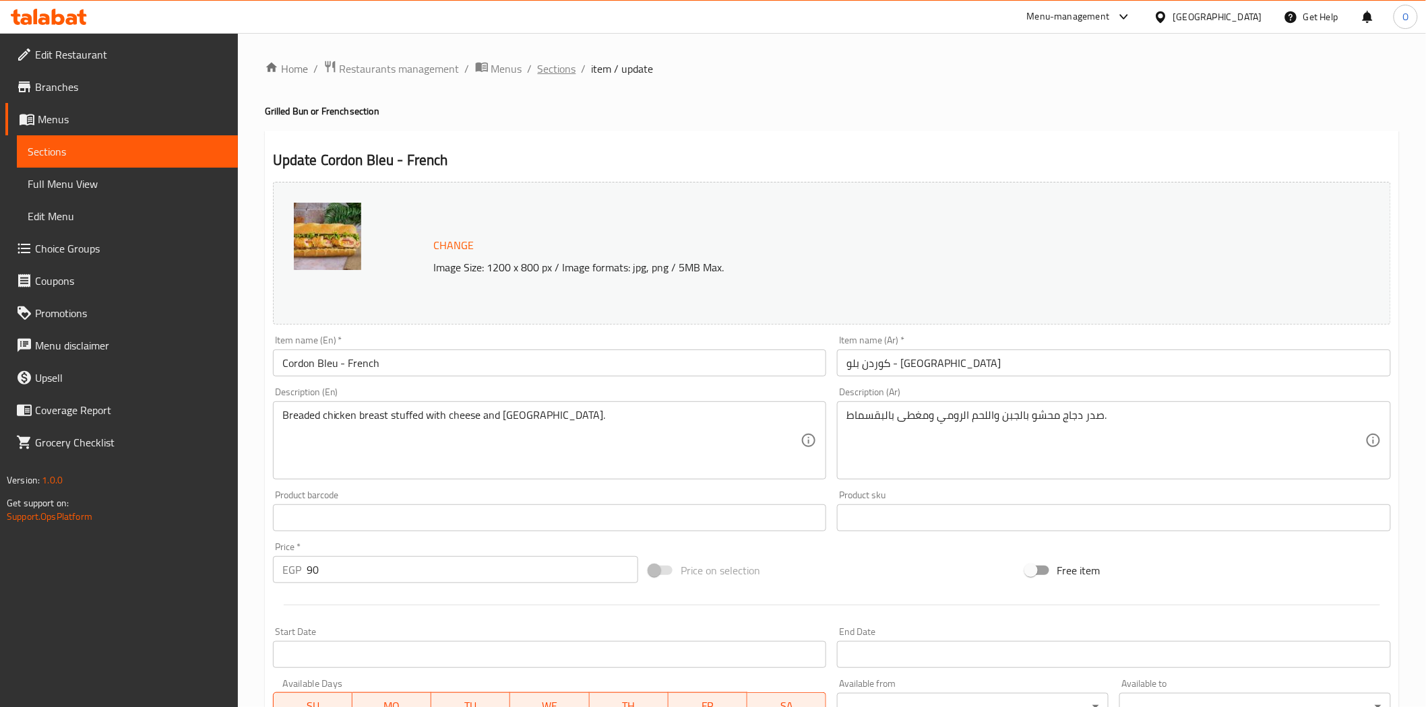
click at [567, 68] on span "Sections" at bounding box center [557, 69] width 38 height 16
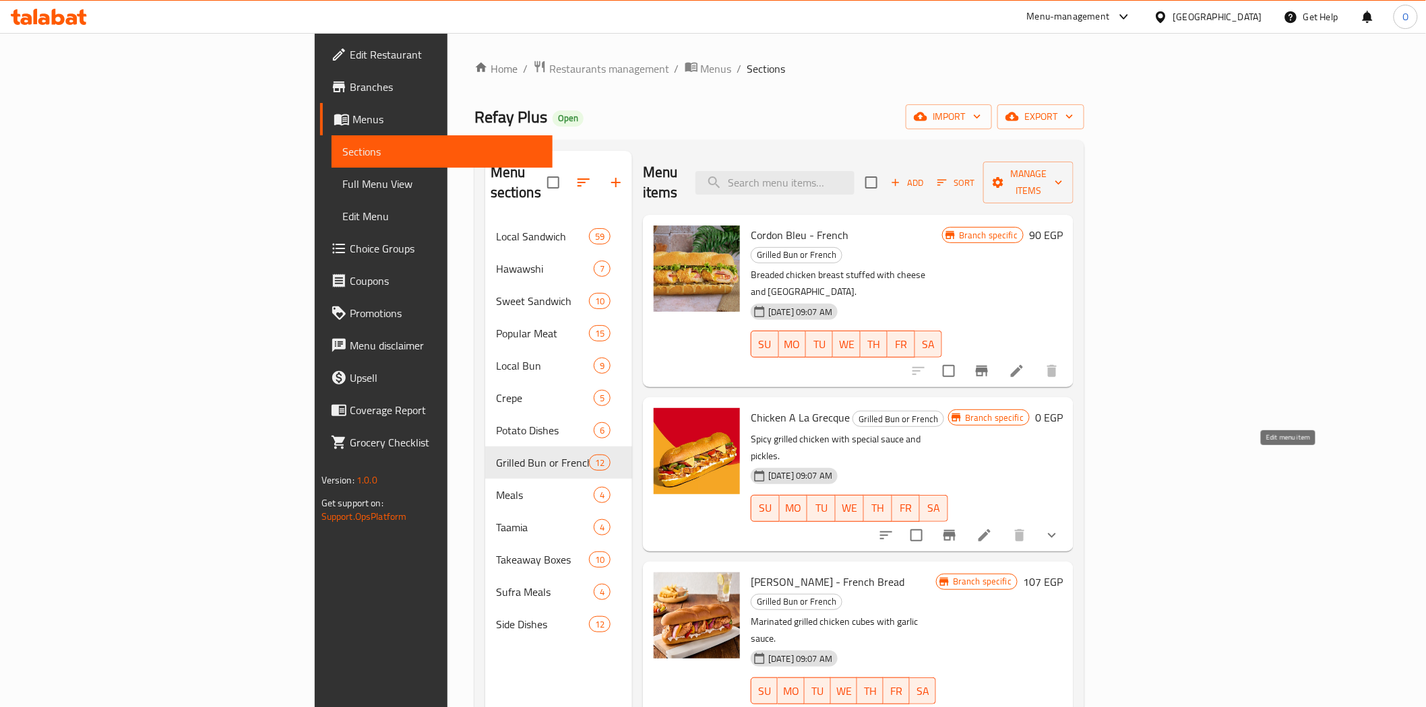
click at [990, 530] on icon at bounding box center [984, 536] width 12 height 12
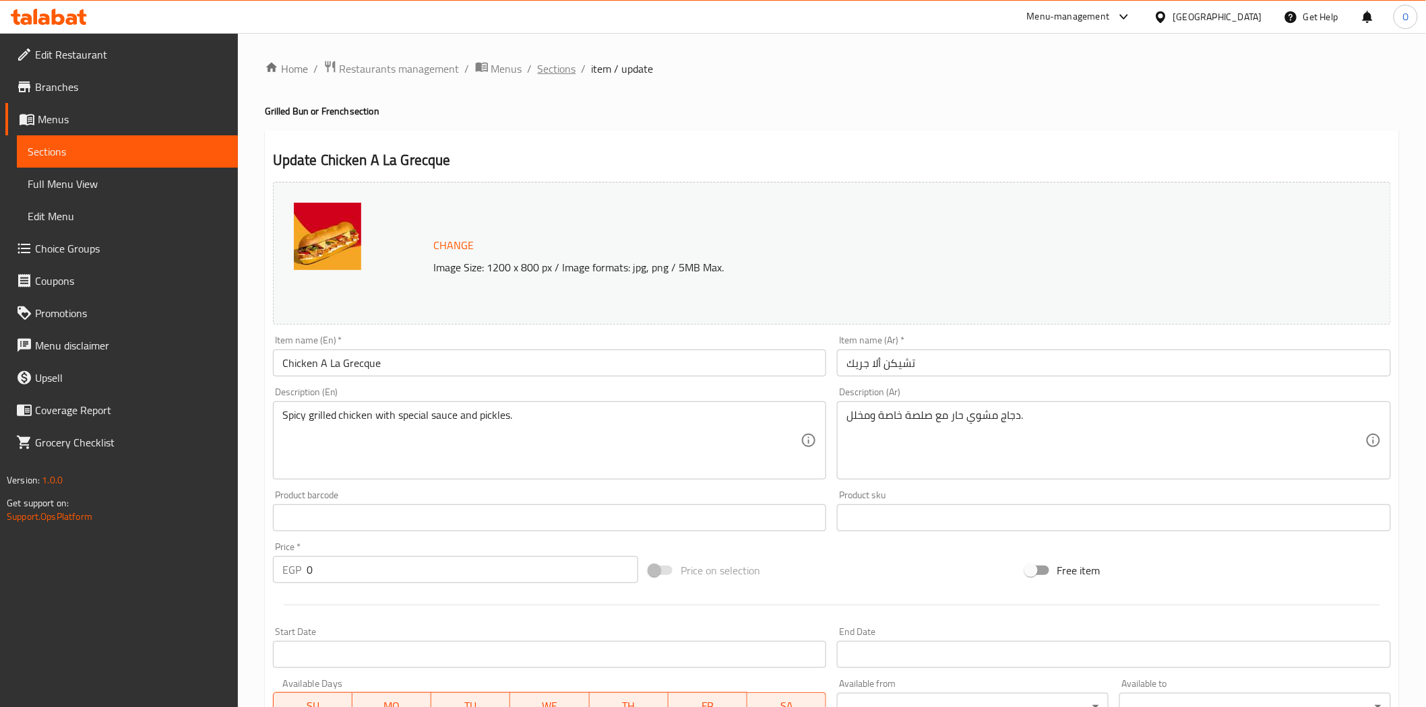
click at [568, 72] on span "Sections" at bounding box center [557, 69] width 38 height 16
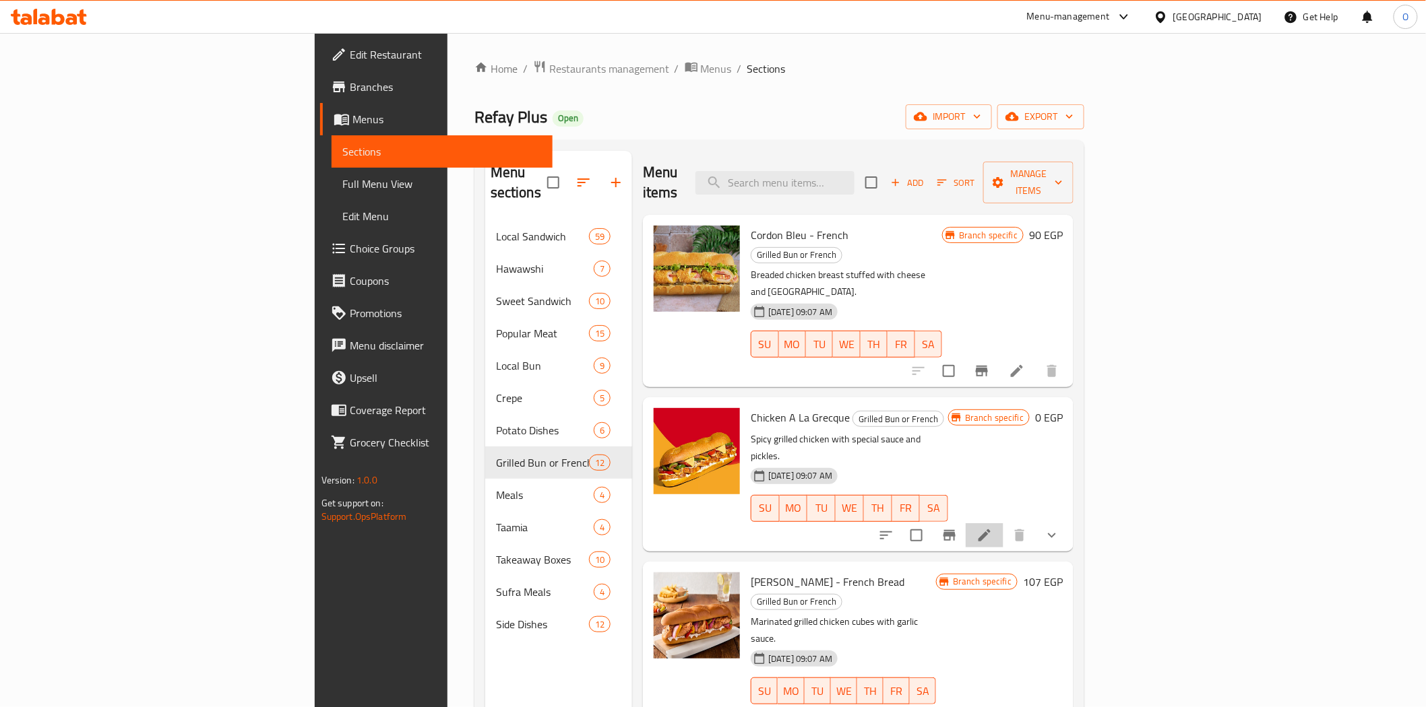
click at [1003, 523] on li at bounding box center [984, 535] width 38 height 24
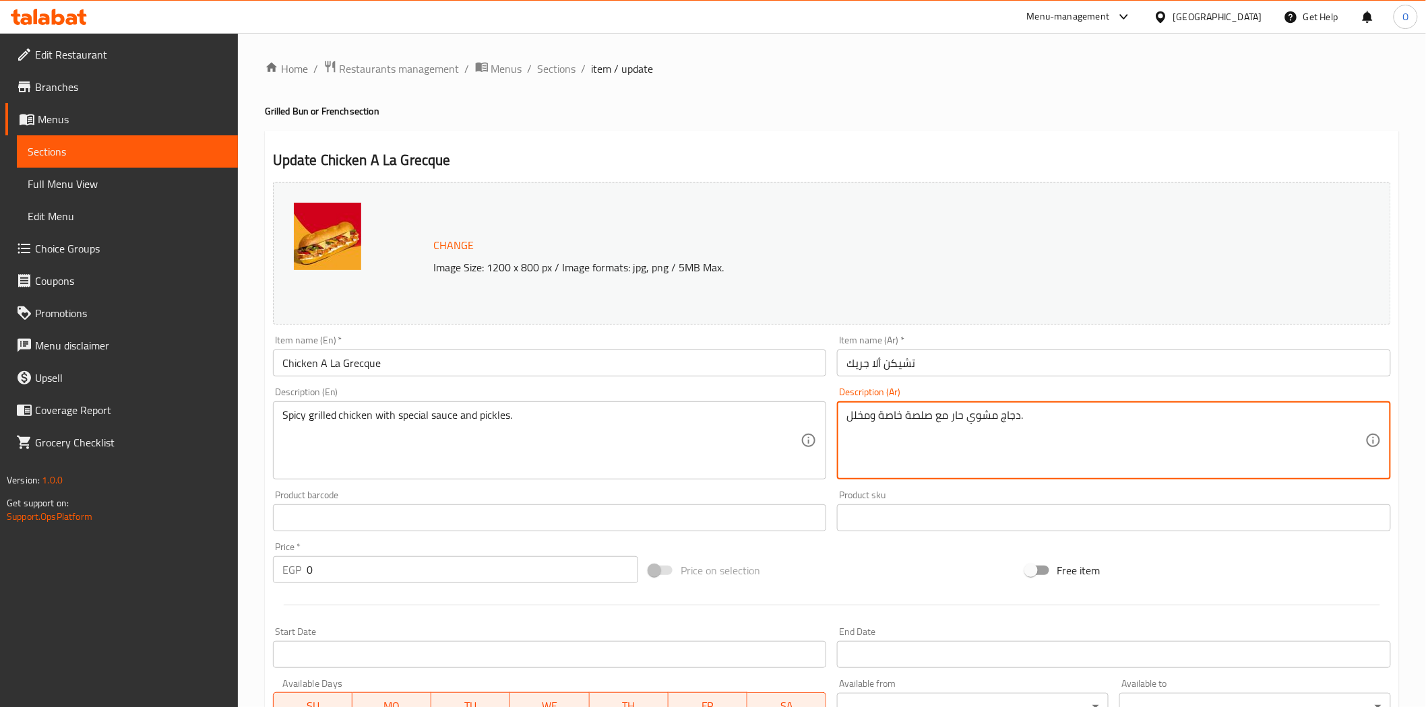
drag, startPoint x: 911, startPoint y: 416, endPoint x: 816, endPoint y: 428, distance: 95.8
click at [561, 65] on span "Sections" at bounding box center [557, 69] width 38 height 16
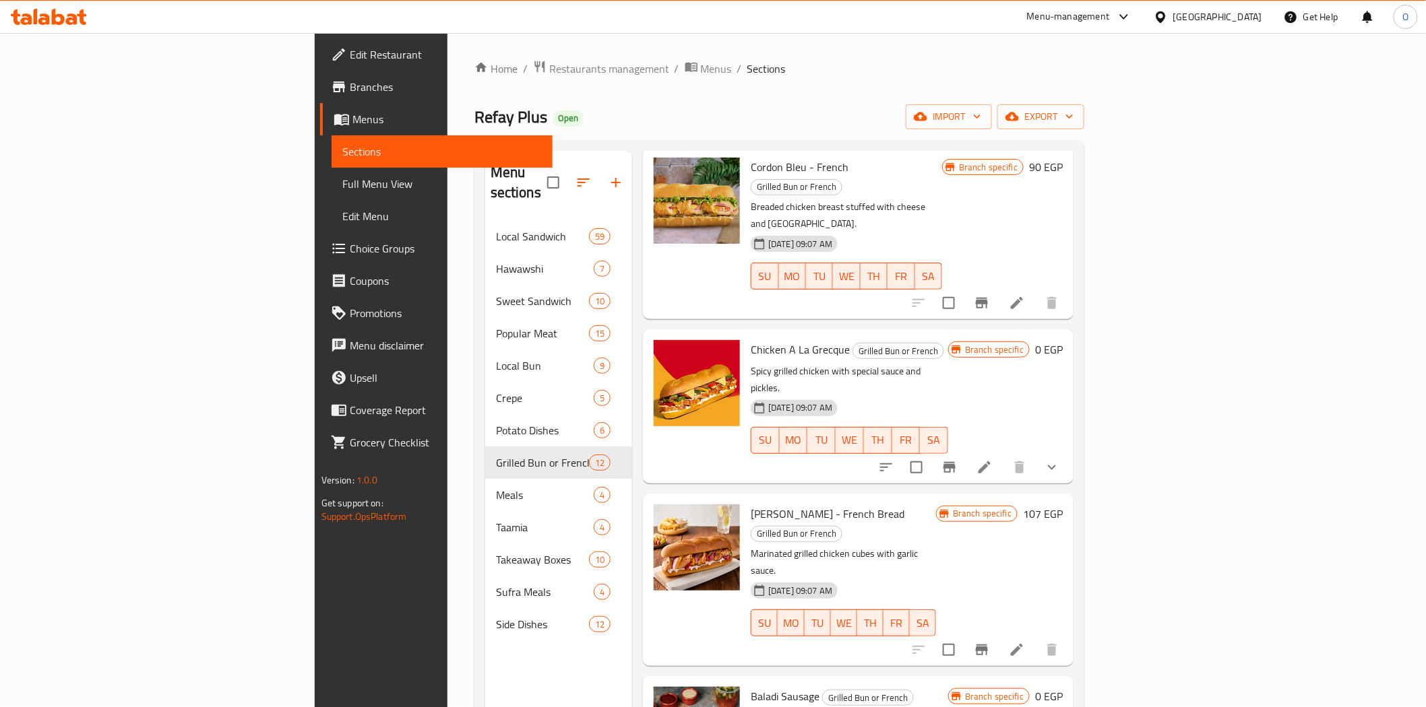
scroll to position [150, 0]
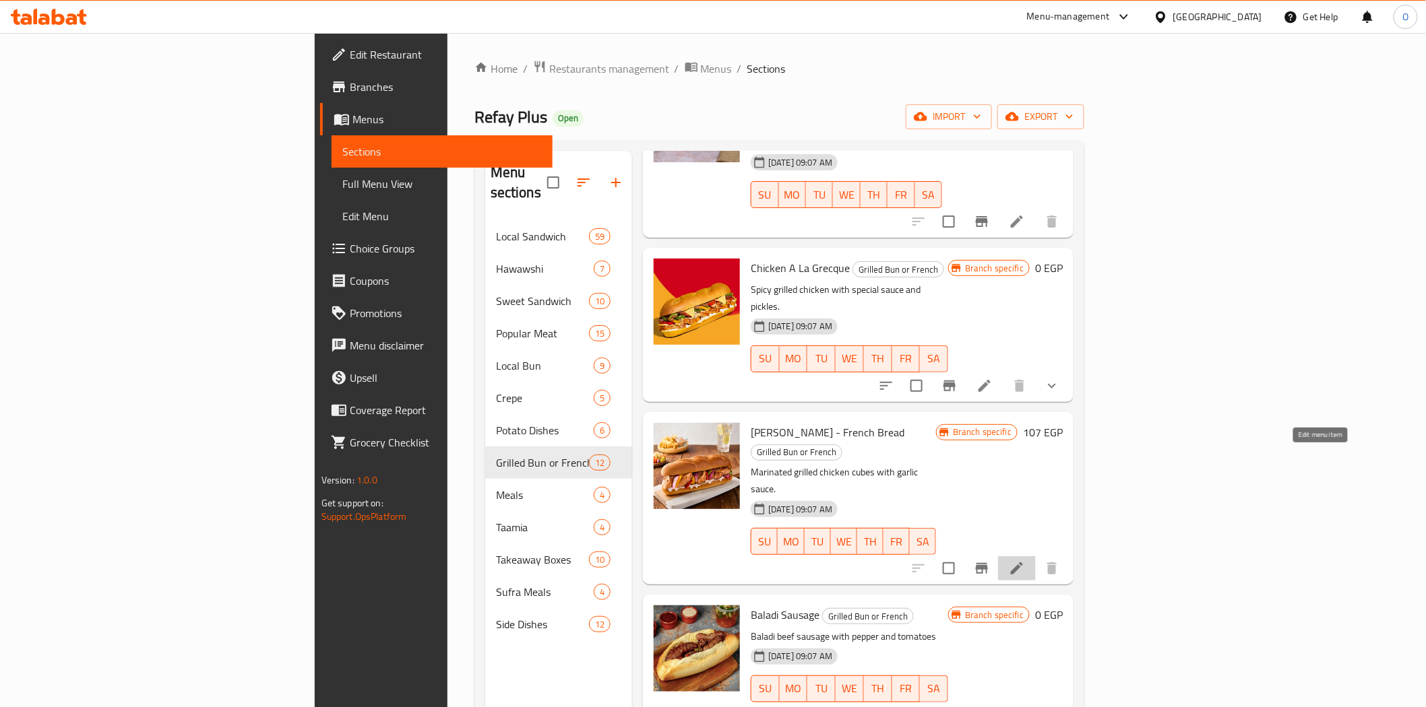
click at [1025, 561] on icon at bounding box center [1016, 569] width 16 height 16
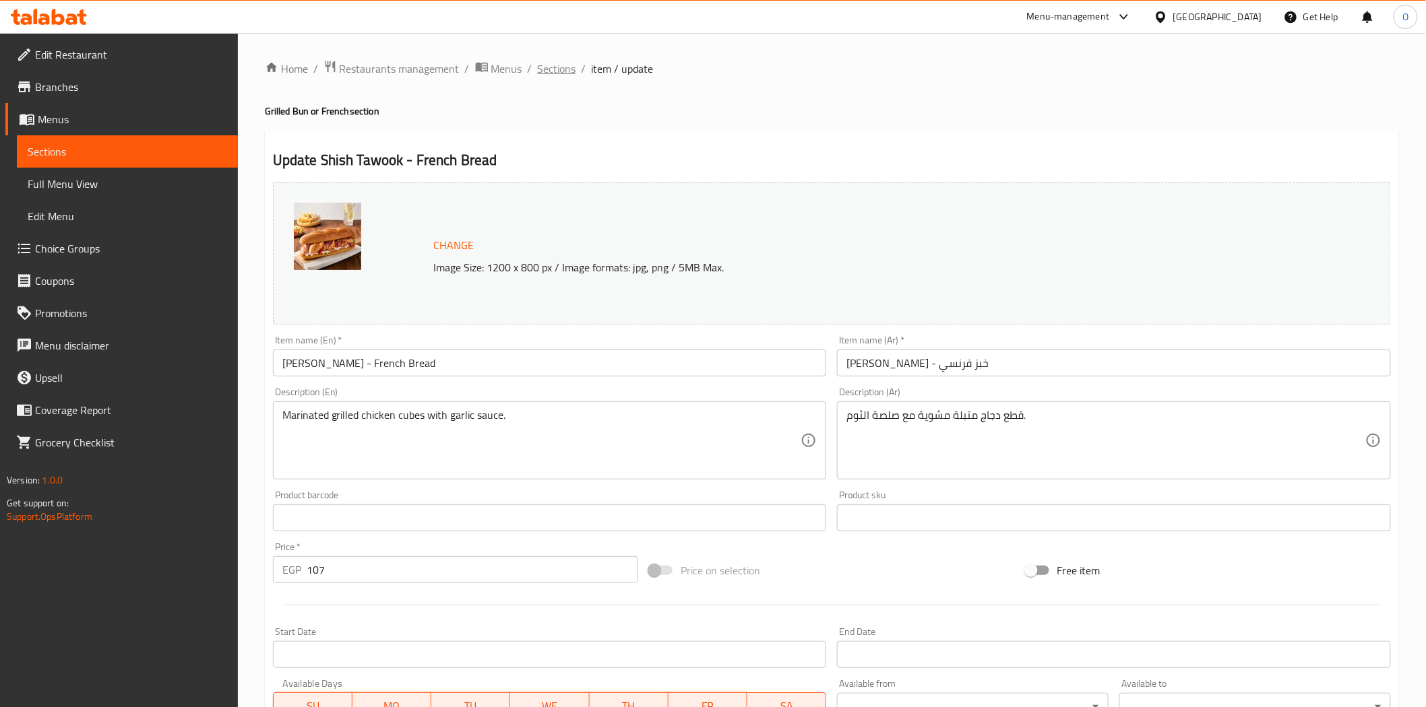
click at [546, 65] on span "Sections" at bounding box center [557, 69] width 38 height 16
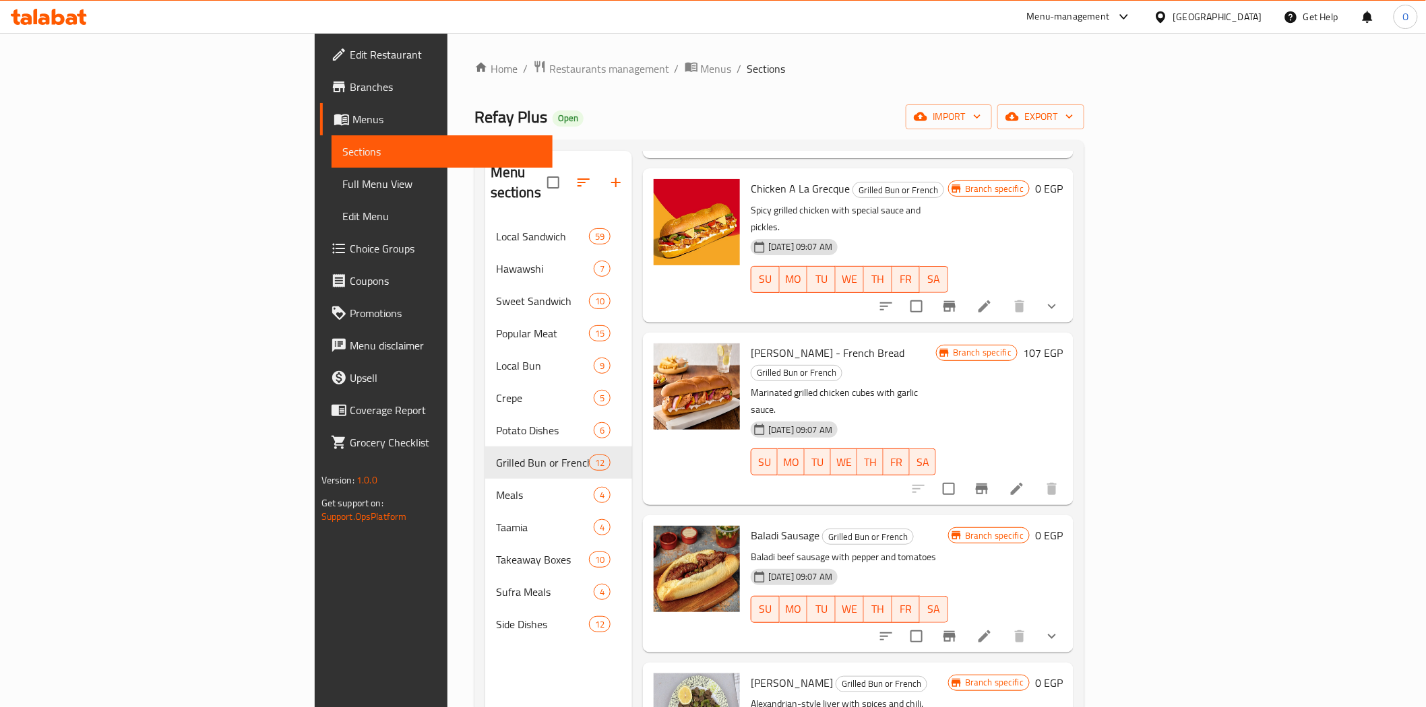
scroll to position [374, 0]
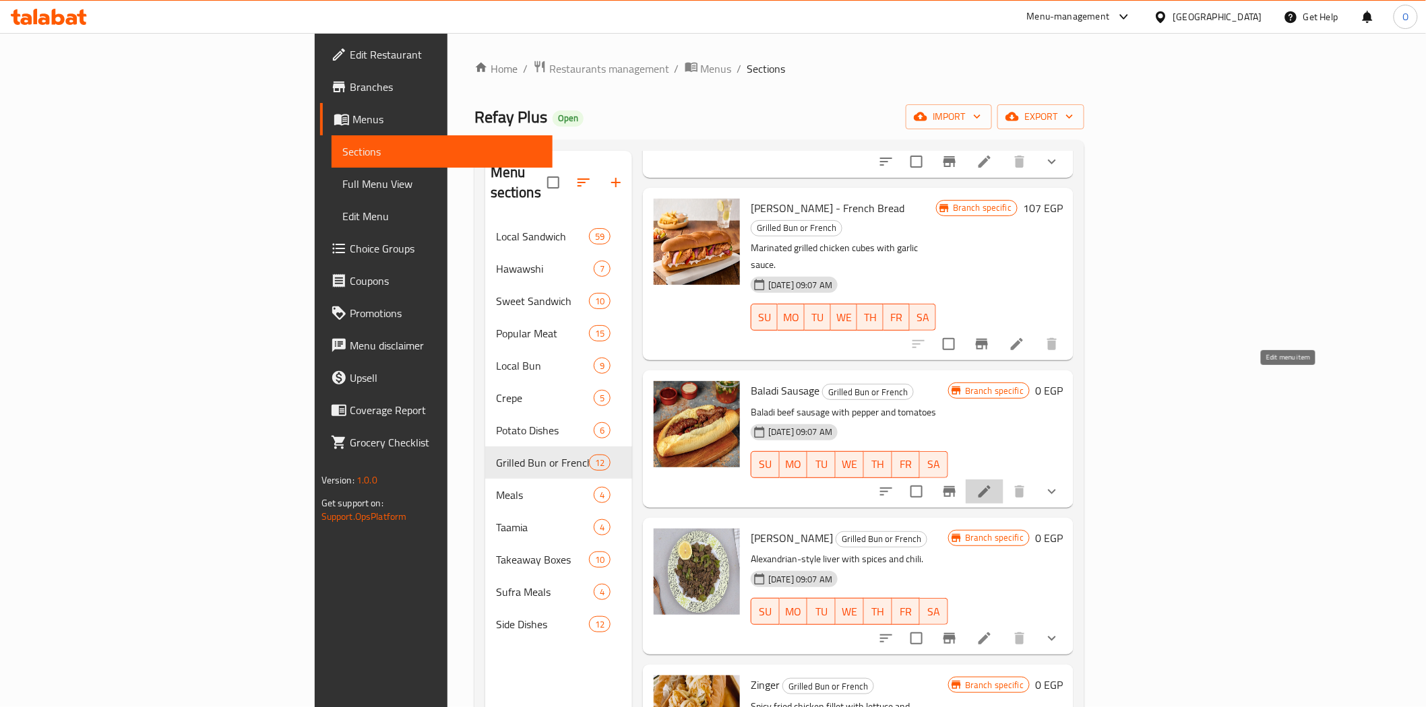
click at [990, 486] on icon at bounding box center [984, 492] width 12 height 12
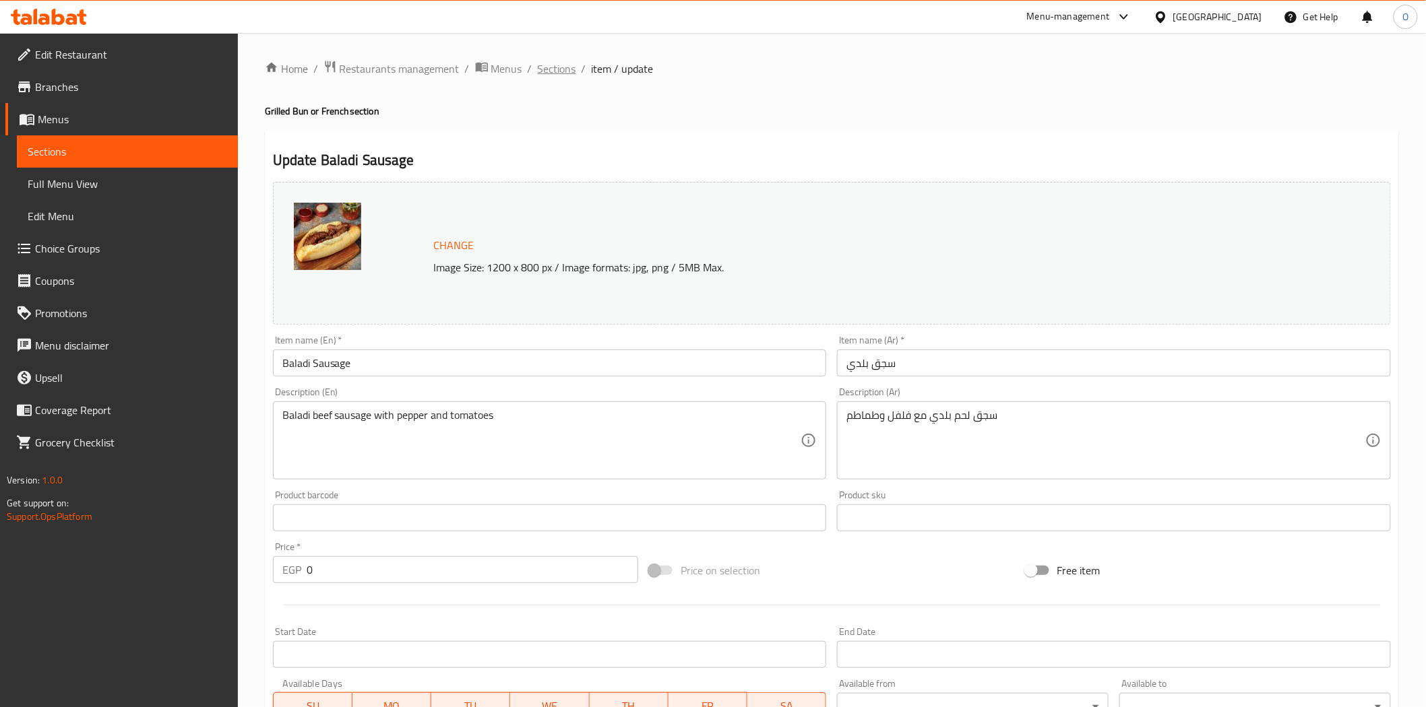
click at [540, 65] on span "Sections" at bounding box center [557, 69] width 38 height 16
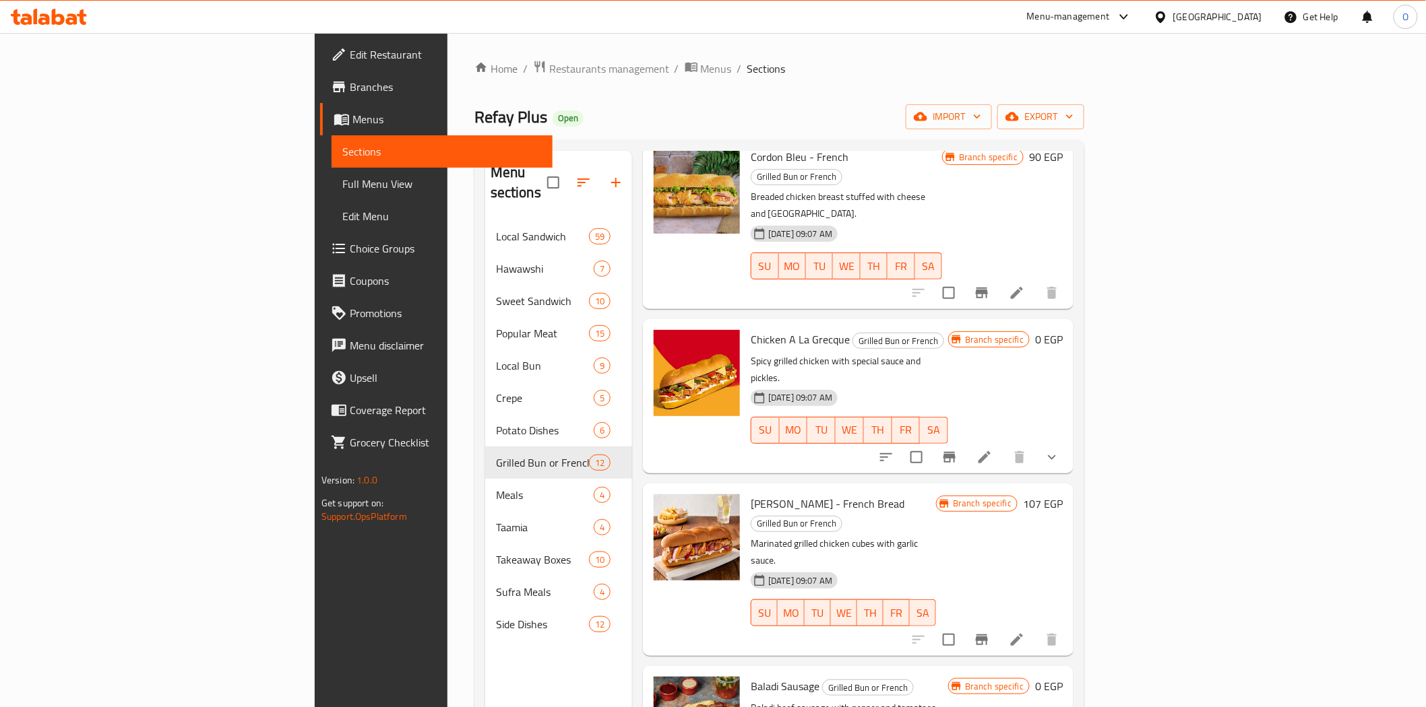
scroll to position [113, 0]
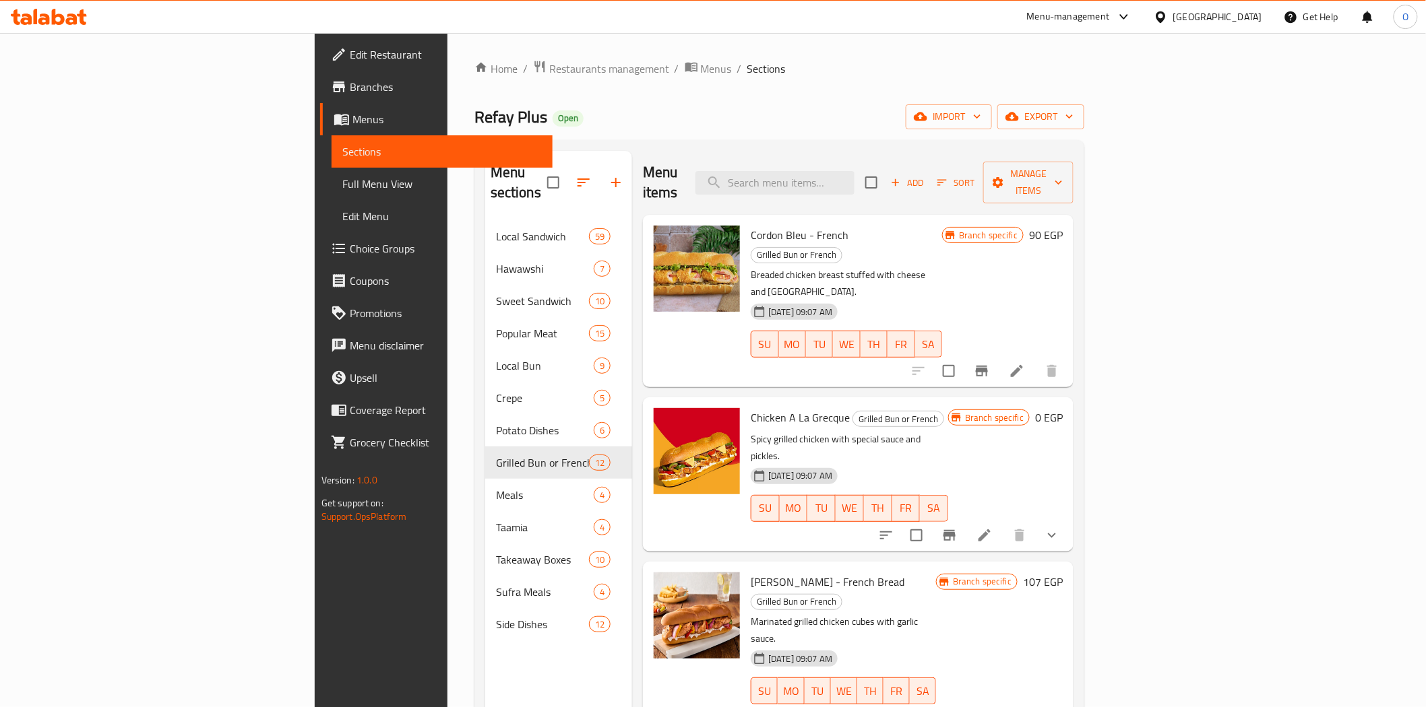
scroll to position [523, 0]
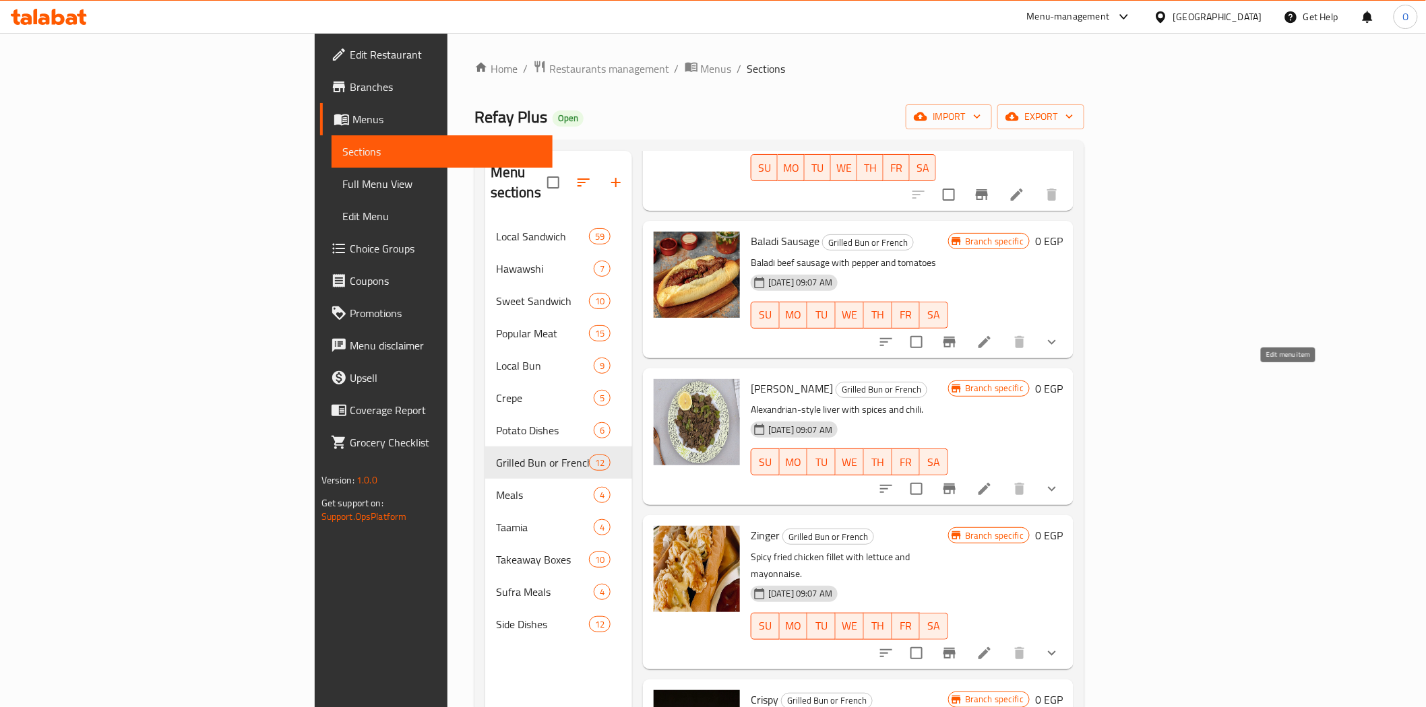
click at [992, 481] on icon at bounding box center [984, 489] width 16 height 16
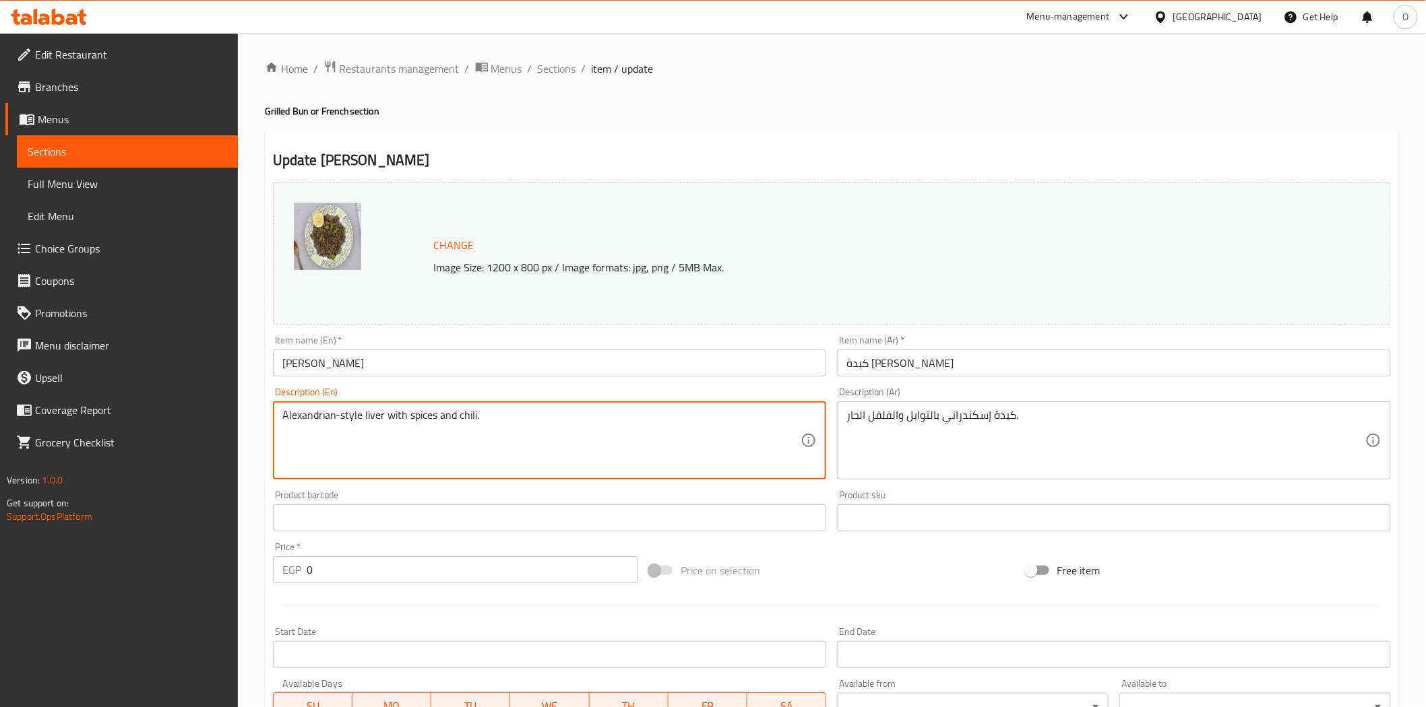
drag, startPoint x: 434, startPoint y: 418, endPoint x: 621, endPoint y: 412, distance: 187.4
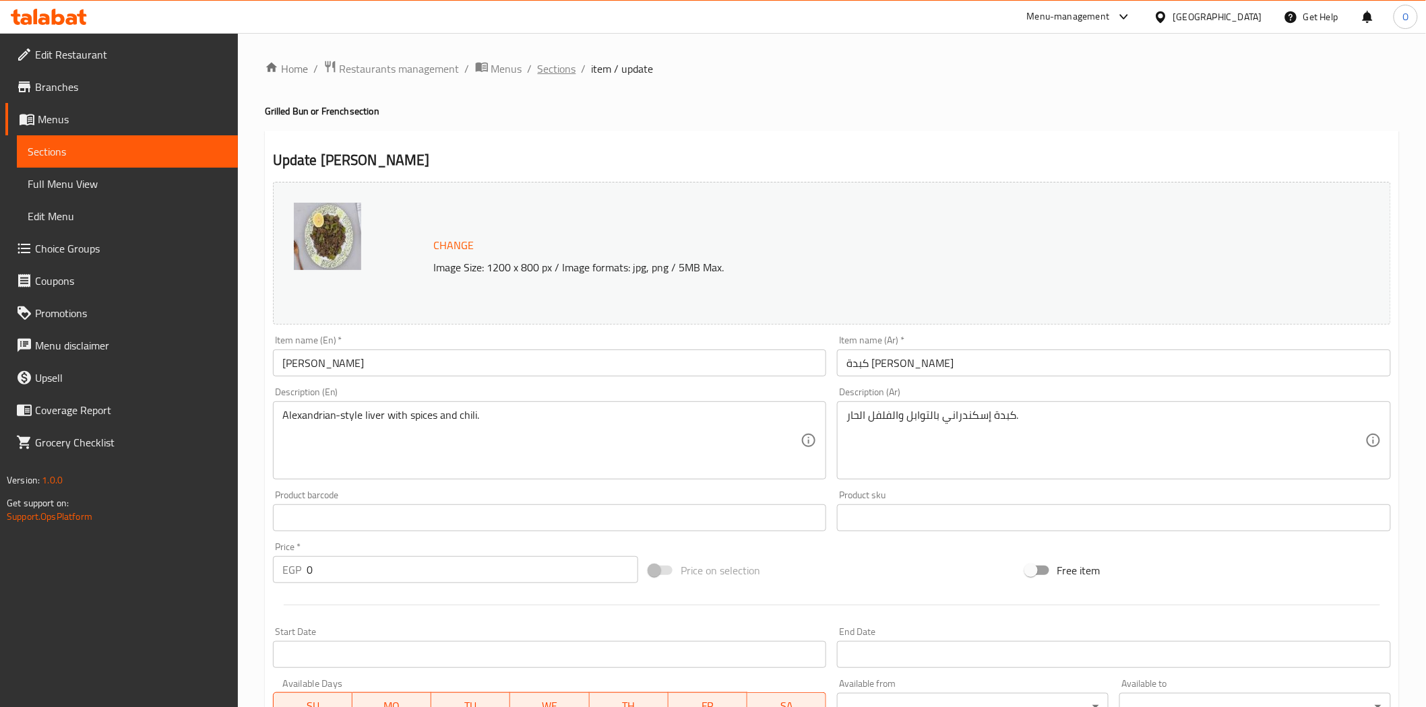
click at [548, 72] on span "Sections" at bounding box center [557, 69] width 38 height 16
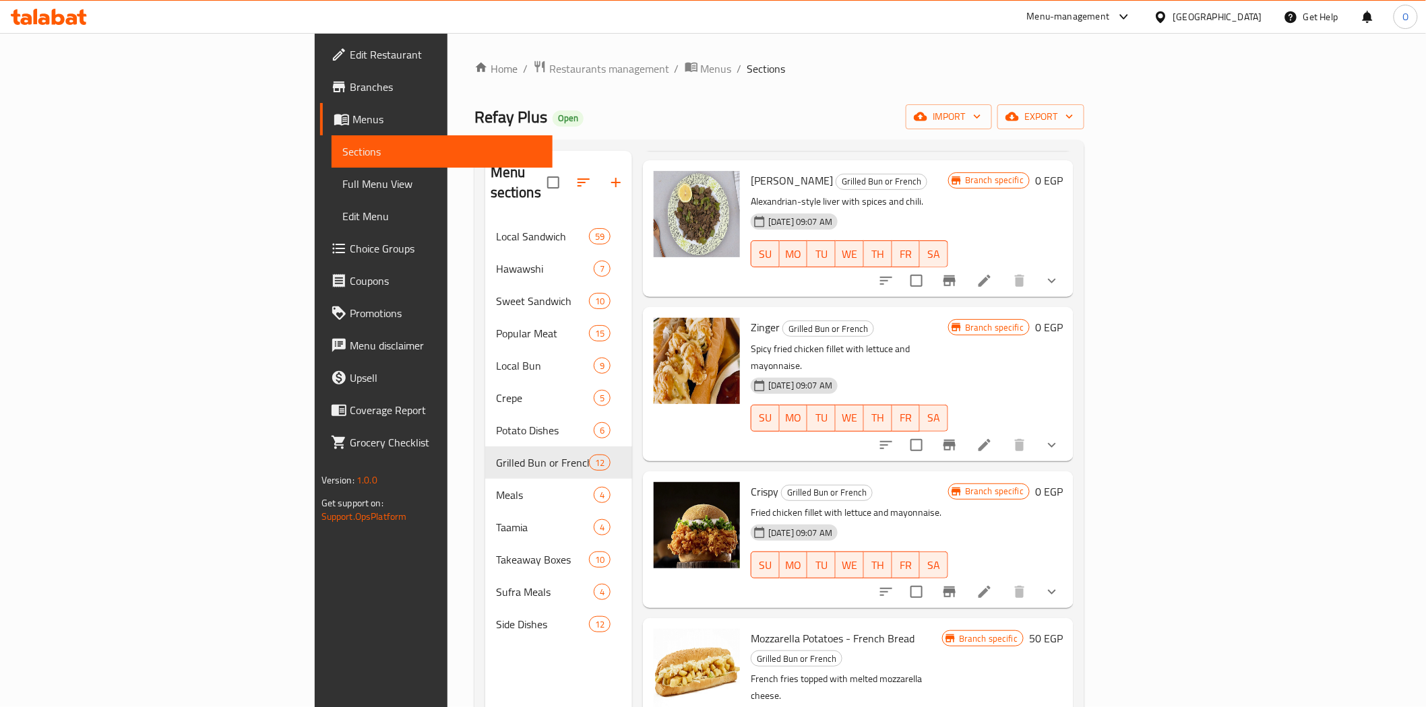
scroll to position [748, 0]
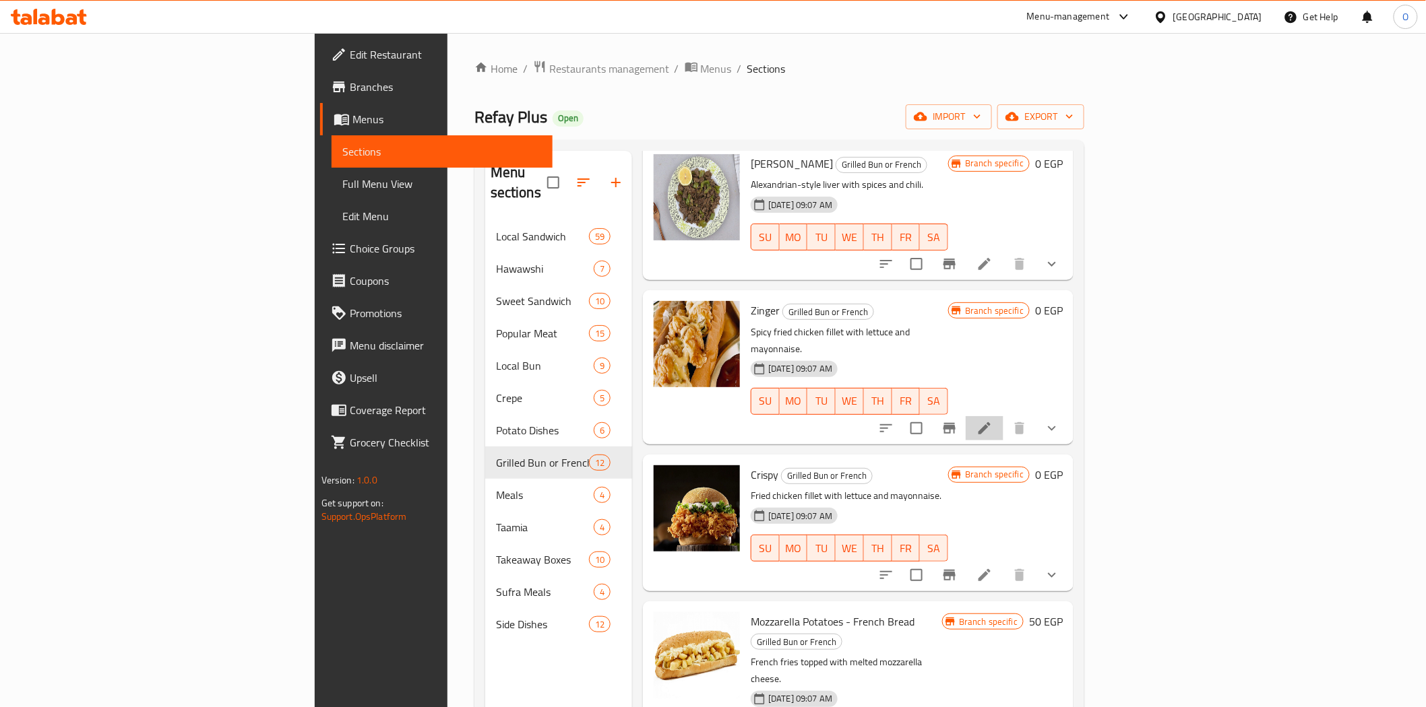
click at [1003, 416] on li at bounding box center [984, 428] width 38 height 24
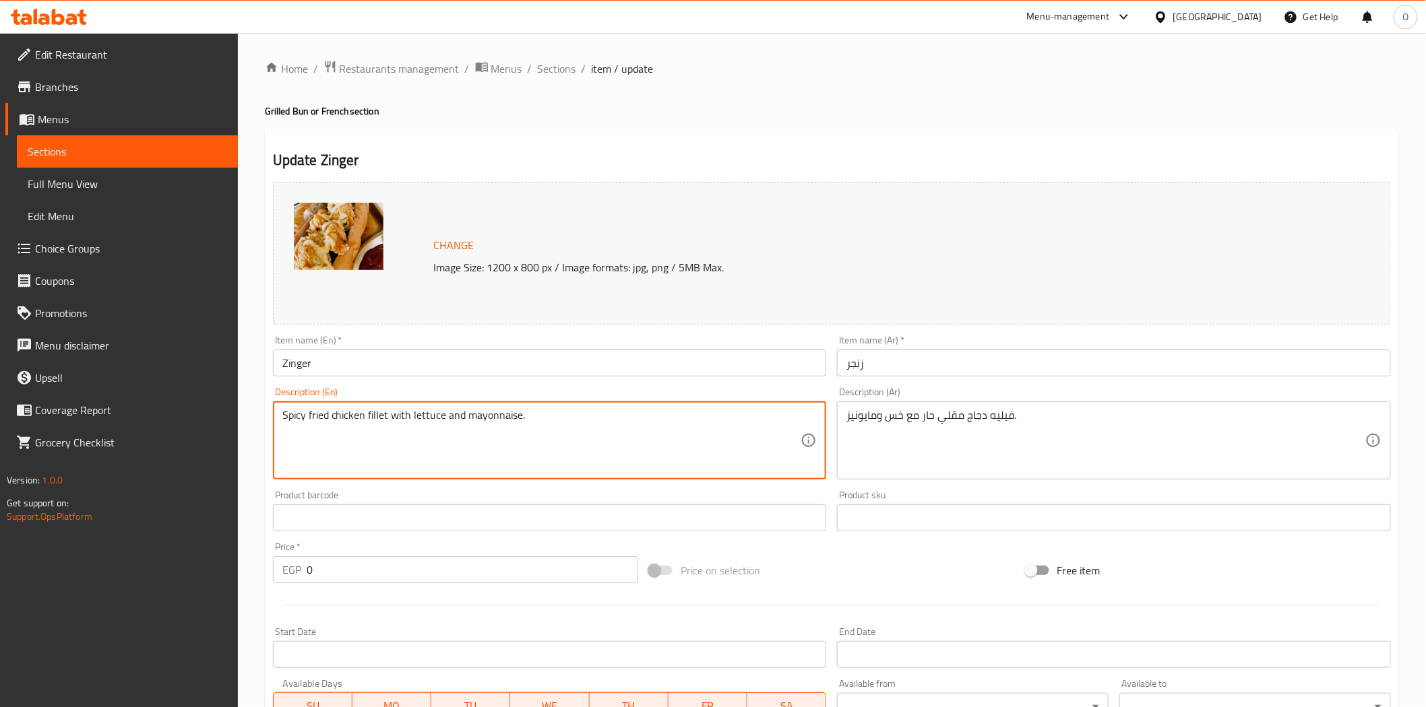
drag, startPoint x: 292, startPoint y: 424, endPoint x: 562, endPoint y: 422, distance: 269.5
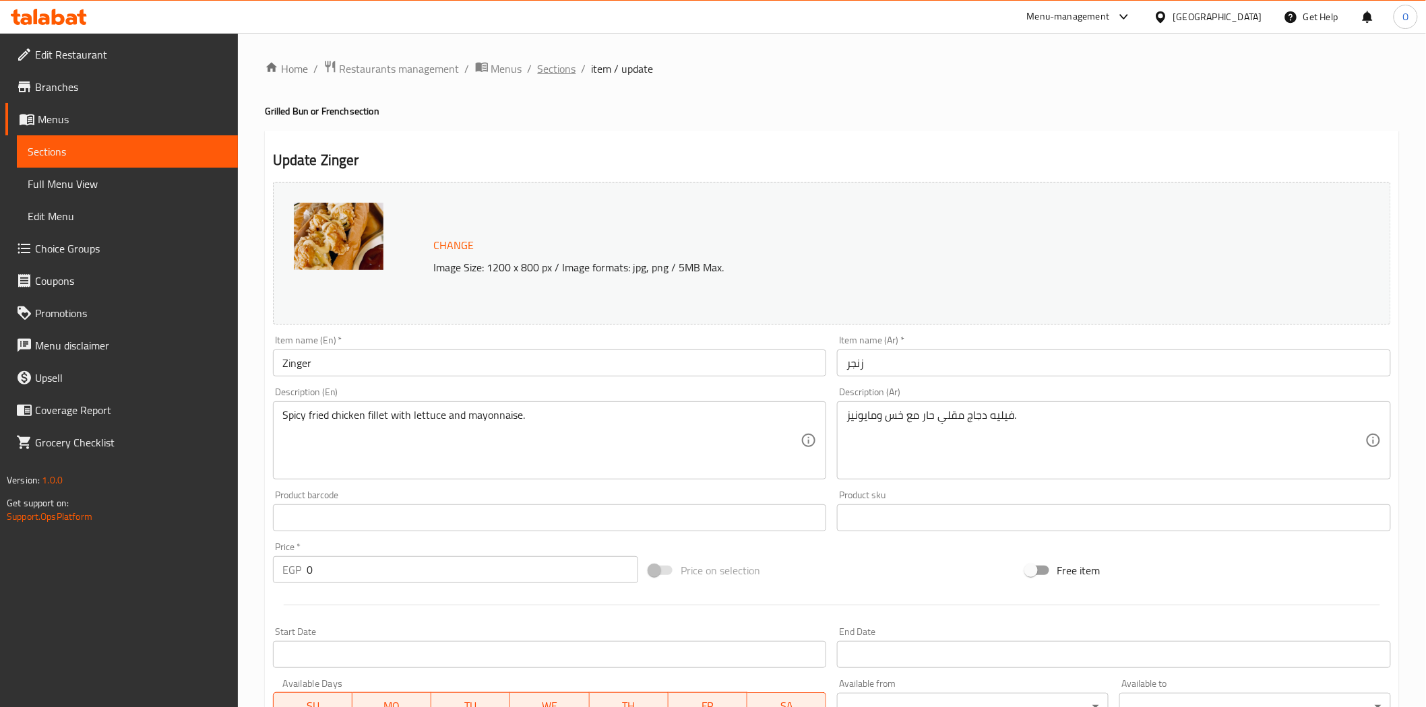
click at [557, 71] on span "Sections" at bounding box center [557, 69] width 38 height 16
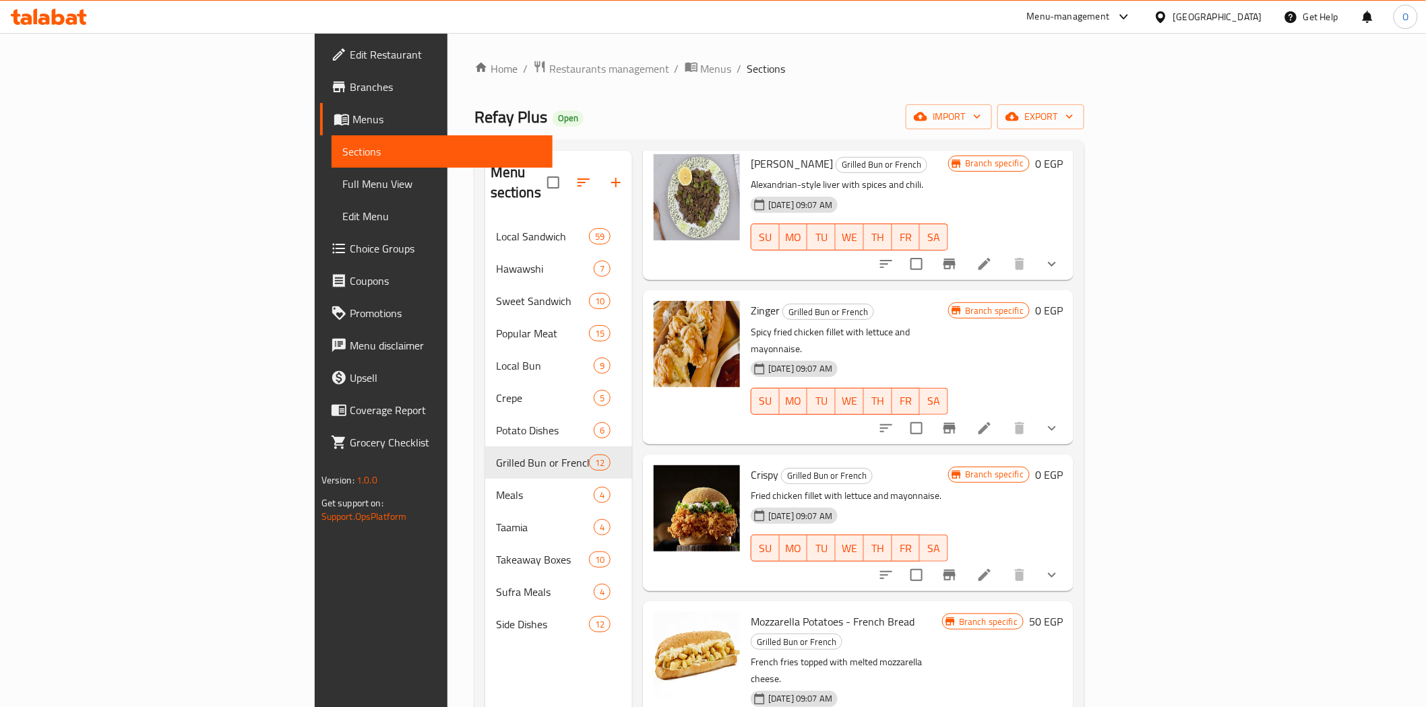
scroll to position [823, 0]
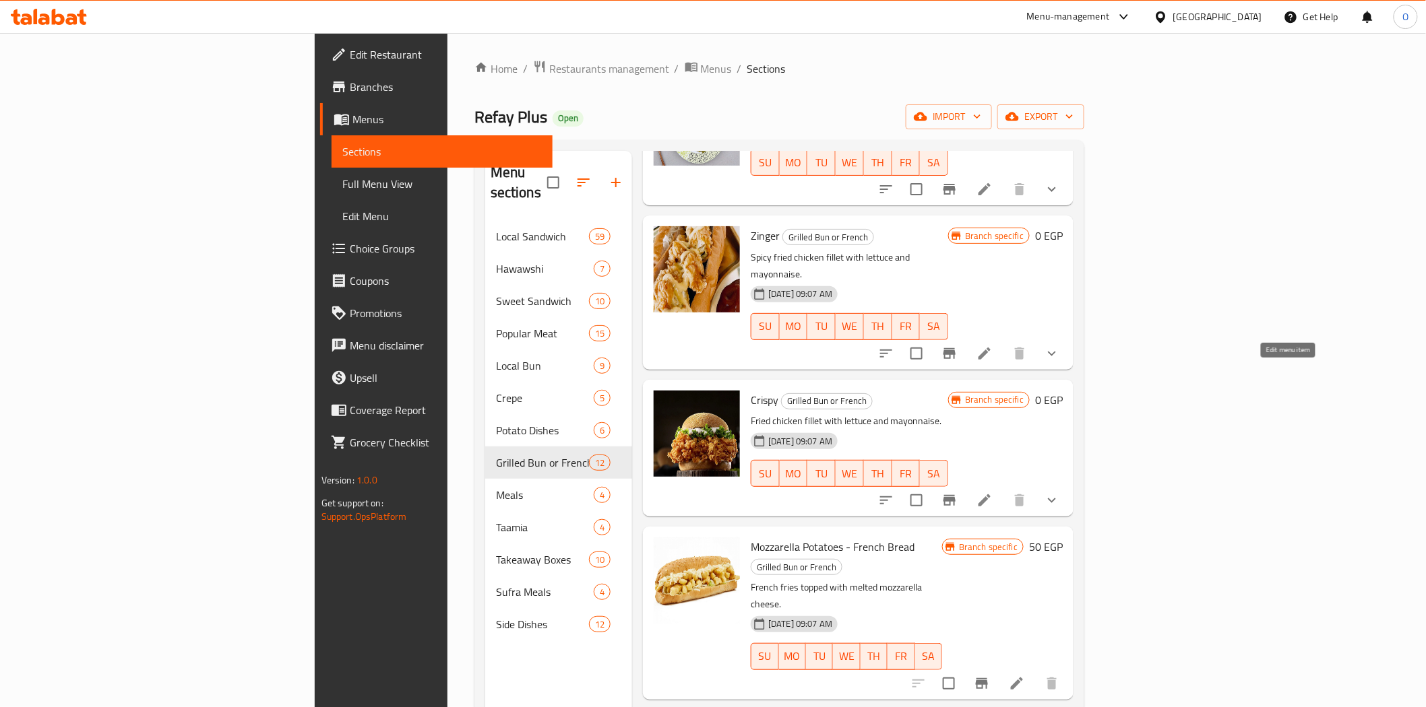
click at [992, 492] on icon at bounding box center [984, 500] width 16 height 16
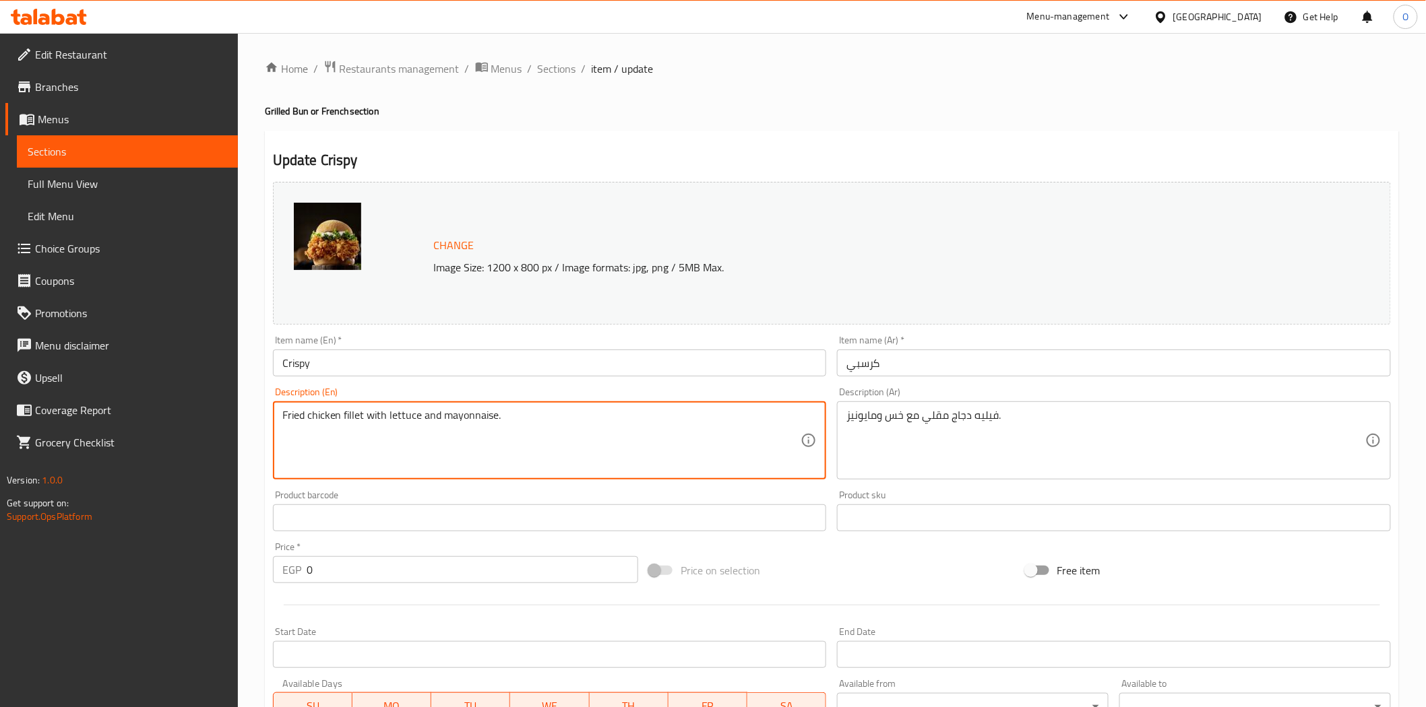
drag, startPoint x: 312, startPoint y: 423, endPoint x: 470, endPoint y: 420, distance: 158.3
click at [554, 75] on span "Sections" at bounding box center [557, 69] width 38 height 16
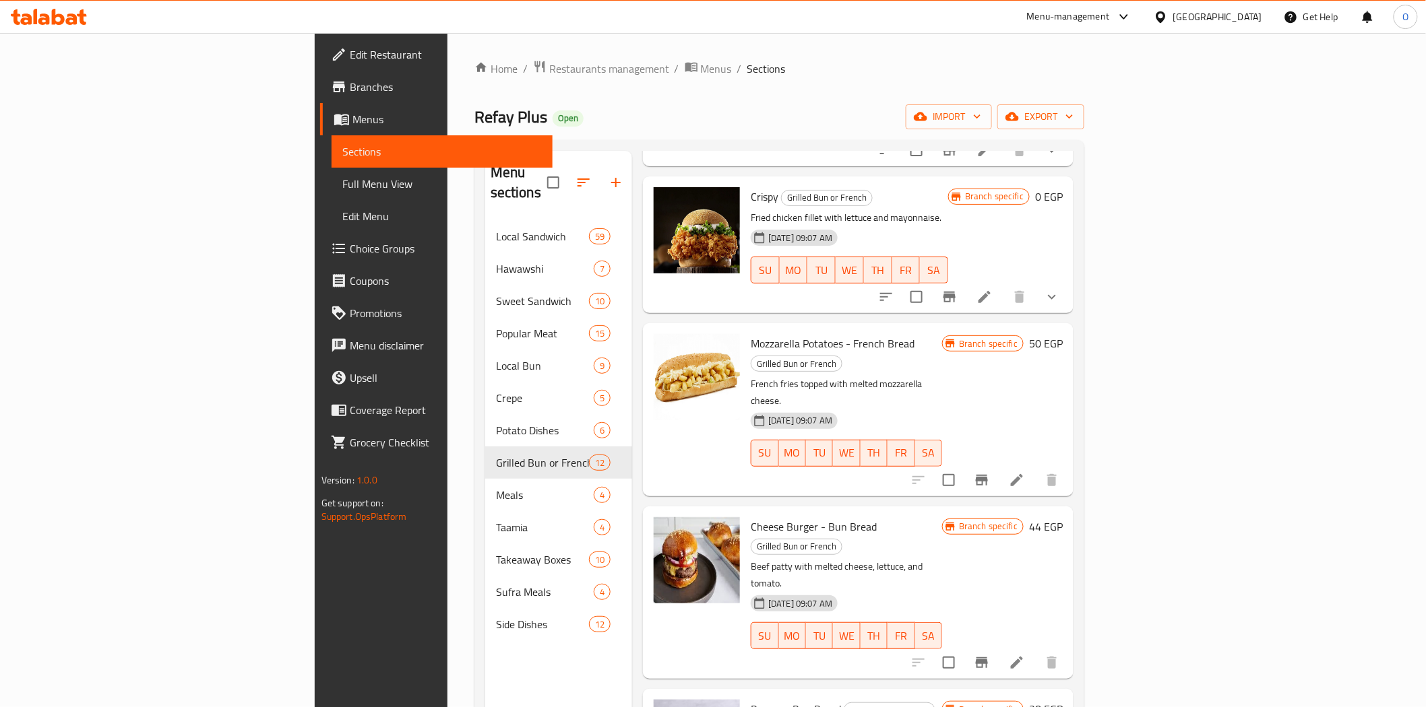
scroll to position [1091, 0]
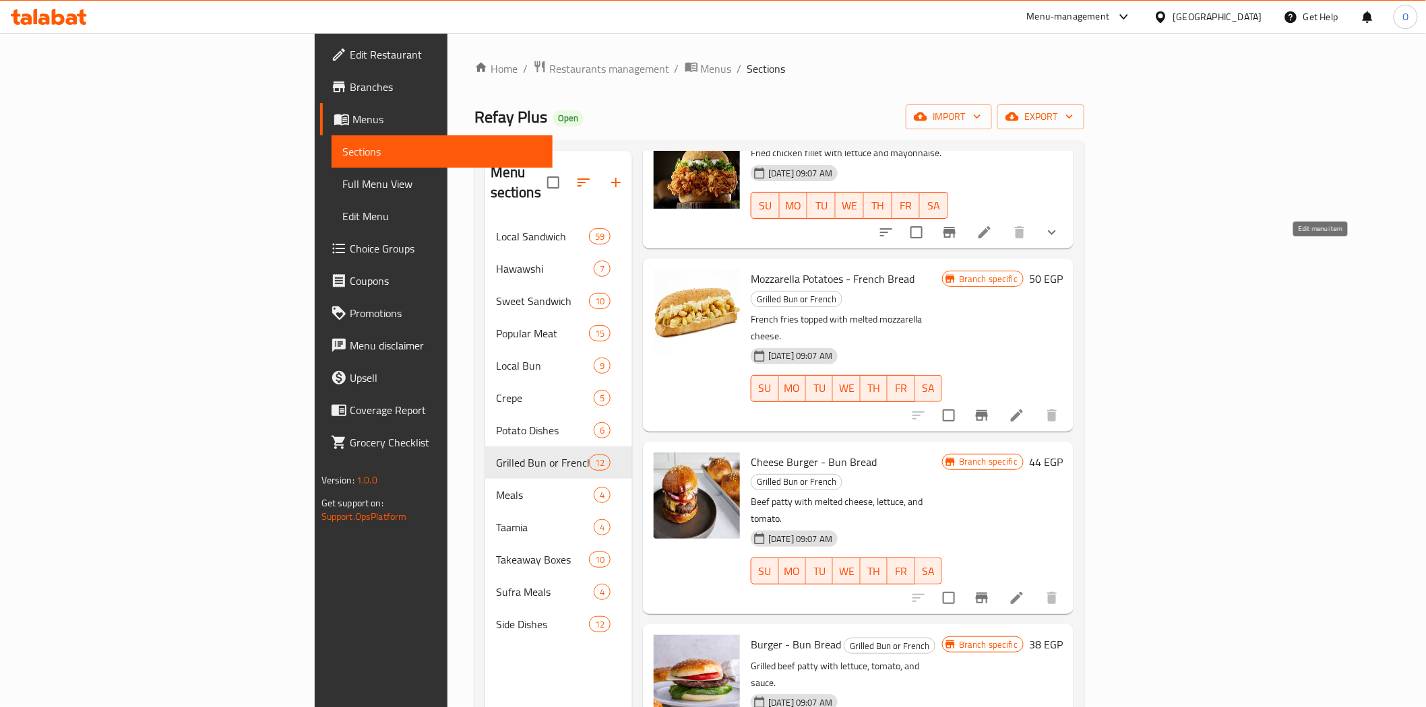
click at [1025, 408] on icon at bounding box center [1016, 416] width 16 height 16
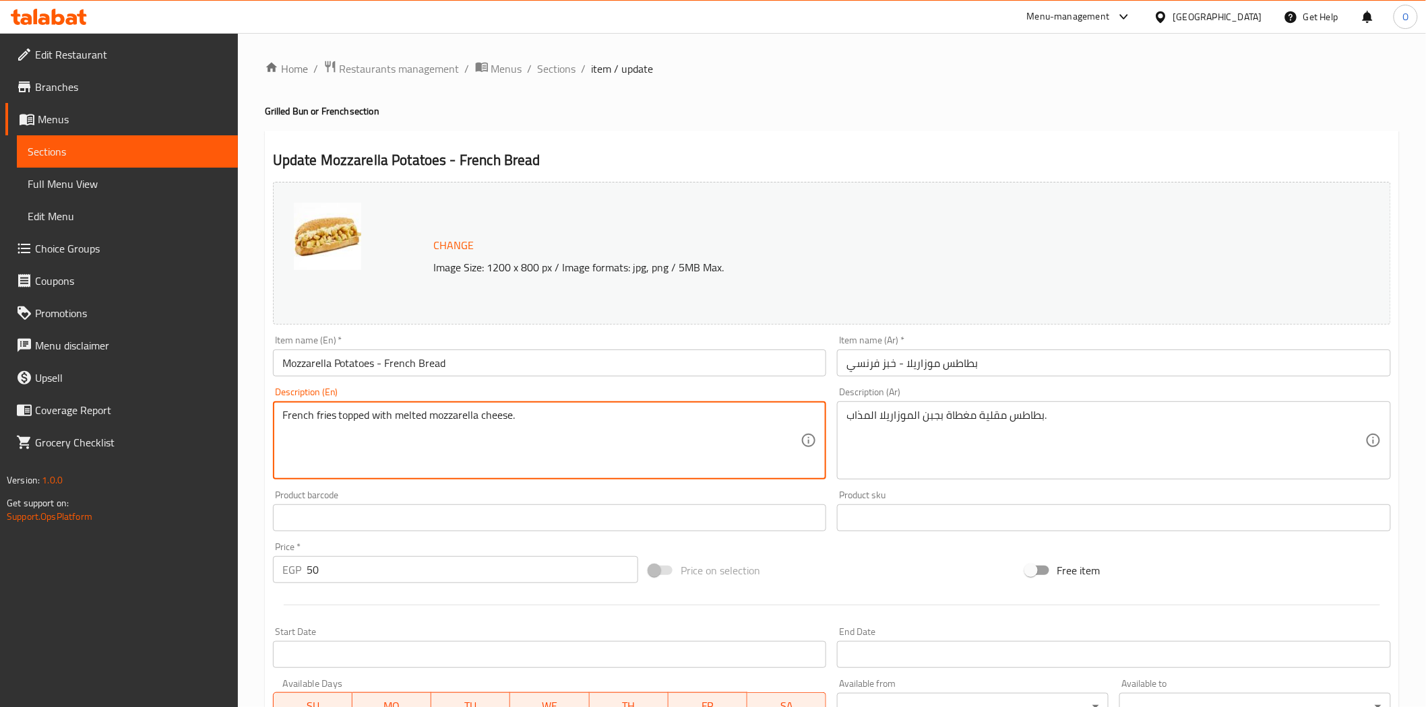
drag, startPoint x: 292, startPoint y: 420, endPoint x: 530, endPoint y: 425, distance: 237.9
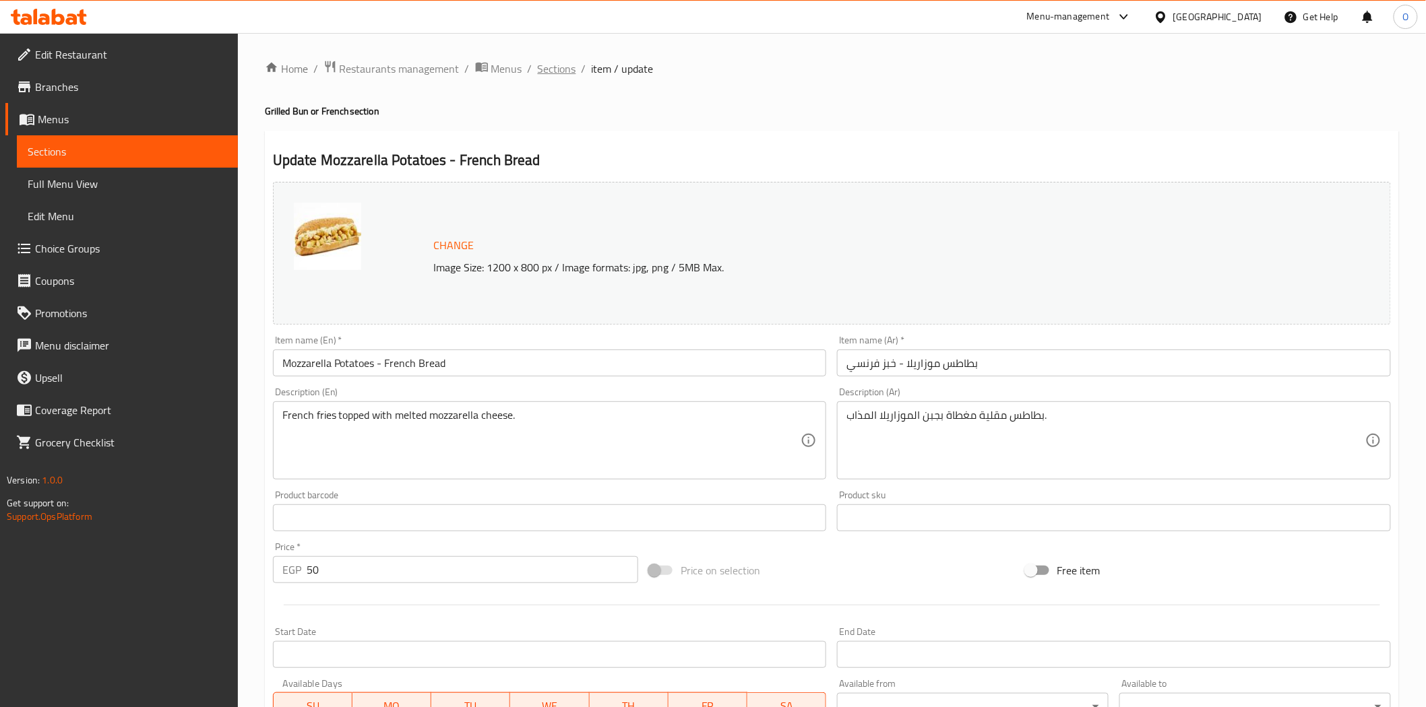
click at [549, 75] on span "Sections" at bounding box center [557, 69] width 38 height 16
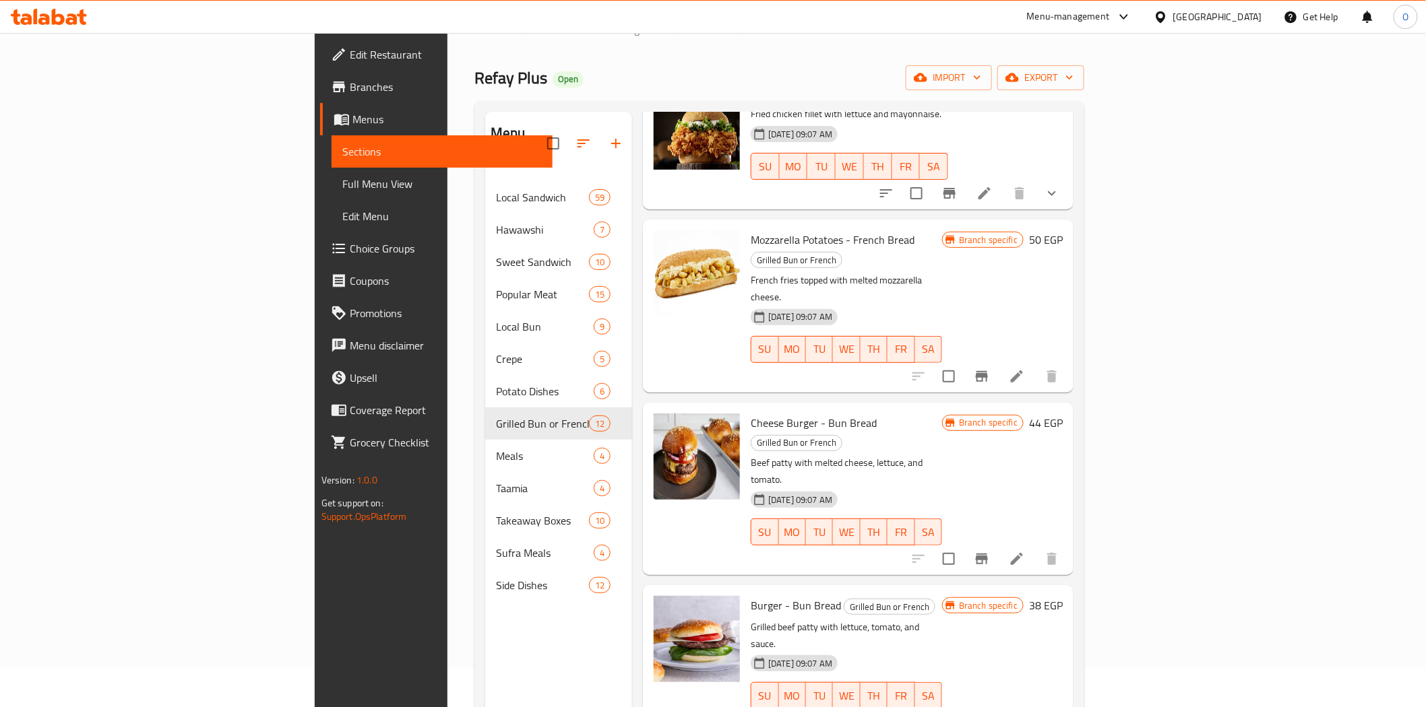
scroll to position [75, 0]
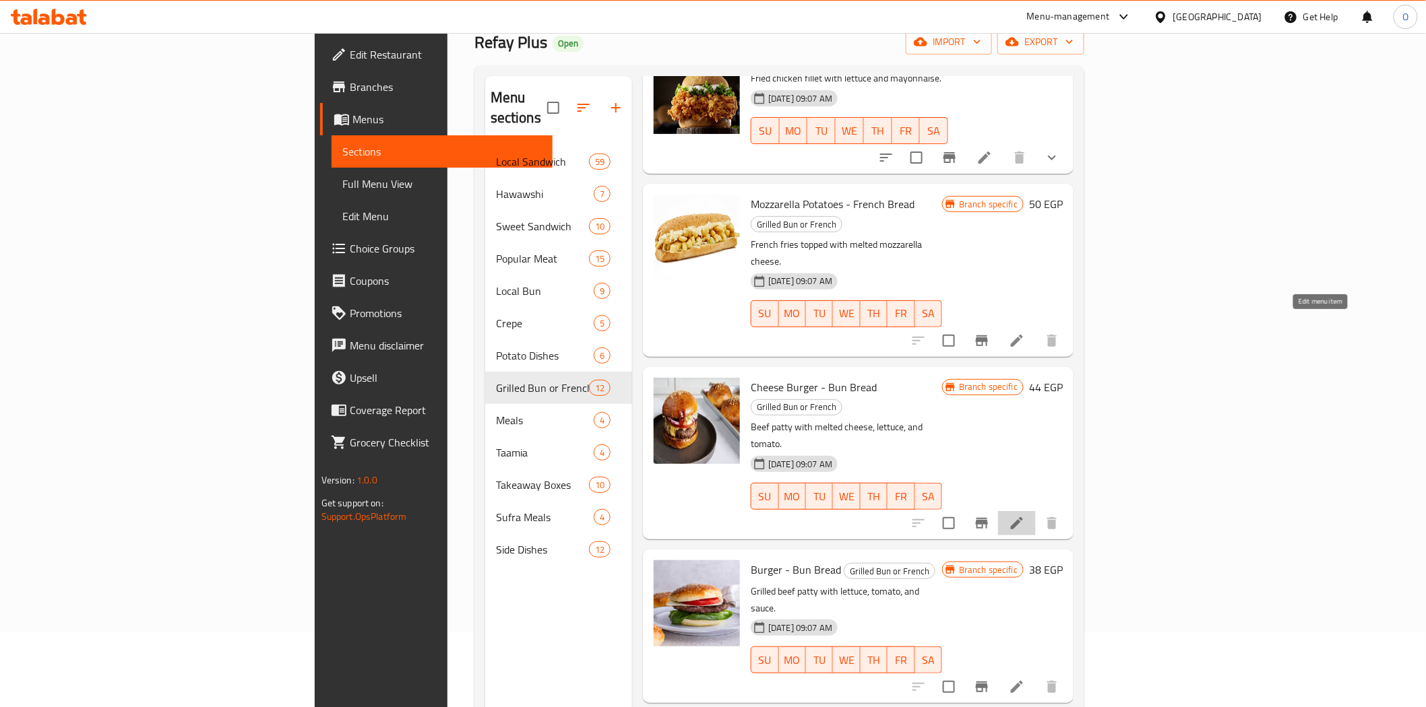
click at [1023, 517] on icon at bounding box center [1017, 523] width 12 height 12
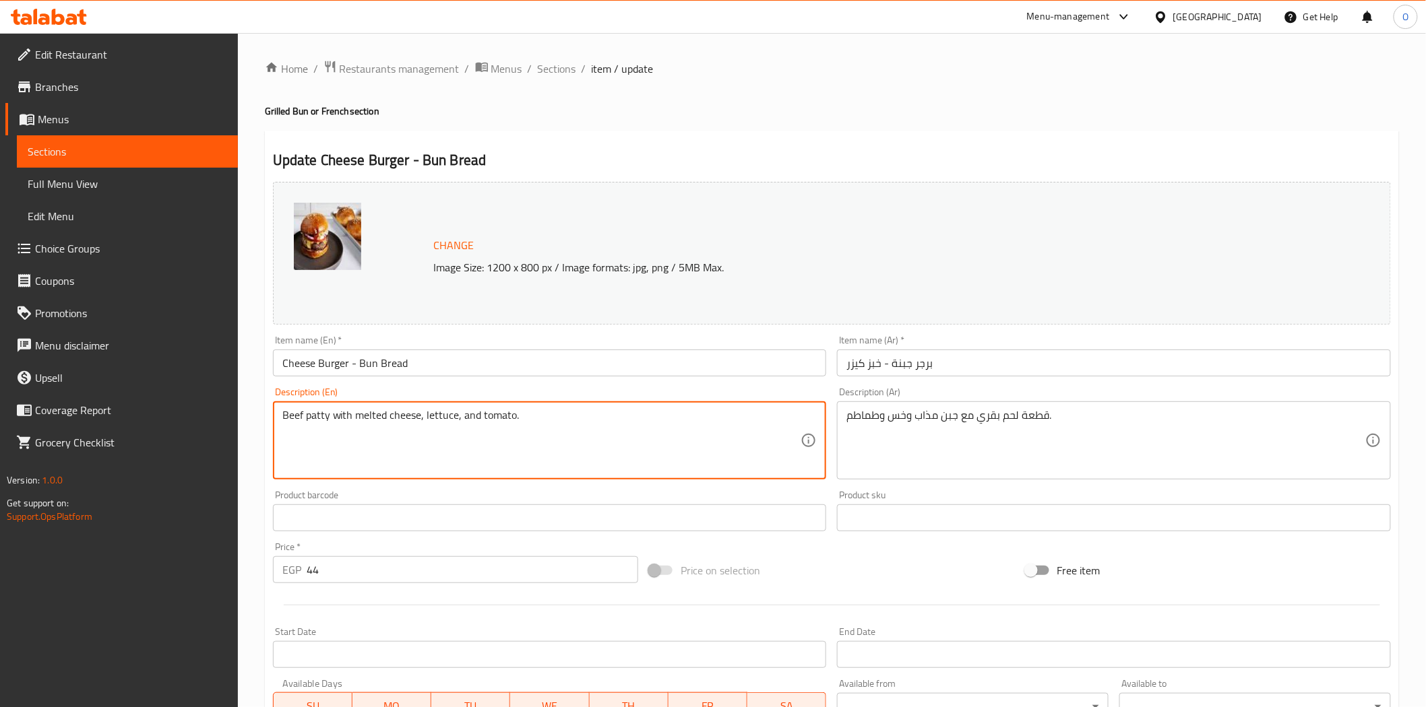
drag, startPoint x: 311, startPoint y: 410, endPoint x: 560, endPoint y: 413, distance: 249.3
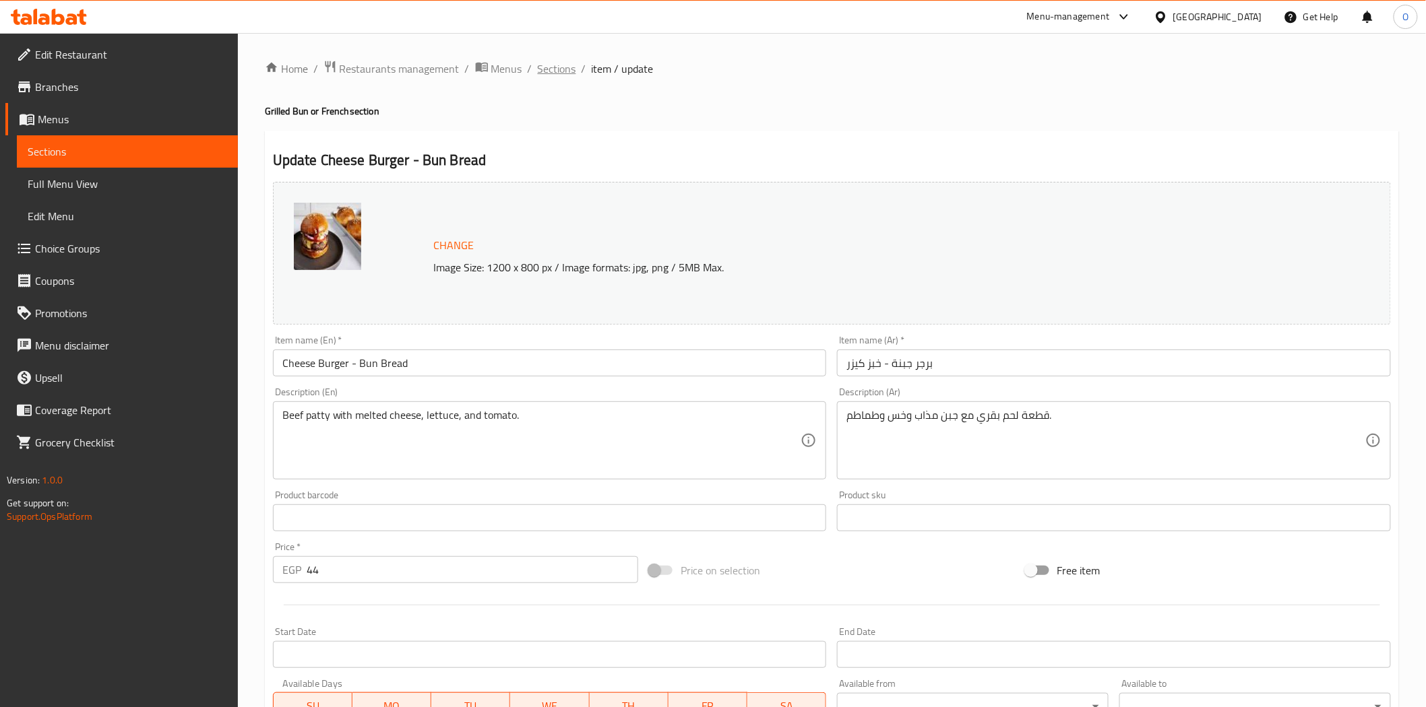
click at [556, 63] on span "Sections" at bounding box center [557, 69] width 38 height 16
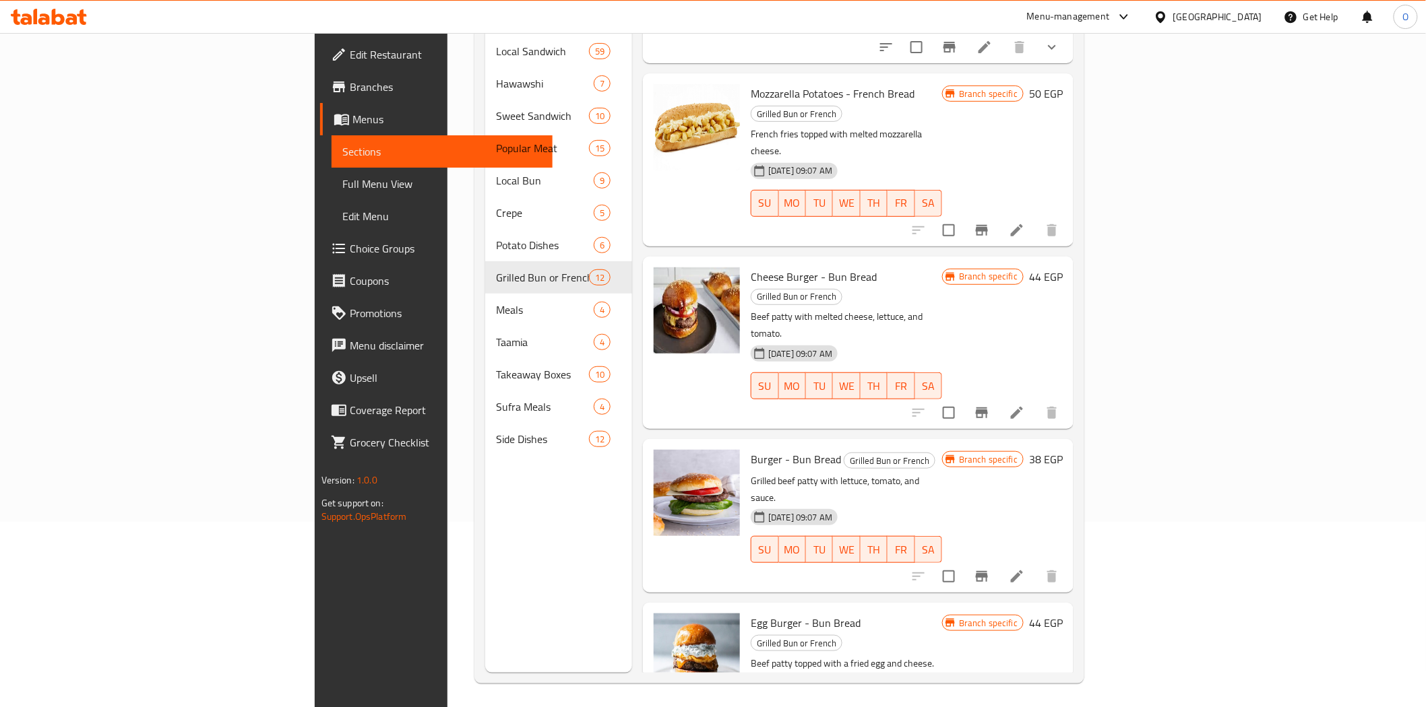
scroll to position [189, 0]
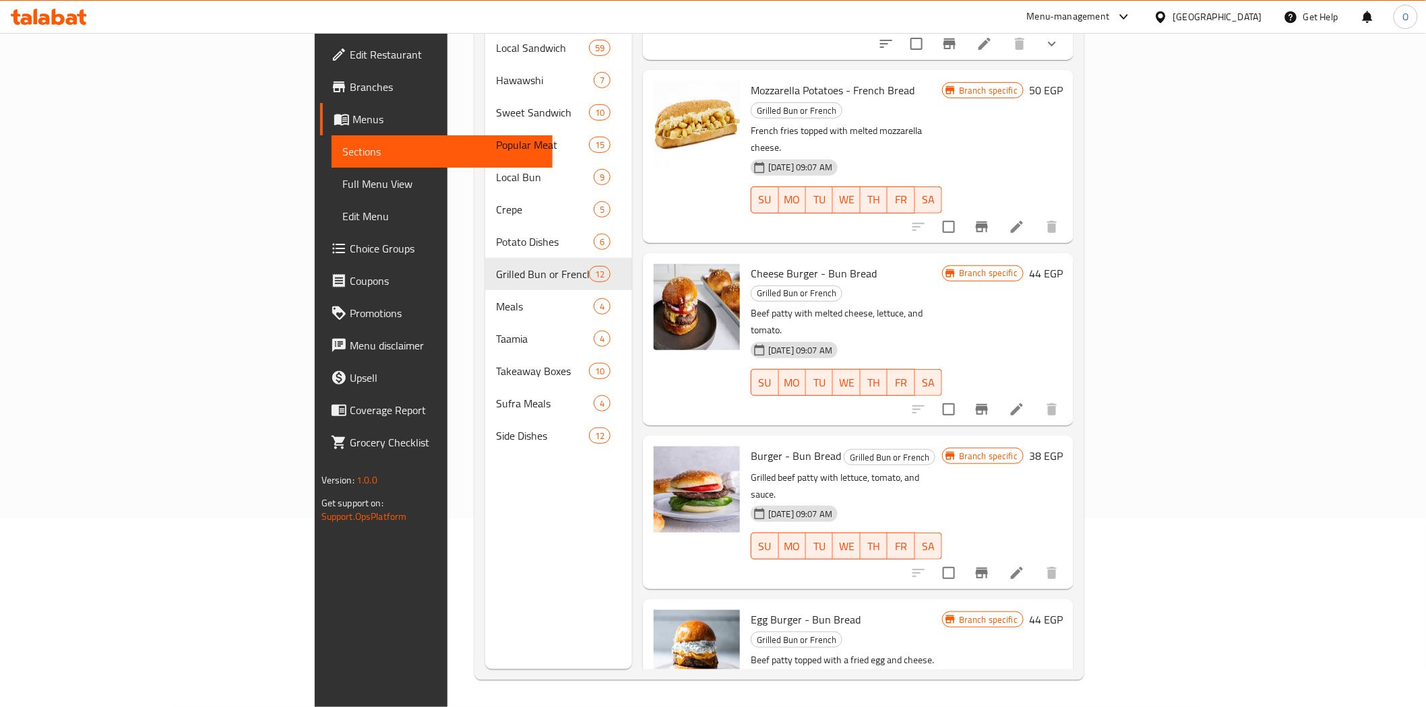
click at [1025, 565] on icon at bounding box center [1016, 573] width 16 height 16
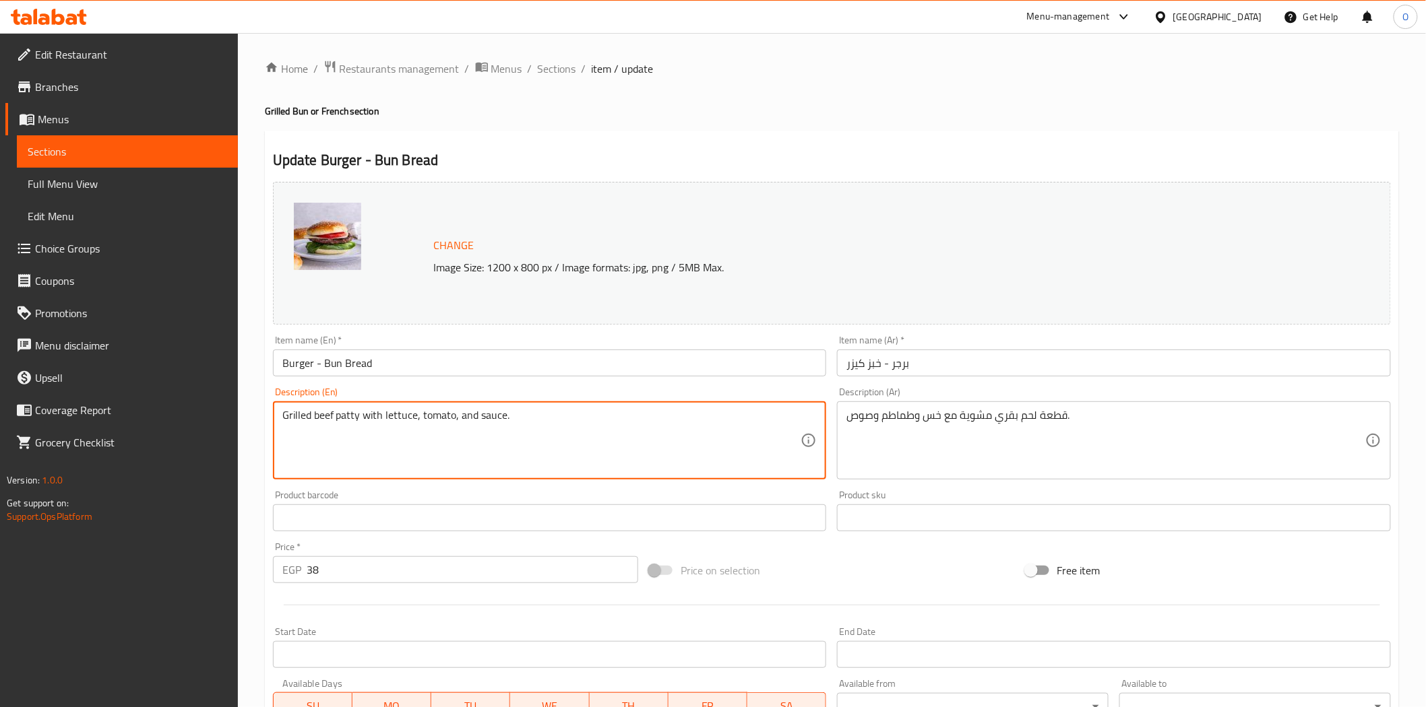
drag, startPoint x: 313, startPoint y: 418, endPoint x: 492, endPoint y: 418, distance: 179.2
click at [570, 71] on span "Sections" at bounding box center [557, 69] width 38 height 16
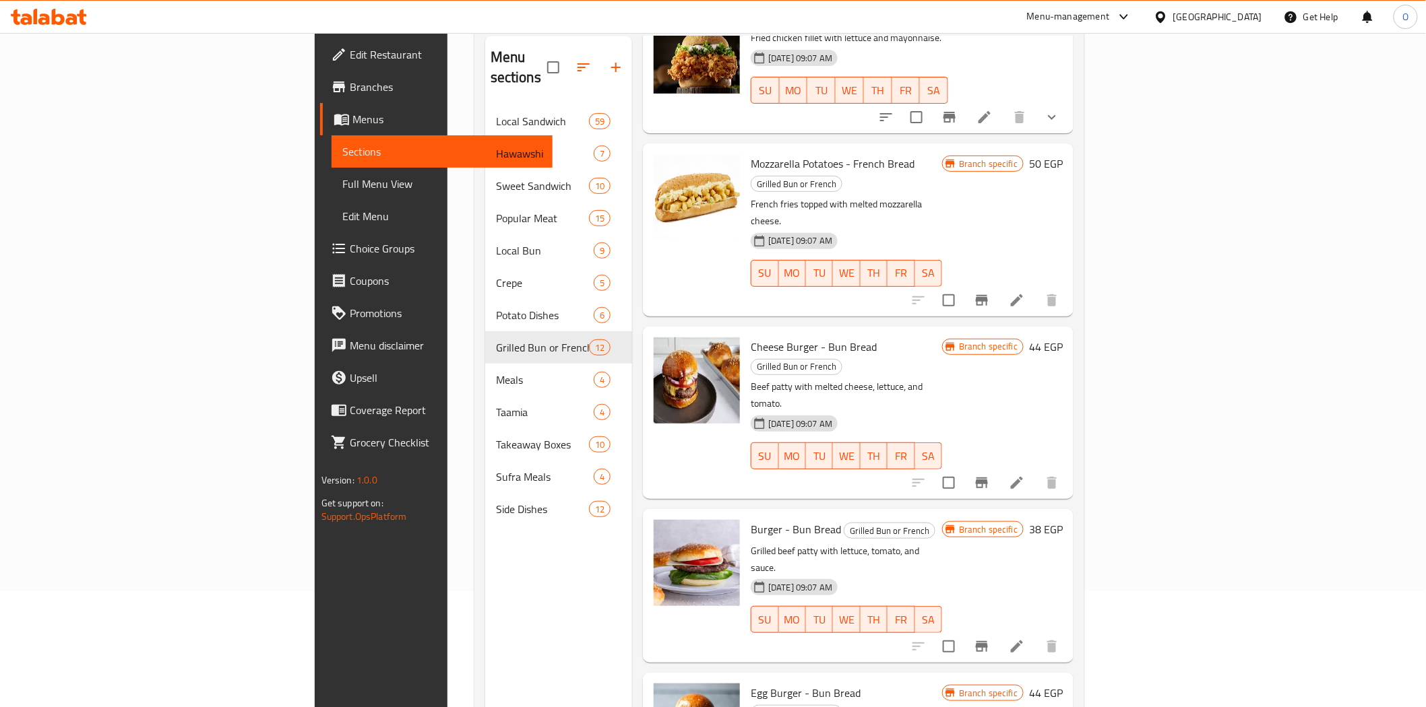
scroll to position [189, 0]
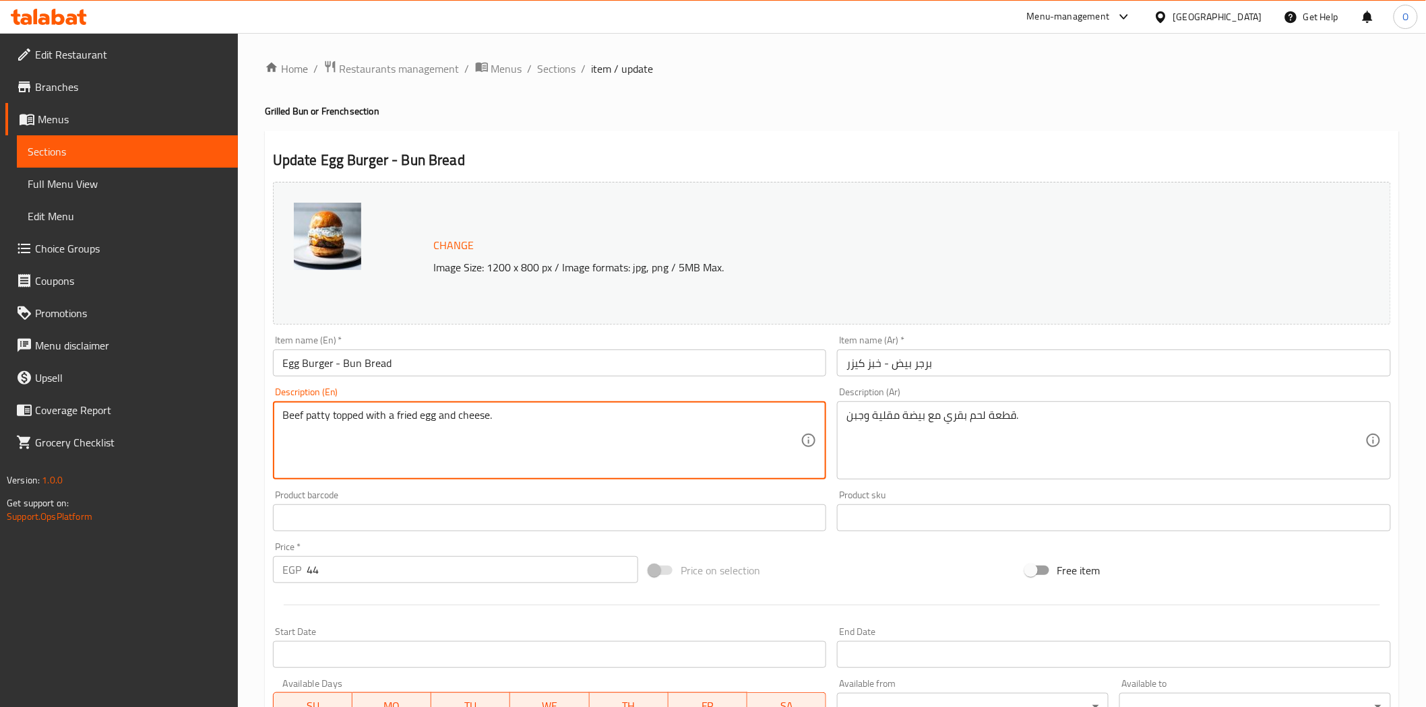
drag, startPoint x: 321, startPoint y: 414, endPoint x: 540, endPoint y: 428, distance: 220.1
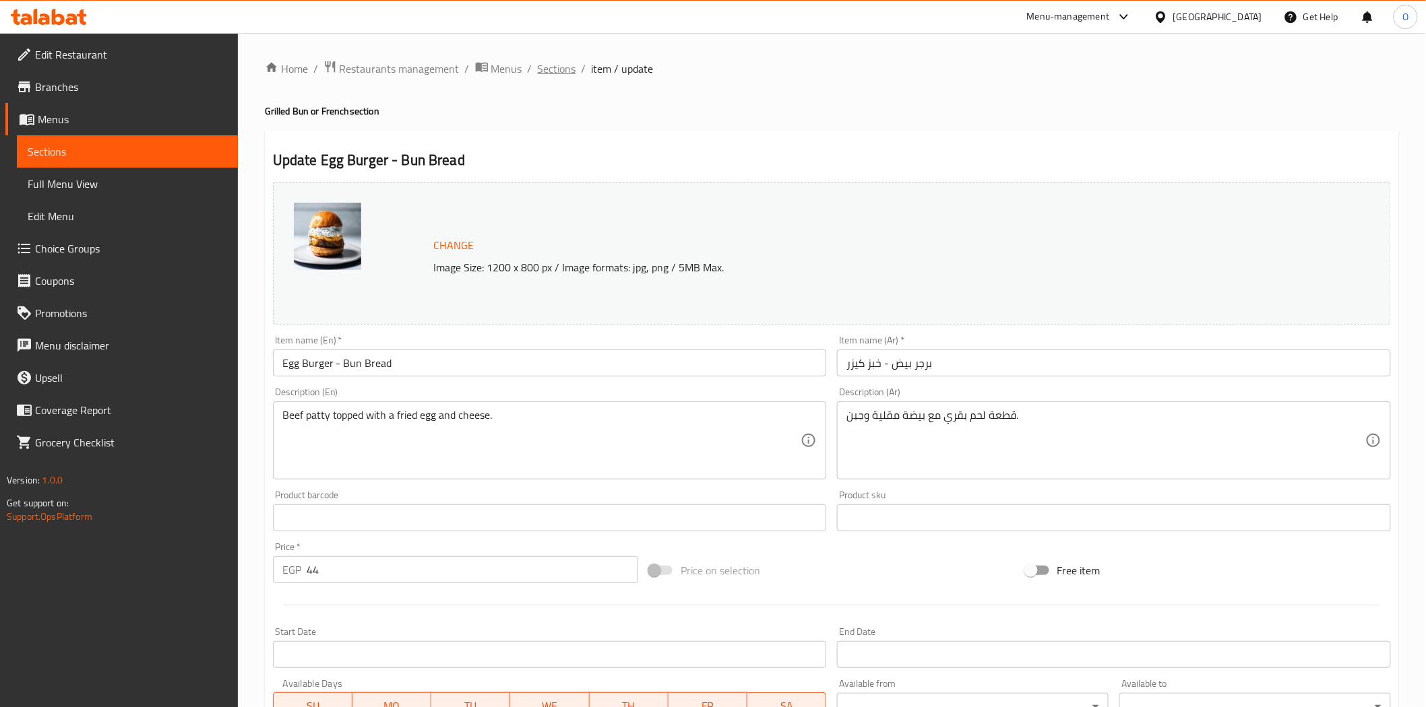
click at [569, 72] on span "Sections" at bounding box center [557, 69] width 38 height 16
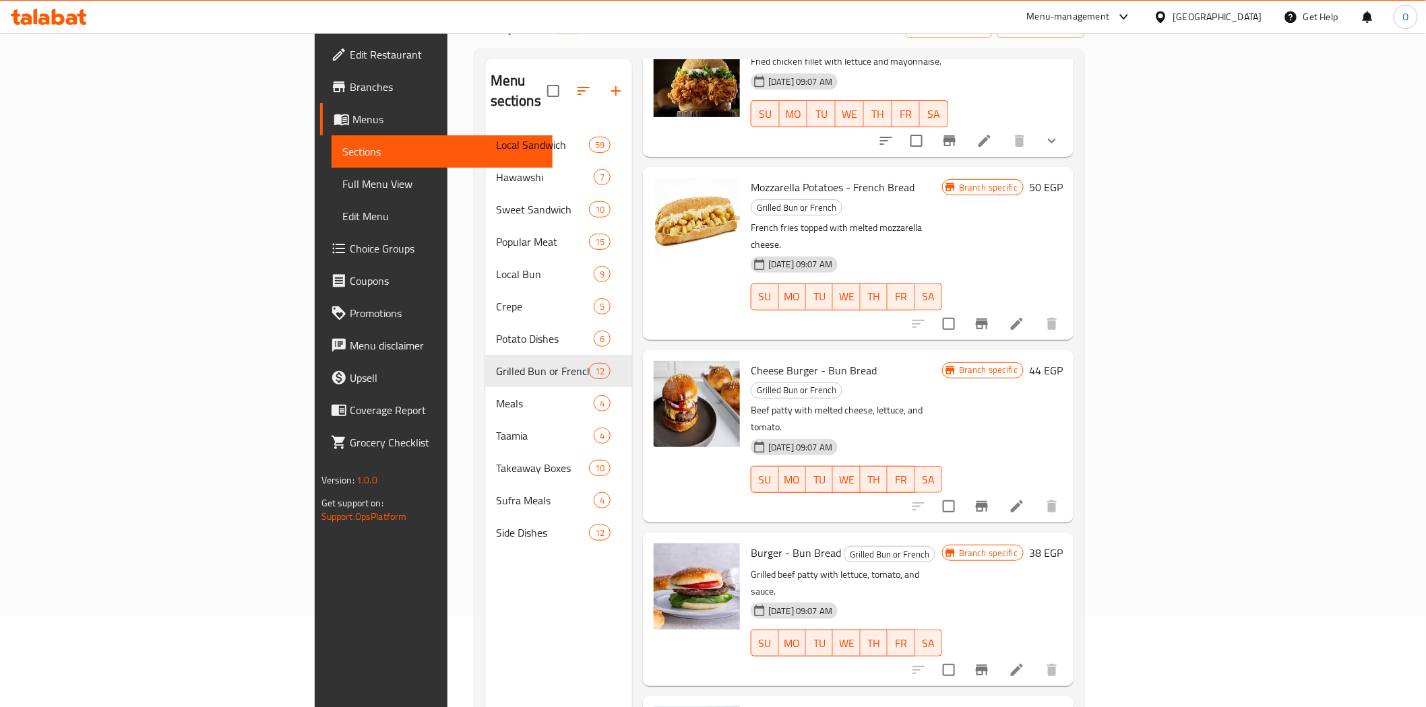
scroll to position [189, 0]
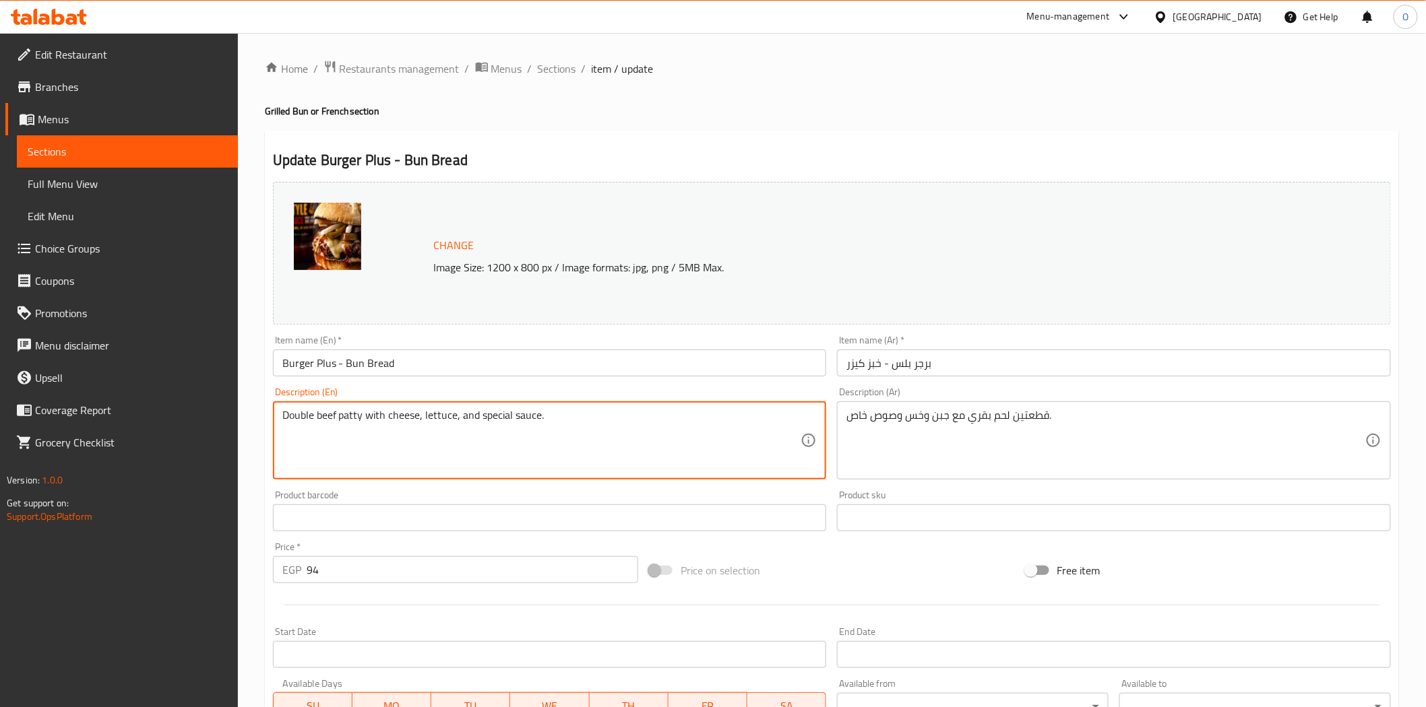
drag, startPoint x: 290, startPoint y: 415, endPoint x: 509, endPoint y: 410, distance: 218.3
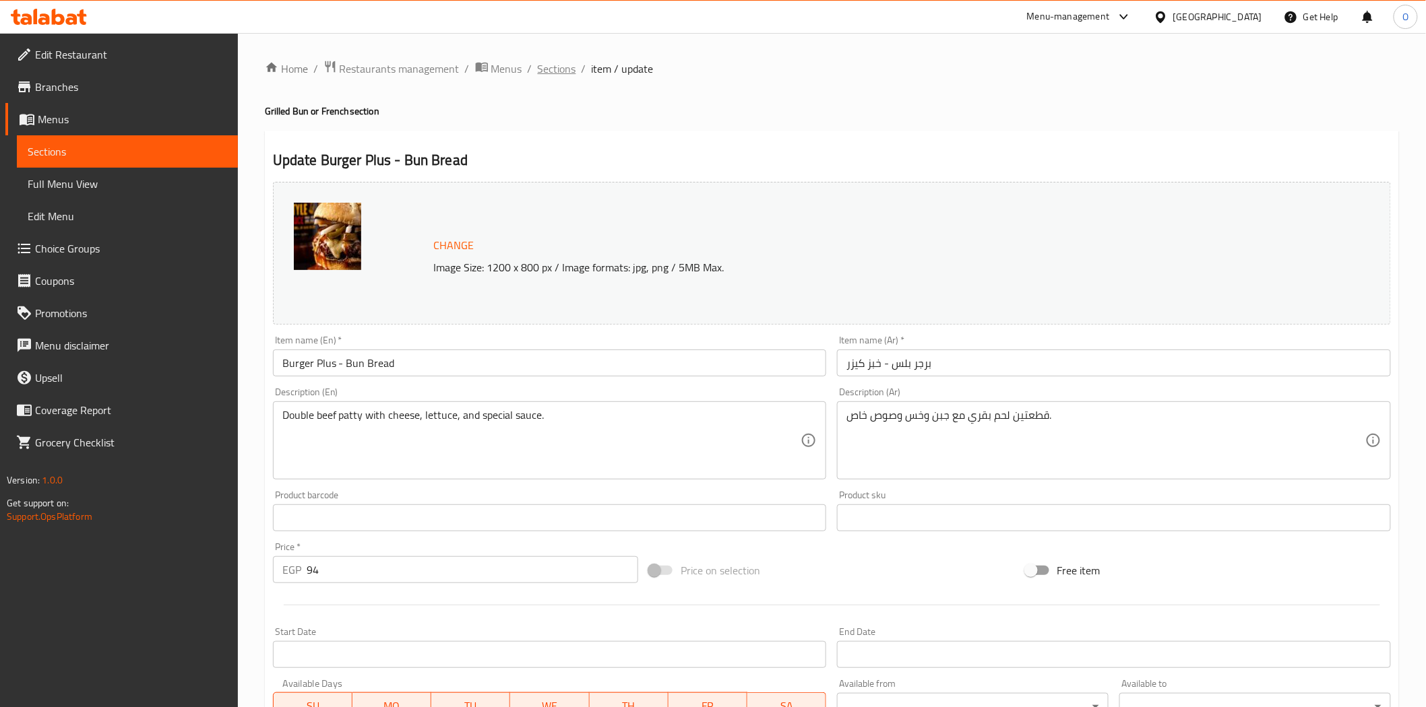
click at [556, 76] on span "Sections" at bounding box center [557, 69] width 38 height 16
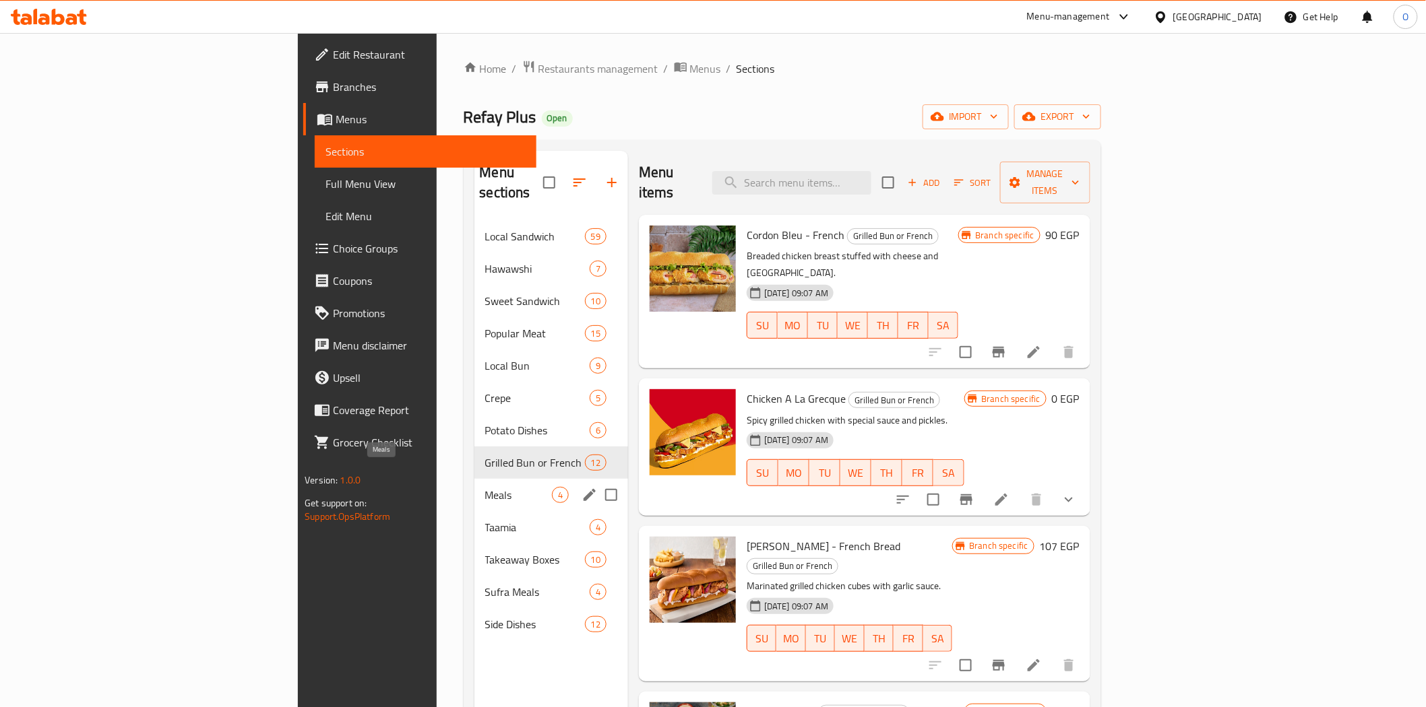
click at [485, 487] on span "Meals" at bounding box center [518, 495] width 67 height 16
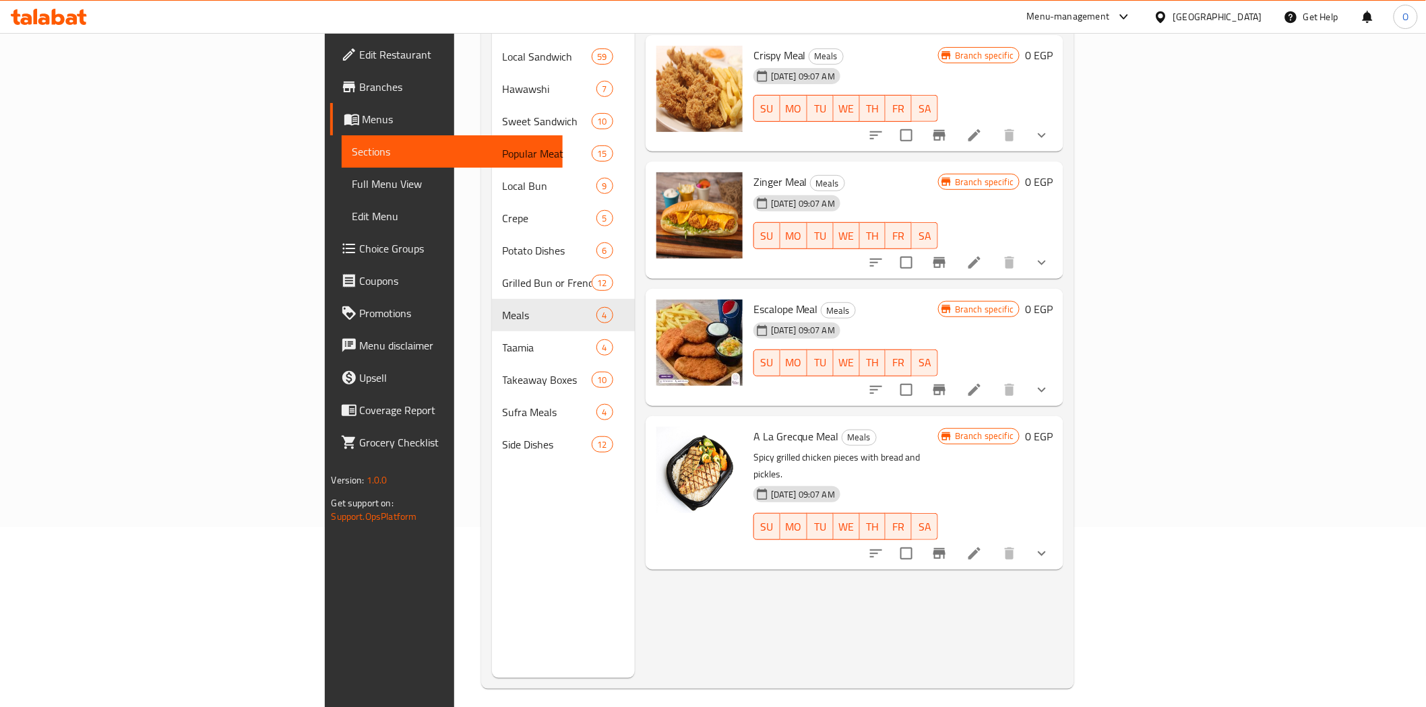
scroll to position [189, 0]
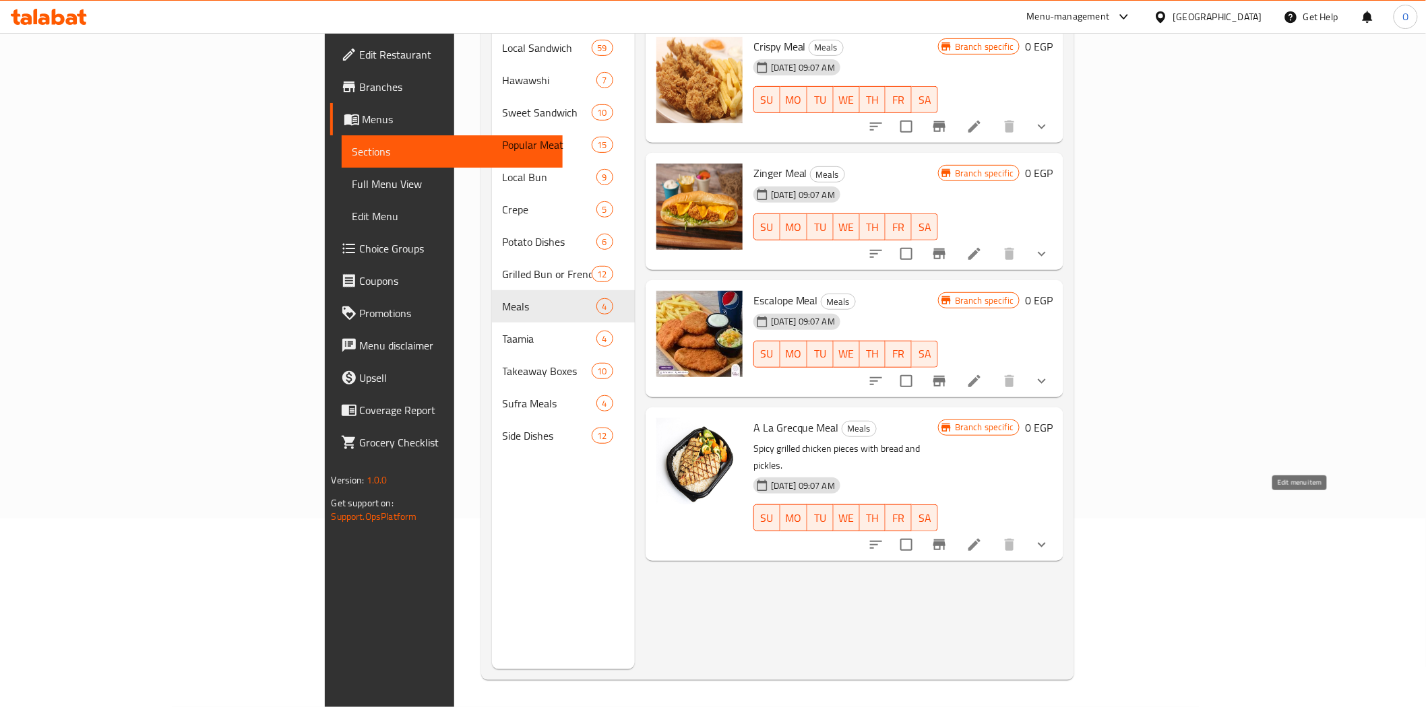
click at [982, 537] on icon at bounding box center [974, 545] width 16 height 16
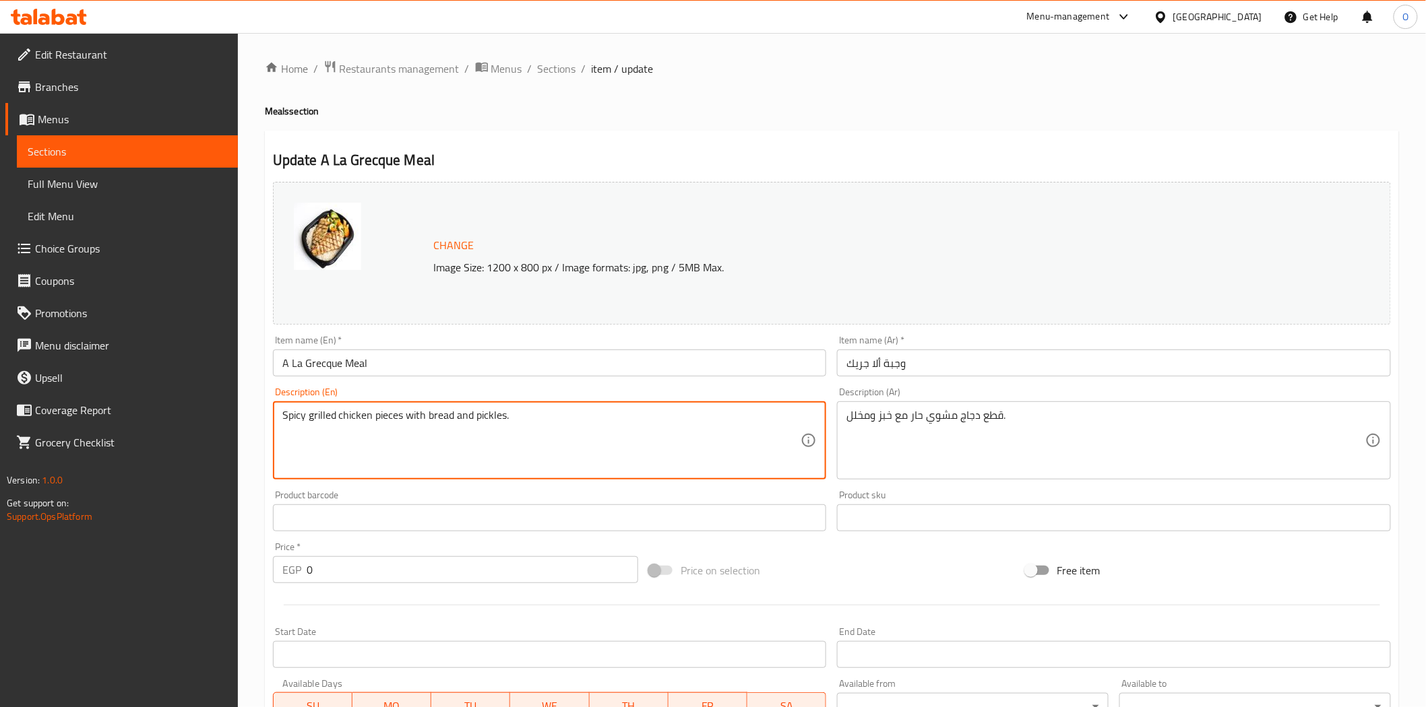
drag, startPoint x: 303, startPoint y: 420, endPoint x: 497, endPoint y: 254, distance: 255.1
click at [551, 72] on span "Sections" at bounding box center [557, 69] width 38 height 16
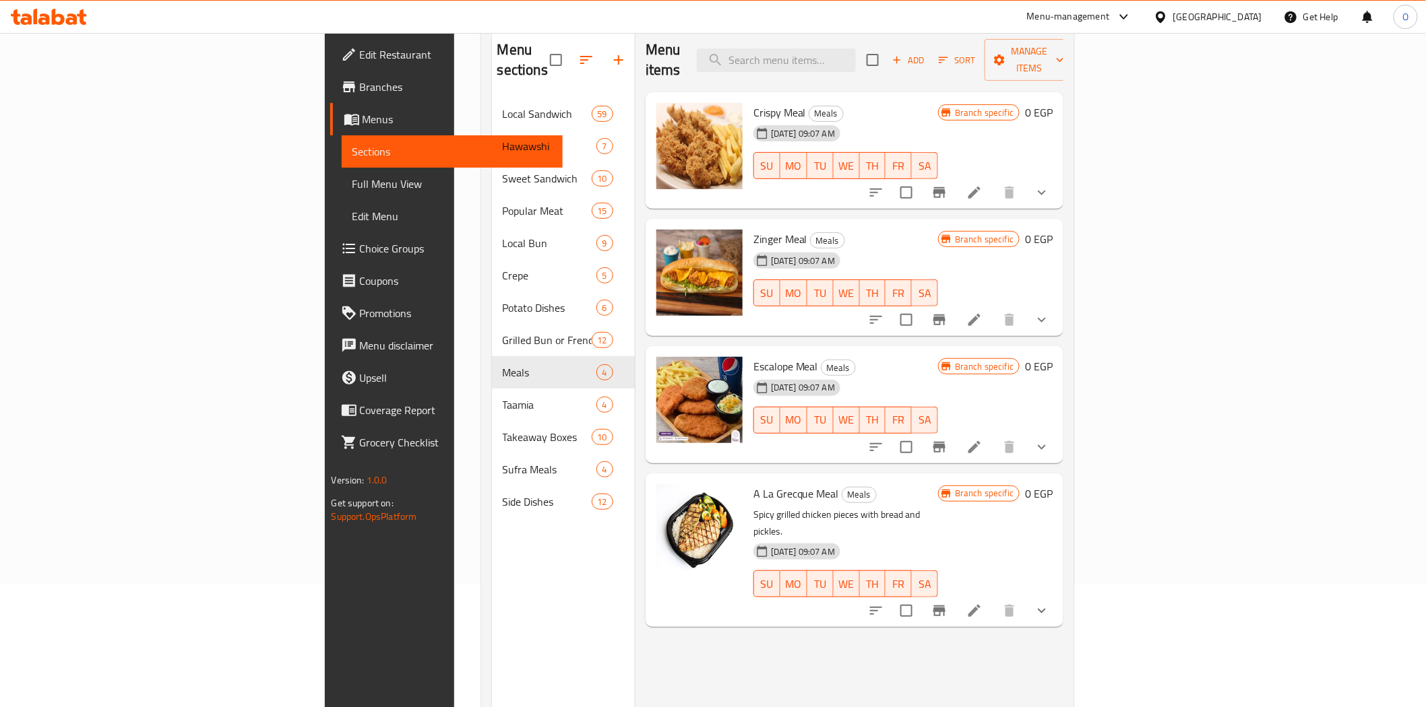
scroll to position [150, 0]
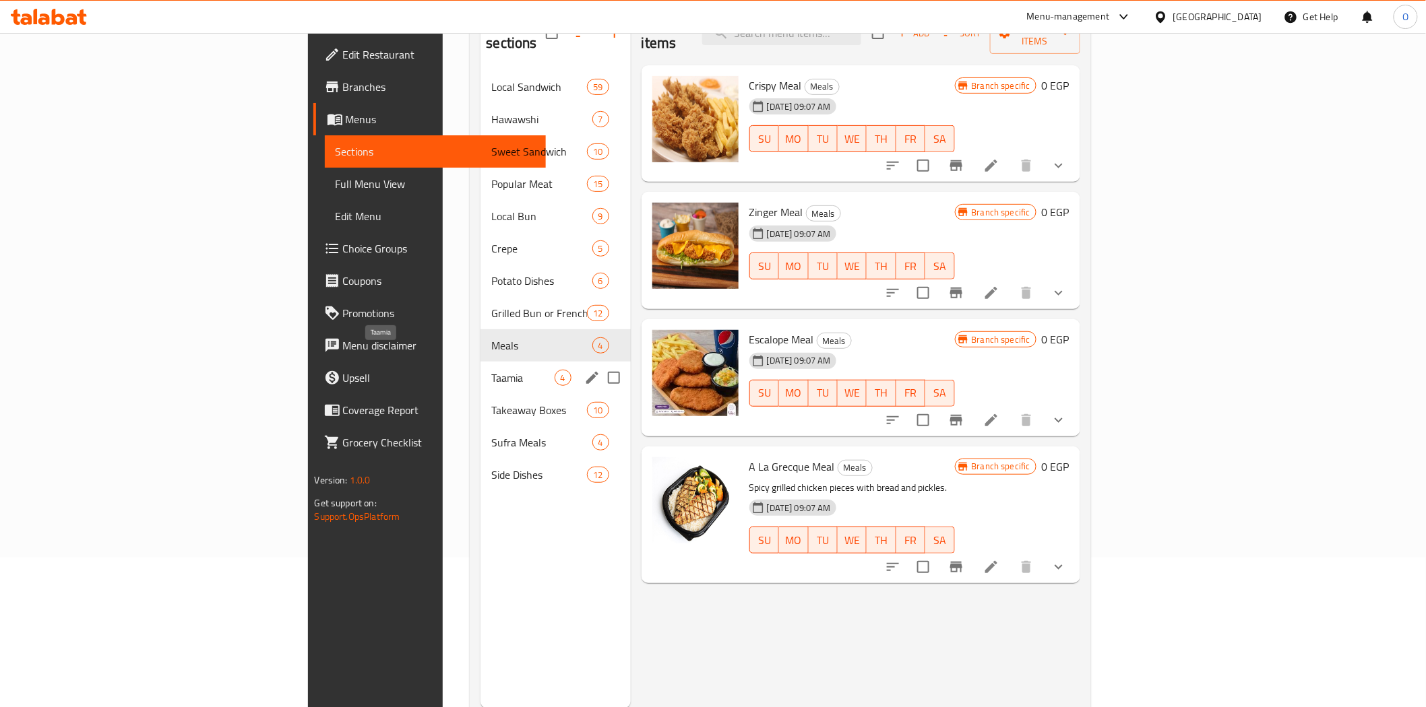
click at [491, 370] on span "Taamia" at bounding box center [522, 378] width 63 height 16
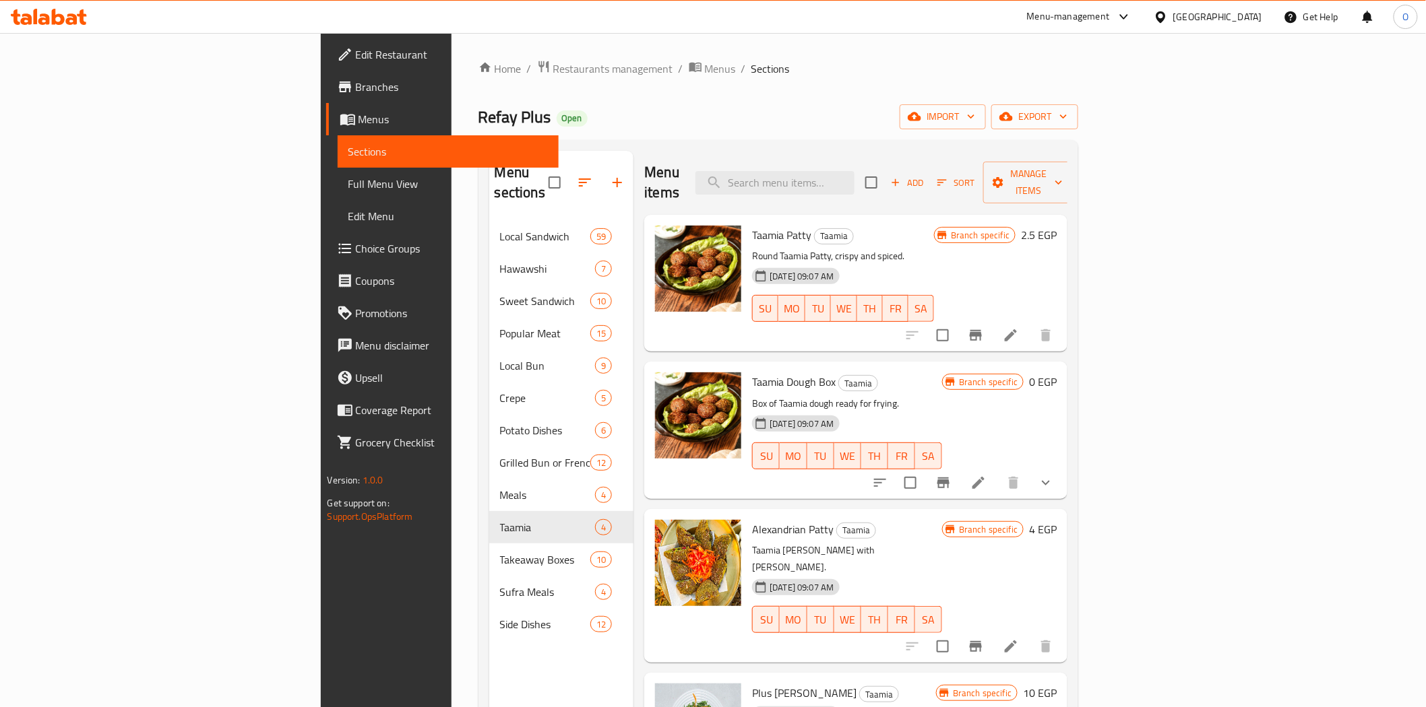
click at [1029, 323] on li at bounding box center [1011, 335] width 38 height 24
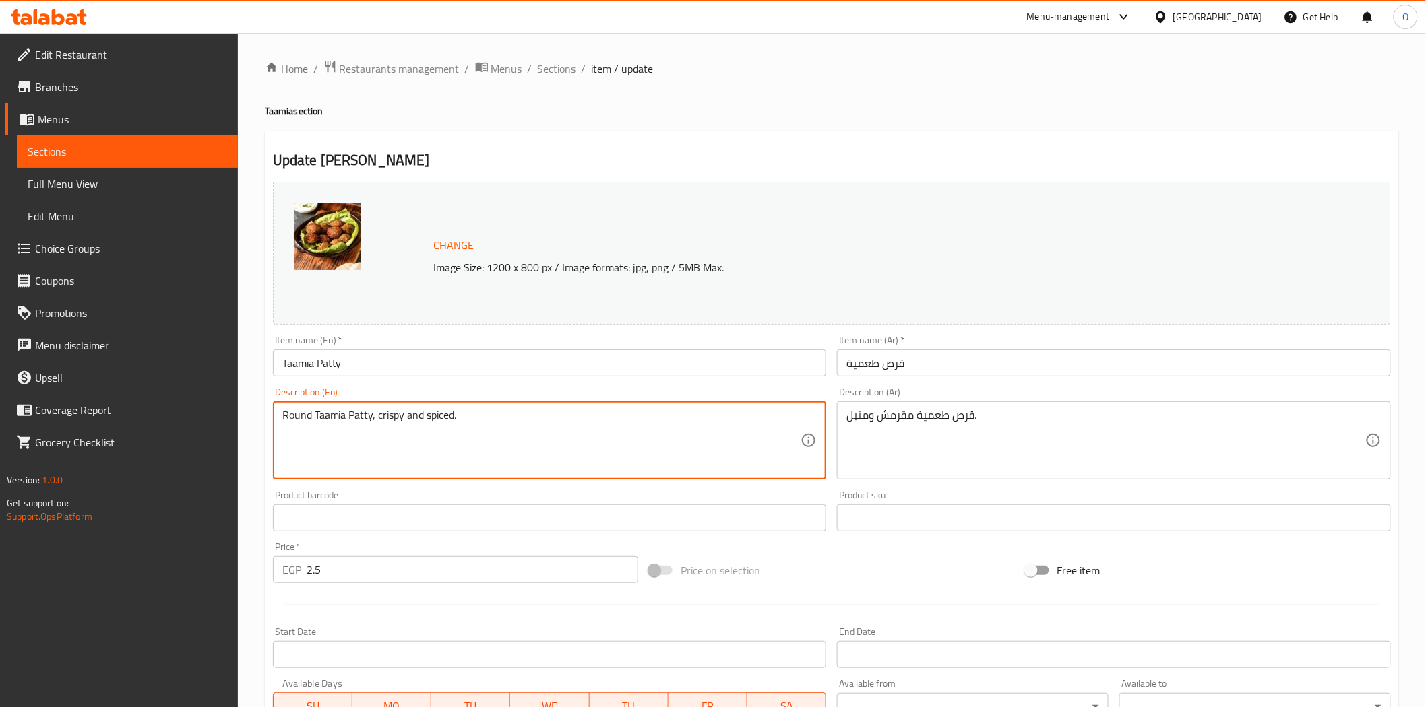
drag, startPoint x: 310, startPoint y: 412, endPoint x: 472, endPoint y: 405, distance: 161.9
click at [516, 443] on textarea "Round Taamia Patty, crispy and spiced." at bounding box center [541, 441] width 519 height 64
drag, startPoint x: 313, startPoint y: 418, endPoint x: 469, endPoint y: 418, distance: 155.6
click at [469, 418] on textarea "Round Taamia Patty, crispy and spiced." at bounding box center [541, 441] width 519 height 64
click at [298, 415] on textarea "Round Taamia Patty, crispy and spiced." at bounding box center [541, 441] width 519 height 64
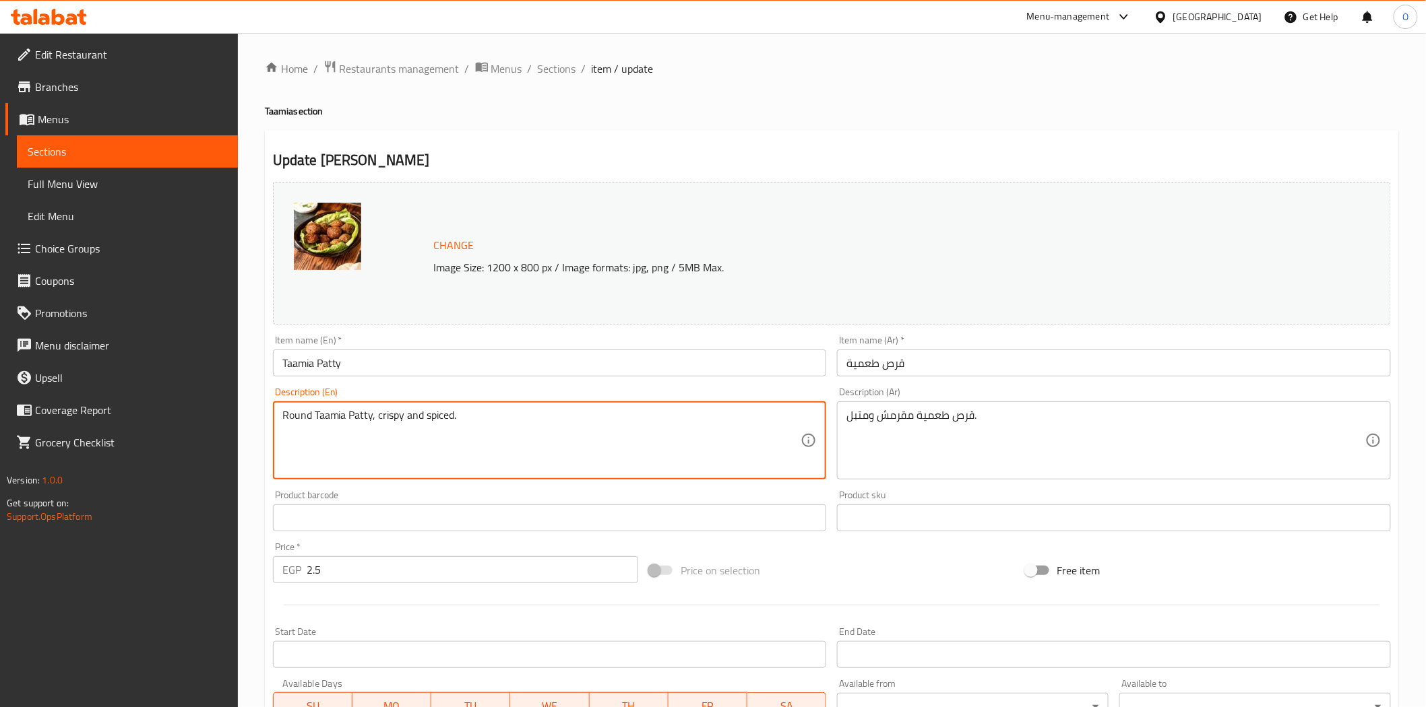
click at [298, 415] on textarea "Round Taamia Patty, crispy and spiced." at bounding box center [541, 441] width 519 height 64
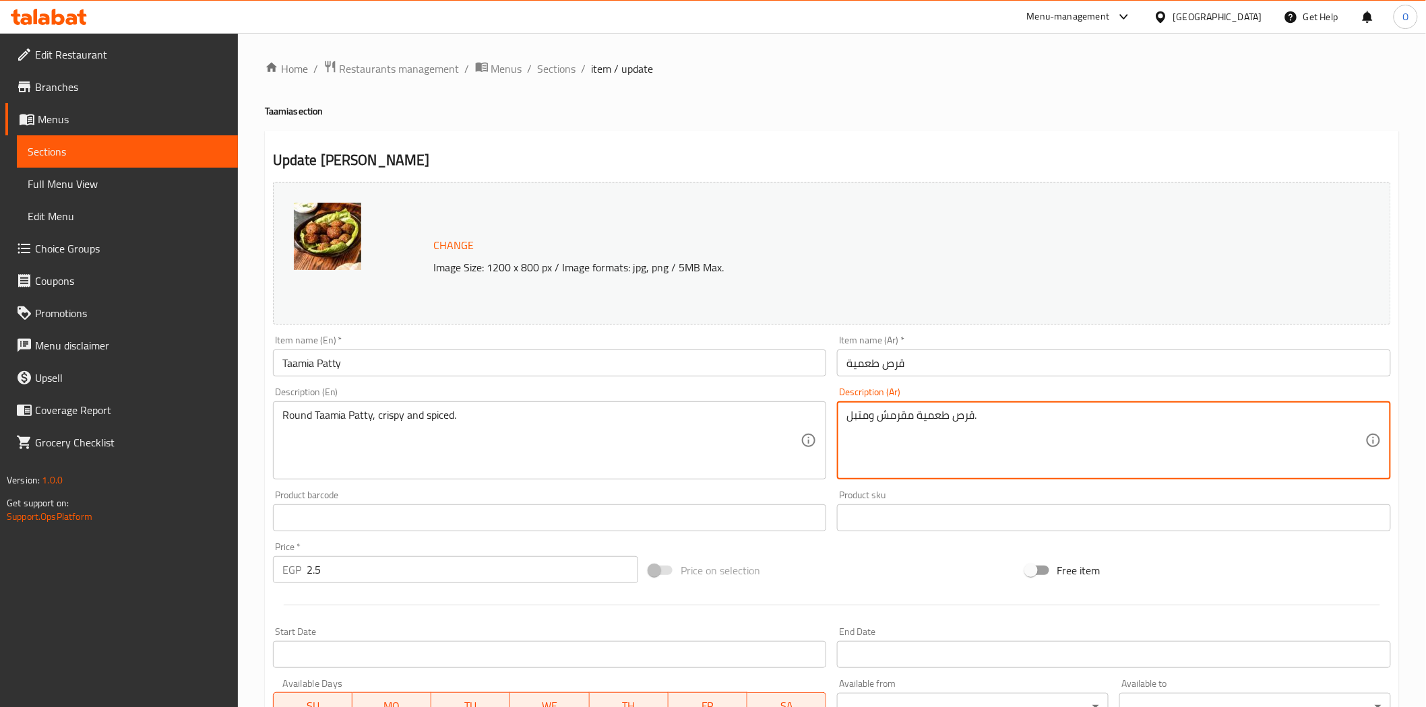
paste textarea "دائري"
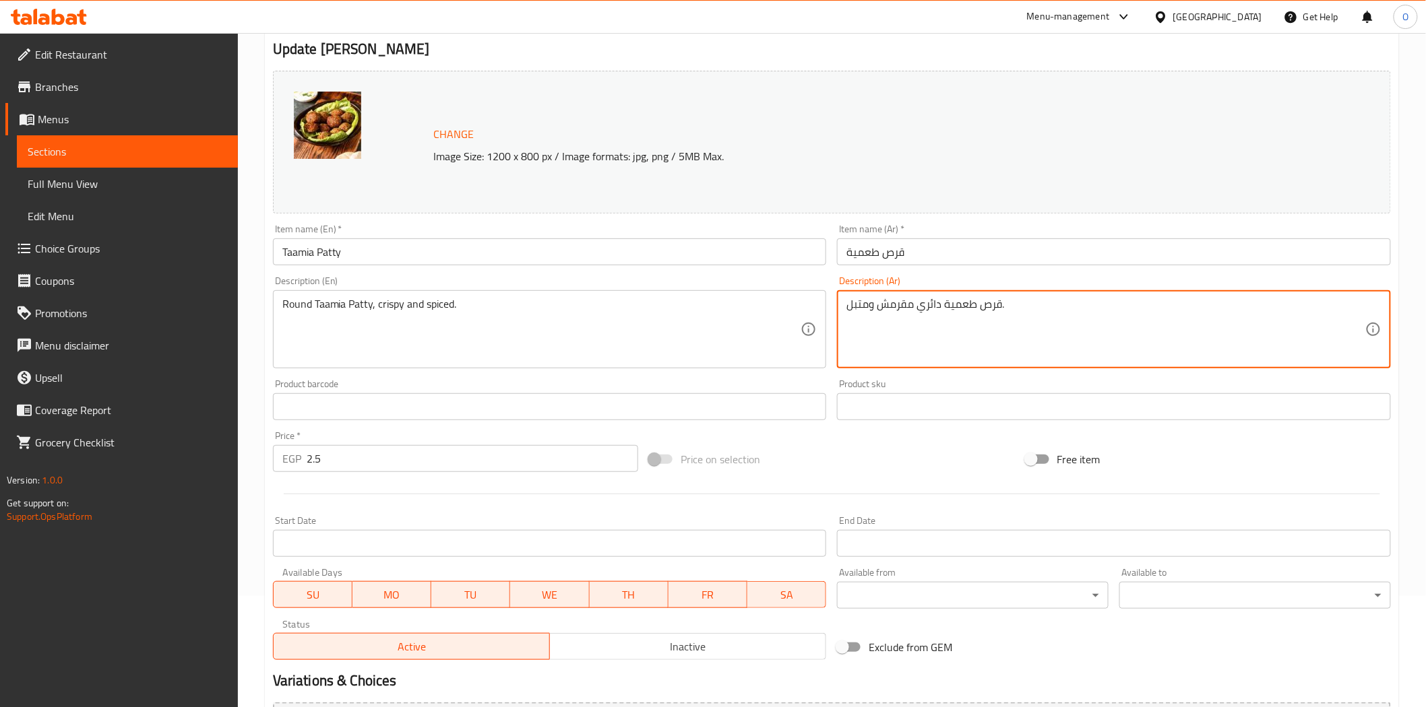
scroll to position [261, 0]
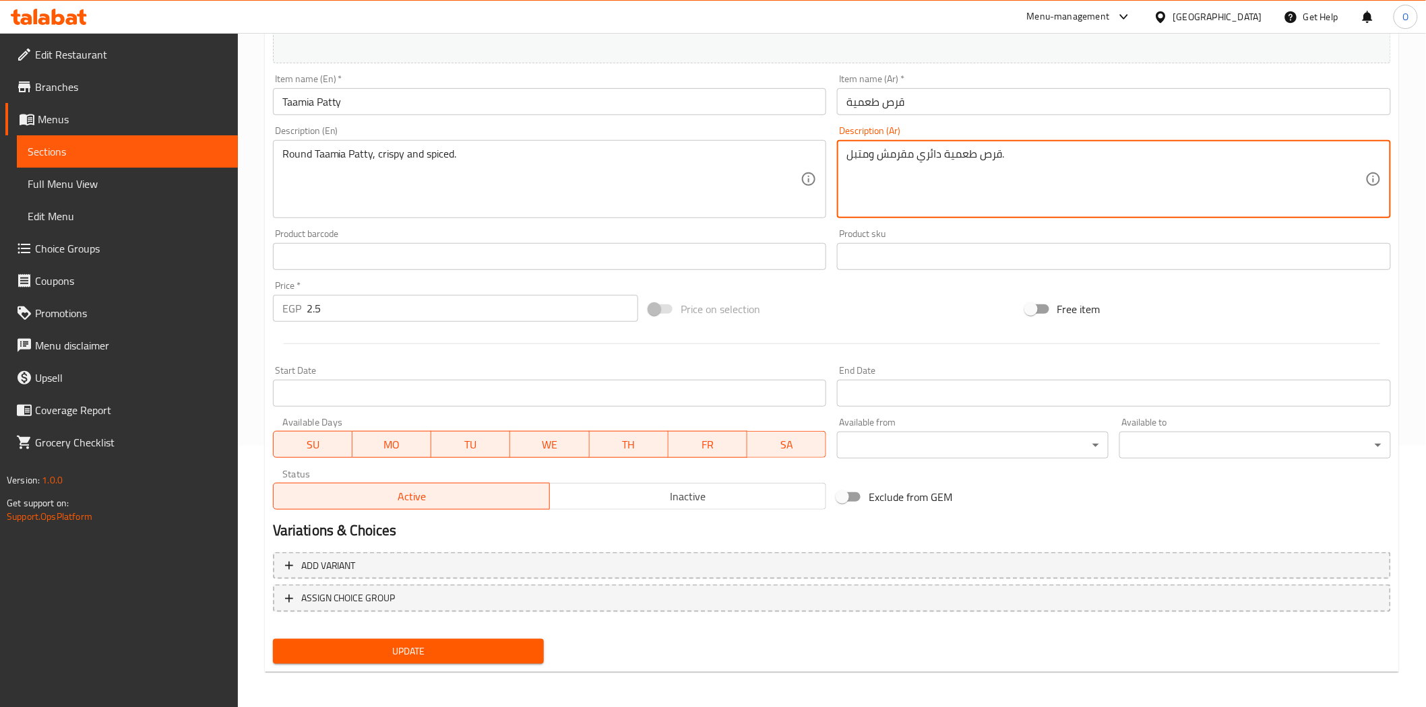
type textarea "قرص طعمية دائري مقرمش ومتبل."
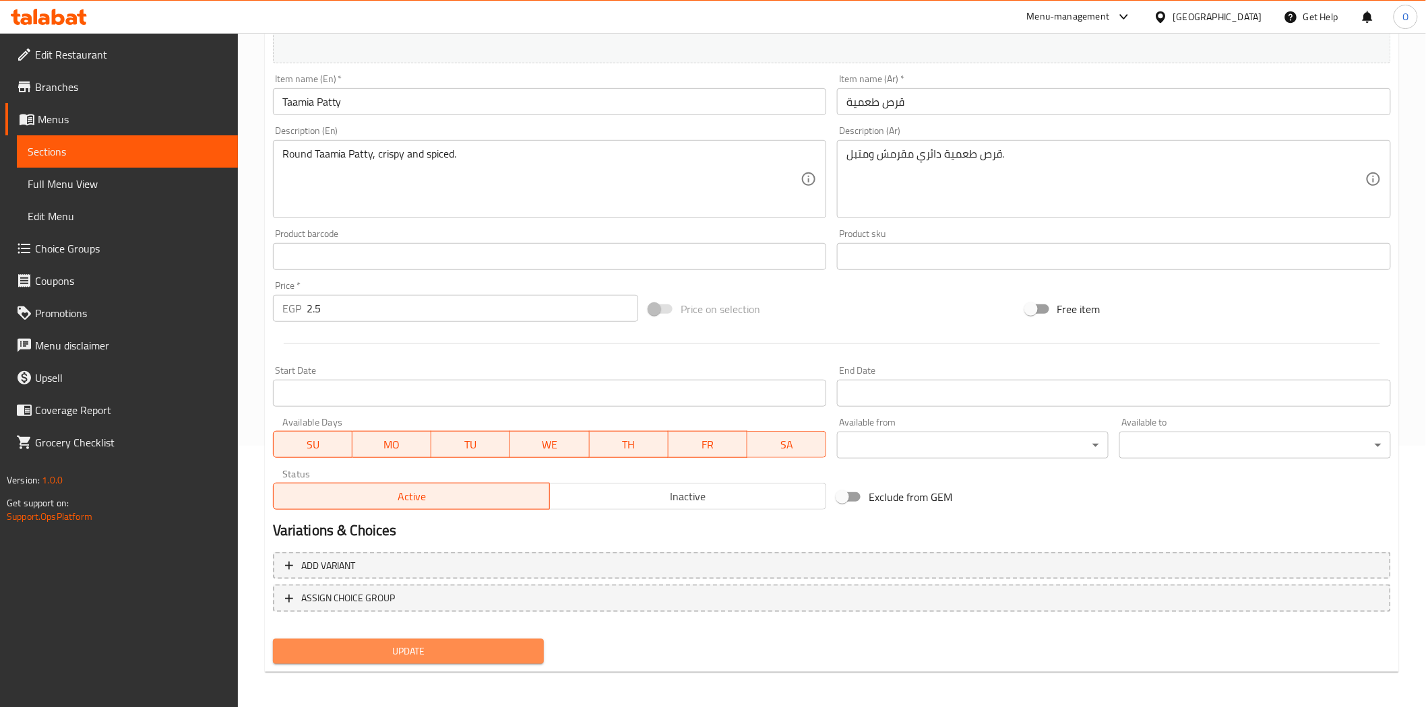
click at [469, 639] on button "Update" at bounding box center [408, 651] width 271 height 25
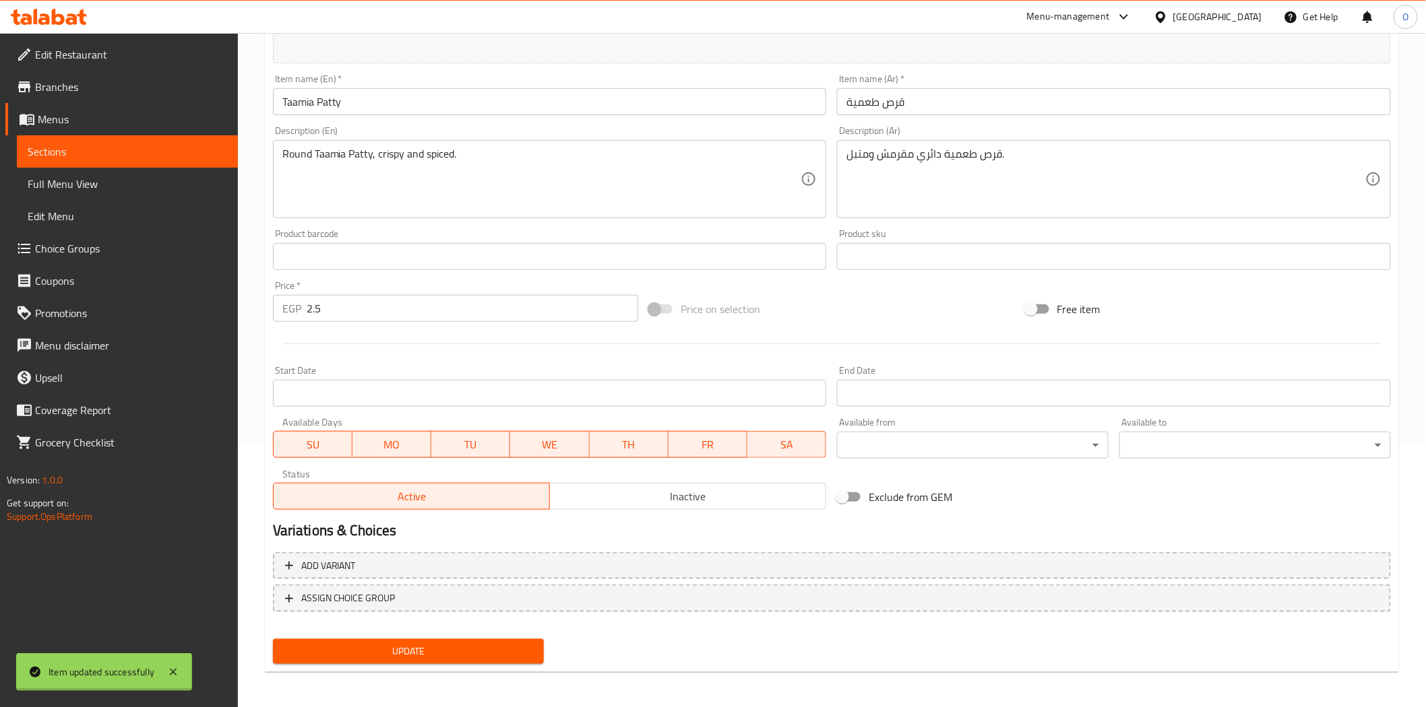
scroll to position [0, 0]
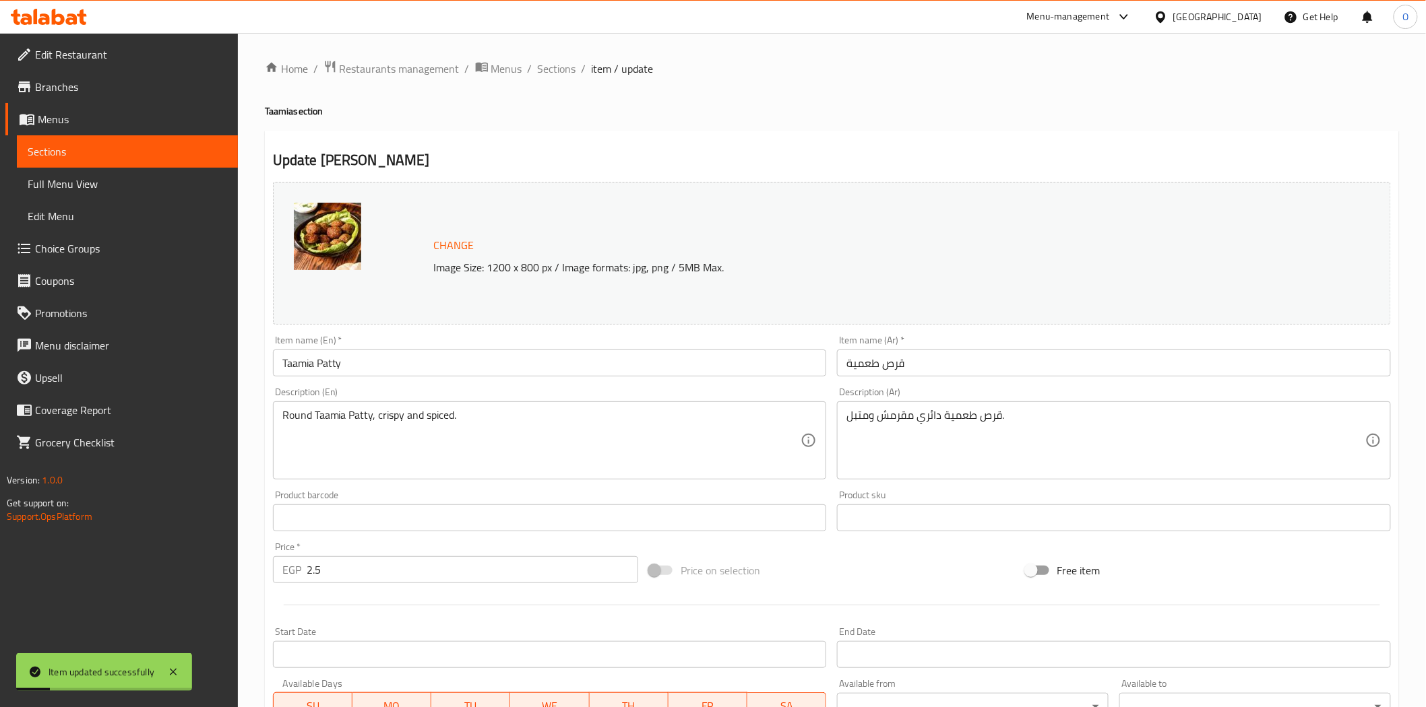
click at [559, 78] on div "Home / Restaurants management / Menus / Sections / item / update Taamia section…" at bounding box center [832, 502] width 1134 height 885
click at [562, 69] on span "Sections" at bounding box center [557, 69] width 38 height 16
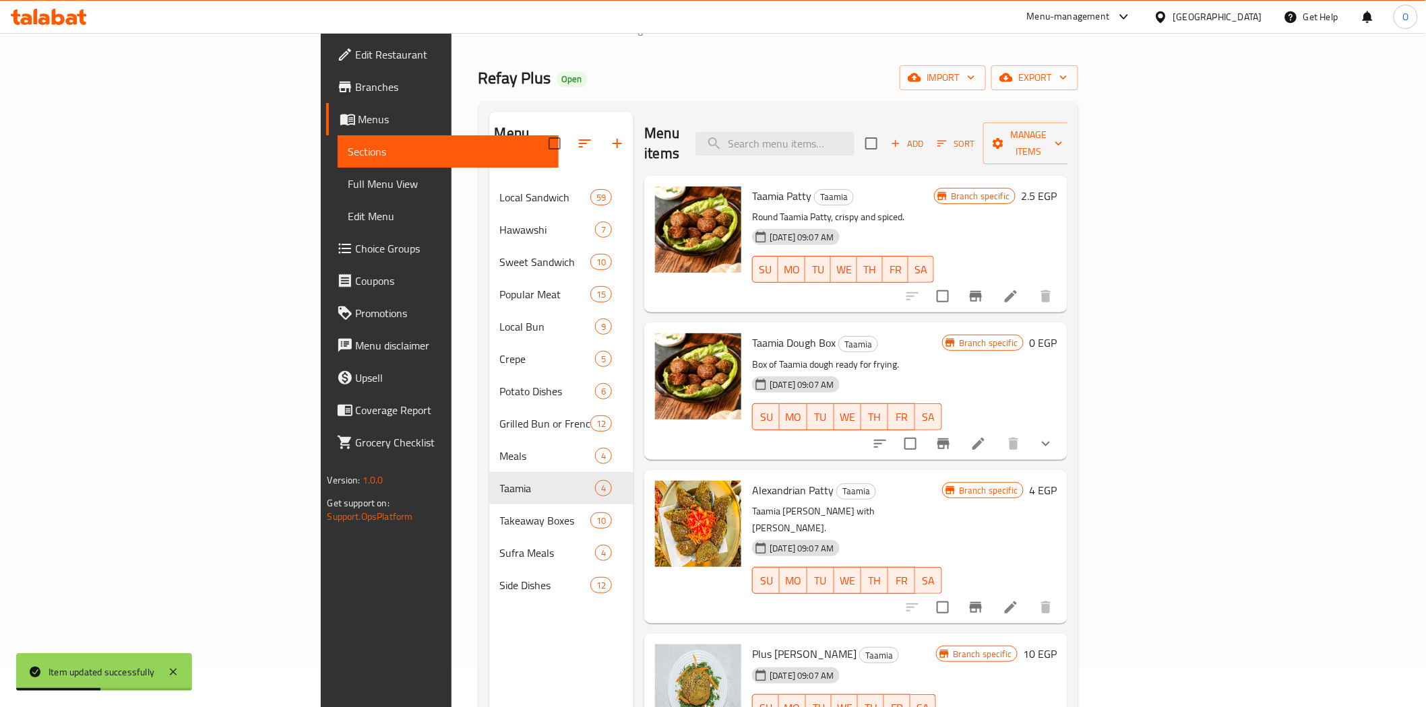
scroll to position [38, 0]
click at [986, 437] on icon at bounding box center [978, 445] width 16 height 16
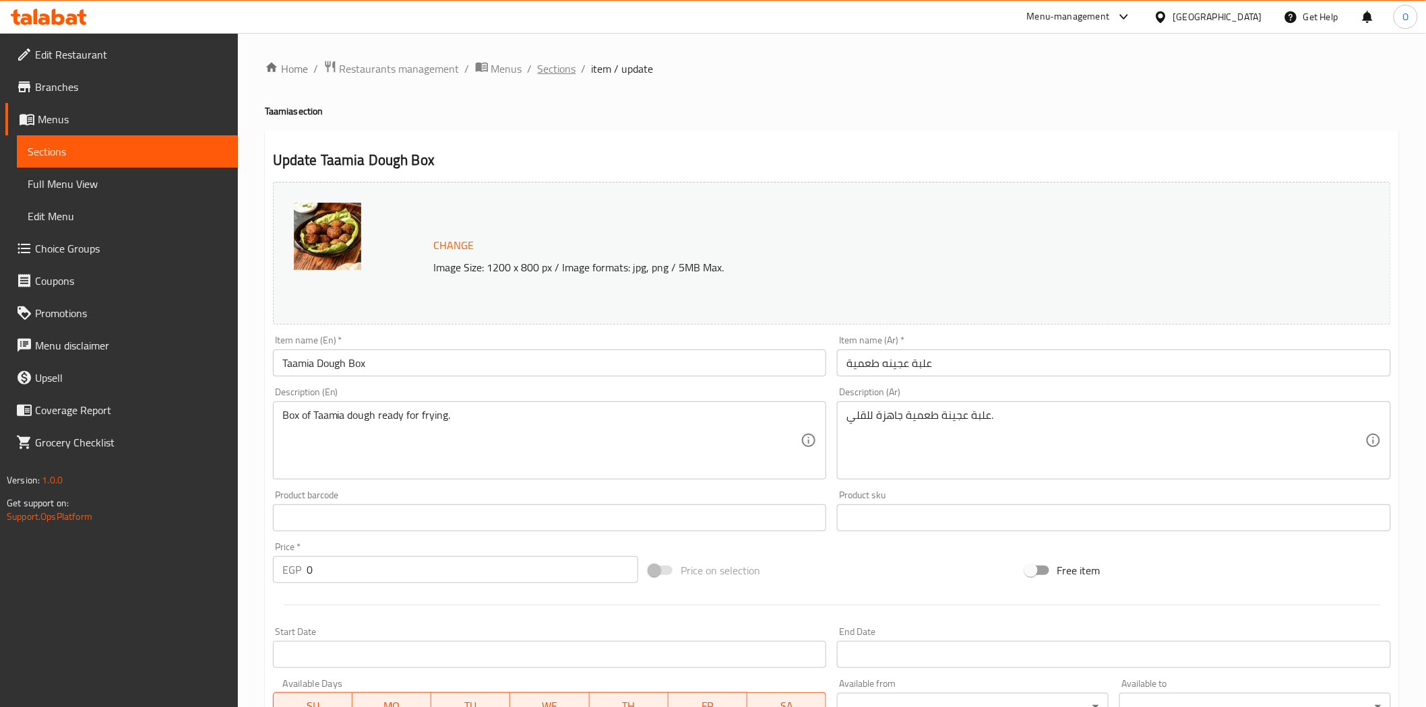
click at [549, 74] on span "Sections" at bounding box center [557, 69] width 38 height 16
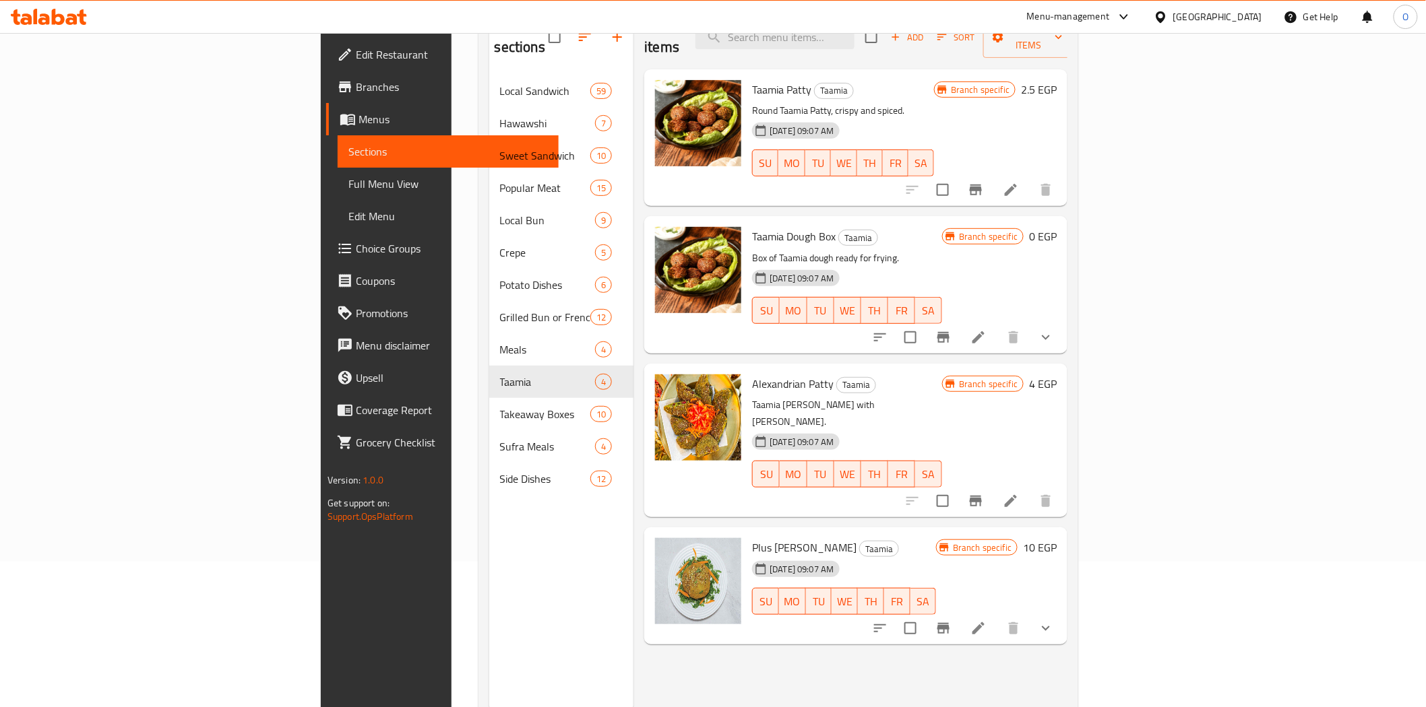
scroll to position [189, 0]
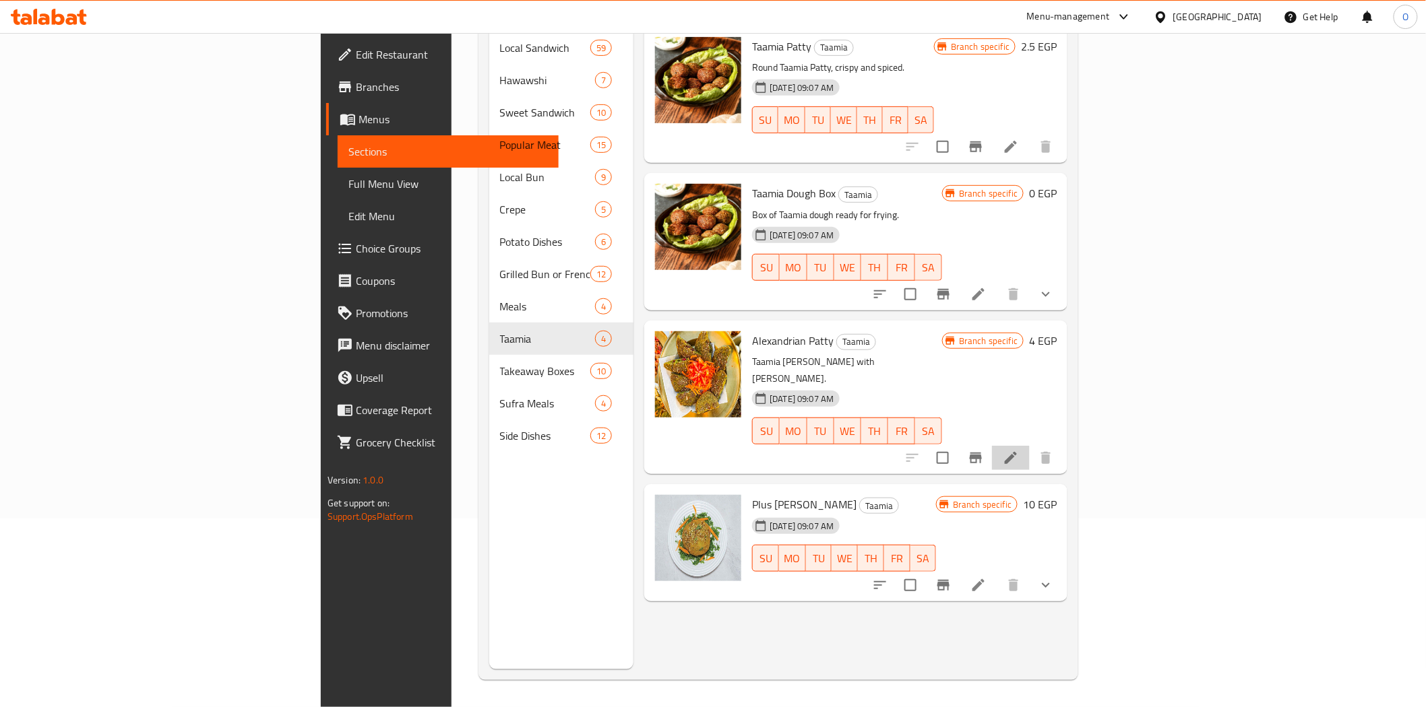
click at [1029, 446] on li at bounding box center [1011, 458] width 38 height 24
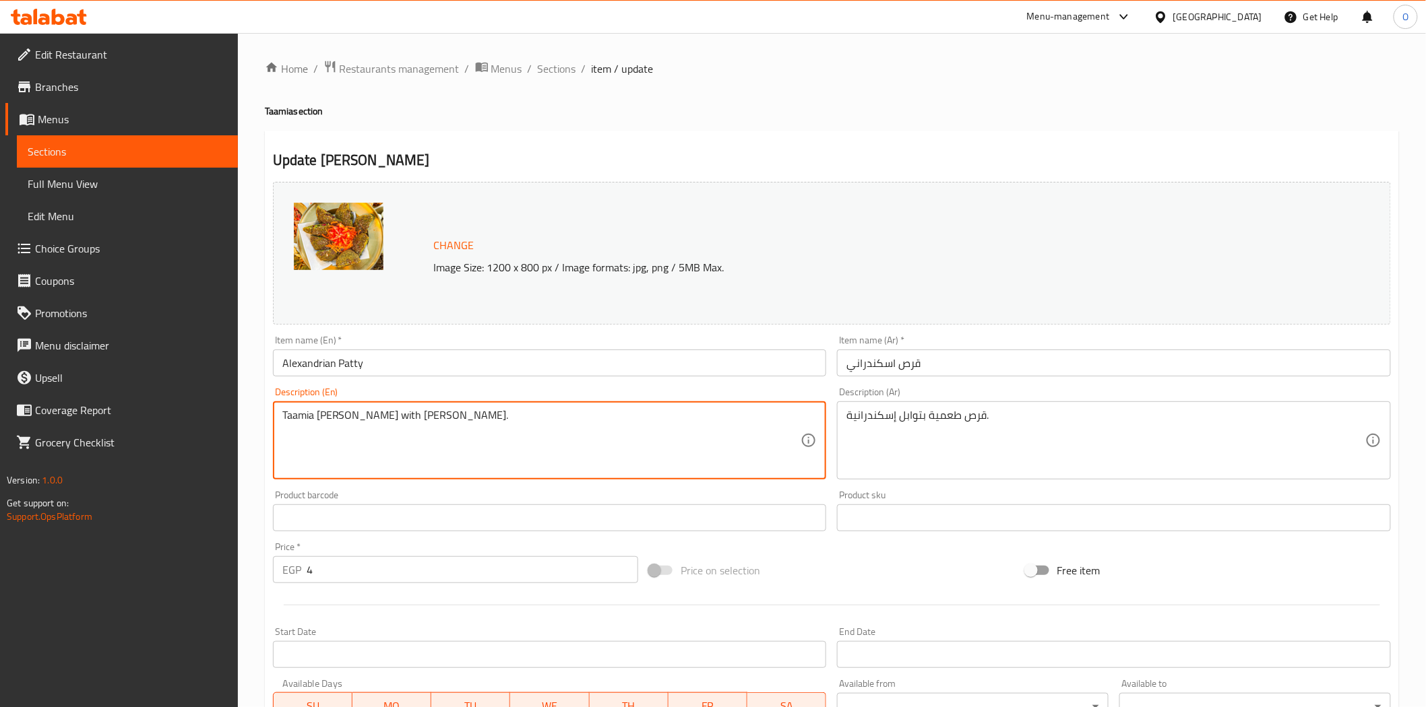
drag, startPoint x: 328, startPoint y: 423, endPoint x: 461, endPoint y: 424, distance: 133.4
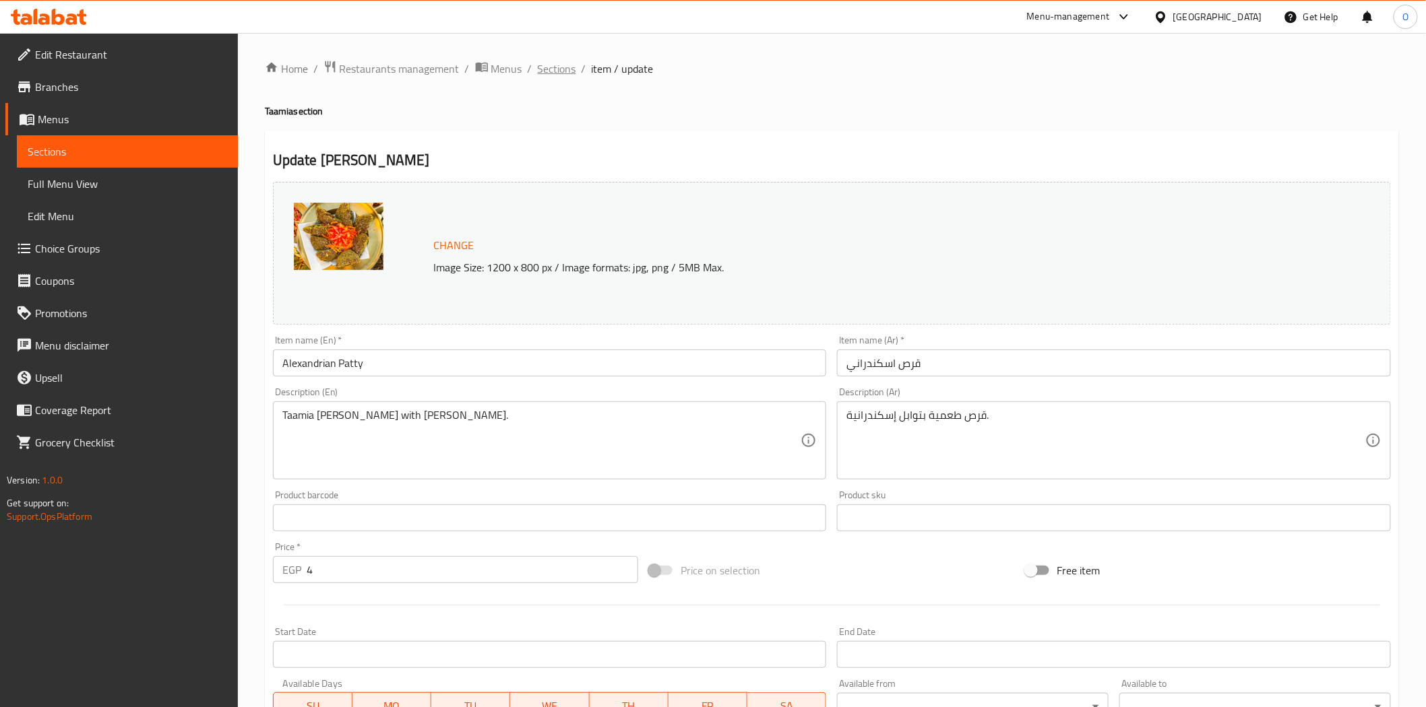
click at [542, 69] on span "Sections" at bounding box center [557, 69] width 38 height 16
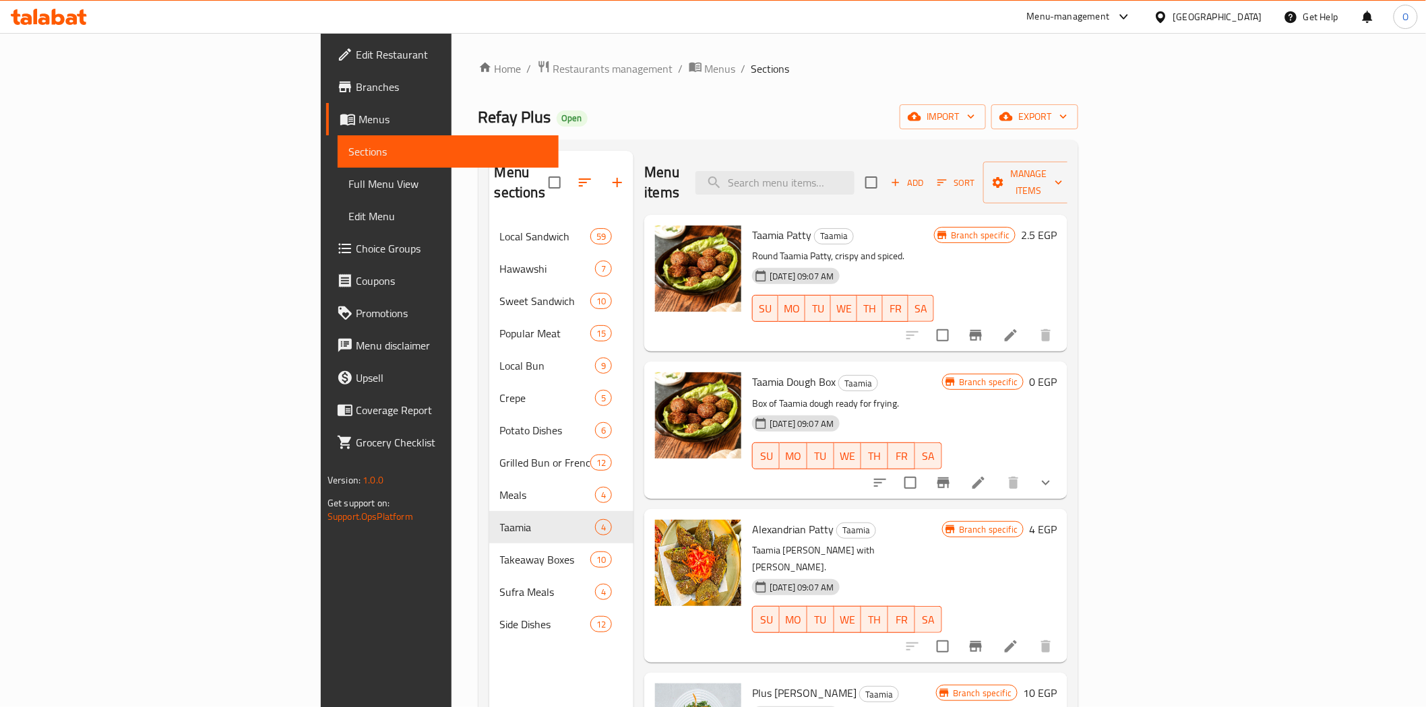
scroll to position [189, 0]
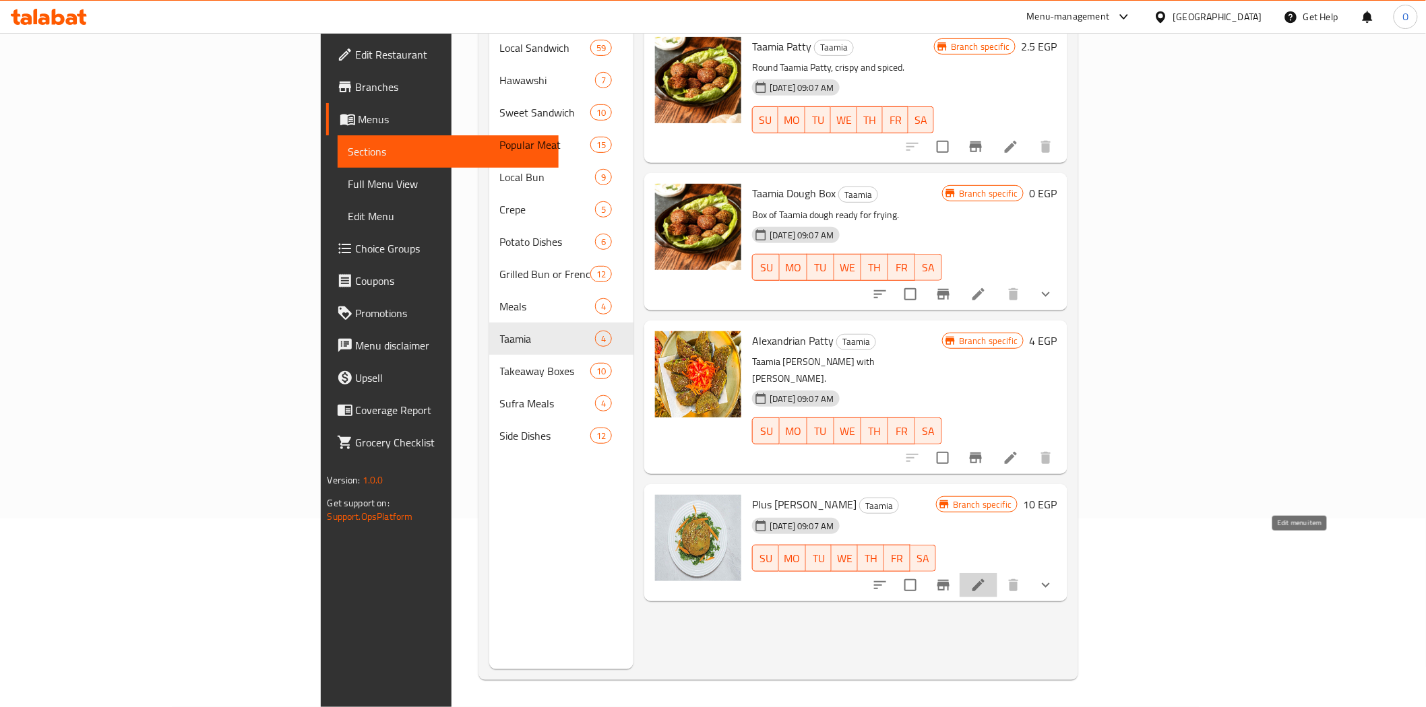
click at [986, 577] on icon at bounding box center [978, 585] width 16 height 16
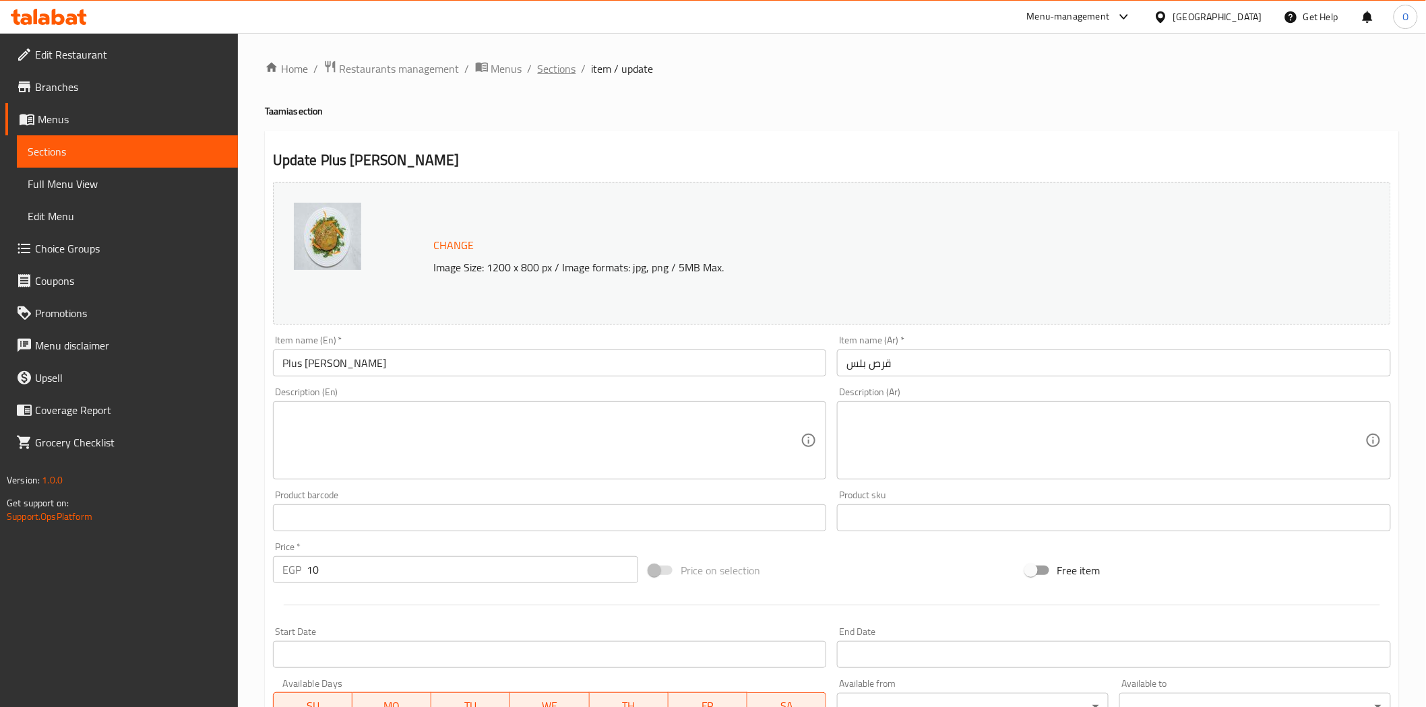
click at [561, 69] on span "Sections" at bounding box center [557, 69] width 38 height 16
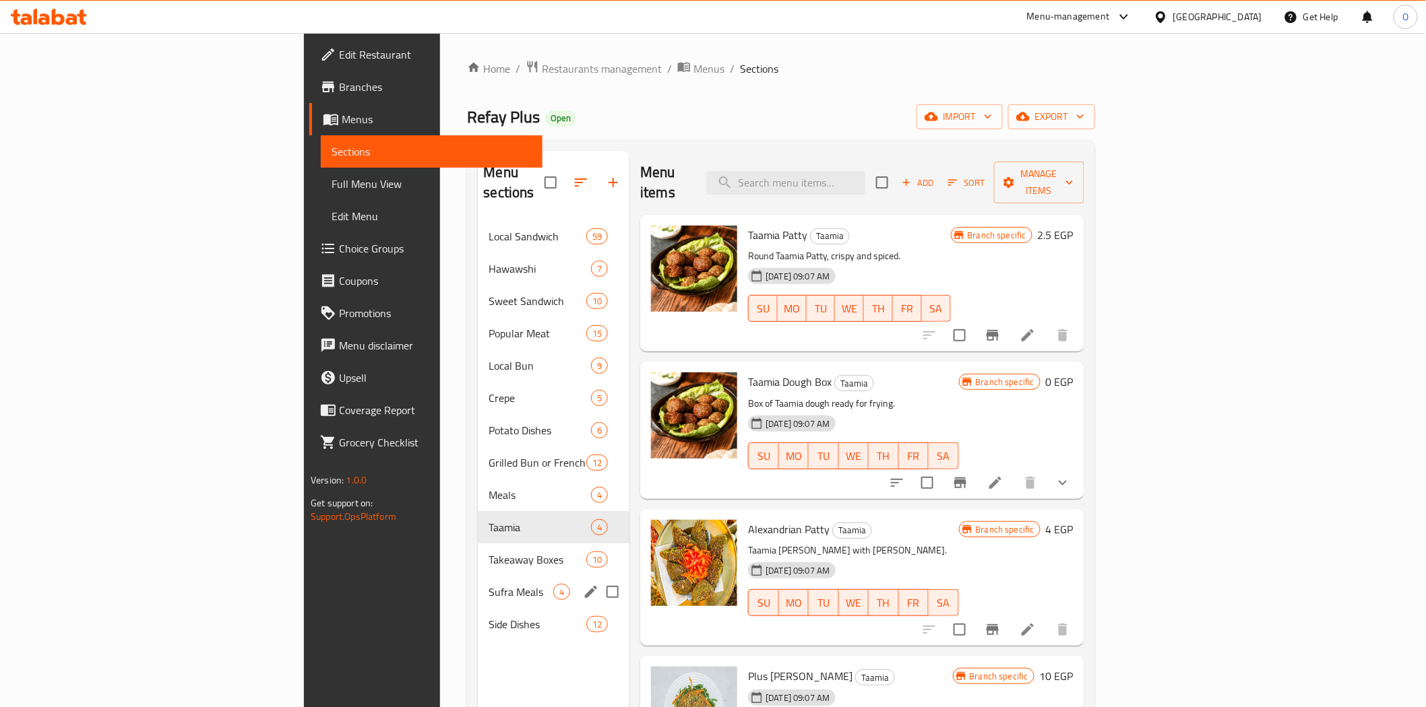
click at [488, 552] on span "Takeaway Boxes" at bounding box center [537, 560] width 98 height 16
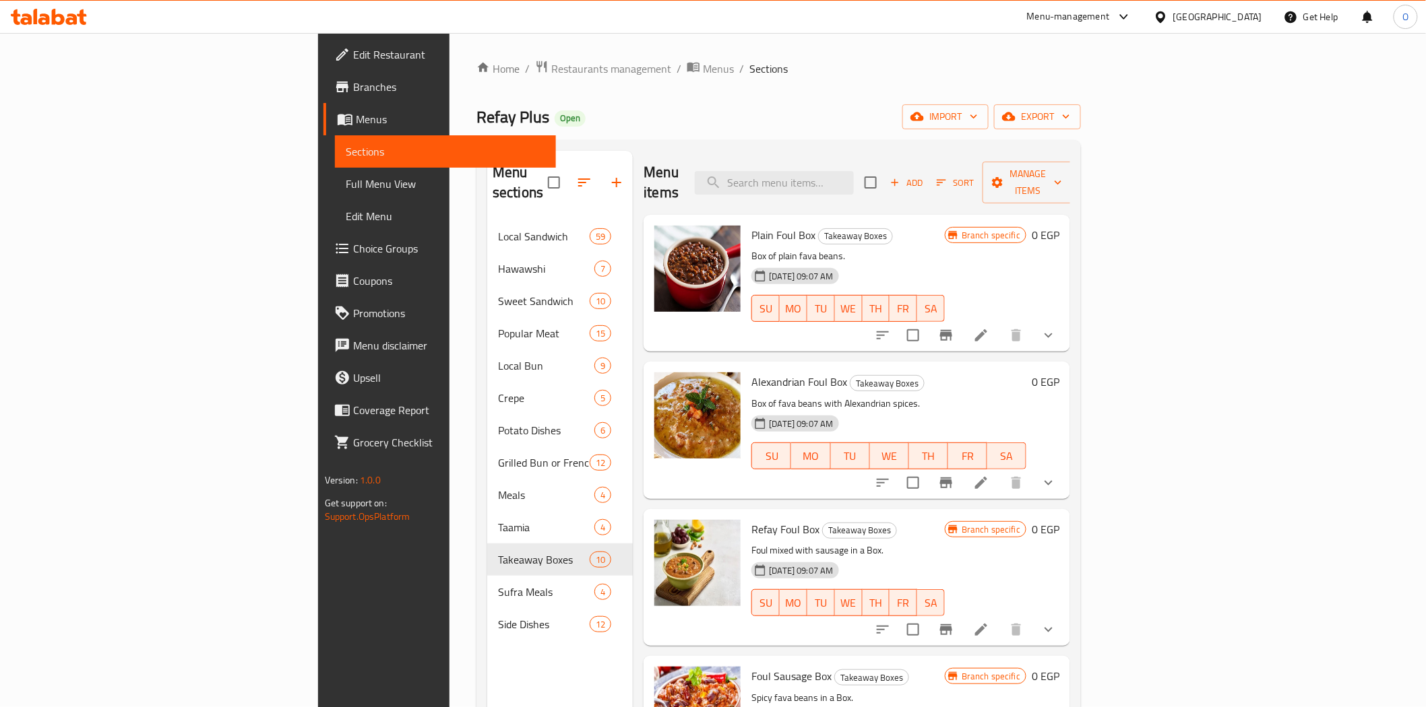
click at [989, 327] on icon at bounding box center [981, 335] width 16 height 16
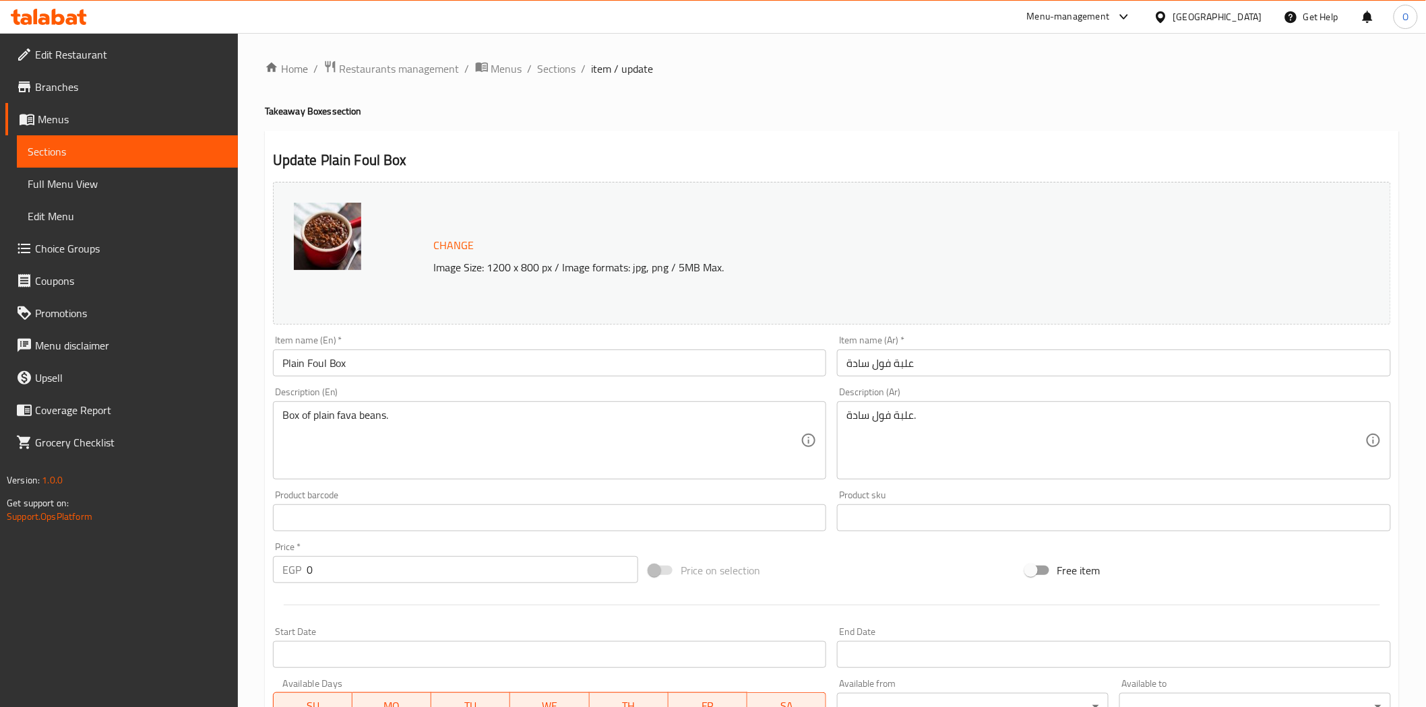
drag, startPoint x: 279, startPoint y: 416, endPoint x: 548, endPoint y: 458, distance: 272.1
click at [507, 452] on div "Box of plain fava beans. Description (En)" at bounding box center [550, 441] width 554 height 78
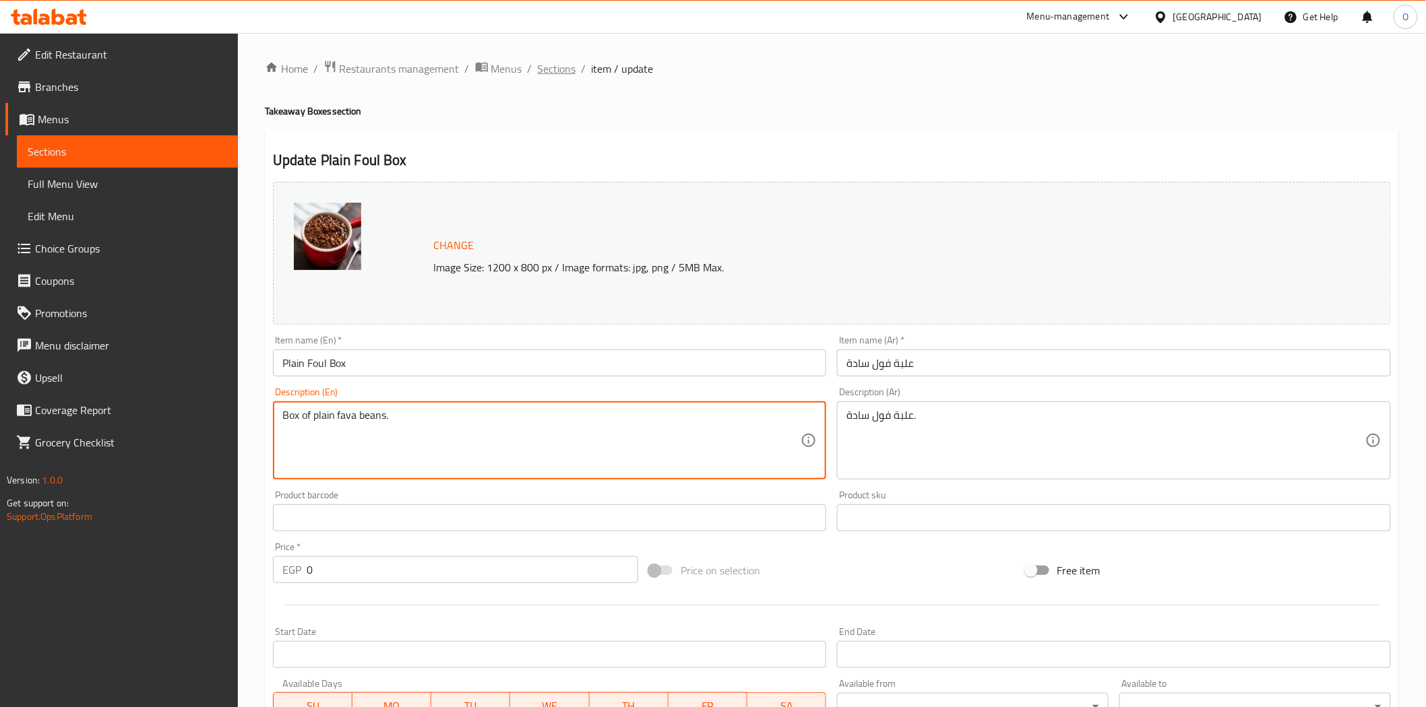
click at [562, 65] on span "Sections" at bounding box center [557, 69] width 38 height 16
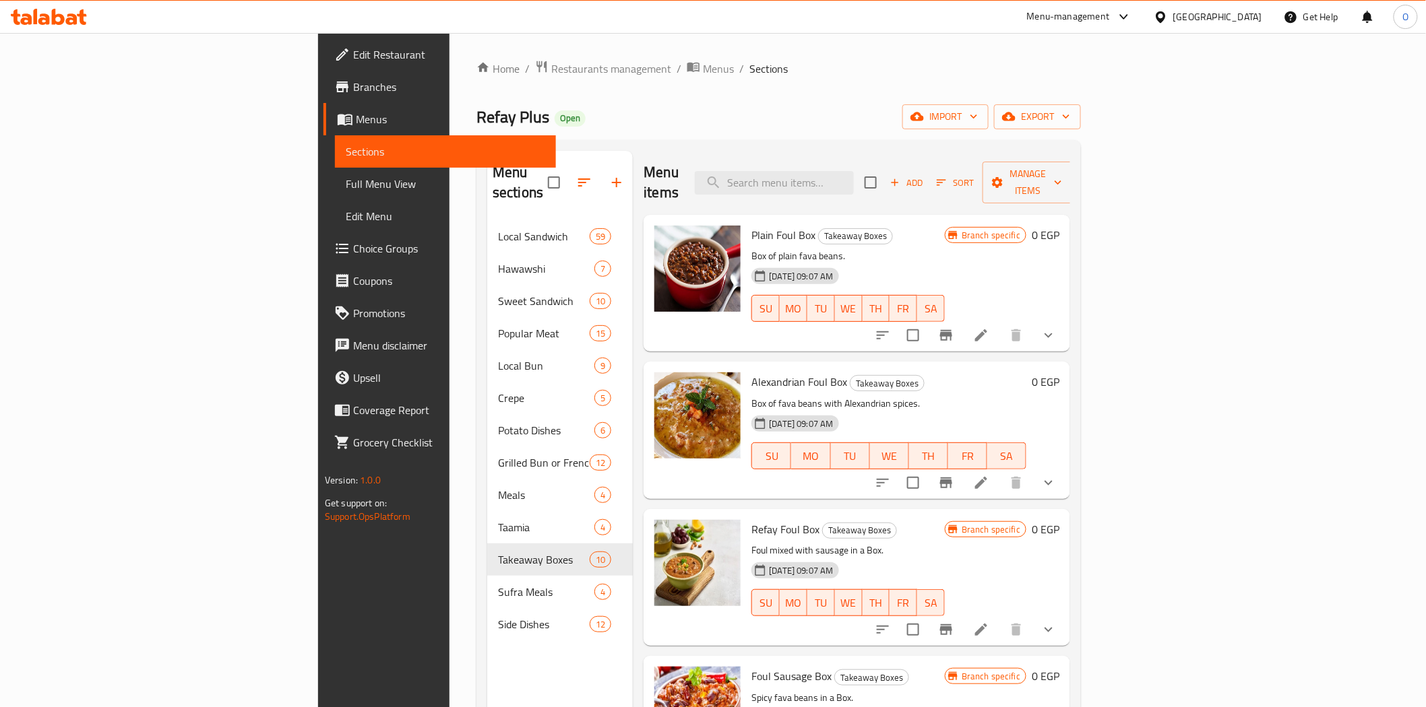
scroll to position [75, 0]
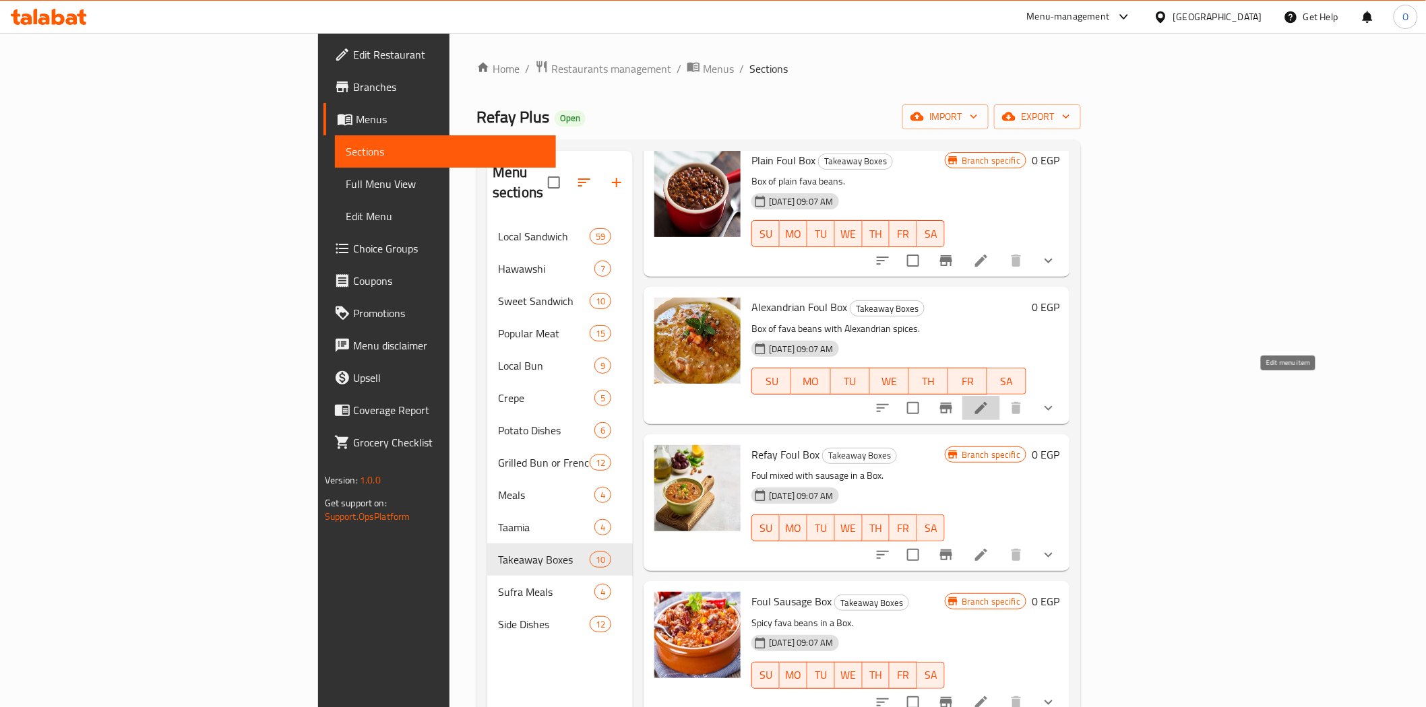
click at [989, 400] on icon at bounding box center [981, 408] width 16 height 16
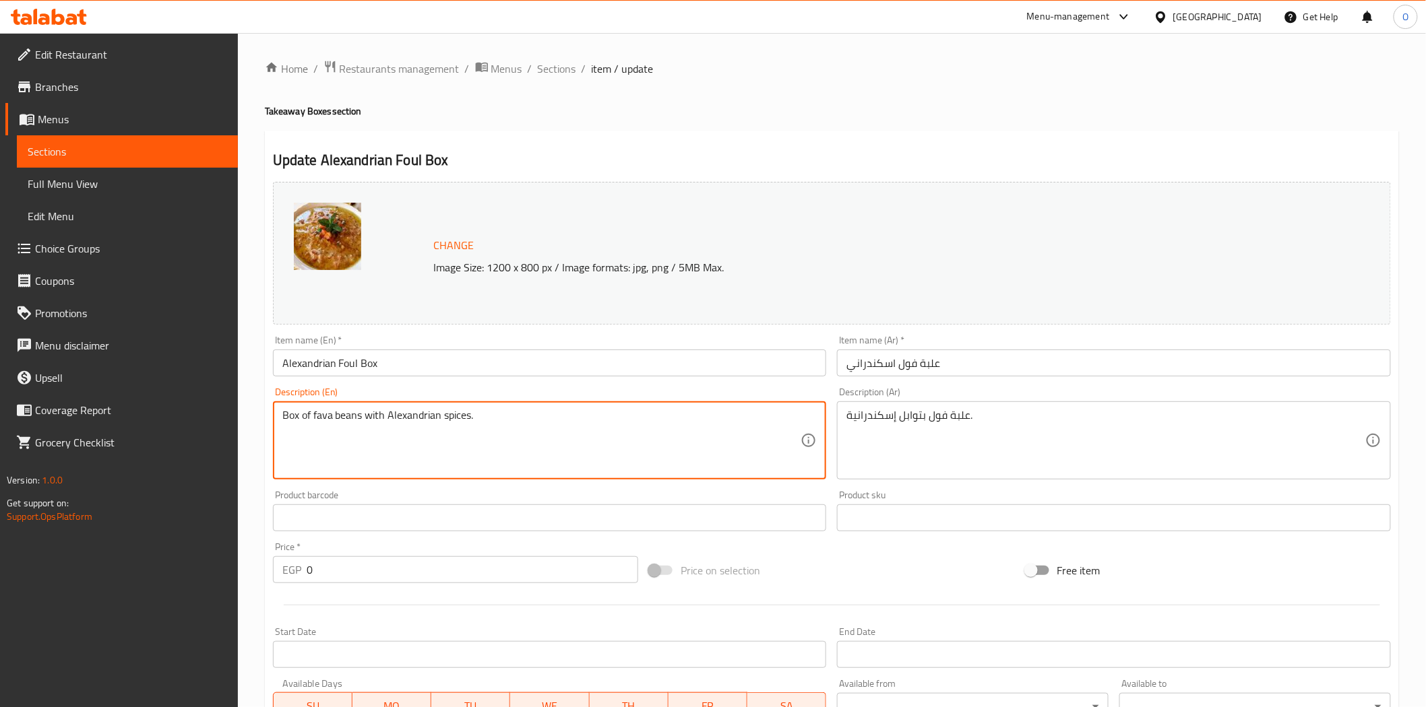
drag, startPoint x: 292, startPoint y: 415, endPoint x: 392, endPoint y: 408, distance: 100.6
click at [551, 67] on span "Sections" at bounding box center [557, 69] width 38 height 16
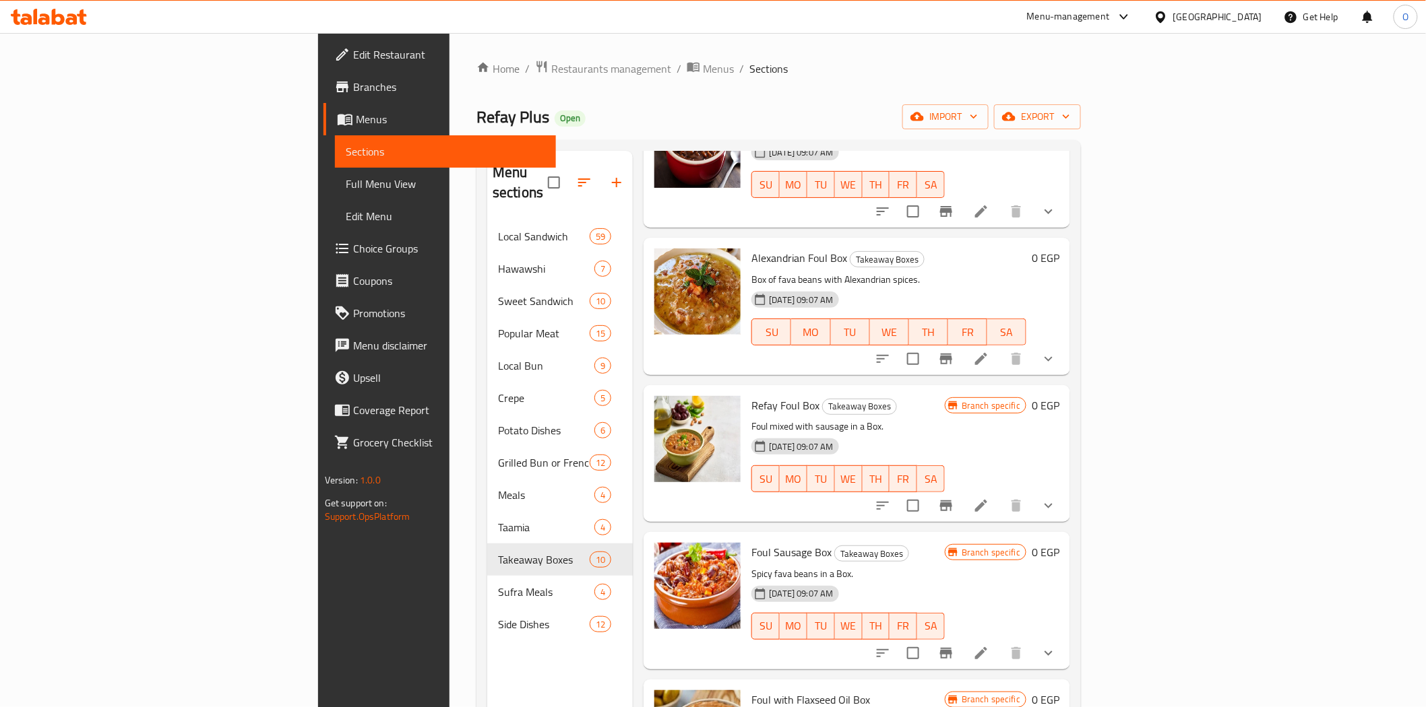
scroll to position [150, 0]
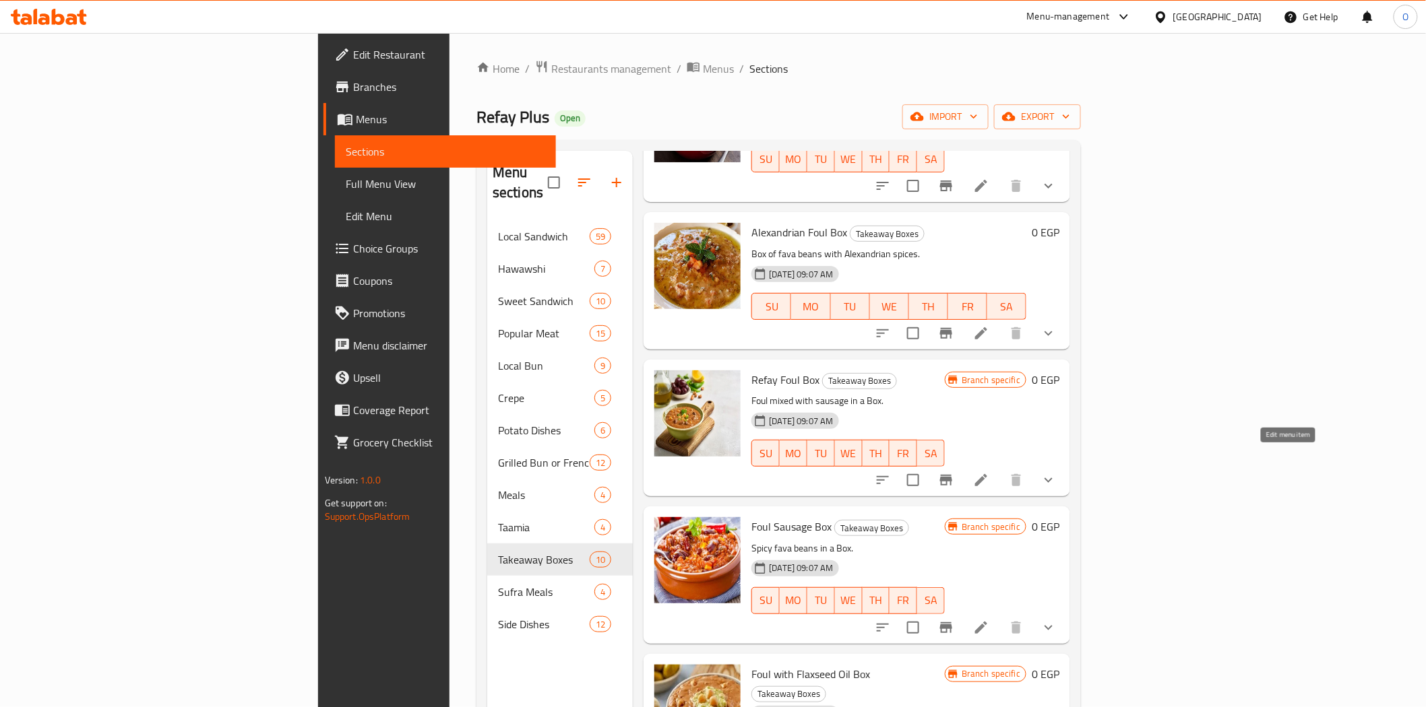
click at [989, 472] on icon at bounding box center [981, 480] width 16 height 16
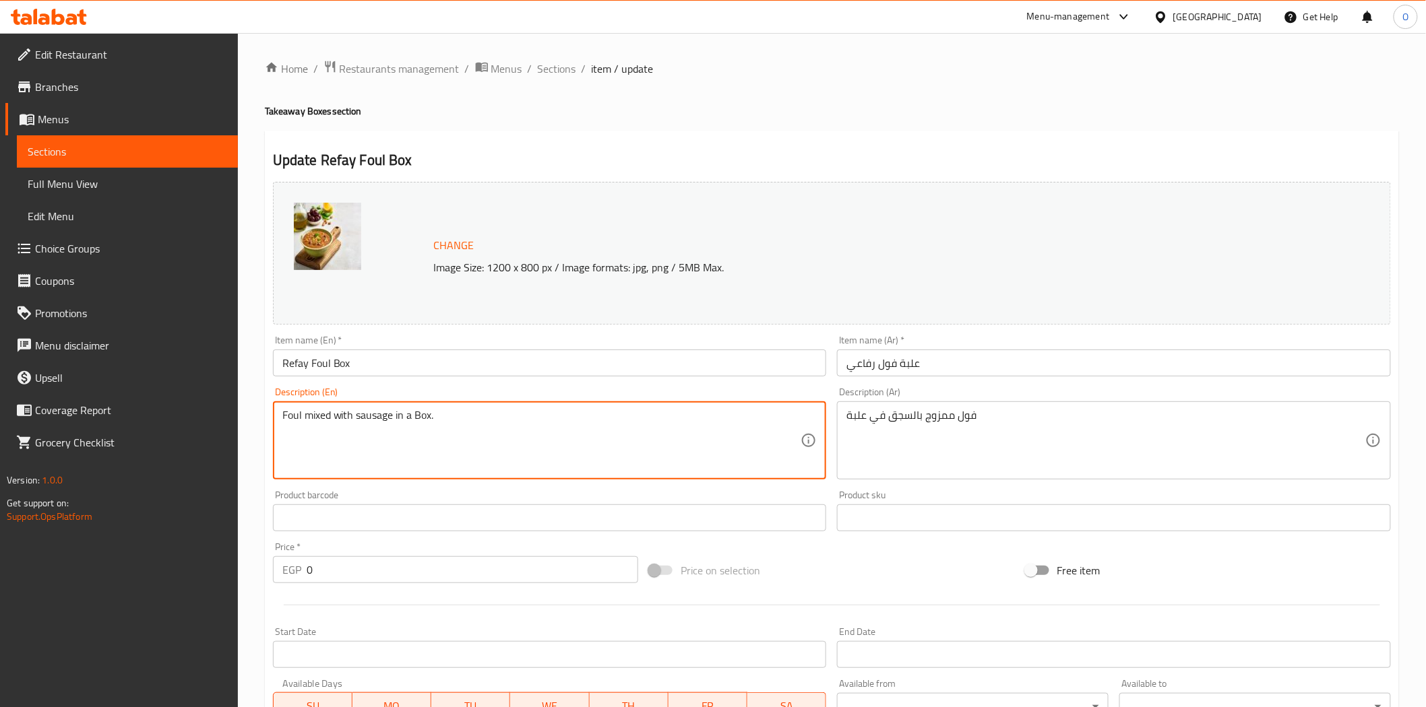
drag, startPoint x: 302, startPoint y: 420, endPoint x: 447, endPoint y: 416, distance: 144.9
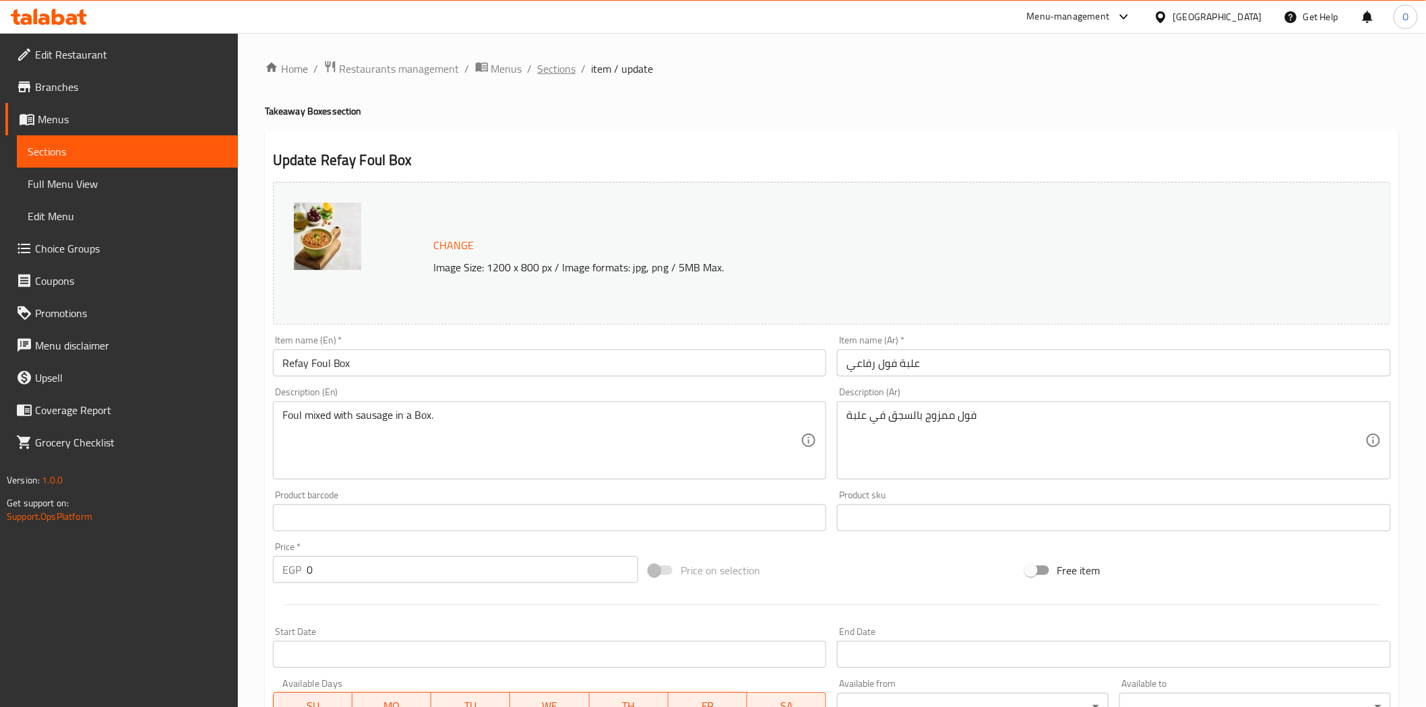
click at [567, 61] on span "Sections" at bounding box center [557, 69] width 38 height 16
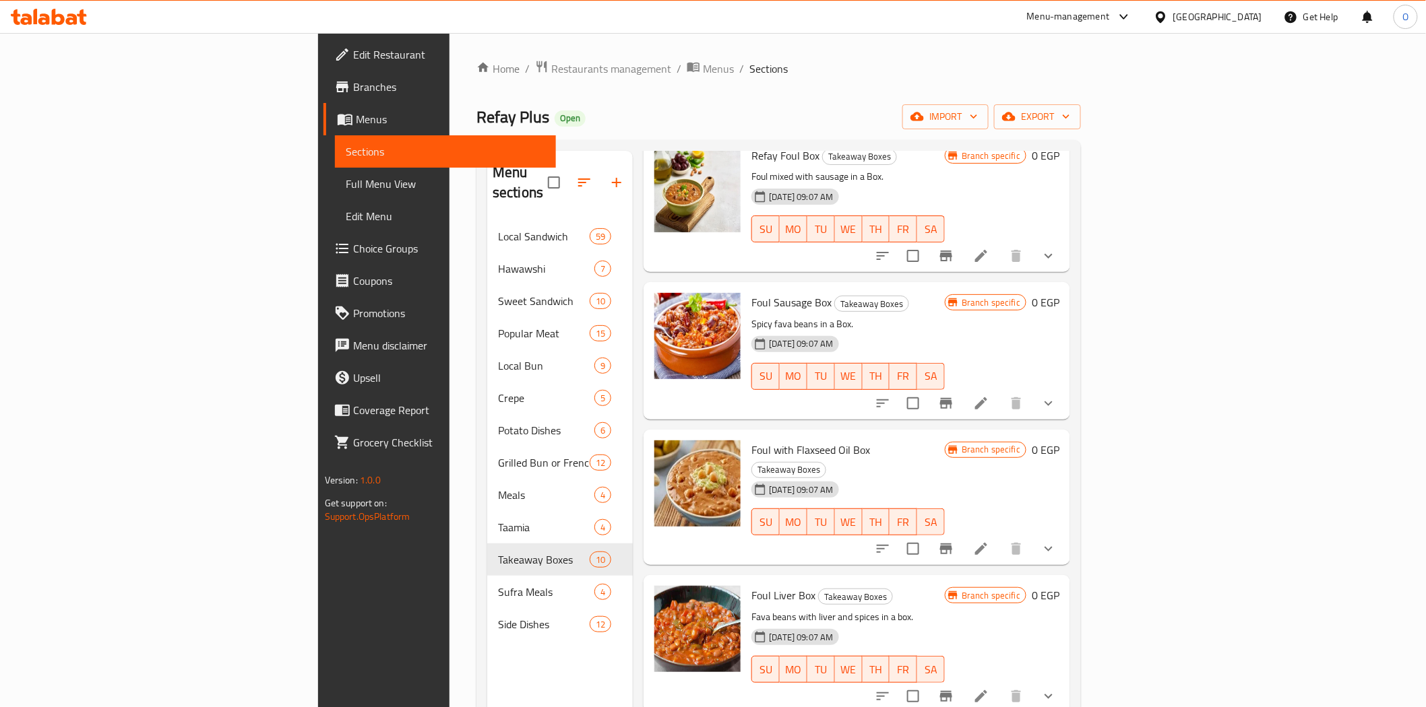
scroll to position [299, 0]
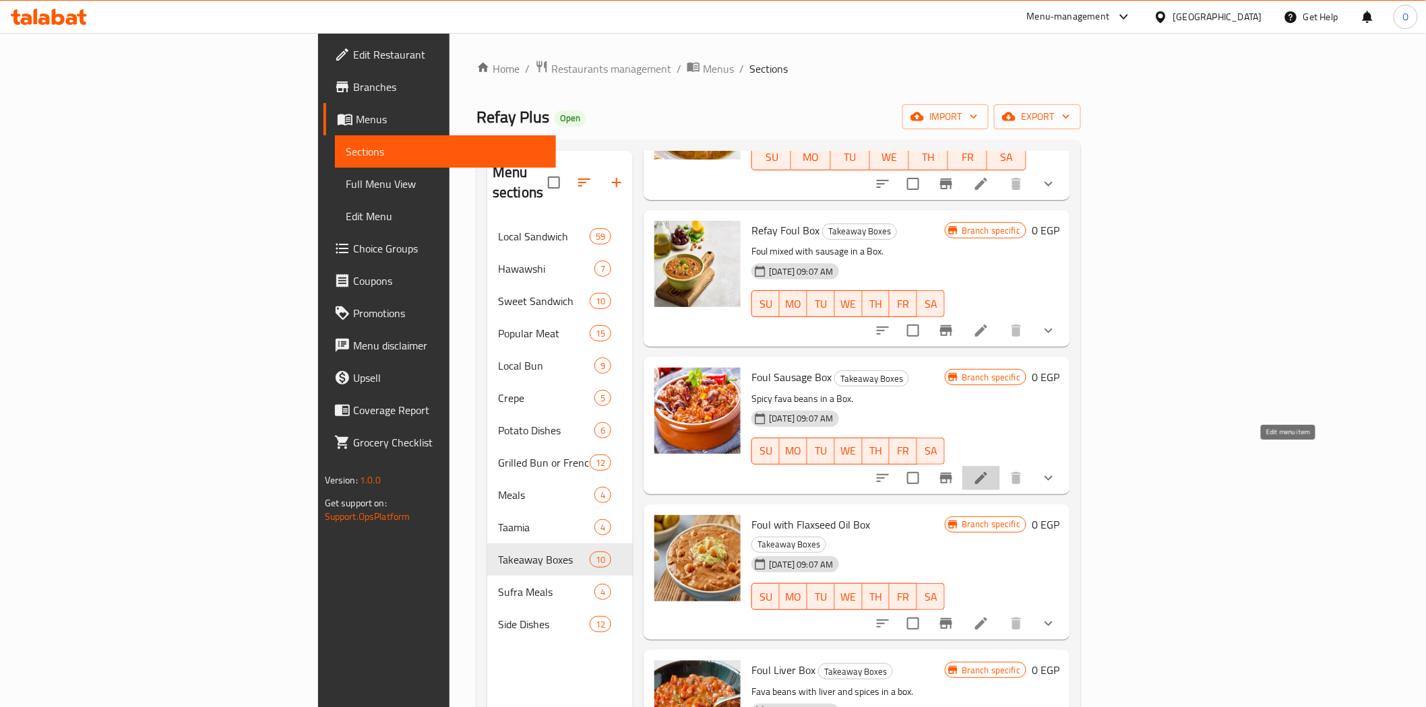
click at [989, 470] on icon at bounding box center [981, 478] width 16 height 16
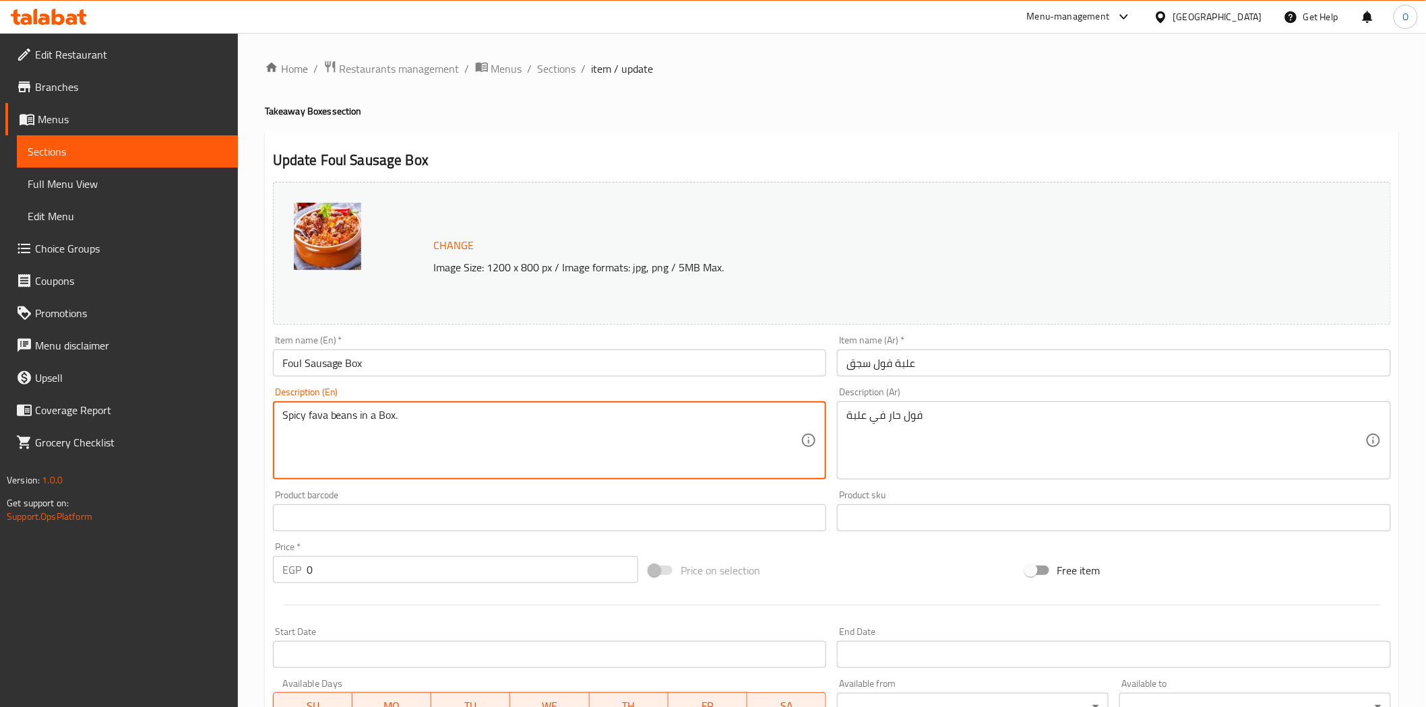
drag, startPoint x: 344, startPoint y: 421, endPoint x: 407, endPoint y: 422, distance: 63.3
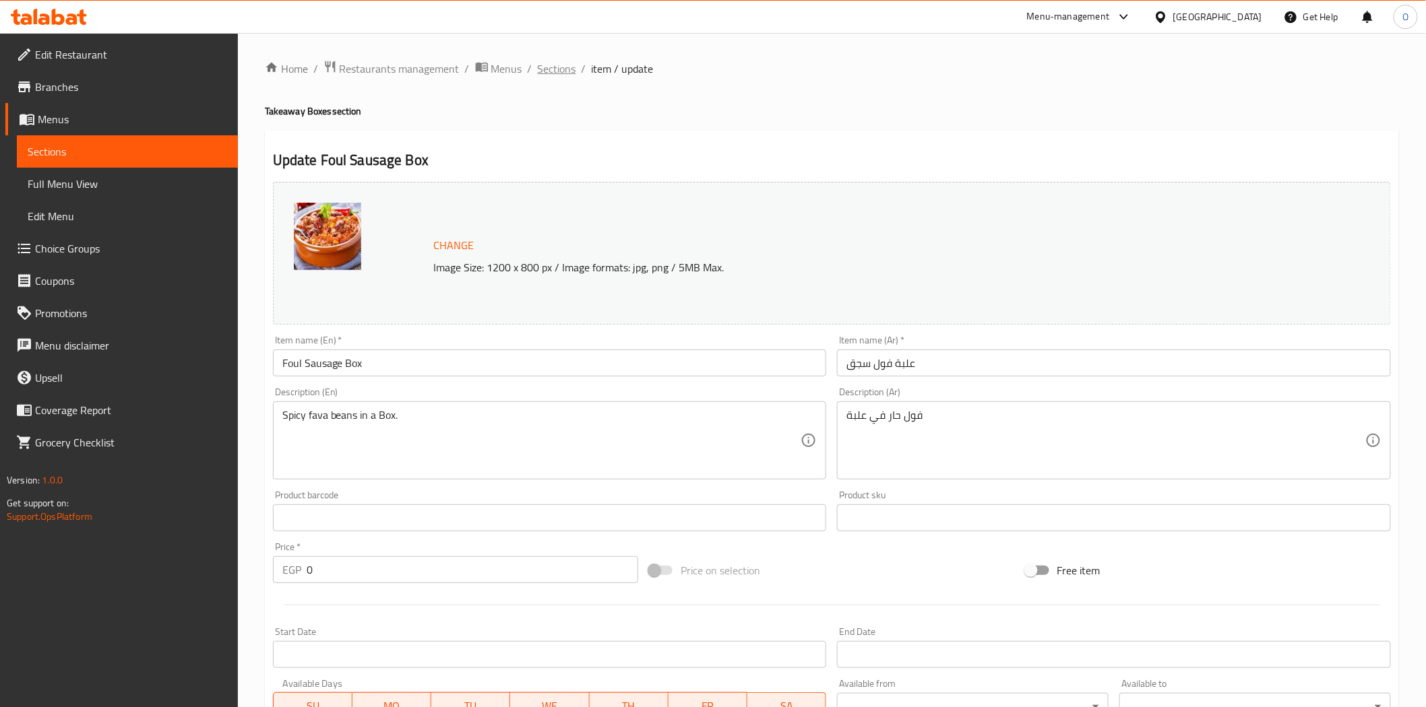
click at [565, 69] on span "Sections" at bounding box center [557, 69] width 38 height 16
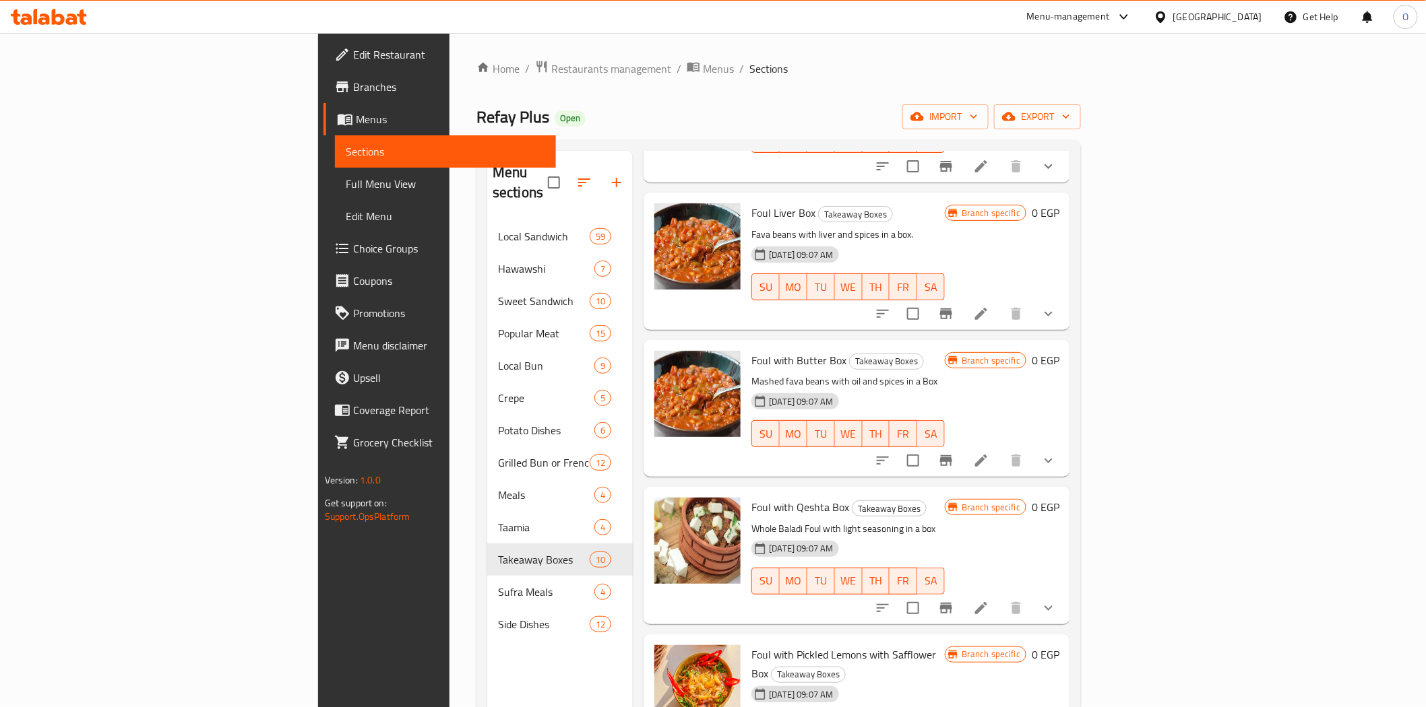
scroll to position [189, 0]
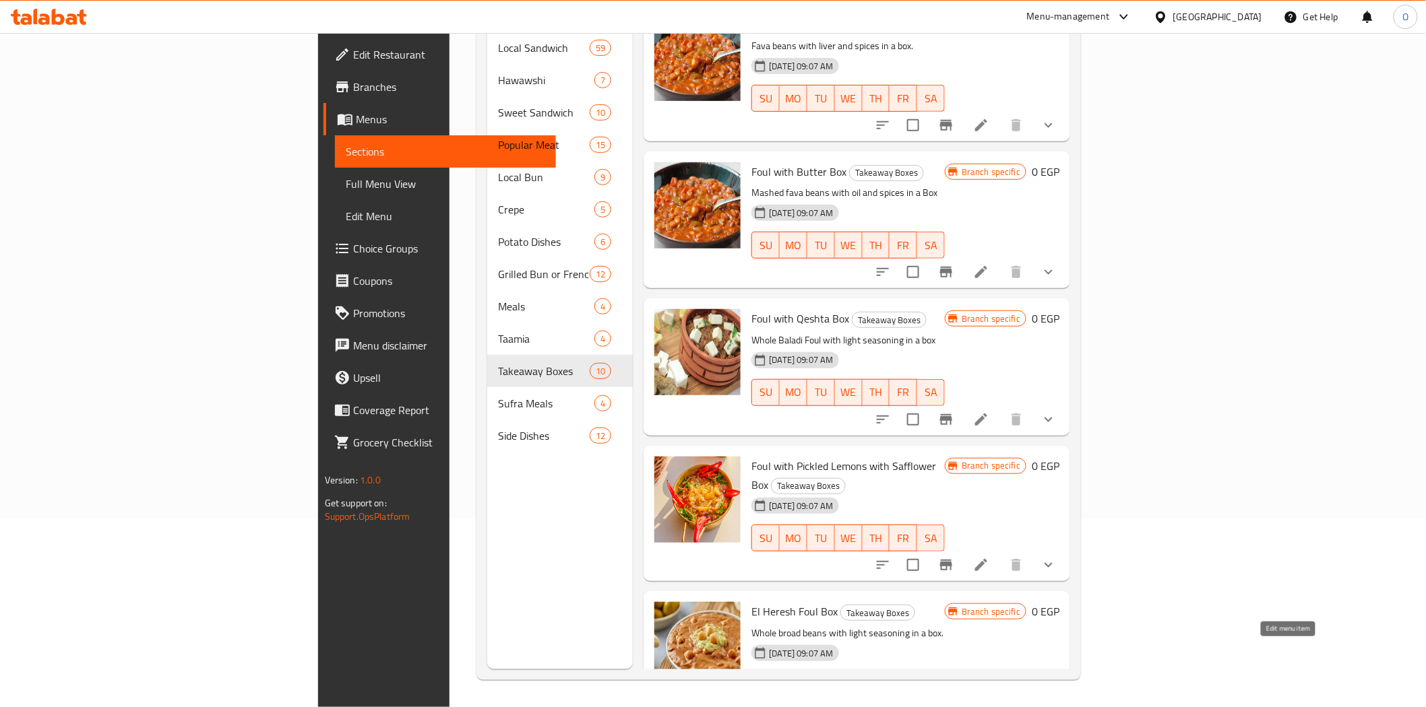
click at [989, 705] on icon at bounding box center [981, 713] width 16 height 16
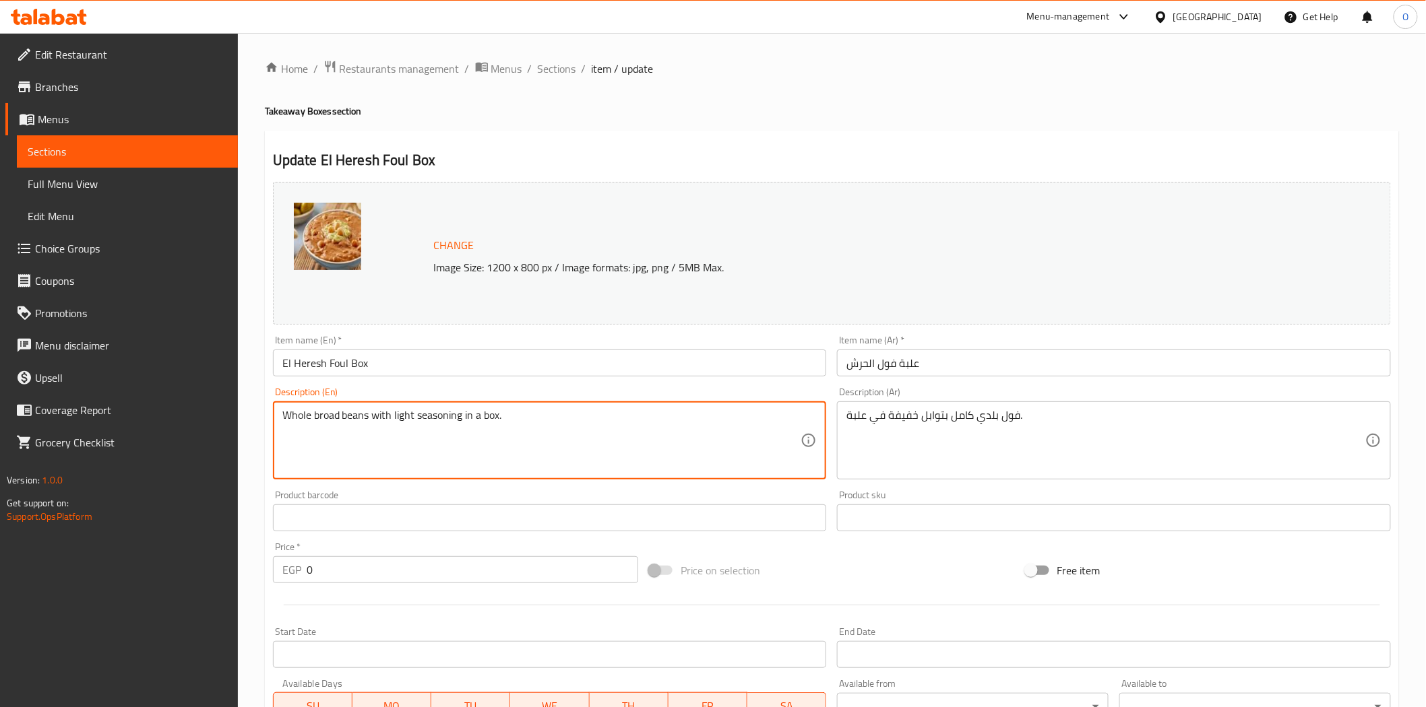
drag, startPoint x: 290, startPoint y: 420, endPoint x: 372, endPoint y: 428, distance: 81.9
click at [551, 73] on span "Sections" at bounding box center [557, 69] width 38 height 16
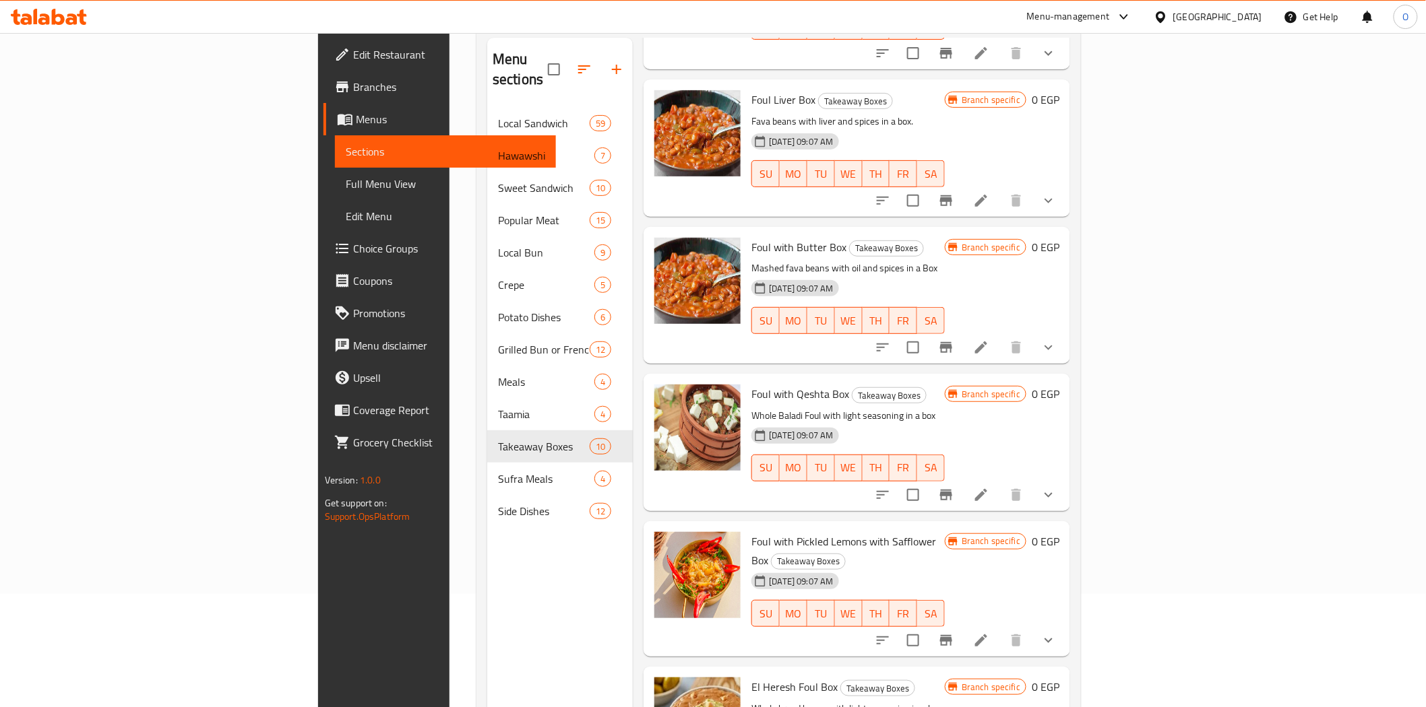
scroll to position [189, 0]
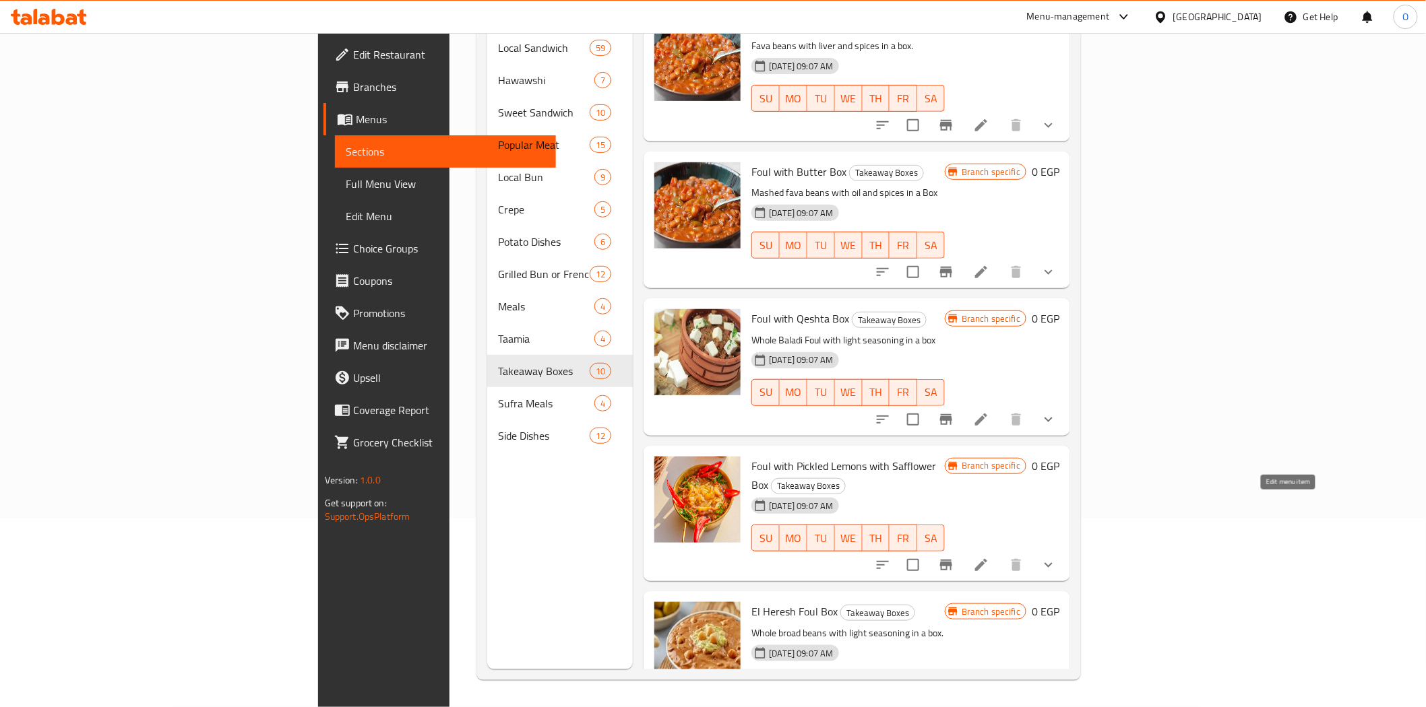
click at [989, 557] on icon at bounding box center [981, 565] width 16 height 16
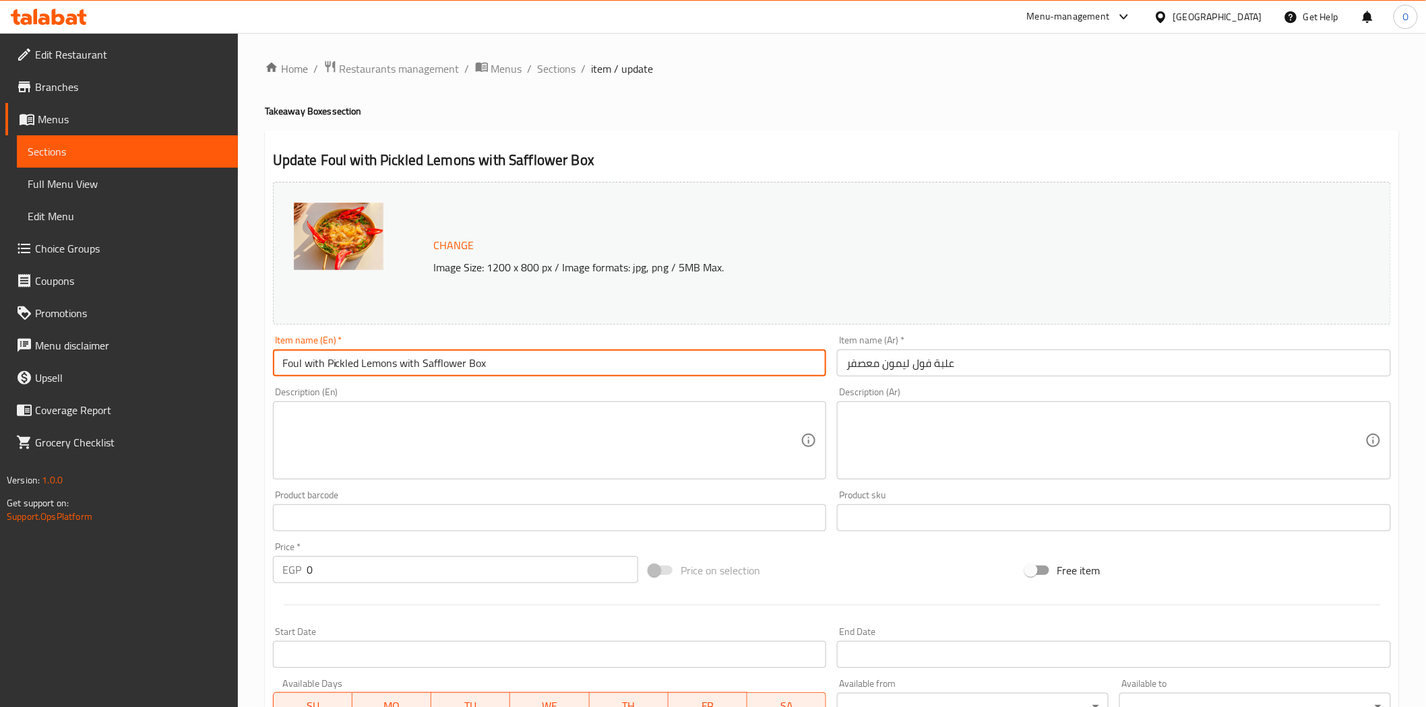
drag, startPoint x: 288, startPoint y: 364, endPoint x: 513, endPoint y: 355, distance: 225.9
click at [513, 355] on input "Foul with Pickled Lemons with Safflower Box" at bounding box center [550, 363] width 554 height 27
click at [497, 366] on input "Foul with Pickled Lemons with Safflower Box" at bounding box center [550, 363] width 554 height 27
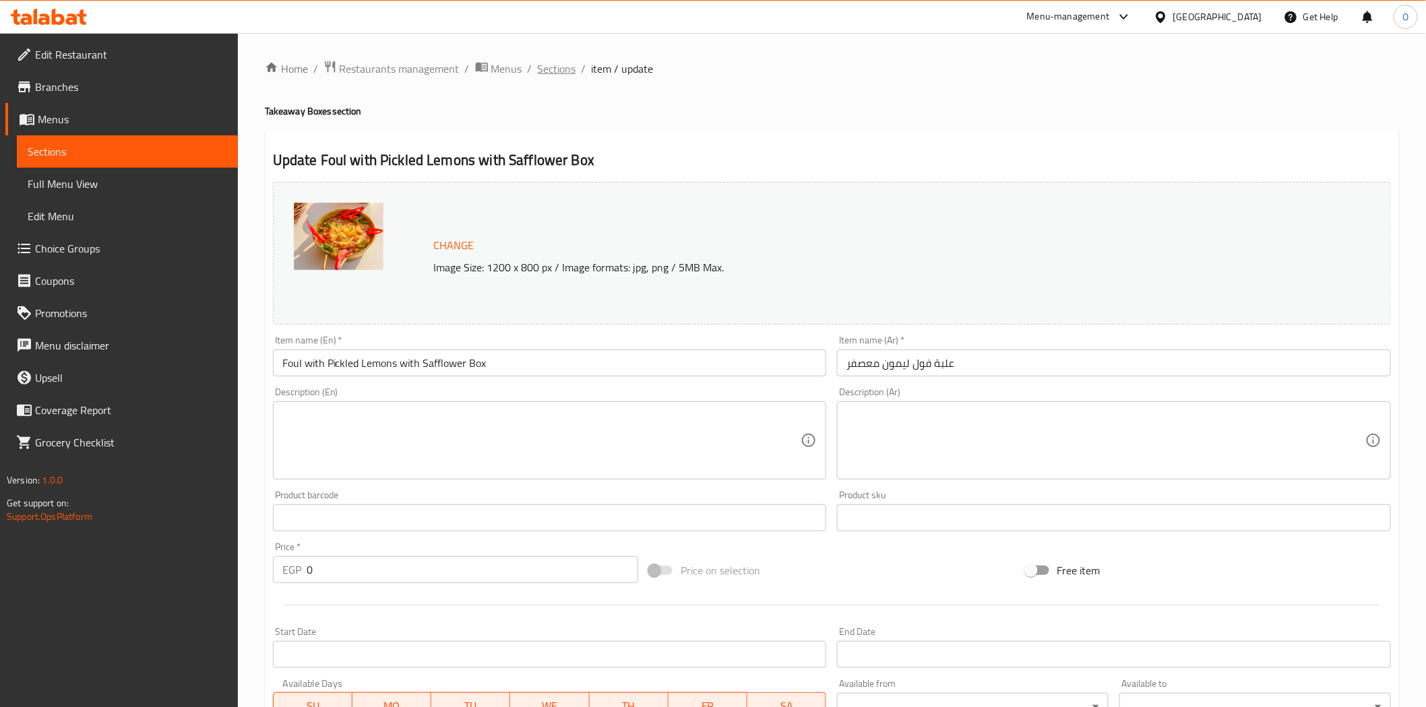
click at [564, 72] on span "Sections" at bounding box center [557, 69] width 38 height 16
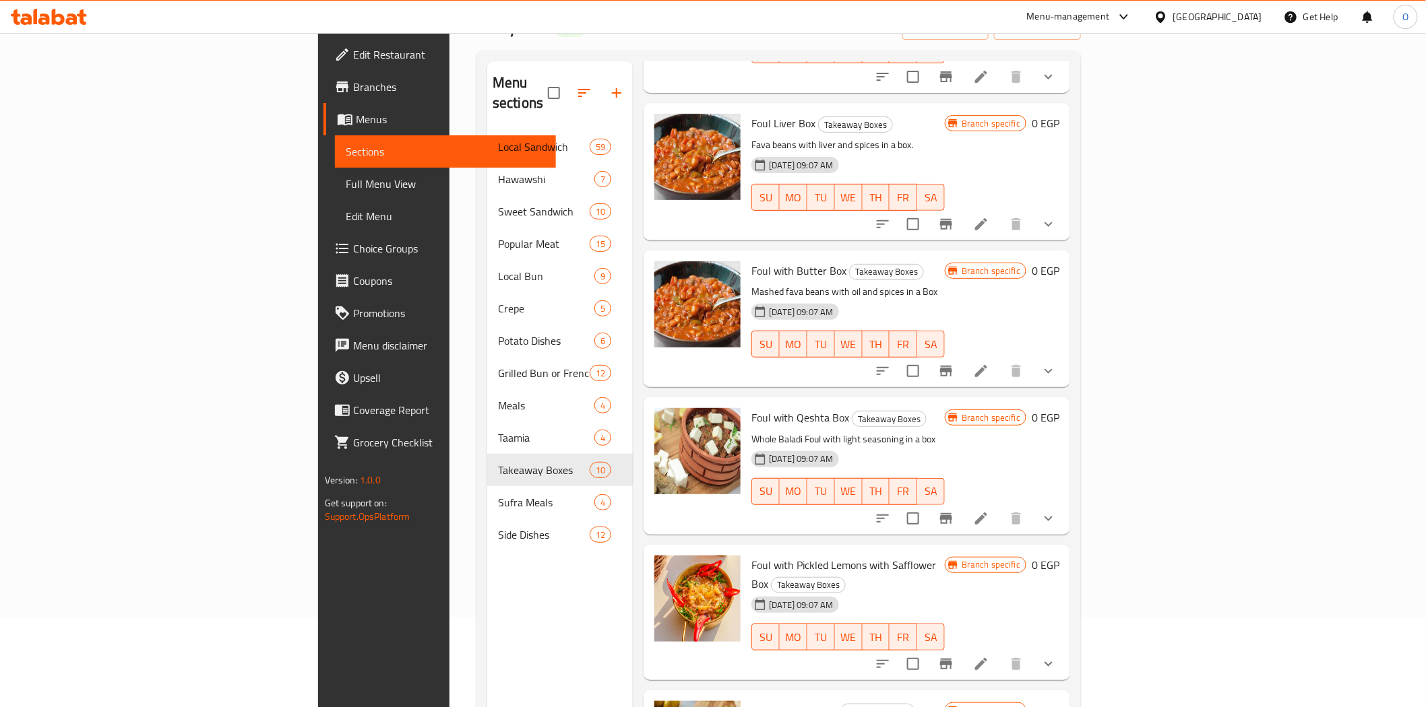
scroll to position [189, 0]
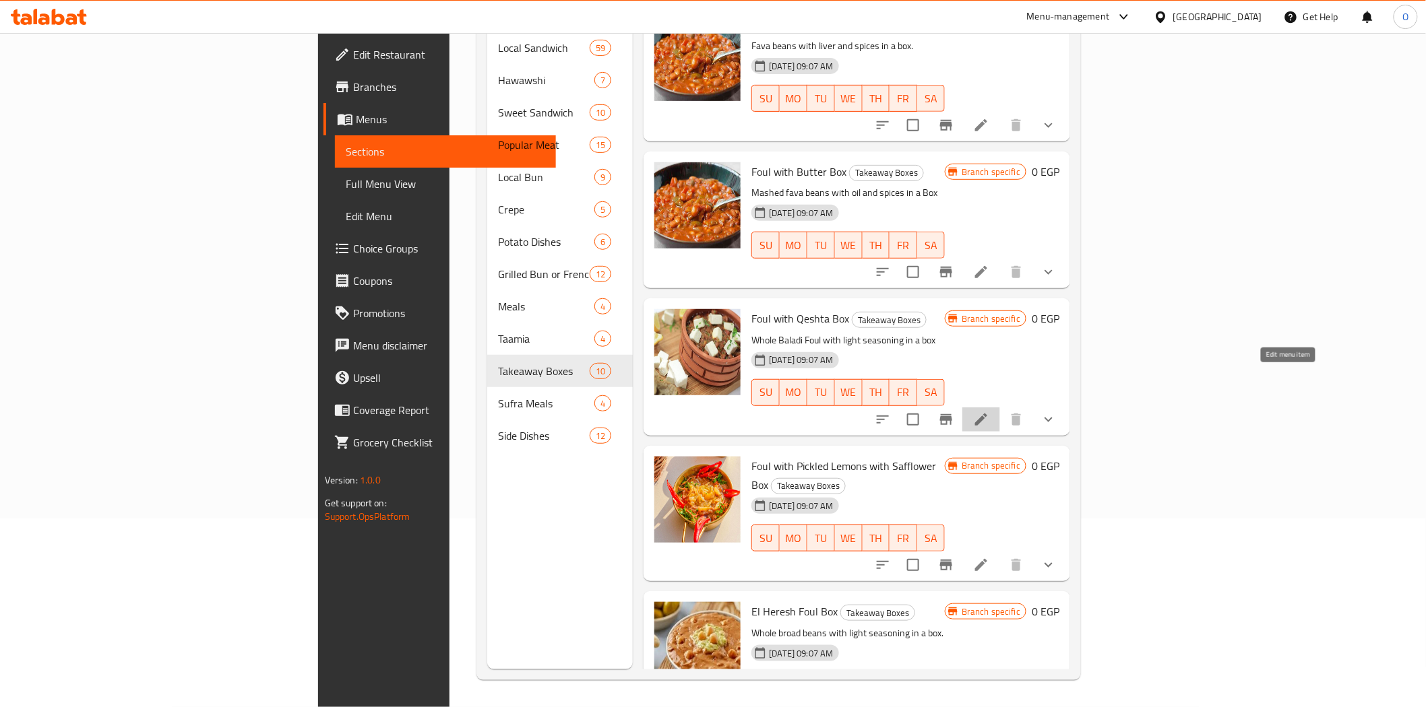
click at [989, 412] on icon at bounding box center [981, 420] width 16 height 16
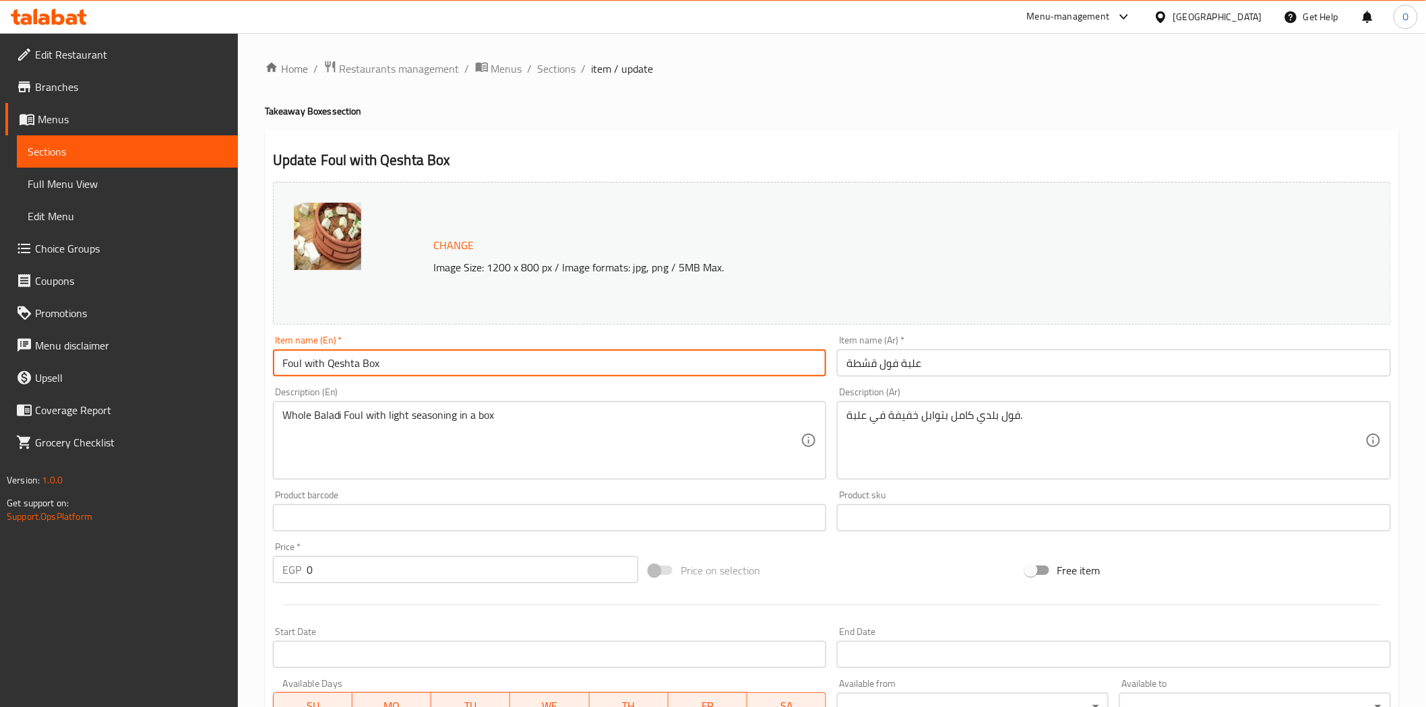
drag, startPoint x: 285, startPoint y: 362, endPoint x: 373, endPoint y: 369, distance: 88.5
click at [373, 369] on input "Foul with Qeshta Box" at bounding box center [550, 363] width 554 height 27
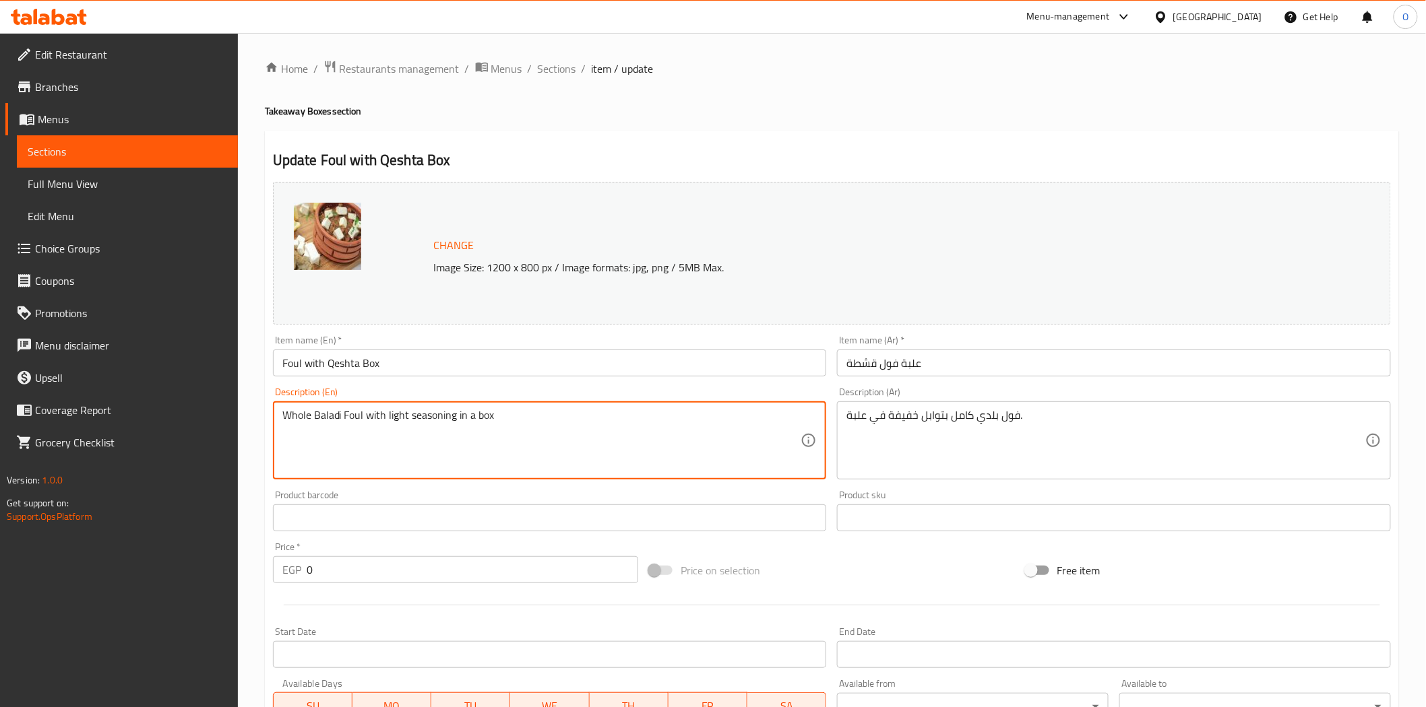
drag, startPoint x: 290, startPoint y: 421, endPoint x: 490, endPoint y: 422, distance: 200.1
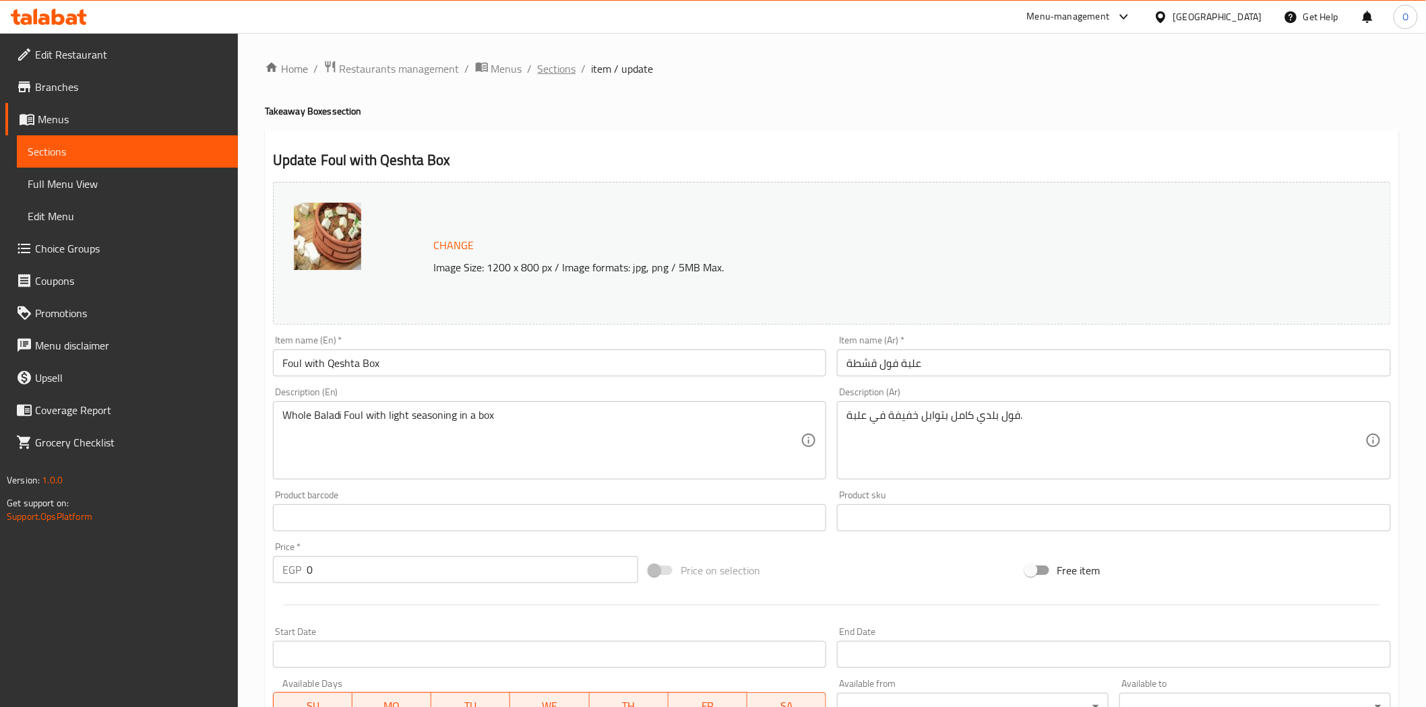
click at [565, 68] on span "Sections" at bounding box center [557, 69] width 38 height 16
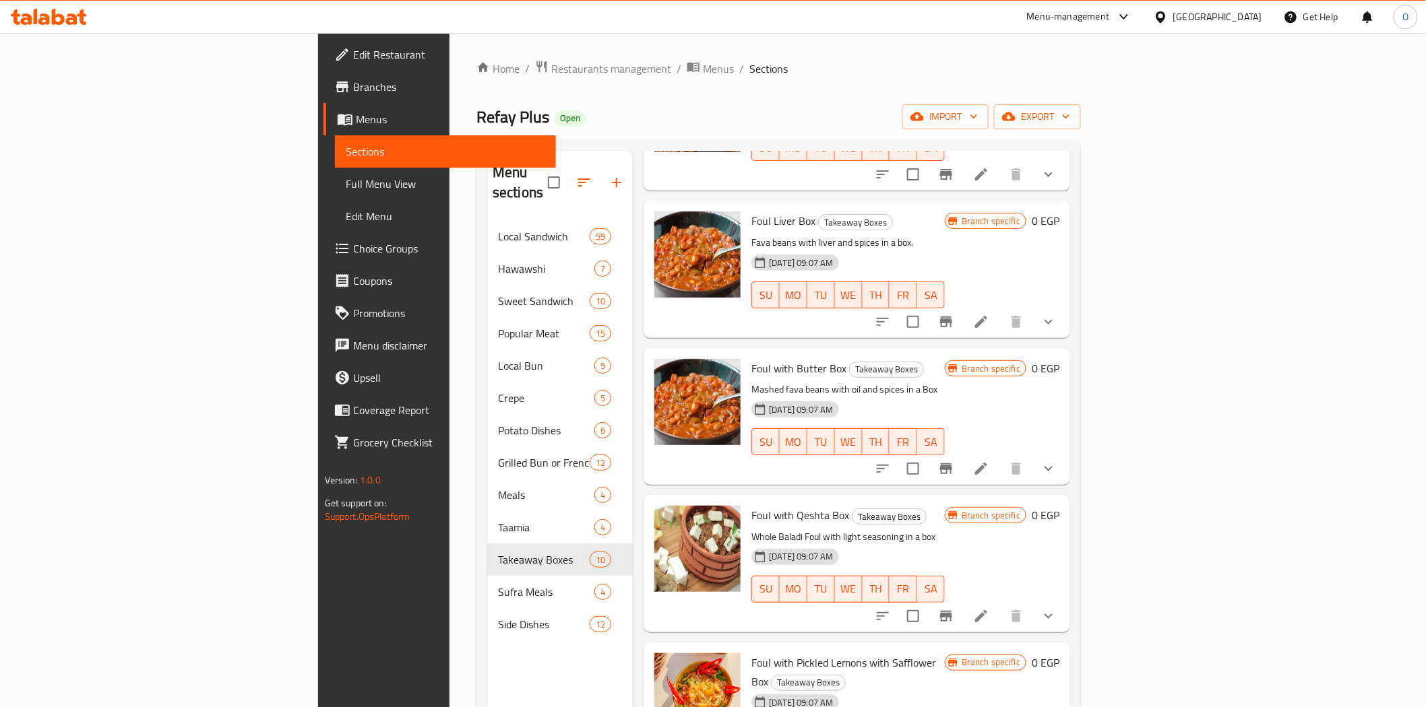
scroll to position [757, 0]
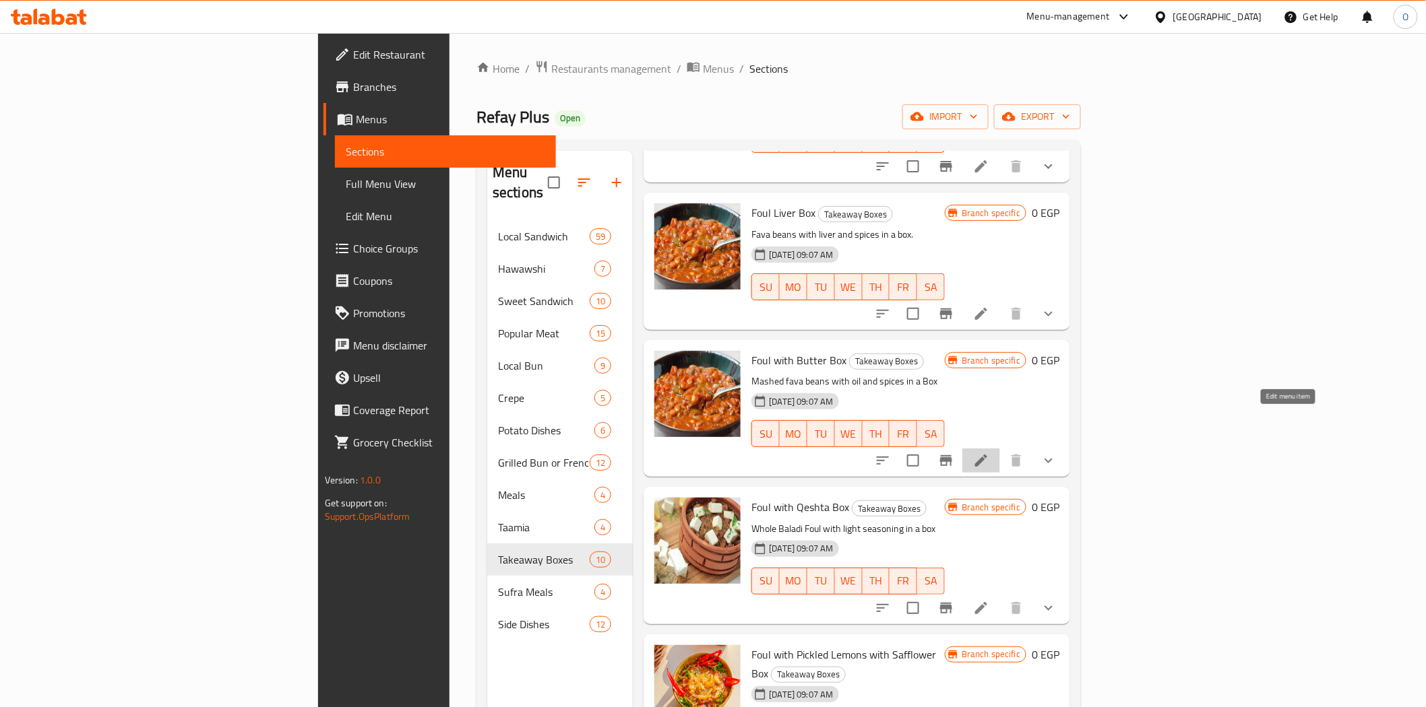
click at [987, 455] on icon at bounding box center [981, 461] width 12 height 12
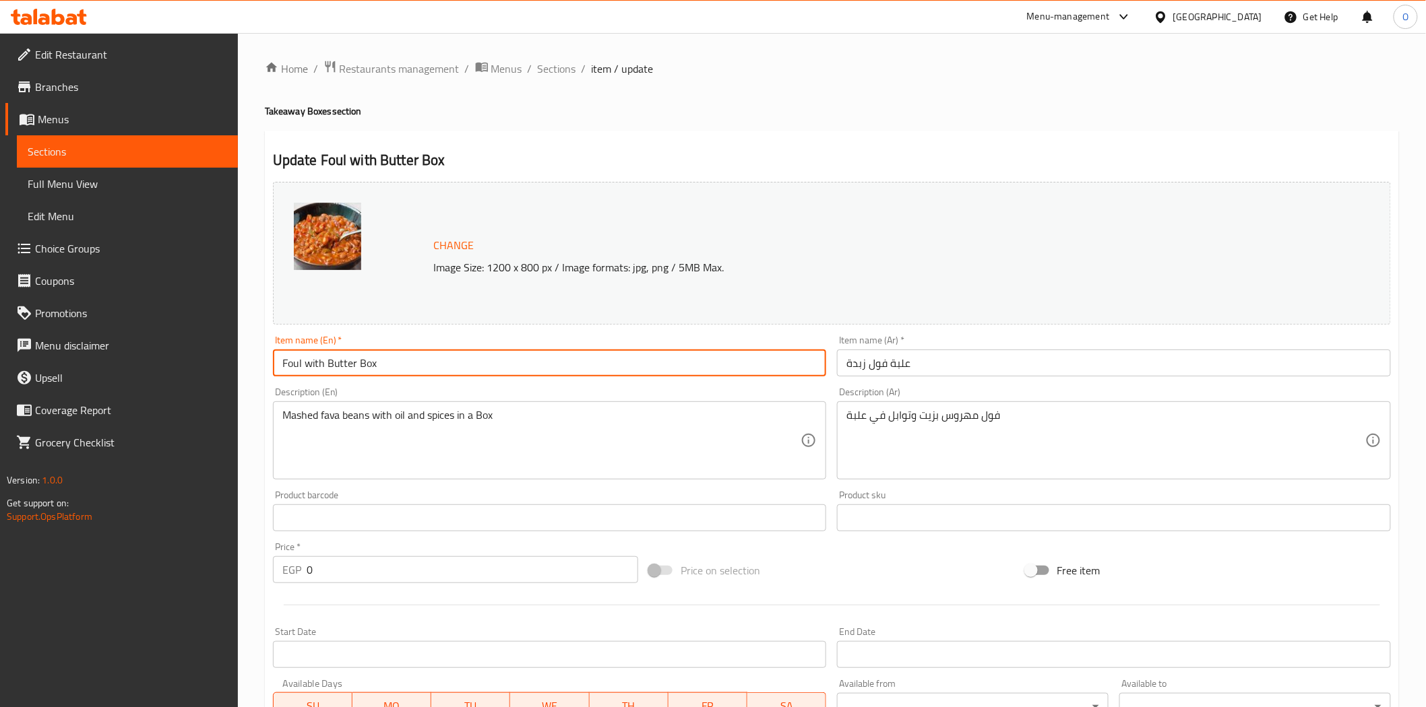
drag, startPoint x: 293, startPoint y: 367, endPoint x: 439, endPoint y: 372, distance: 145.6
click at [439, 372] on input "Foul with Butter Box" at bounding box center [550, 363] width 554 height 27
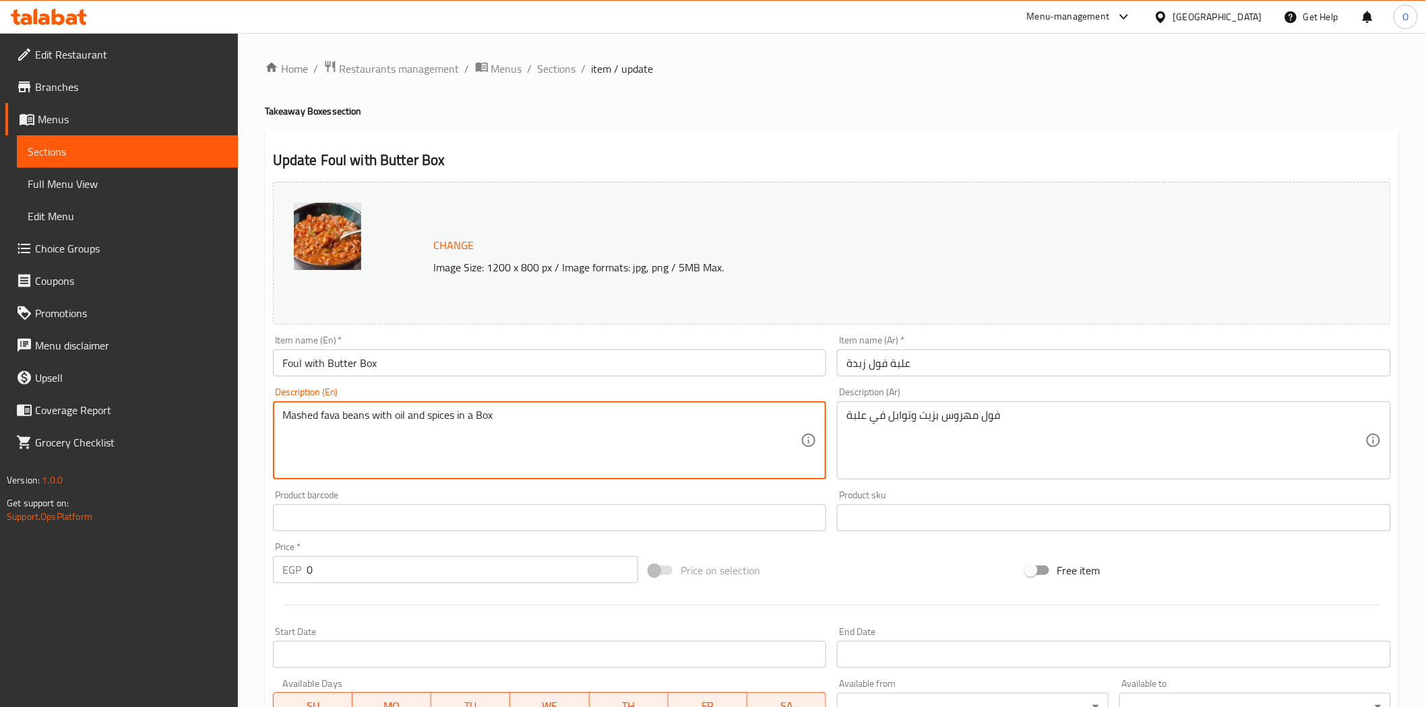
drag, startPoint x: 294, startPoint y: 422, endPoint x: 508, endPoint y: 418, distance: 213.6
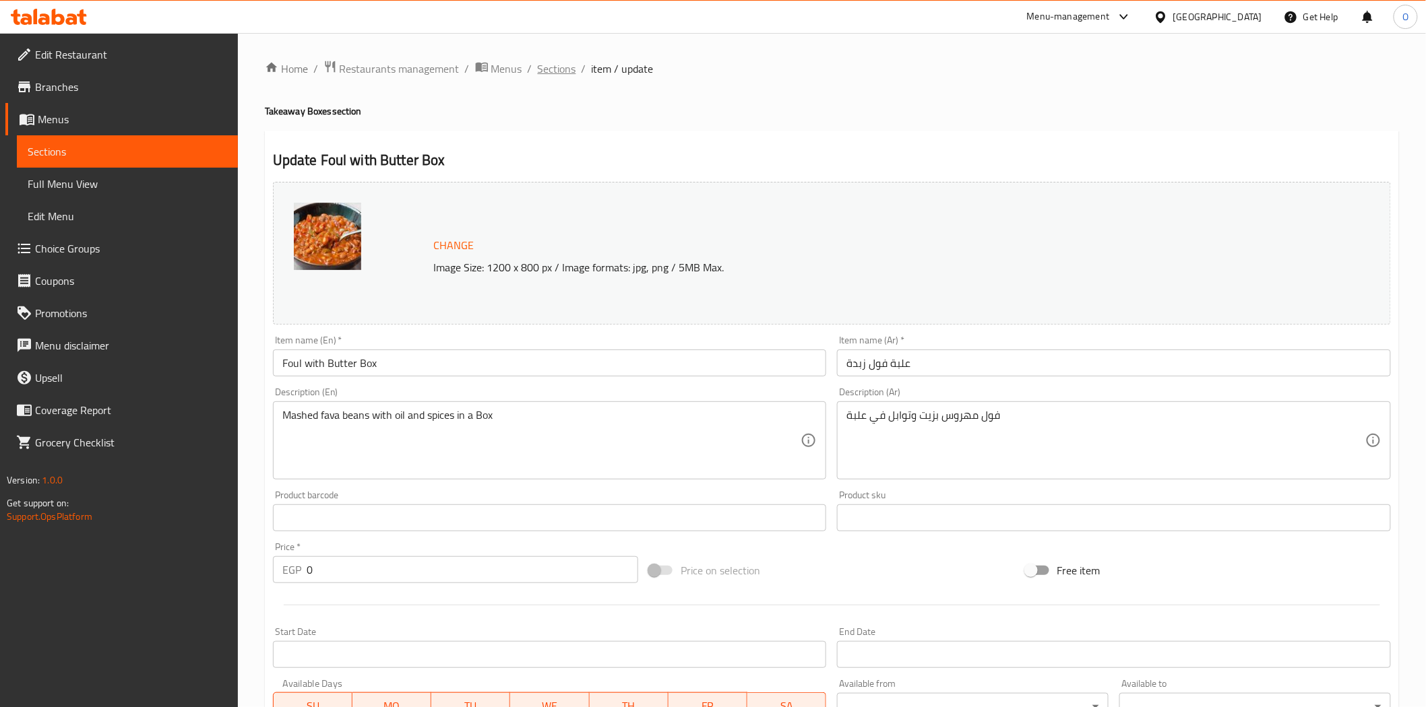
click at [554, 74] on span "Sections" at bounding box center [557, 69] width 38 height 16
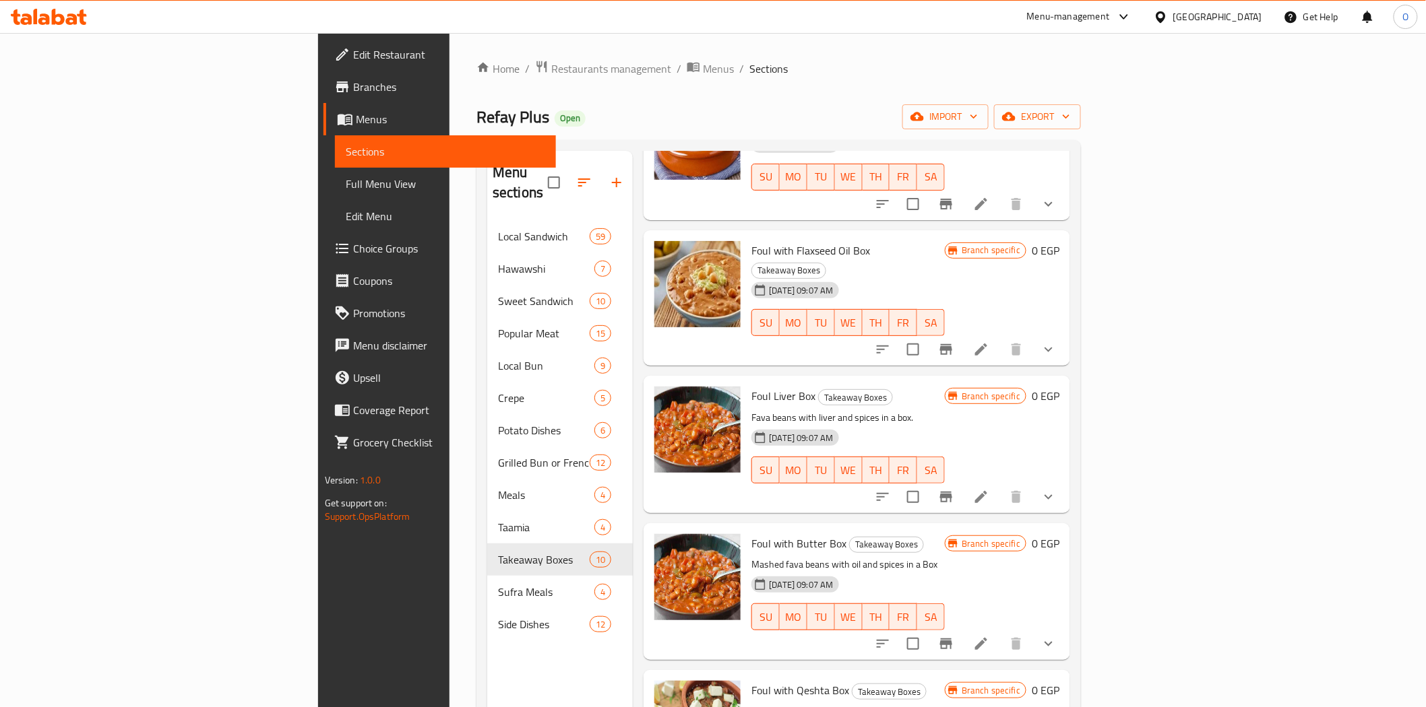
scroll to position [598, 0]
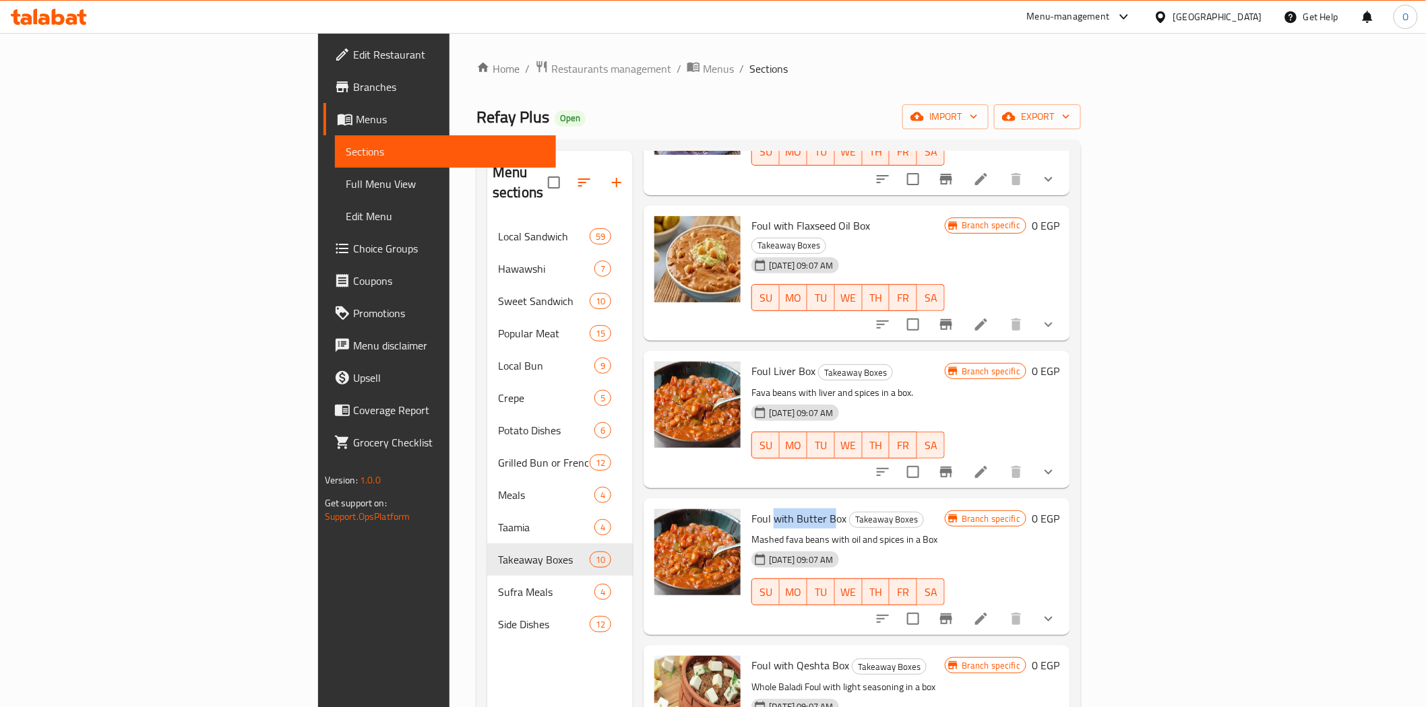
drag, startPoint x: 696, startPoint y: 480, endPoint x: 752, endPoint y: 478, distance: 55.9
click at [752, 509] on span "Foul with Butter Box" at bounding box center [798, 519] width 95 height 20
click at [989, 464] on icon at bounding box center [981, 472] width 16 height 16
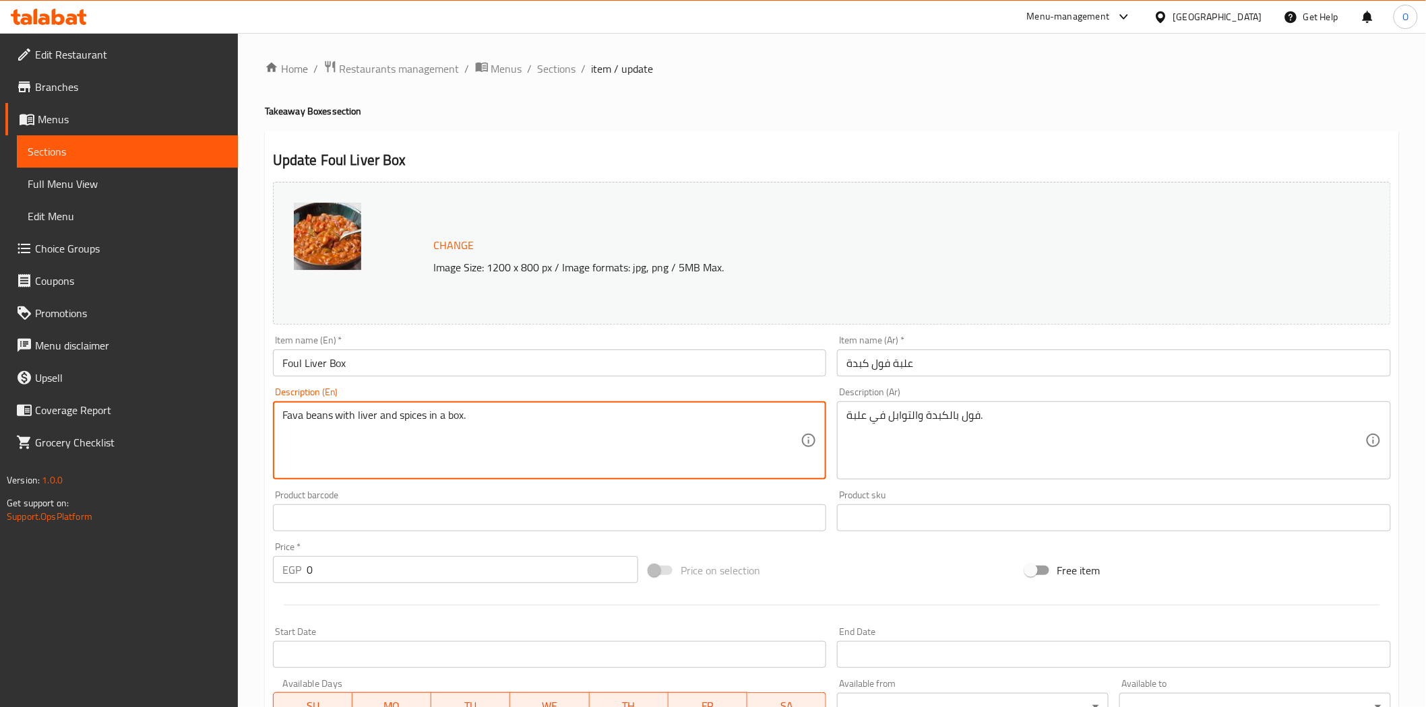
drag, startPoint x: 302, startPoint y: 416, endPoint x: 457, endPoint y: 416, distance: 154.9
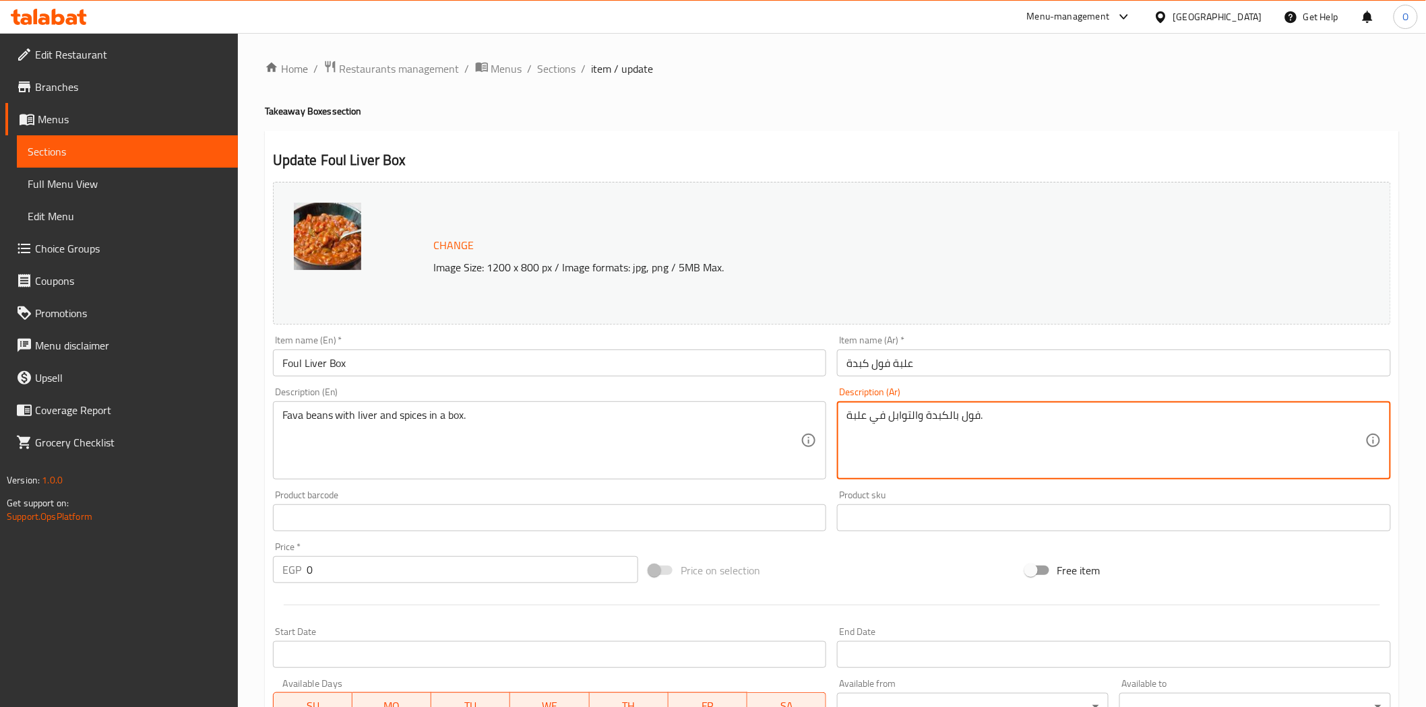
drag, startPoint x: 940, startPoint y: 416, endPoint x: 829, endPoint y: 414, distance: 111.2
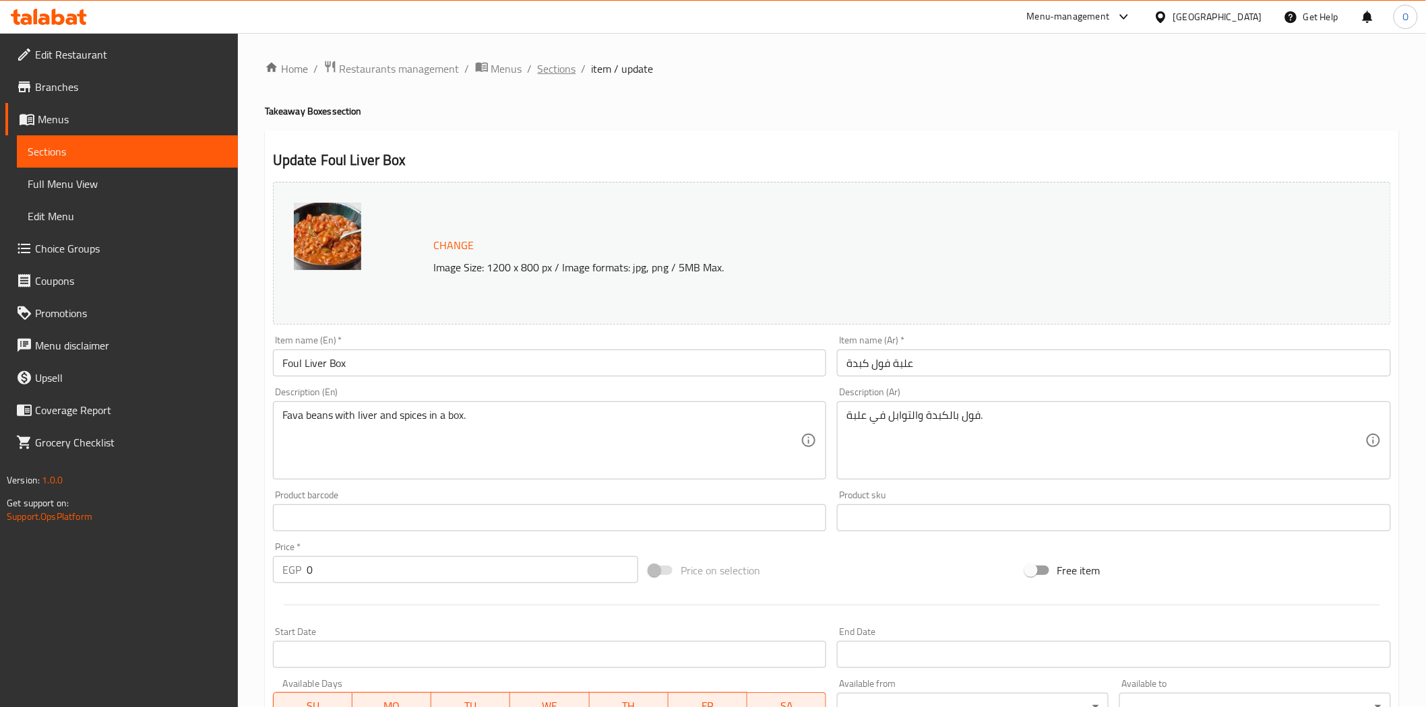
click at [553, 65] on span "Sections" at bounding box center [557, 69] width 38 height 16
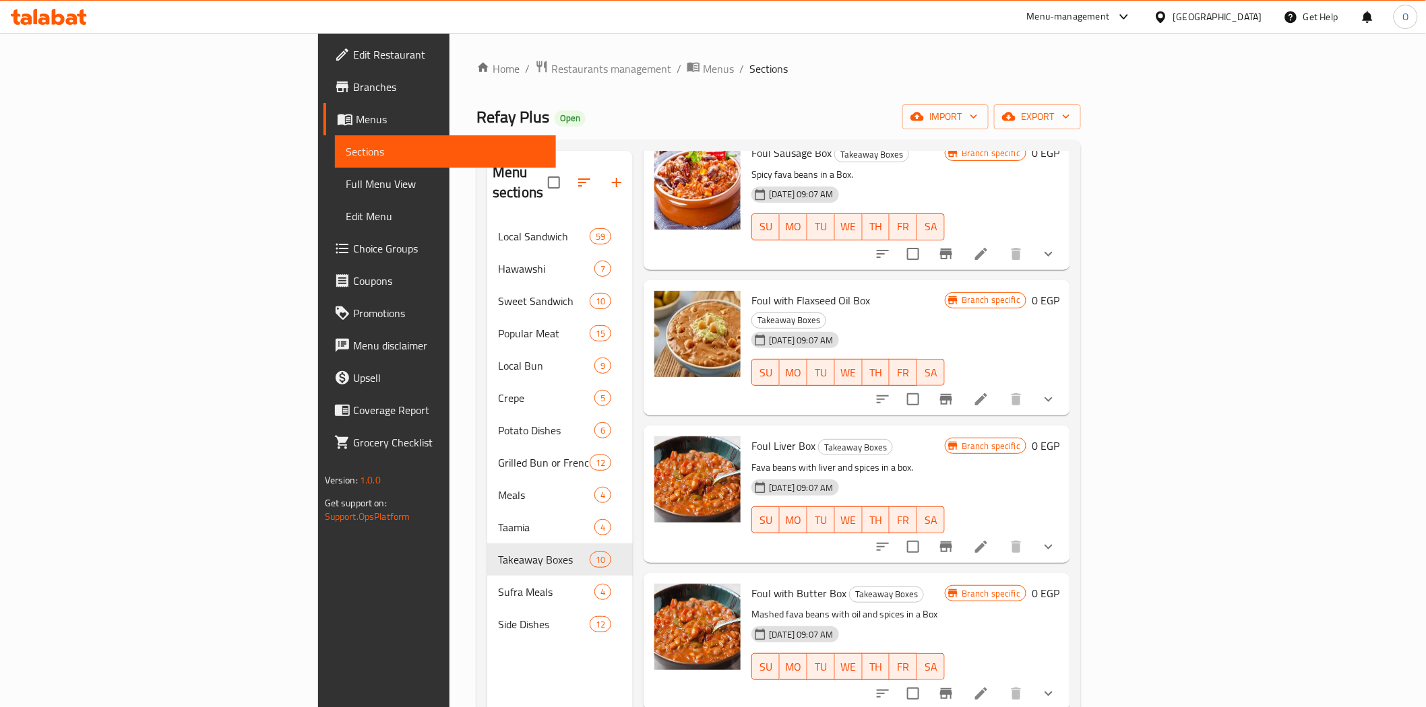
scroll to position [449, 0]
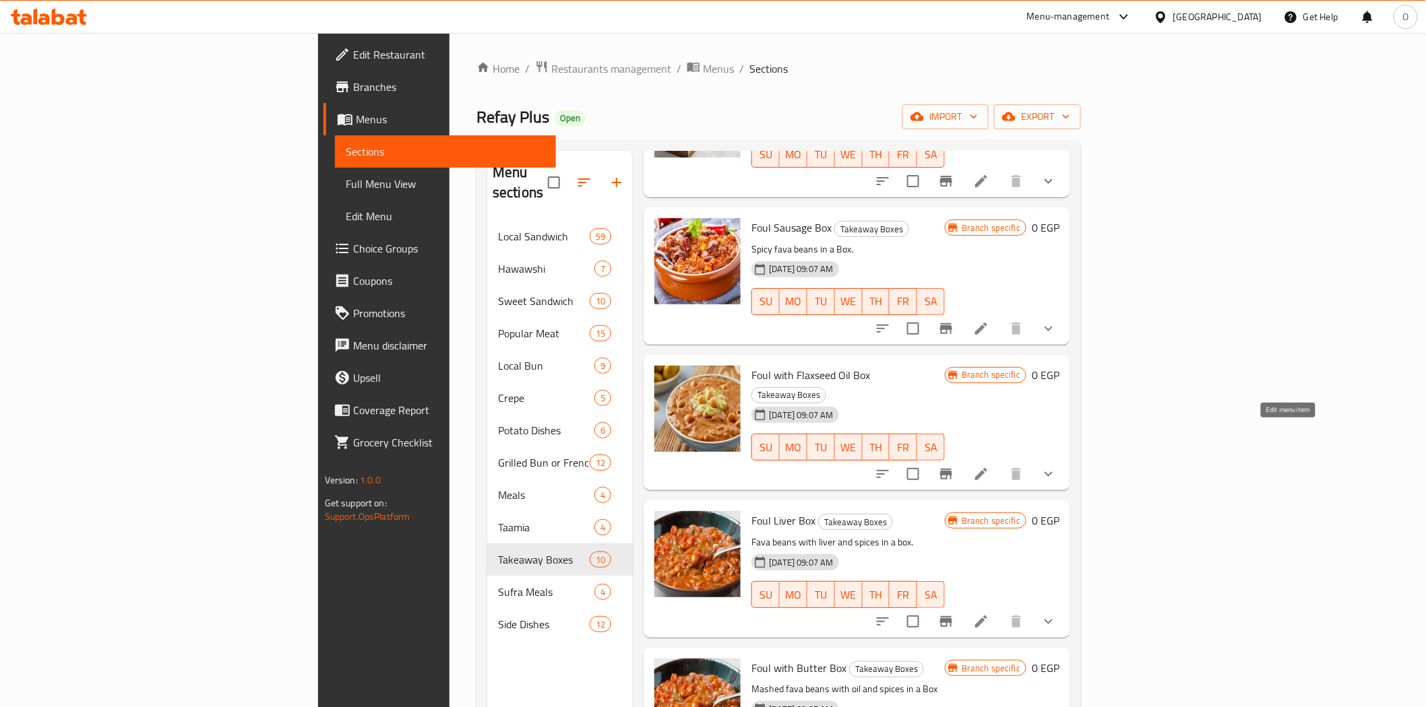
click at [989, 466] on icon at bounding box center [981, 474] width 16 height 16
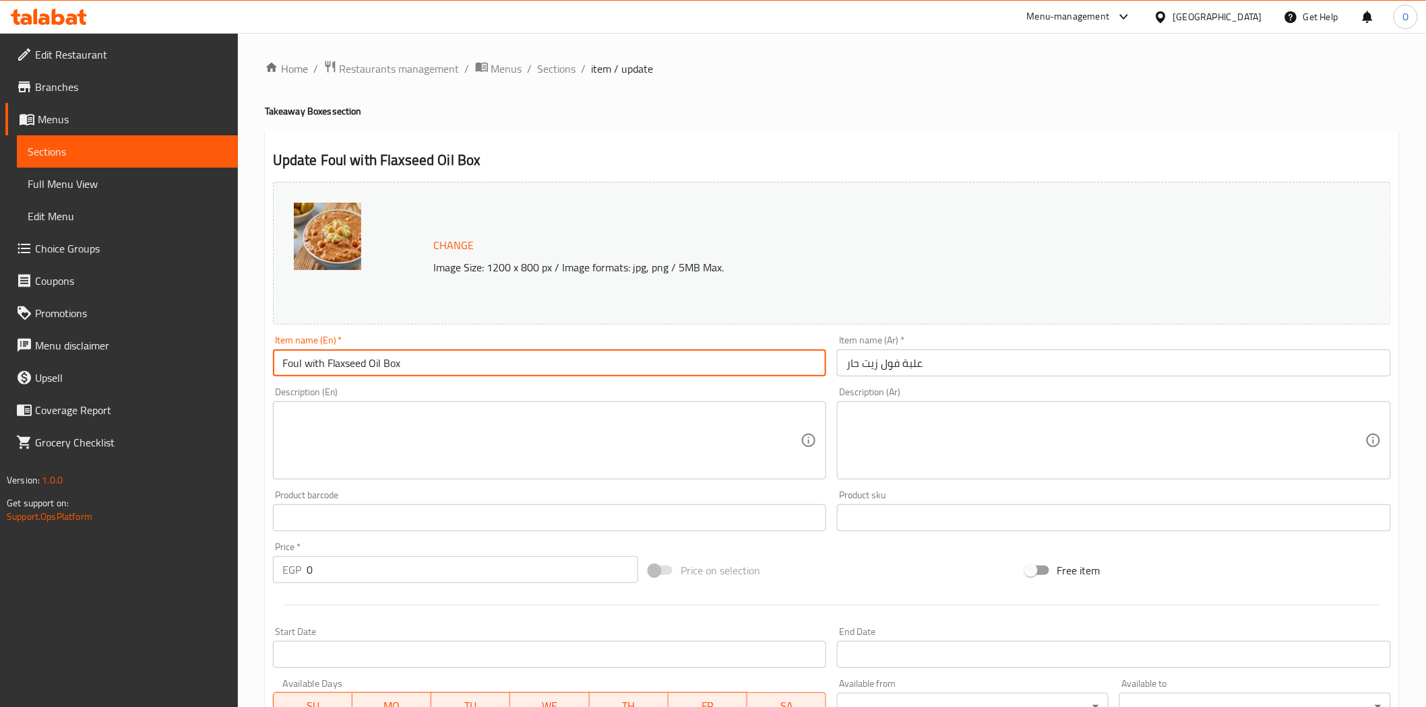
drag, startPoint x: 307, startPoint y: 361, endPoint x: 419, endPoint y: 359, distance: 111.8
click at [419, 359] on input "Foul with Flaxseed Oil Box" at bounding box center [550, 363] width 554 height 27
click at [558, 72] on span "Sections" at bounding box center [557, 69] width 38 height 16
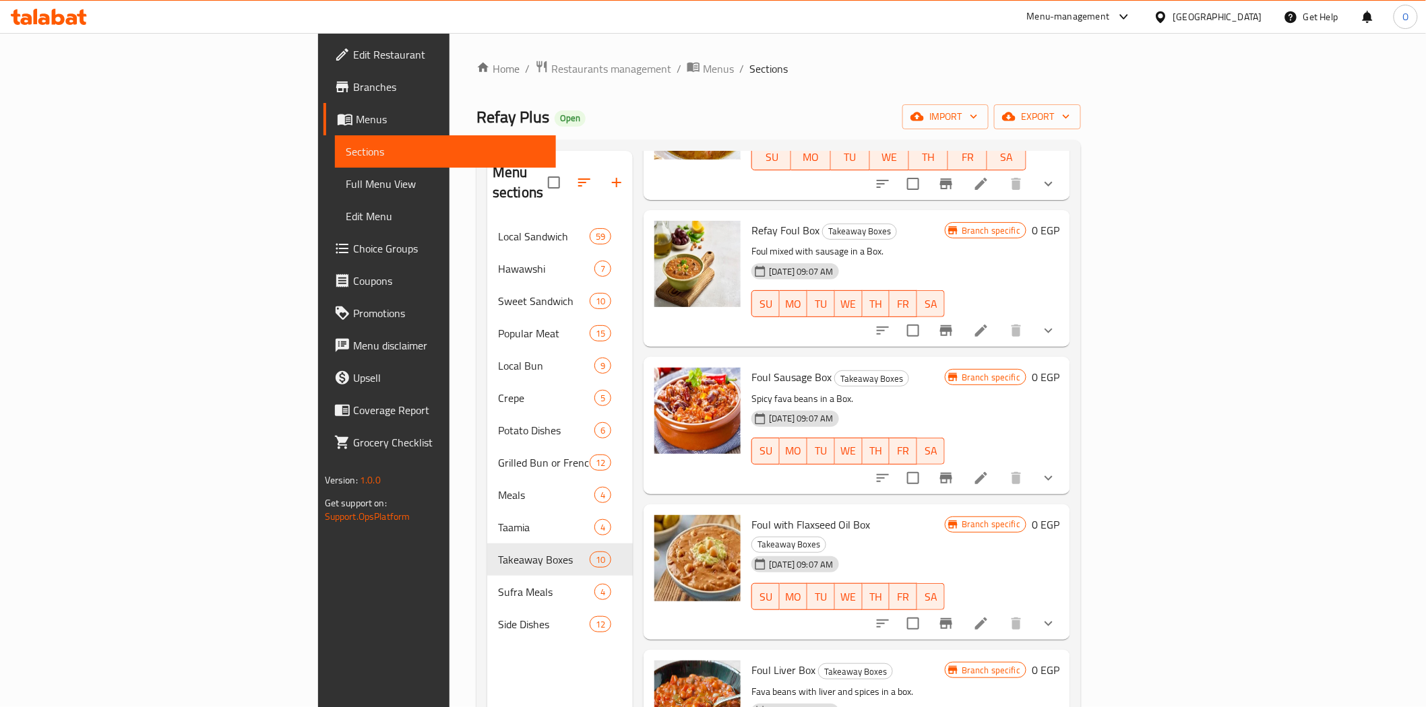
scroll to position [374, 0]
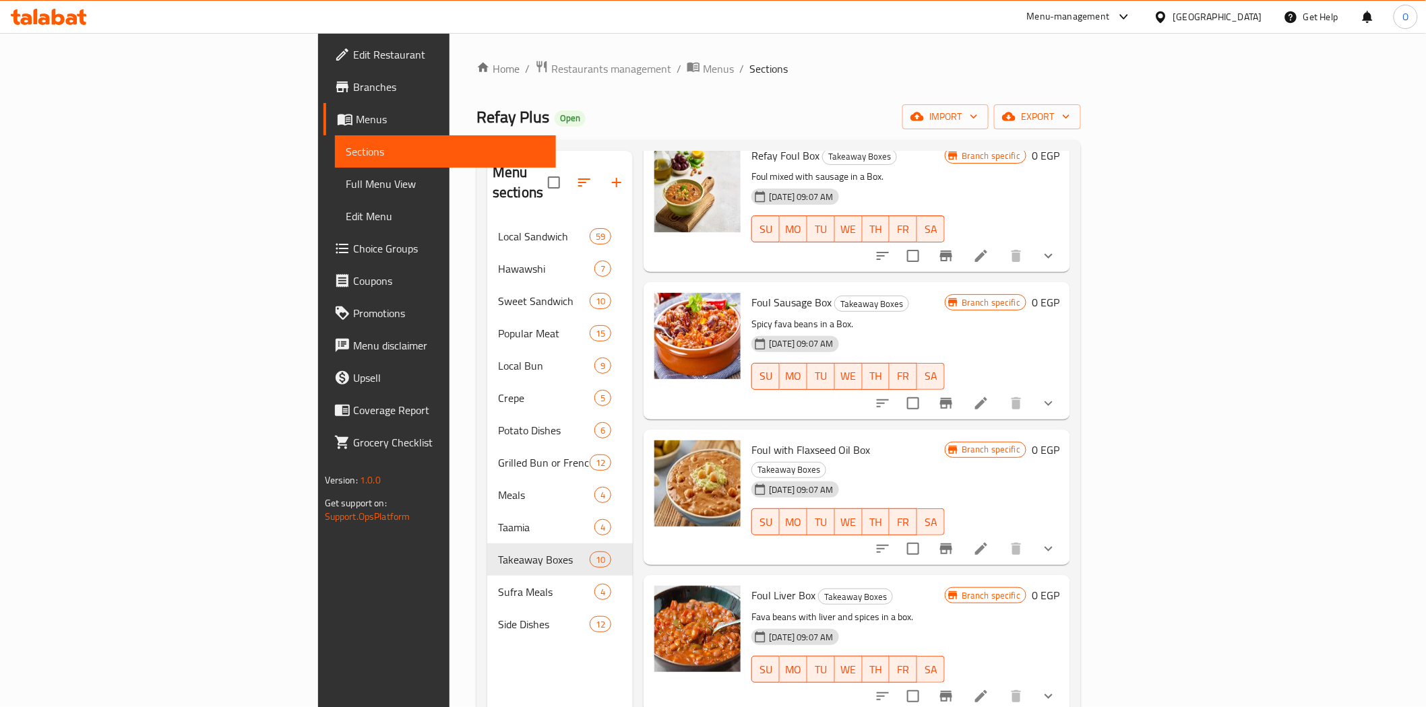
click at [1000, 391] on li at bounding box center [981, 403] width 38 height 24
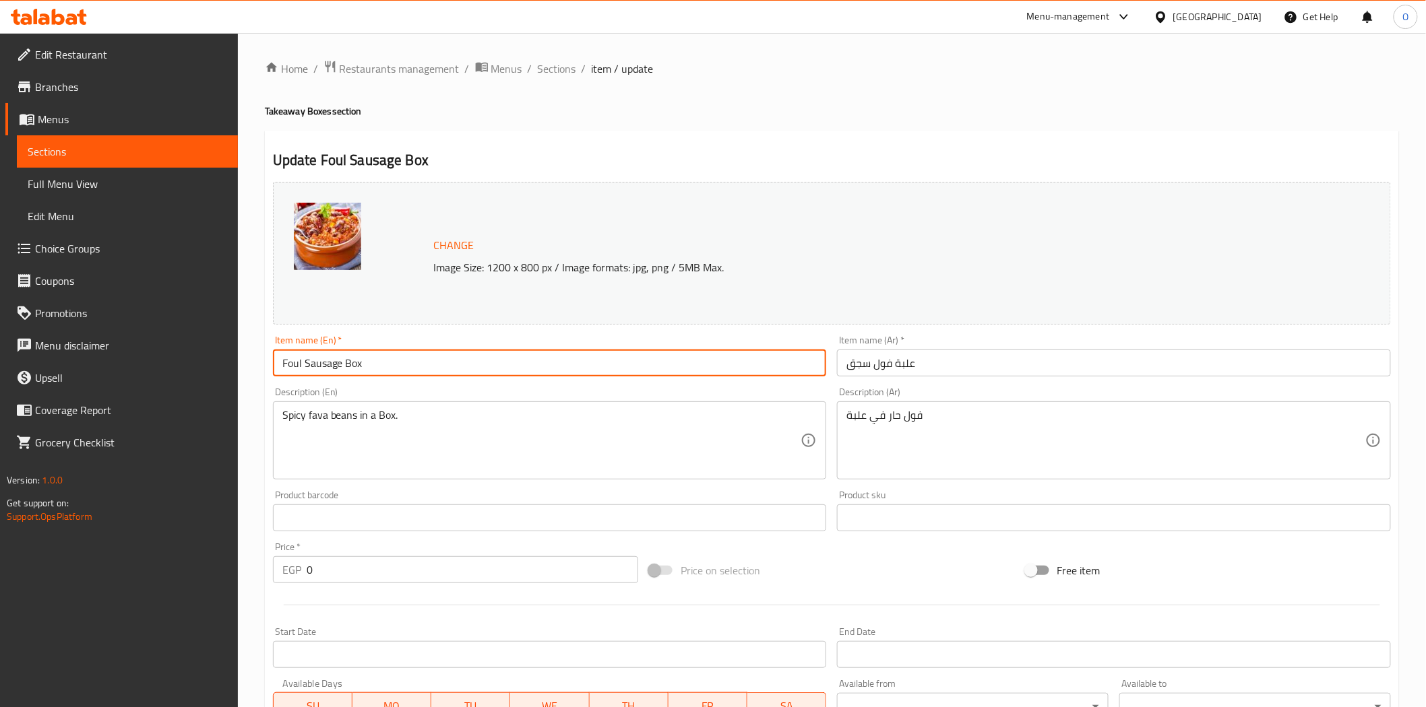
drag, startPoint x: 317, startPoint y: 364, endPoint x: 385, endPoint y: 364, distance: 67.4
click at [385, 364] on input "Foul Sausage Box" at bounding box center [550, 363] width 554 height 27
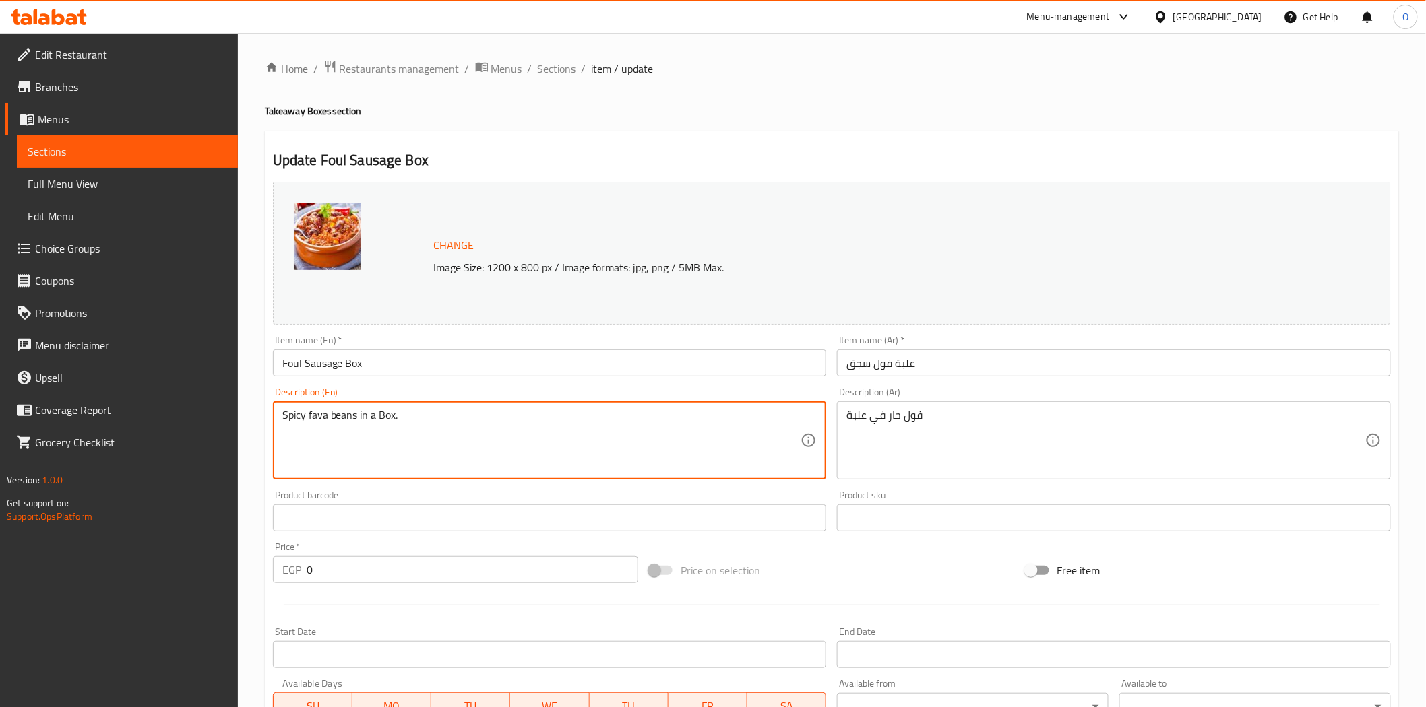
drag, startPoint x: 292, startPoint y: 423, endPoint x: 409, endPoint y: 414, distance: 116.9
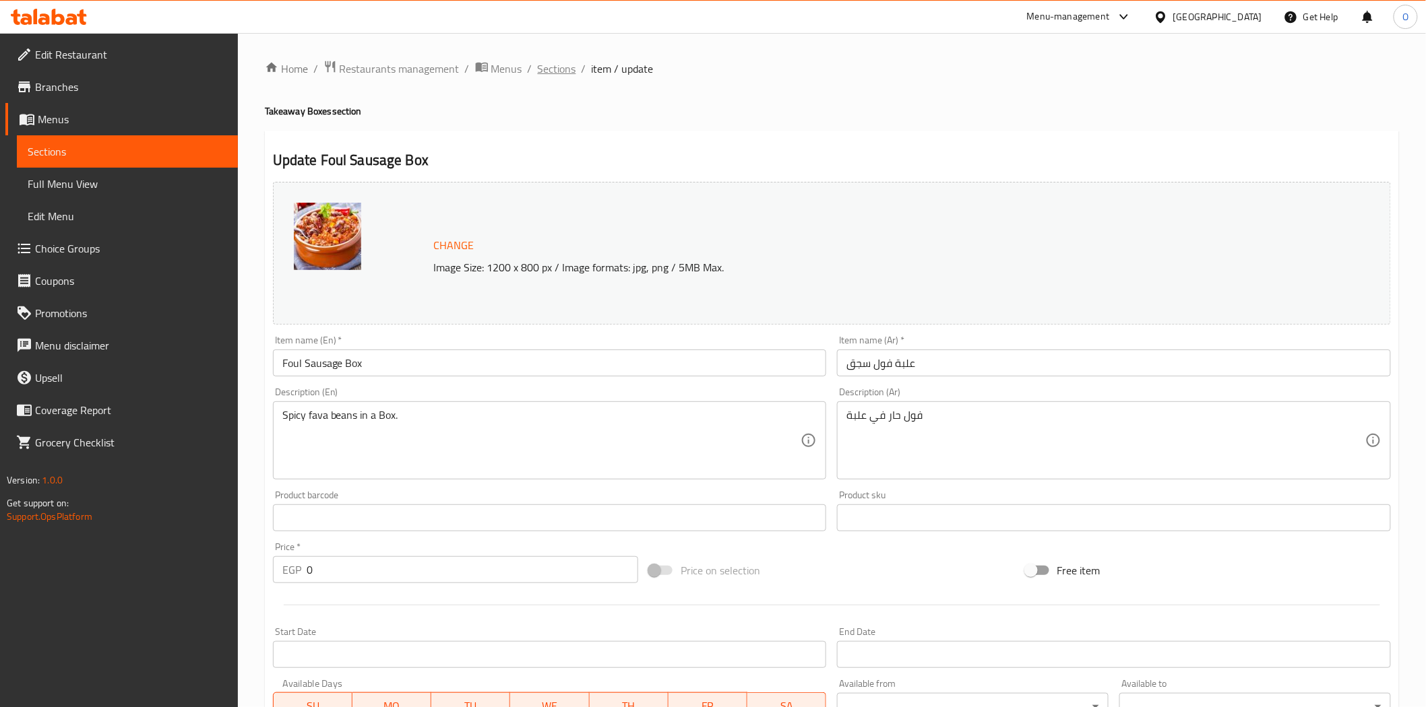
click at [566, 73] on span "Sections" at bounding box center [557, 69] width 38 height 16
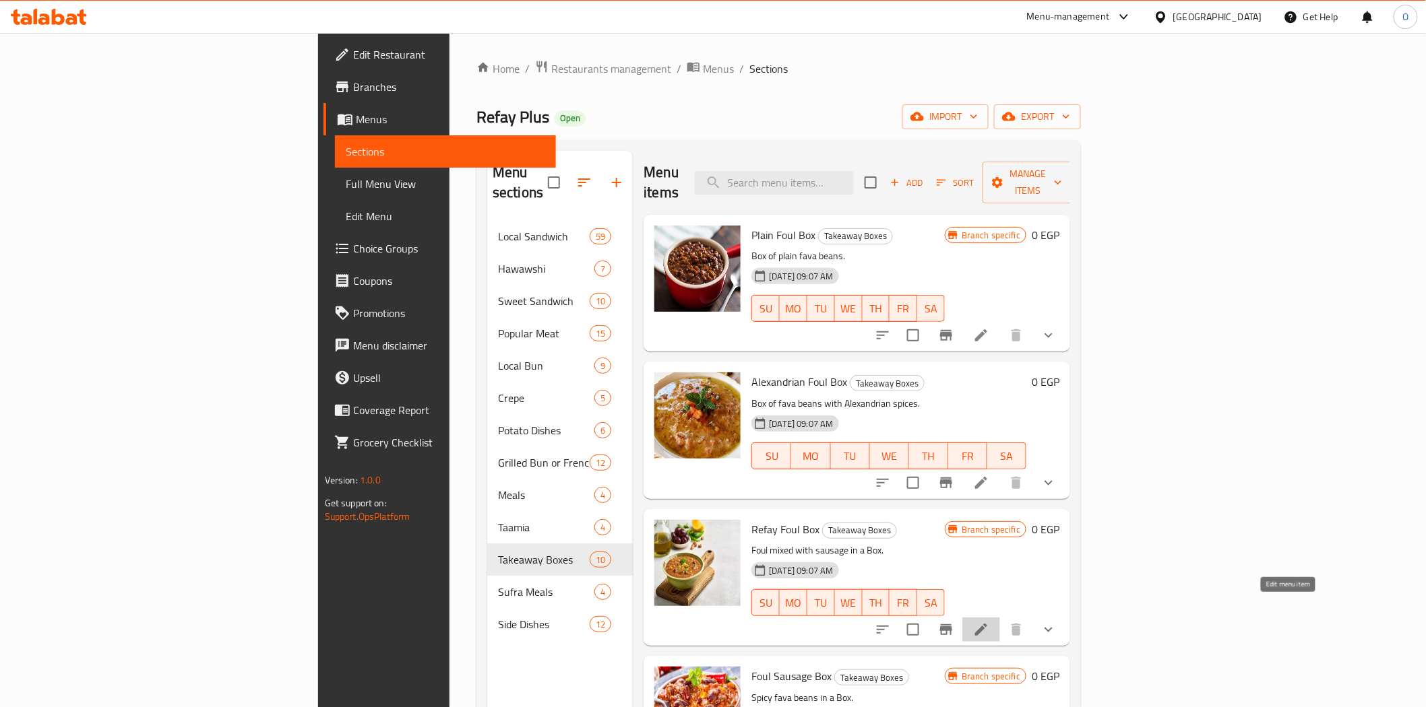
click at [989, 622] on icon at bounding box center [981, 630] width 16 height 16
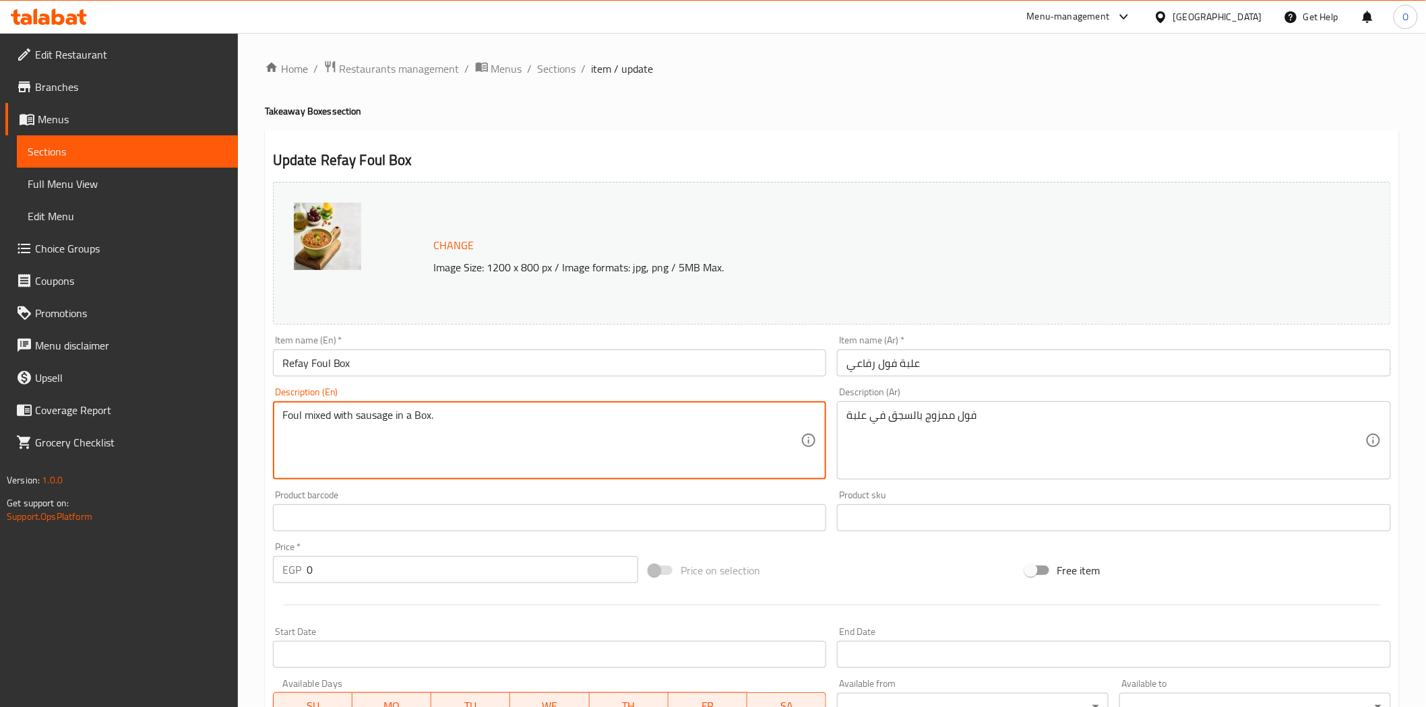
drag, startPoint x: 294, startPoint y: 418, endPoint x: 494, endPoint y: 408, distance: 201.0
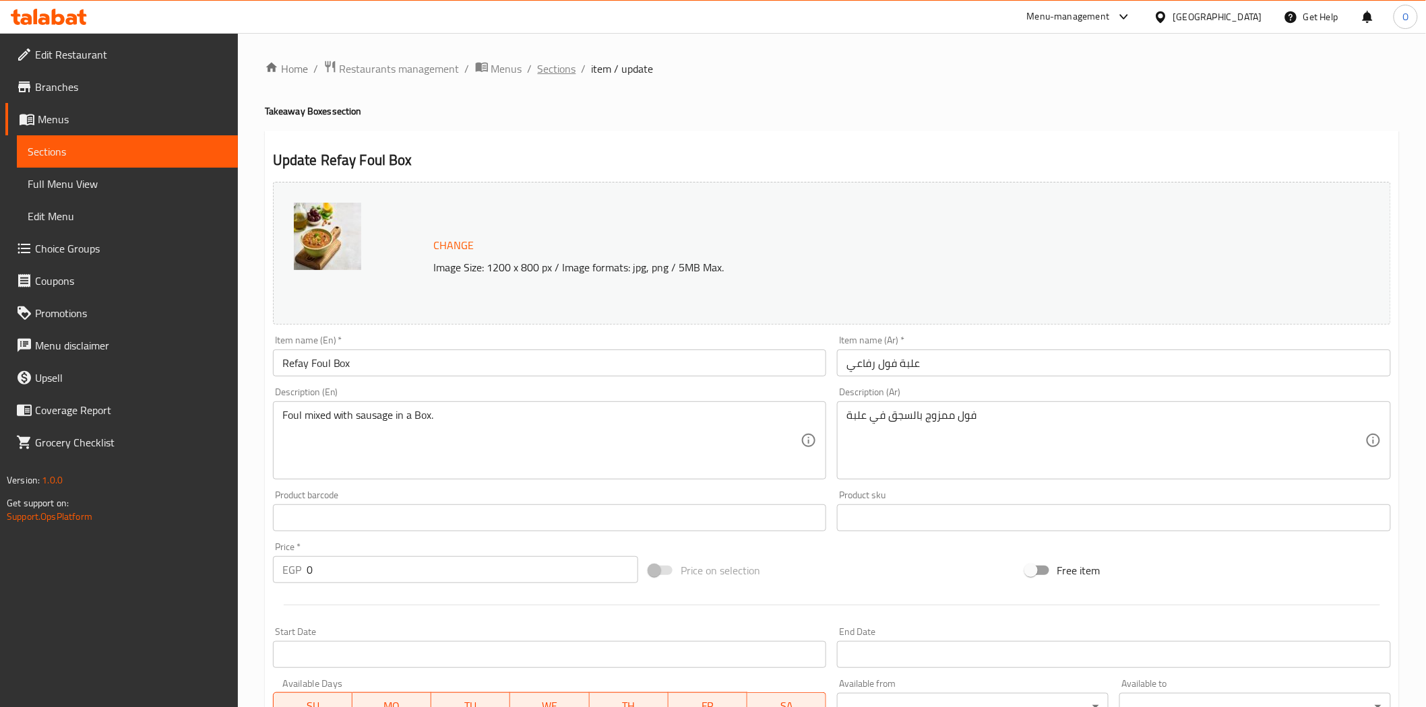
click at [553, 72] on span "Sections" at bounding box center [557, 69] width 38 height 16
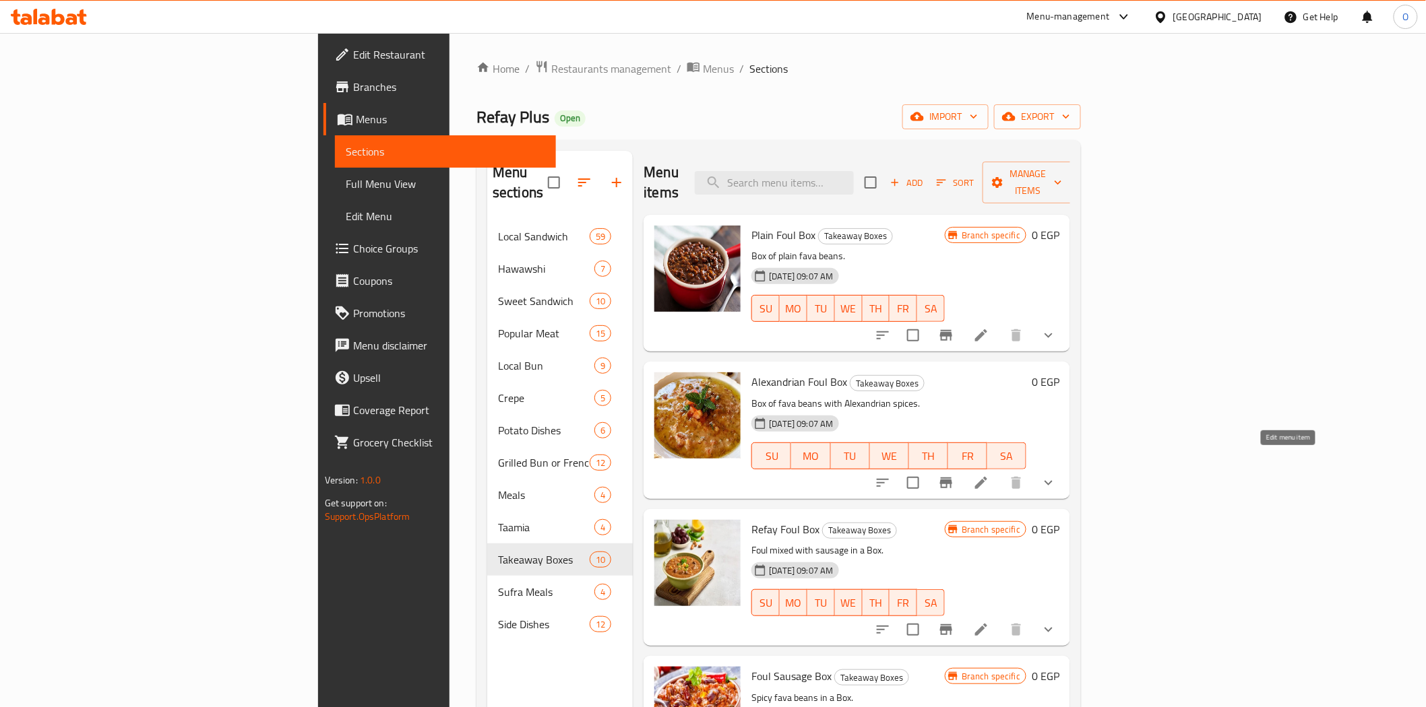
click at [989, 475] on icon at bounding box center [981, 483] width 16 height 16
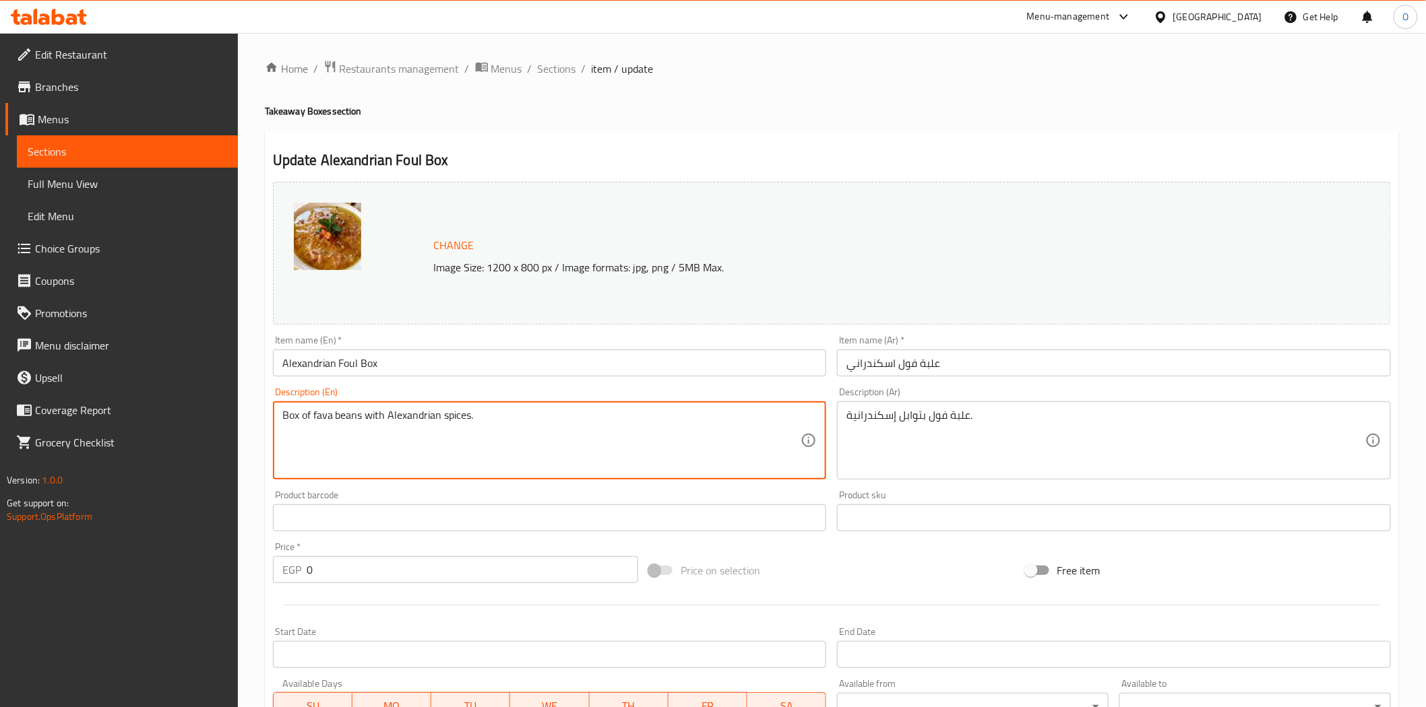
drag, startPoint x: 285, startPoint y: 414, endPoint x: 519, endPoint y: 427, distance: 234.1
click at [548, 67] on span "Sections" at bounding box center [557, 69] width 38 height 16
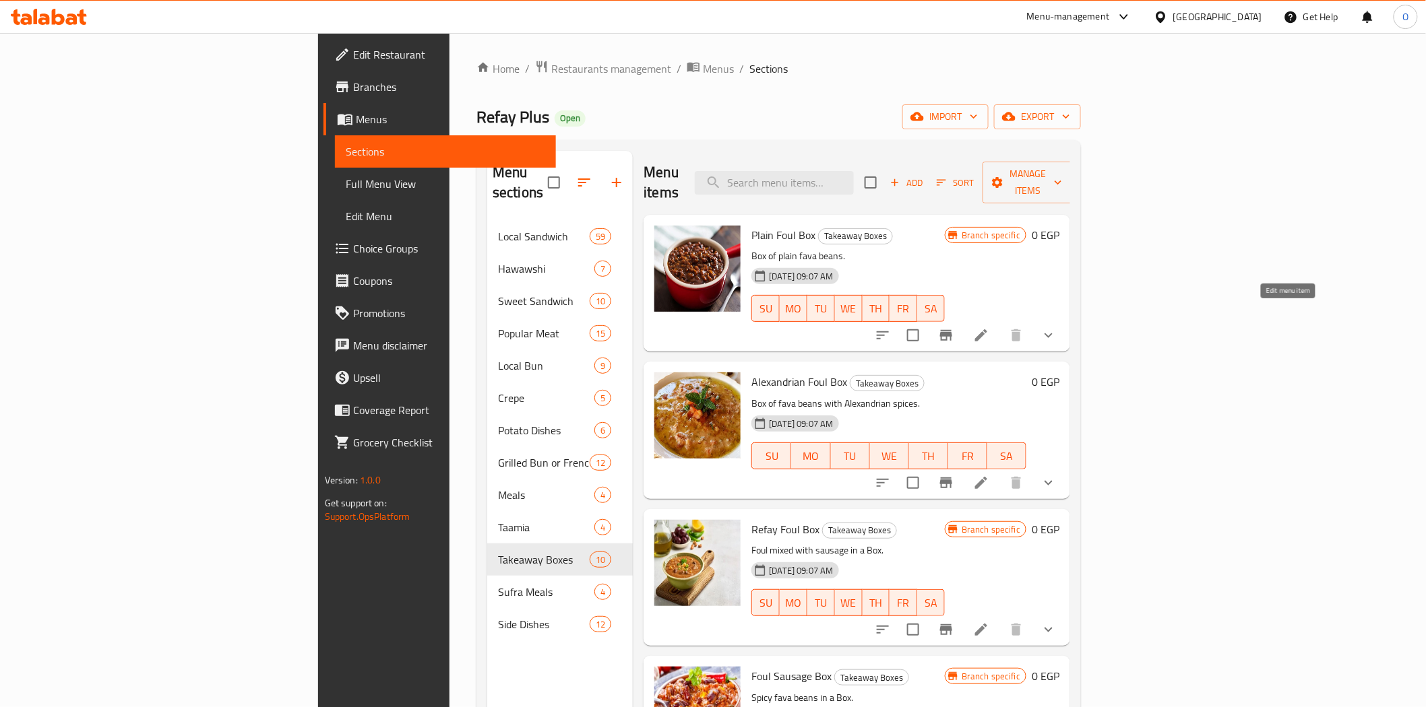
click at [989, 327] on icon at bounding box center [981, 335] width 16 height 16
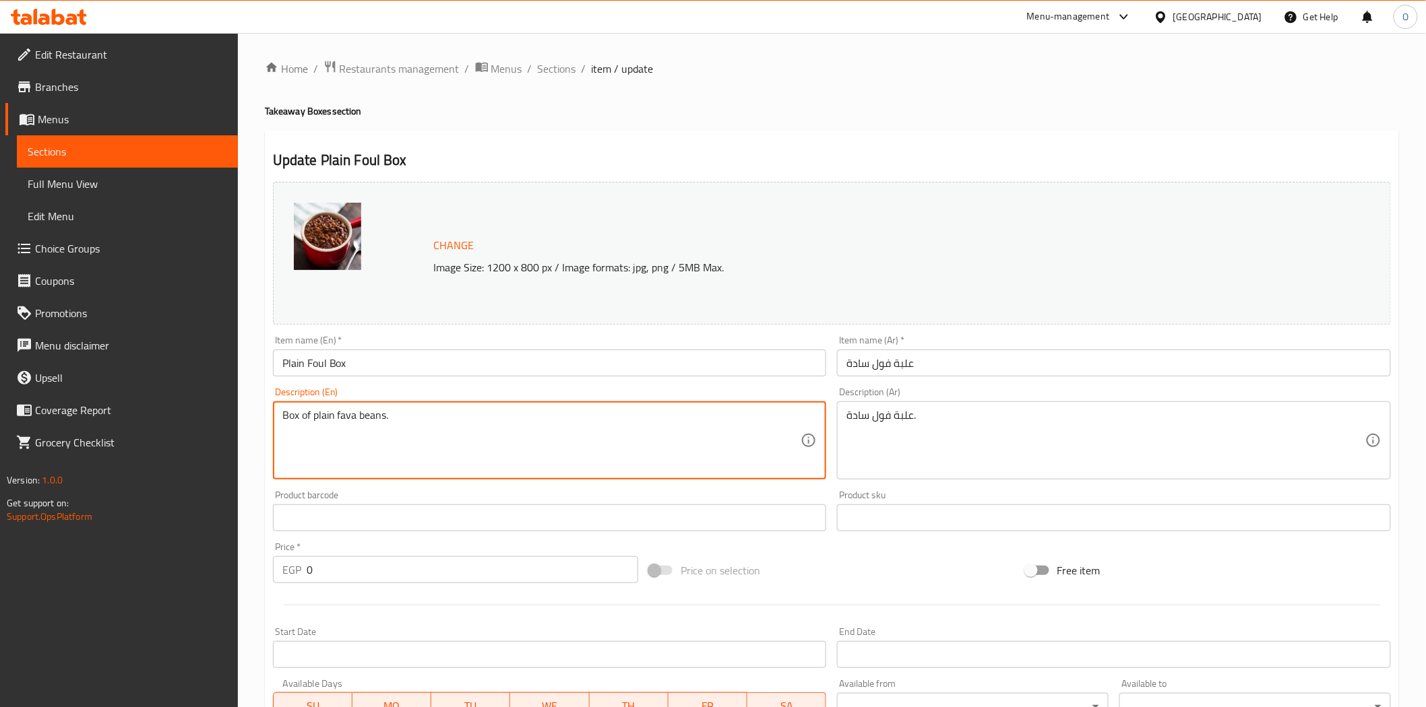
drag, startPoint x: 293, startPoint y: 419, endPoint x: 403, endPoint y: 422, distance: 109.9
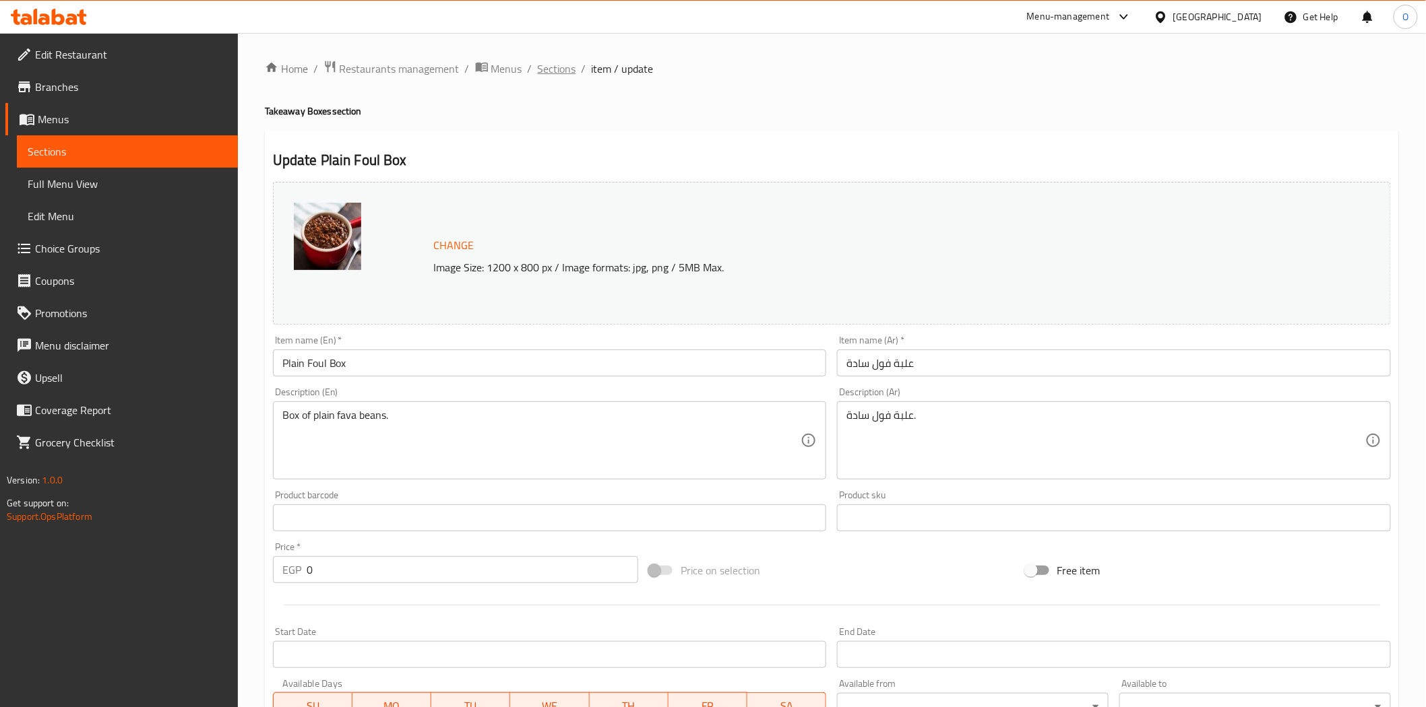
click at [553, 76] on span "Sections" at bounding box center [557, 69] width 38 height 16
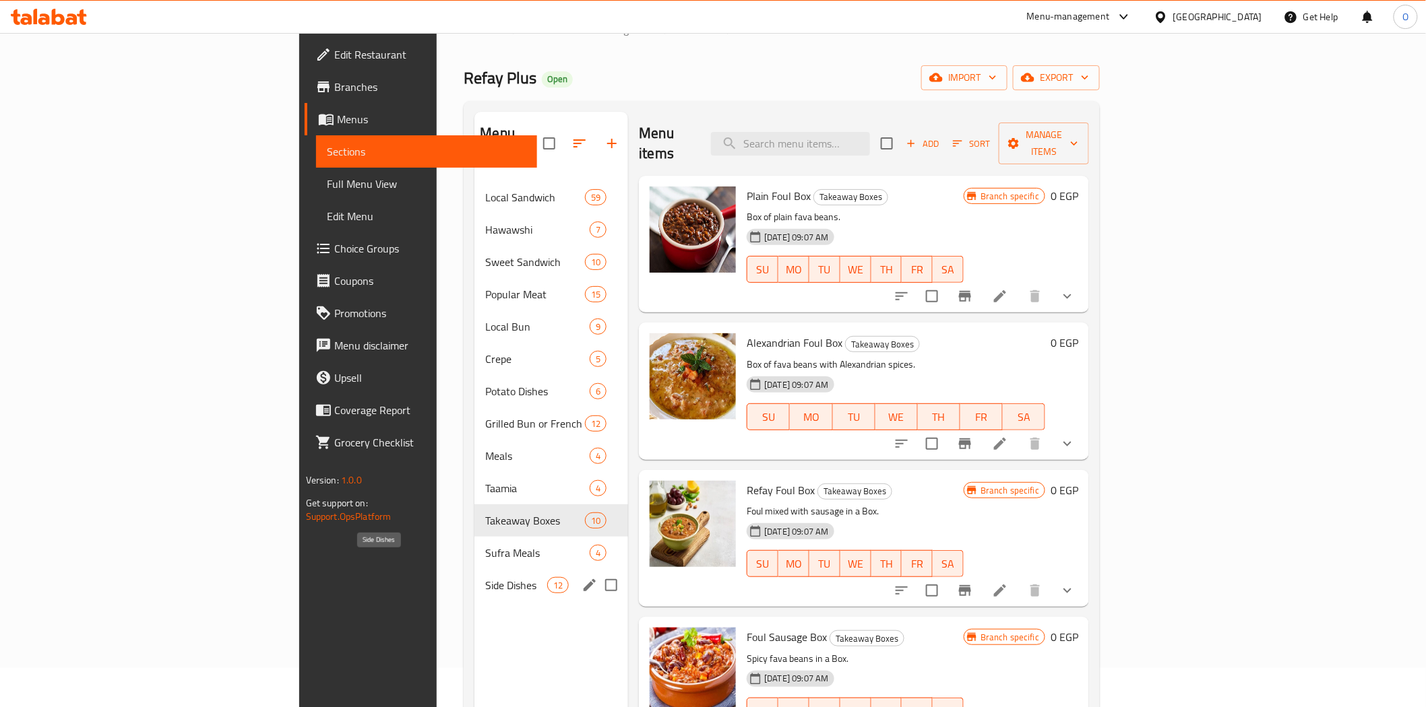
scroll to position [75, 0]
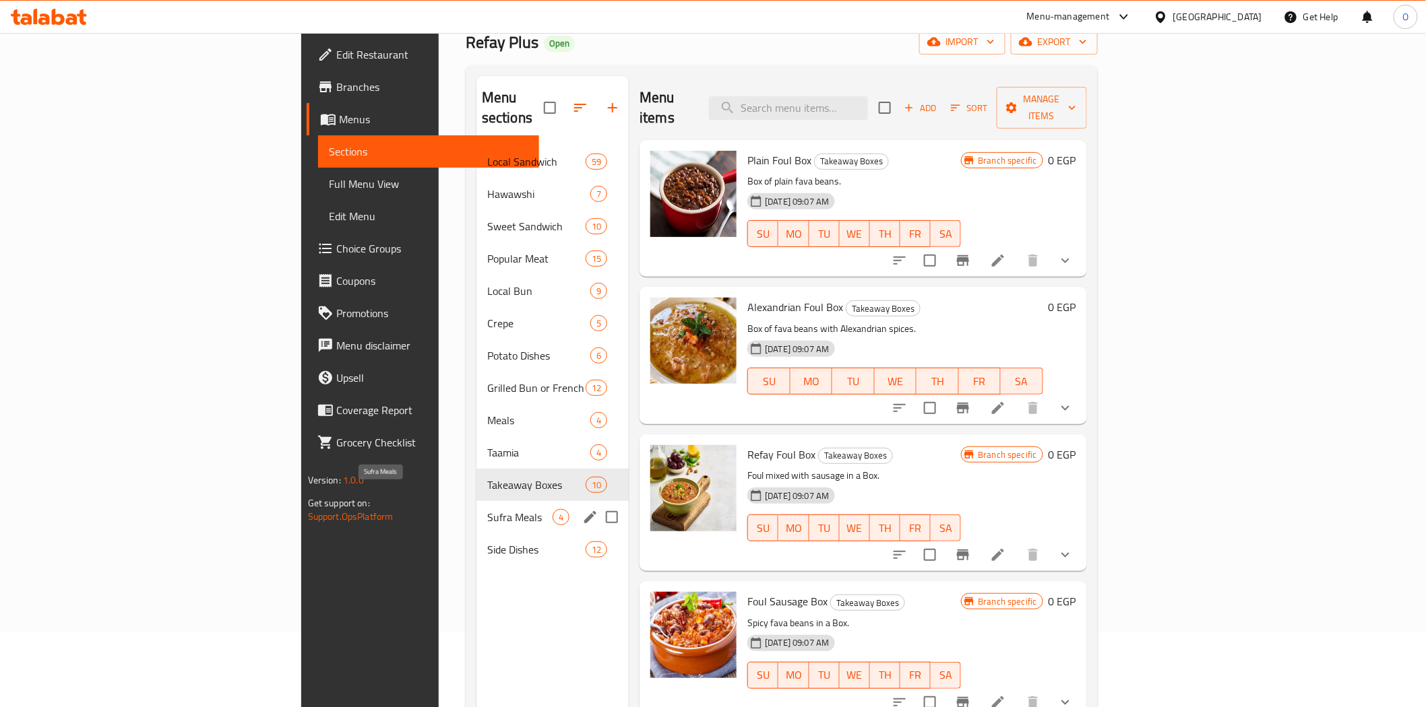
click at [487, 509] on span "Sufra Meals" at bounding box center [519, 517] width 65 height 16
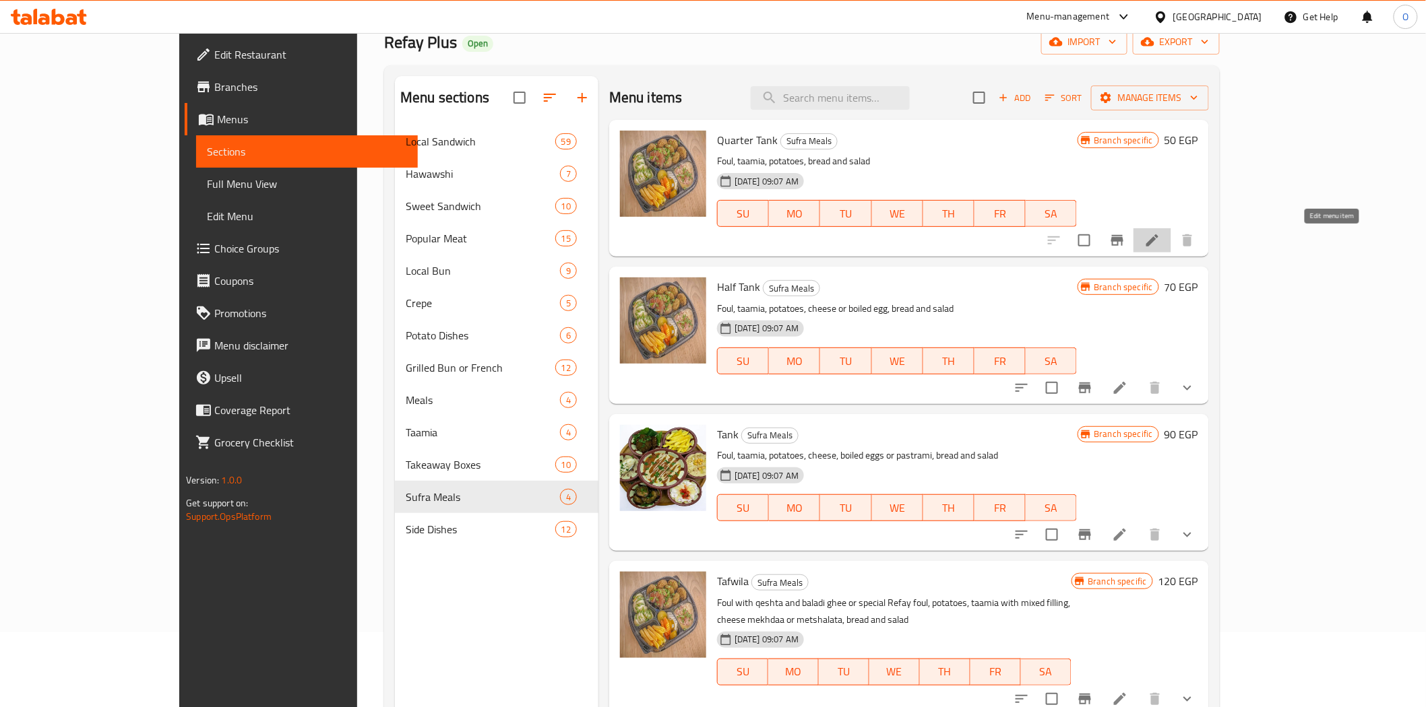
click at [1160, 241] on icon at bounding box center [1152, 240] width 16 height 16
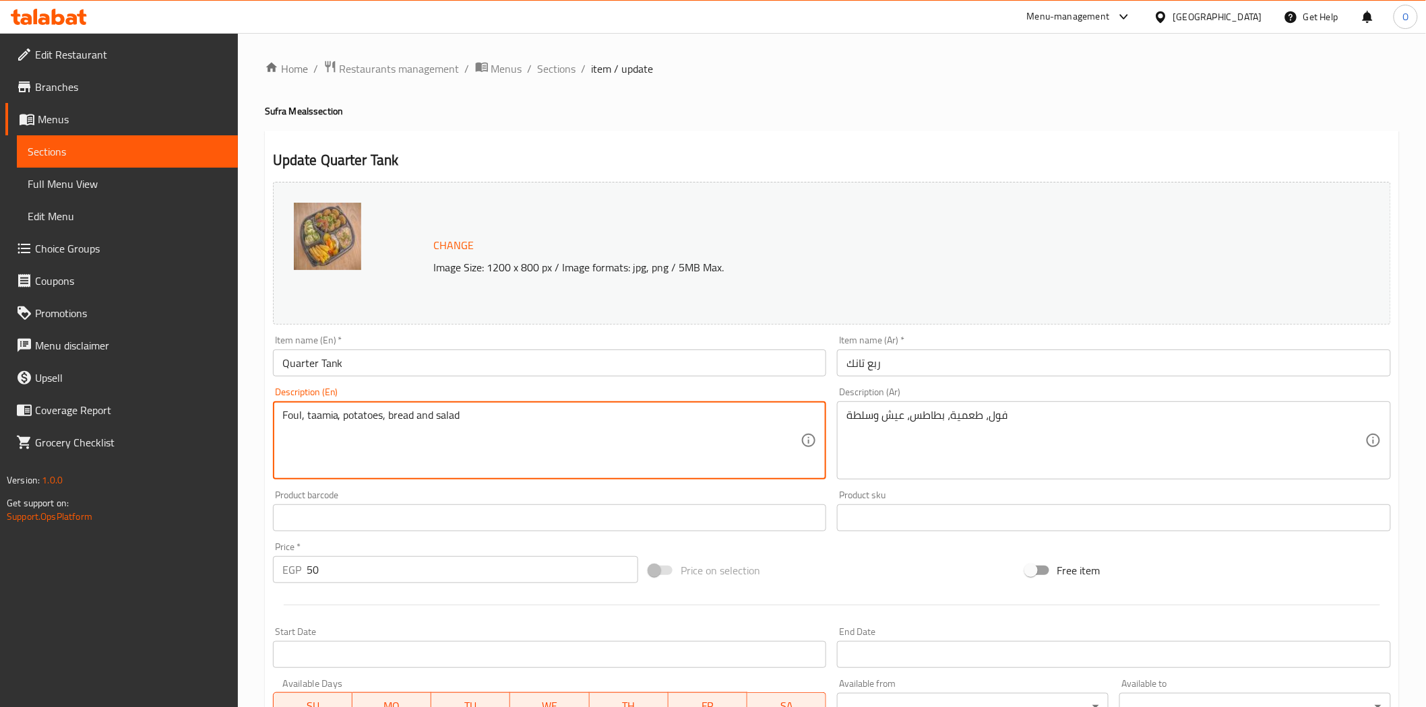
drag, startPoint x: 300, startPoint y: 422, endPoint x: 466, endPoint y: 418, distance: 165.1
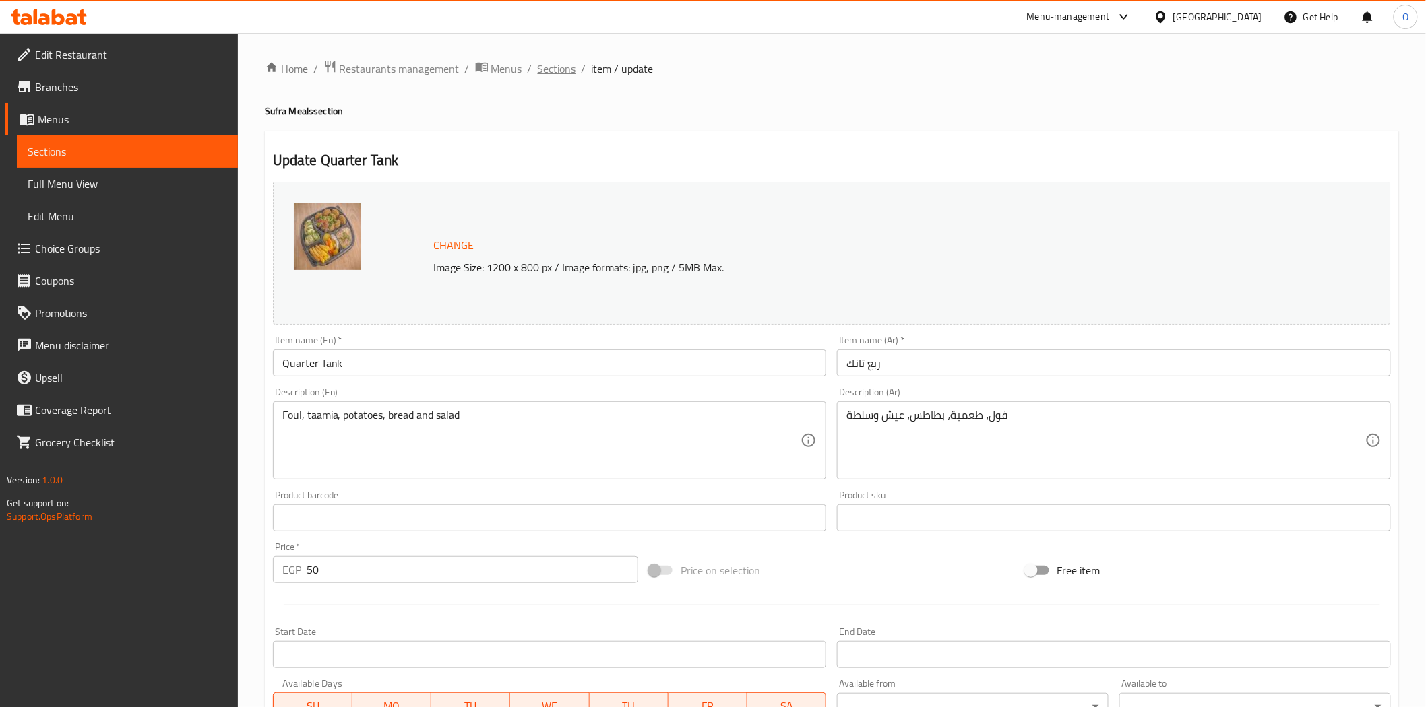
click at [543, 69] on span "Sections" at bounding box center [557, 69] width 38 height 16
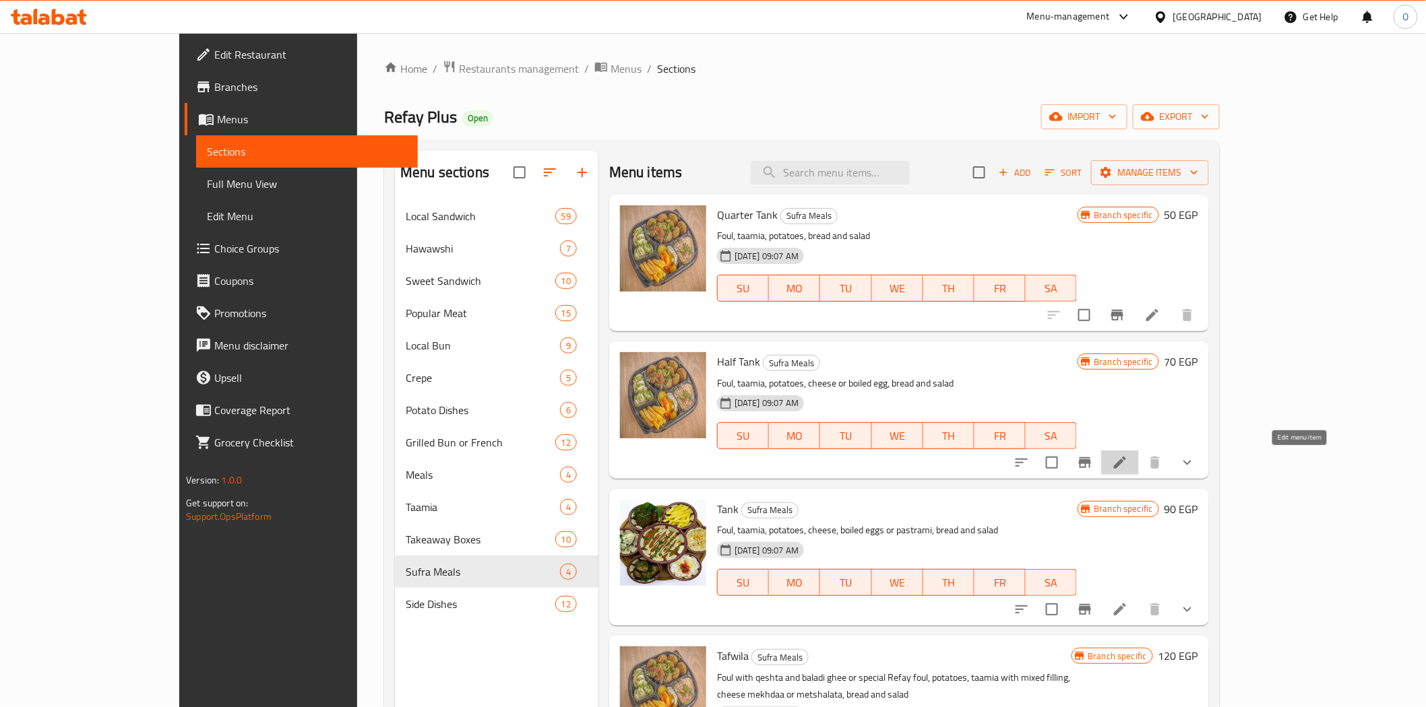
click at [1128, 455] on icon at bounding box center [1120, 463] width 16 height 16
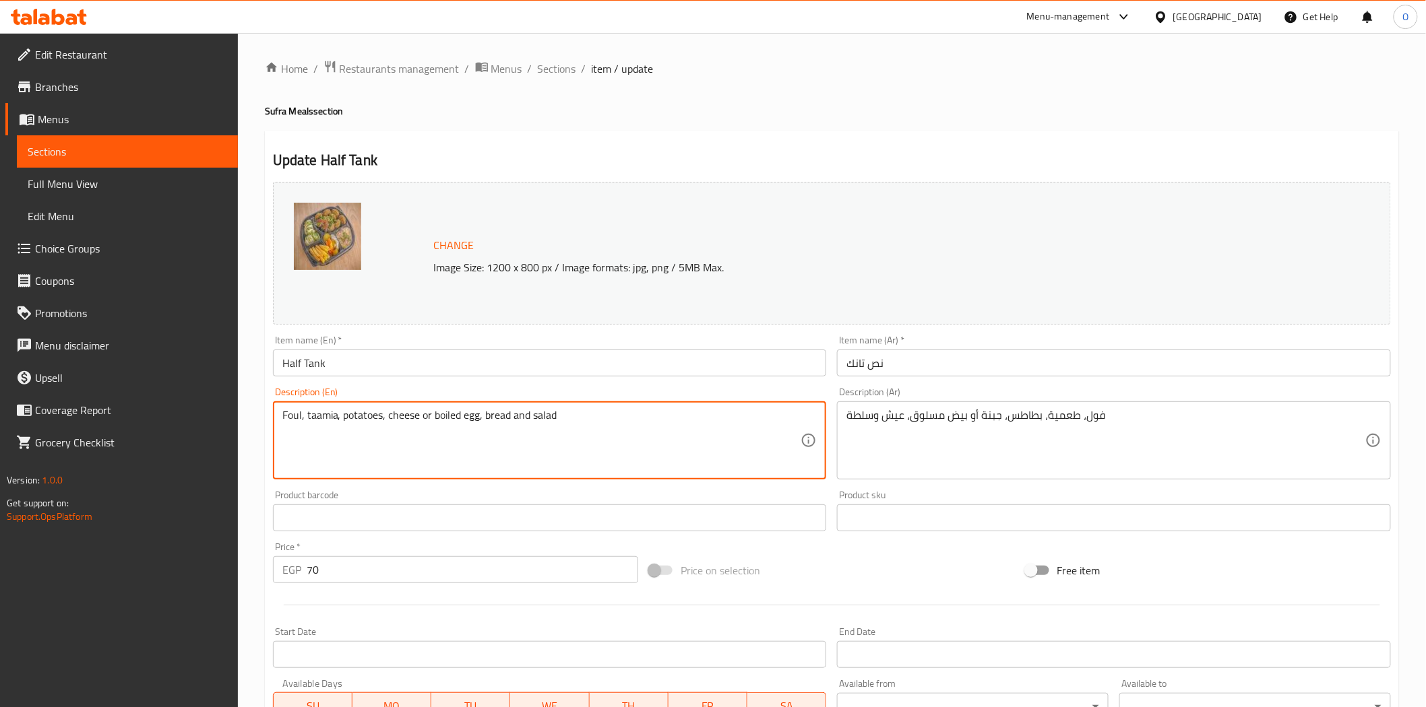
click at [369, 422] on textarea "Foul, taamia, potatoes, cheese or boiled egg, bread and salad" at bounding box center [541, 441] width 519 height 64
click at [404, 422] on textarea "Foul, taamia, potatoes, cheese or boiled egg, bread and salad" at bounding box center [541, 441] width 519 height 64
click at [461, 422] on textarea "Foul, taamia, potatoes, cheese or boiled egg, bread and salad" at bounding box center [541, 441] width 519 height 64
click at [523, 426] on textarea "Foul, taamia, potatoes, cheese or boiled egg, bread and salad" at bounding box center [541, 441] width 519 height 64
click at [560, 71] on span "Sections" at bounding box center [557, 69] width 38 height 16
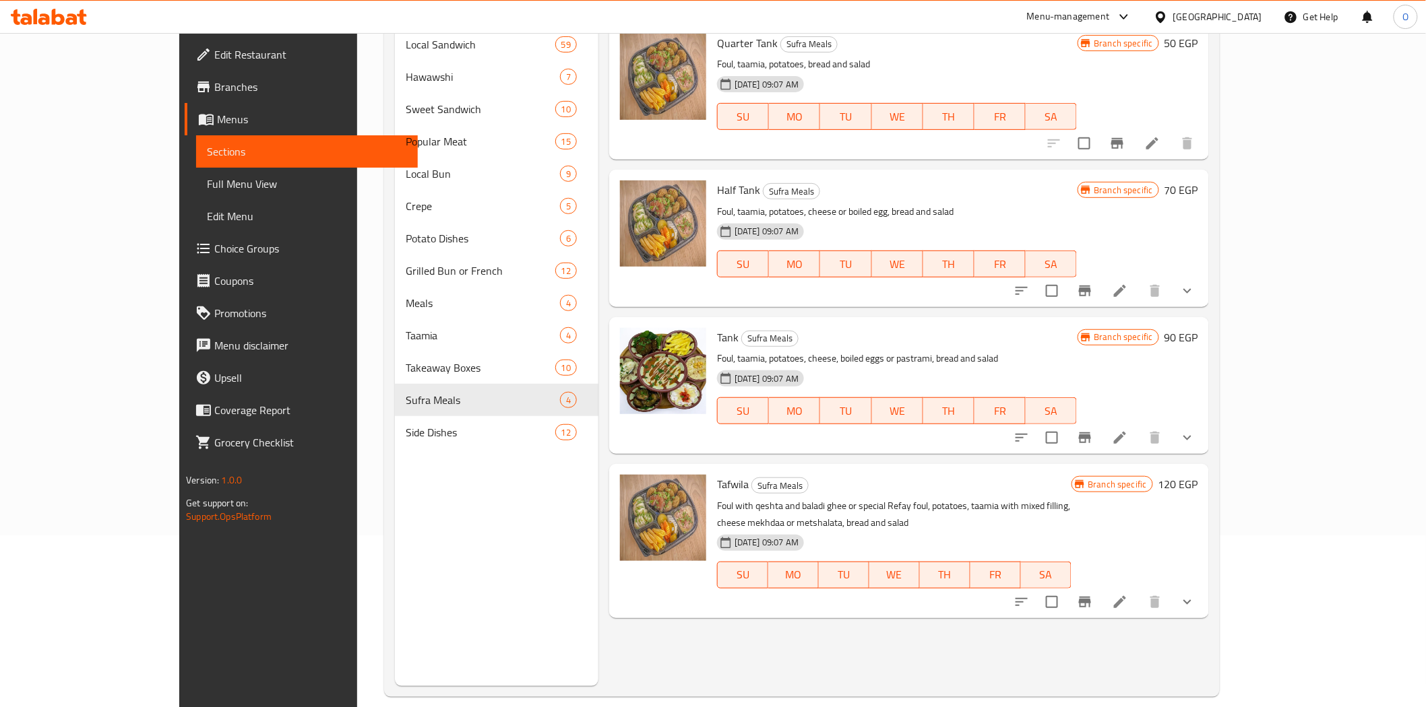
scroll to position [189, 0]
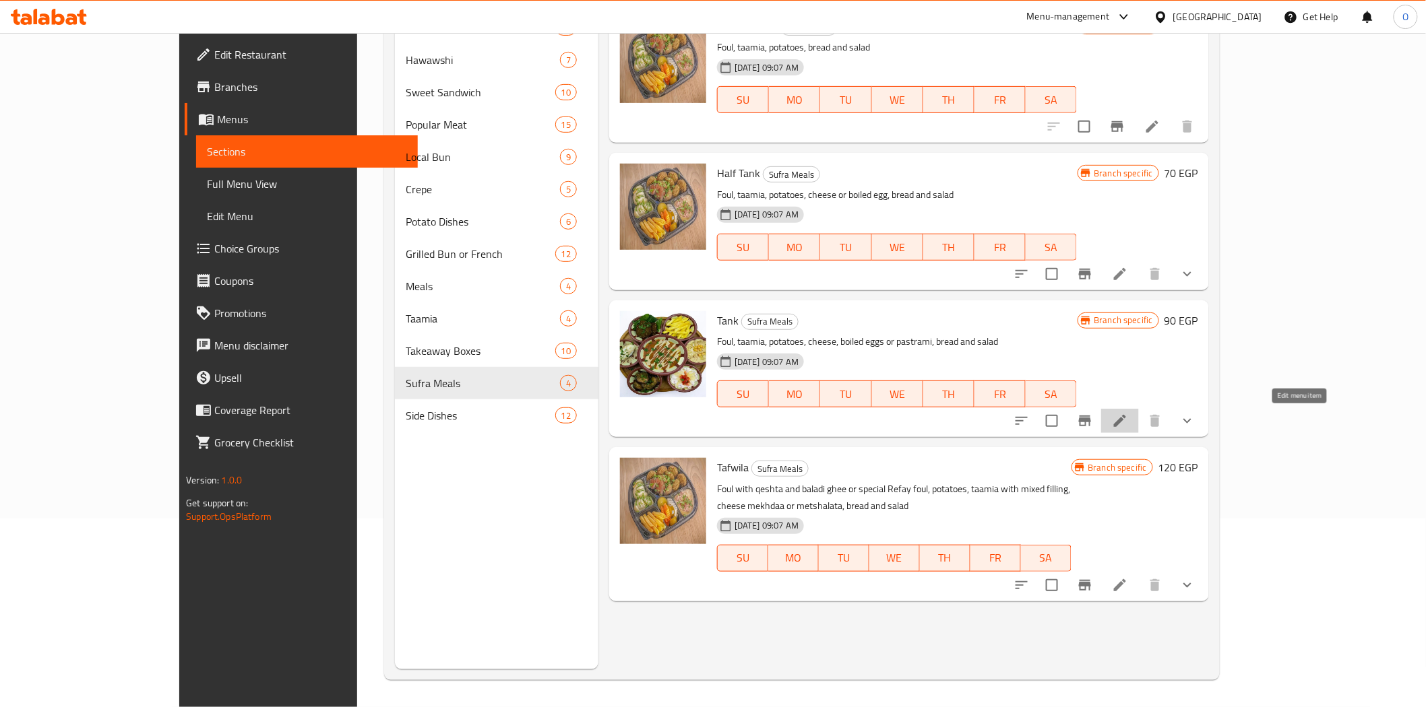
click at [1128, 422] on icon at bounding box center [1120, 421] width 16 height 16
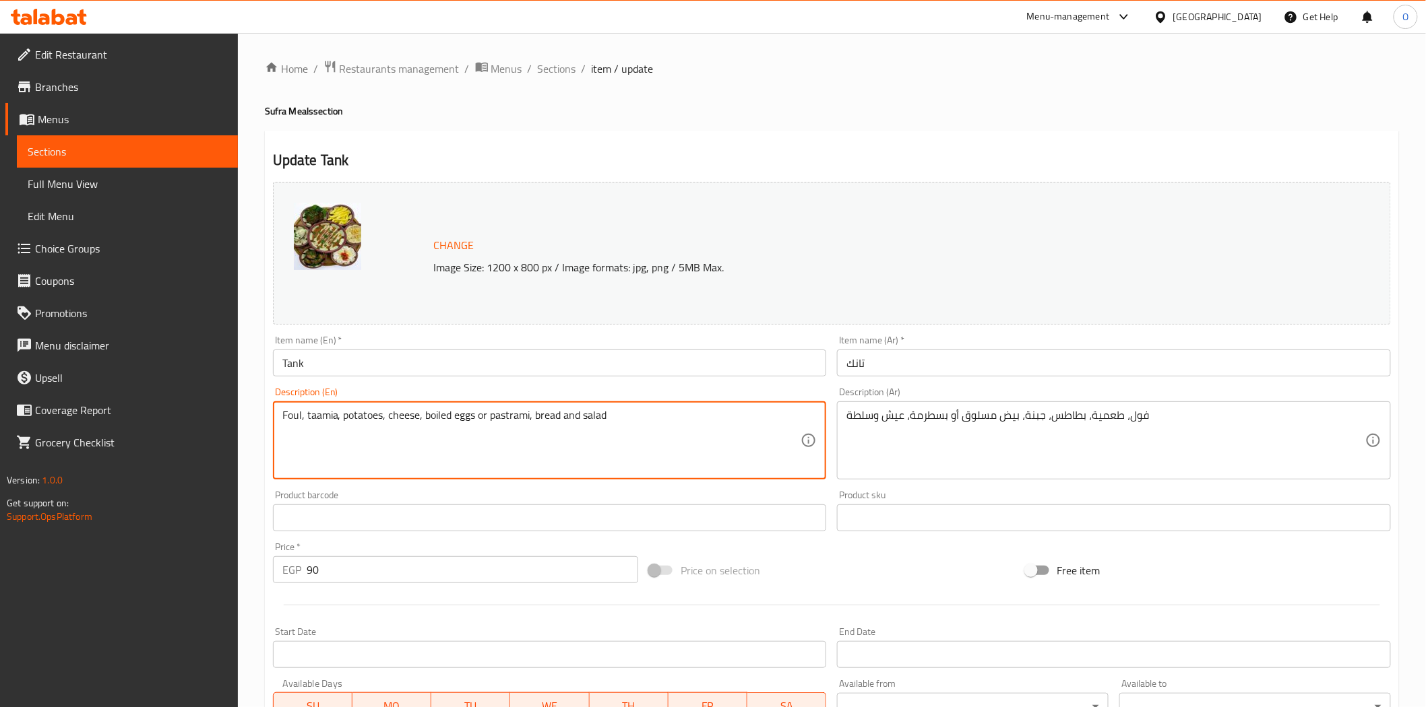
drag, startPoint x: 347, startPoint y: 414, endPoint x: 596, endPoint y: 413, distance: 249.3
click at [558, 69] on span "Sections" at bounding box center [557, 69] width 38 height 16
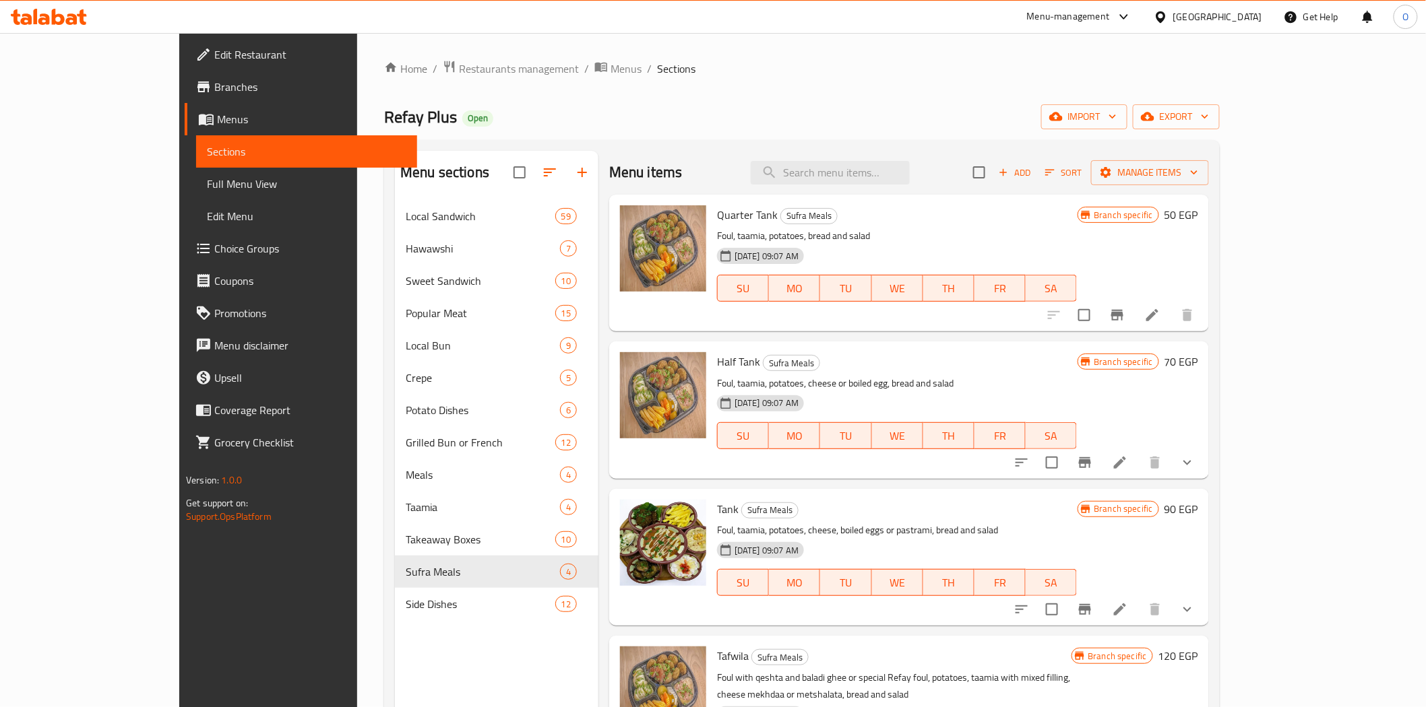
scroll to position [189, 0]
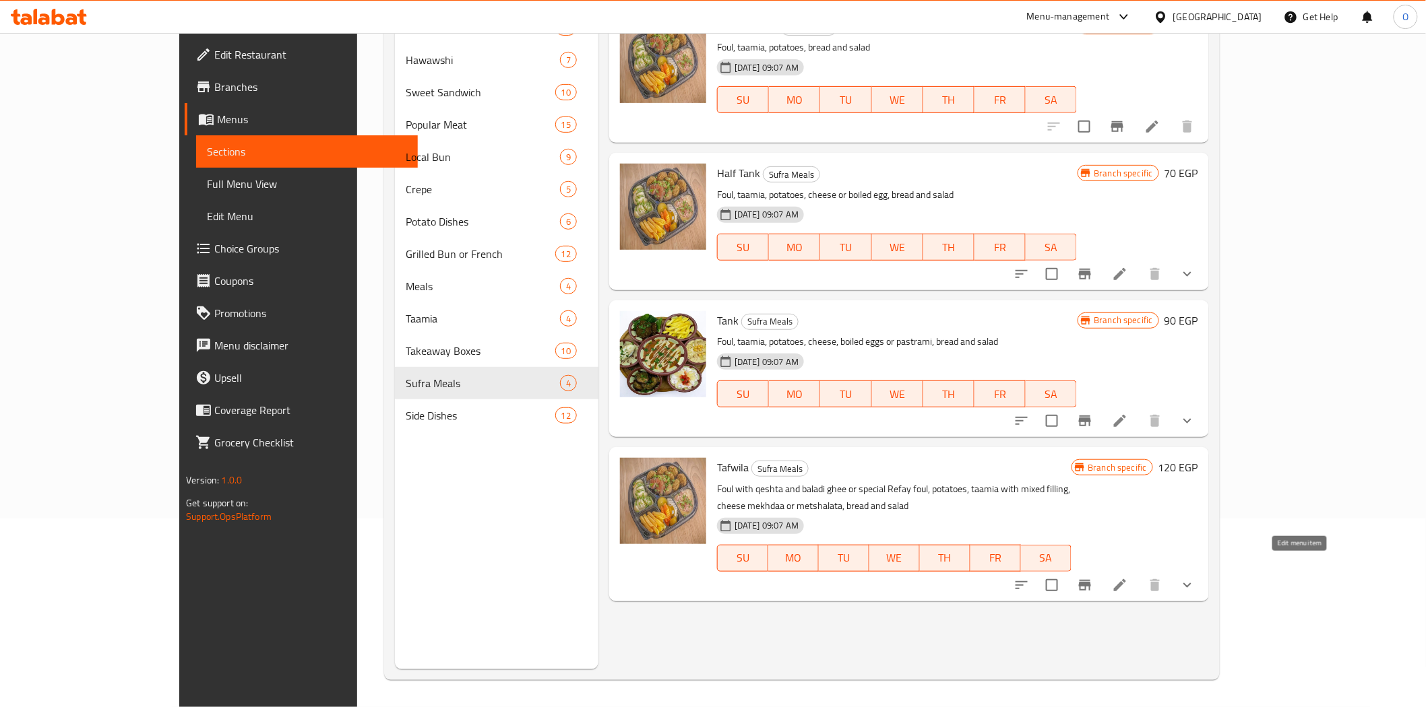
click at [1126, 579] on icon at bounding box center [1120, 585] width 12 height 12
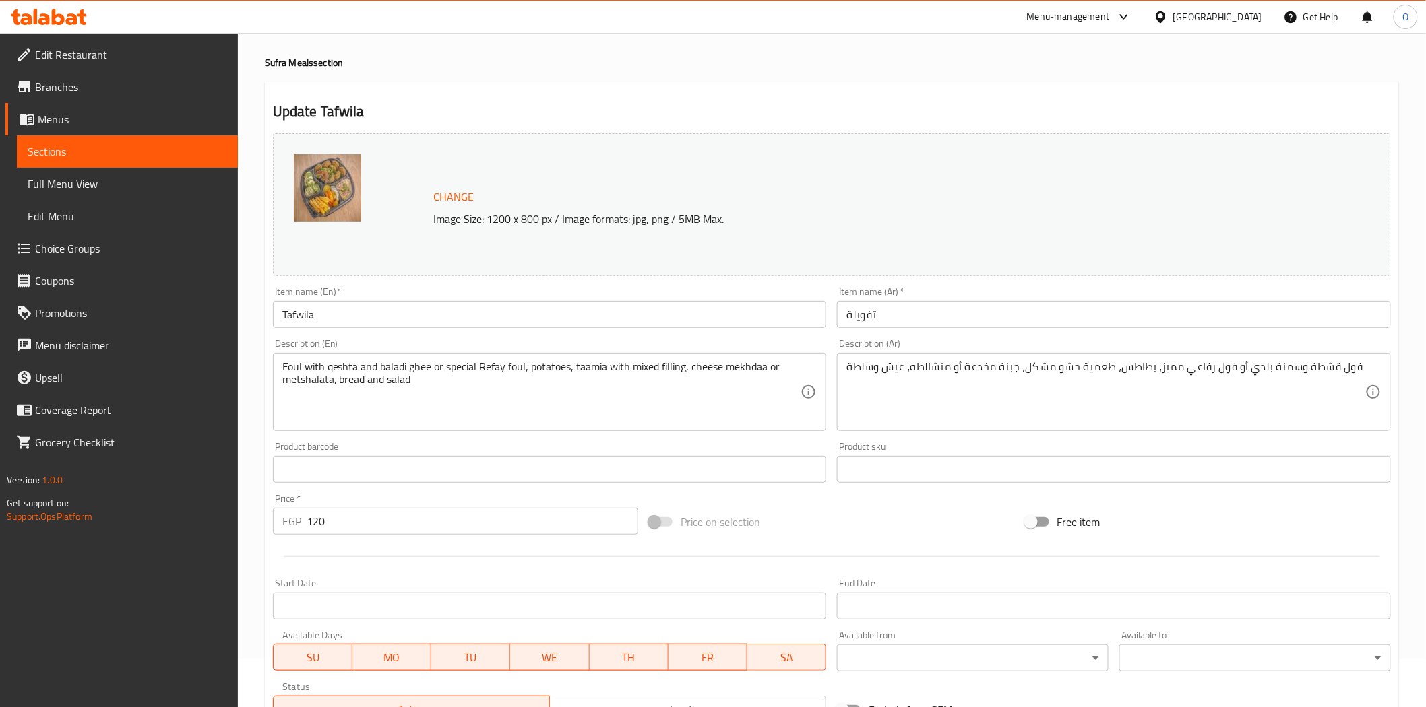
scroll to position [75, 0]
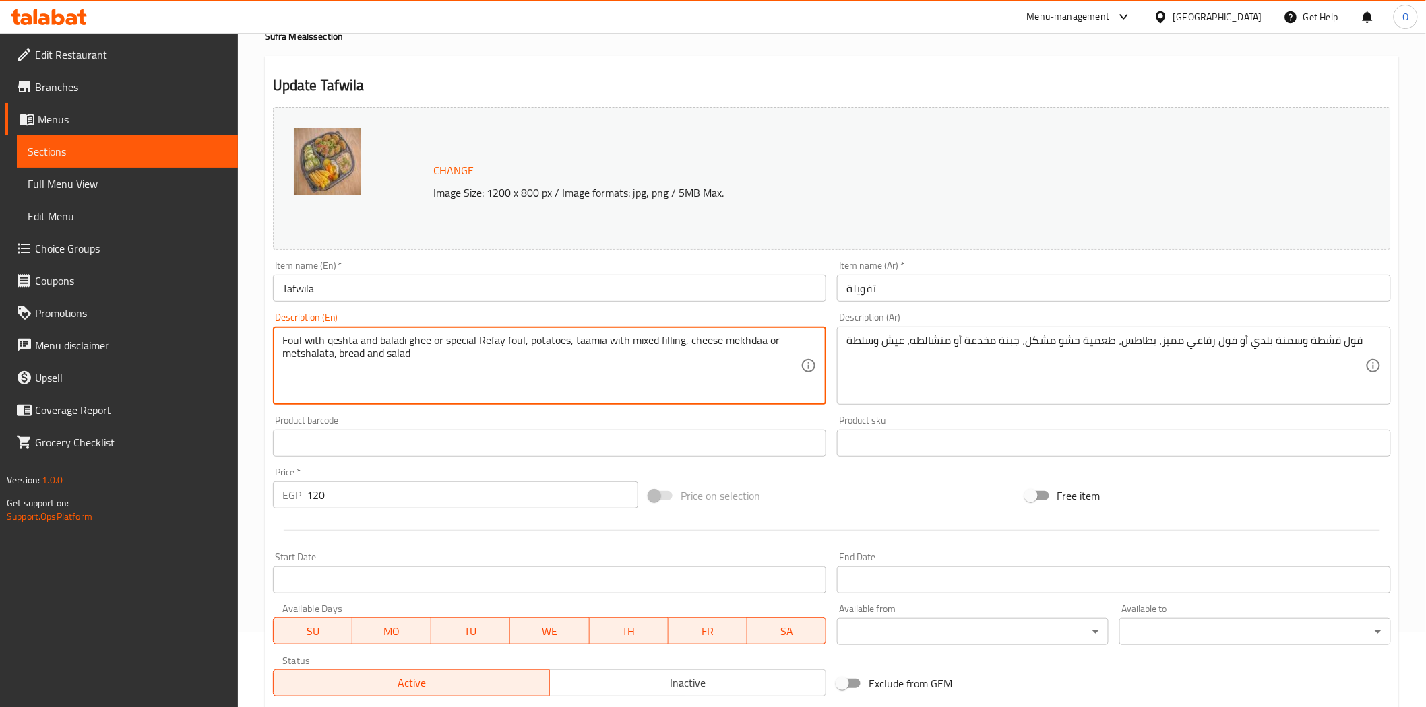
drag, startPoint x: 294, startPoint y: 340, endPoint x: 746, endPoint y: 348, distance: 452.1
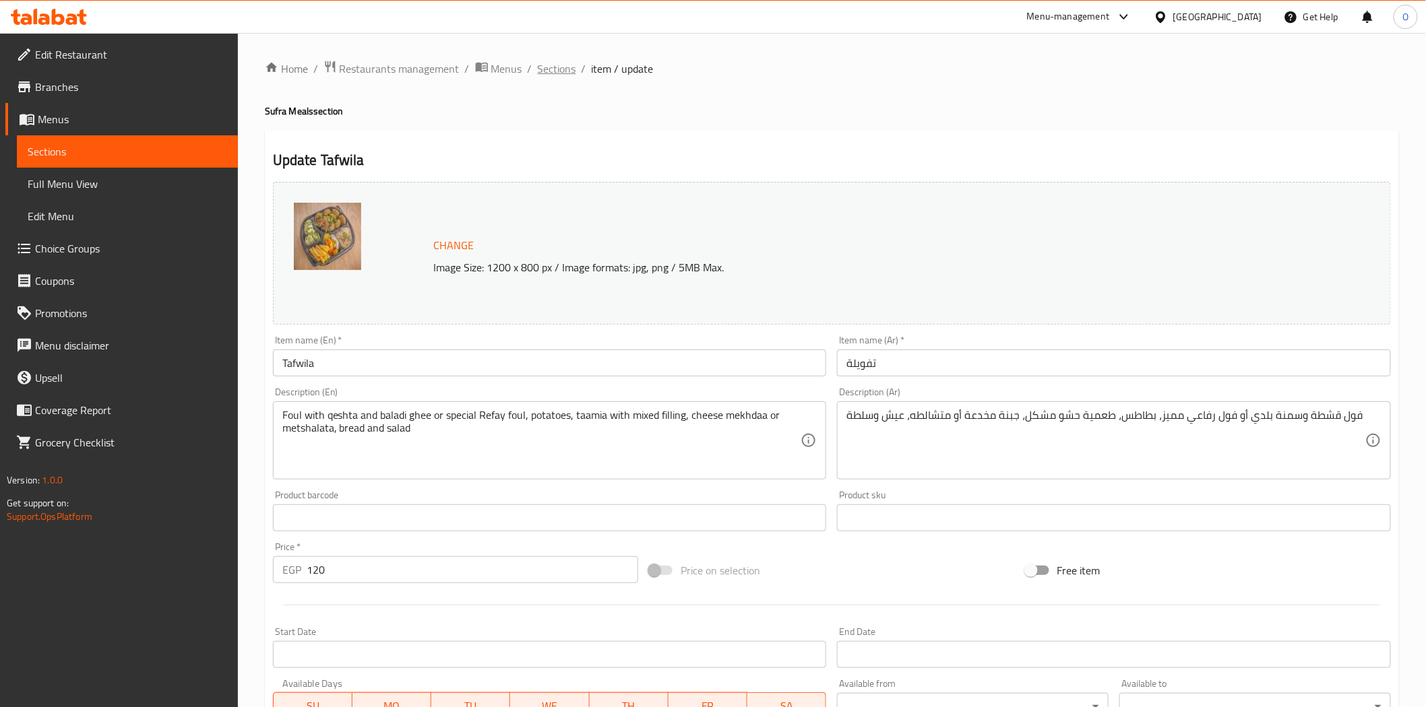
click at [543, 69] on span "Sections" at bounding box center [557, 69] width 38 height 16
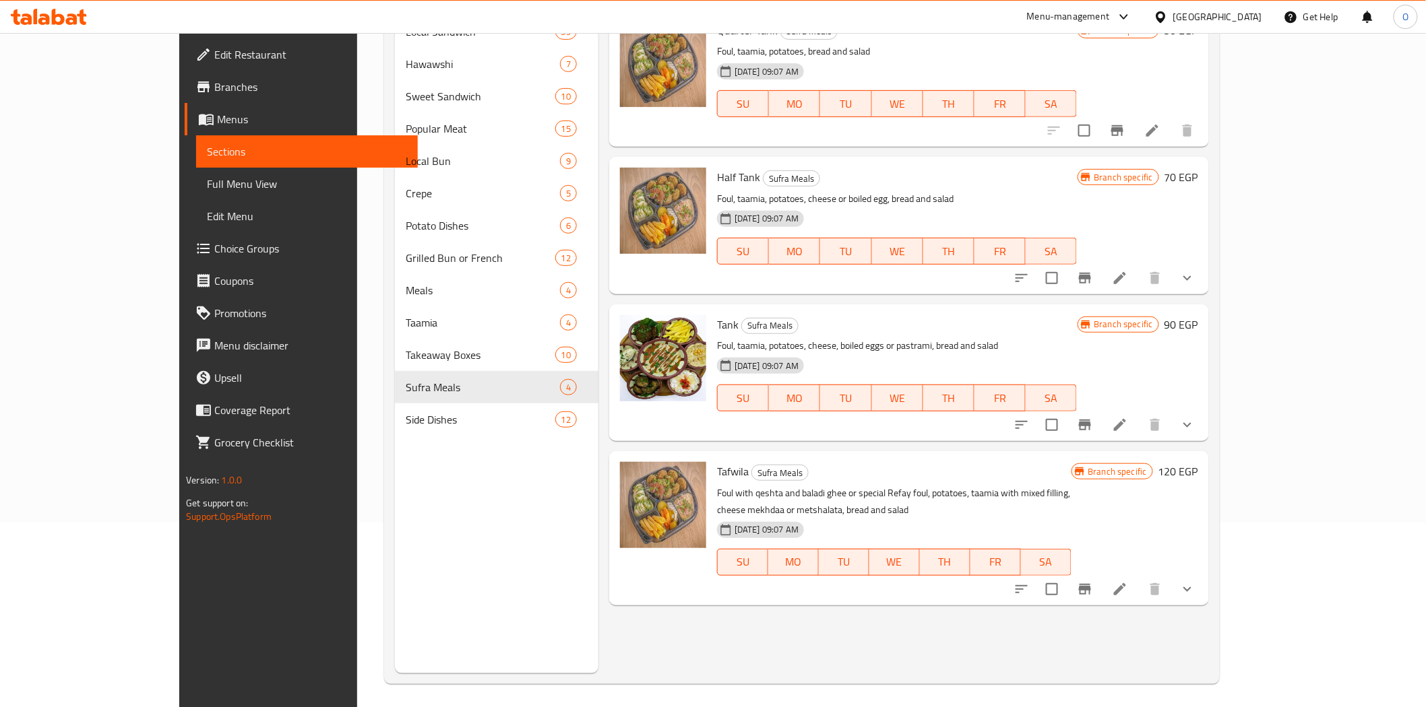
scroll to position [189, 0]
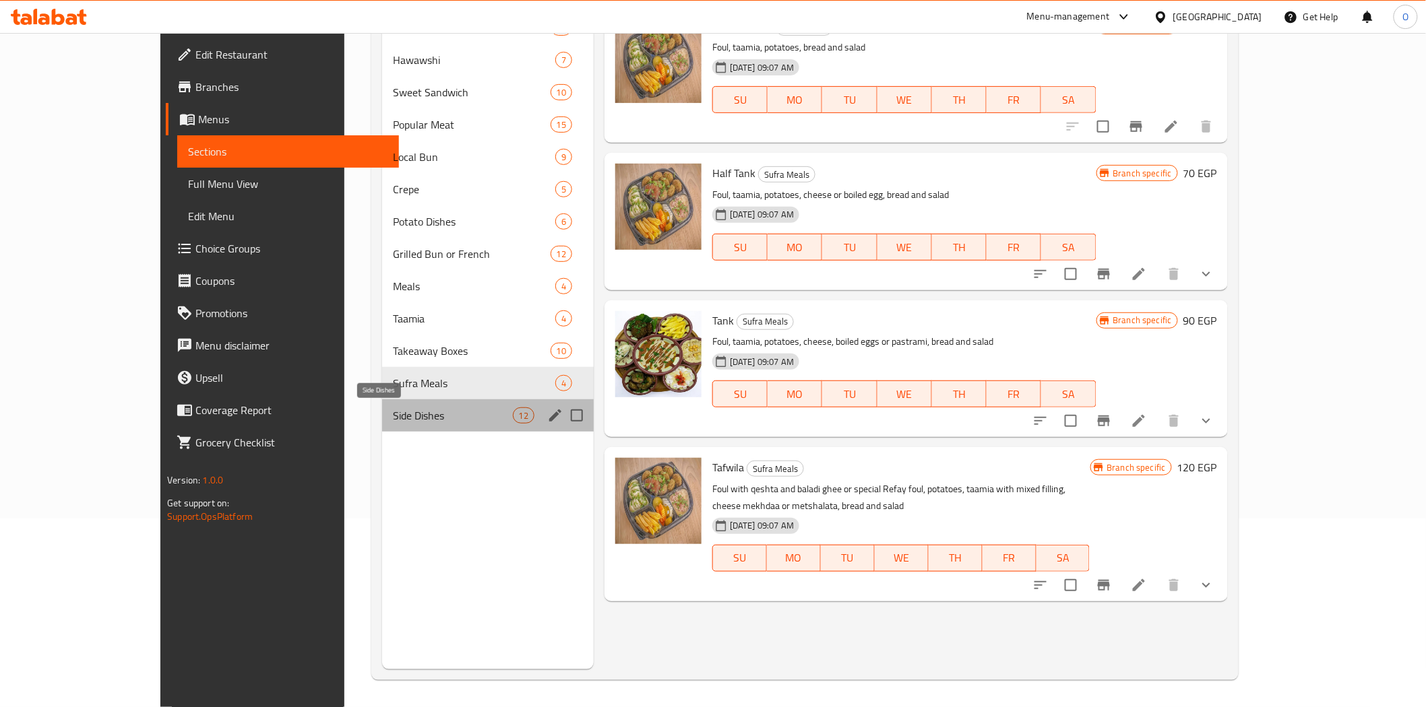
click at [408, 413] on span "Side Dishes" at bounding box center [452, 416] width 119 height 16
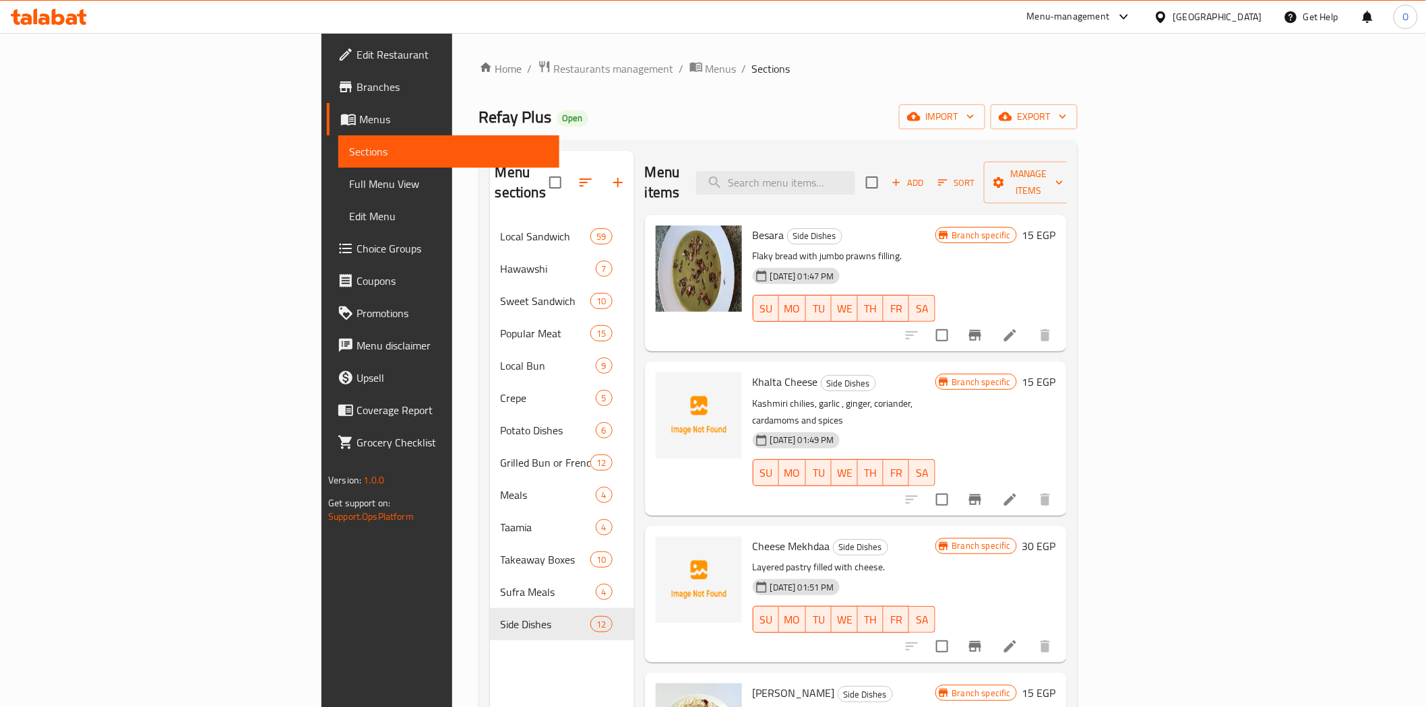
click at [1018, 327] on icon at bounding box center [1010, 335] width 16 height 16
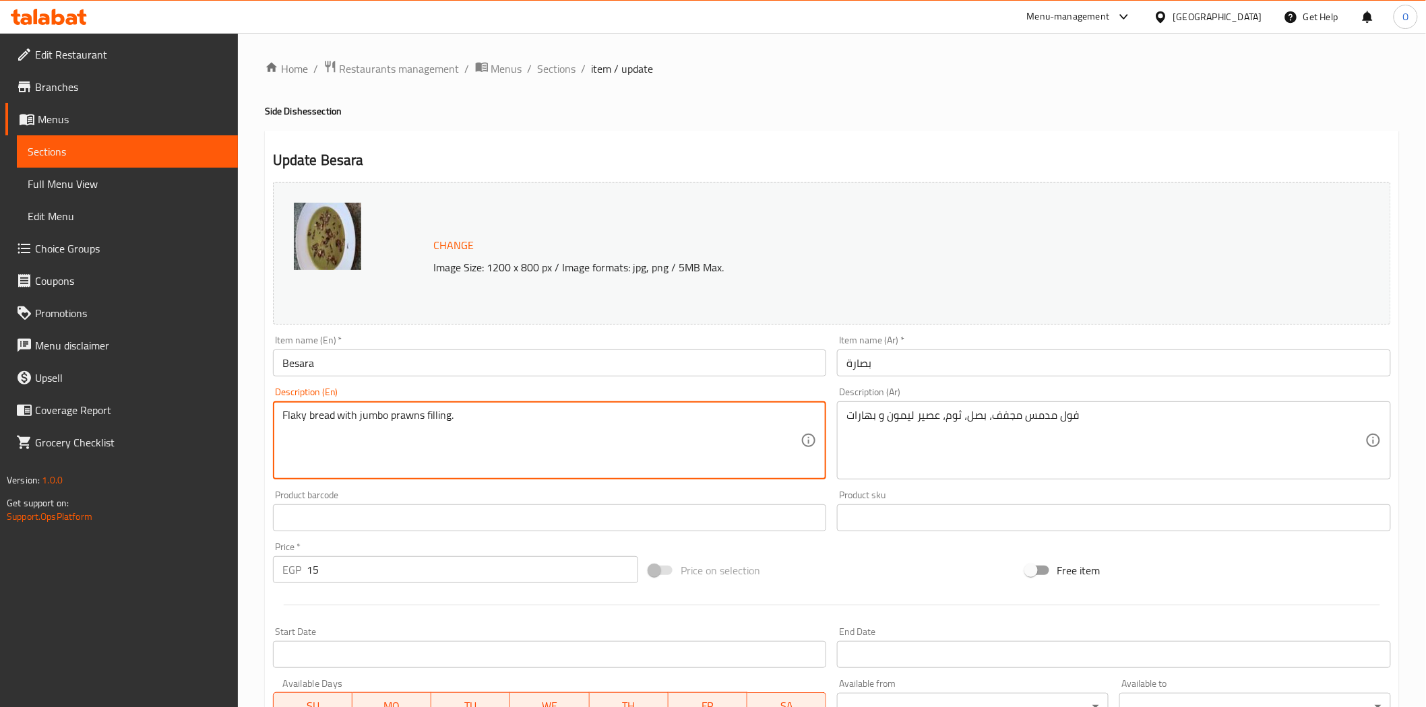
drag, startPoint x: 308, startPoint y: 418, endPoint x: 461, endPoint y: 432, distance: 154.2
click at [478, 415] on textarea "Flaky bread with jumbo prawns filling." at bounding box center [541, 441] width 519 height 64
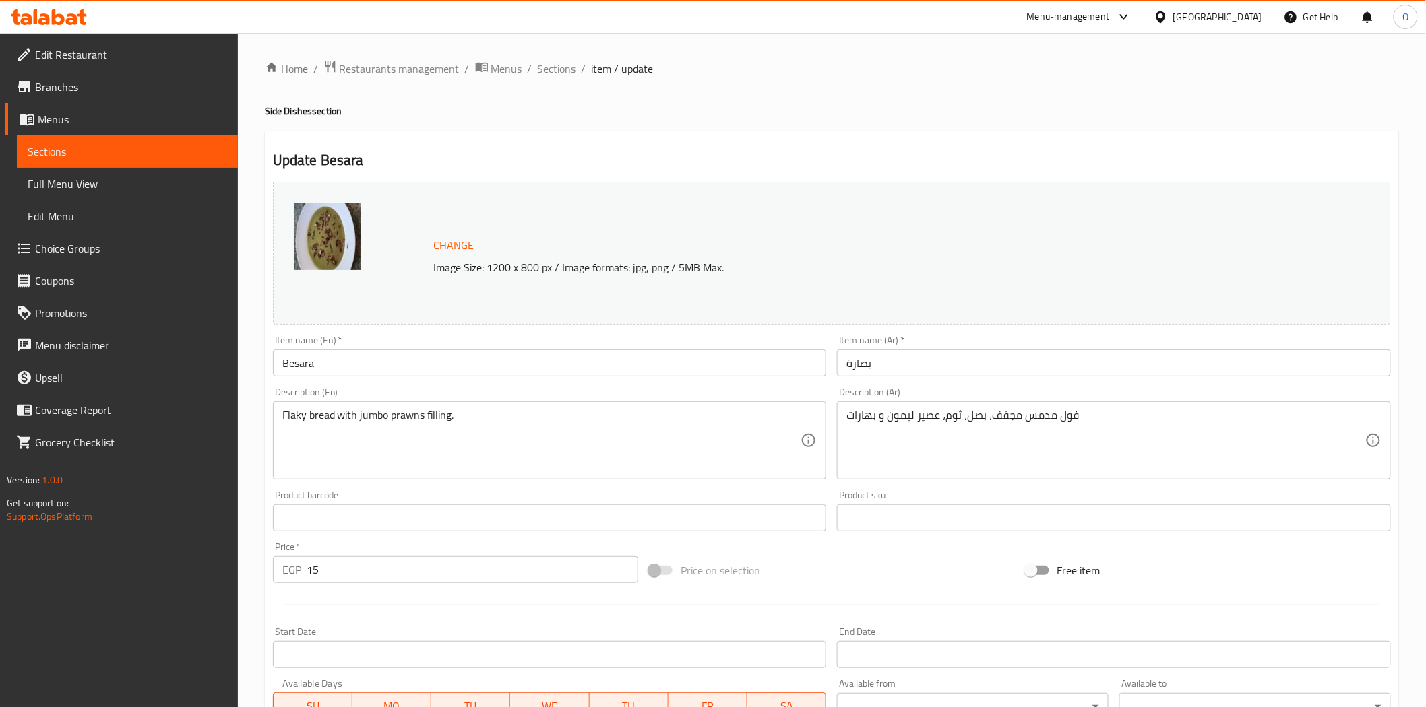
click at [609, 400] on div "Description (En) Flaky bread with jumbo prawns filling. Description (En)" at bounding box center [550, 433] width 554 height 92
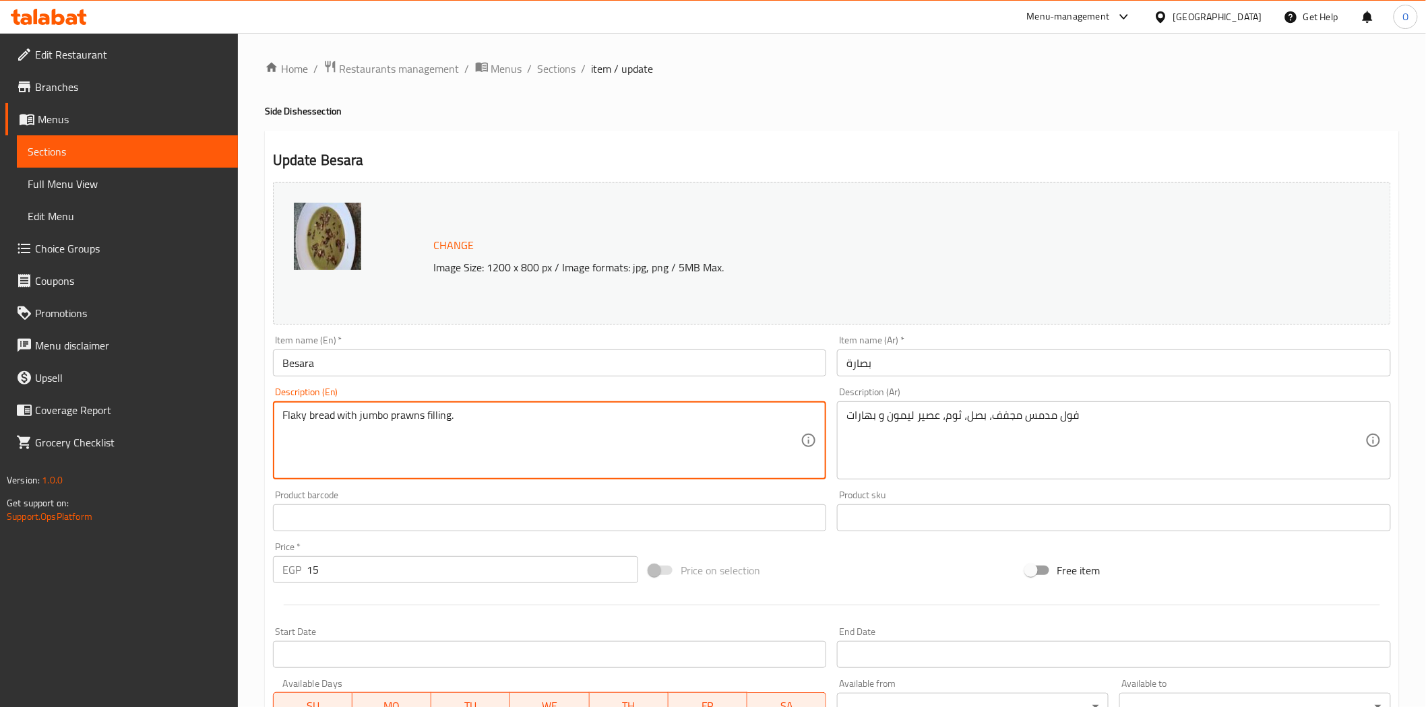
drag, startPoint x: 387, startPoint y: 419, endPoint x: 448, endPoint y: 419, distance: 60.6
click at [389, 419] on textarea "Flaky bread with jumbo prawns filling." at bounding box center [541, 441] width 519 height 64
drag, startPoint x: 356, startPoint y: 414, endPoint x: 429, endPoint y: 416, distance: 73.5
click at [429, 416] on textarea "Flaky bread with jumbo prawns filling." at bounding box center [541, 441] width 519 height 64
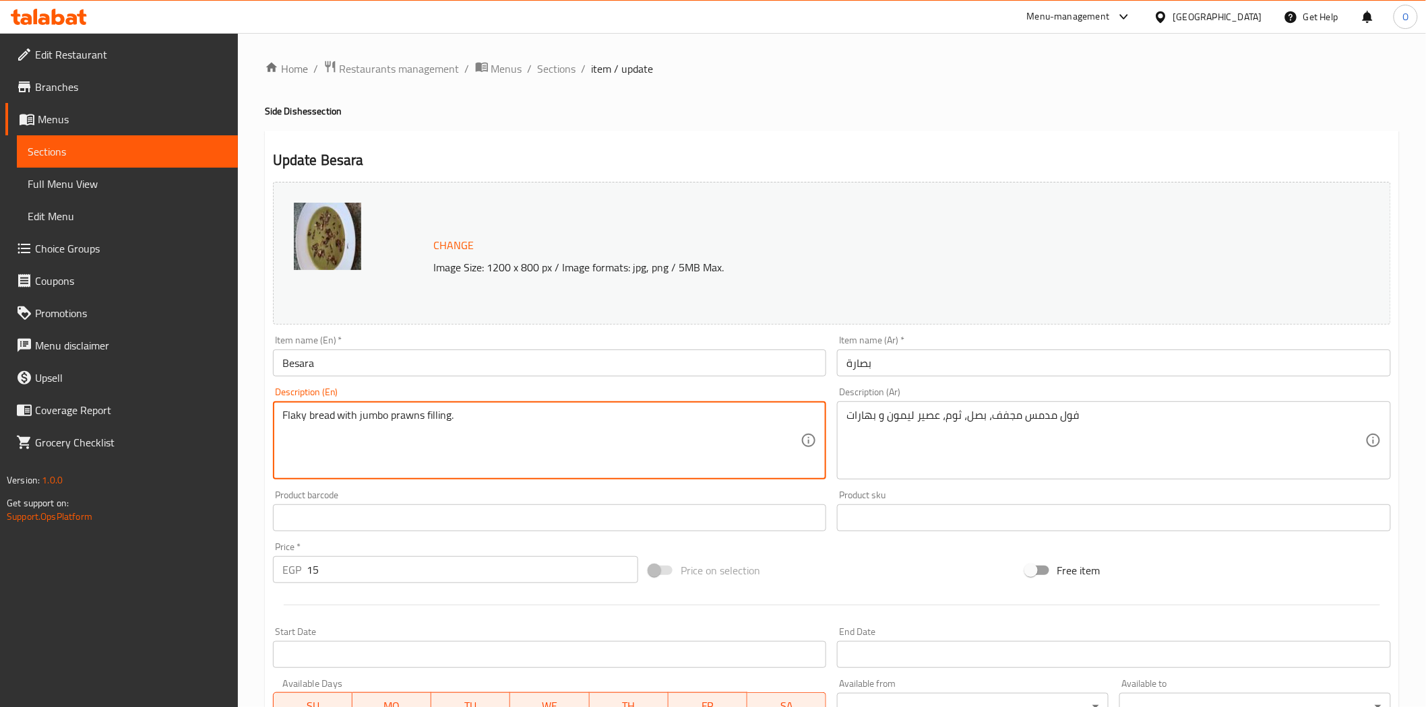
click at [429, 416] on textarea "Flaky bread with jumbo prawns filling." at bounding box center [541, 441] width 519 height 64
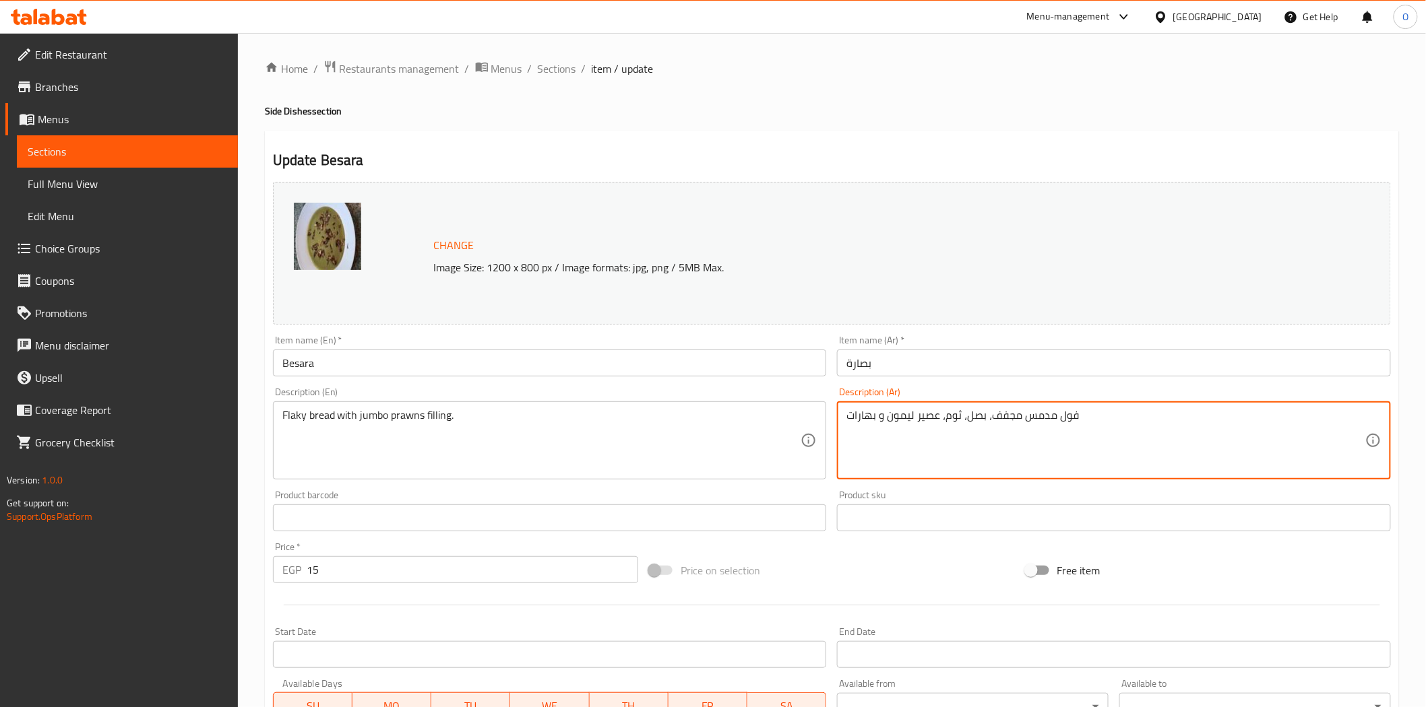
click at [1039, 452] on textarea "فول مدمس مجفف، بصل، ثوم، عصير ليمون و بهارات" at bounding box center [1105, 441] width 519 height 64
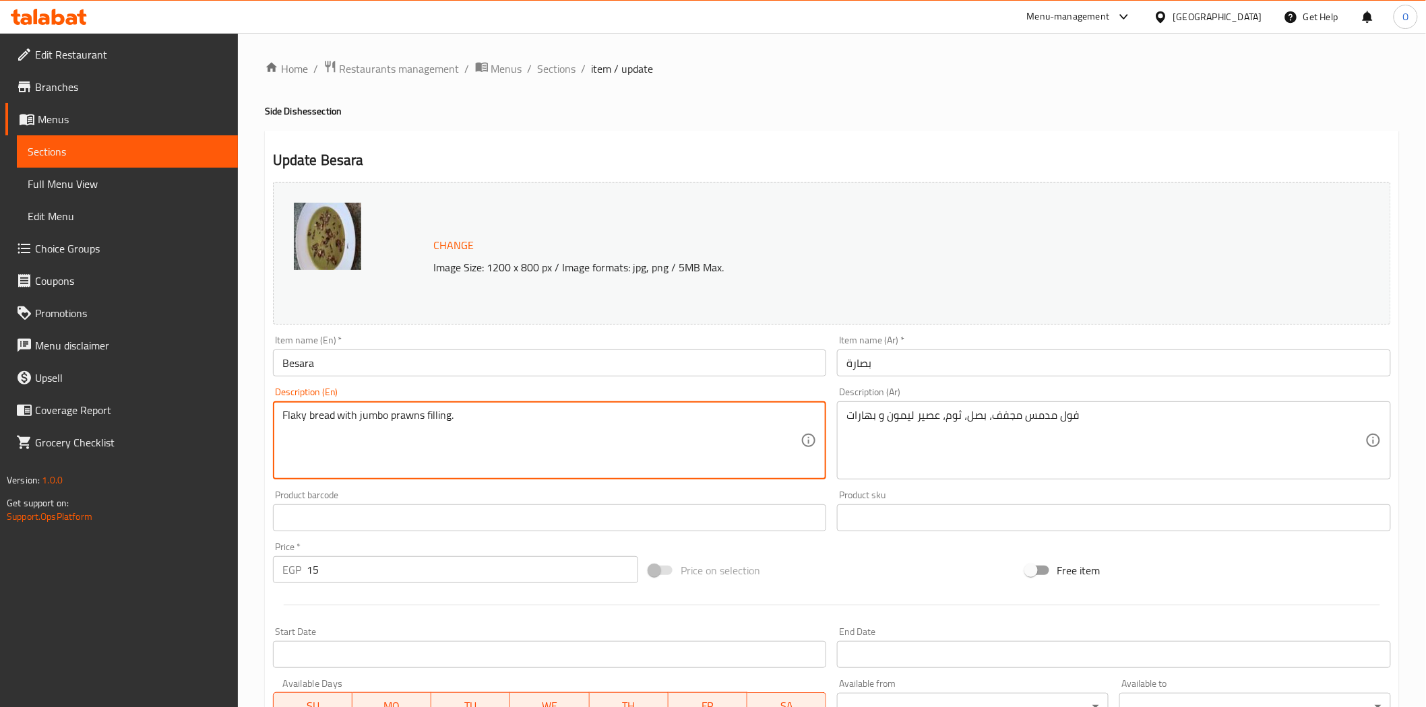
click at [469, 427] on textarea "Flaky bread with jumbo prawns filling." at bounding box center [541, 441] width 519 height 64
paste textarea "Dried fava beans, onions, garlic, lemon juice and spices"
type textarea "Dried fava beans, onions, garlic, lemon juice and spices"
click at [614, 428] on textarea "Dried fava beans, onions, garlic, lemon juice and spices" at bounding box center [541, 441] width 519 height 64
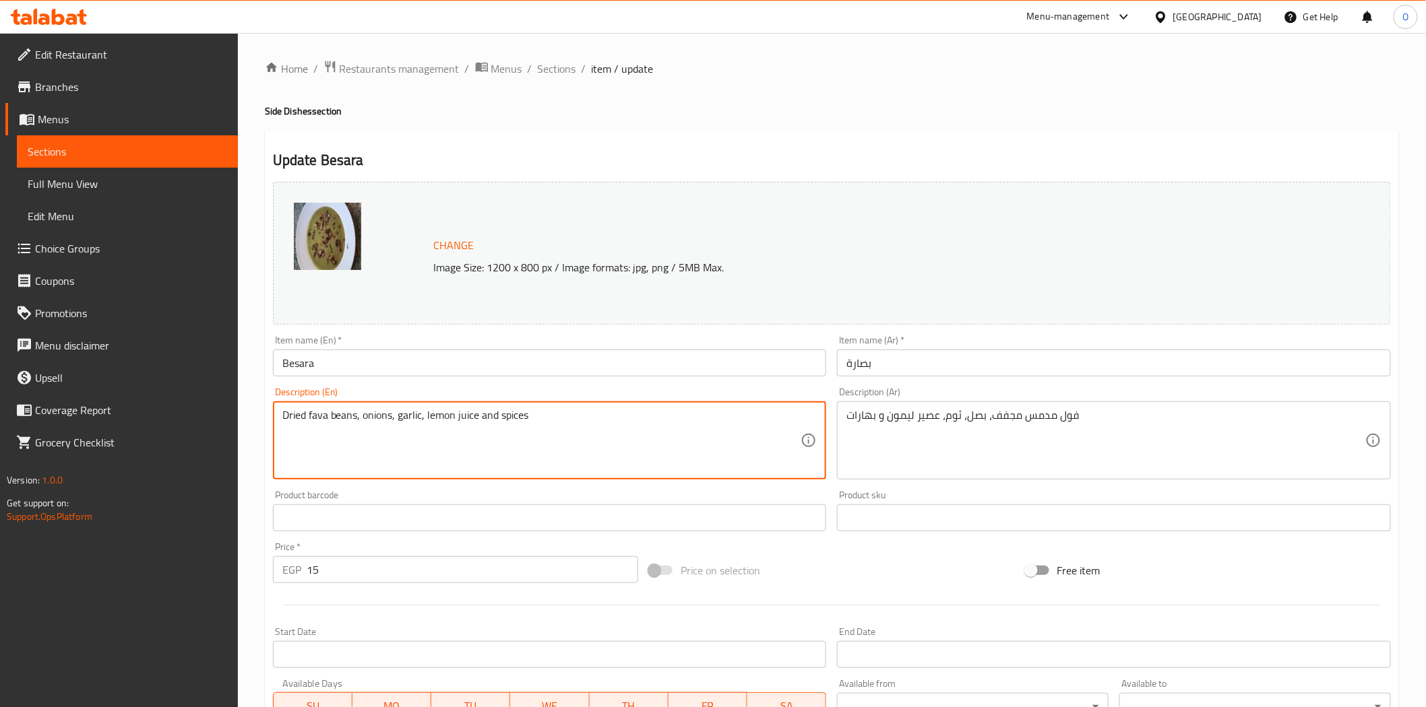
click at [614, 428] on textarea "Dried fava beans, onions, garlic, lemon juice and spices" at bounding box center [541, 441] width 519 height 64
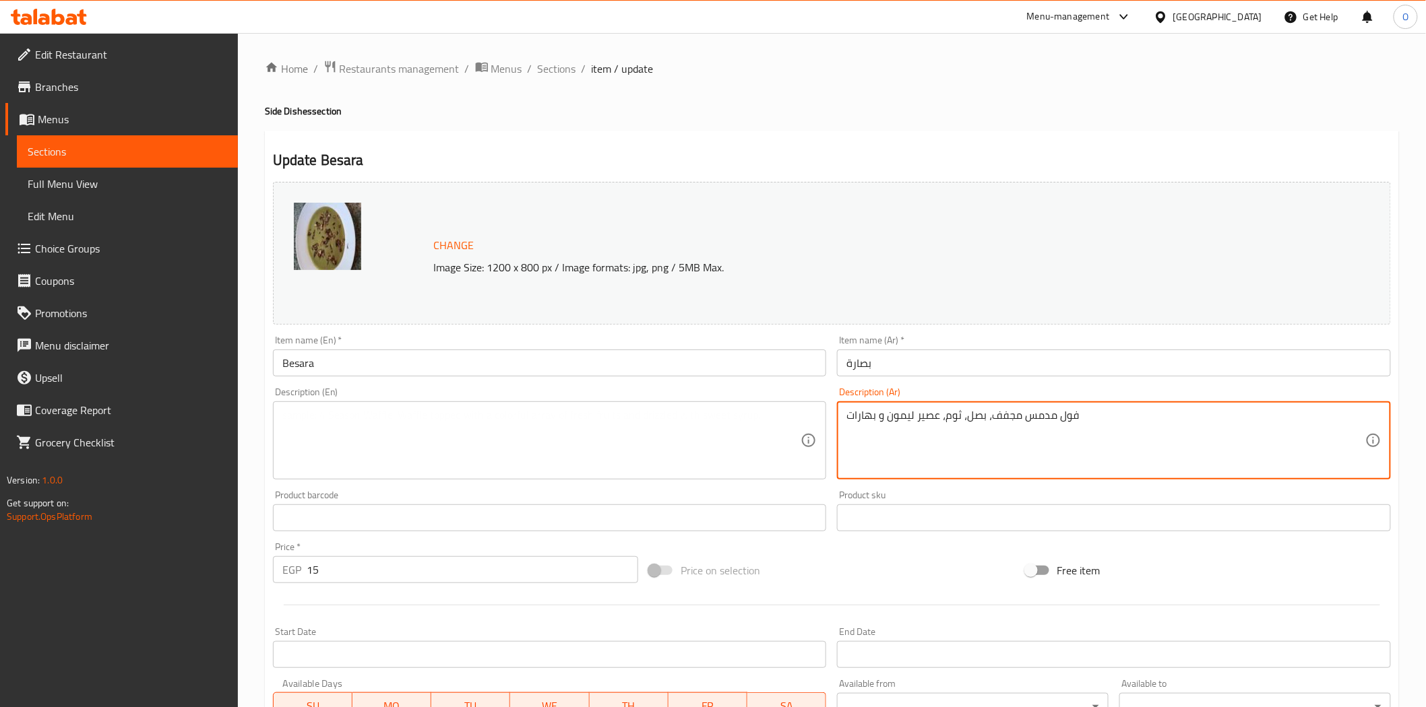
click at [897, 416] on textarea "فول مدمس مجفف، بصل، ثوم، عصير ليمون و بهارات" at bounding box center [1105, 441] width 519 height 64
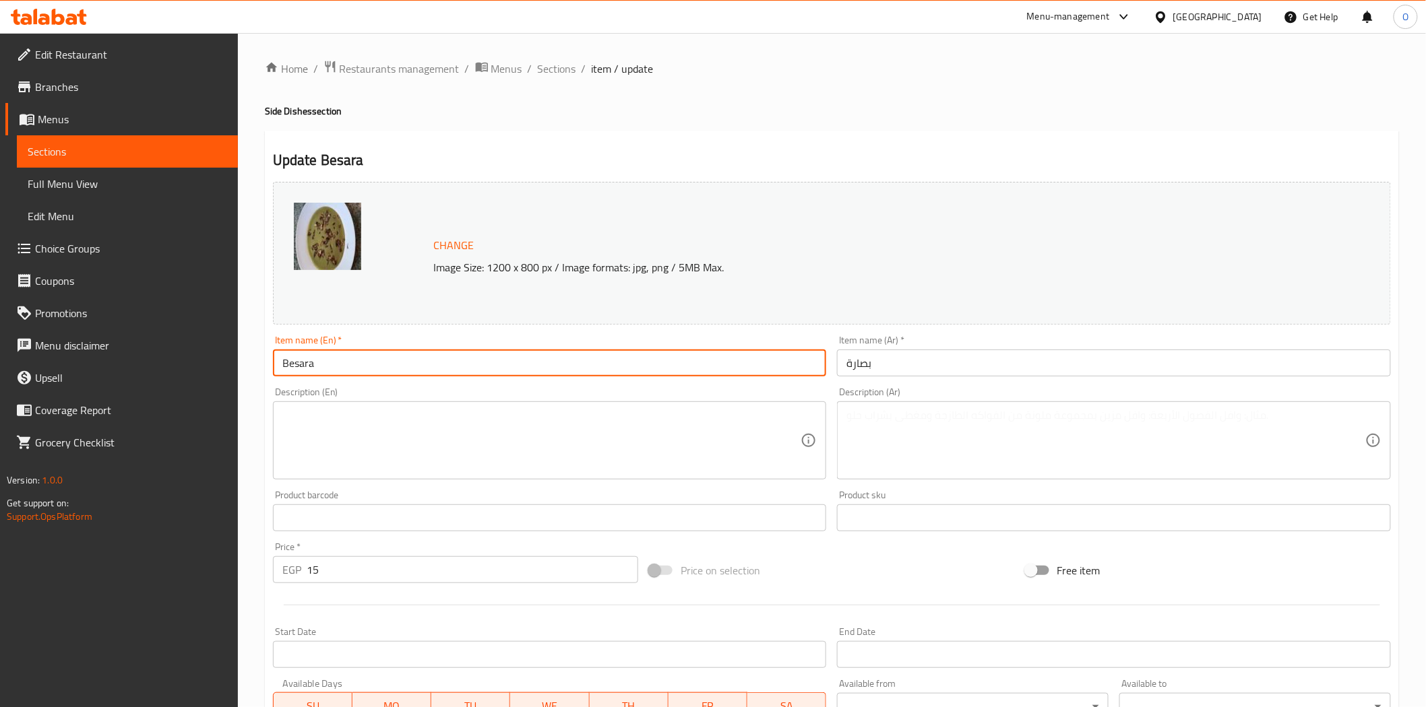
click at [323, 366] on input "Besara" at bounding box center [550, 363] width 554 height 27
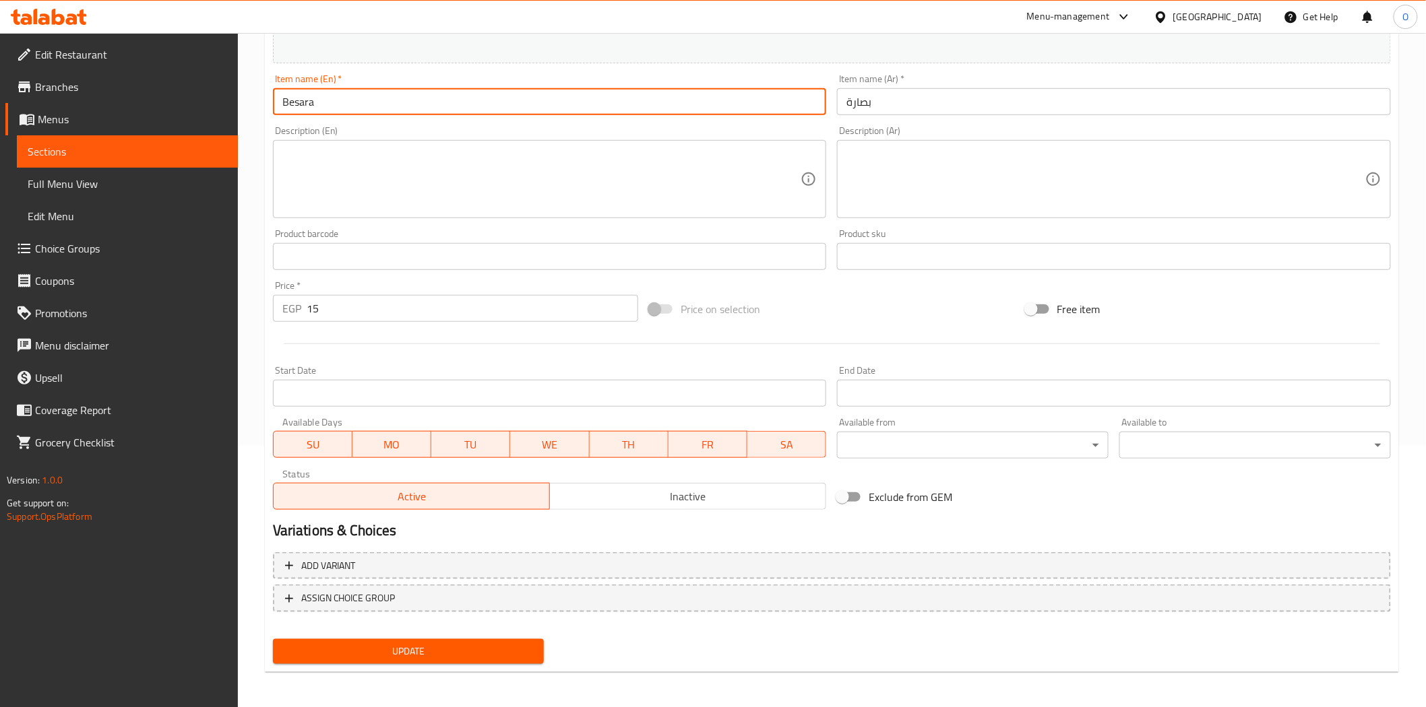
click at [402, 647] on span "Update" at bounding box center [409, 651] width 250 height 17
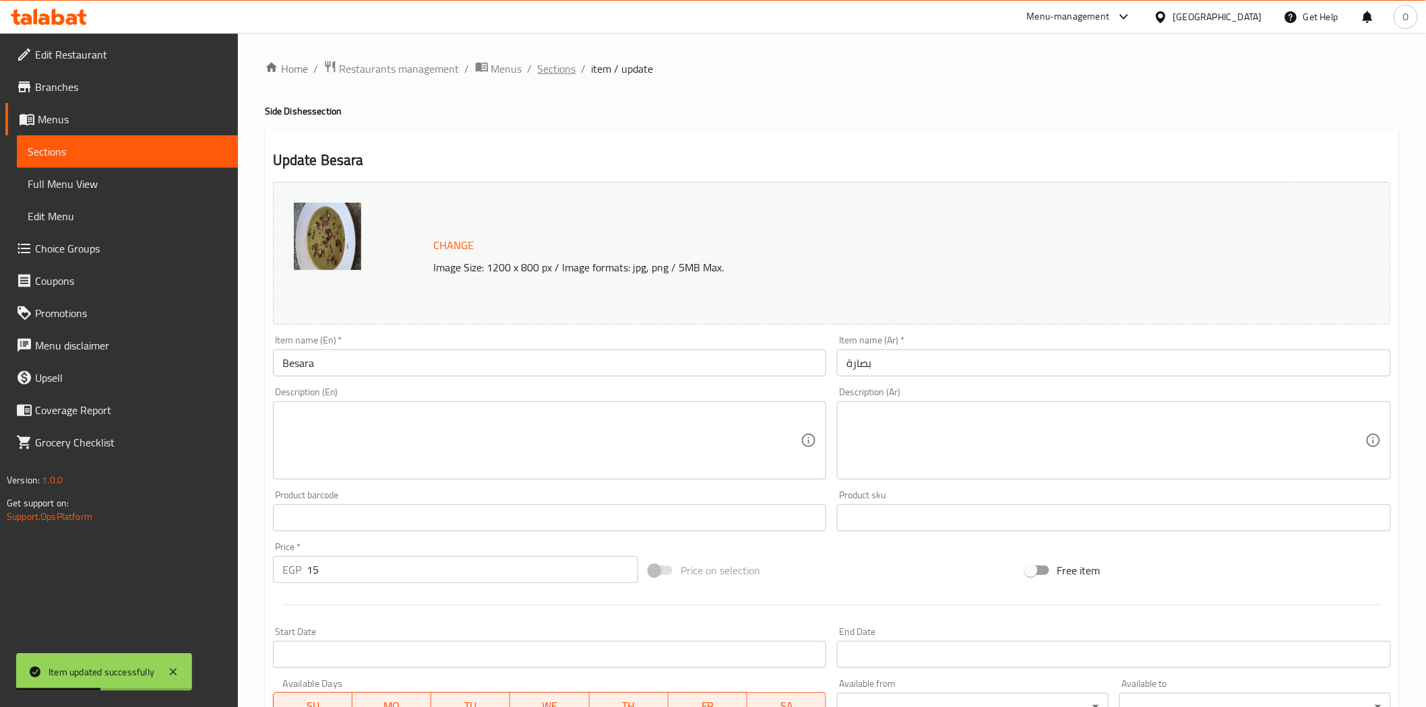
click at [556, 71] on span "Sections" at bounding box center [557, 69] width 38 height 16
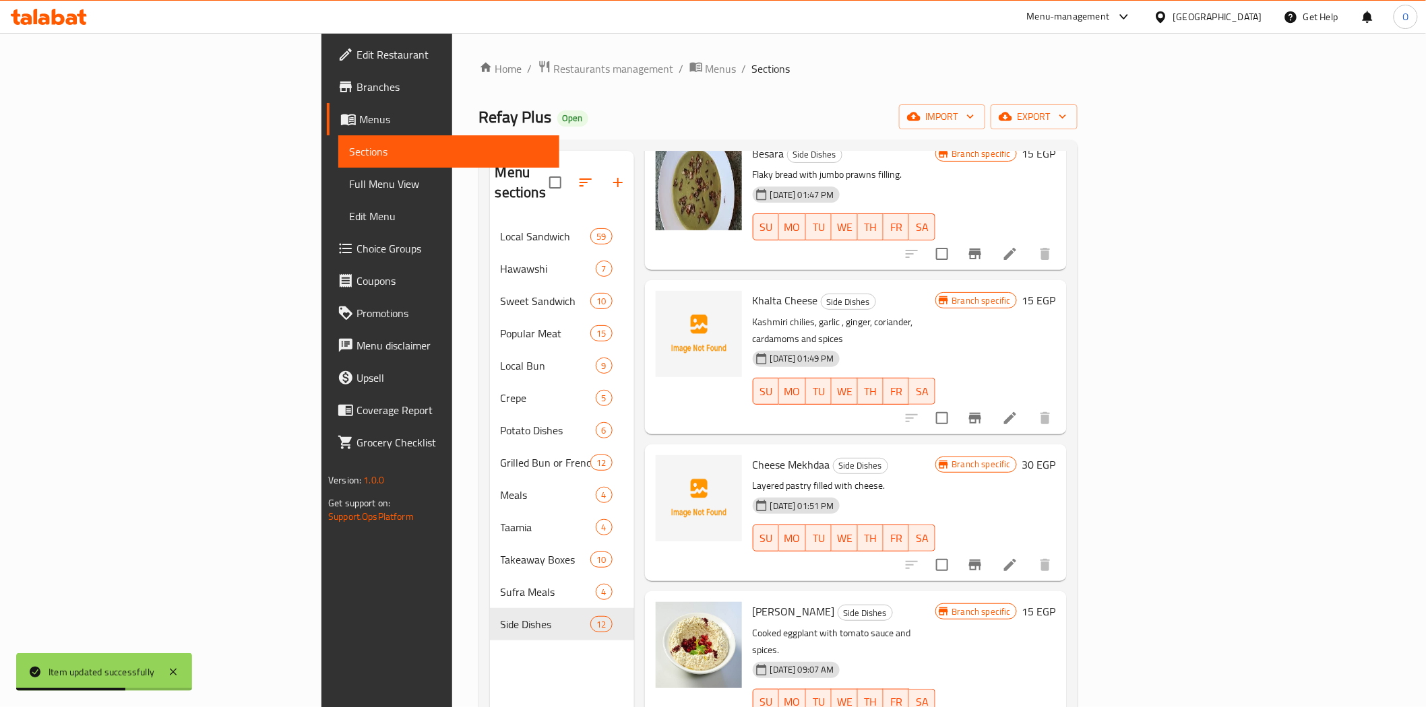
scroll to position [75, 0]
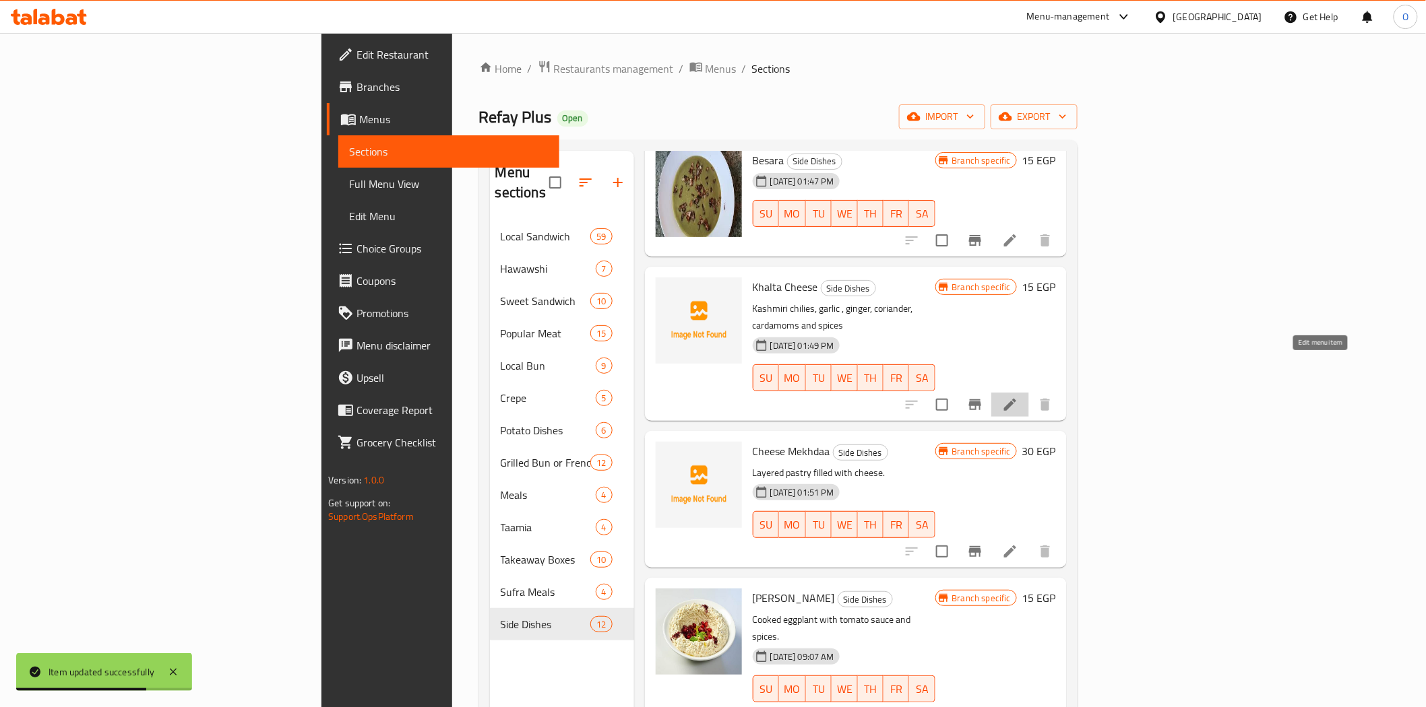
click at [1018, 397] on icon at bounding box center [1010, 405] width 16 height 16
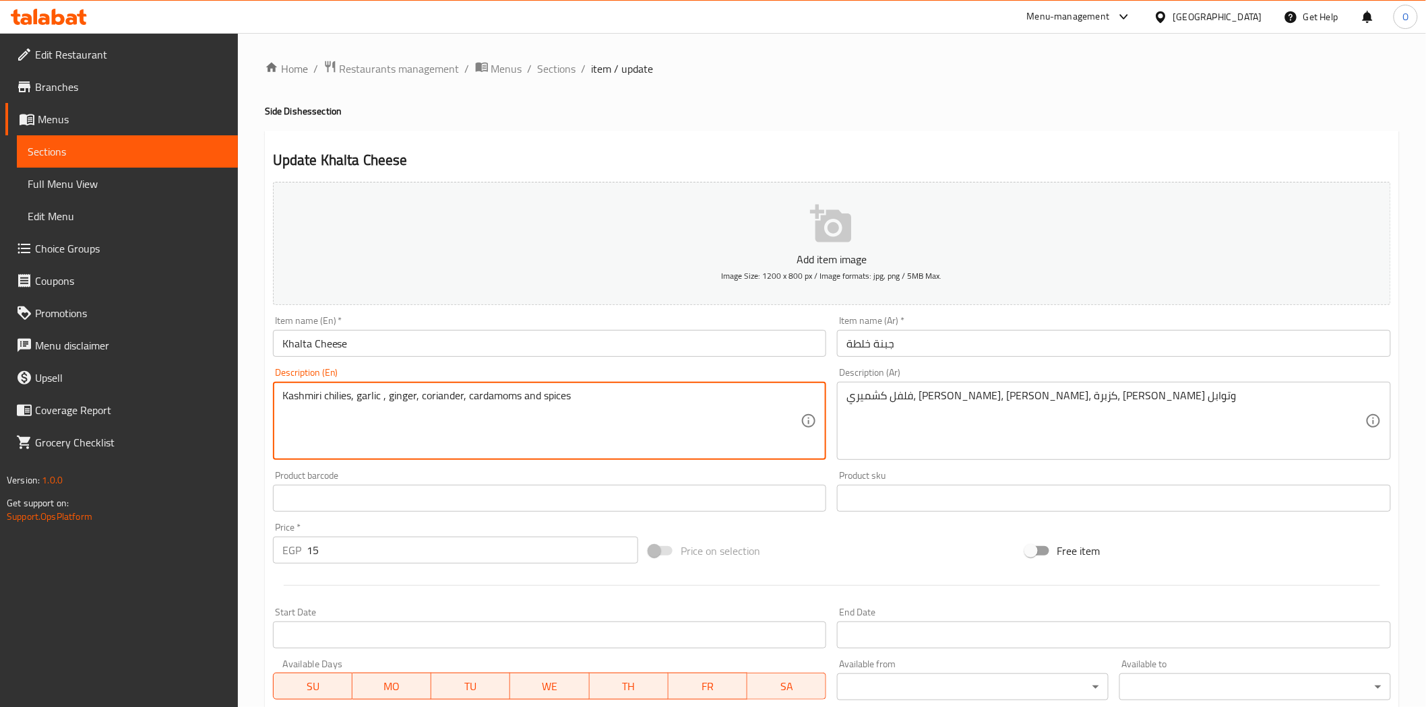
drag, startPoint x: 286, startPoint y: 399, endPoint x: 591, endPoint y: 395, distance: 305.9
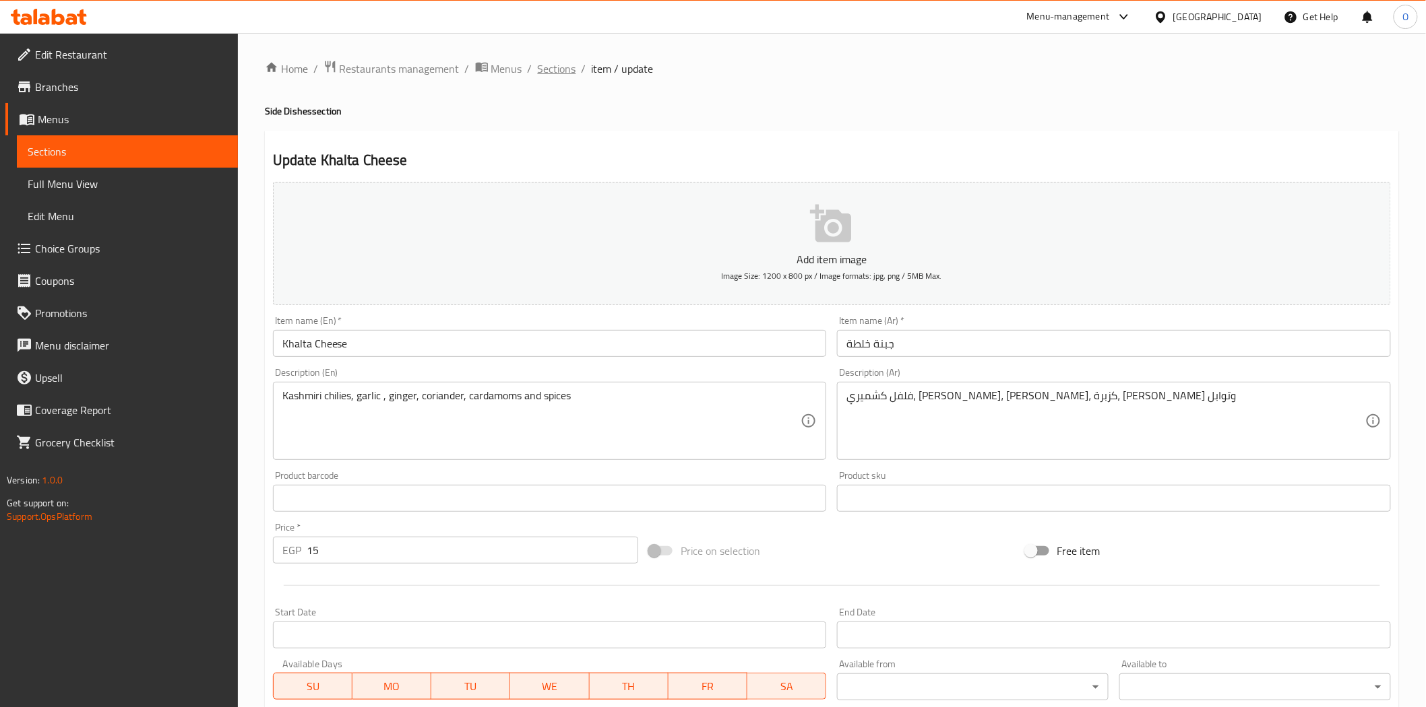
click at [550, 72] on span "Sections" at bounding box center [557, 69] width 38 height 16
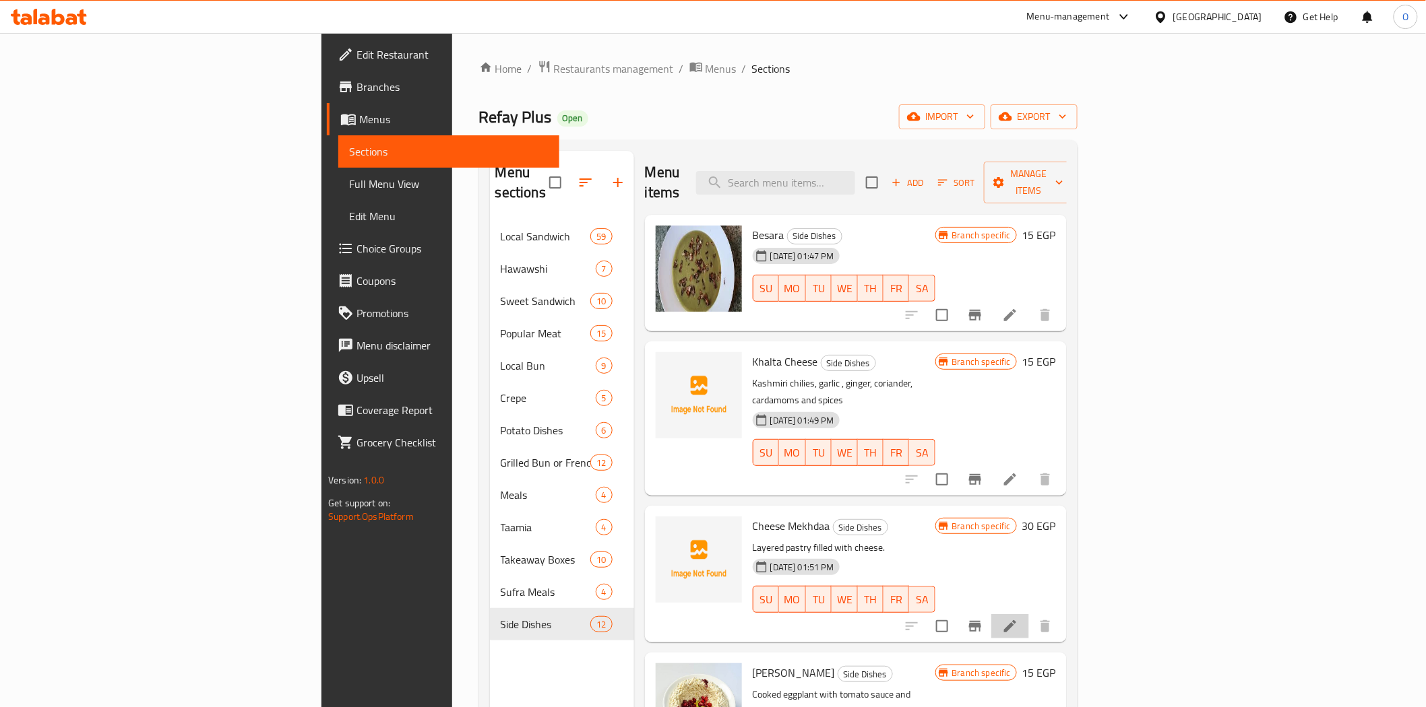
click at [1029, 614] on li at bounding box center [1010, 626] width 38 height 24
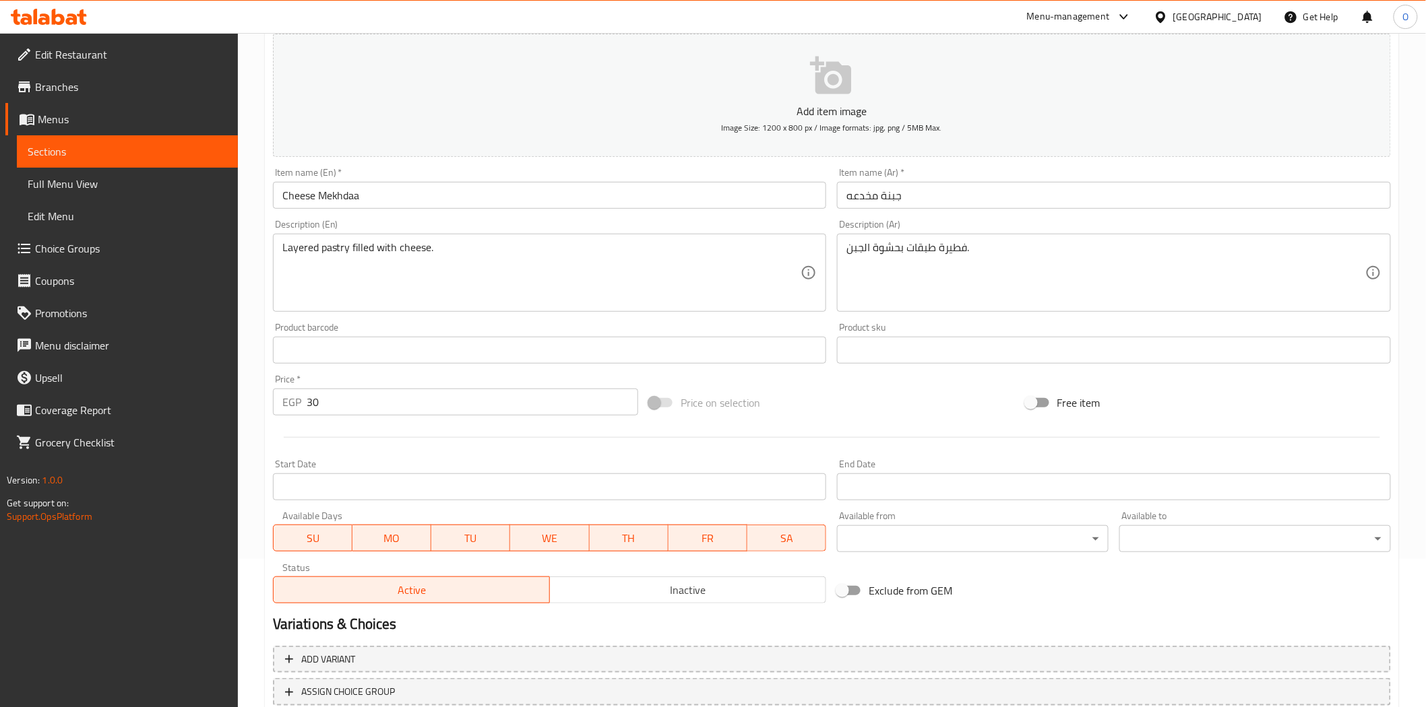
scroll to position [150, 0]
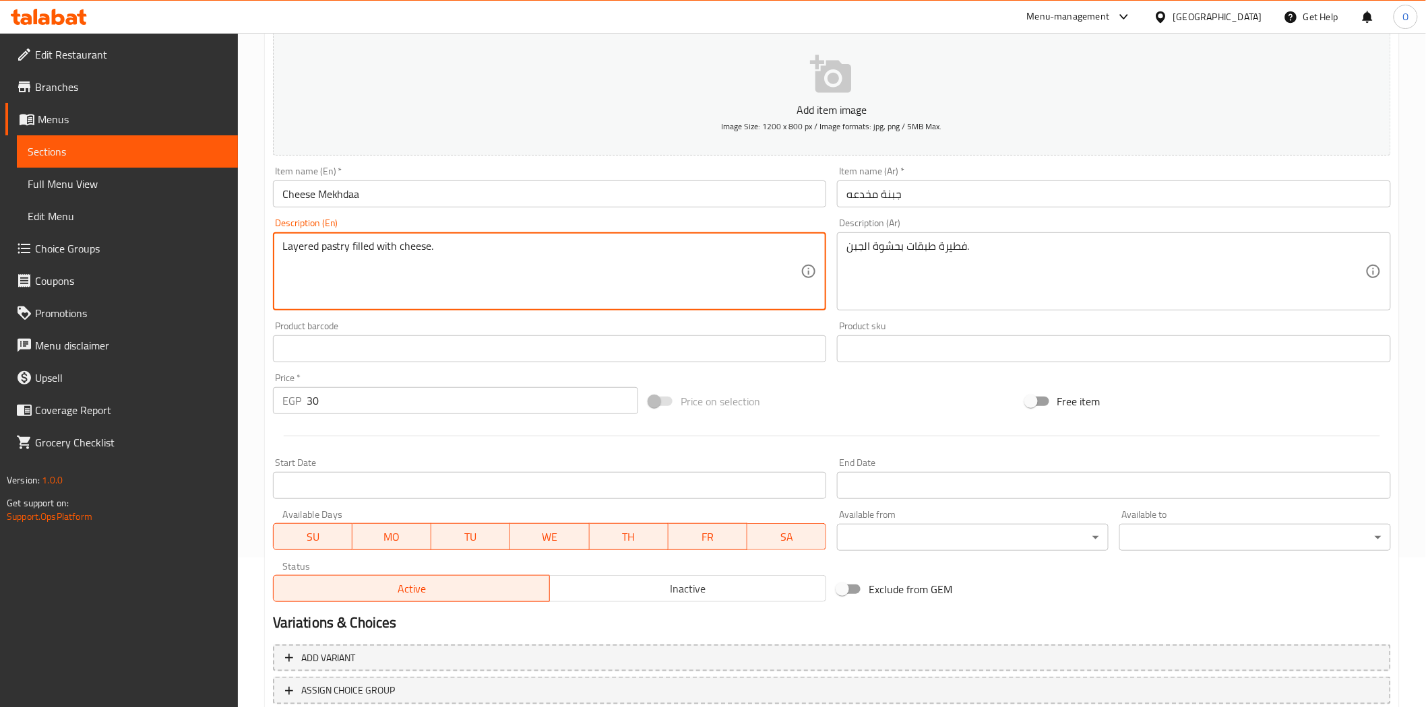
drag, startPoint x: 294, startPoint y: 250, endPoint x: 435, endPoint y: 241, distance: 141.1
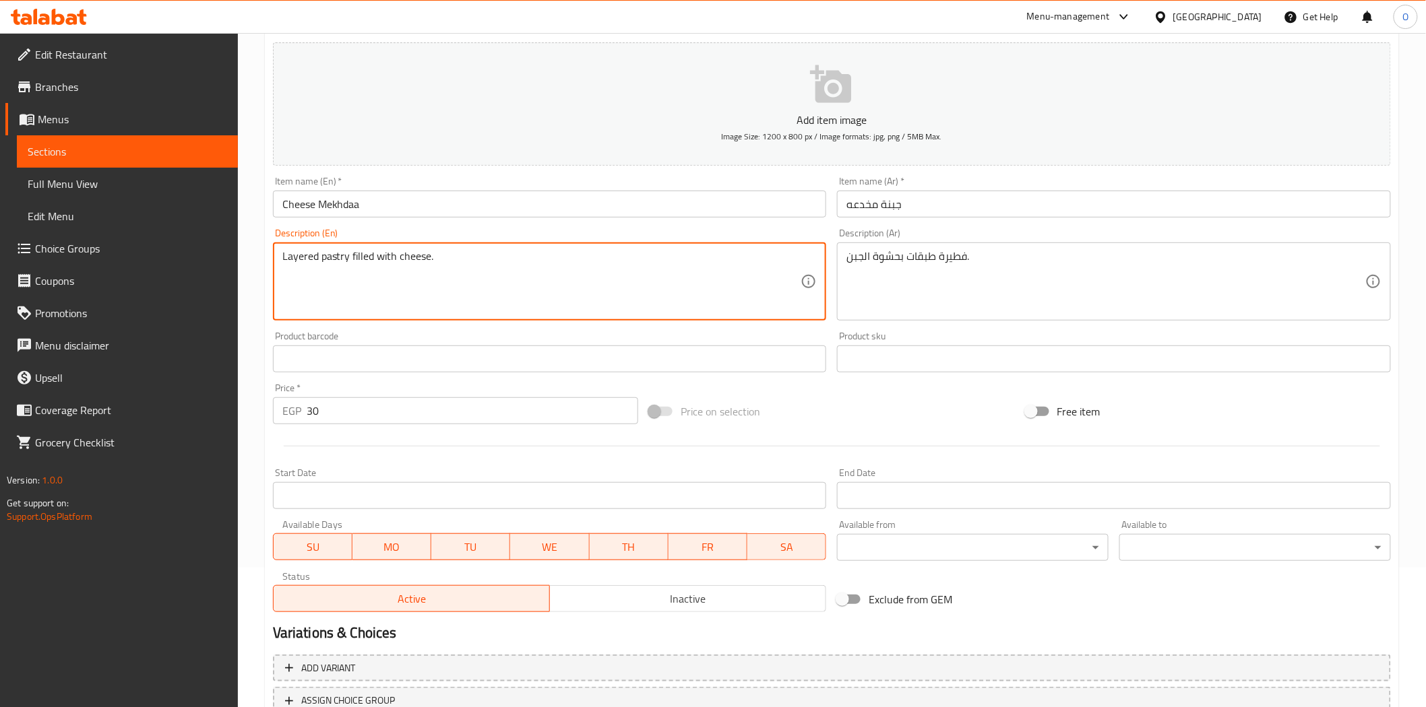
scroll to position [0, 0]
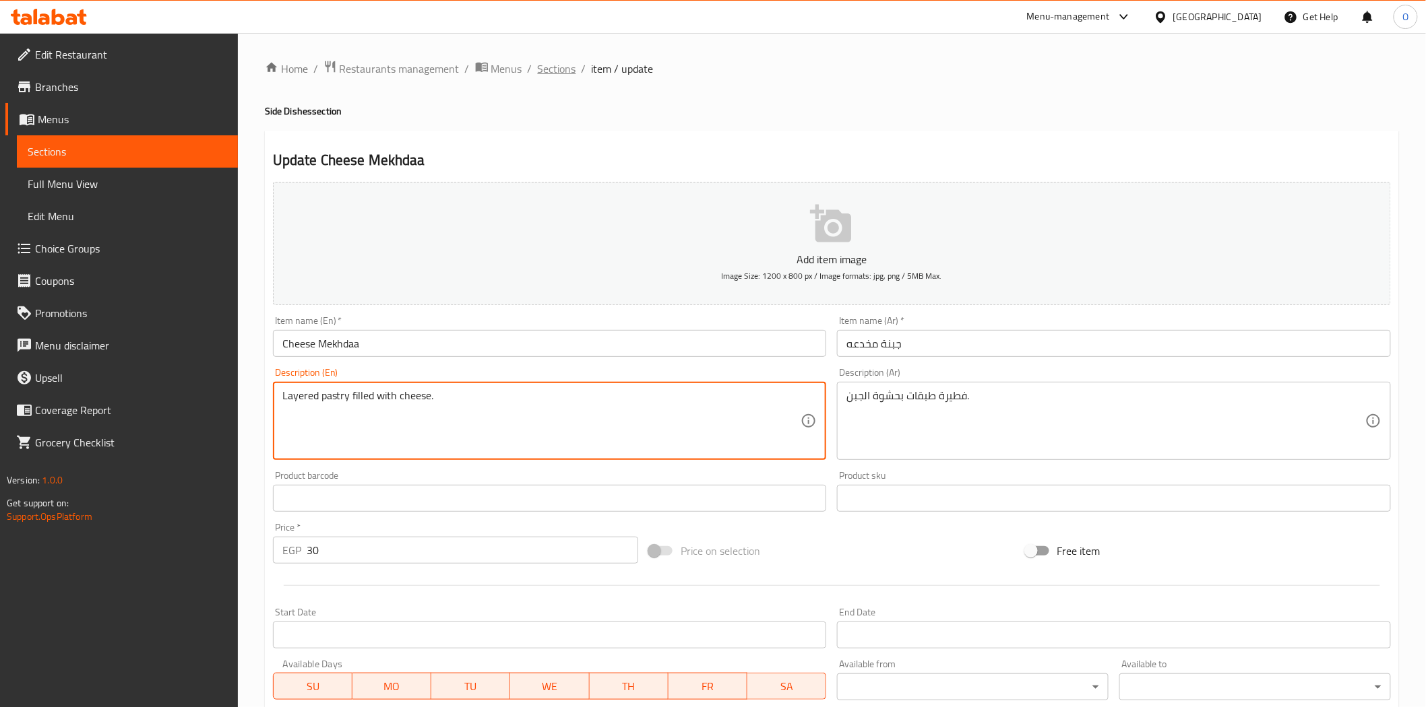
click at [548, 65] on span "Sections" at bounding box center [557, 69] width 38 height 16
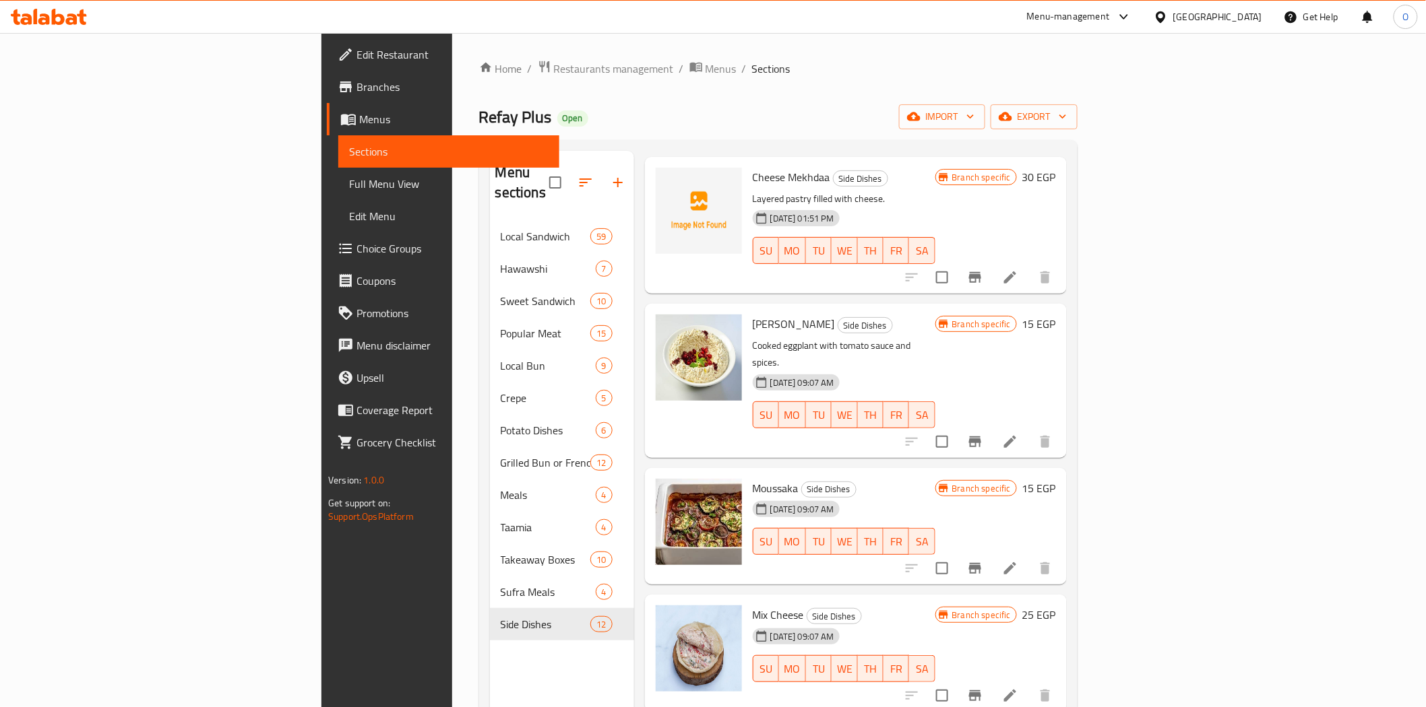
scroll to position [374, 0]
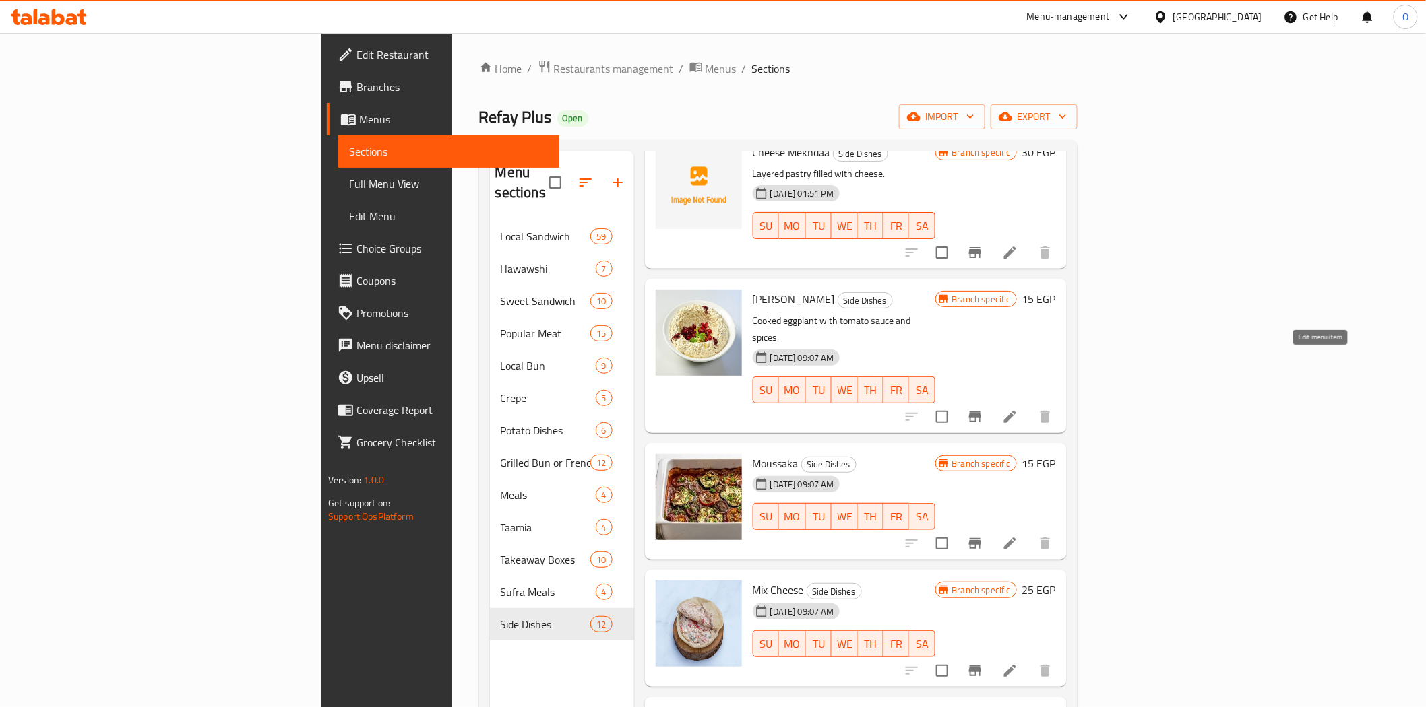
click at [1016, 411] on icon at bounding box center [1010, 417] width 12 height 12
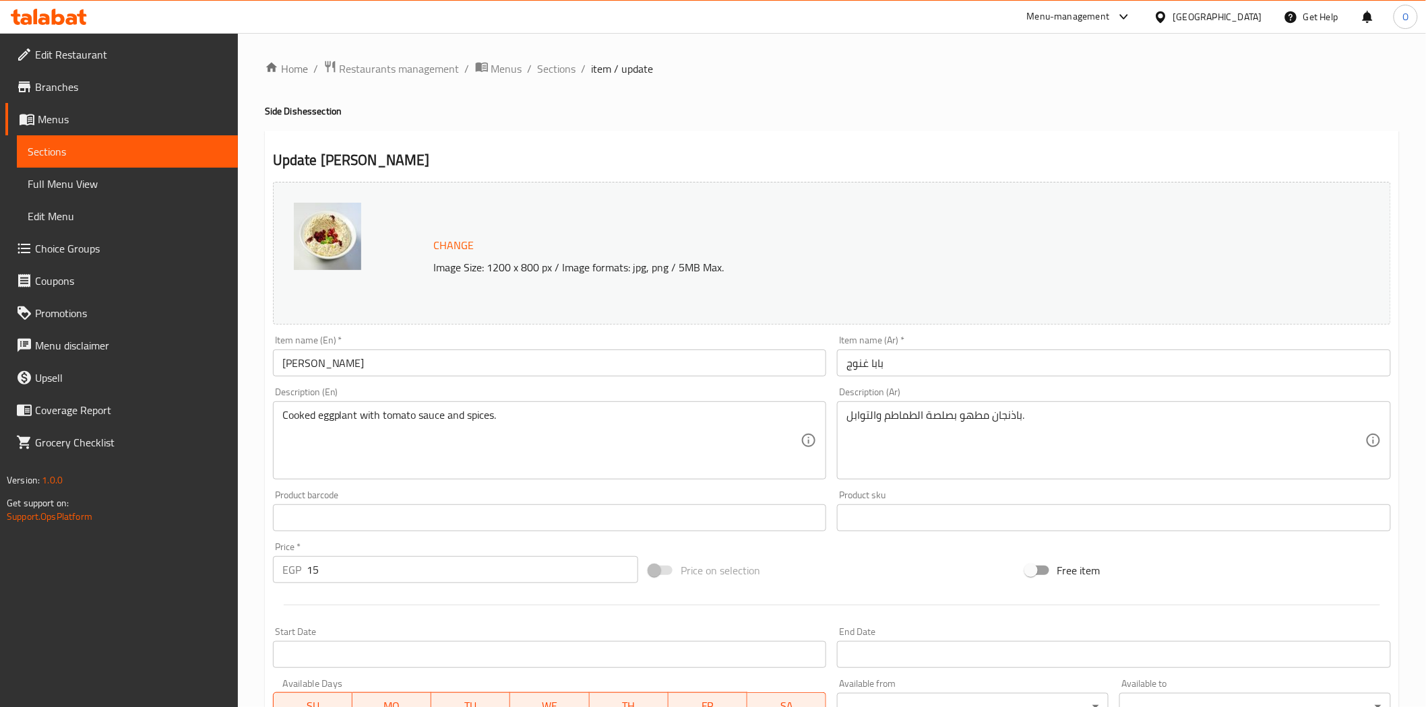
drag, startPoint x: 280, startPoint y: 424, endPoint x: 324, endPoint y: 427, distance: 43.9
click at [324, 427] on div "Cooked eggplant with tomato sauce and spices. Description (En)" at bounding box center [550, 441] width 554 height 78
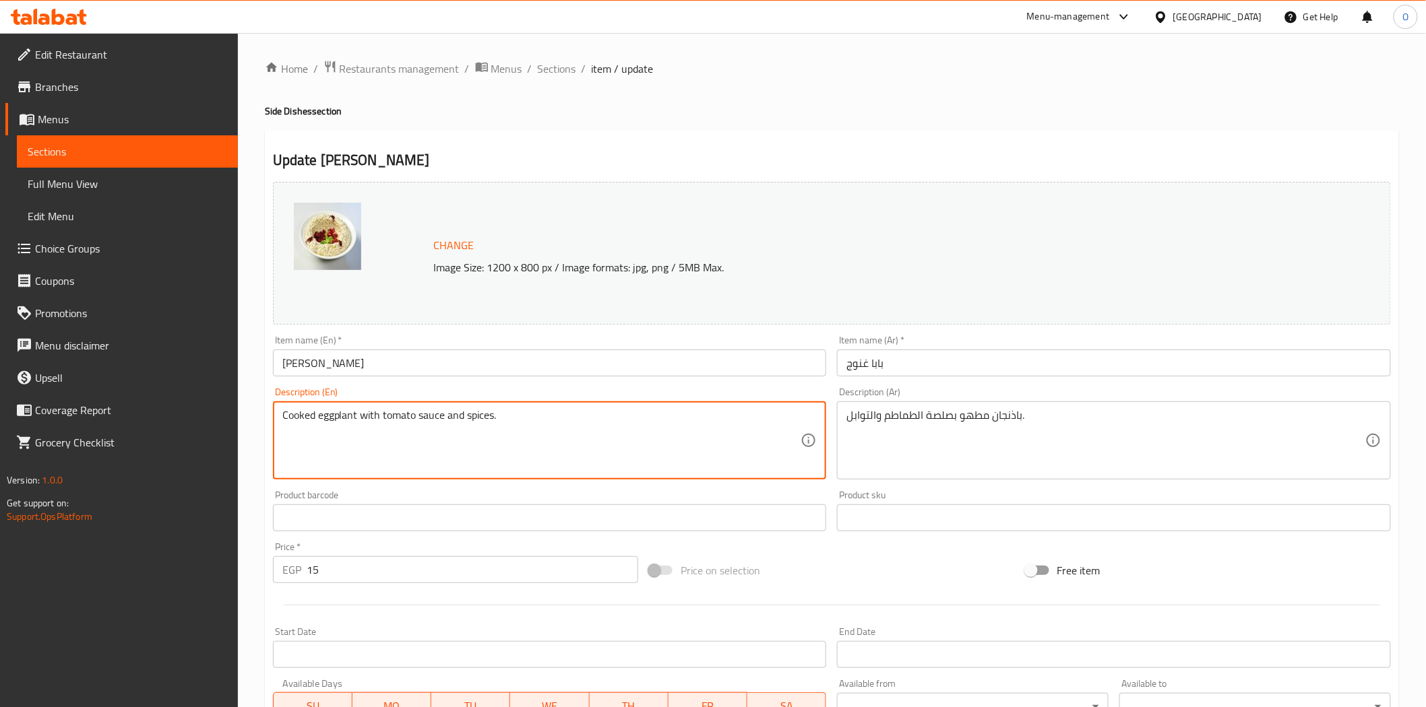
drag, startPoint x: 297, startPoint y: 419, endPoint x: 497, endPoint y: 410, distance: 200.3
click at [497, 410] on textarea "Cooked eggplant with tomato sauce and spices." at bounding box center [541, 441] width 519 height 64
click at [552, 69] on span "Sections" at bounding box center [557, 69] width 38 height 16
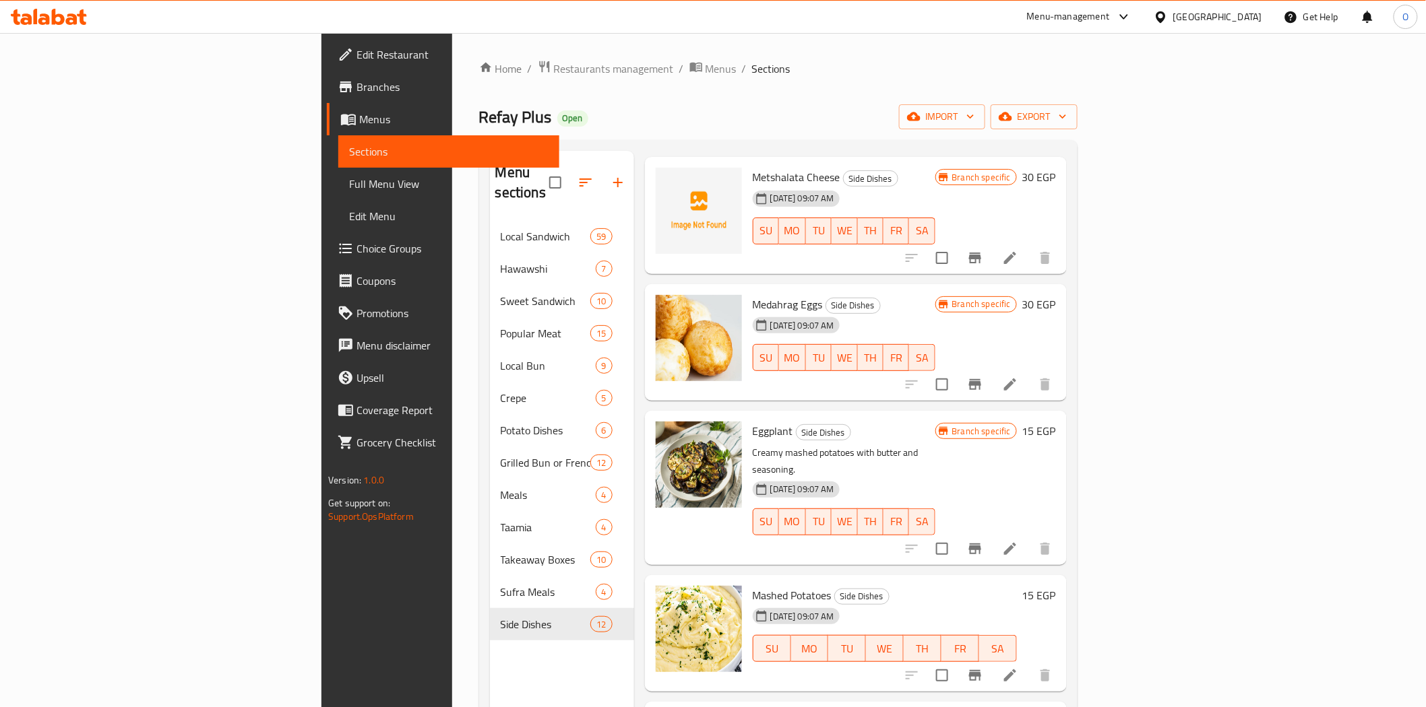
scroll to position [930, 0]
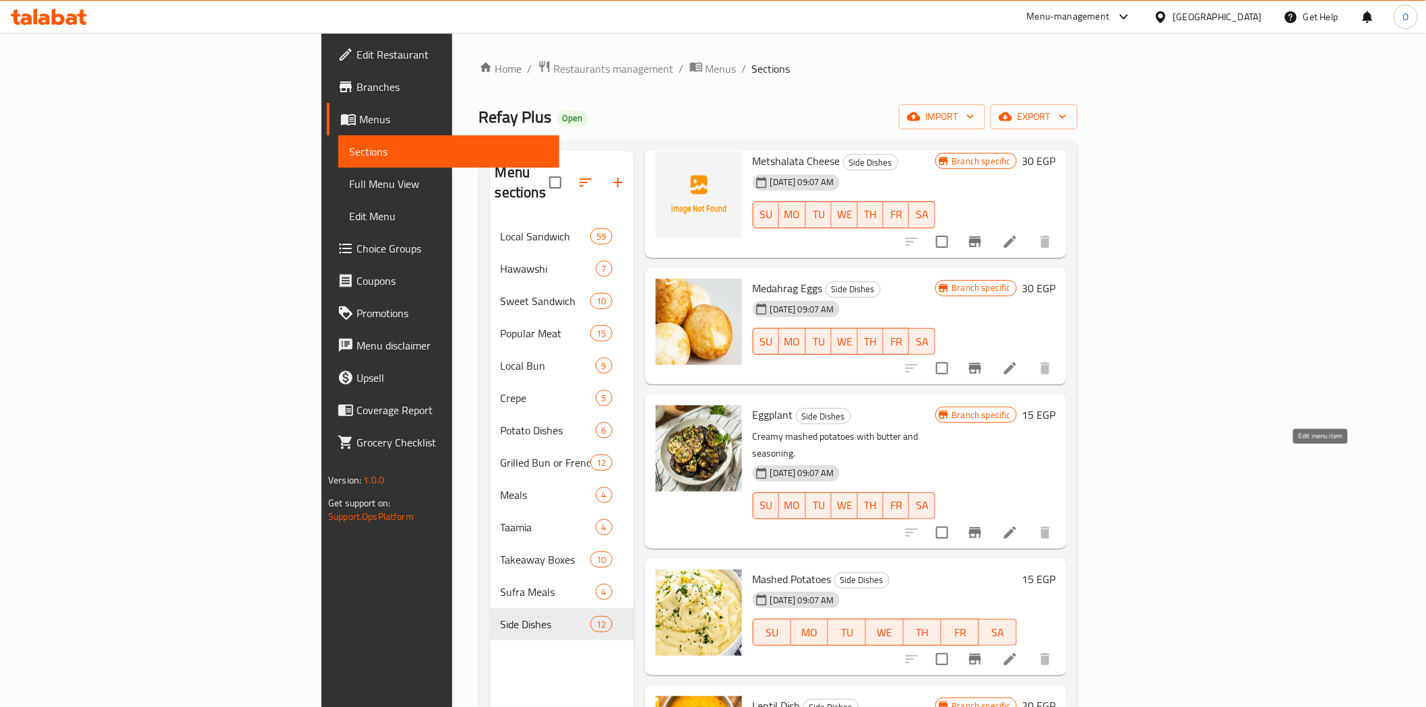
click at [1018, 525] on icon at bounding box center [1010, 533] width 16 height 16
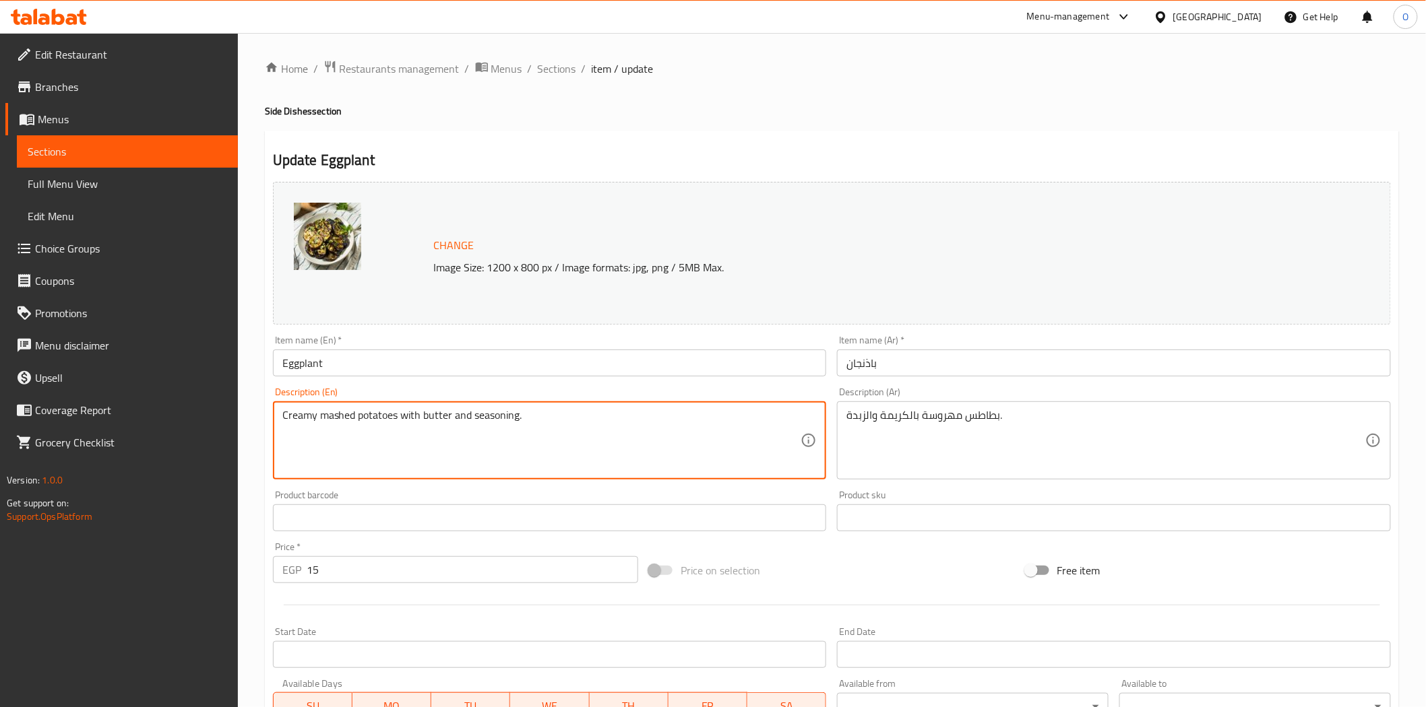
drag, startPoint x: 288, startPoint y: 421, endPoint x: 550, endPoint y: 415, distance: 261.5
drag, startPoint x: 329, startPoint y: 414, endPoint x: 391, endPoint y: 414, distance: 62.0
click at [391, 414] on textarea "Creamy mashed potatoes with butter and seasoning." at bounding box center [541, 441] width 519 height 64
drag, startPoint x: 452, startPoint y: 418, endPoint x: 515, endPoint y: 420, distance: 63.4
click at [589, 416] on textarea "Creamy mashed potatoes with butter and seasoning." at bounding box center [541, 441] width 519 height 64
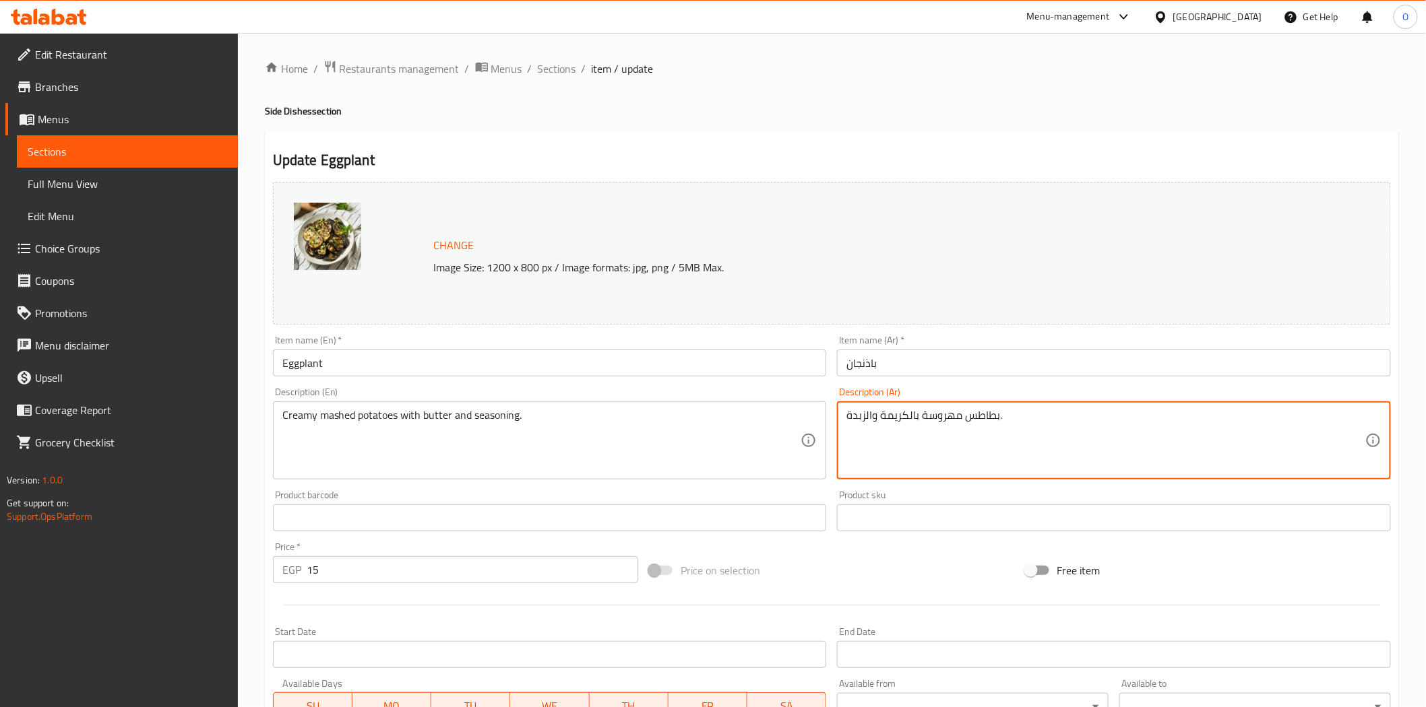
paste textarea "والتوابل."
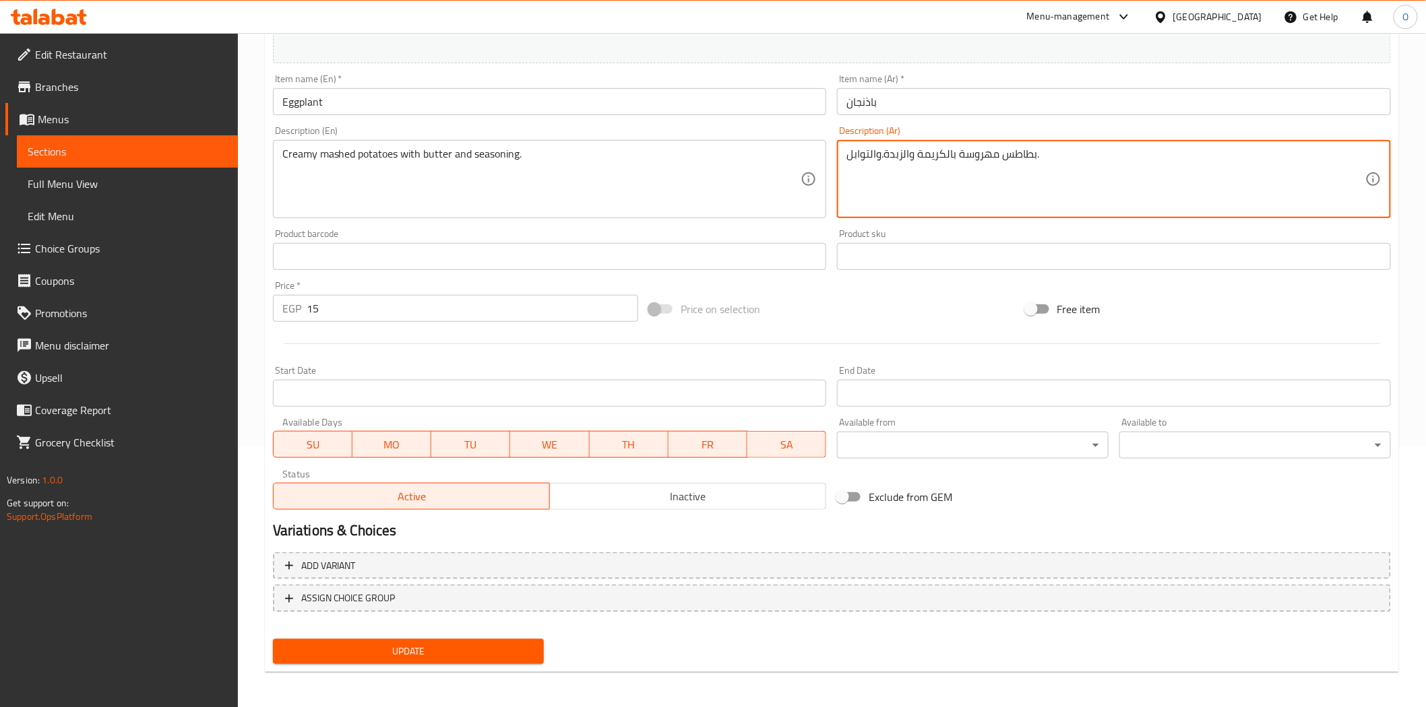
type textarea "بطاطس مهروسة بالكريمة والزبدة.والتوابل."
click at [442, 643] on span "Update" at bounding box center [409, 651] width 250 height 17
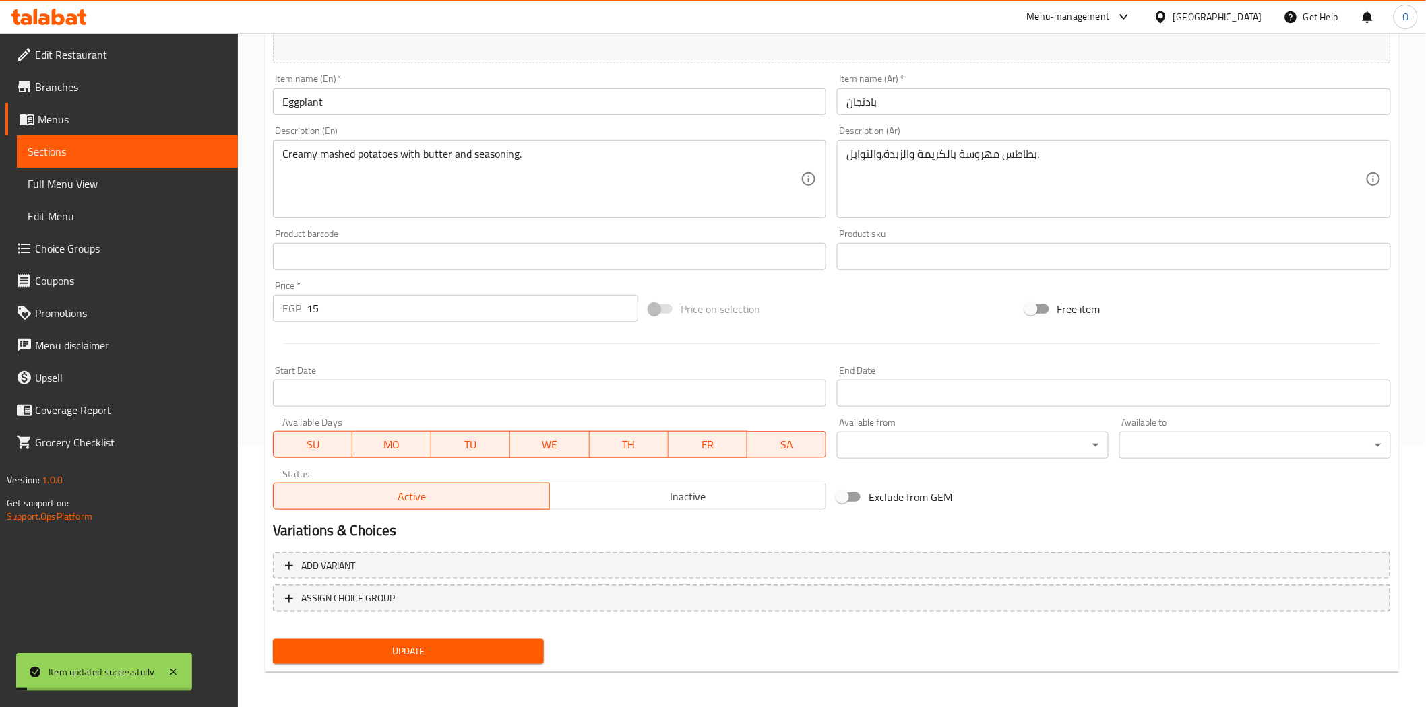
scroll to position [0, 0]
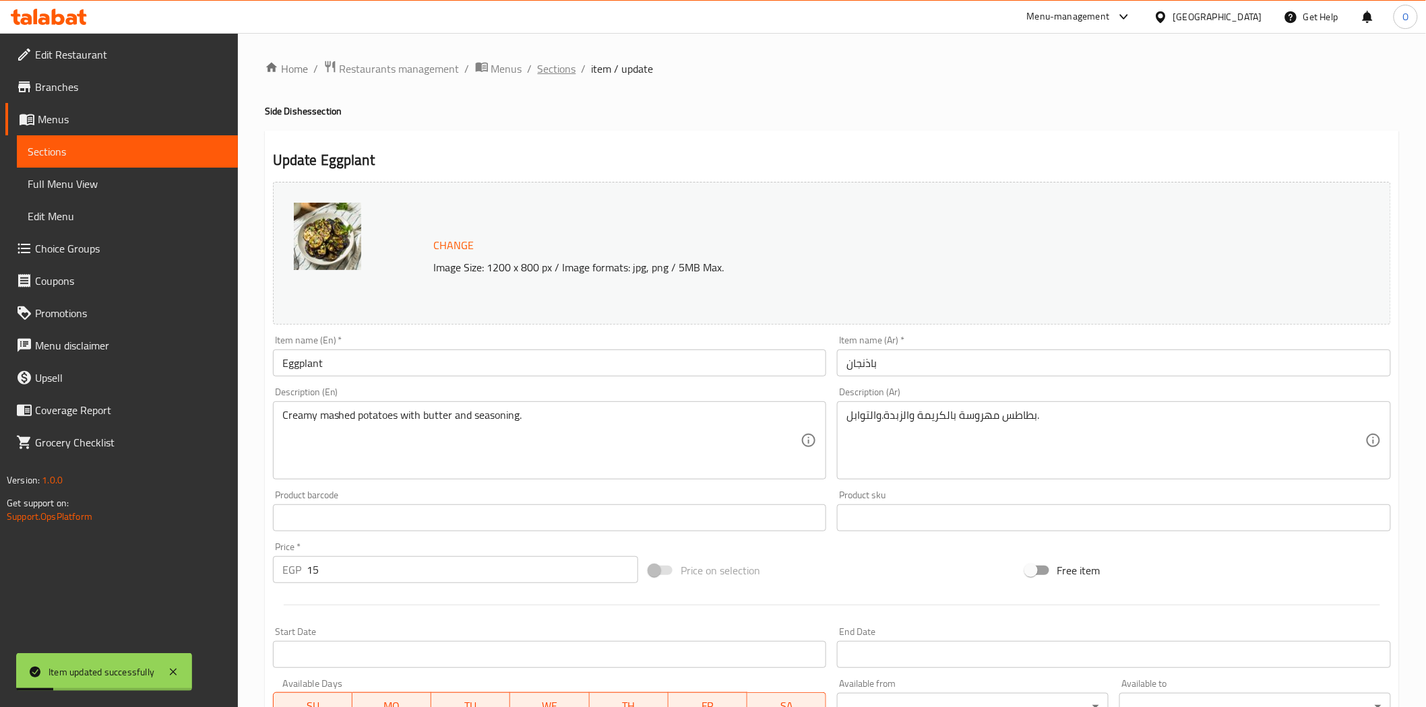
click at [550, 62] on span "Sections" at bounding box center [557, 69] width 38 height 16
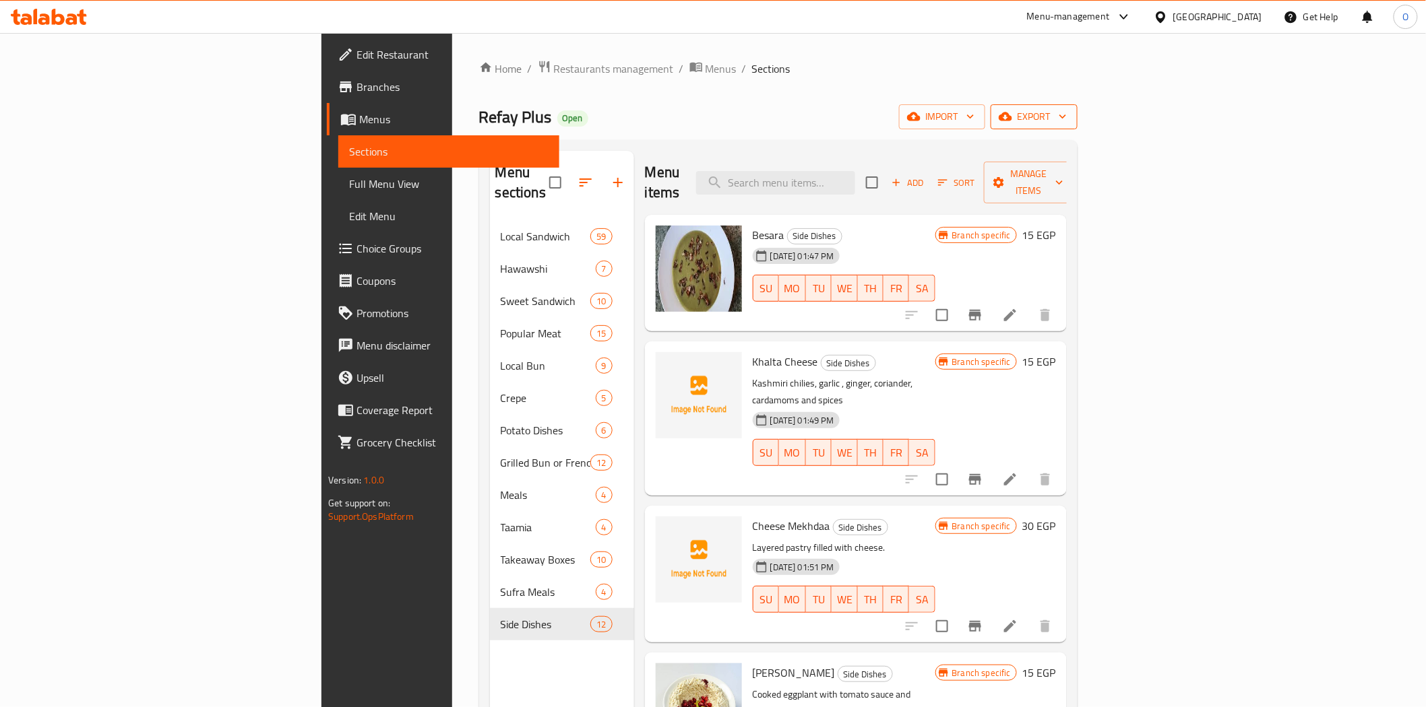
click at [1012, 122] on icon "button" at bounding box center [1004, 116] width 13 height 13
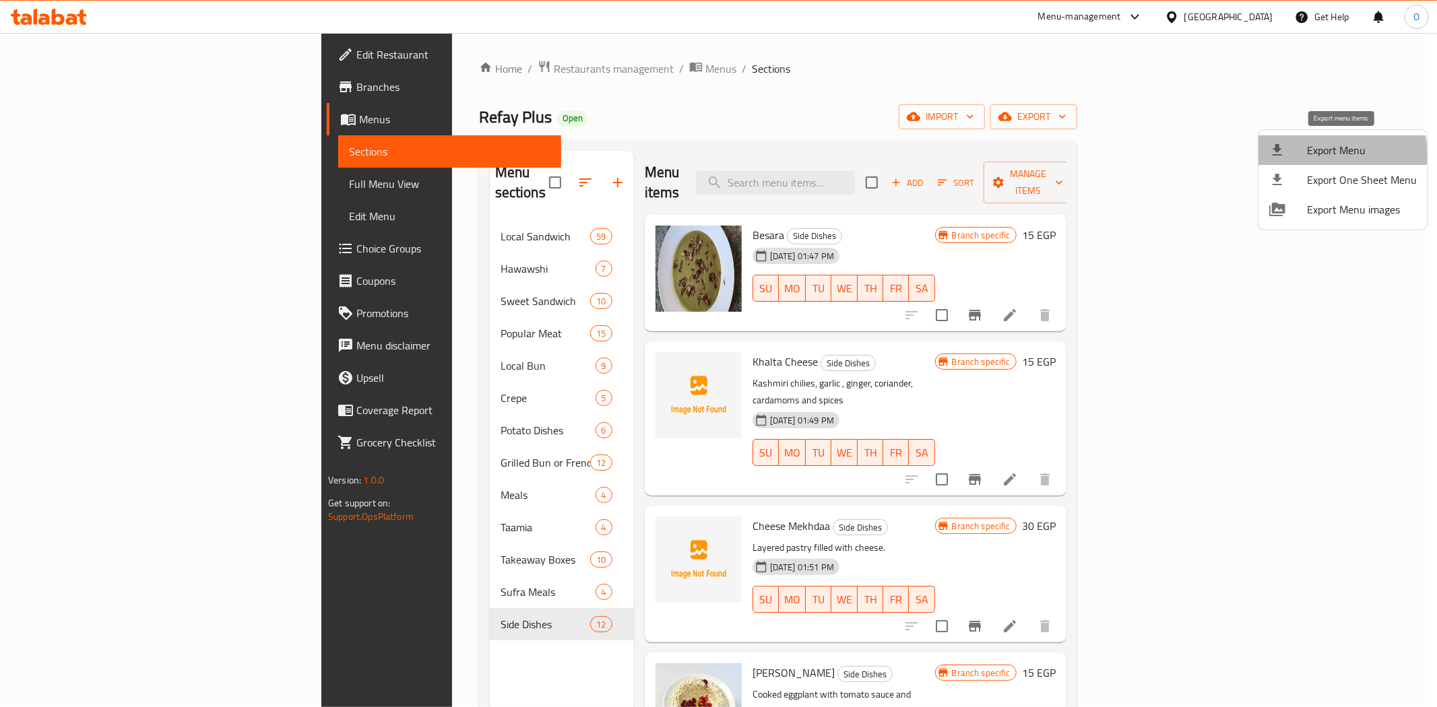
click at [1311, 158] on span "Export Menu" at bounding box center [1362, 150] width 110 height 16
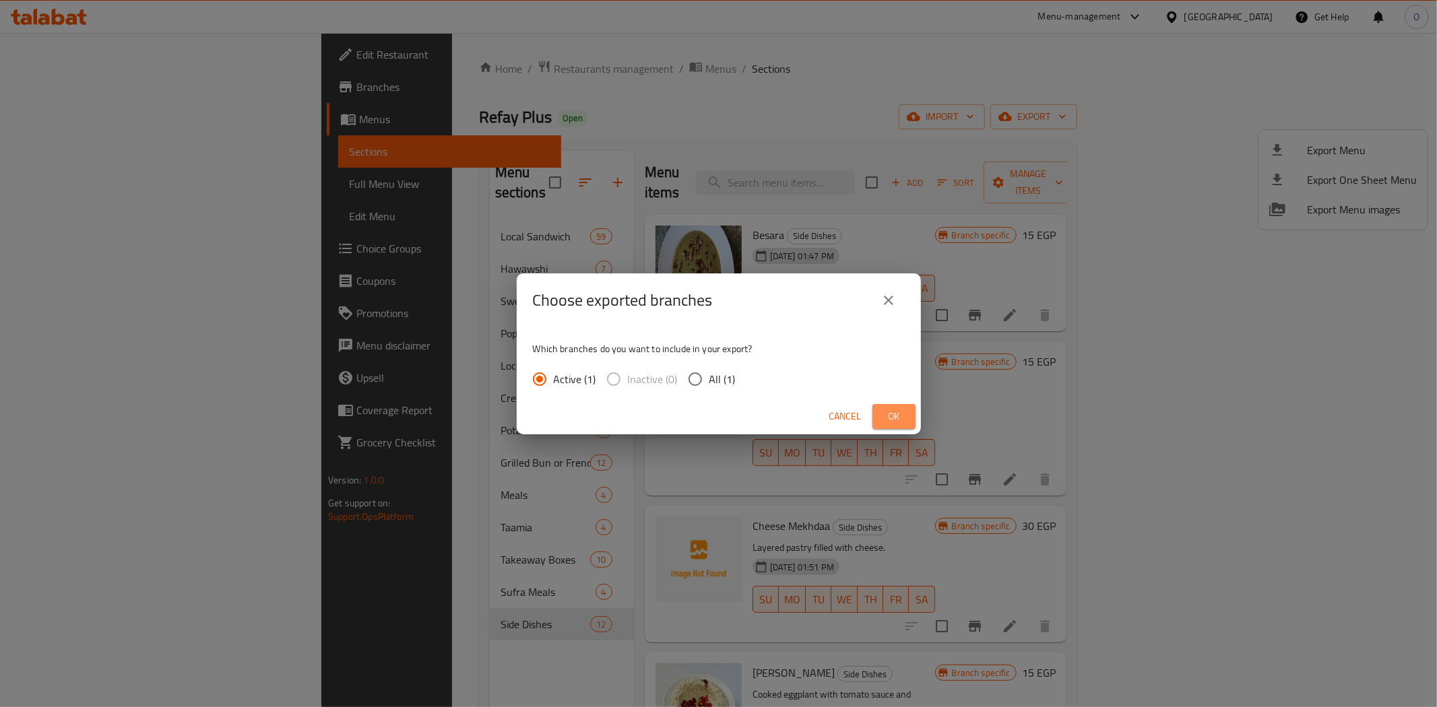
click at [891, 415] on span "Ok" at bounding box center [894, 416] width 22 height 17
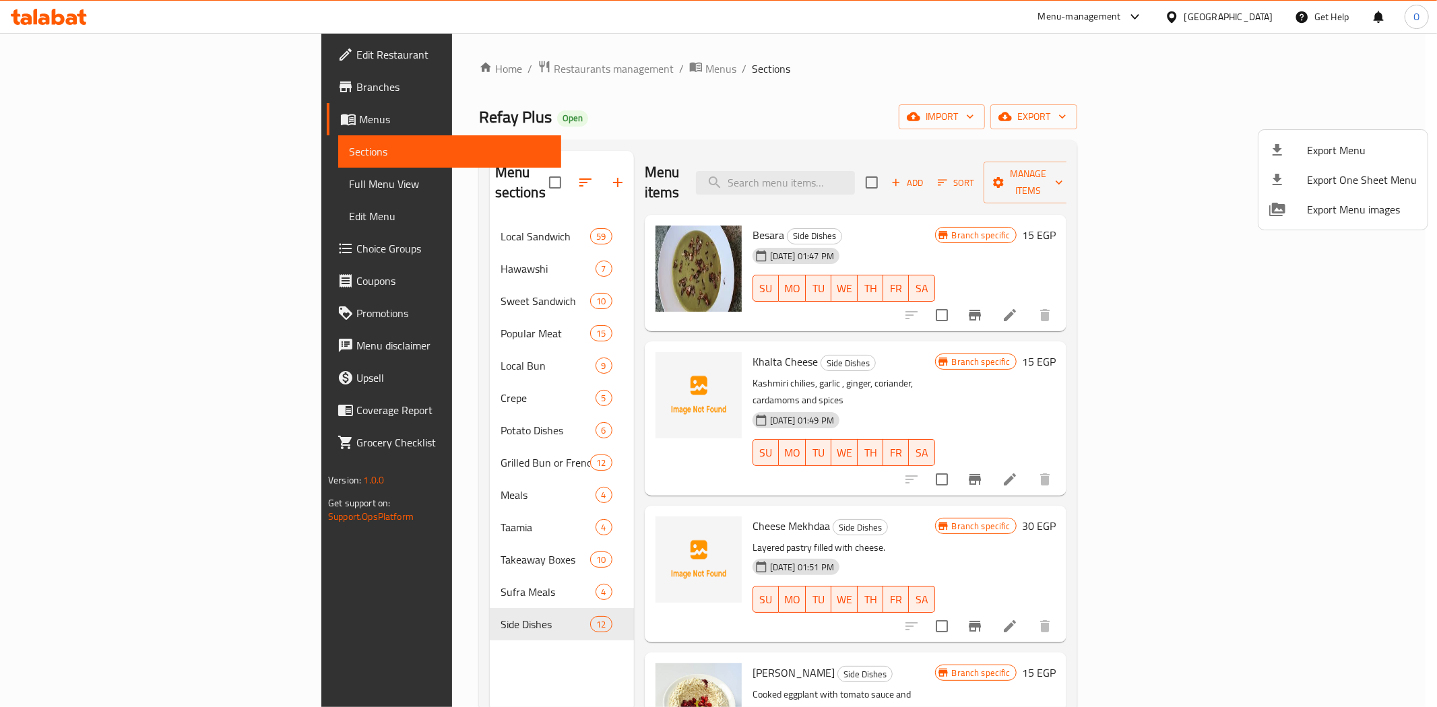
click at [82, 84] on div at bounding box center [718, 353] width 1437 height 707
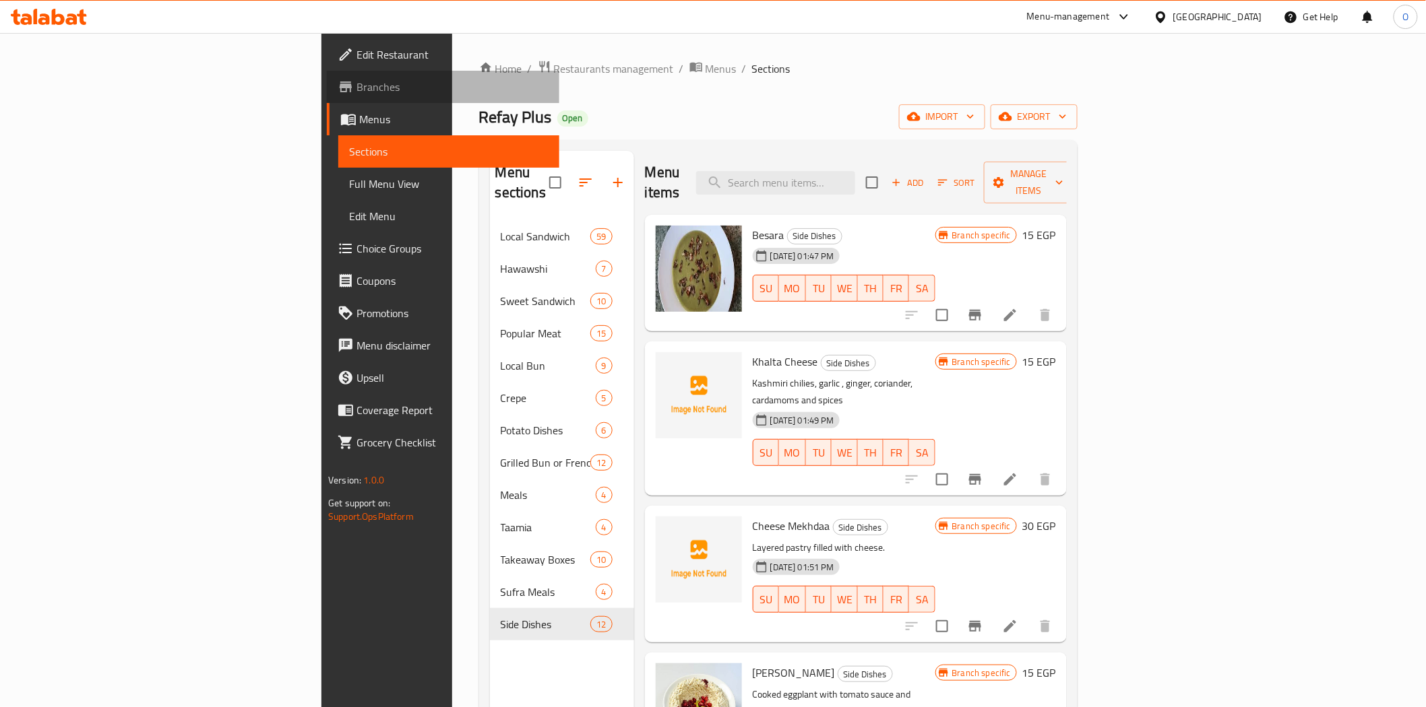
click at [356, 84] on span "Branches" at bounding box center [452, 87] width 192 height 16
